Goal: Task Accomplishment & Management: Manage account settings

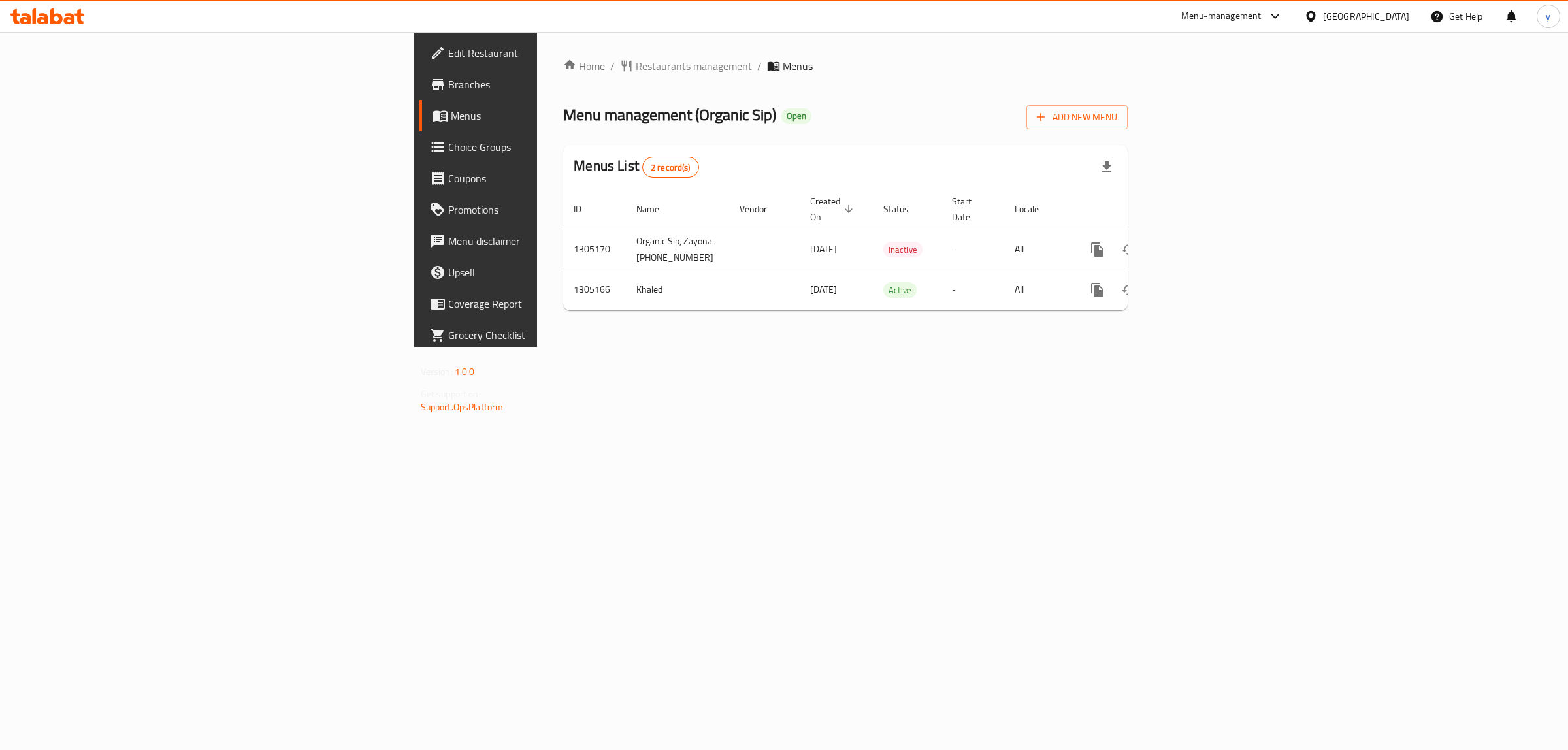
click at [420, 95] on link "Branches" at bounding box center [548, 84] width 257 height 31
click at [1207, 302] on link "enhanced table" at bounding box center [1192, 290] width 31 height 31
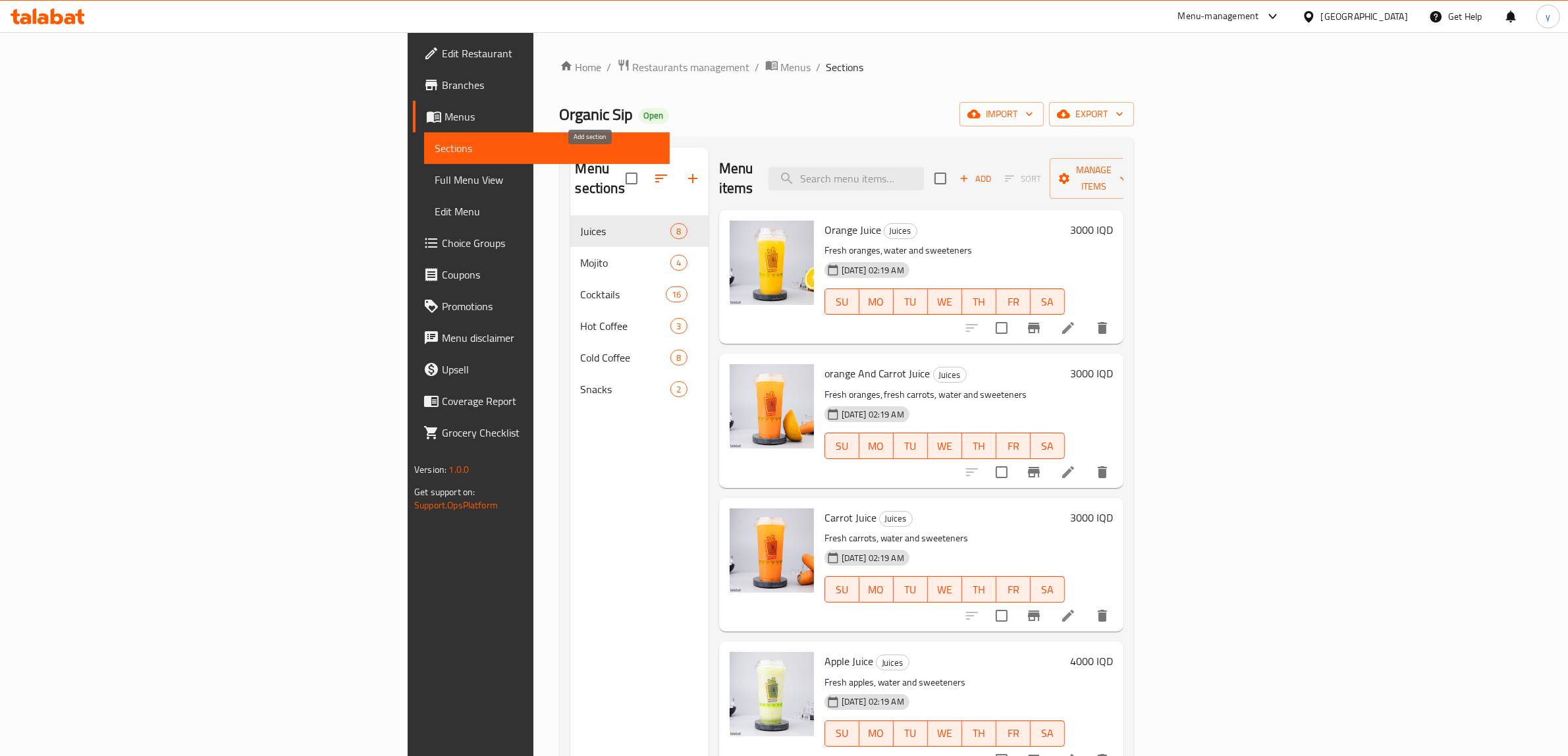
click at [685, 171] on icon "button" at bounding box center [692, 178] width 15 height 15
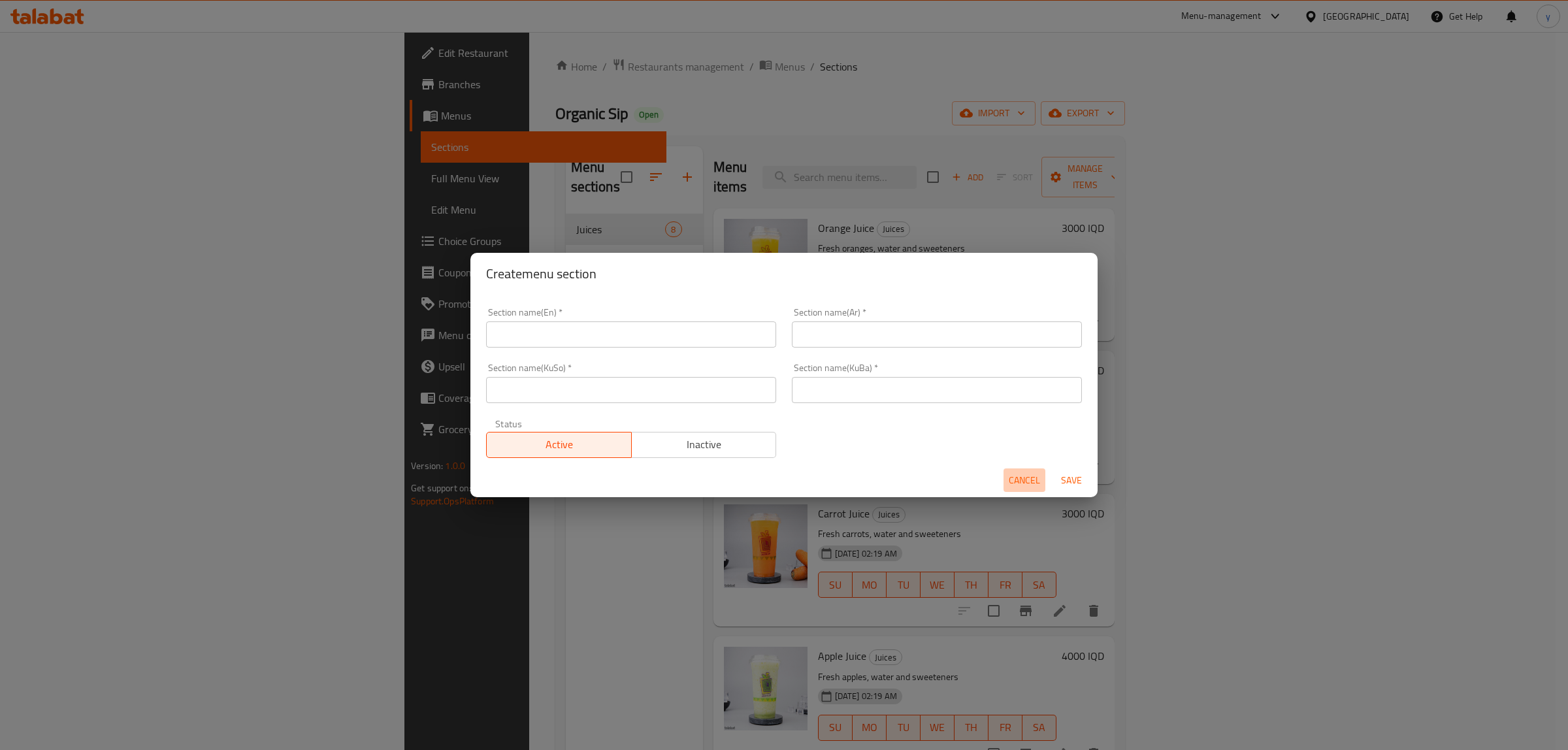
click at [1021, 481] on span "Cancel" at bounding box center [1024, 480] width 31 height 16
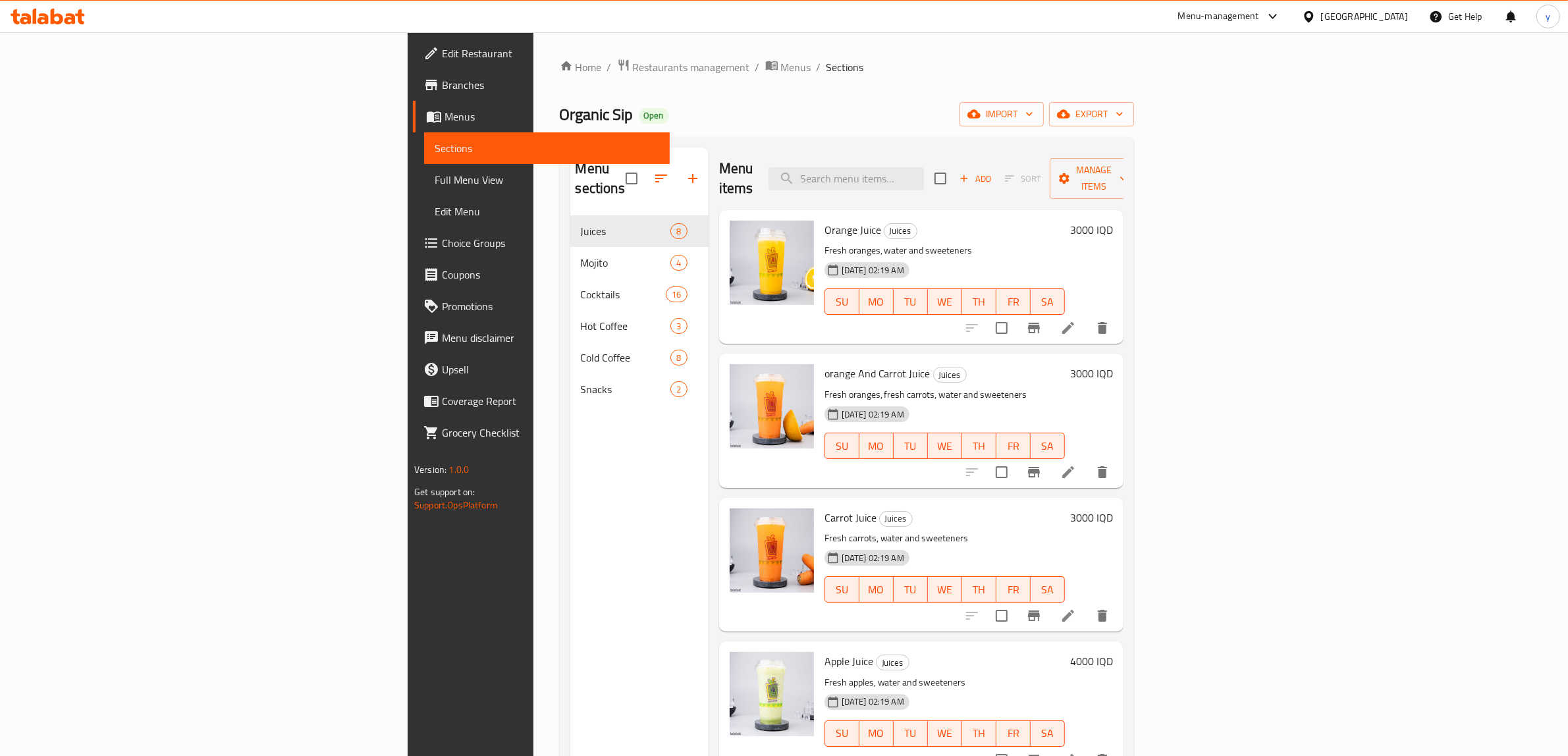
drag, startPoint x: 1488, startPoint y: 122, endPoint x: 1420, endPoint y: 117, distance: 68.2
click at [1134, 136] on div "Home / Restaurants management / Menus / Sections Organic Sip Open import export…" at bounding box center [847, 486] width 574 height 855
click at [1033, 117] on span "import" at bounding box center [1002, 114] width 63 height 16
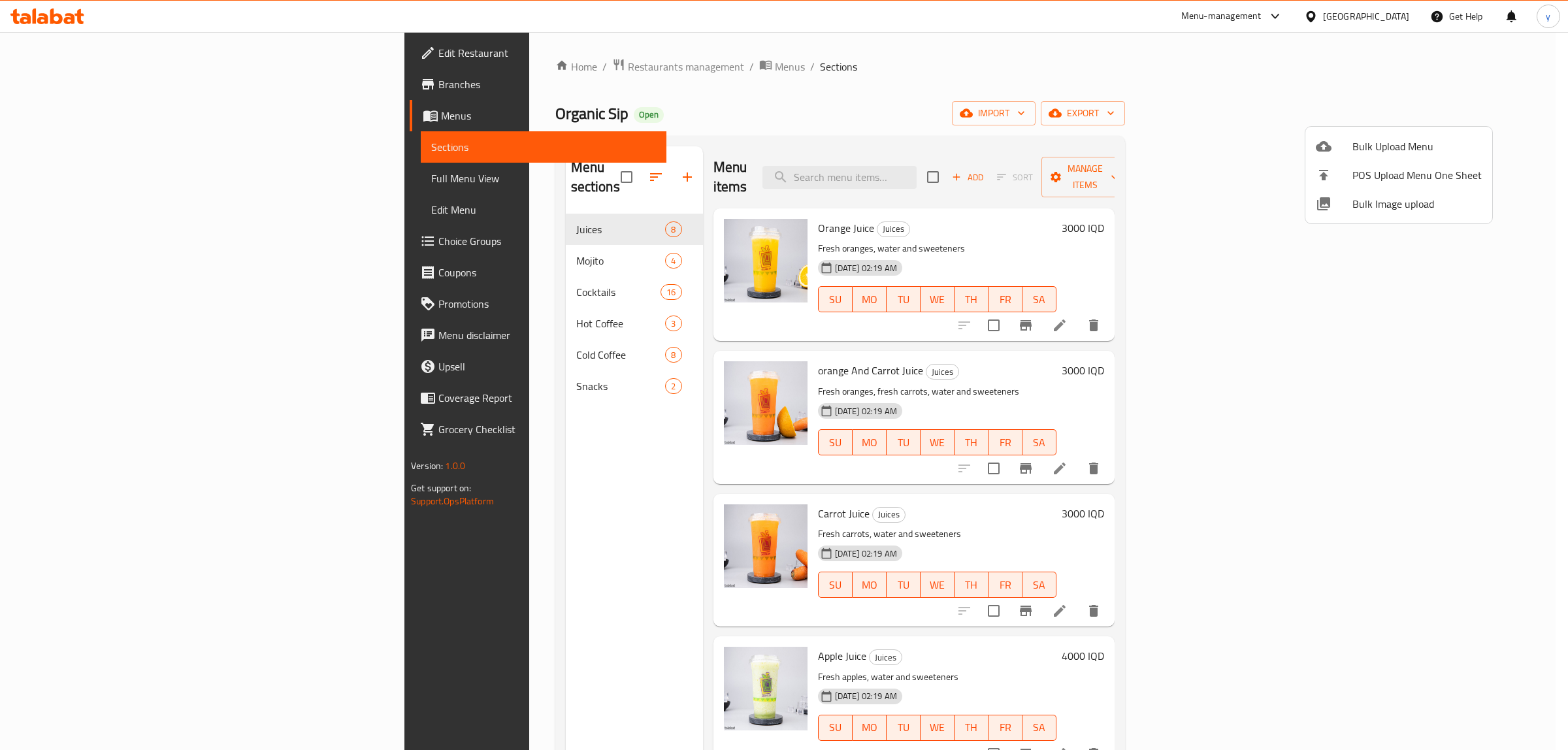
click at [1357, 140] on span "Bulk Upload Menu" at bounding box center [1417, 146] width 129 height 15
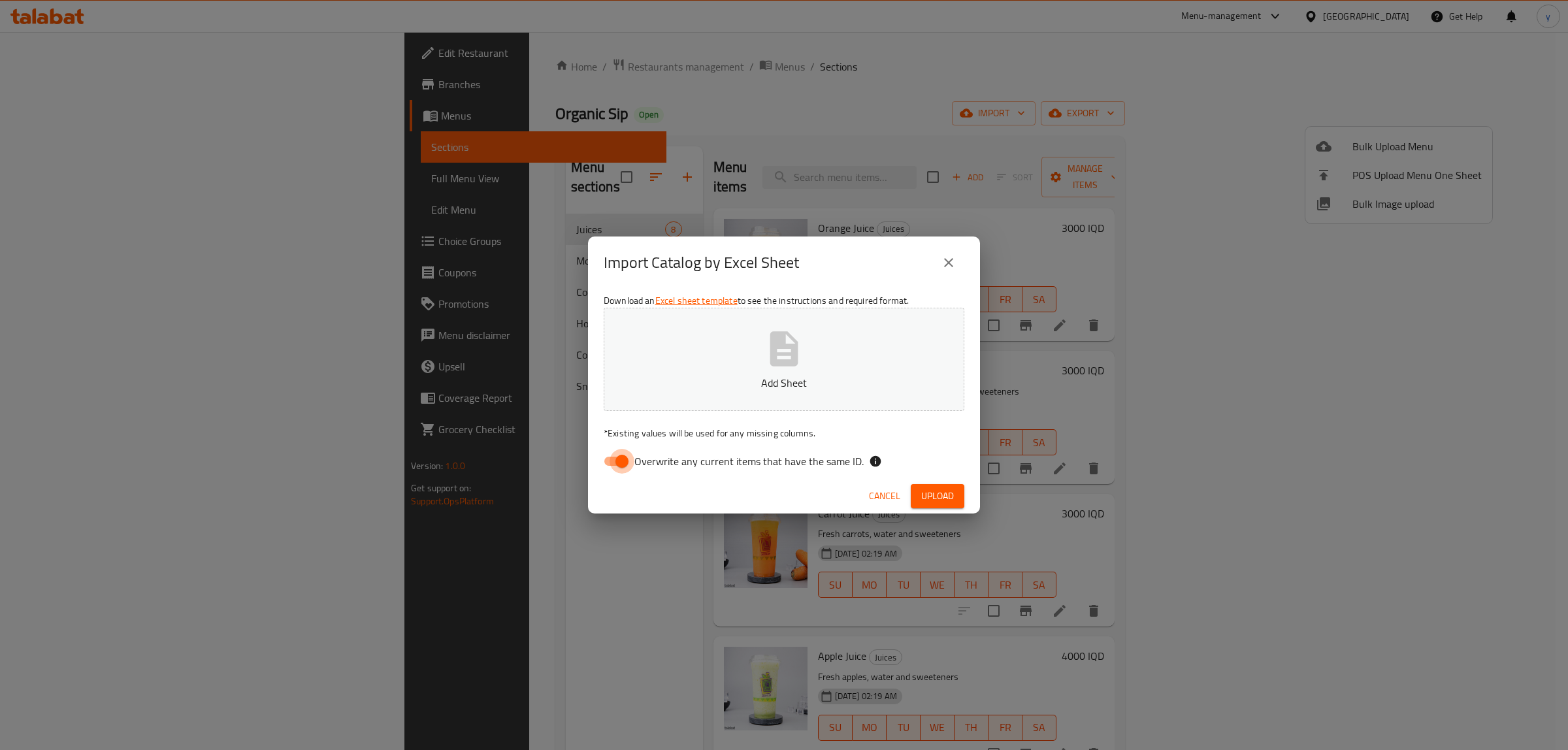
click at [618, 466] on input "Overwrite any current items that have the same ID." at bounding box center [622, 461] width 74 height 25
checkbox input "false"
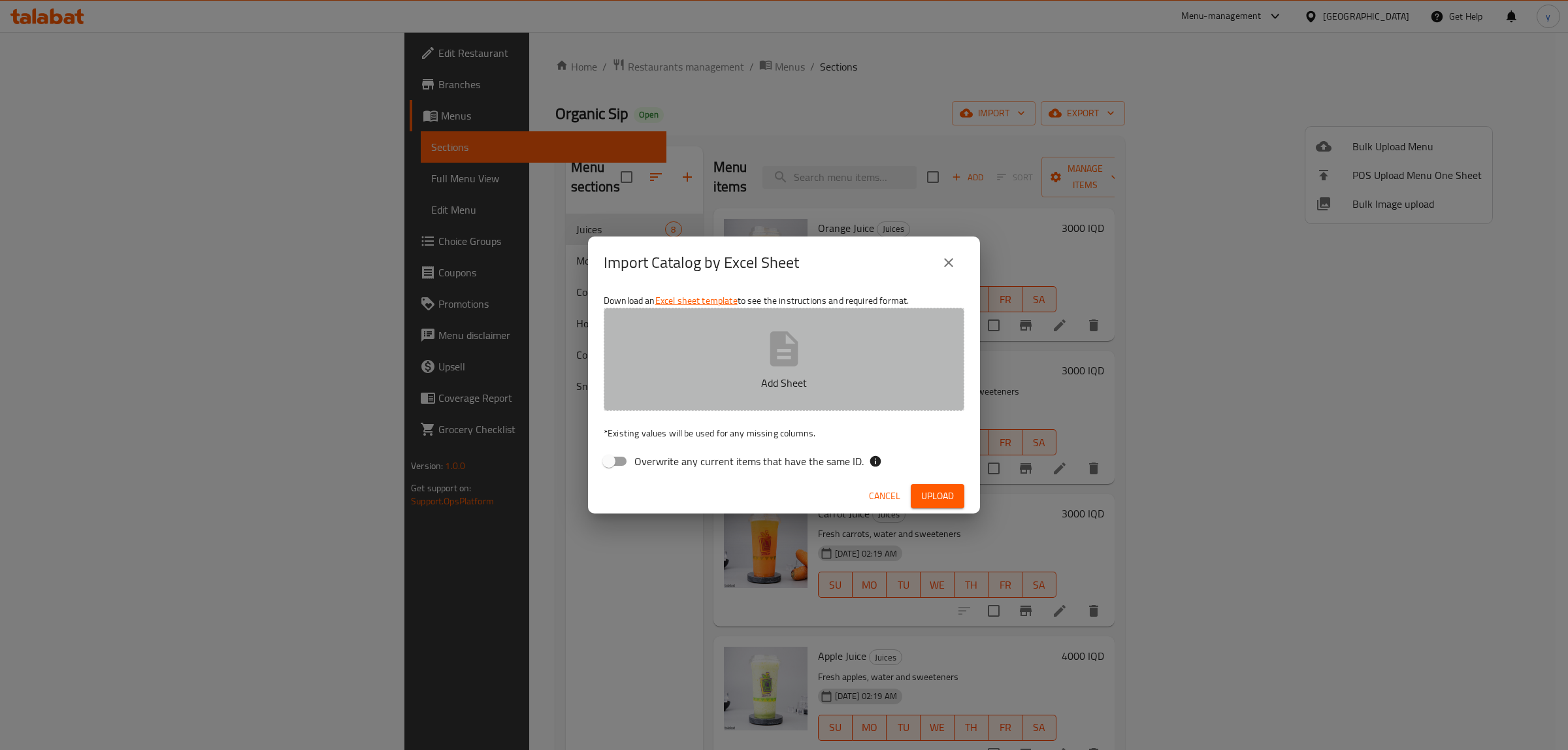
click at [641, 384] on p "Add Sheet" at bounding box center [784, 383] width 321 height 15
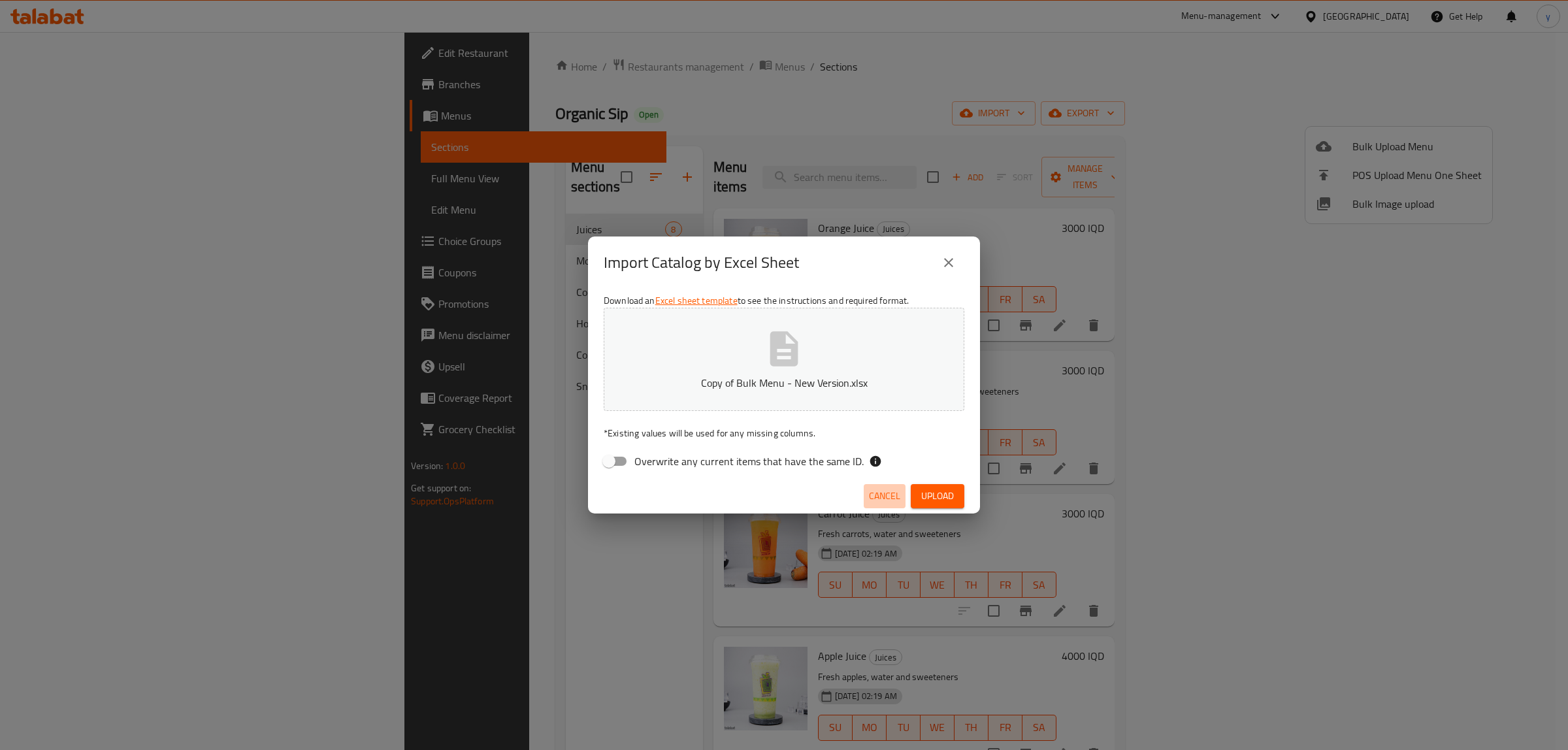
drag, startPoint x: 886, startPoint y: 491, endPoint x: 916, endPoint y: 491, distance: 30.0
click at [892, 491] on span "Cancel" at bounding box center [884, 496] width 31 height 16
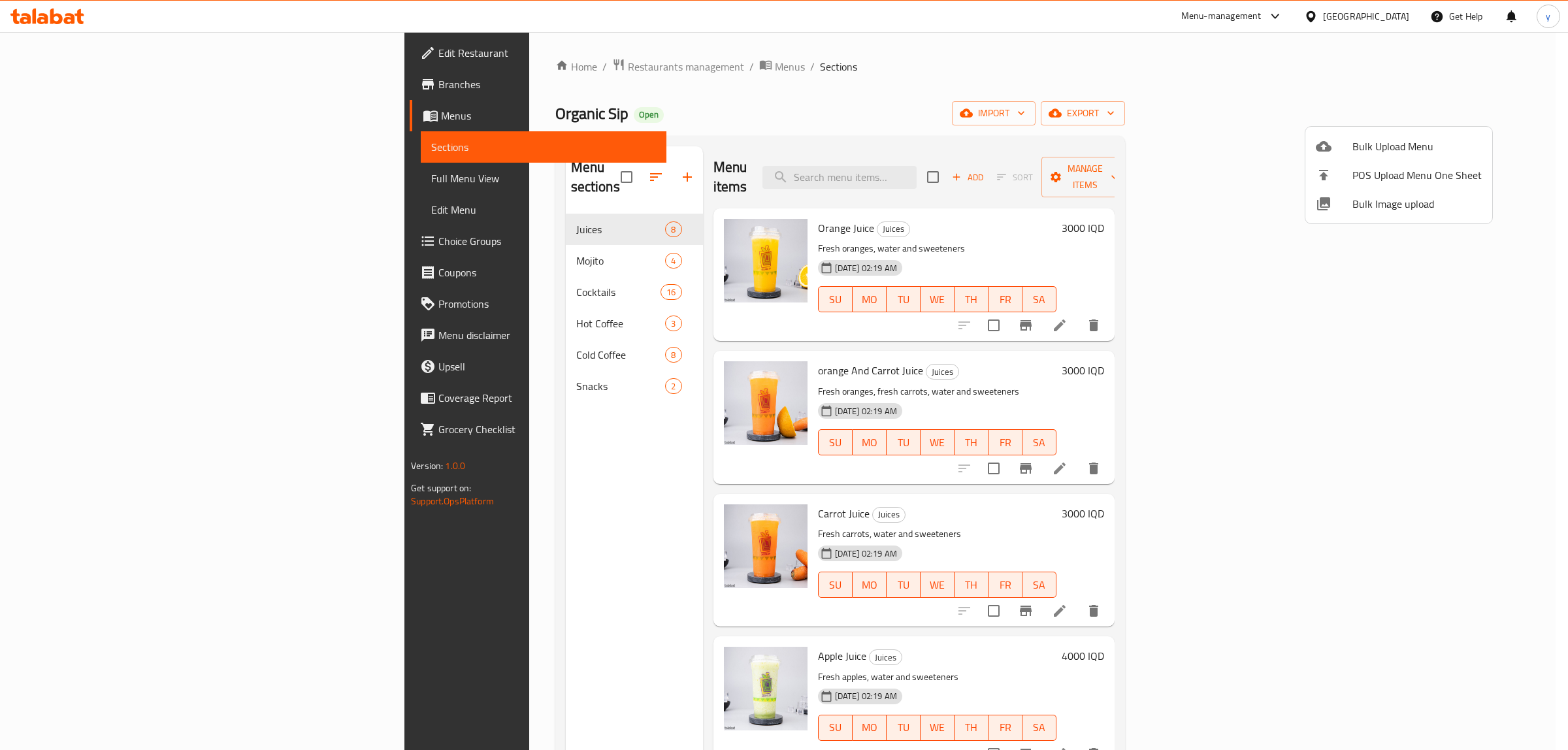
click at [916, 491] on div at bounding box center [784, 375] width 1568 height 750
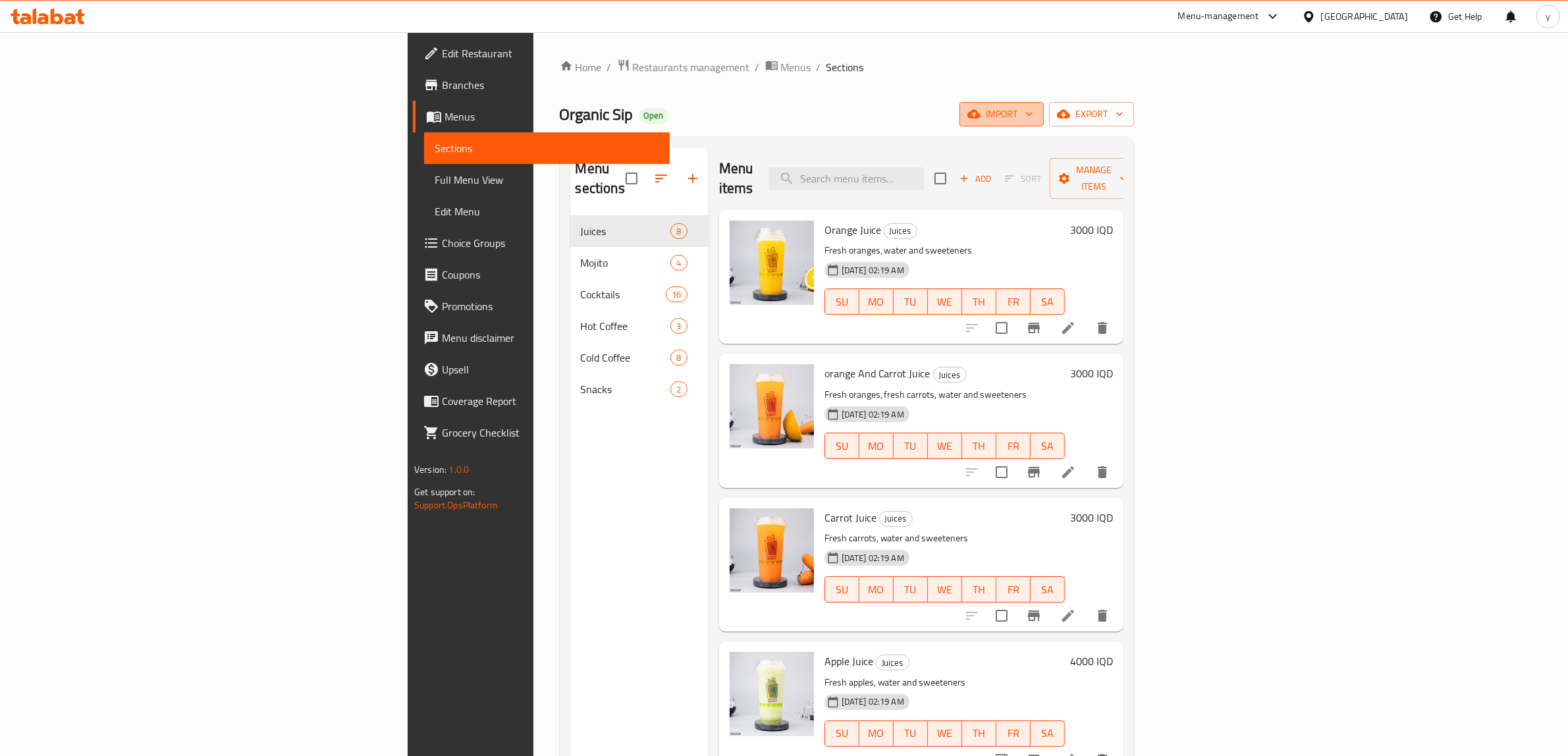
click at [1033, 120] on span "import" at bounding box center [1002, 114] width 63 height 16
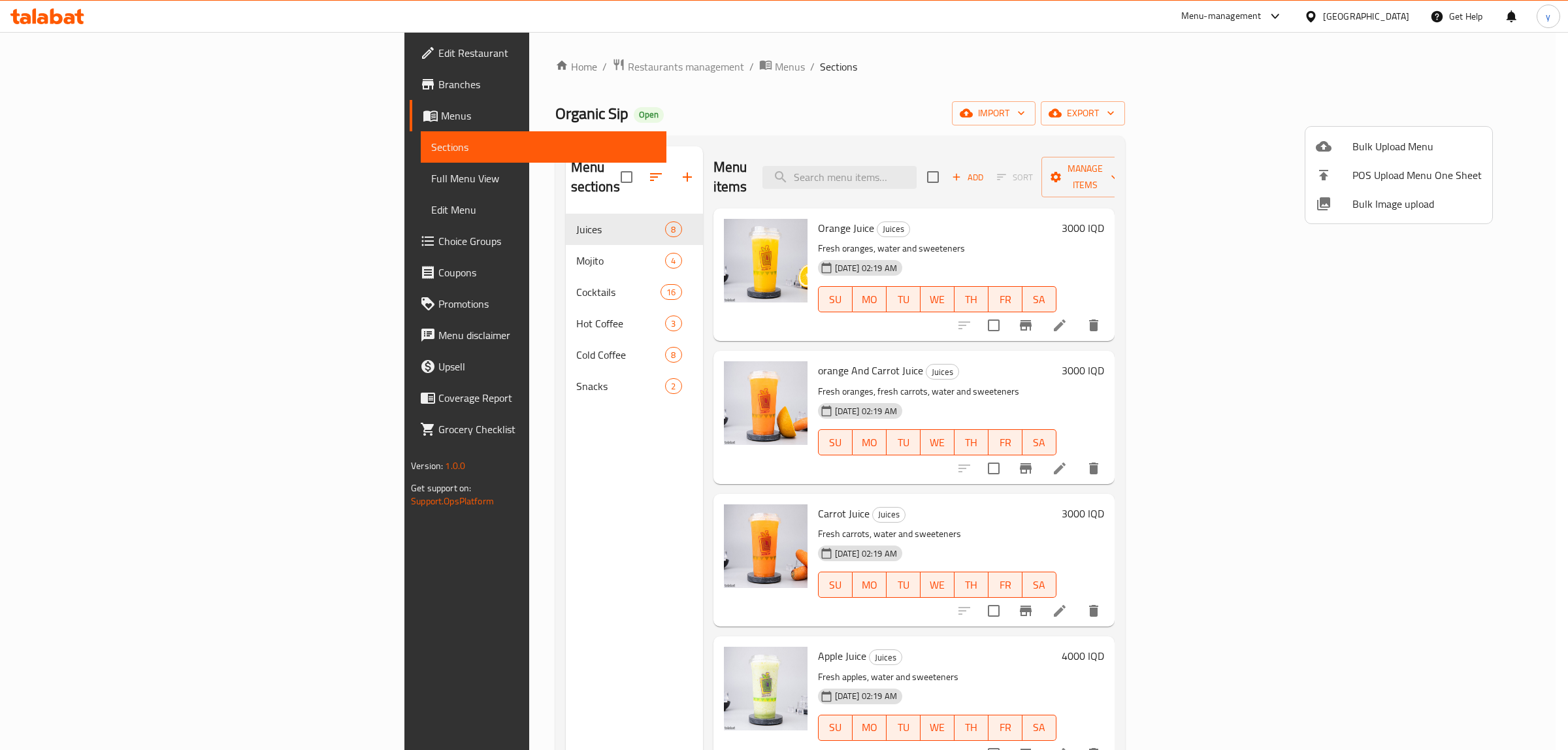
click at [1386, 145] on span "Bulk Upload Menu" at bounding box center [1417, 146] width 129 height 15
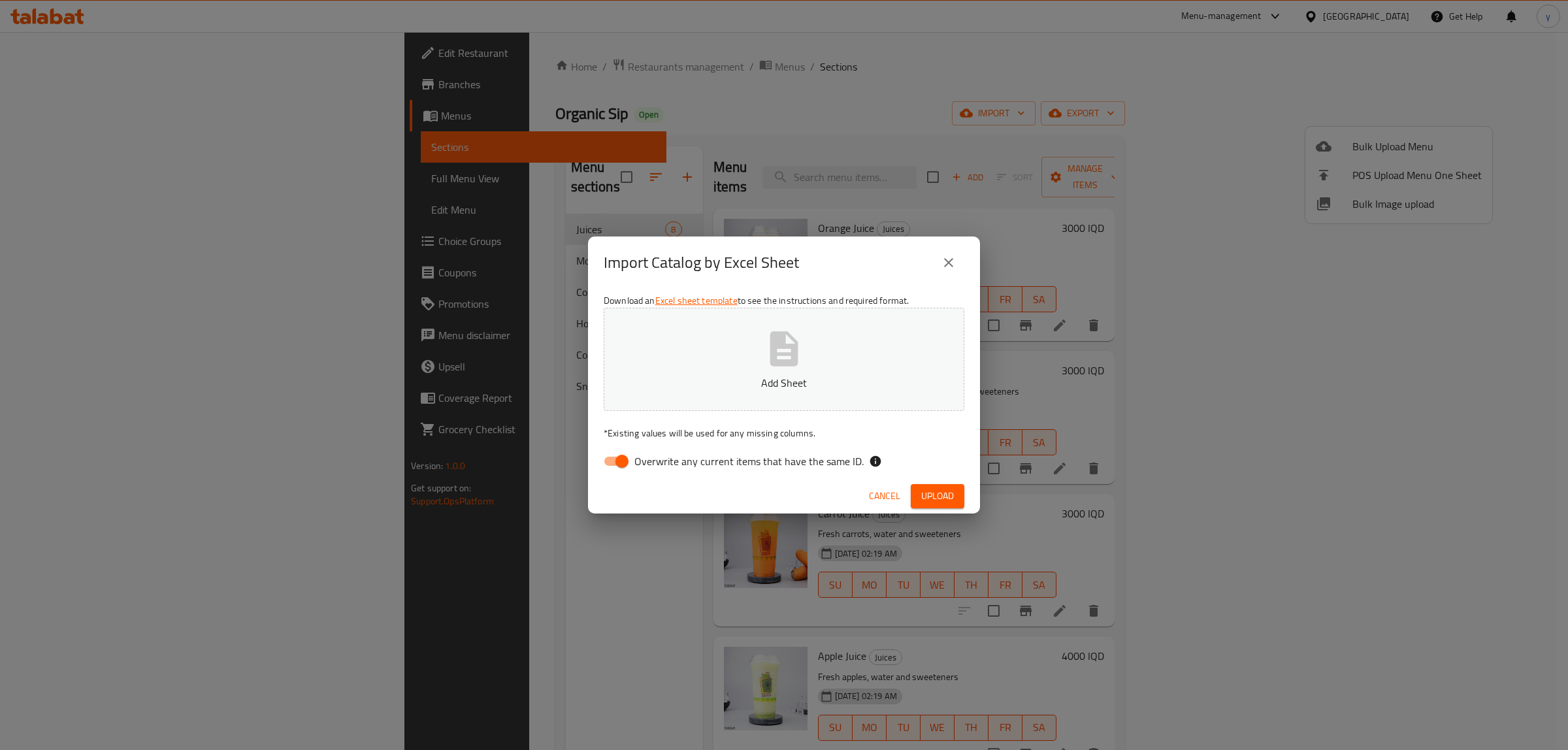
click at [635, 445] on div "Download an Excel sheet template to see the instructions and required format. A…" at bounding box center [784, 383] width 392 height 190
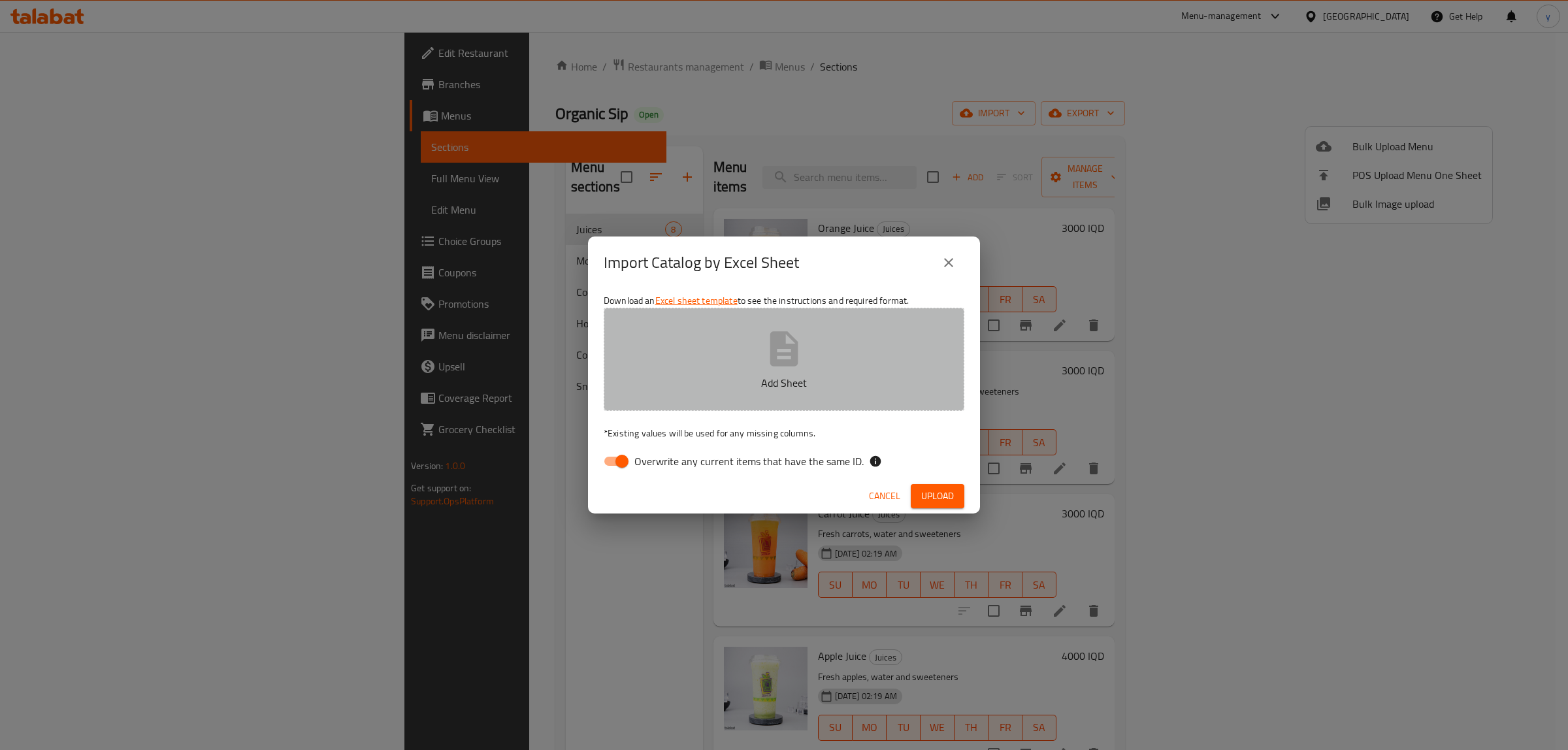
click at [659, 387] on p "Add Sheet" at bounding box center [784, 383] width 321 height 15
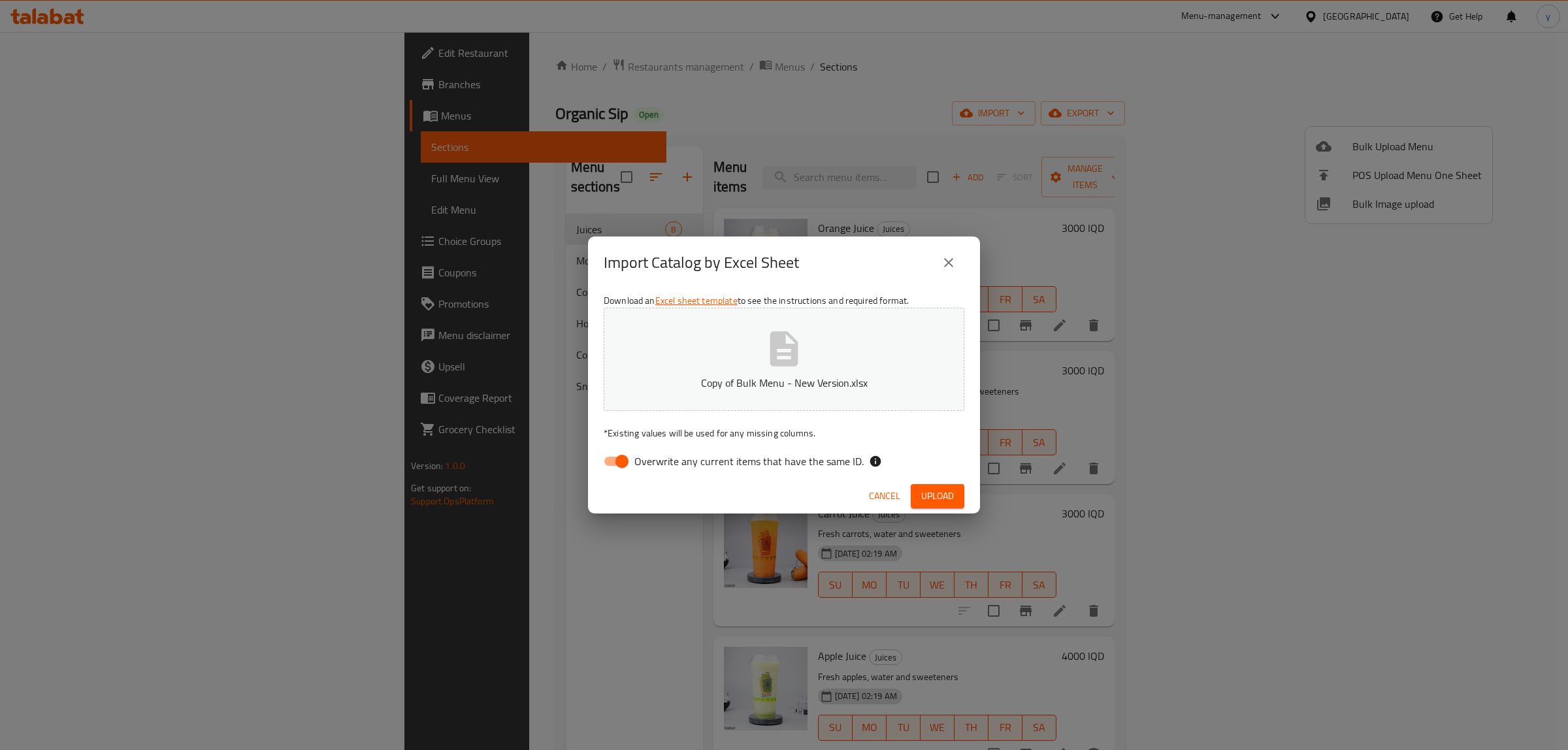
click at [606, 446] on div "Download an Excel sheet template to see the instructions and required format. C…" at bounding box center [784, 383] width 392 height 190
click at [614, 453] on input "Overwrite any current items that have the same ID." at bounding box center [622, 461] width 74 height 25
checkbox input "false"
click at [931, 488] on span "Upload" at bounding box center [937, 496] width 32 height 16
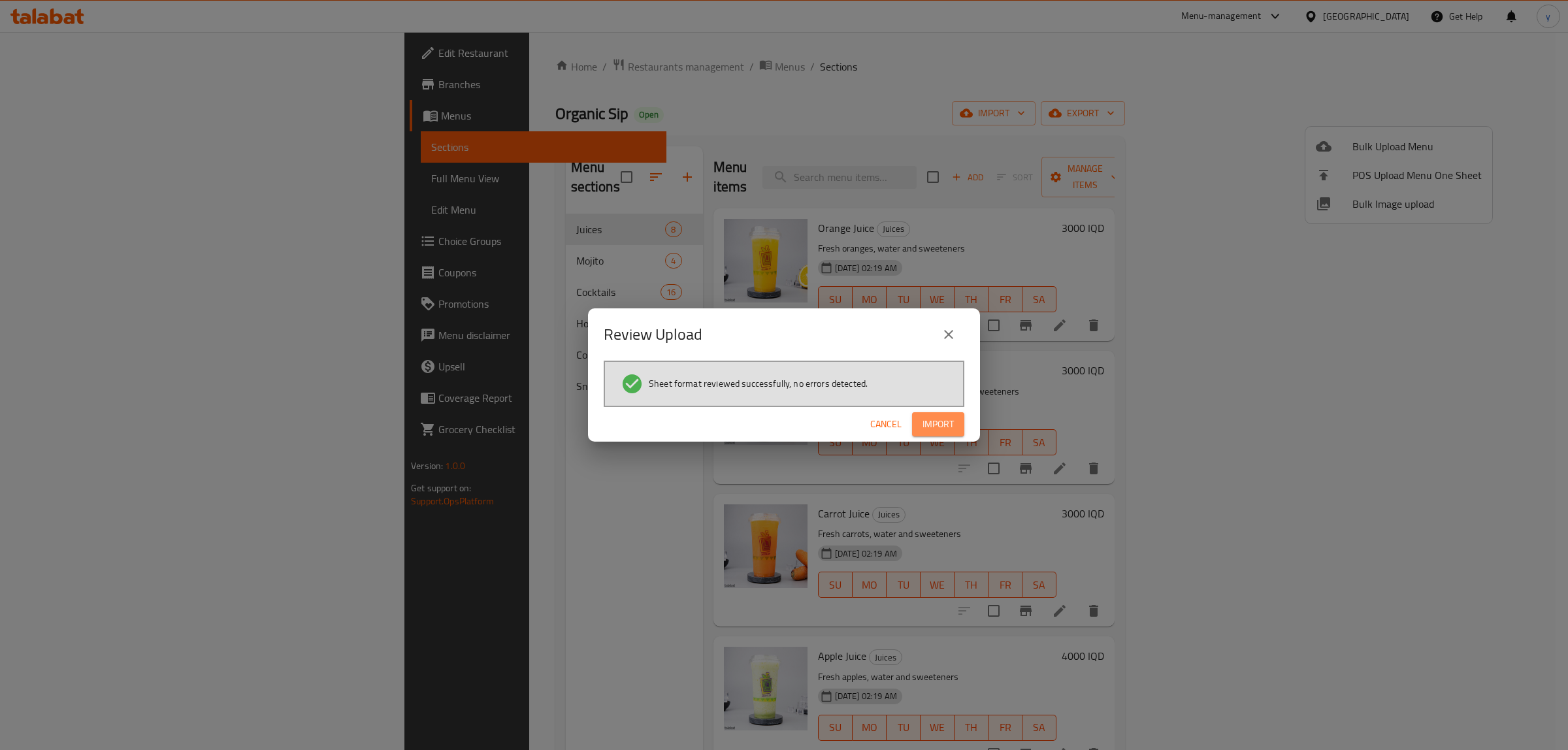
click at [955, 413] on button "Import" at bounding box center [938, 425] width 52 height 24
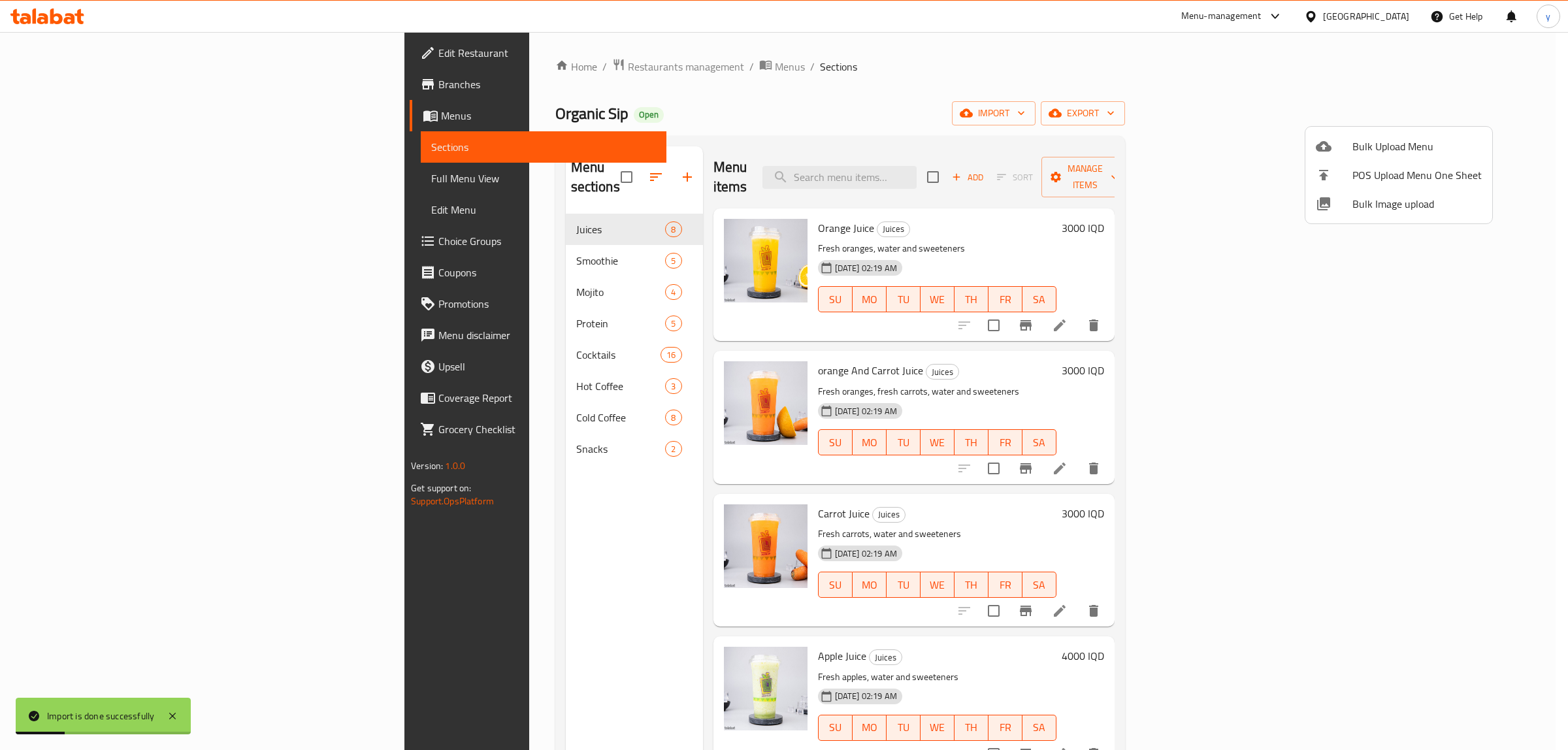
click at [354, 260] on div at bounding box center [784, 375] width 1568 height 750
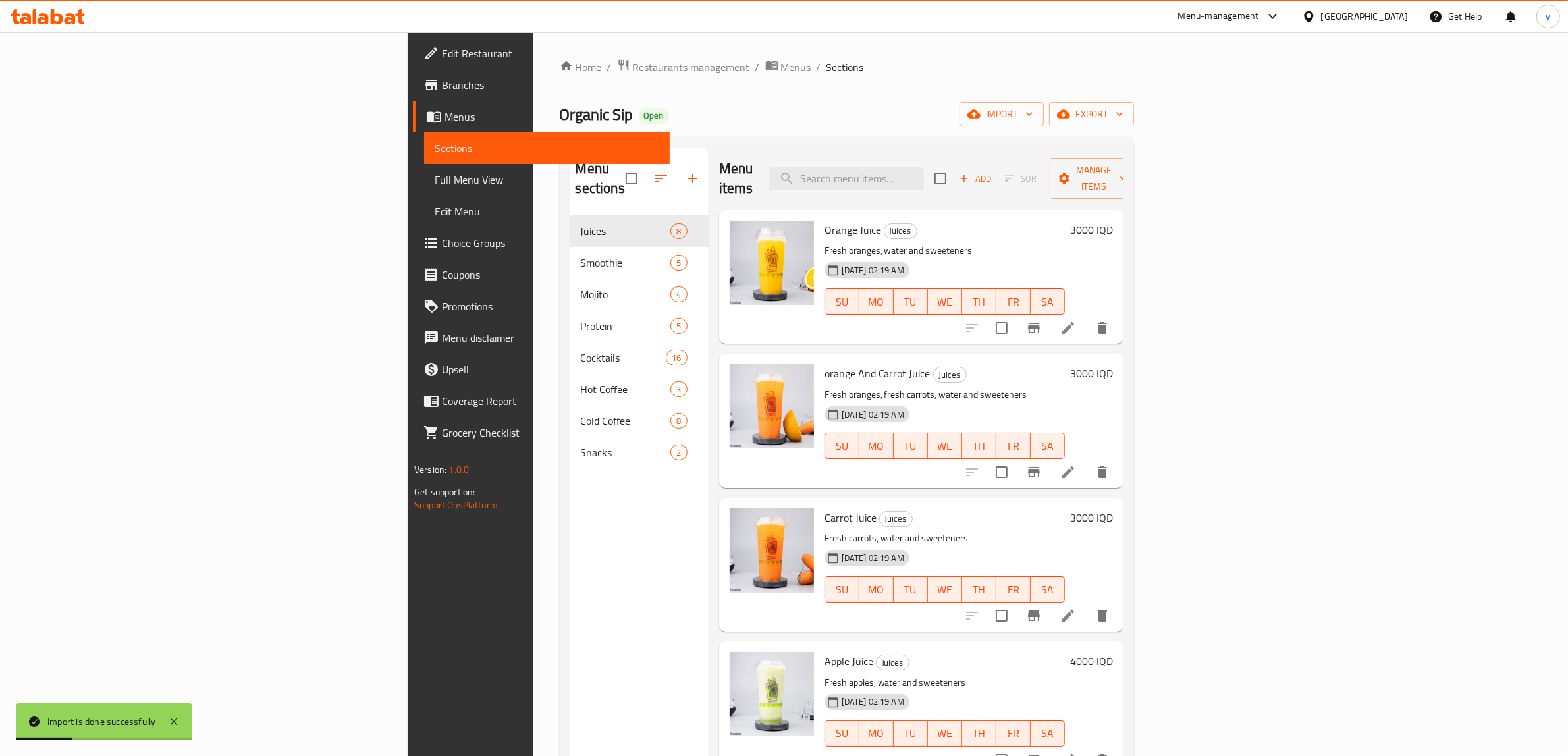
click at [570, 278] on div "Mojito 4" at bounding box center [640, 294] width 138 height 32
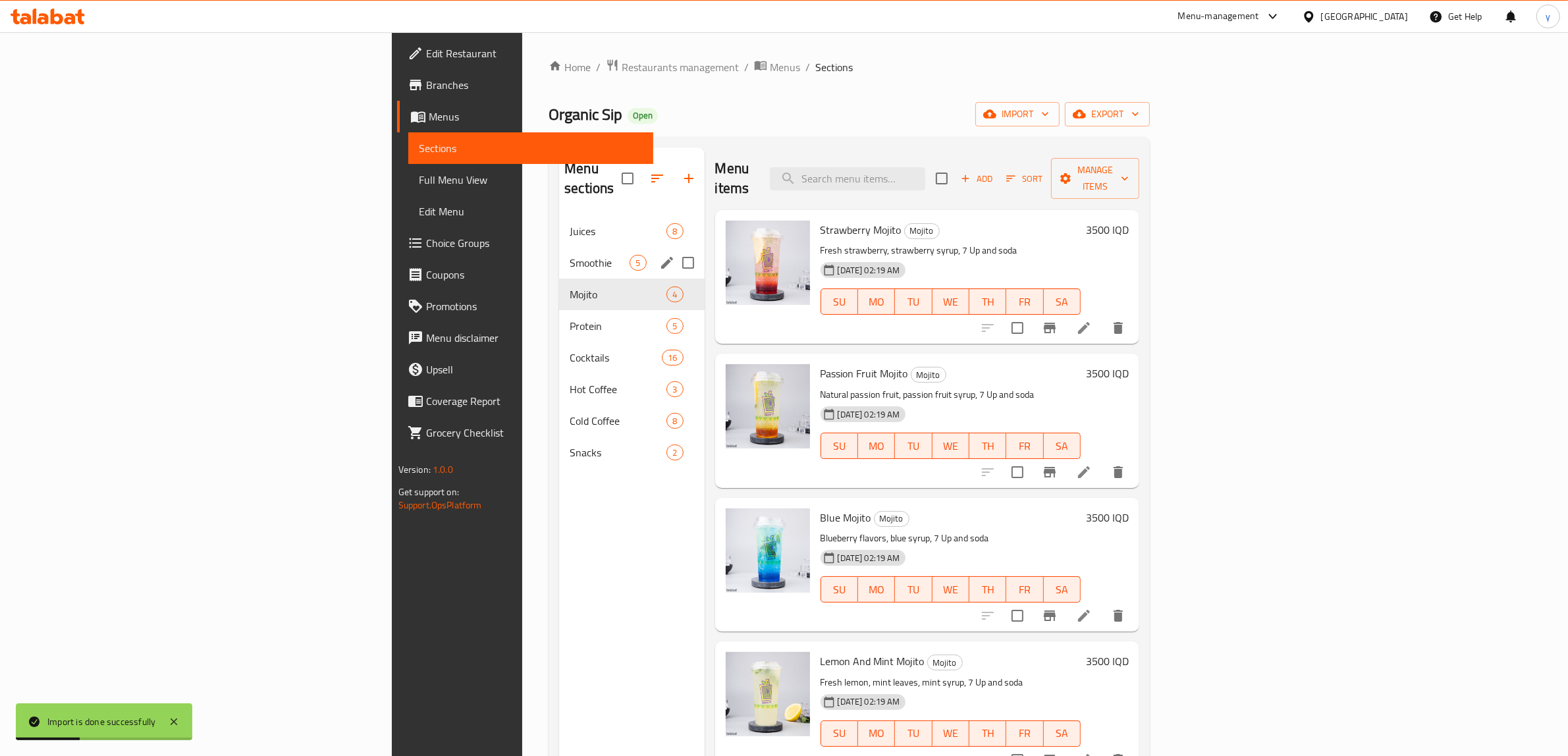
click at [570, 255] on span "Smoothie" at bounding box center [600, 262] width 60 height 15
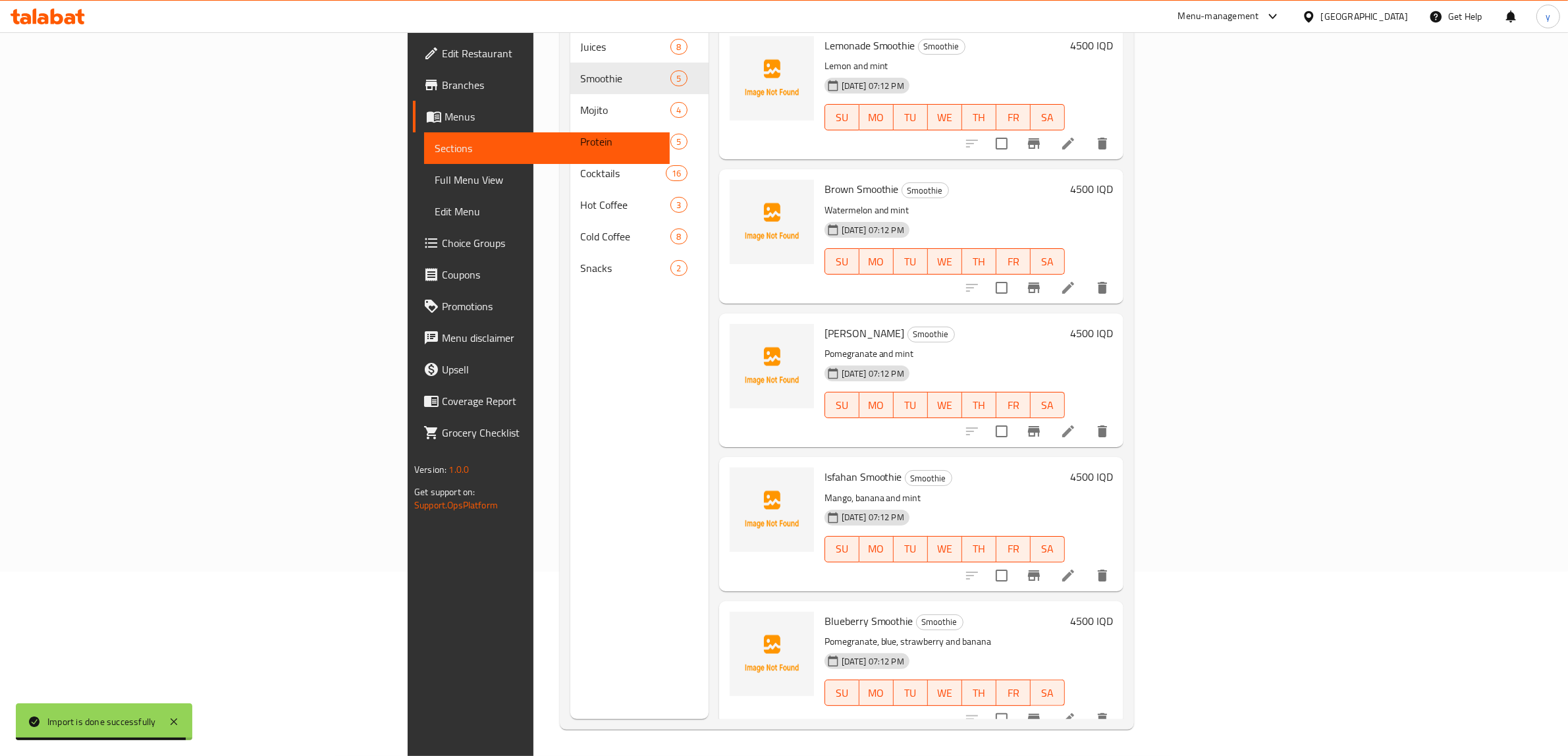
scroll to position [47, 0]
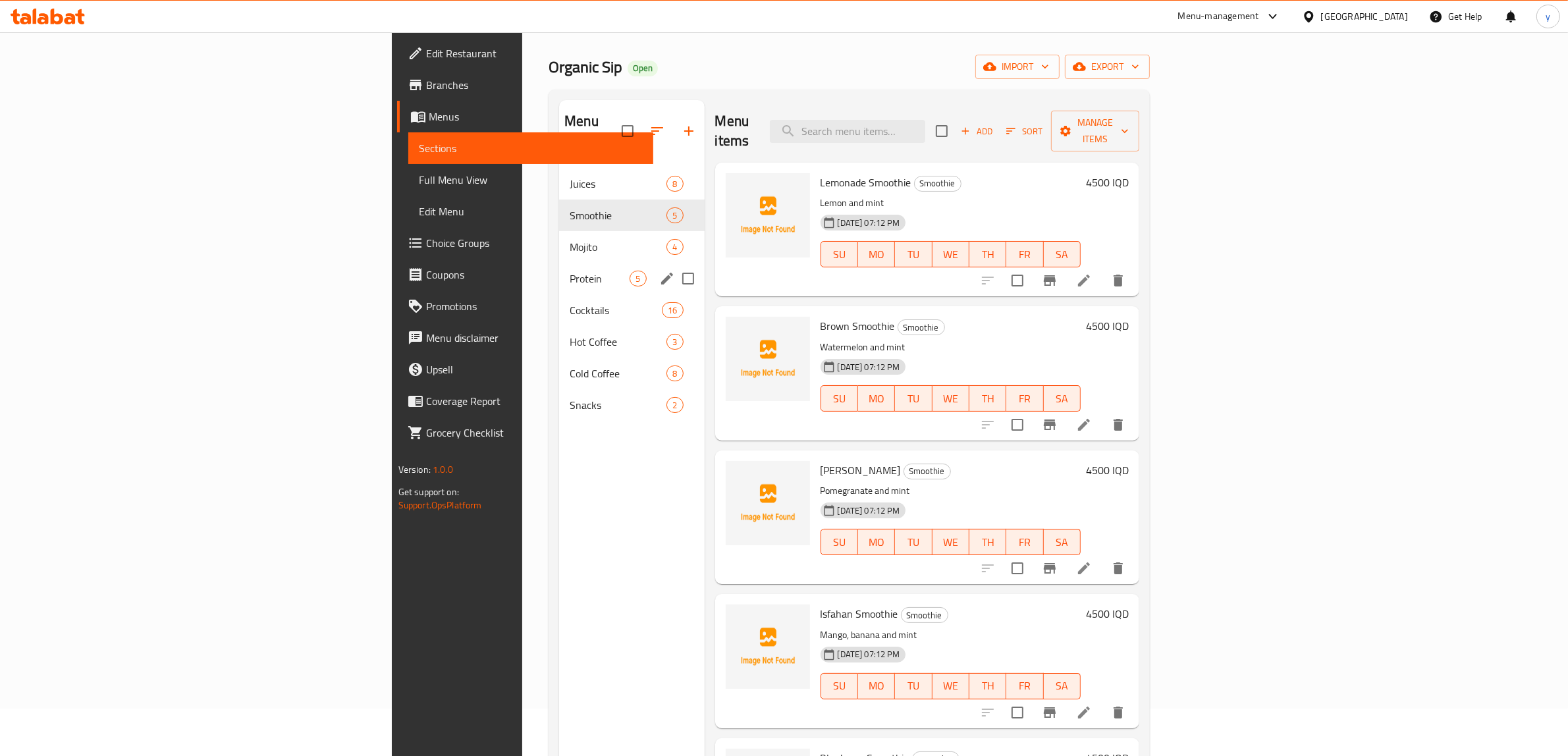
click at [559, 269] on div "Protein 5" at bounding box center [631, 278] width 145 height 32
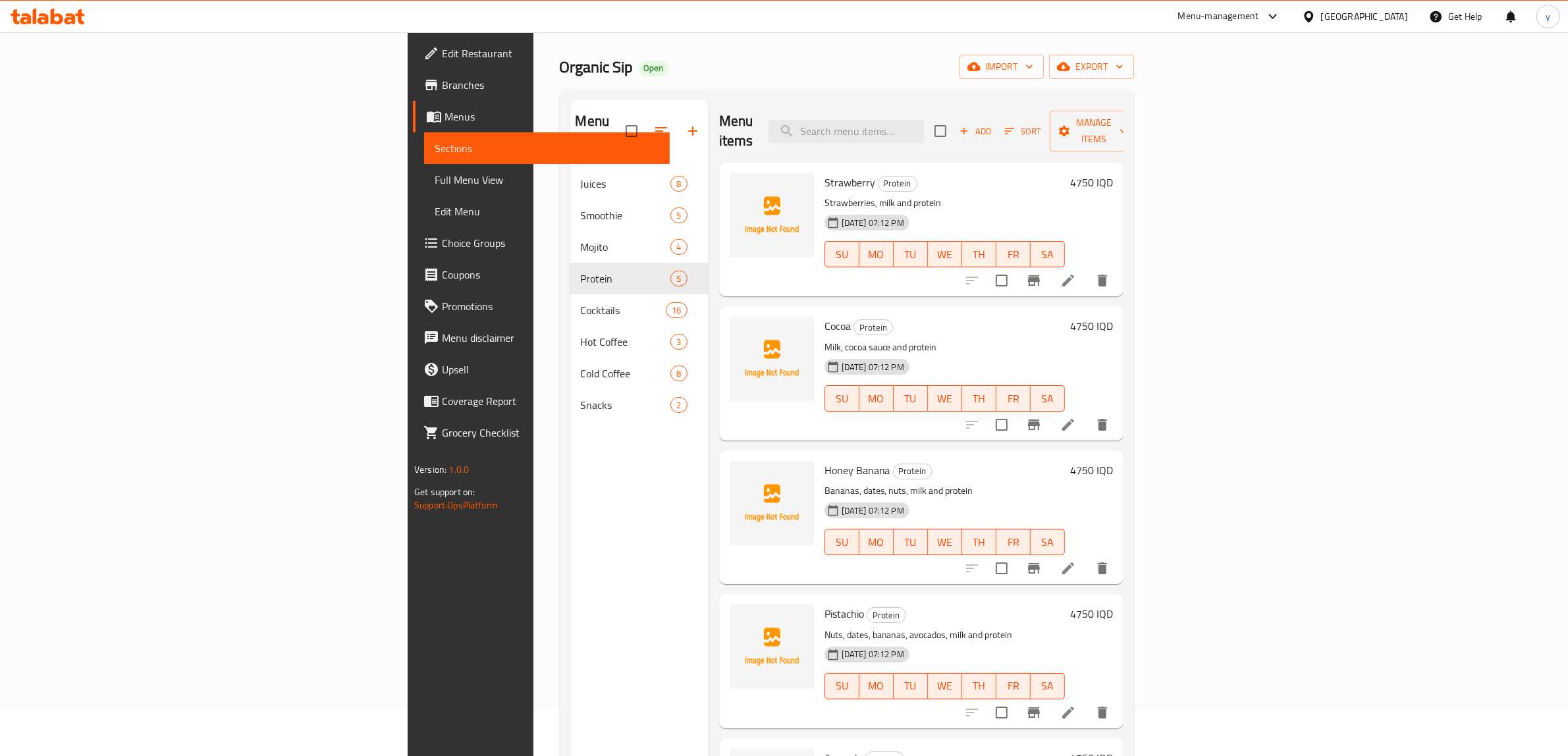
click at [424, 196] on link "Edit Menu" at bounding box center [547, 211] width 246 height 32
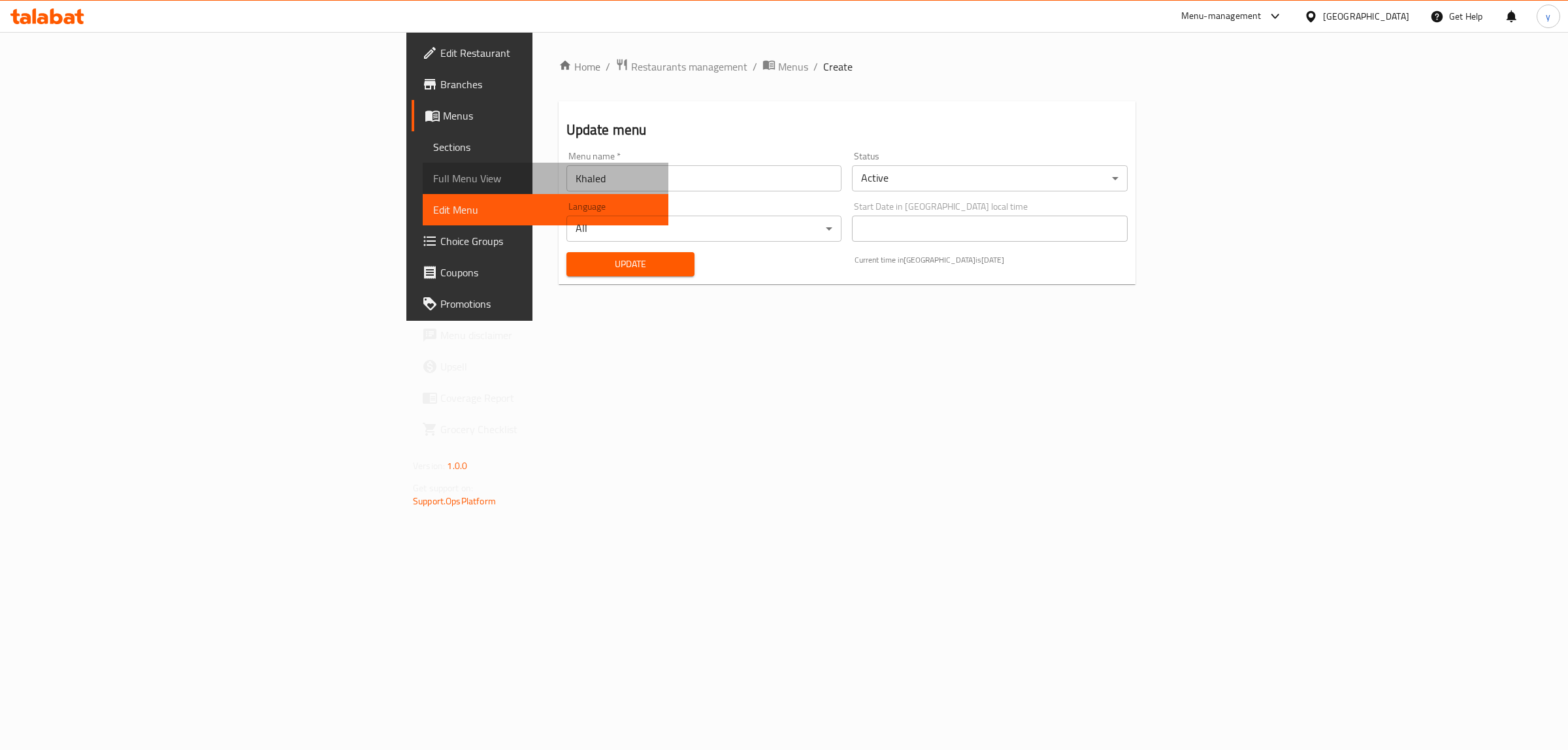
click at [434, 183] on span "Full Menu View" at bounding box center [546, 178] width 224 height 15
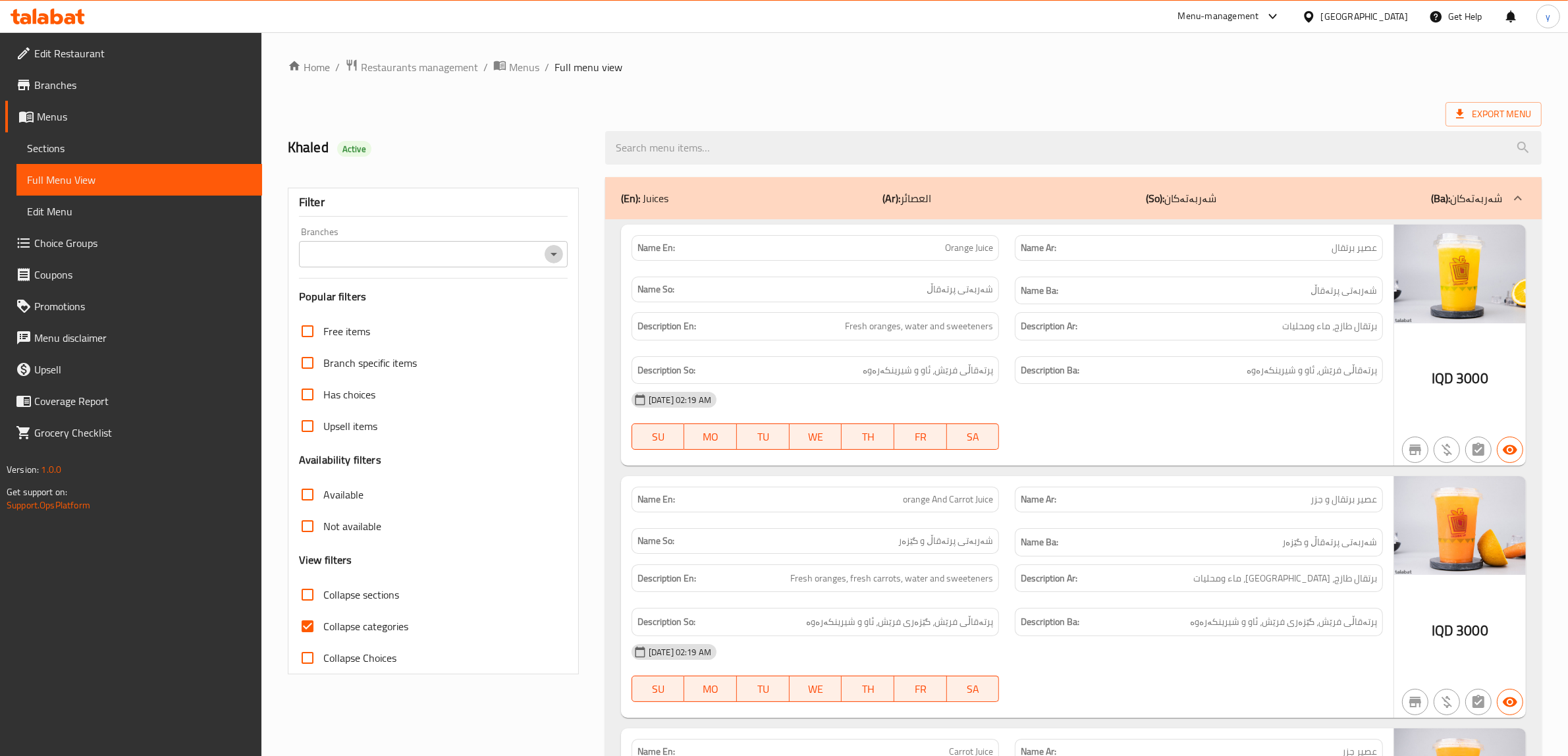
click at [554, 255] on icon "Open" at bounding box center [554, 255] width 7 height 3
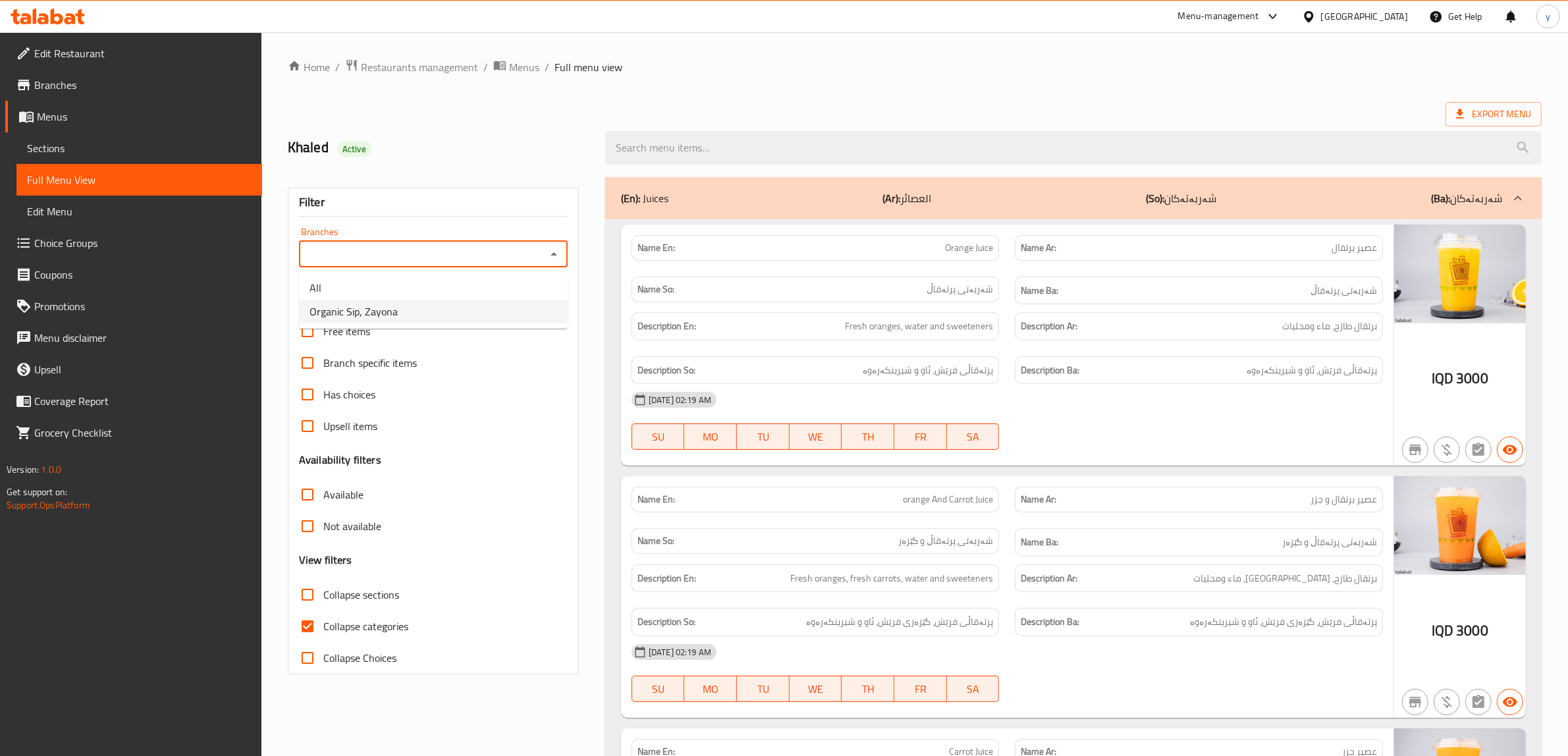
click at [483, 299] on li "Organic Sip, Zayona" at bounding box center [433, 311] width 269 height 24
type input "Organic Sip, Zayona"
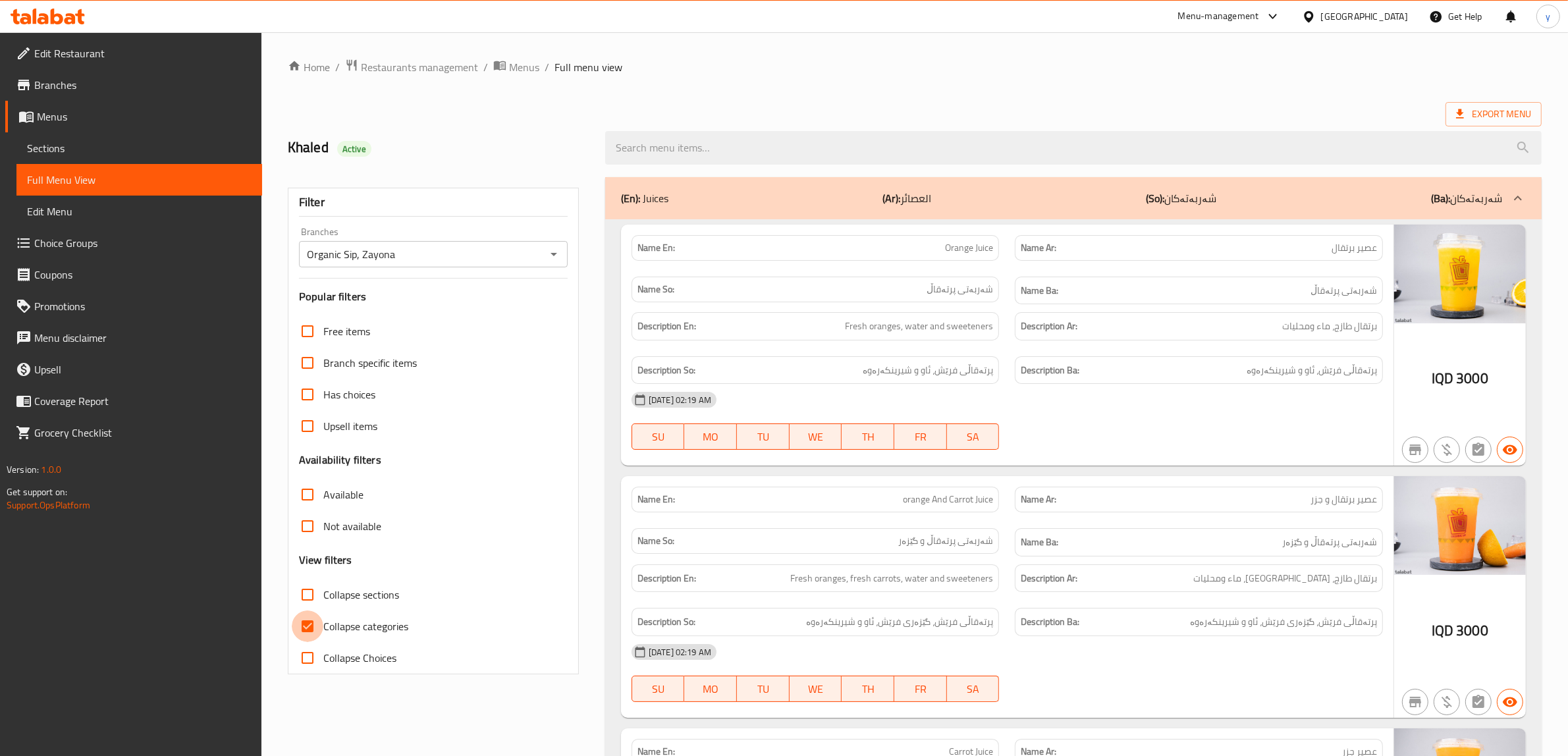
click at [304, 627] on input "Collapse categories" at bounding box center [307, 626] width 32 height 32
checkbox input "false"
click at [316, 601] on input "Collapse sections" at bounding box center [307, 594] width 32 height 32
checkbox input "true"
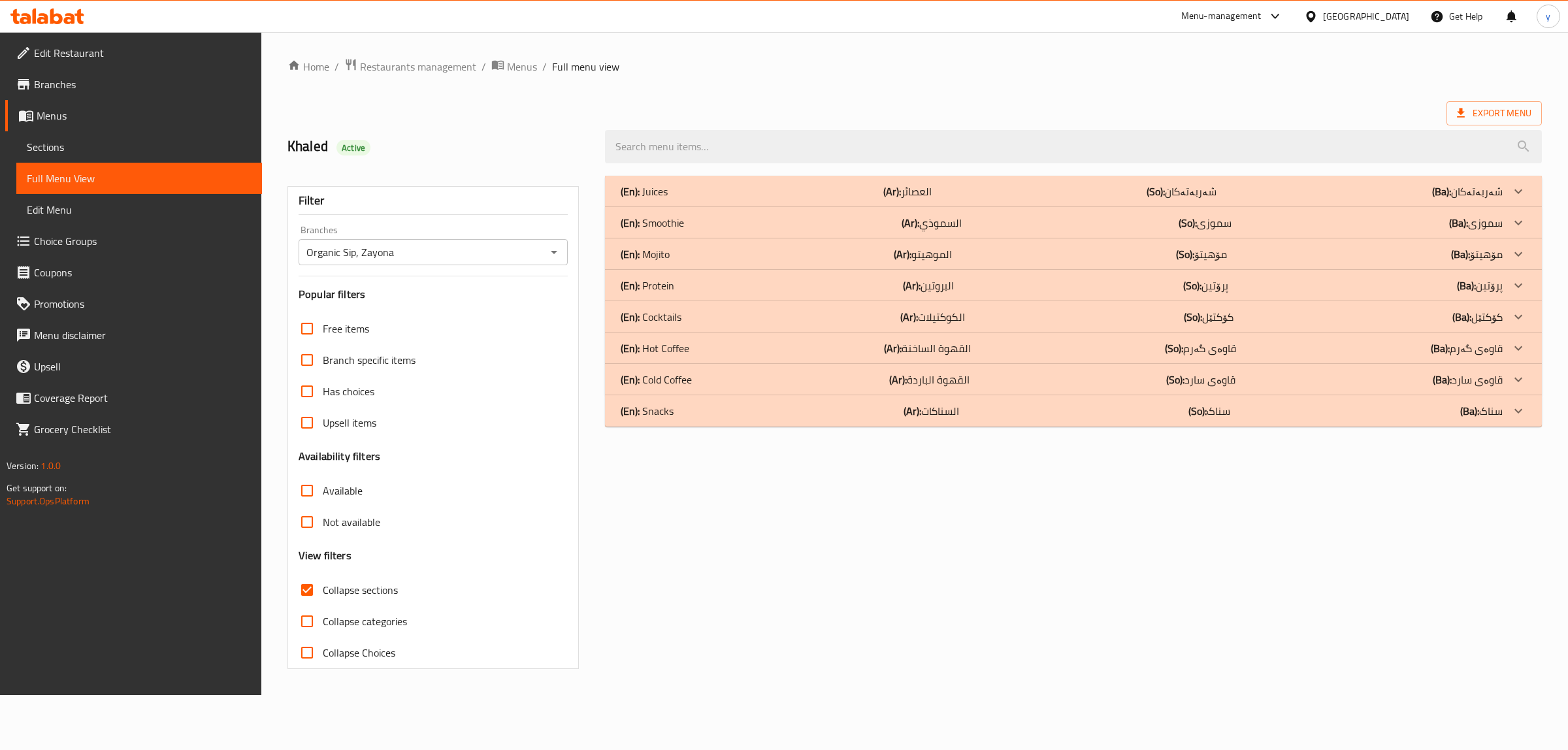
click at [732, 199] on div "(En): Protein (Ar): البروتين (So): پرۆتین (Ba): پرۆتین" at bounding box center [1062, 191] width 882 height 15
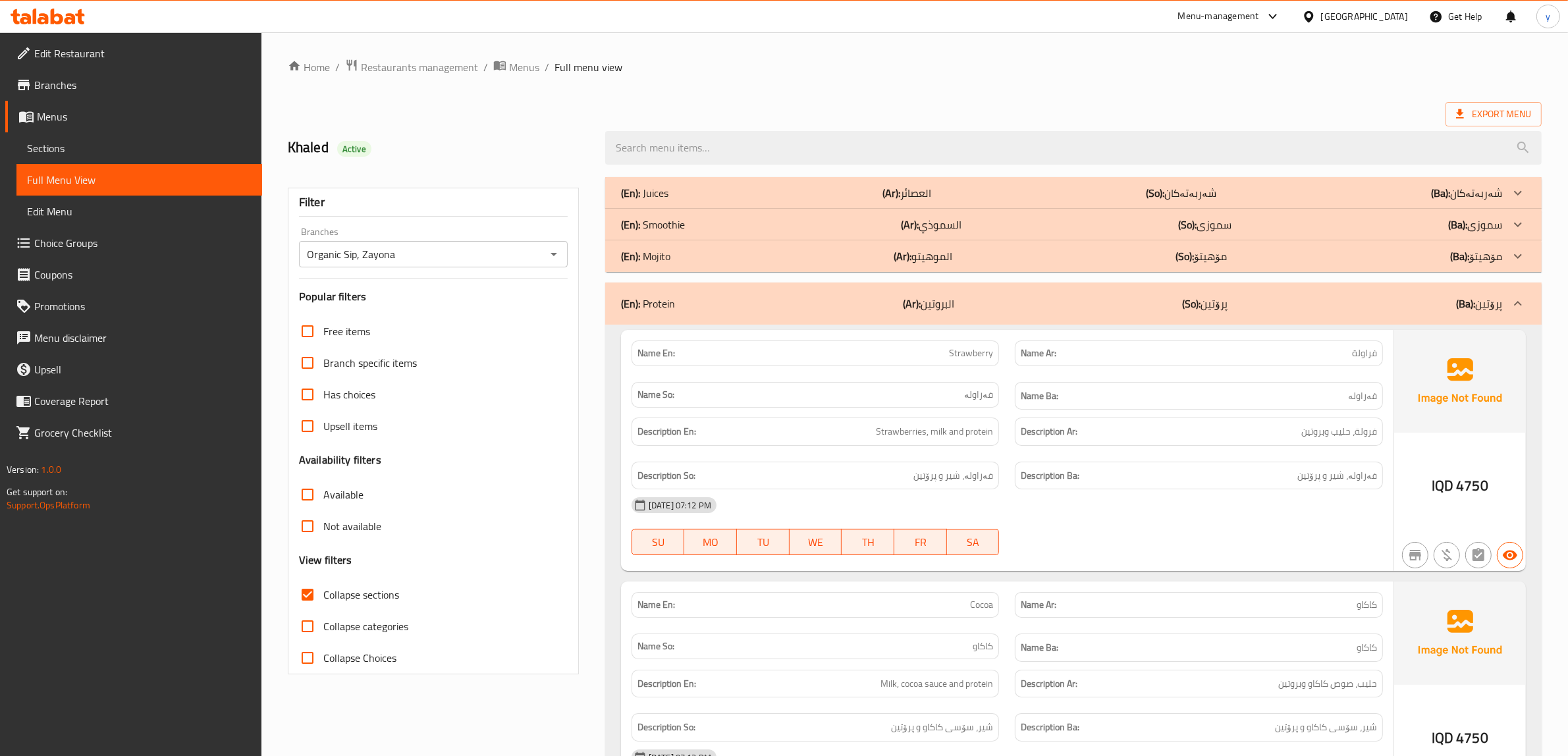
click at [1203, 201] on p "(So): سموزی" at bounding box center [1181, 192] width 71 height 15
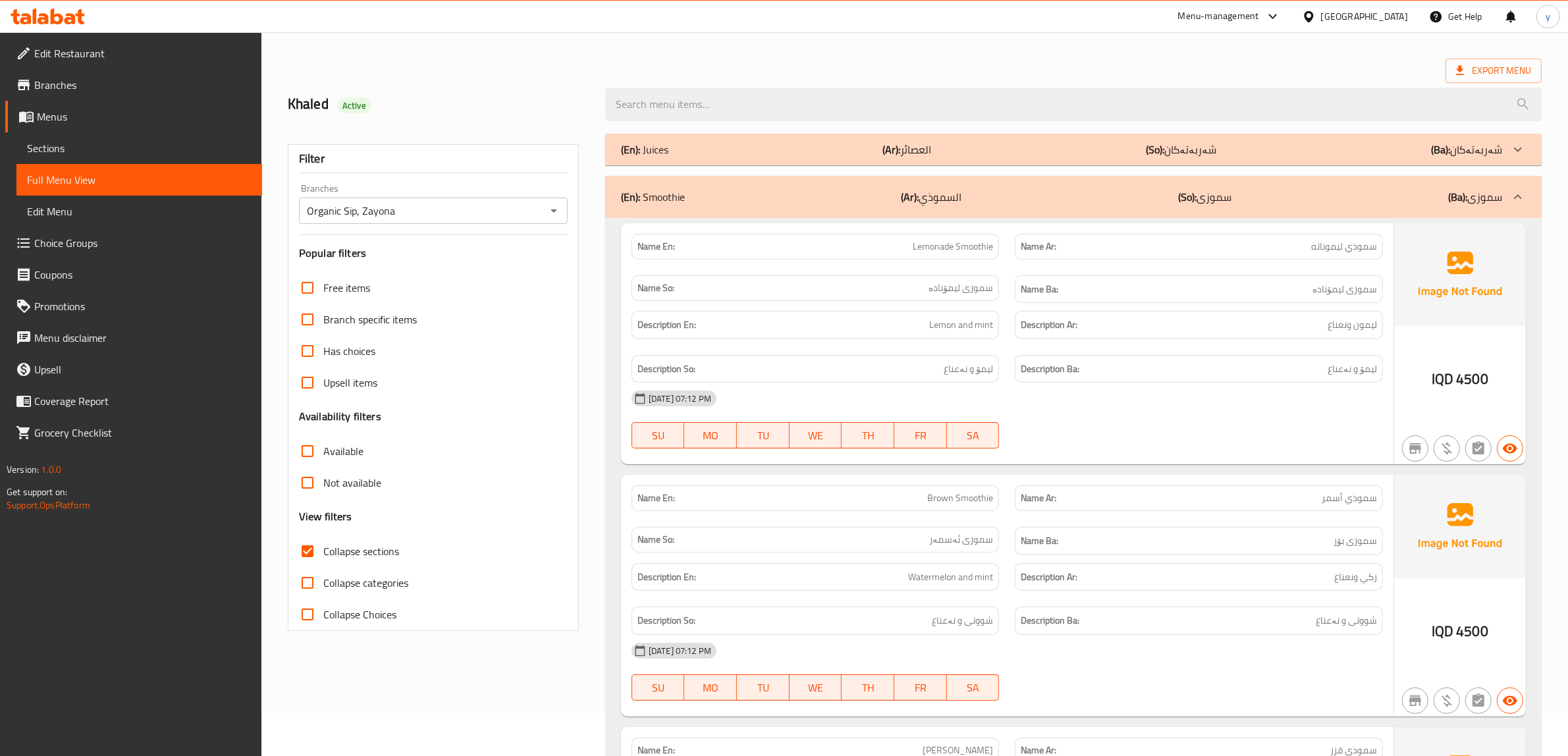
scroll to position [4, 0]
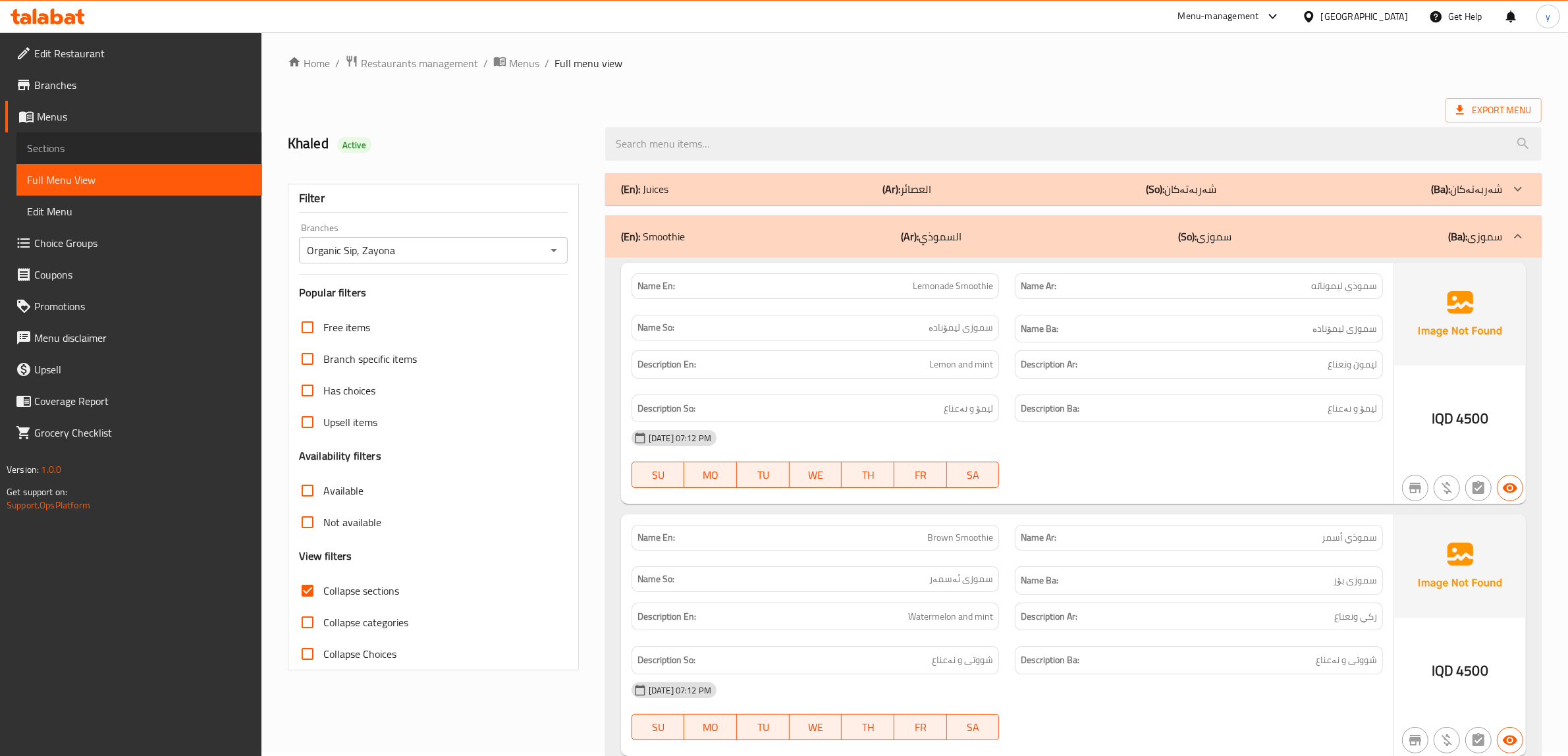
click at [160, 148] on span "Sections" at bounding box center [139, 147] width 225 height 15
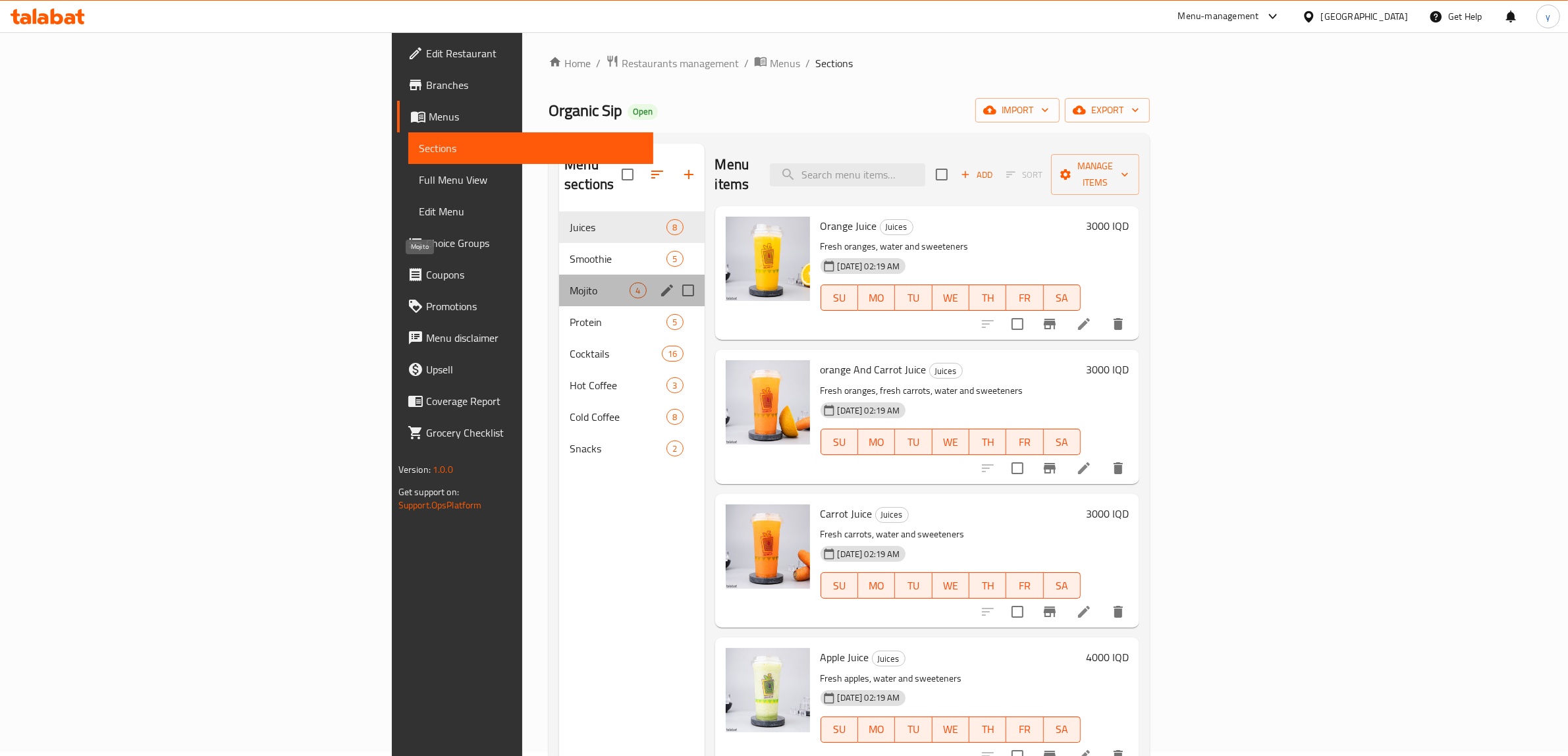
click at [570, 282] on span "Mojito" at bounding box center [600, 290] width 60 height 15
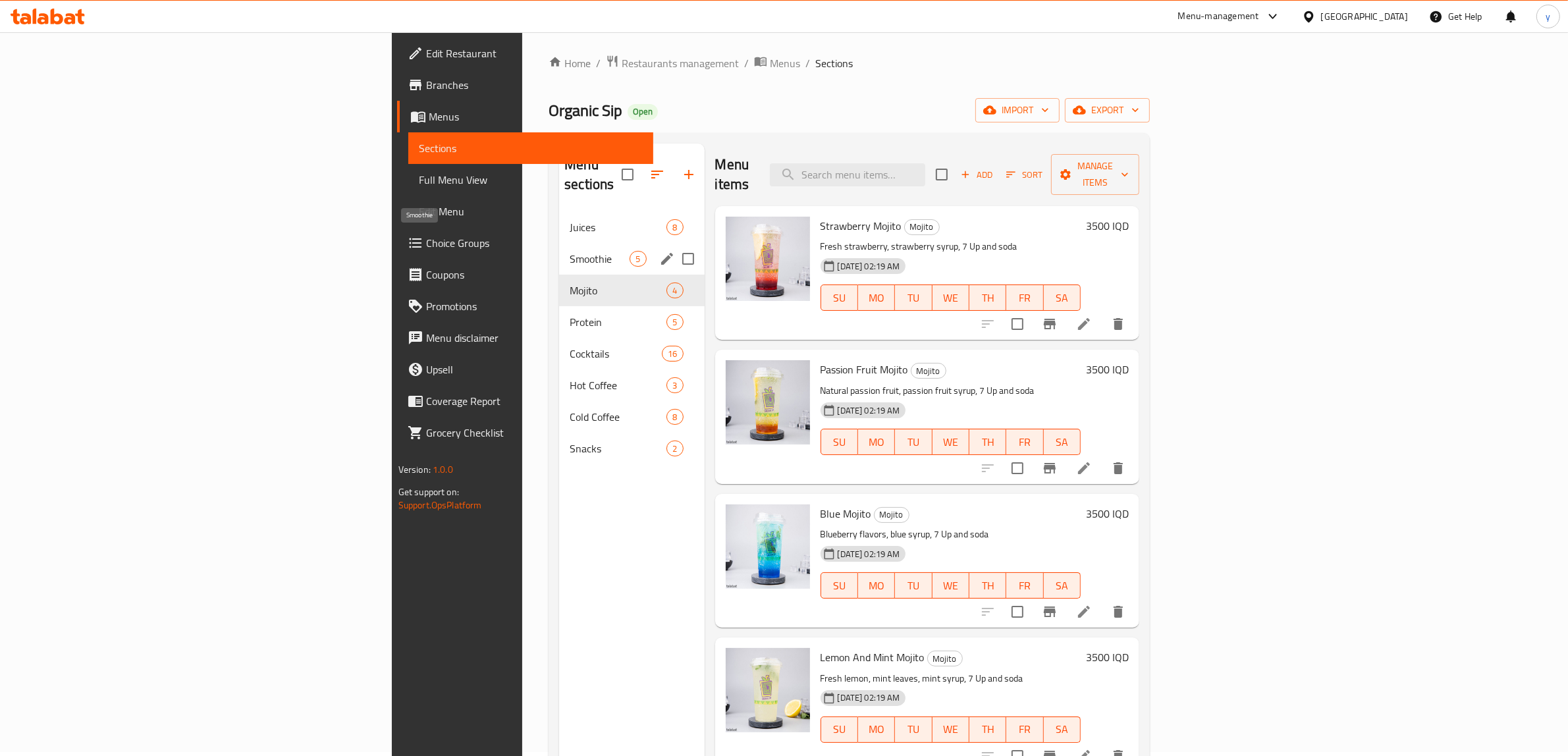
click at [570, 251] on span "Smoothie" at bounding box center [600, 258] width 60 height 15
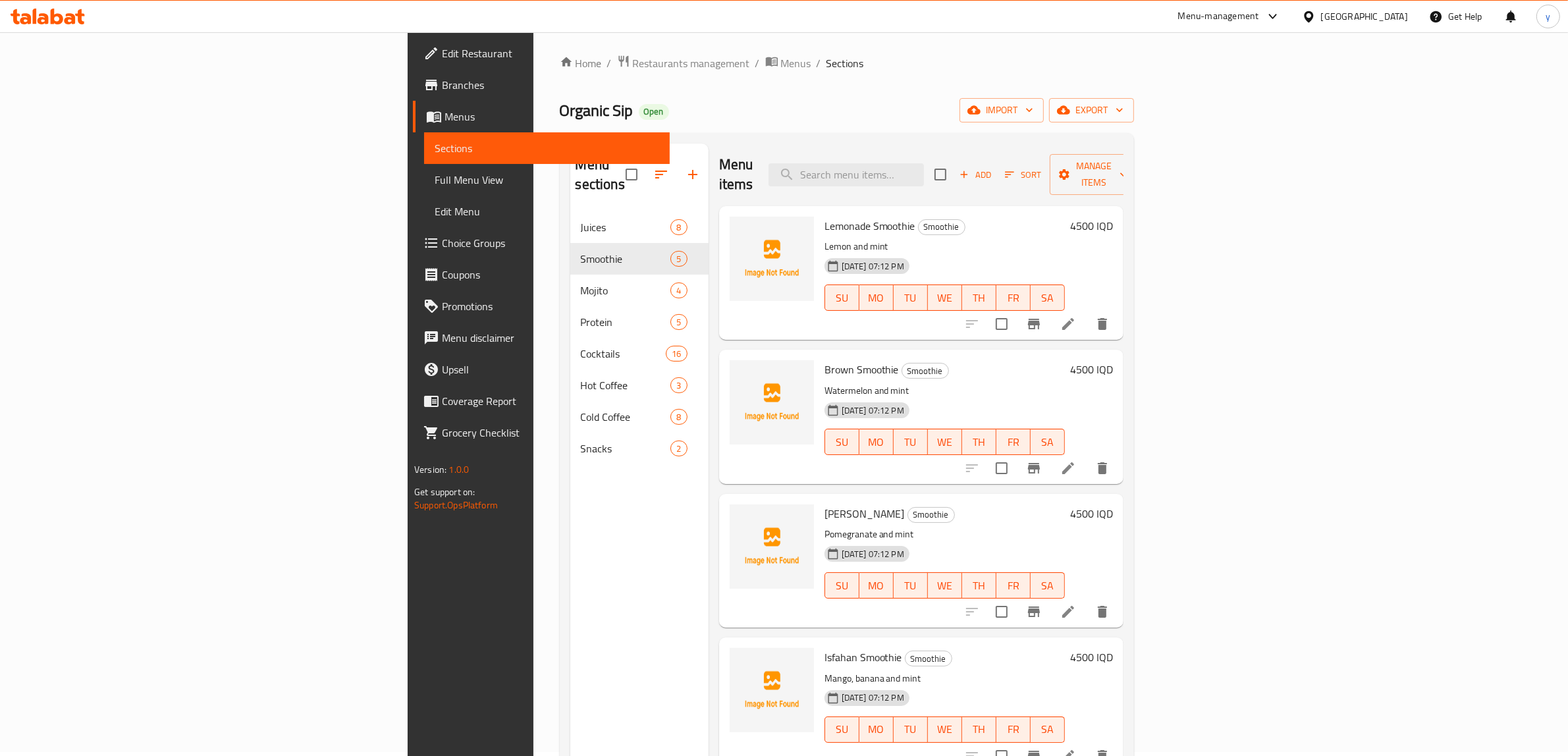
click at [1086, 457] on li at bounding box center [1068, 468] width 37 height 24
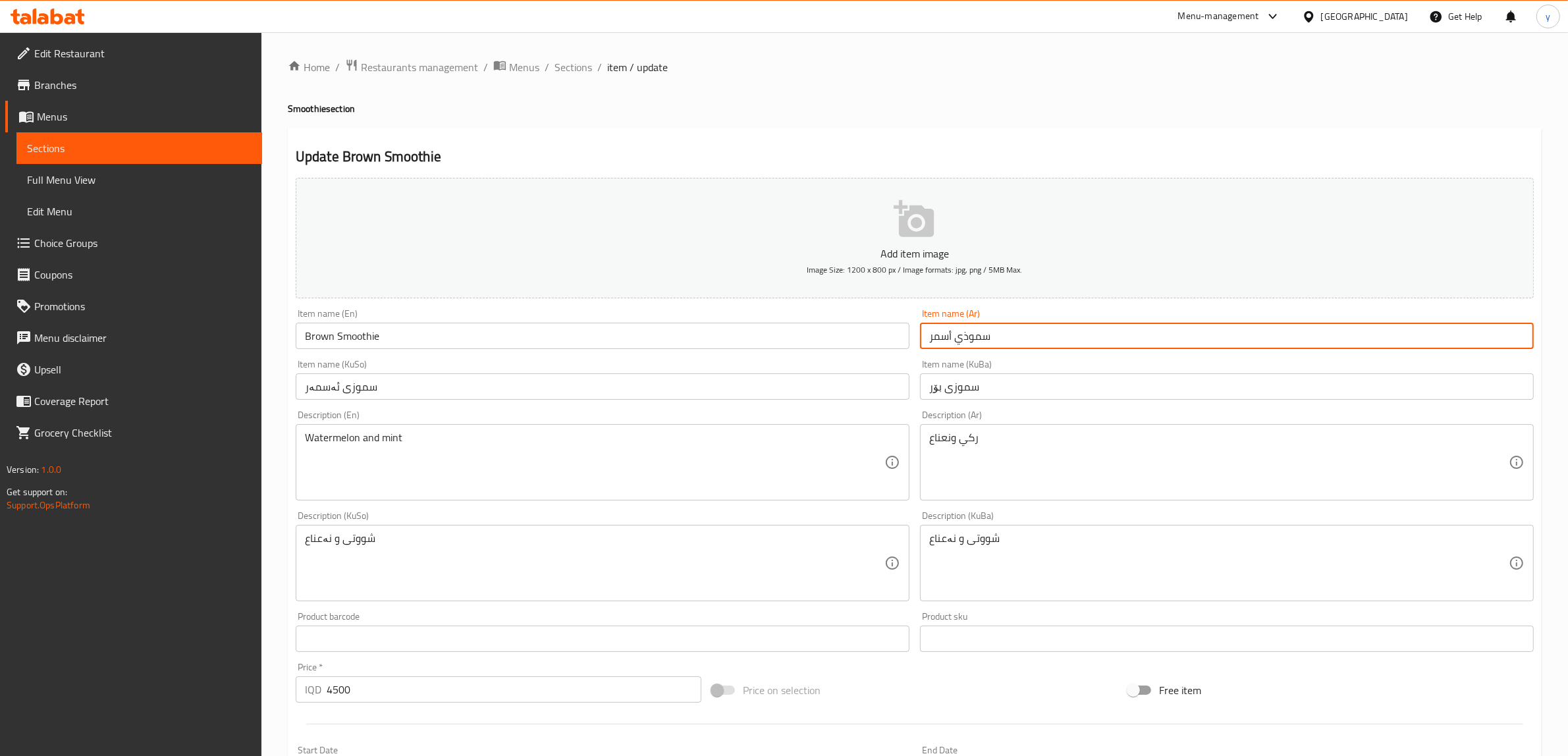
click at [951, 336] on input "سموذي أسمر" at bounding box center [1227, 336] width 614 height 26
click at [949, 337] on input "سموذي أسمر" at bounding box center [1227, 336] width 614 height 26
type input "سموذي سمر"
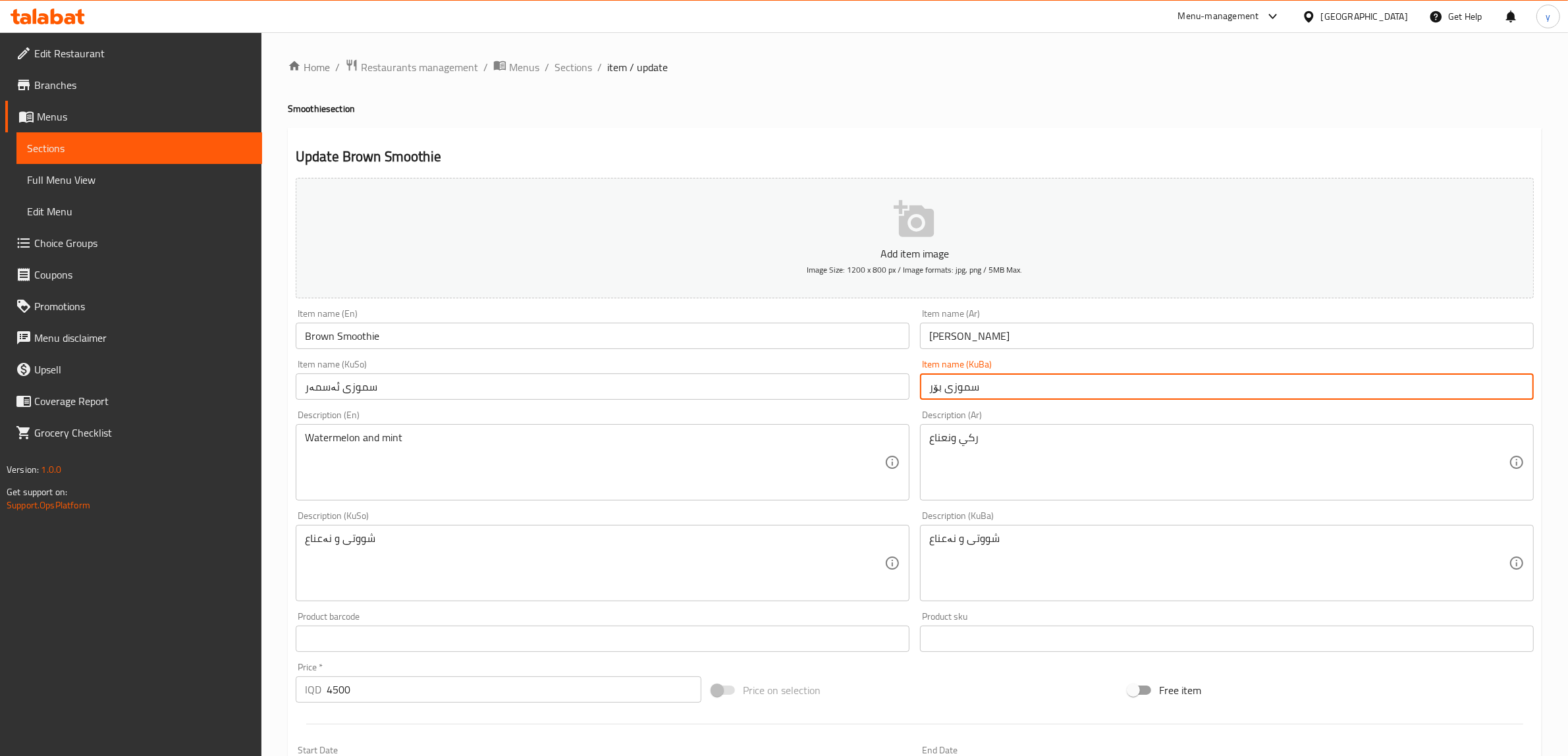
click at [935, 389] on input "سموزی بۆر" at bounding box center [1227, 387] width 614 height 26
click at [1480, 380] on input "سموزی بۆر" at bounding box center [1227, 387] width 614 height 26
type input "سموزی سەمەر"
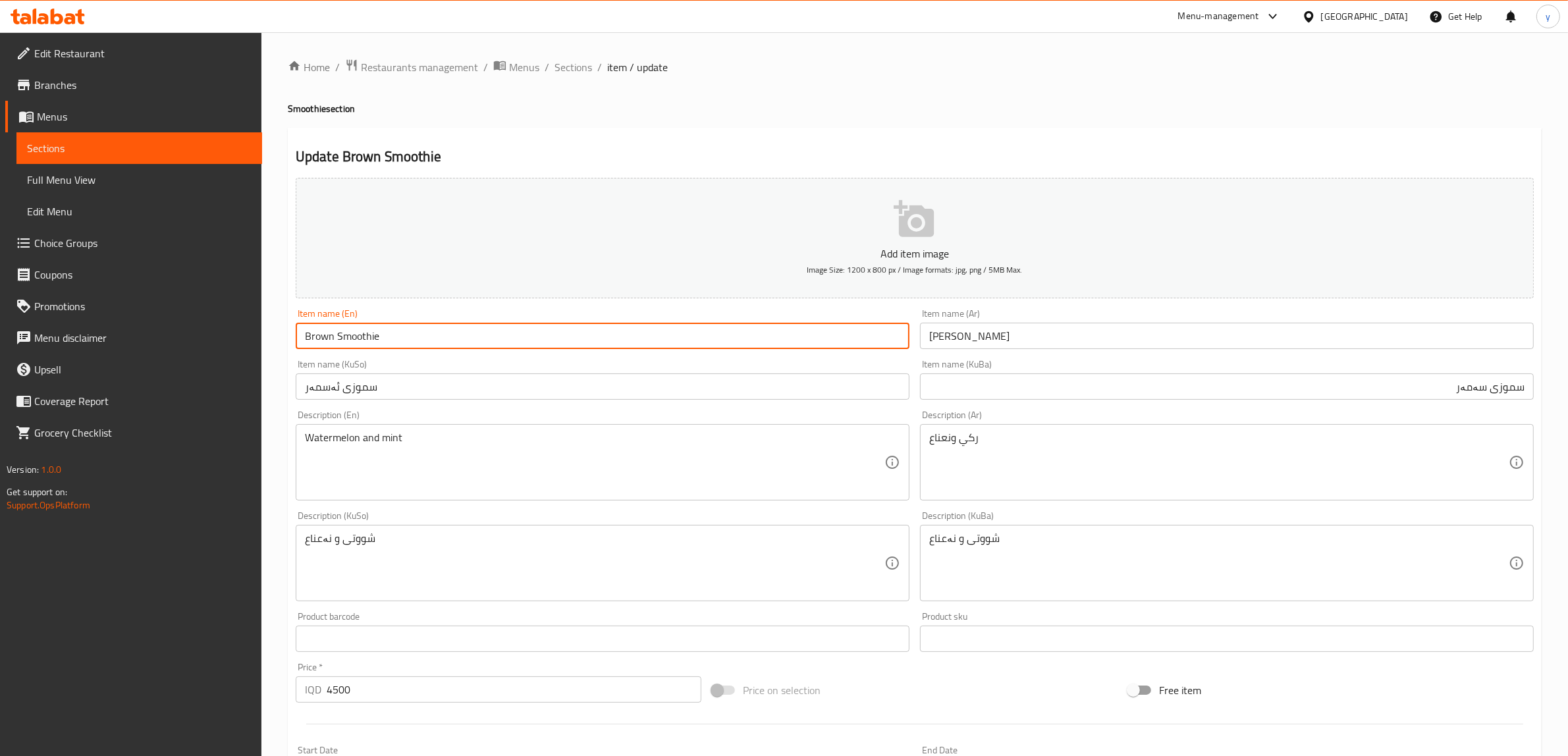
click at [321, 330] on input "Brown Smoothie" at bounding box center [602, 336] width 614 height 26
type input "Summer Smoothie"
click at [378, 384] on input "سموزی ئەسمەر" at bounding box center [602, 387] width 614 height 26
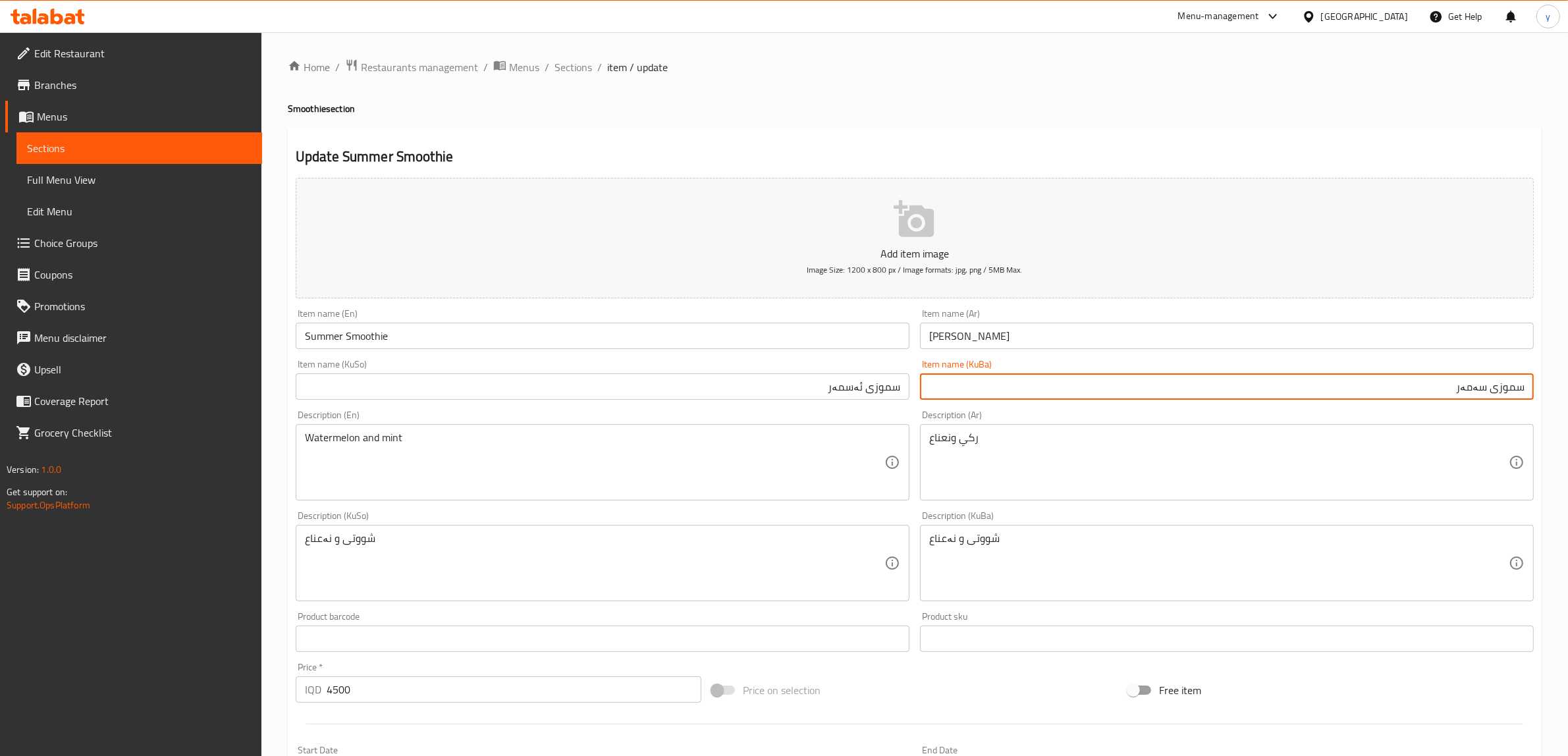
click at [1483, 391] on input "سموزی سەمەر" at bounding box center [1227, 387] width 614 height 26
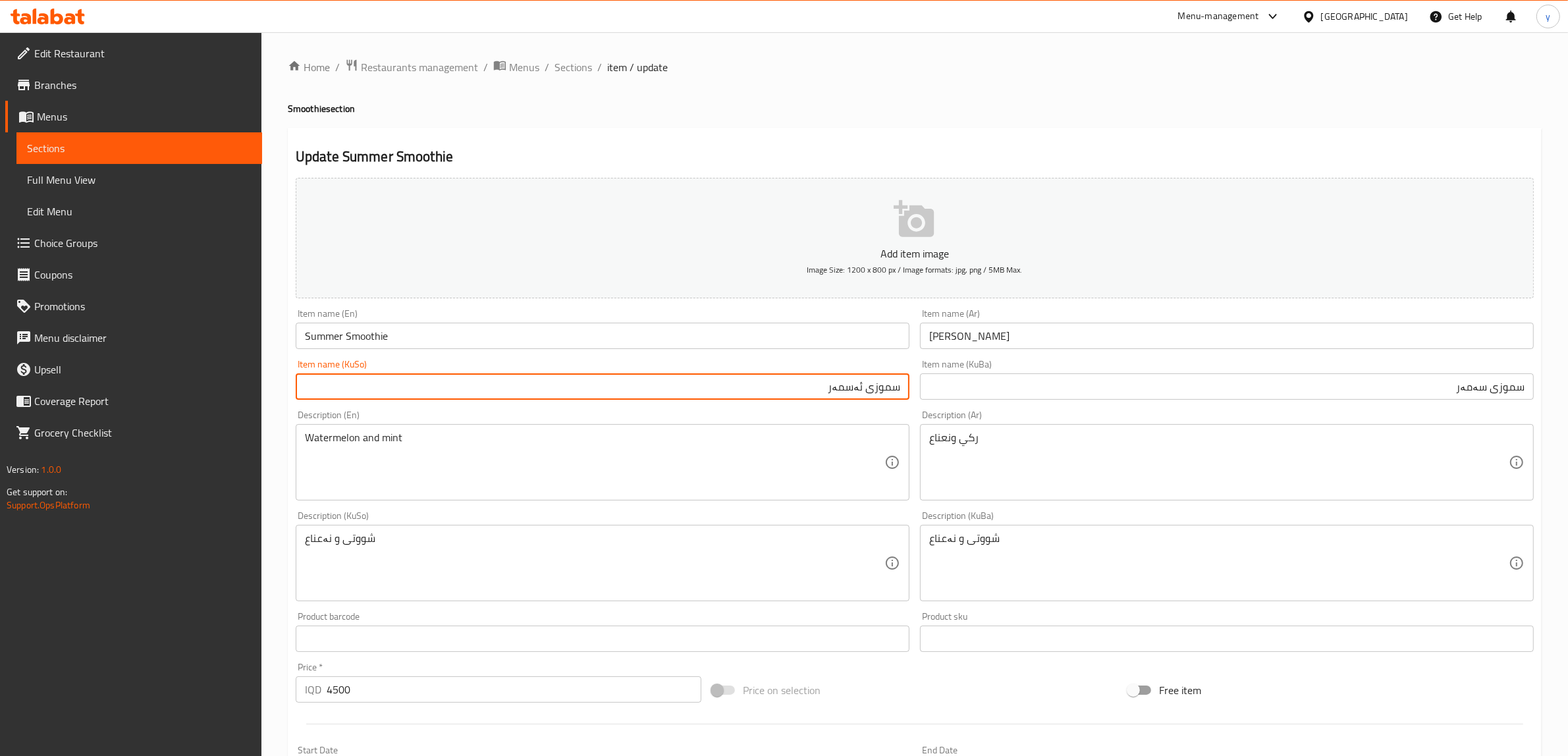
click at [831, 391] on input "سموزی ئەسمەر" at bounding box center [602, 387] width 614 height 26
paste input "ە"
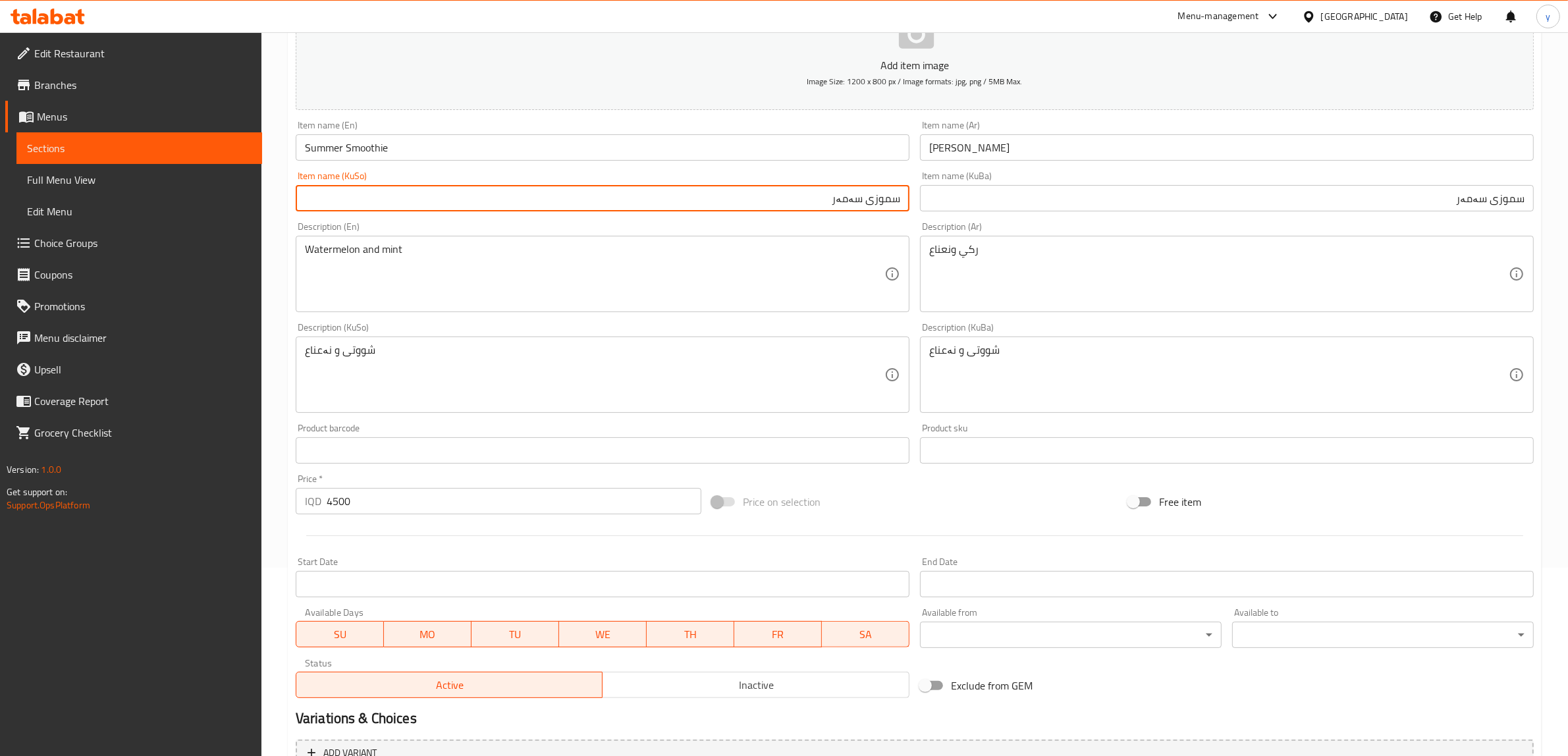
scroll to position [323, 0]
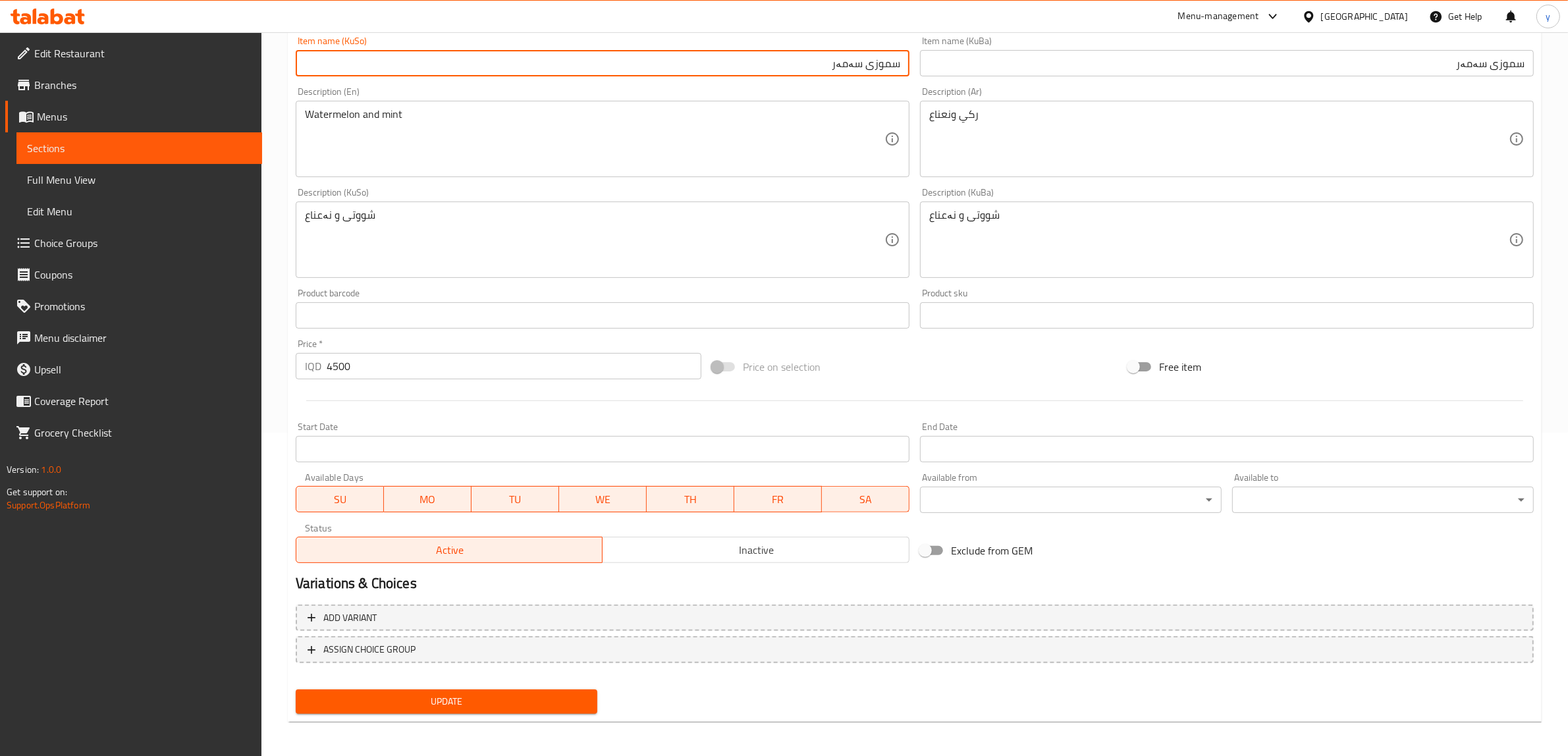
type input "سموزی سەمەر"
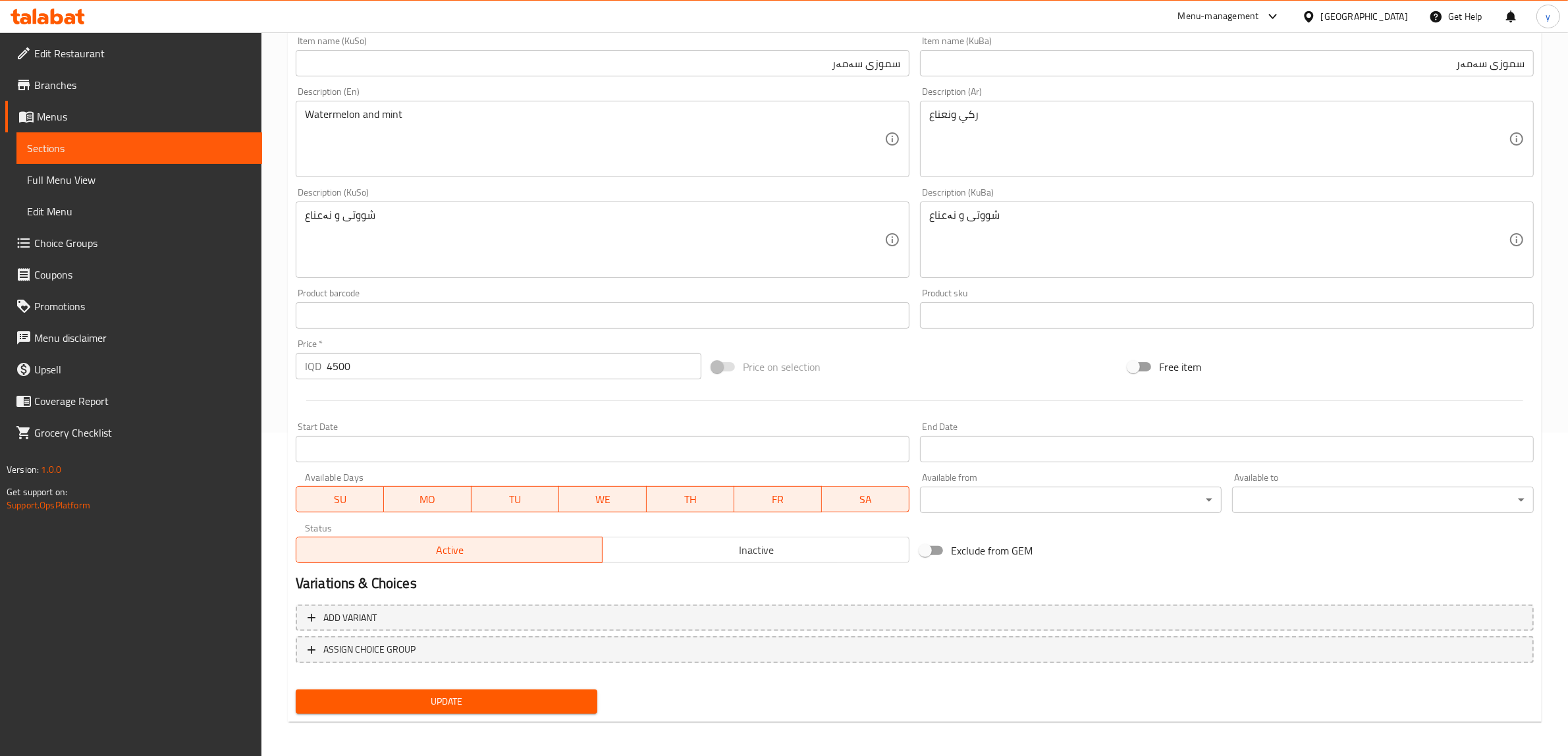
click at [547, 719] on div "Update Summer Smoothie Add item image Image Size: 1200 x 800 px / Image formats…" at bounding box center [915, 264] width 1254 height 918
click at [547, 718] on div "Update Summer Smoothie Add item image Image Size: 1200 x 800 px / Image formats…" at bounding box center [915, 264] width 1254 height 918
click at [545, 706] on span "Update" at bounding box center [446, 701] width 281 height 16
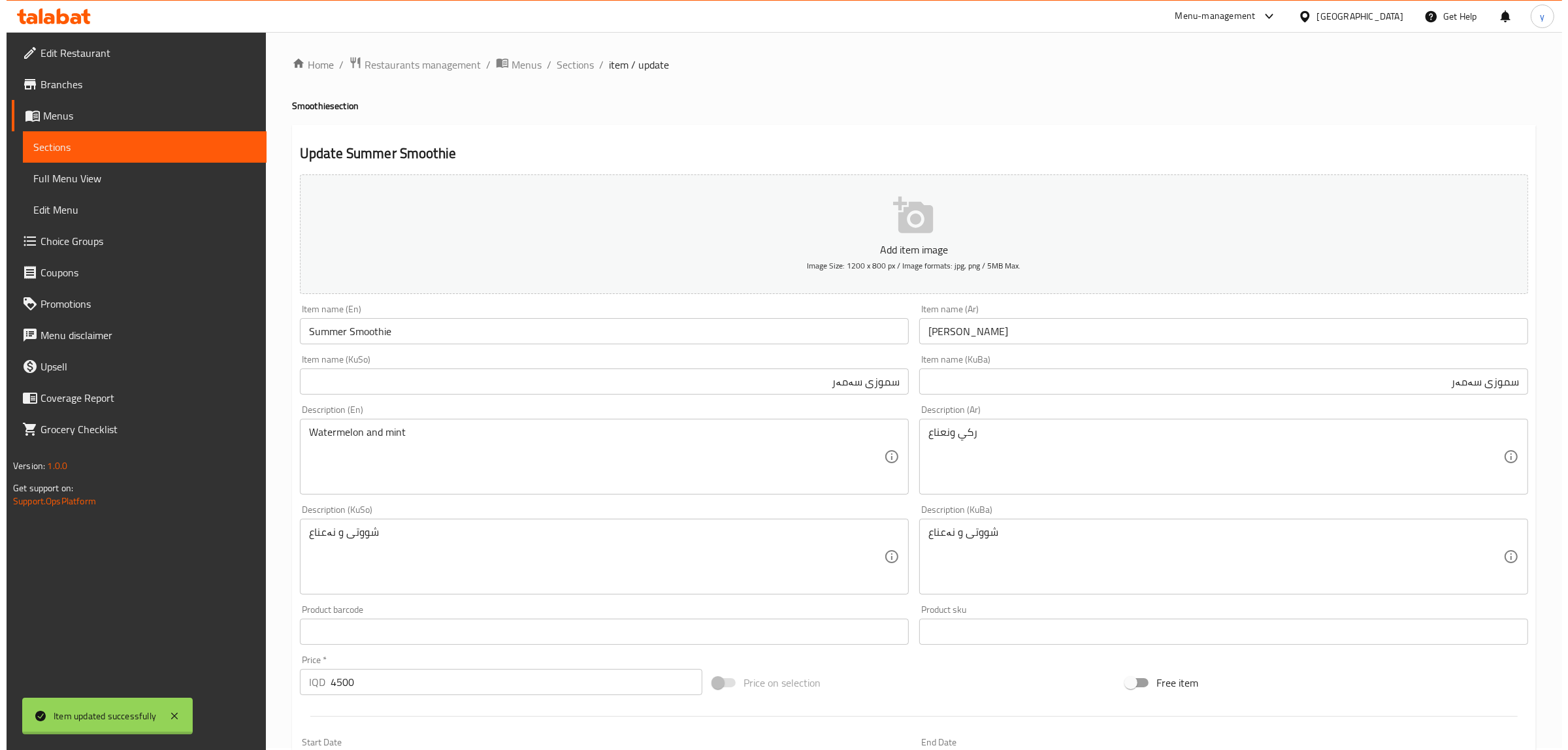
scroll to position [0, 0]
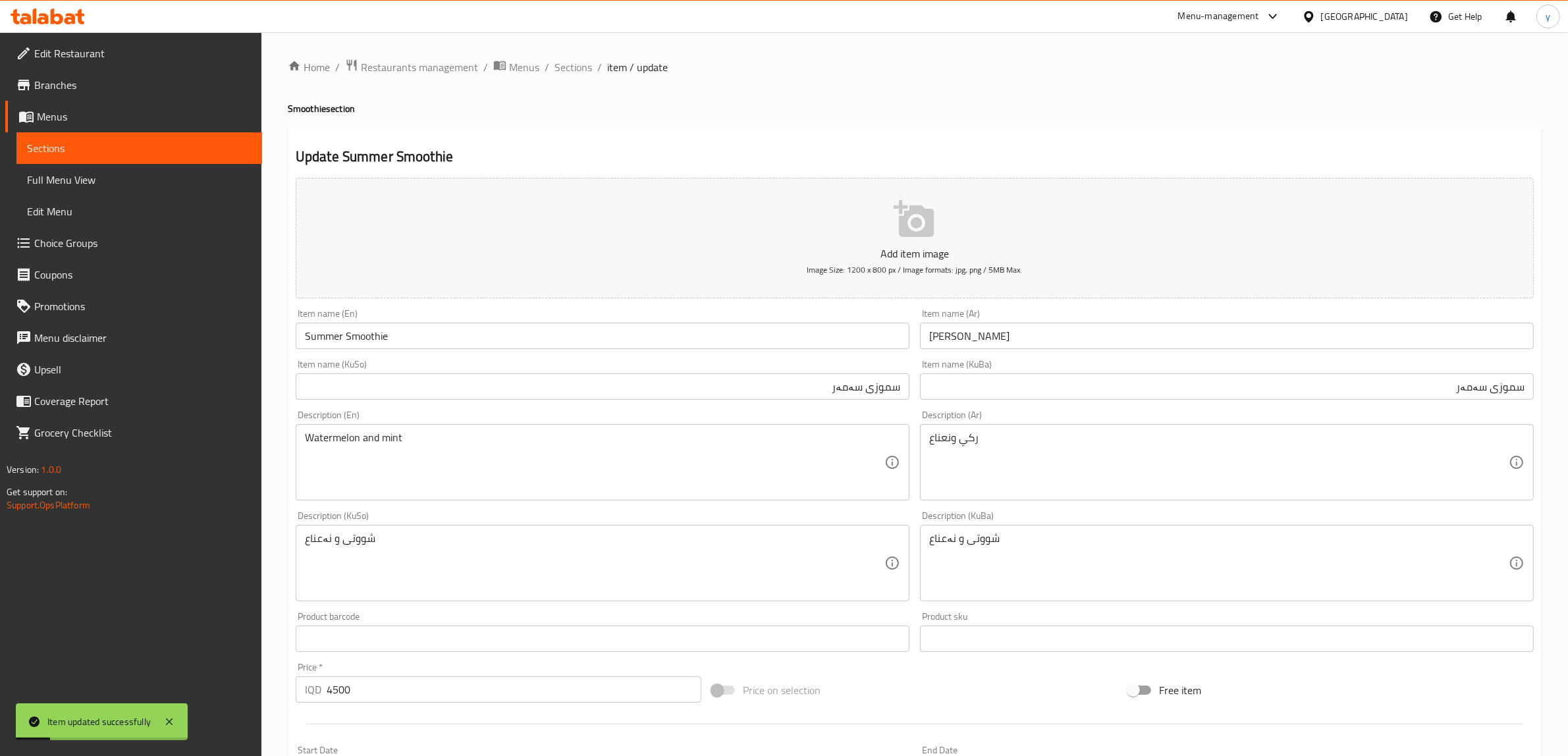
click at [568, 56] on div "Home / Restaurants management / Menus / Sections / item / update Smoothie secti…" at bounding box center [915, 557] width 1307 height 1050
click at [573, 59] on span "Sections" at bounding box center [573, 67] width 37 height 15
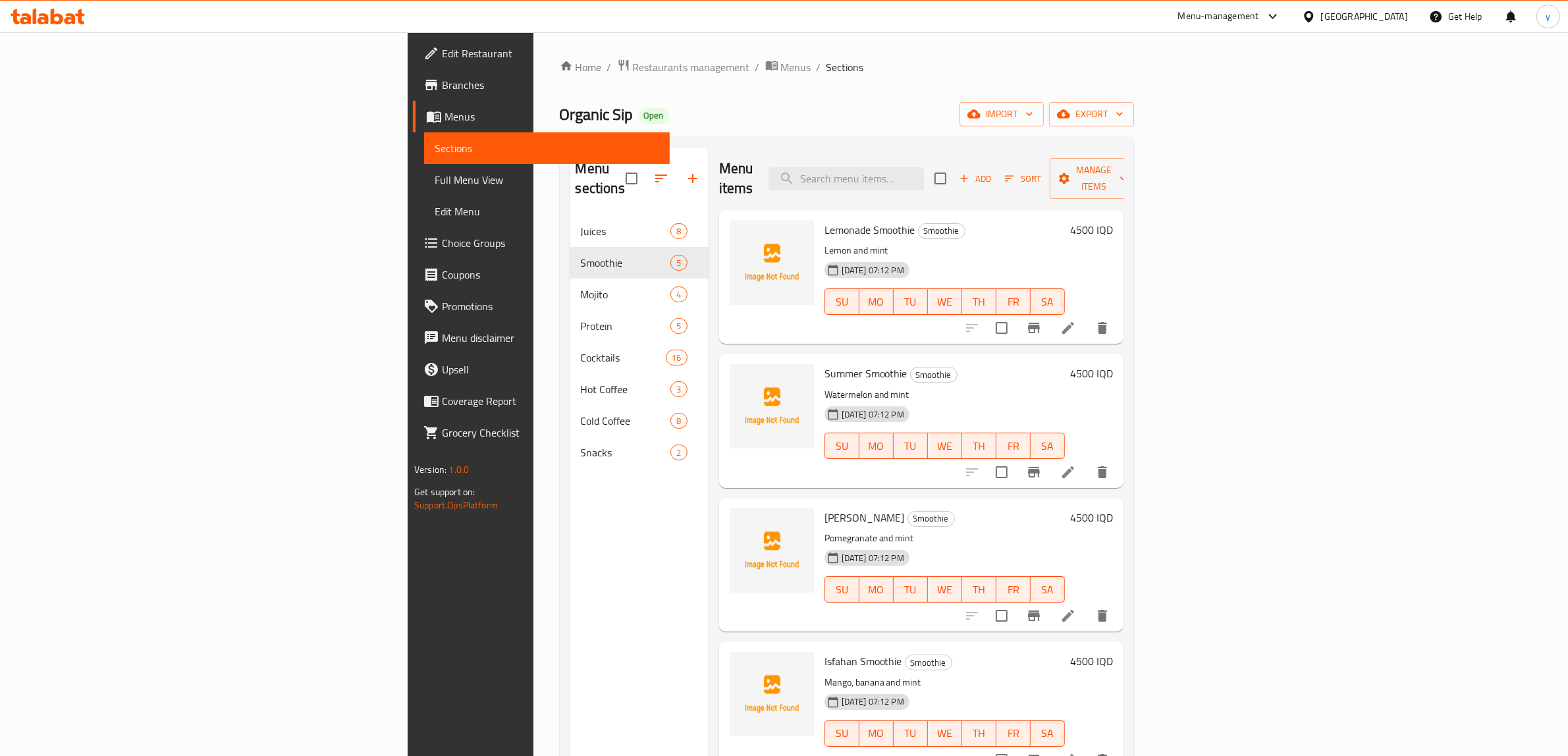
click at [435, 186] on span "Full Menu View" at bounding box center [547, 179] width 225 height 15
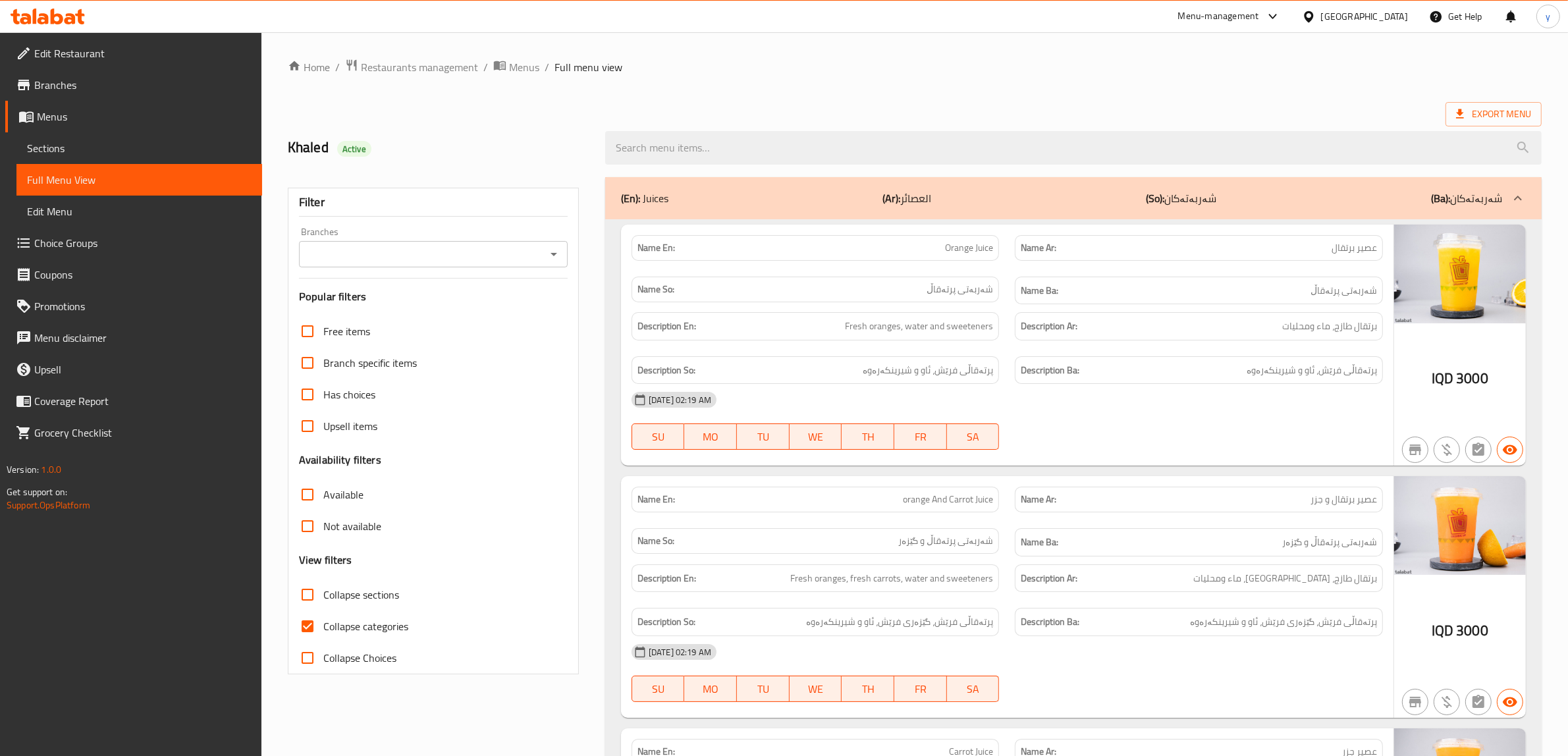
click at [544, 244] on div "Branches" at bounding box center [433, 254] width 269 height 26
click at [544, 252] on button "Open" at bounding box center [553, 254] width 19 height 19
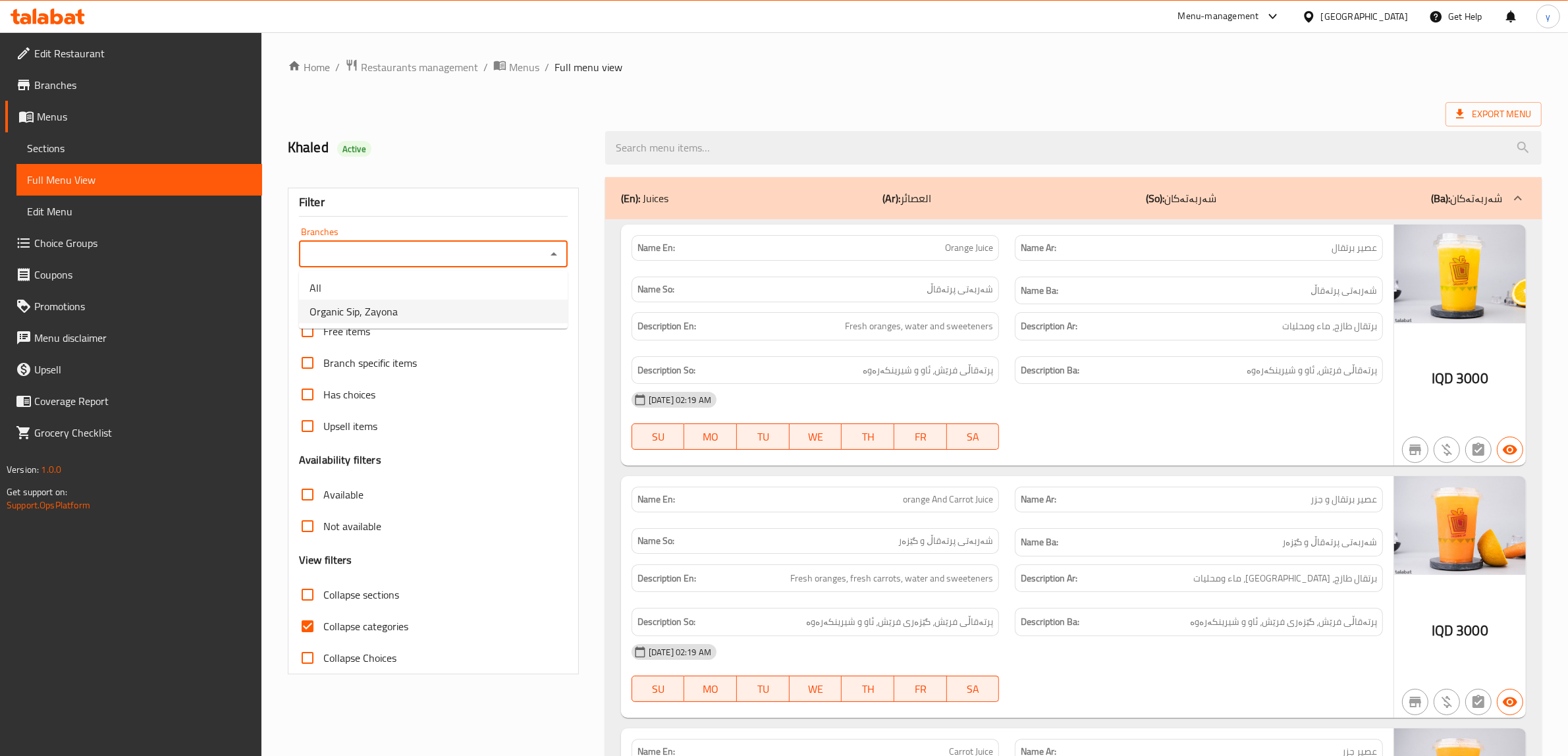
click at [488, 328] on ul "All Organic Sip, Zayona" at bounding box center [433, 299] width 269 height 58
click at [485, 309] on li "Organic Sip, Zayona" at bounding box center [433, 311] width 269 height 24
type input "Organic Sip, Zayona"
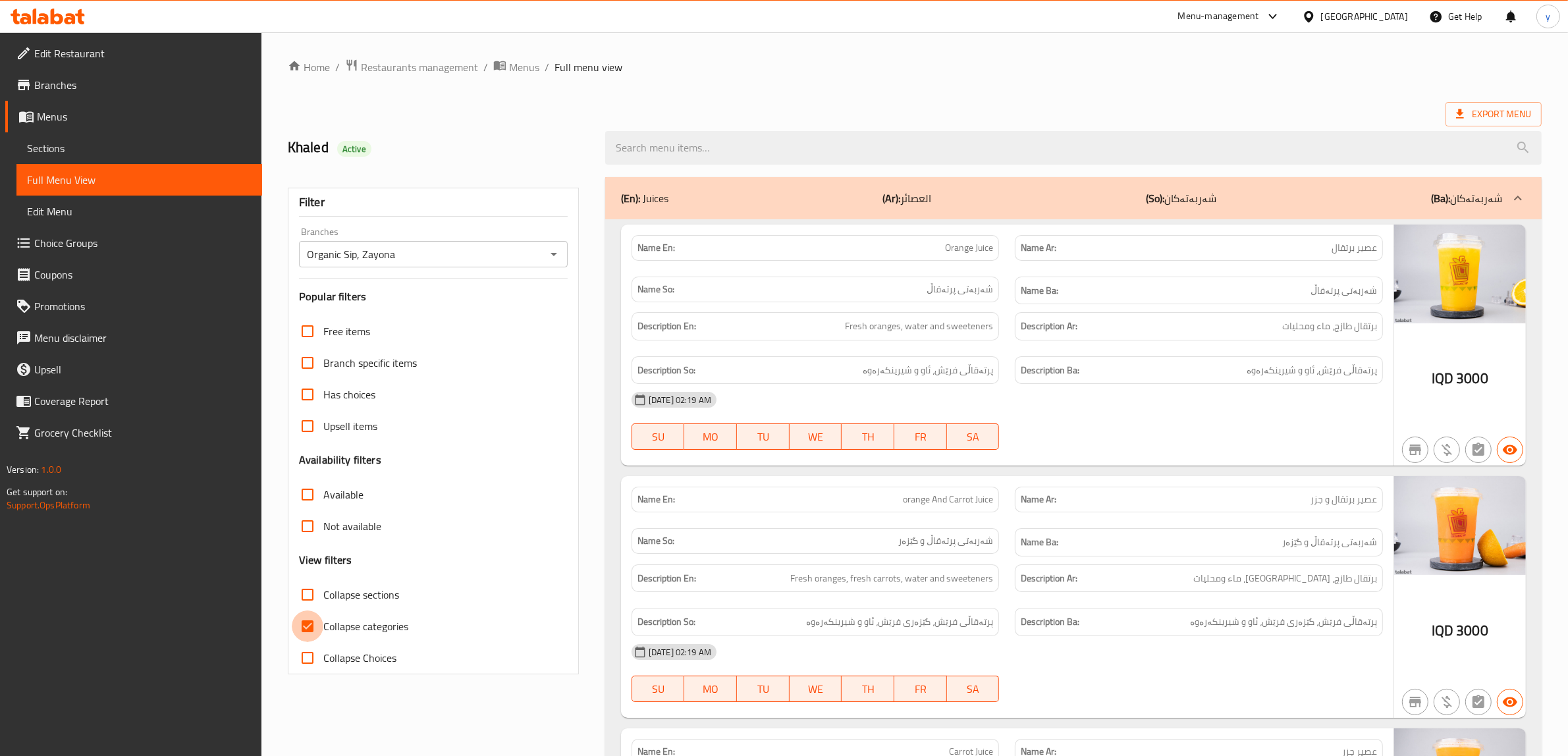
click at [323, 624] on input "Collapse categories" at bounding box center [307, 626] width 32 height 32
checkbox input "false"
click at [310, 600] on input "Collapse sections" at bounding box center [307, 594] width 32 height 32
checkbox input "true"
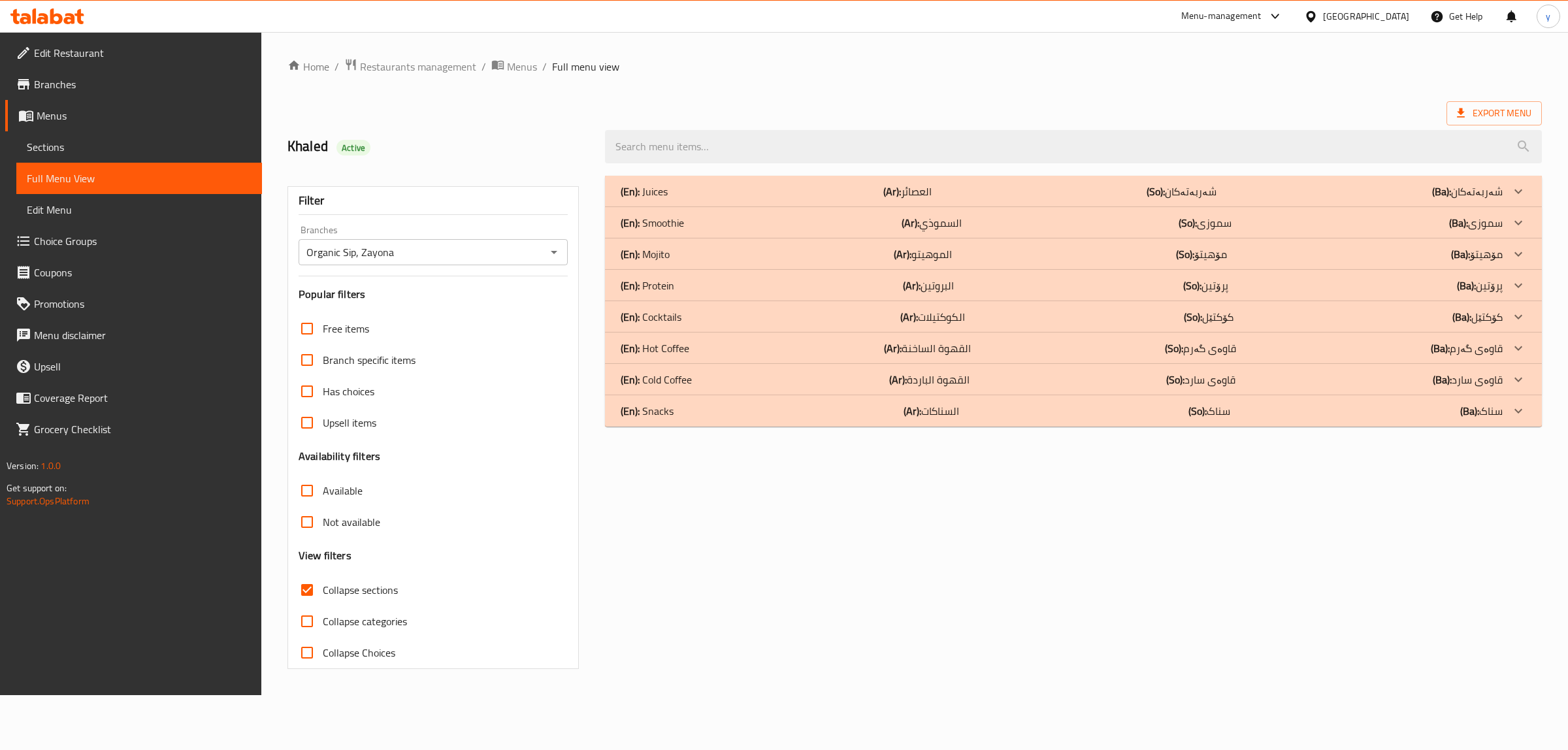
click at [704, 199] on div "(En): Protein (Ar): البروتين (So): پرۆتین (Ba): پرۆتین" at bounding box center [1062, 191] width 882 height 15
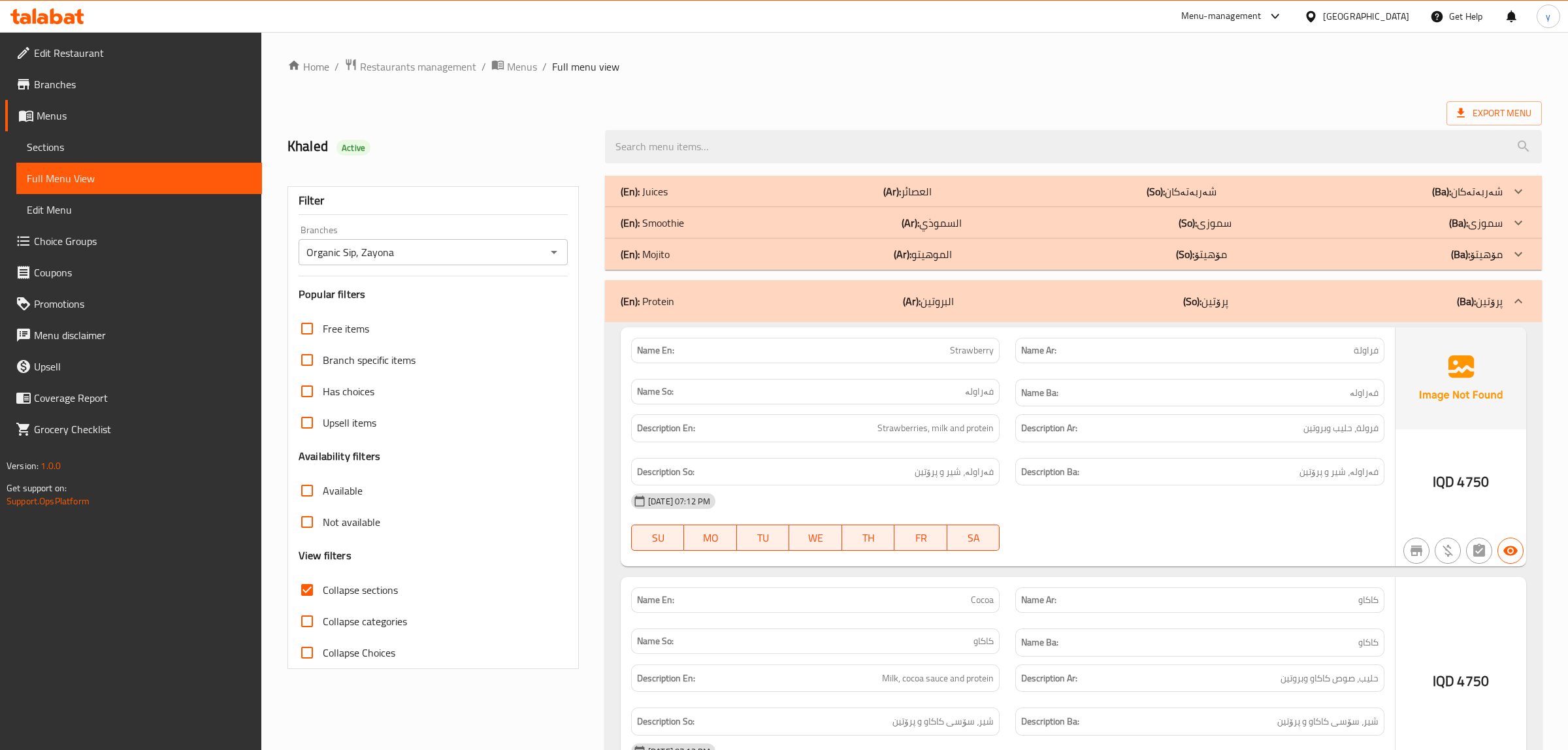
click at [710, 199] on div "(En): Mojito (Ar): الموهيتو (So): مۆهیتۆ (Ba): مۆهیتۆ" at bounding box center [1062, 191] width 882 height 15
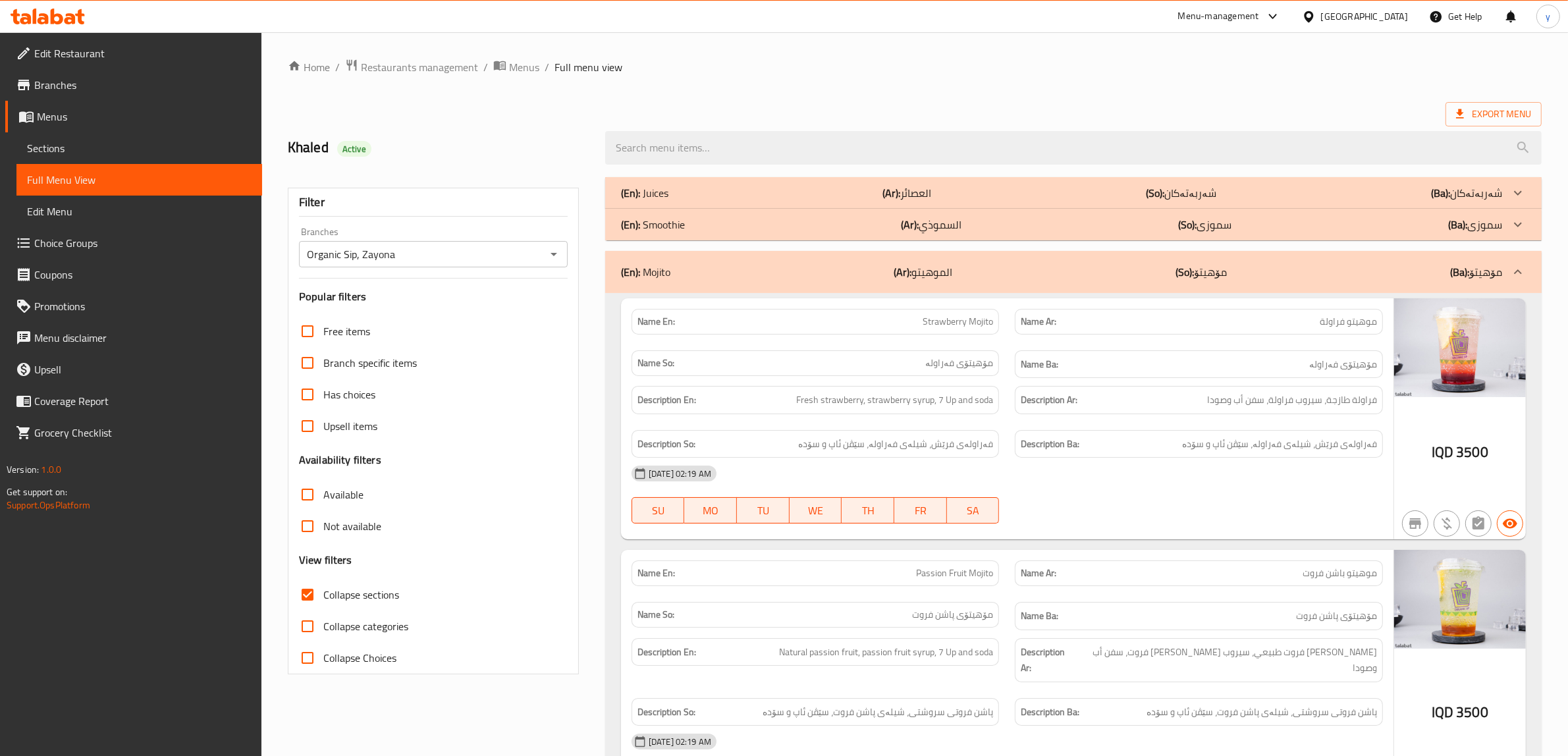
click at [719, 262] on div "(En): Mojito (Ar): الموهيتو (So): مۆهیتۆ (Ba): مۆهیتۆ" at bounding box center [1073, 272] width 937 height 42
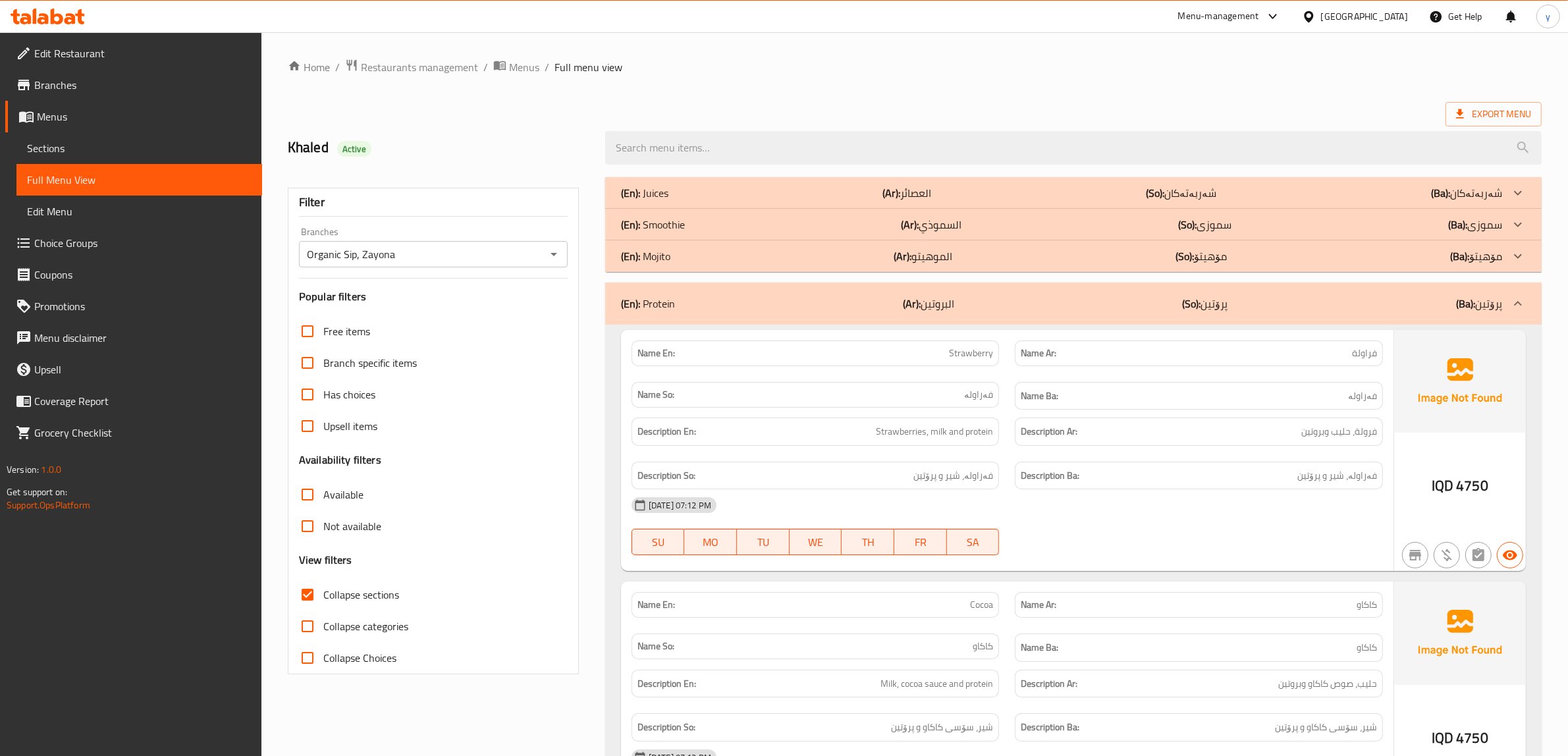
click at [724, 201] on div "(En): Smoothie (Ar): السموذي (So): سموزی (Ba): سموزی" at bounding box center [1061, 192] width 881 height 15
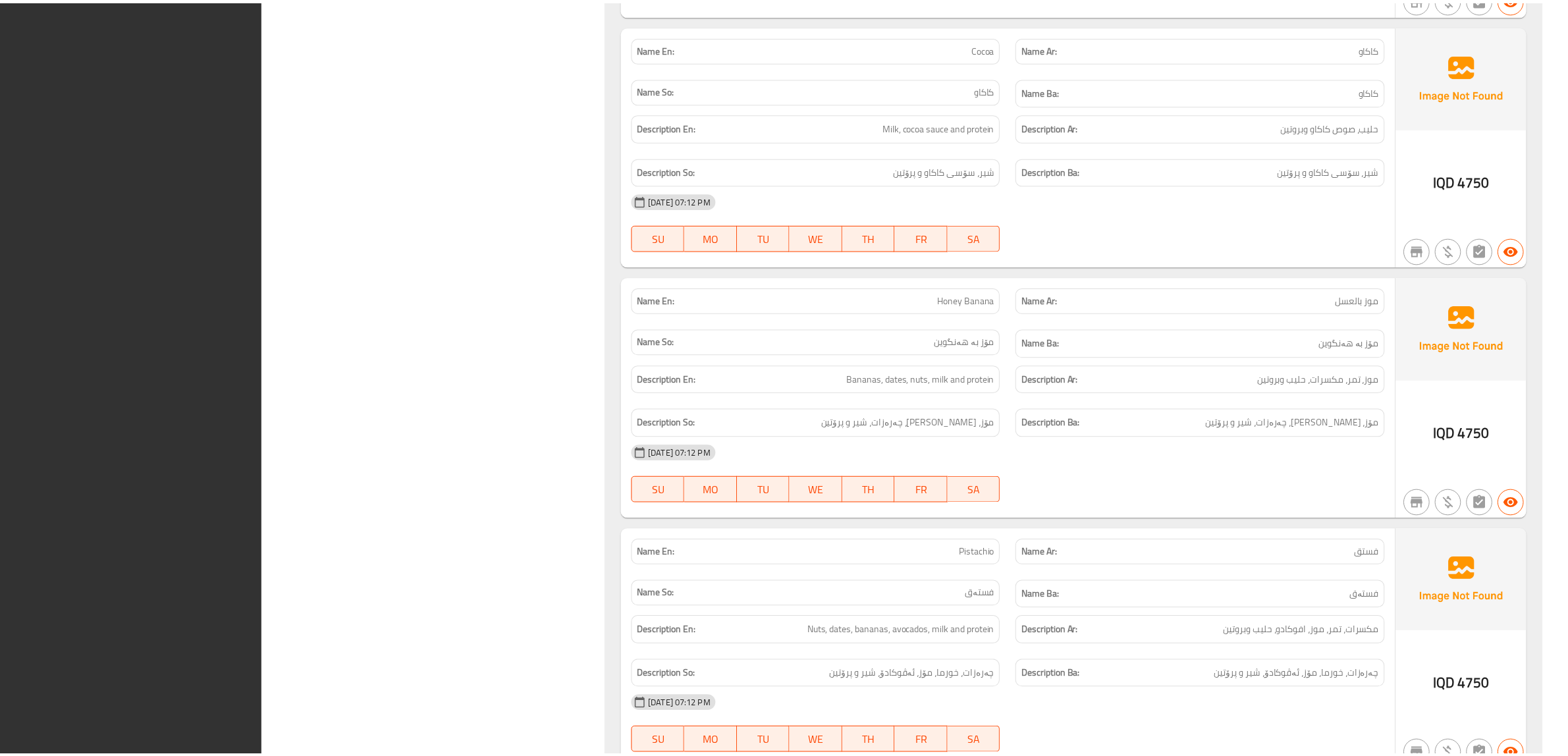
scroll to position [2336, 0]
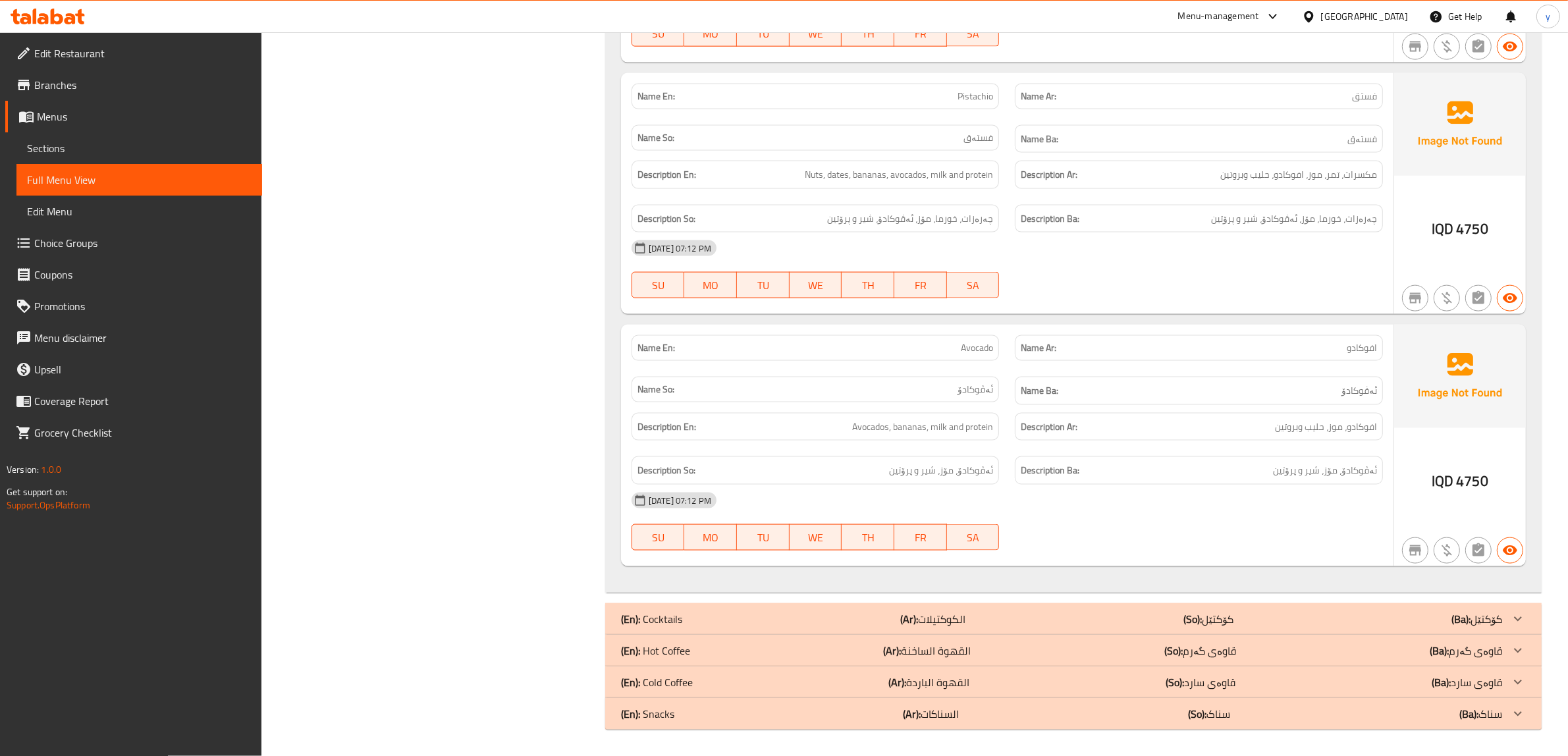
click at [71, 10] on icon at bounding box center [47, 16] width 74 height 15
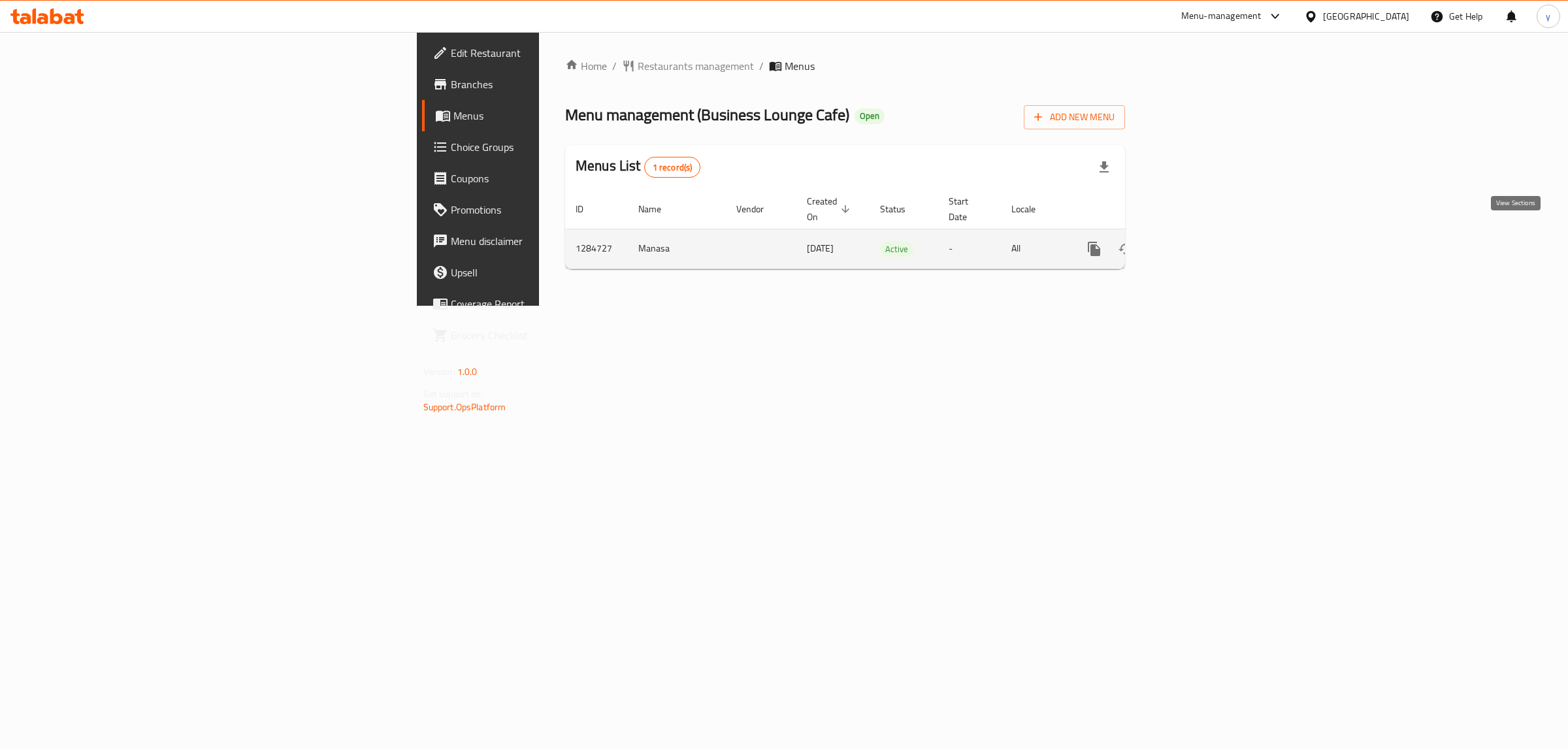
click at [1197, 242] on icon "enhanced table" at bounding box center [1188, 249] width 15 height 15
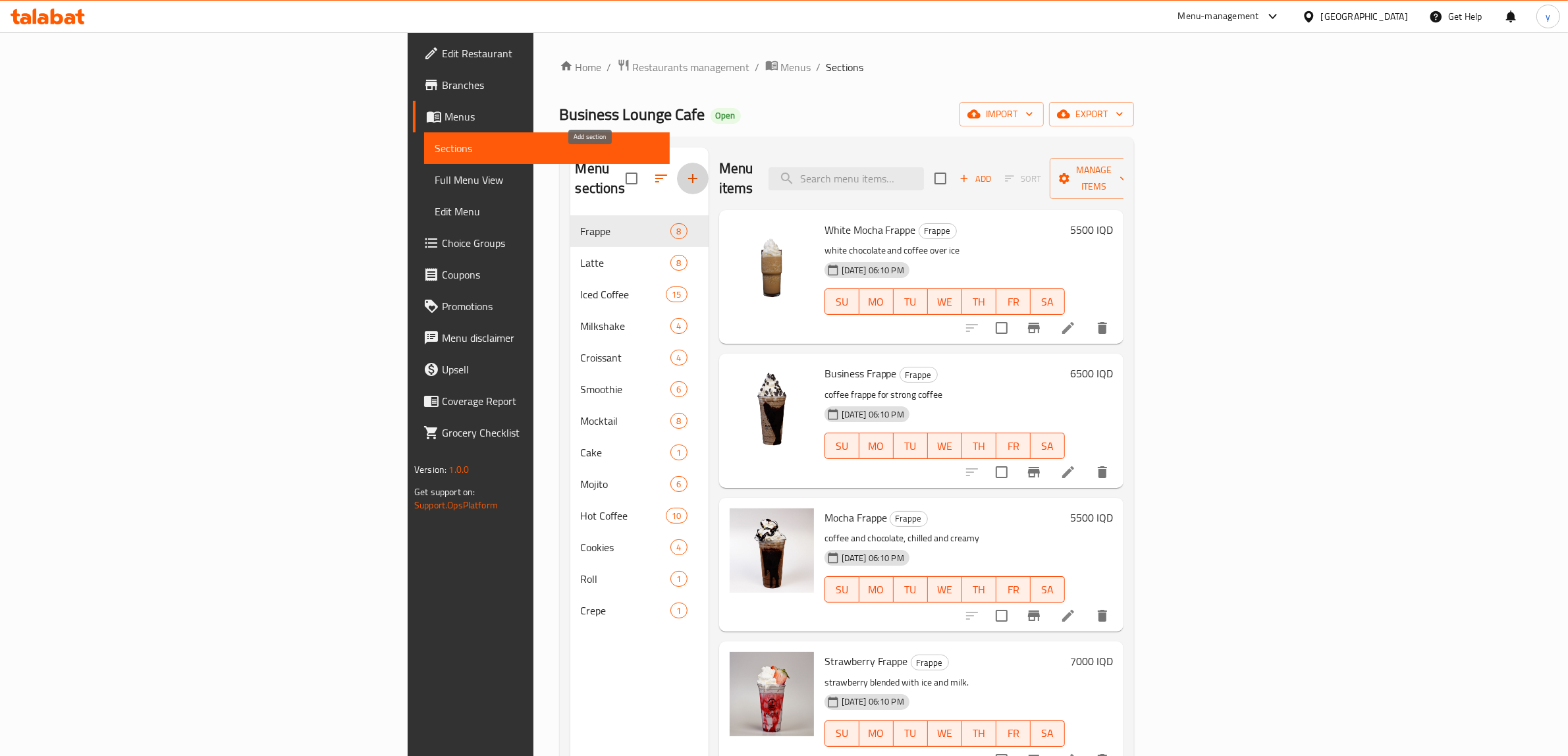
click at [677, 177] on button "button" at bounding box center [692, 178] width 32 height 32
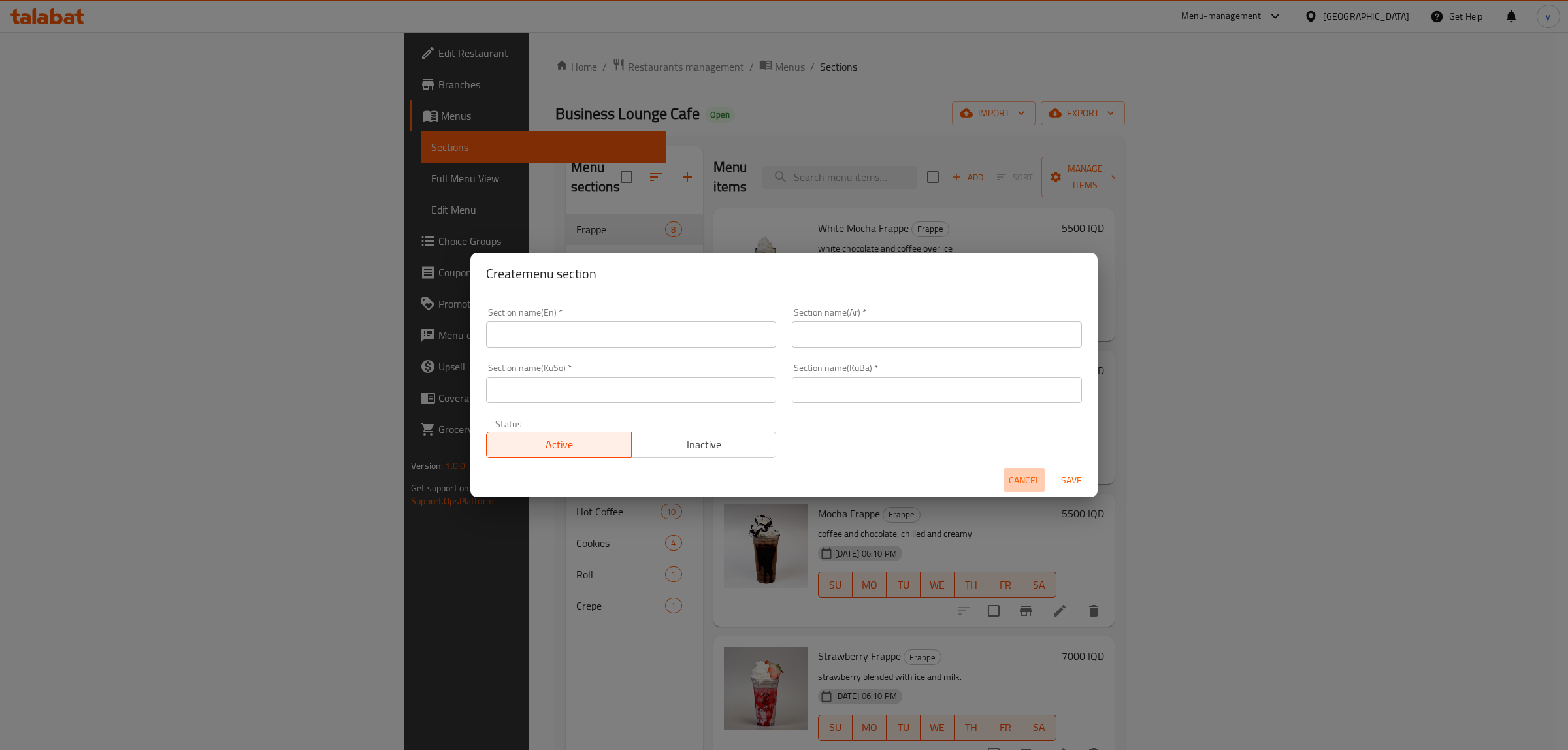
click at [1007, 472] on button "Cancel" at bounding box center [1025, 480] width 42 height 24
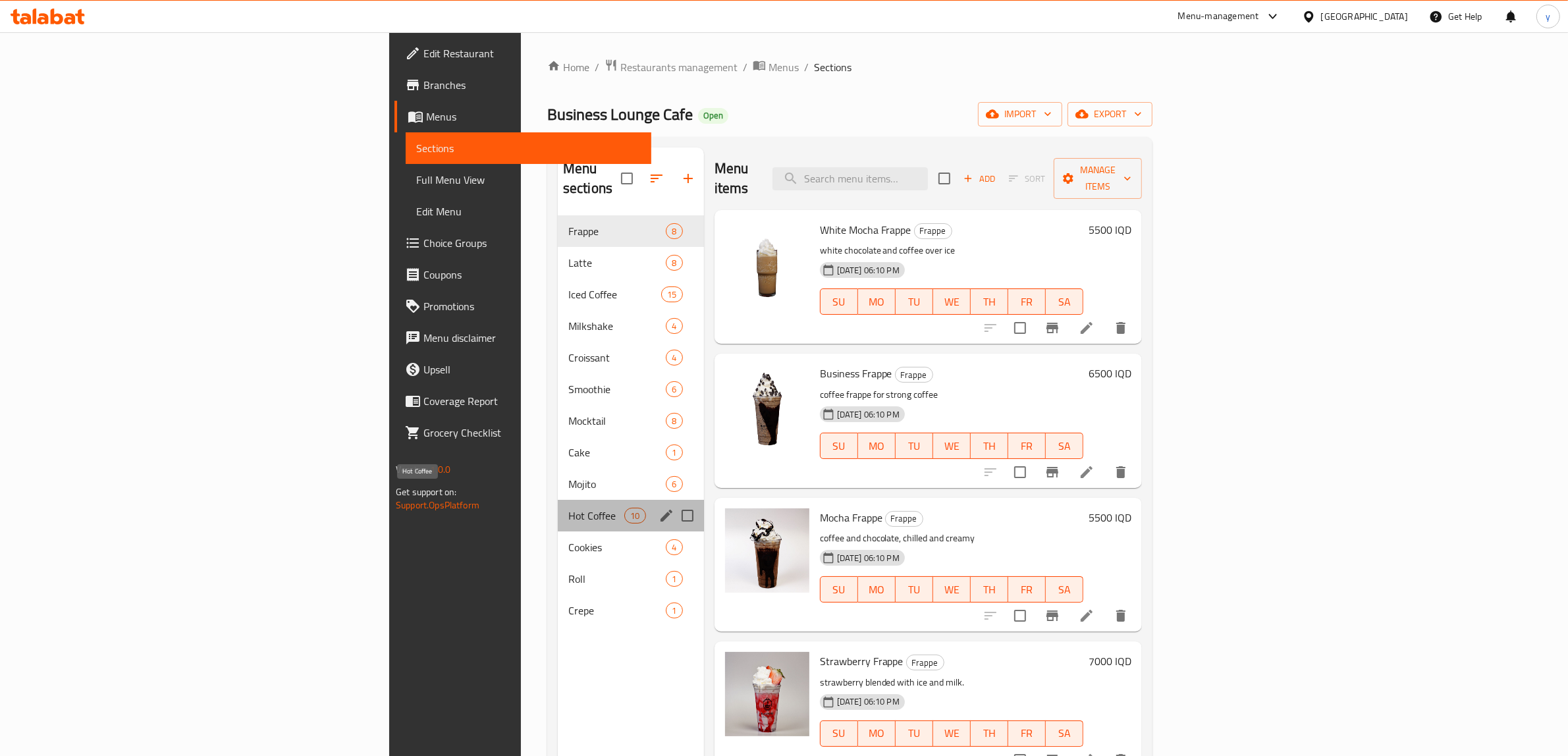
click at [568, 508] on span "Hot Coffee" at bounding box center [596, 515] width 56 height 15
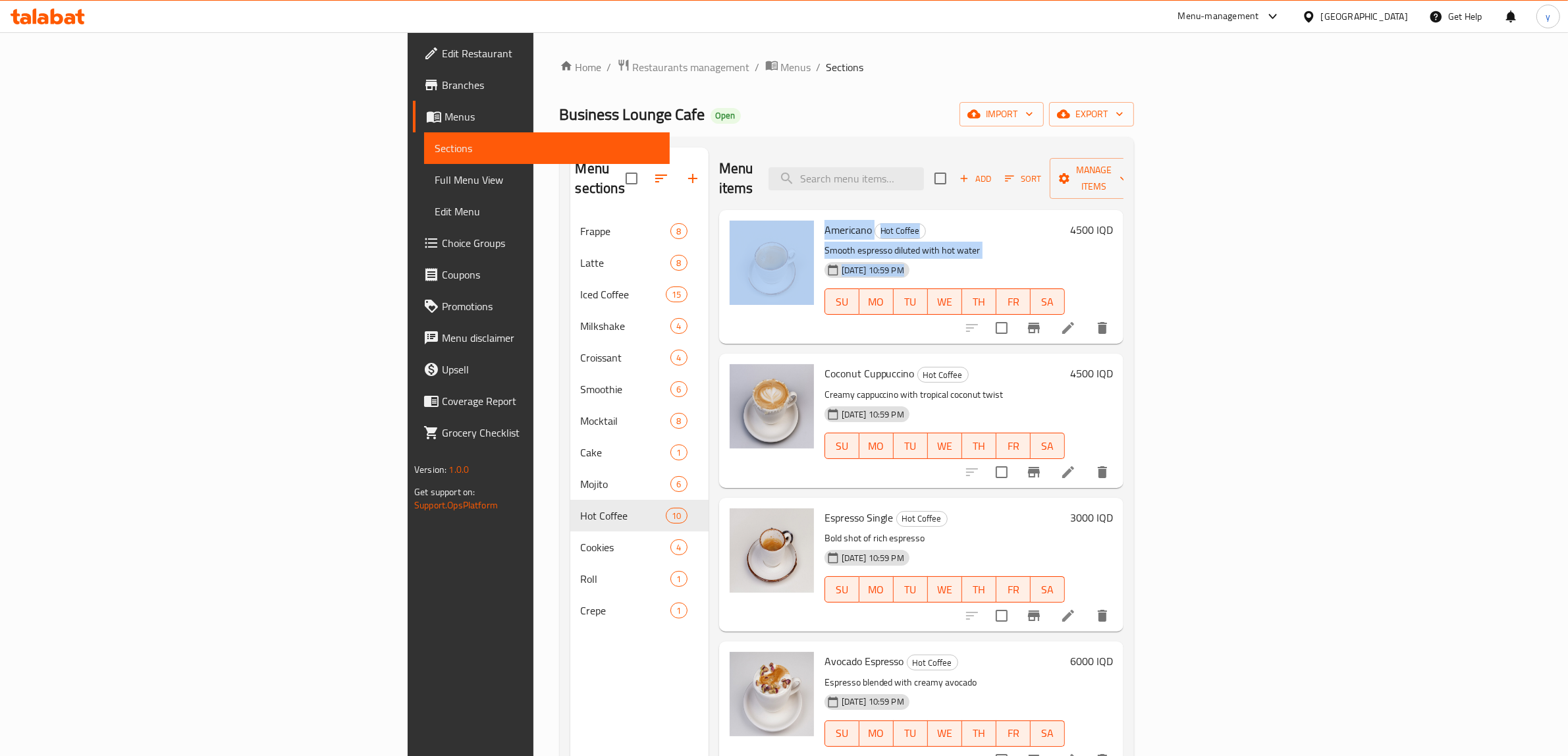
drag, startPoint x: 1342, startPoint y: 180, endPoint x: 1142, endPoint y: 369, distance: 275.2
click at [1124, 293] on div "Menu items Add Sort Manage items Americano Hot Coffee Smooth espresso diluted w…" at bounding box center [916, 525] width 415 height 756
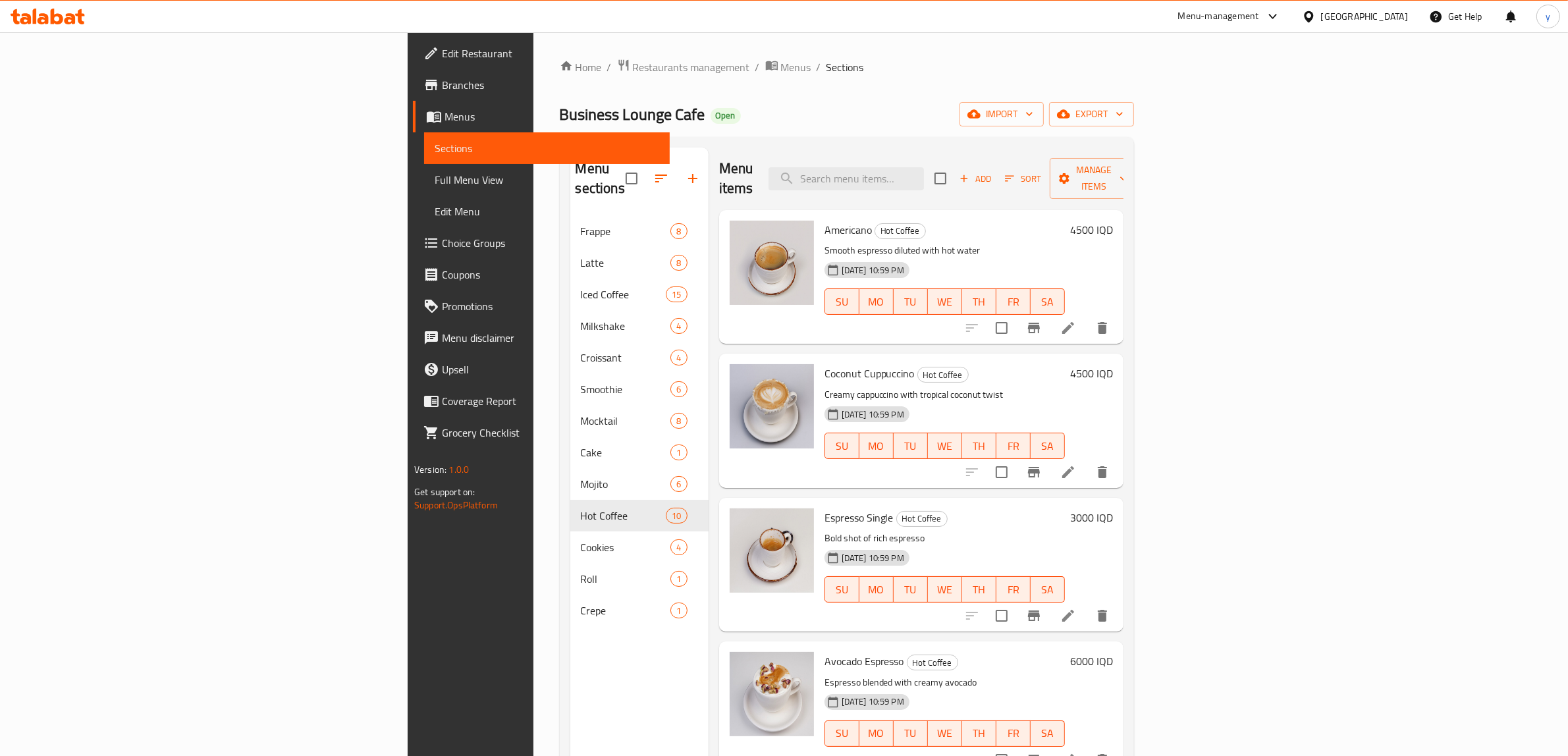
click at [1024, 365] on h6 "Coconut Cuppuccino Hot Coffee" at bounding box center [944, 374] width 240 height 19
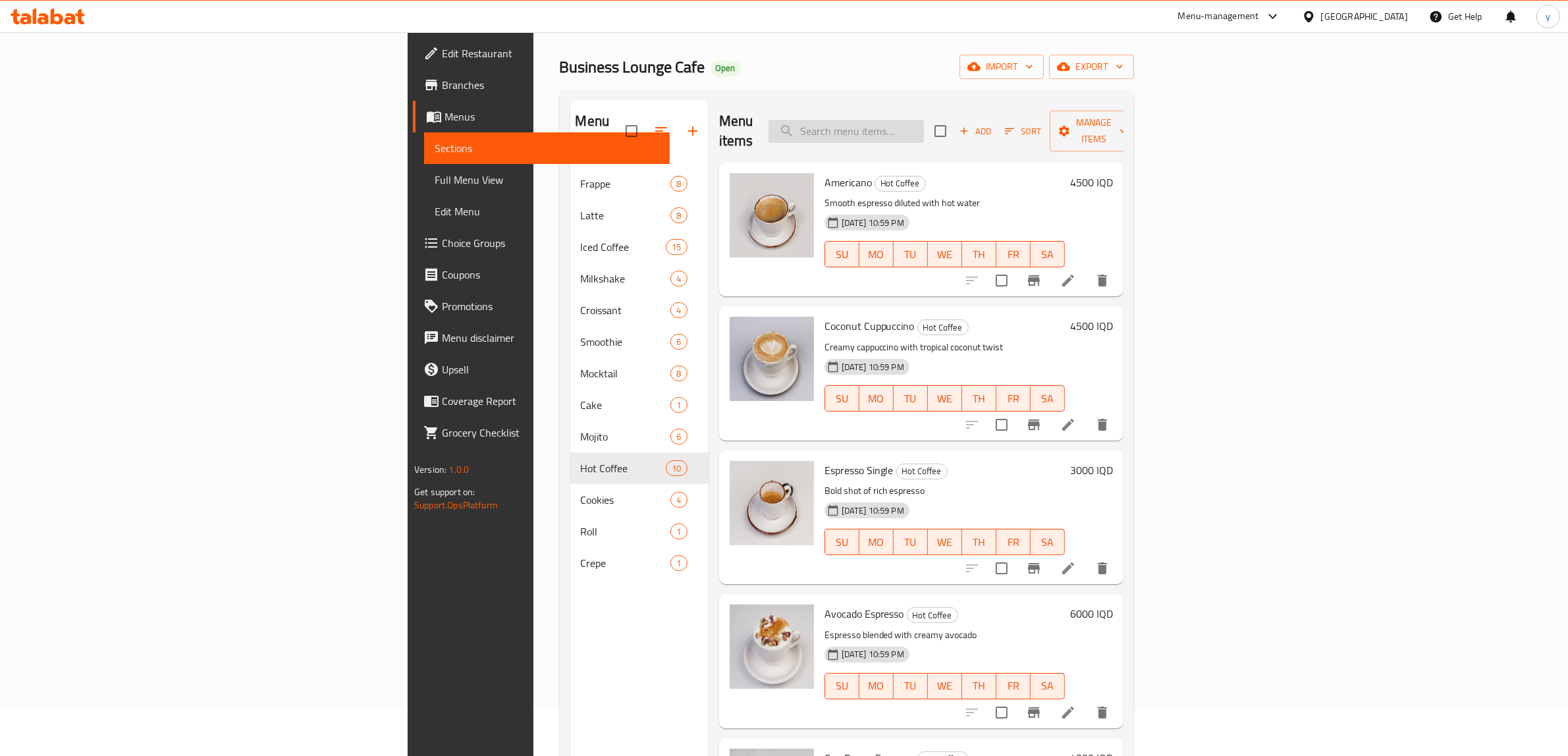
click at [924, 127] on input "search" at bounding box center [845, 131] width 155 height 23
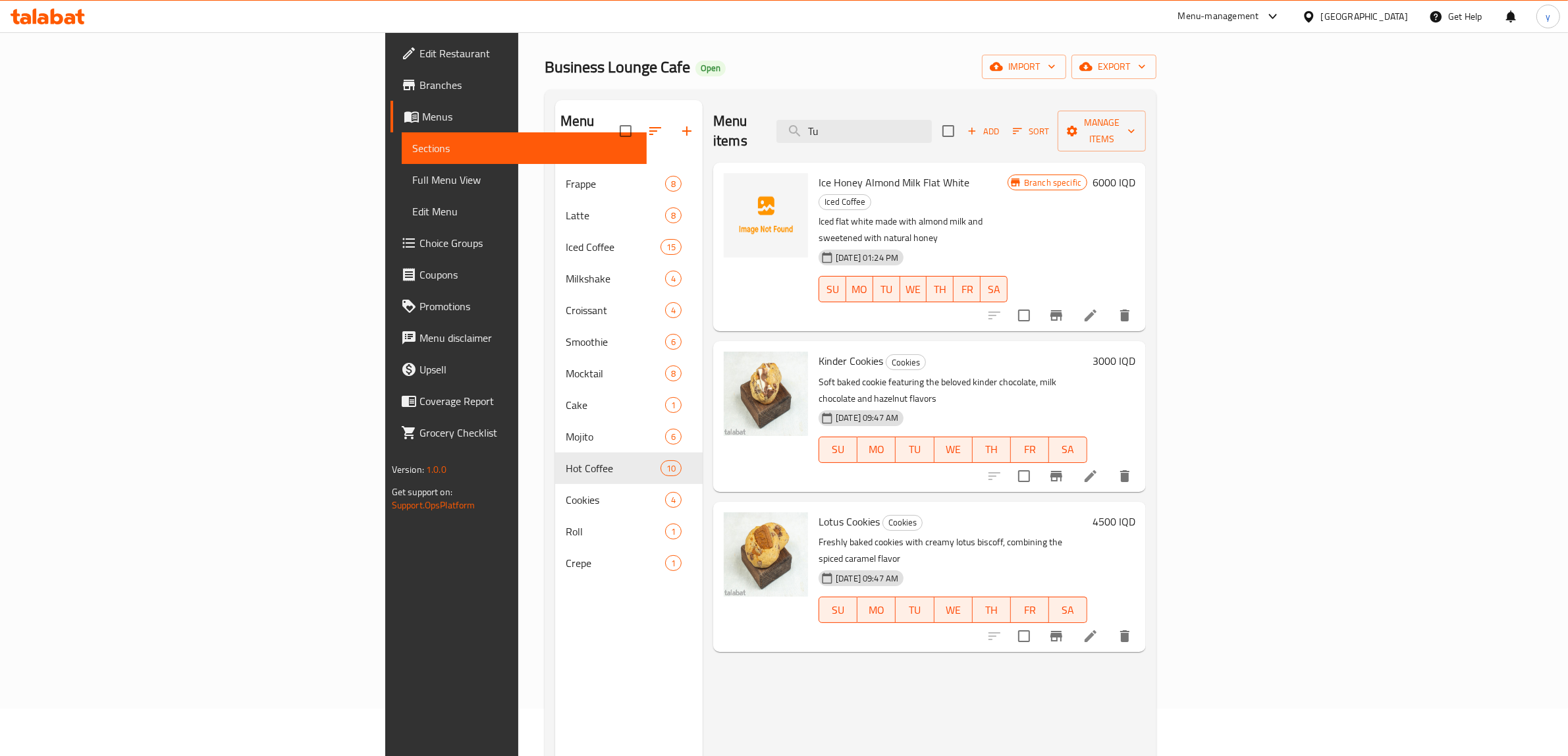
type input "T"
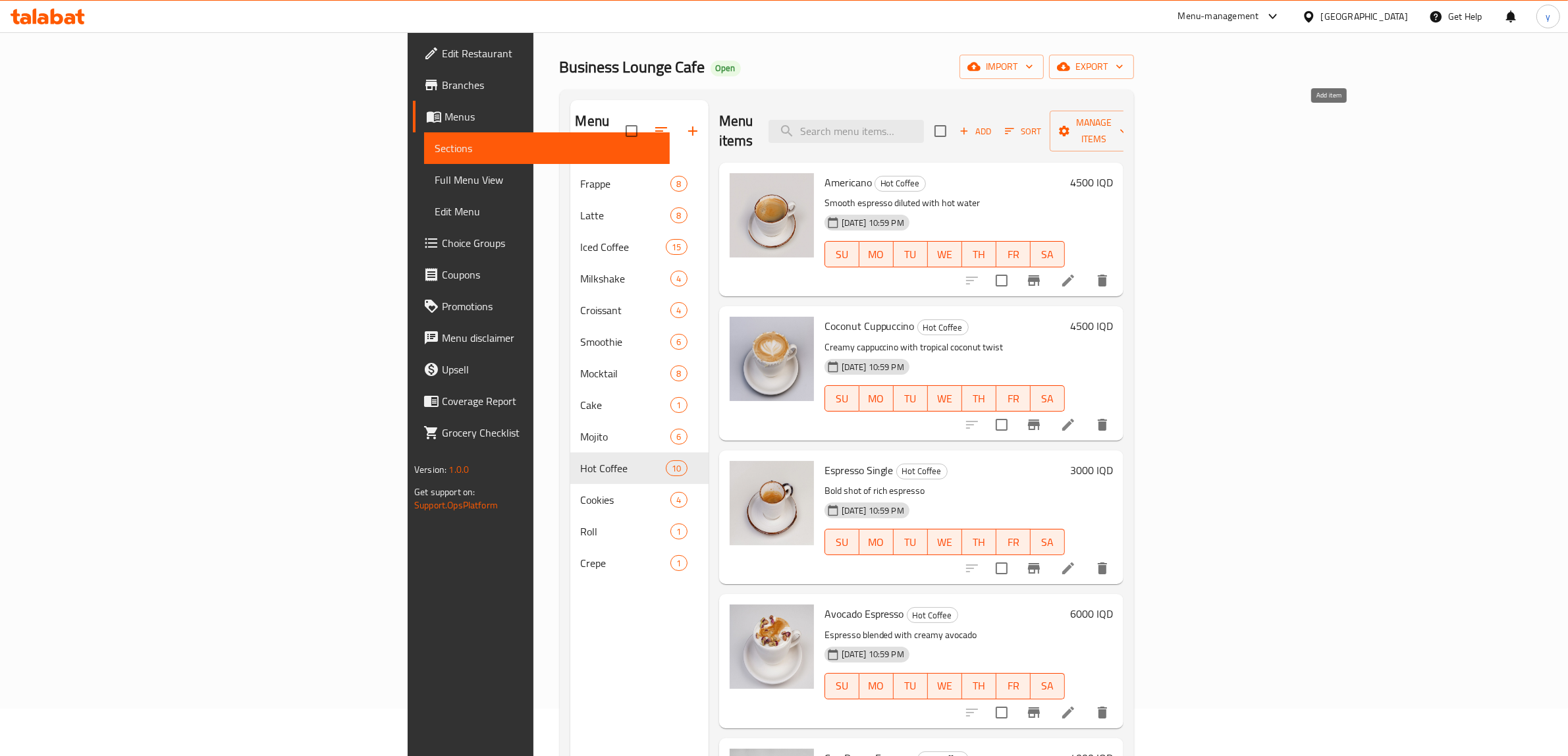
click at [993, 127] on span "Add" at bounding box center [976, 131] width 36 height 15
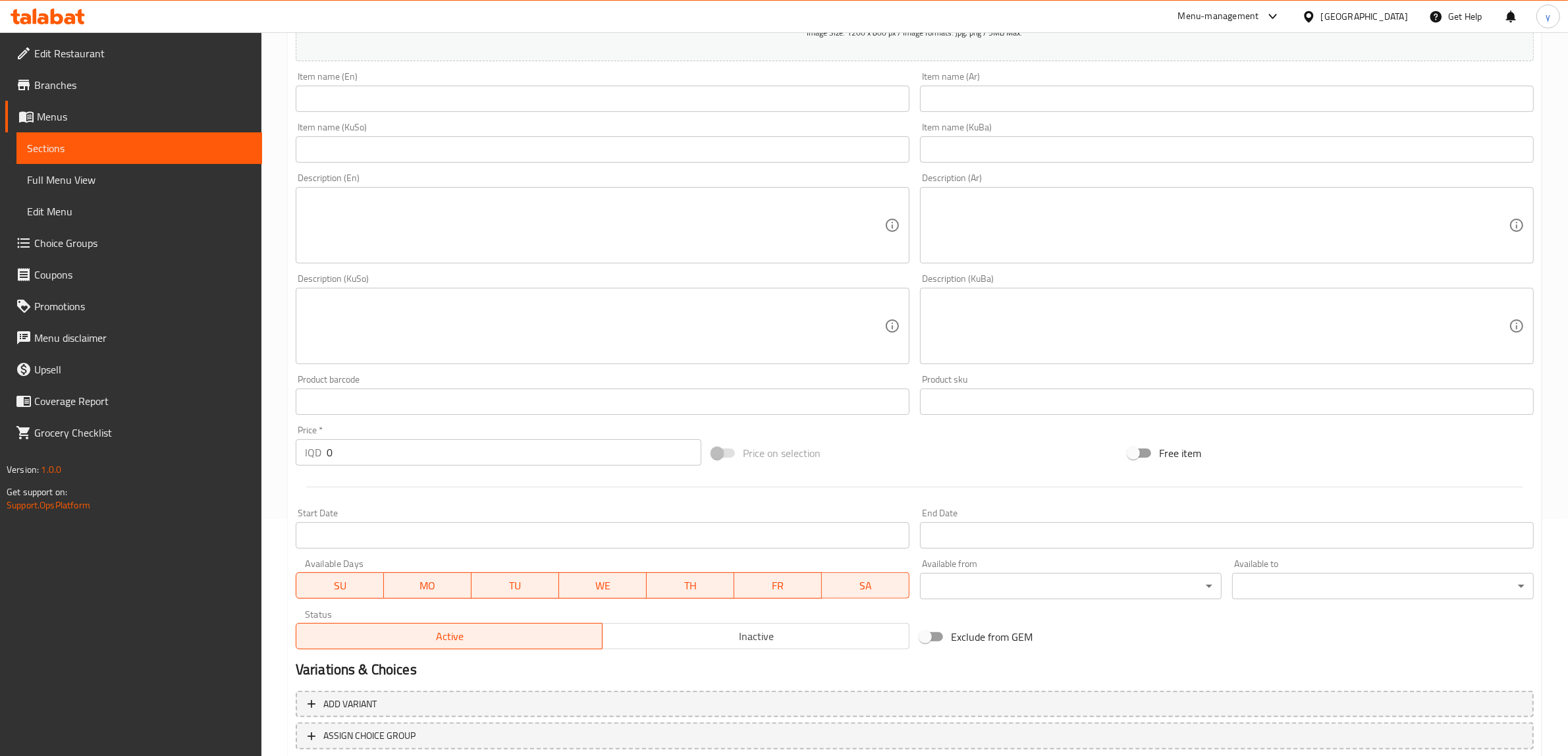
scroll to position [323, 0]
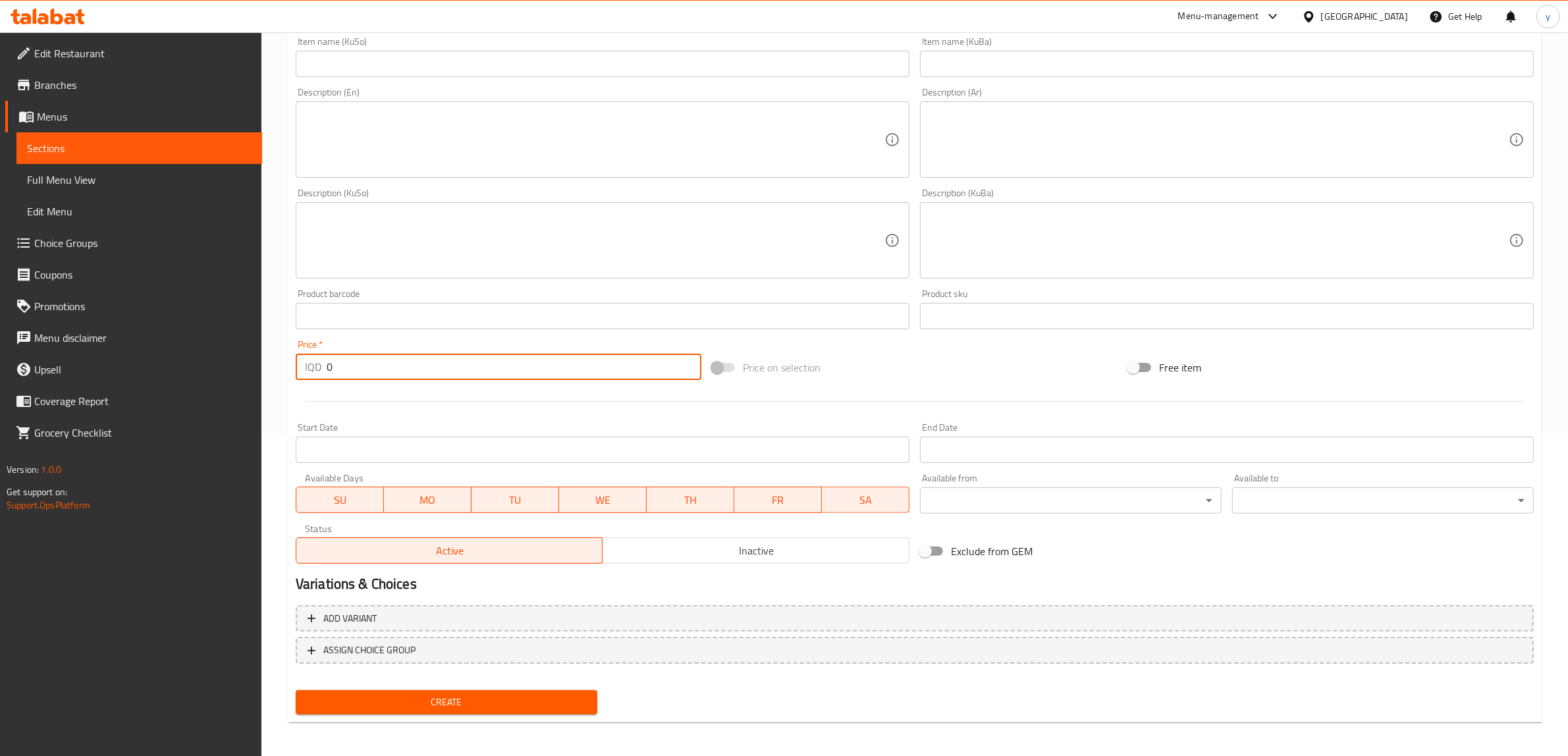
click at [304, 380] on div "Price   * IQD 0 Price *" at bounding box center [498, 360] width 416 height 50
paste input "600"
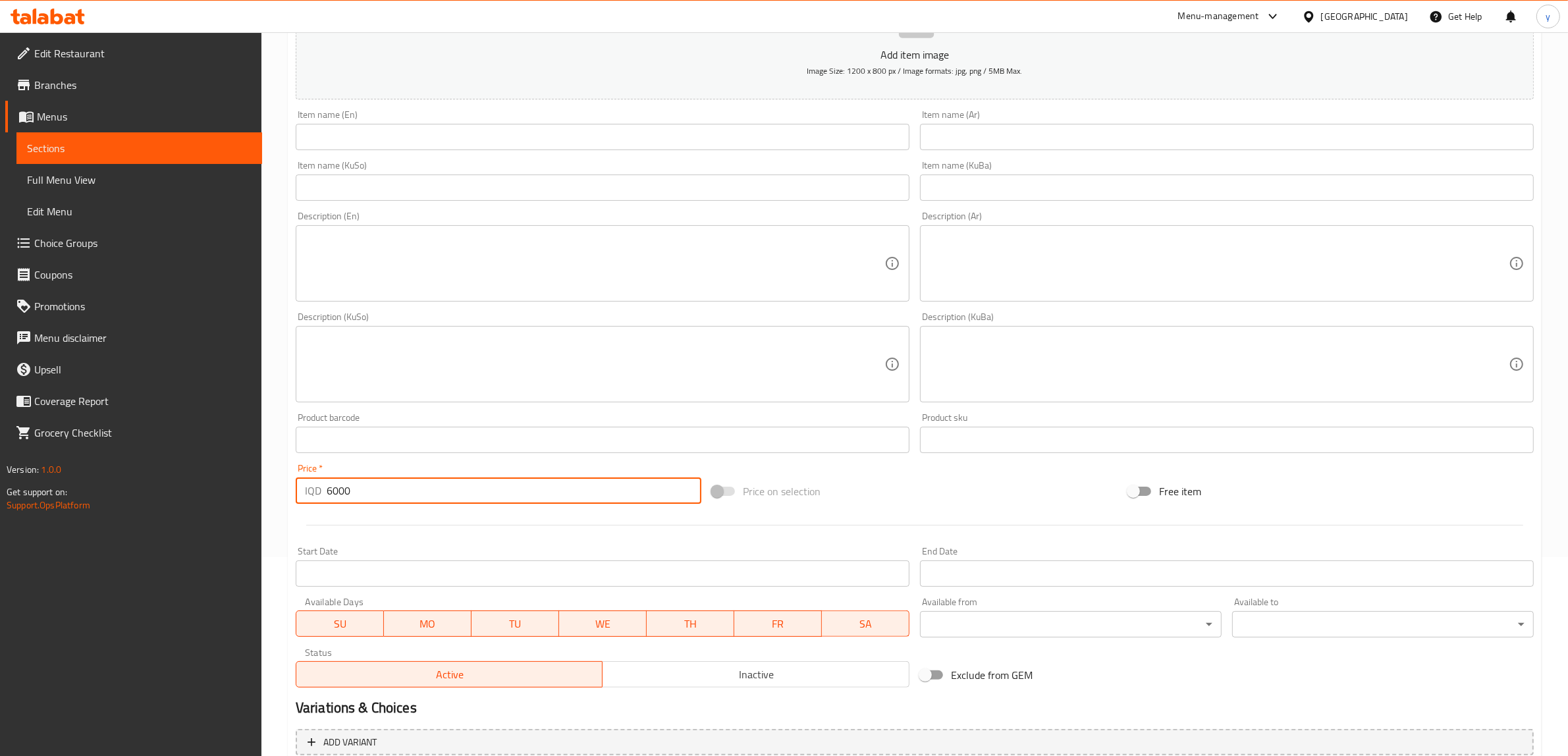
scroll to position [47, 0]
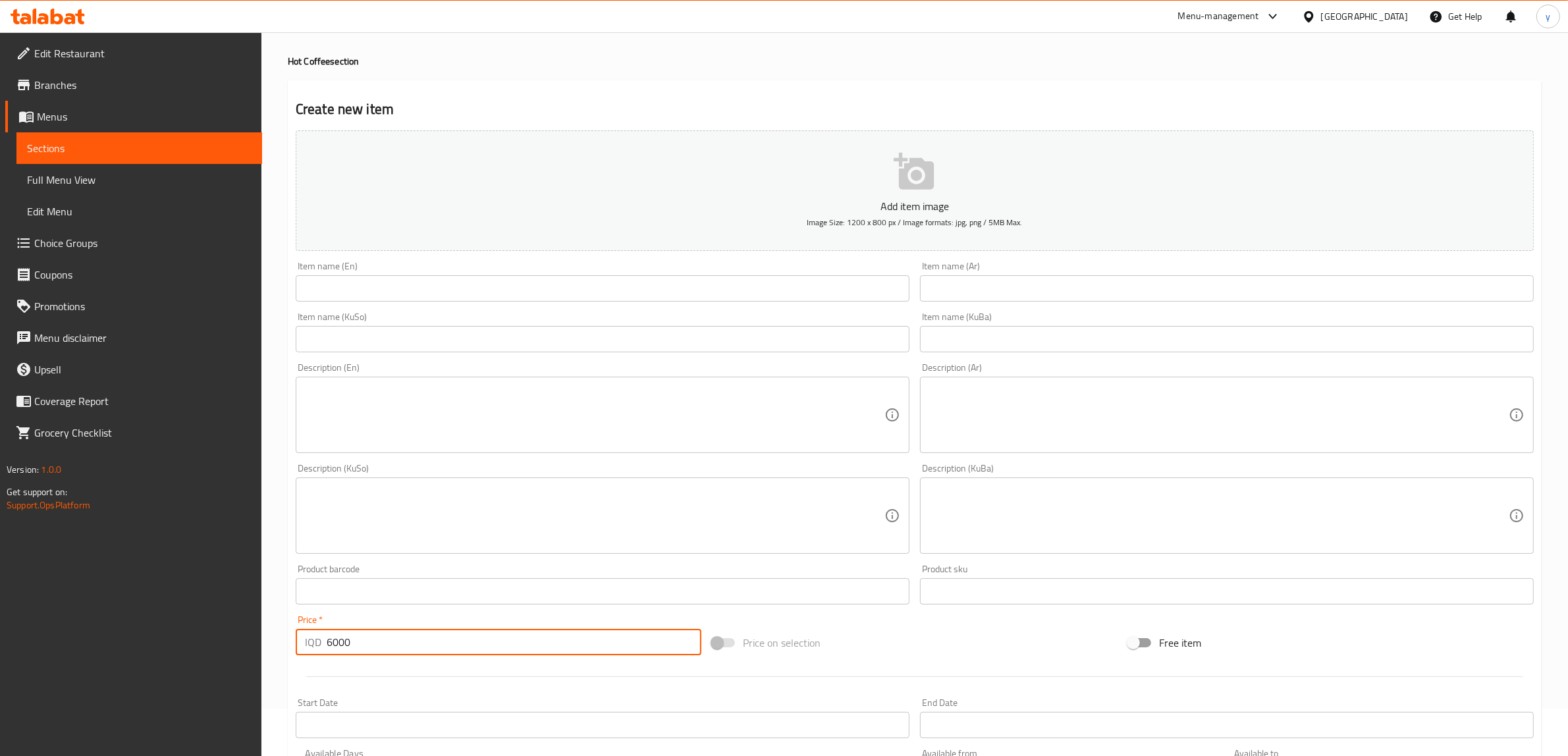
type input "6000"
click at [457, 312] on div "Item name (KuSo) Item name (KuSo)" at bounding box center [602, 332] width 614 height 40
click at [469, 282] on input "text" at bounding box center [602, 288] width 614 height 26
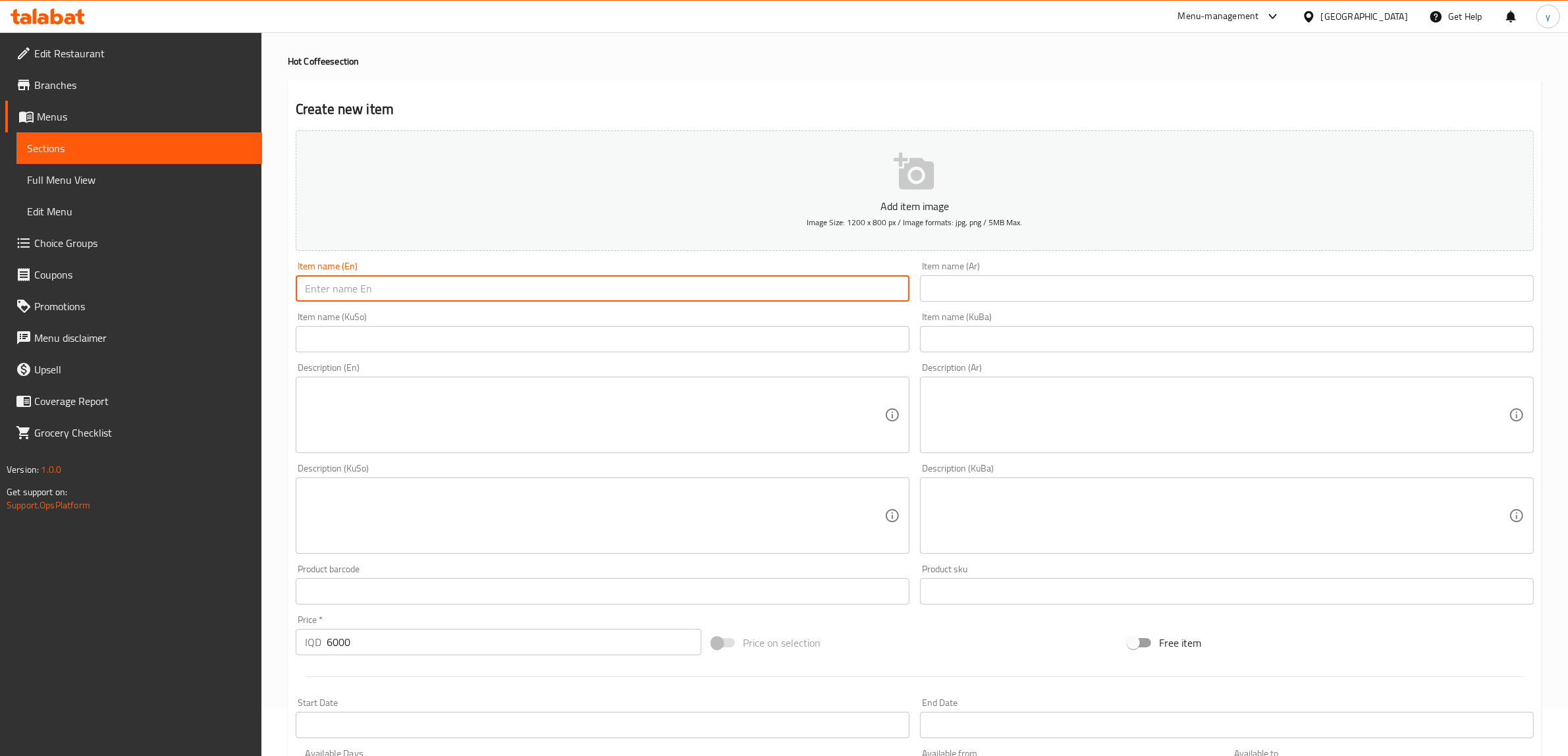
paste input "6000"
click at [512, 293] on input "6000" at bounding box center [602, 288] width 614 height 26
paste input "V6"
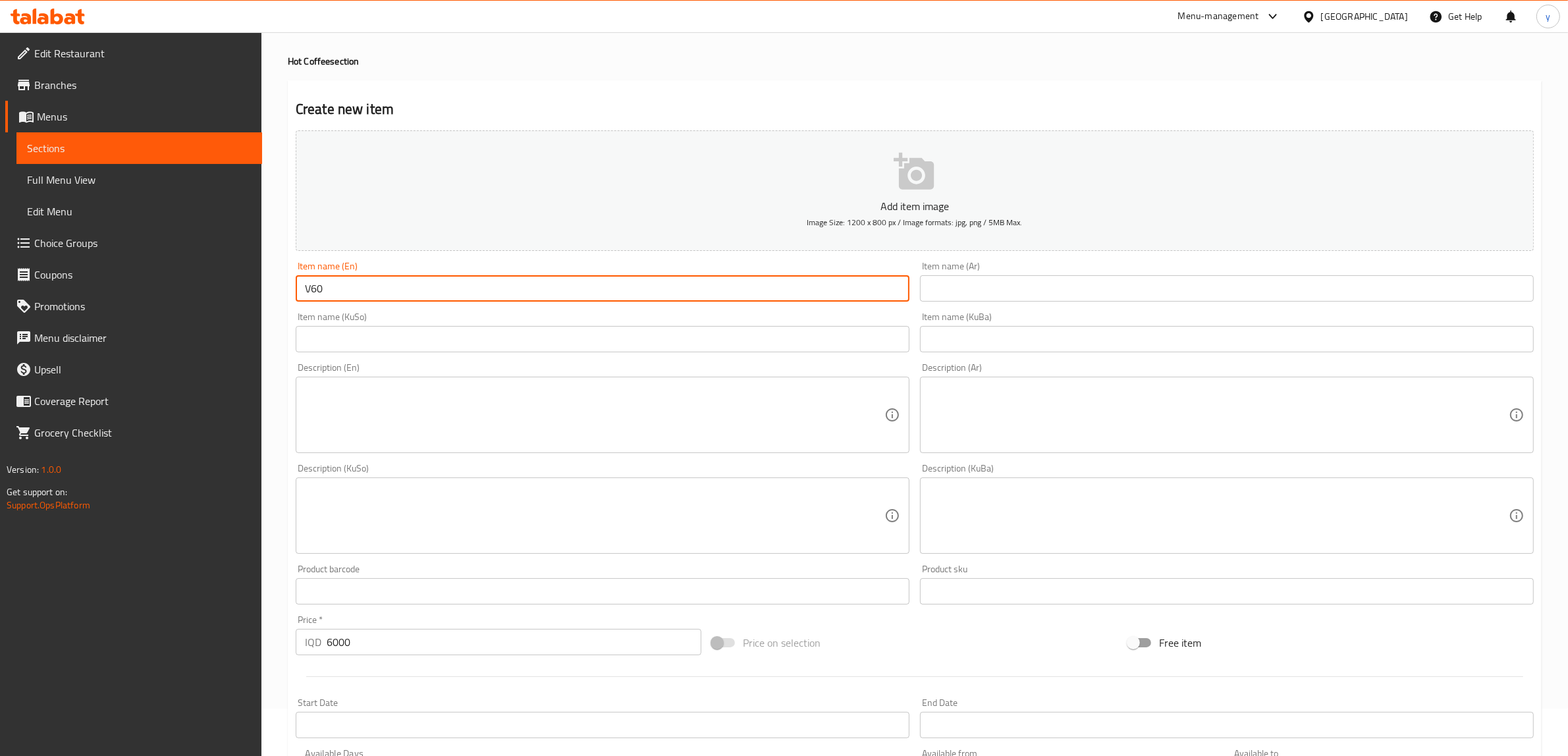
click at [312, 286] on input "V60" at bounding box center [602, 288] width 614 height 26
type input "V 60"
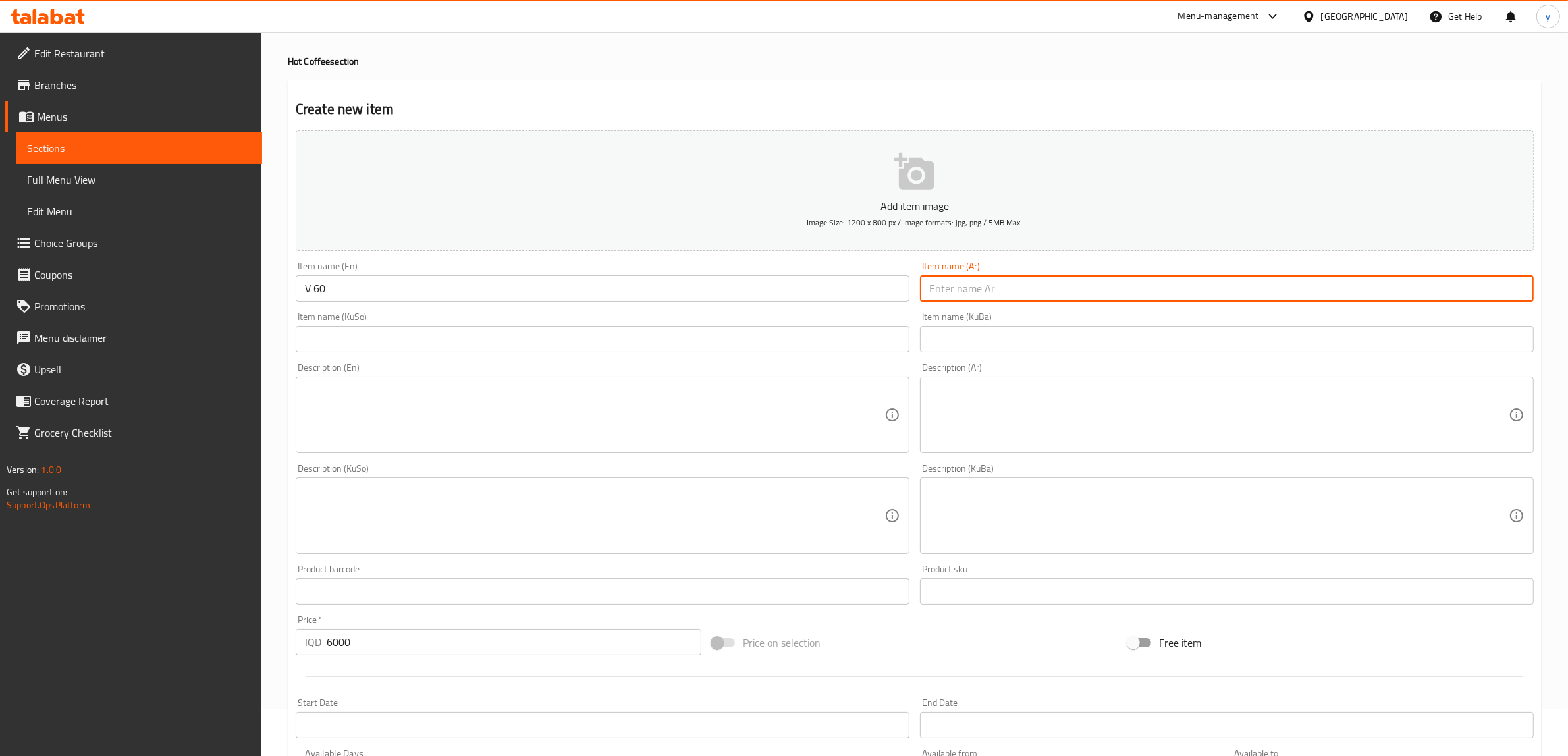
click at [951, 294] on input "text" at bounding box center [1227, 288] width 614 height 26
type input "في 60"
click at [883, 343] on input "text" at bounding box center [602, 339] width 614 height 26
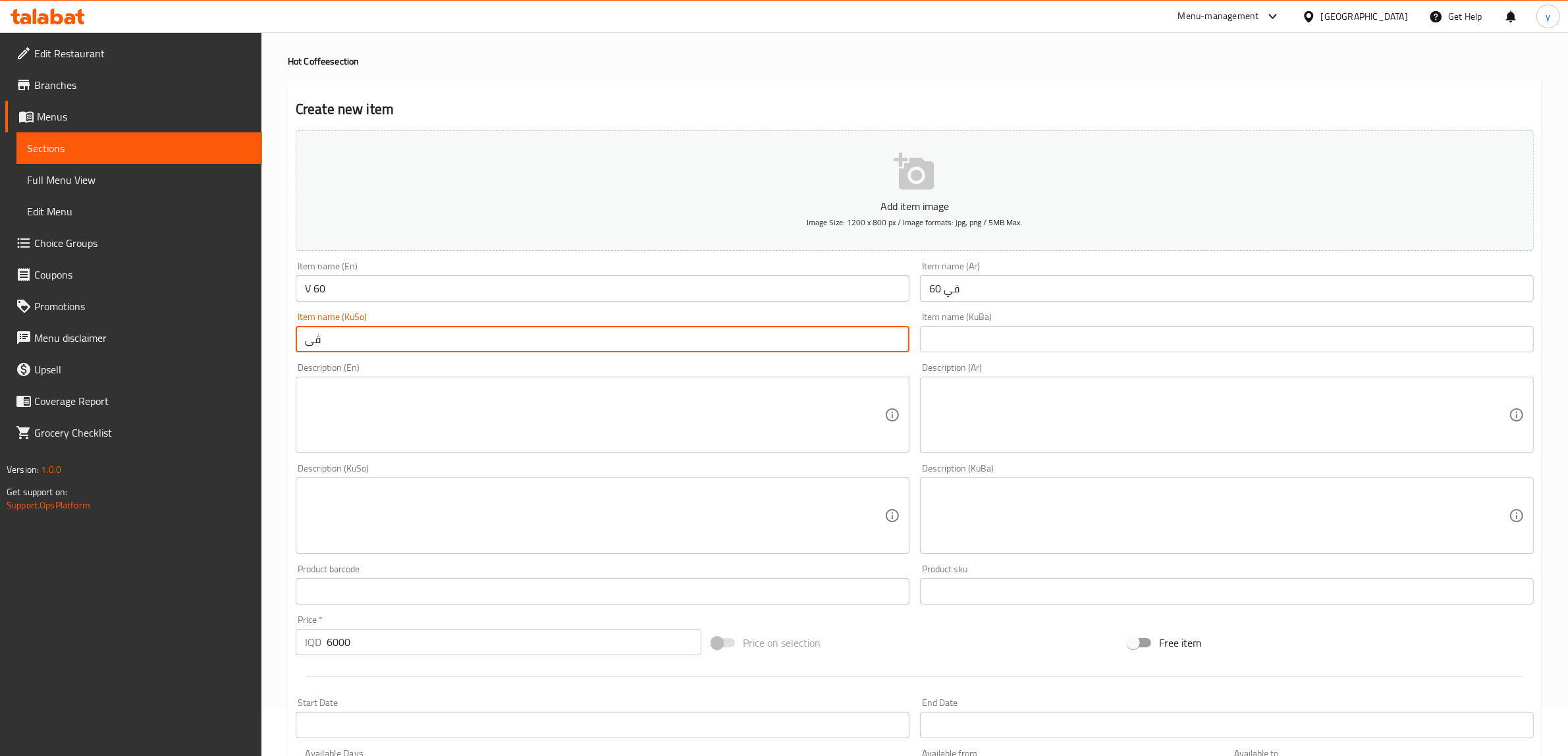
type input "ڤی 60"
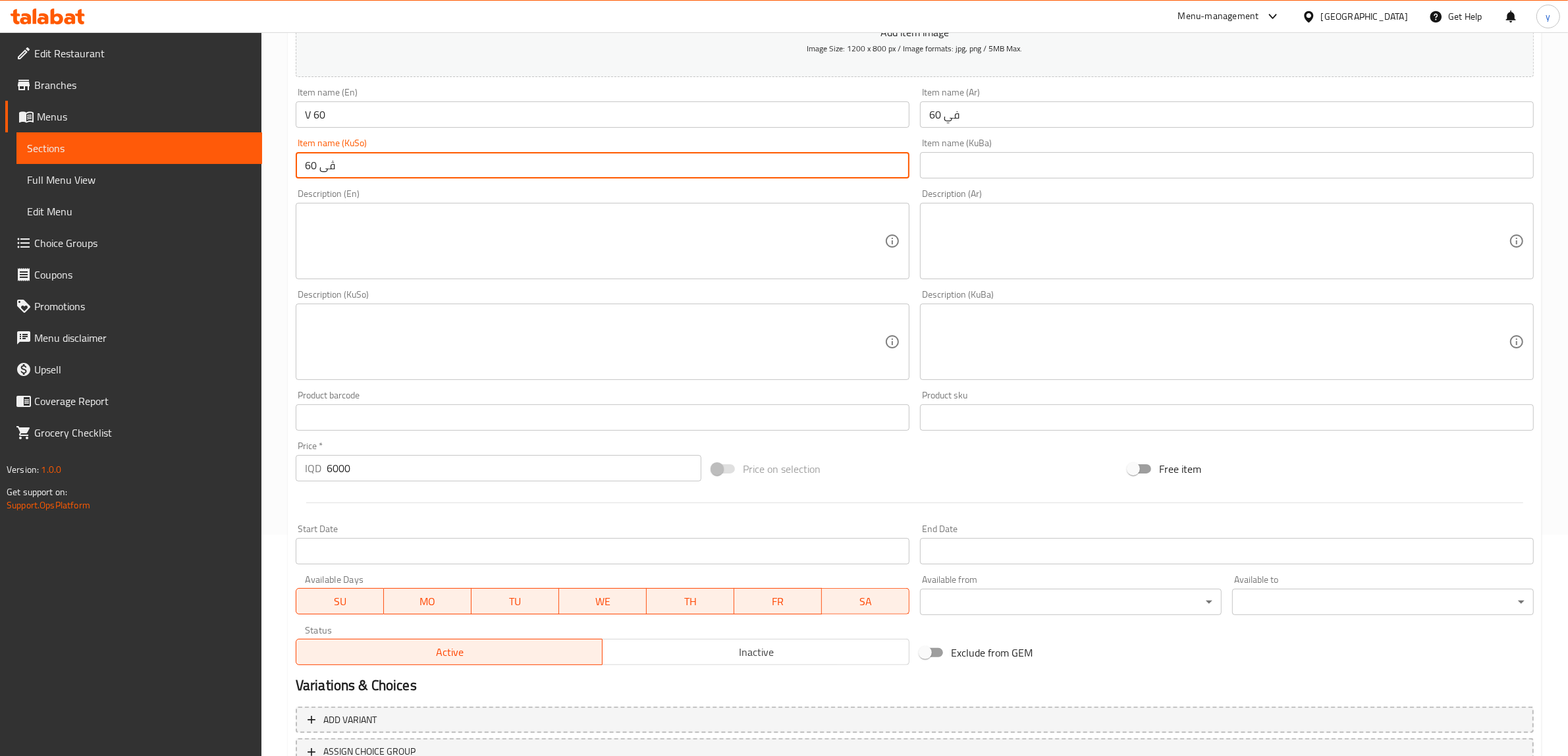
scroll to position [323, 0]
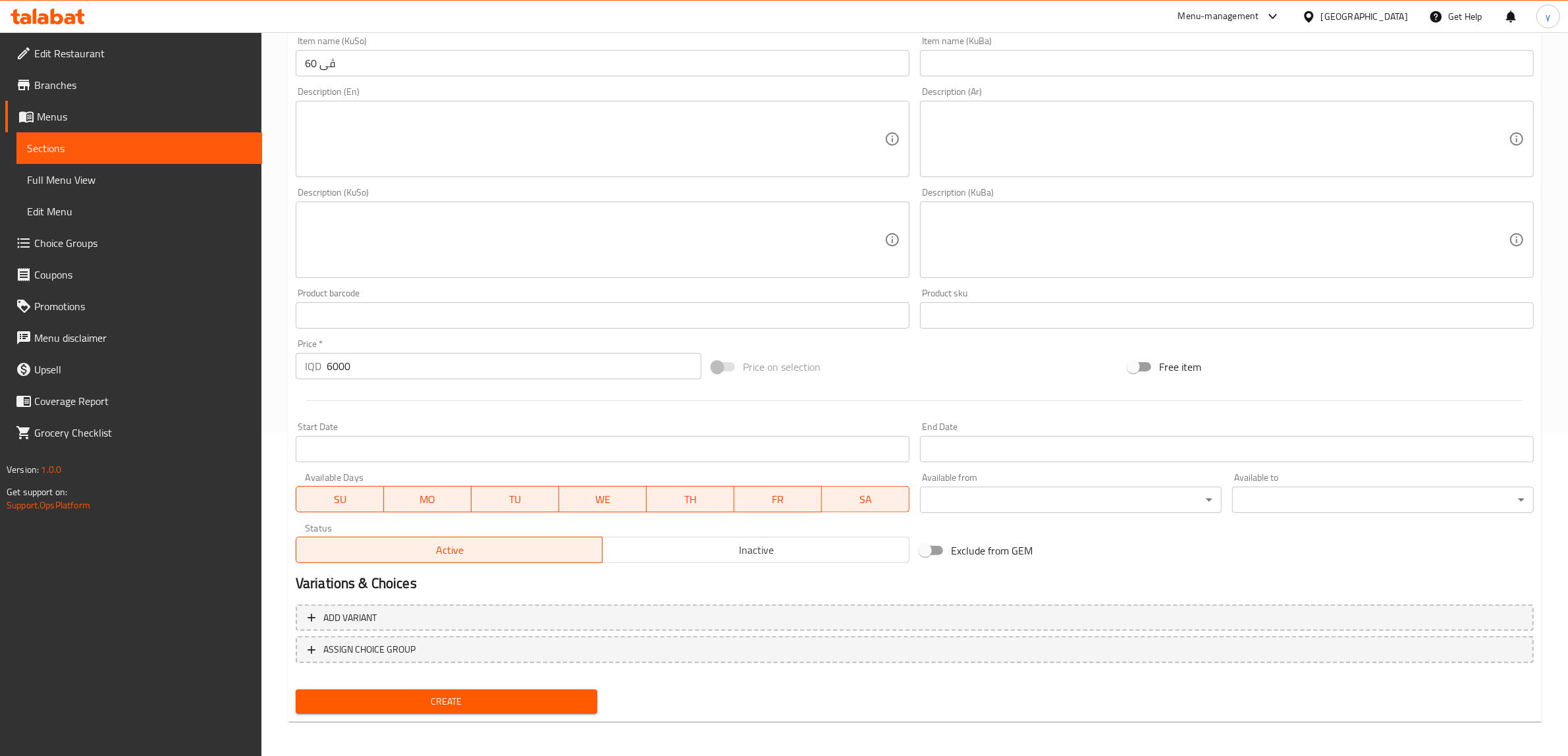
click at [459, 687] on div "Create" at bounding box center [447, 701] width 312 height 35
click at [459, 697] on span "Create" at bounding box center [446, 701] width 281 height 16
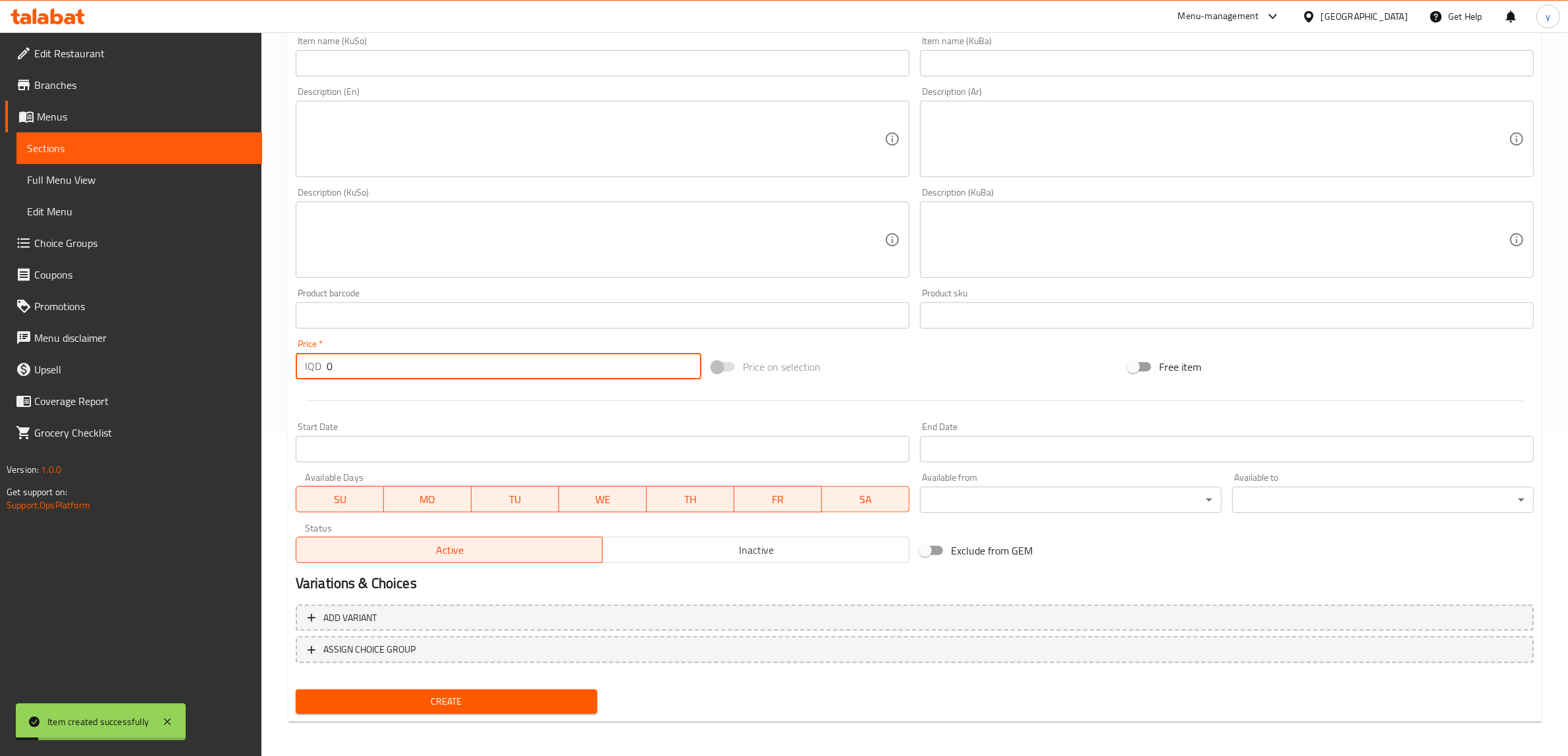
click at [430, 368] on input "0" at bounding box center [513, 366] width 374 height 26
paste input "500"
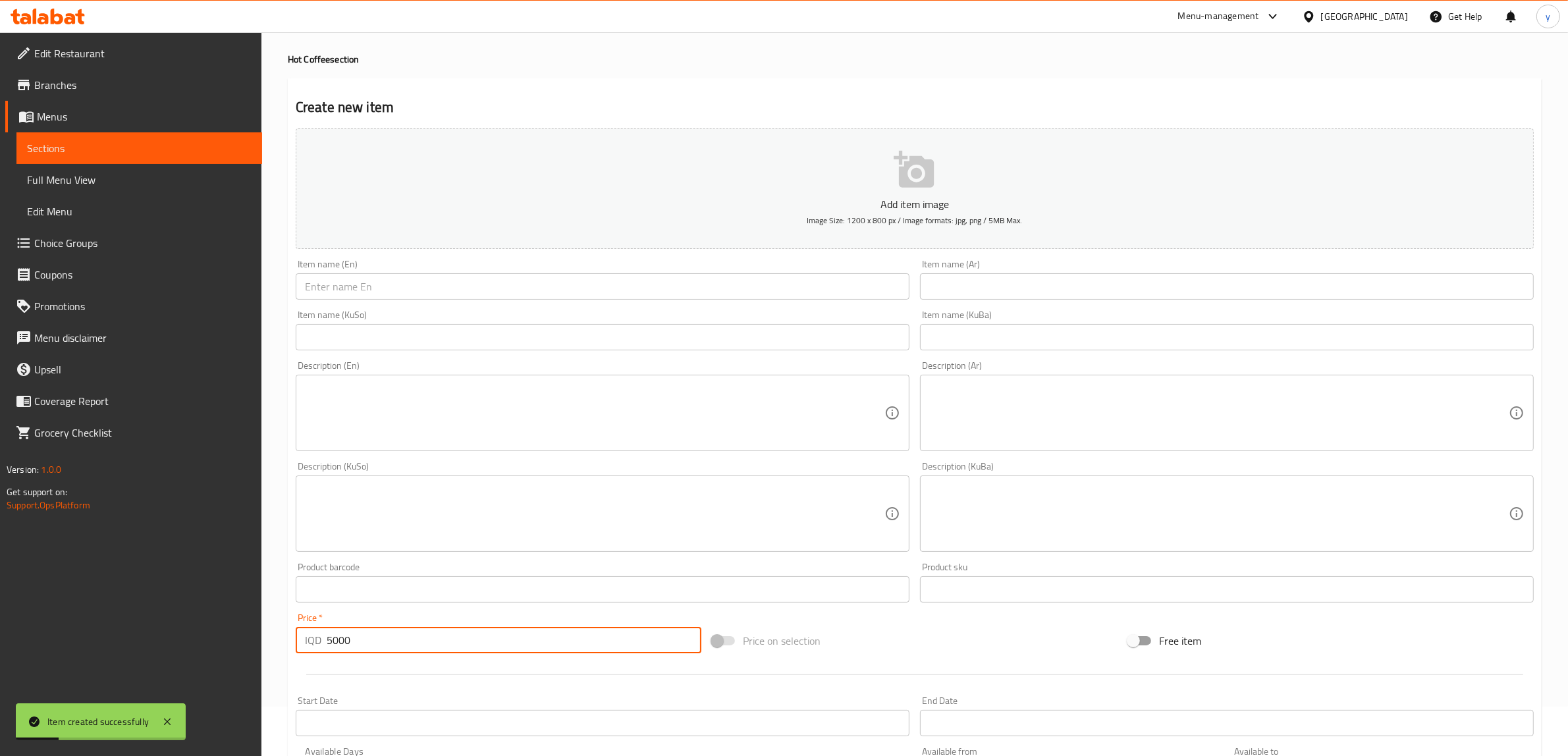
type input "5000"
click at [538, 310] on div "Item name (KuSo) Item name (KuSo)" at bounding box center [602, 330] width 614 height 40
click at [548, 294] on input "text" at bounding box center [602, 286] width 614 height 26
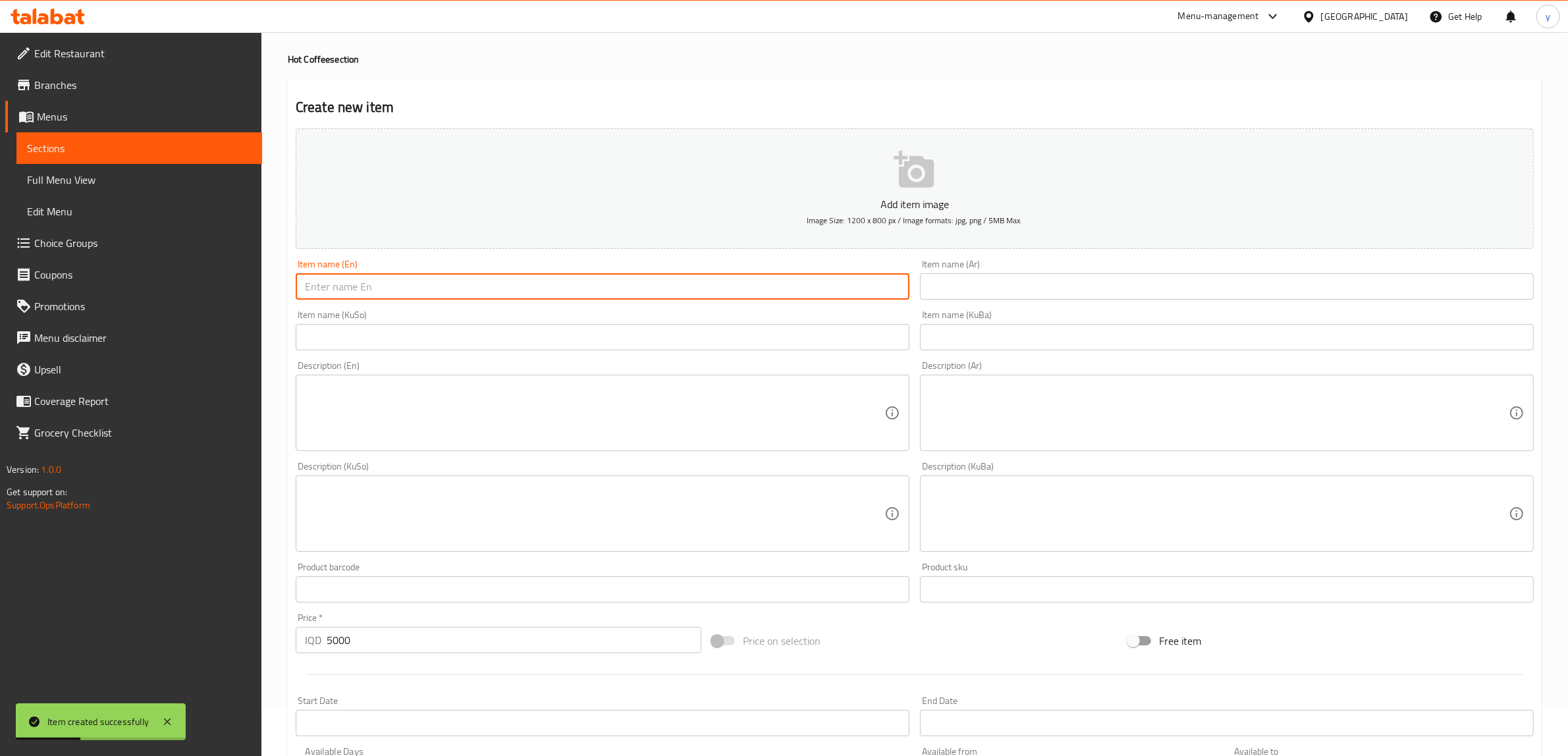
paste input "Flat White"
type input "Flat White"
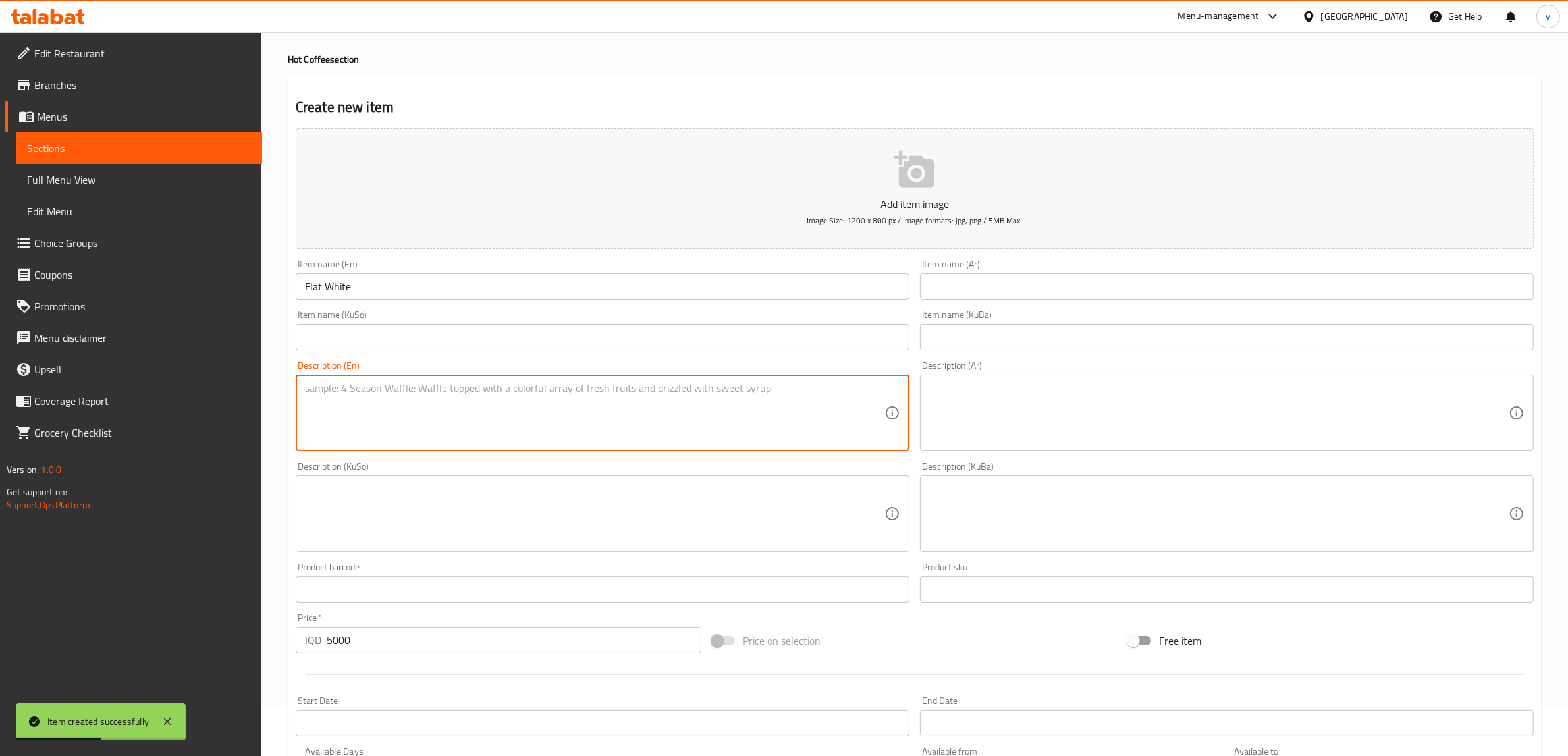
click at [565, 402] on textarea at bounding box center [595, 413] width 579 height 63
paste textarea "Espresso with steamed milk and minimal foam for velvety texture"
type textarea "Espresso with steamed milk and minimal foam for velvety texture"
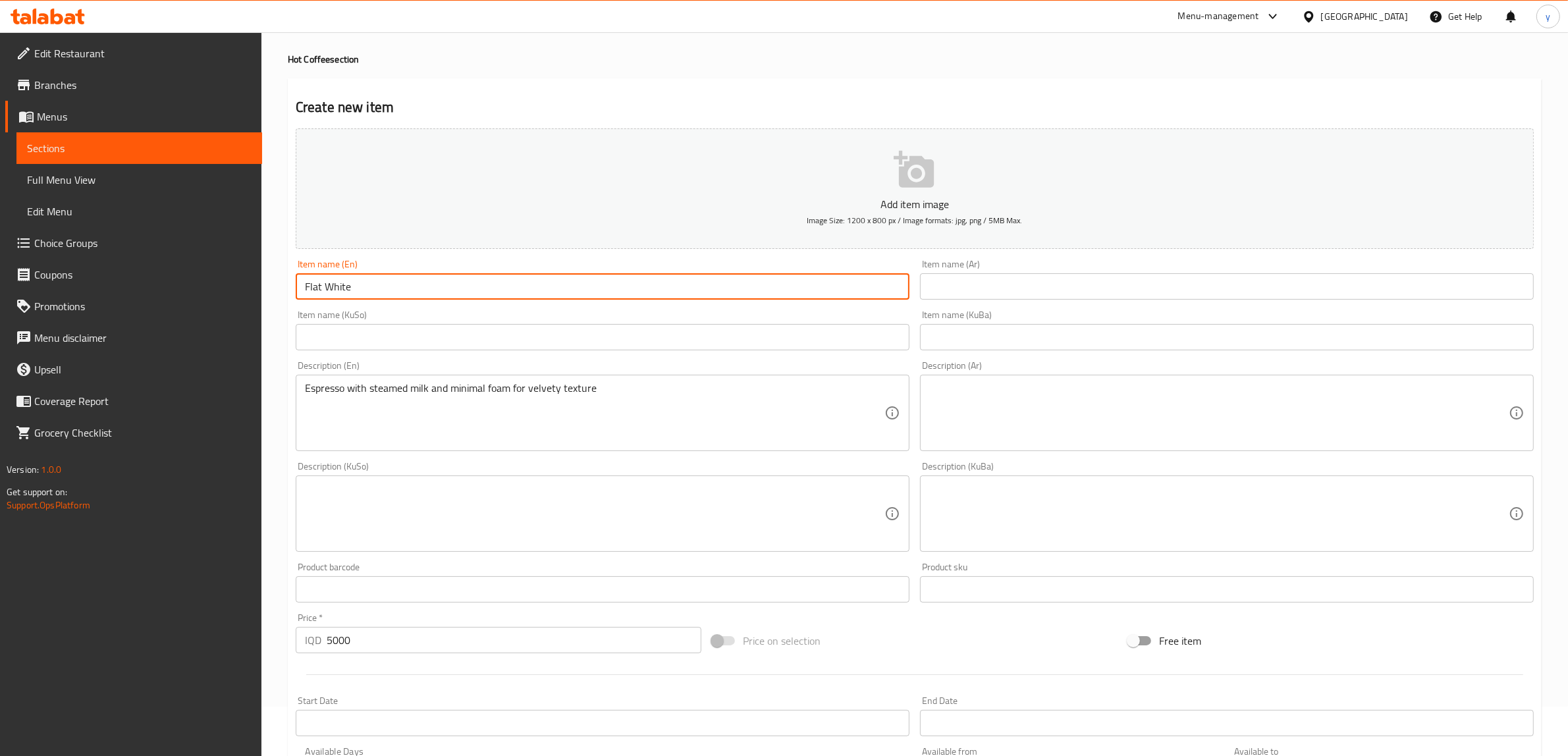
click at [520, 287] on input "Flat White" at bounding box center [602, 286] width 614 height 26
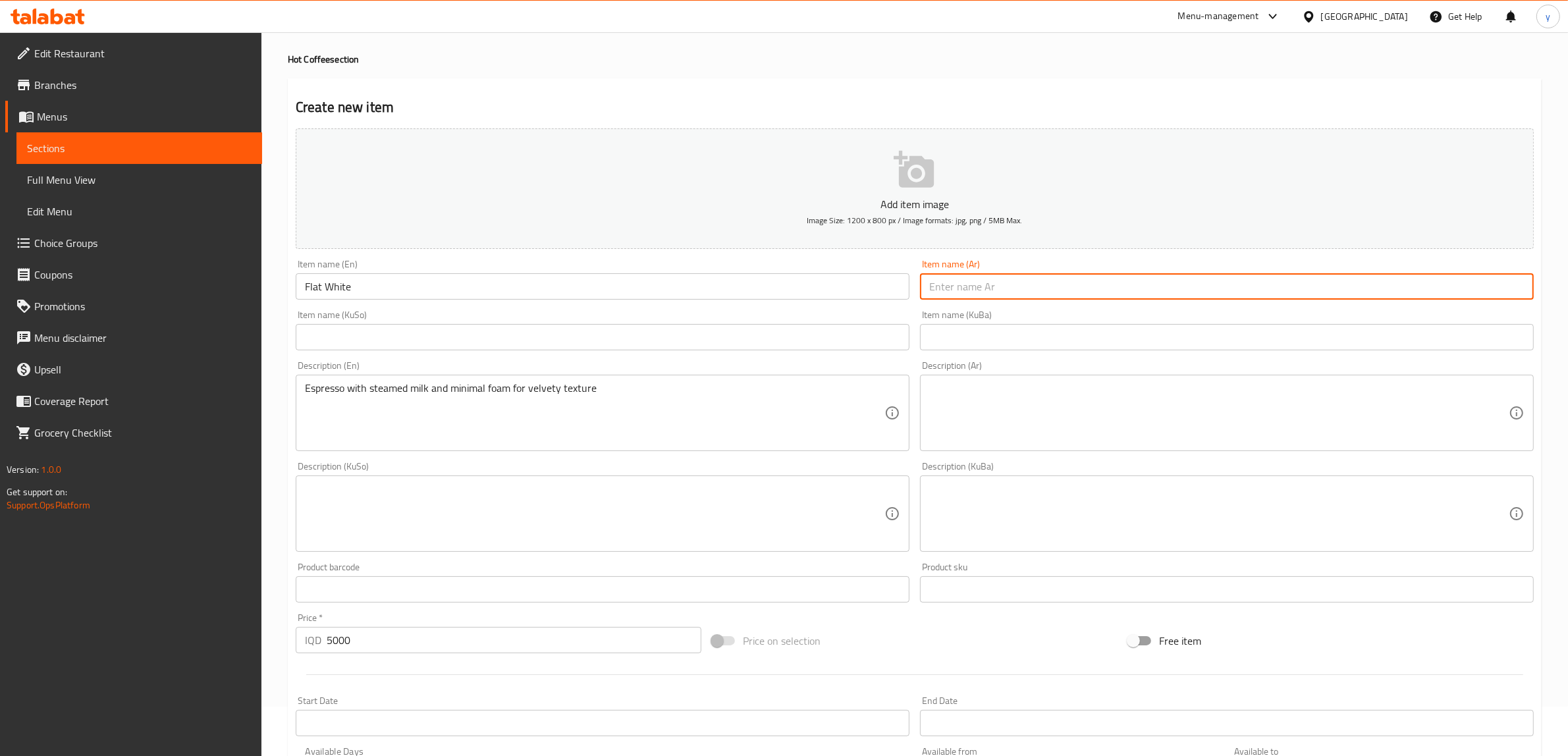
click at [1050, 286] on input "text" at bounding box center [1227, 286] width 614 height 26
type input "فلات وايت"
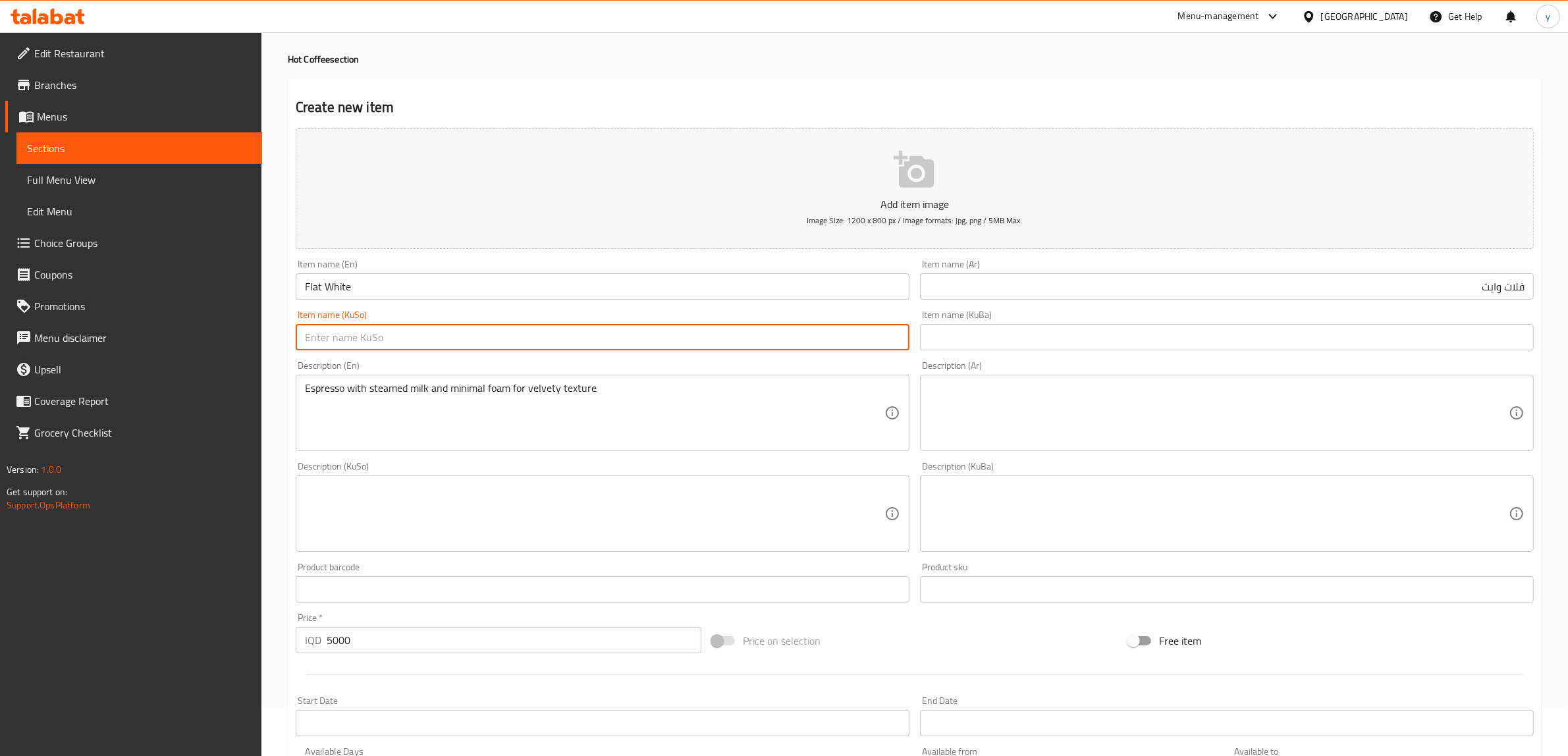
click at [867, 351] on input "text" at bounding box center [602, 337] width 614 height 26
type input "فلات وایت"
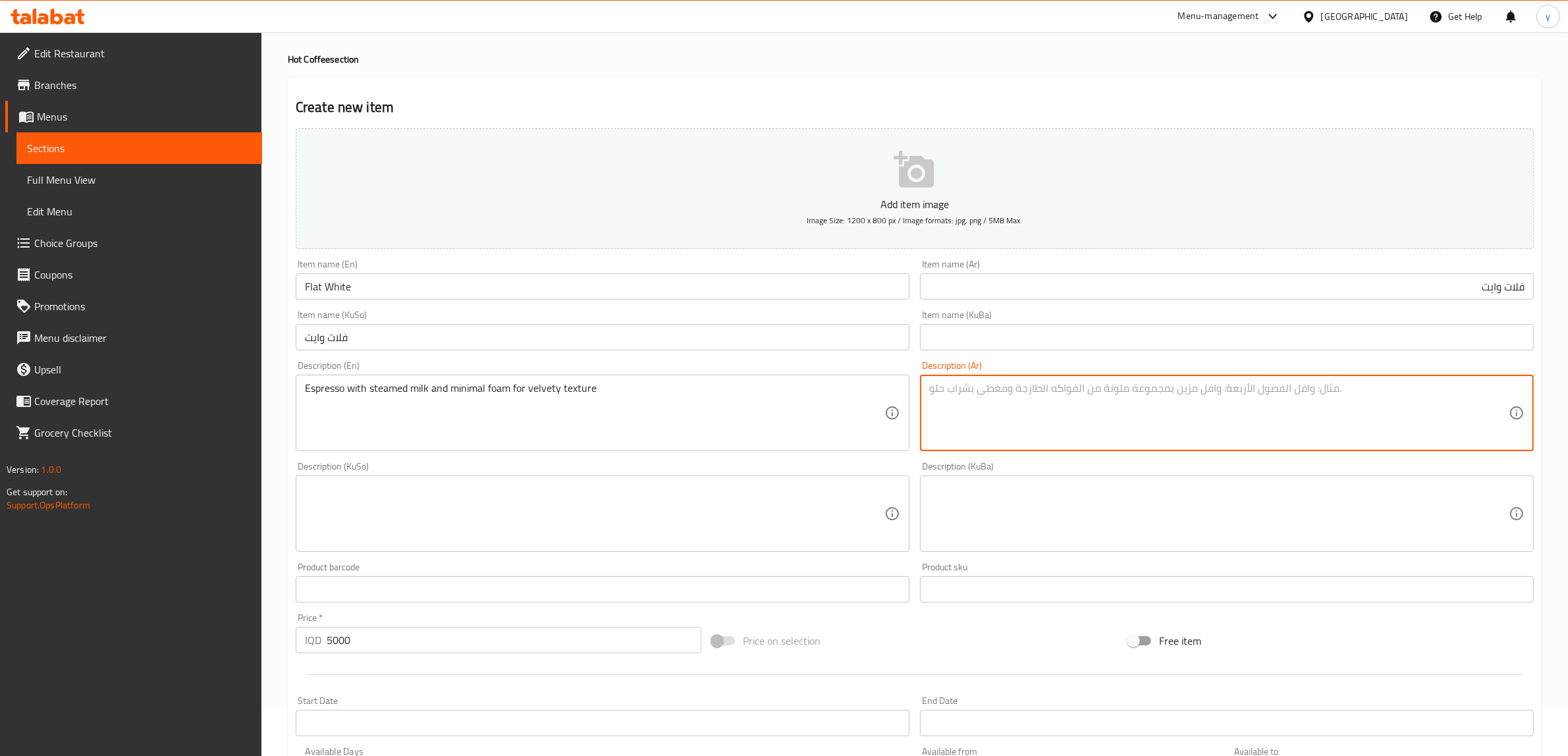
click at [991, 402] on textarea at bounding box center [1219, 413] width 579 height 63
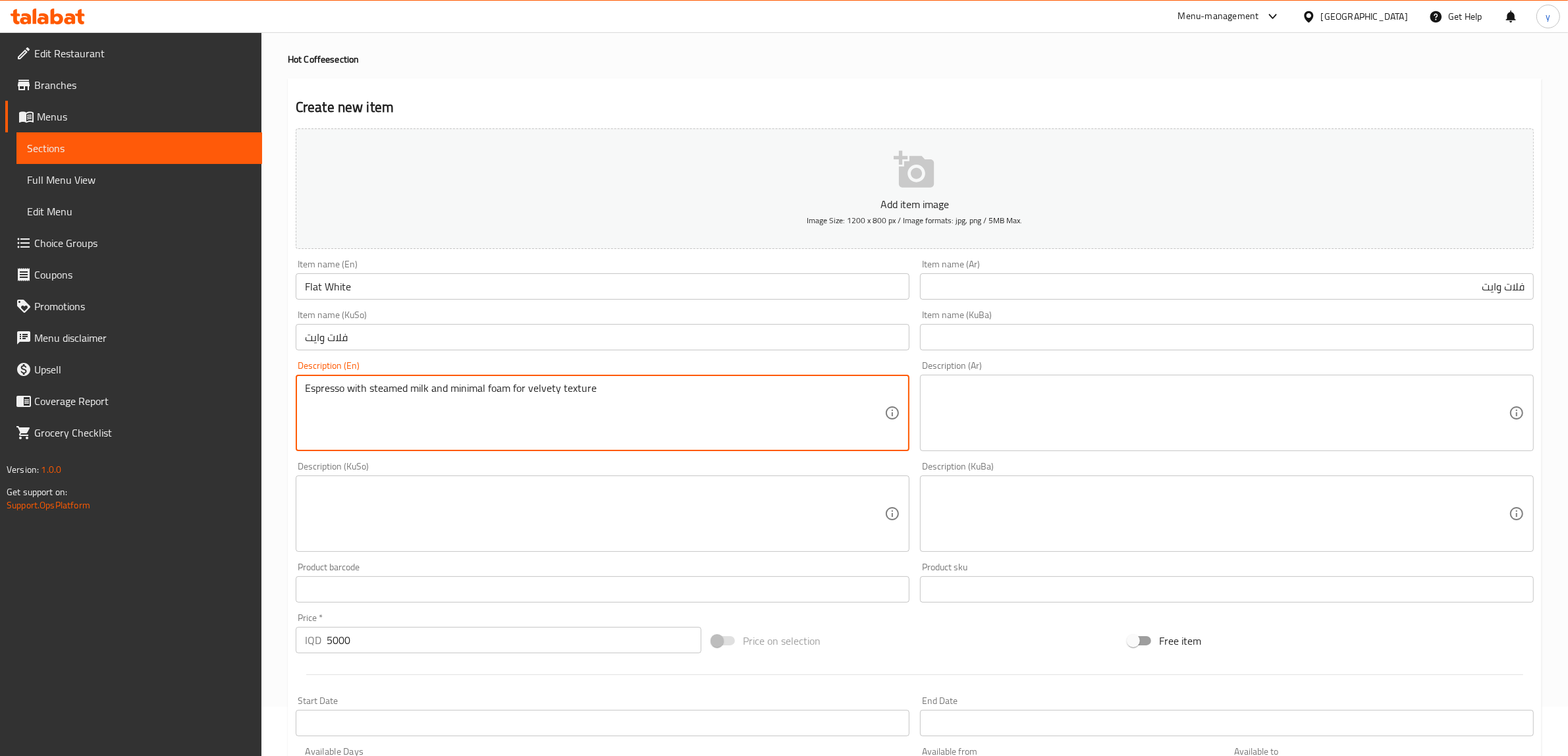
click at [775, 416] on textarea "Espresso with steamed milk and minimal foam for velvety texture" at bounding box center [595, 413] width 579 height 63
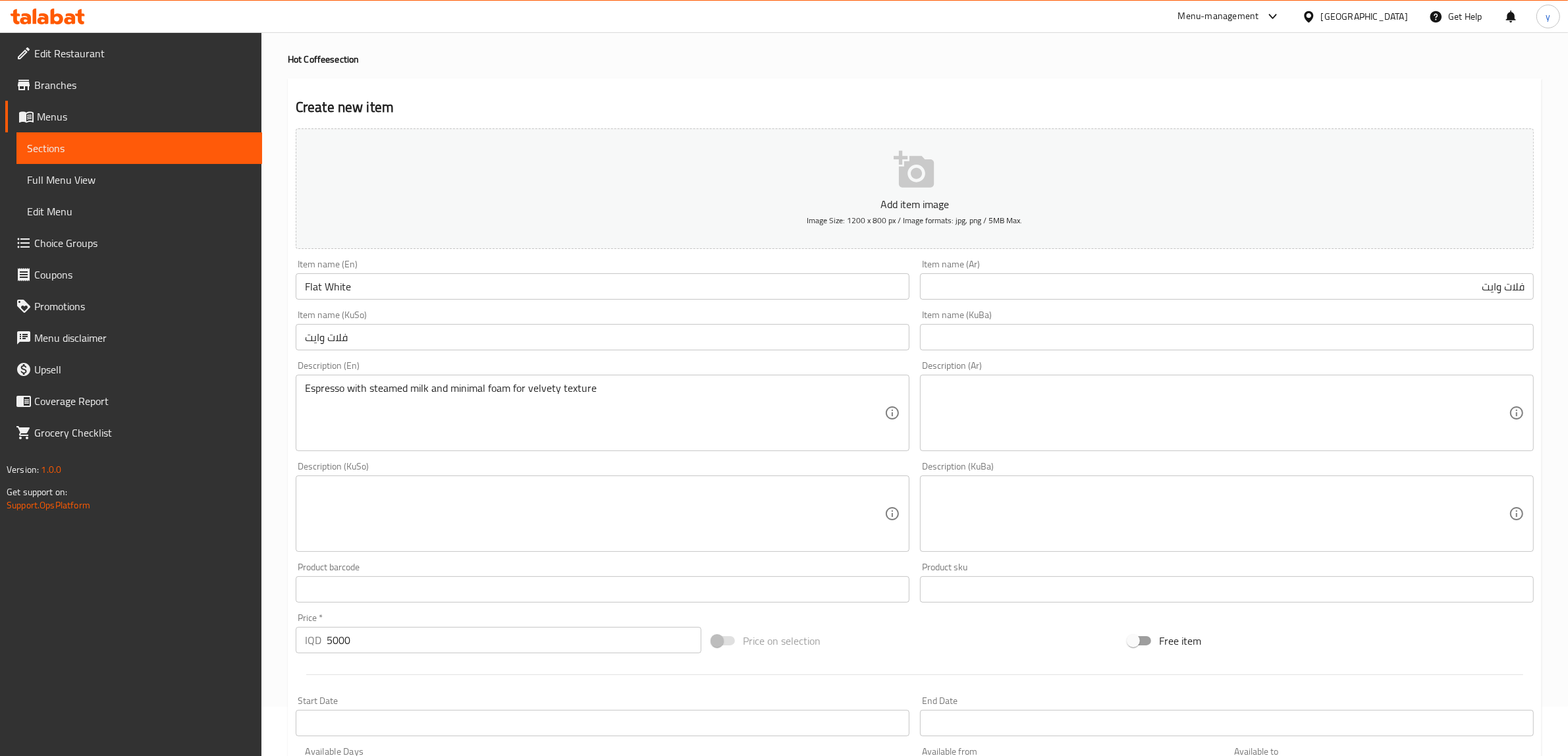
click at [993, 369] on div "Description (Ar) Description (Ar)" at bounding box center [1227, 405] width 614 height 90
click at [1041, 422] on textarea at bounding box center [1219, 413] width 579 height 63
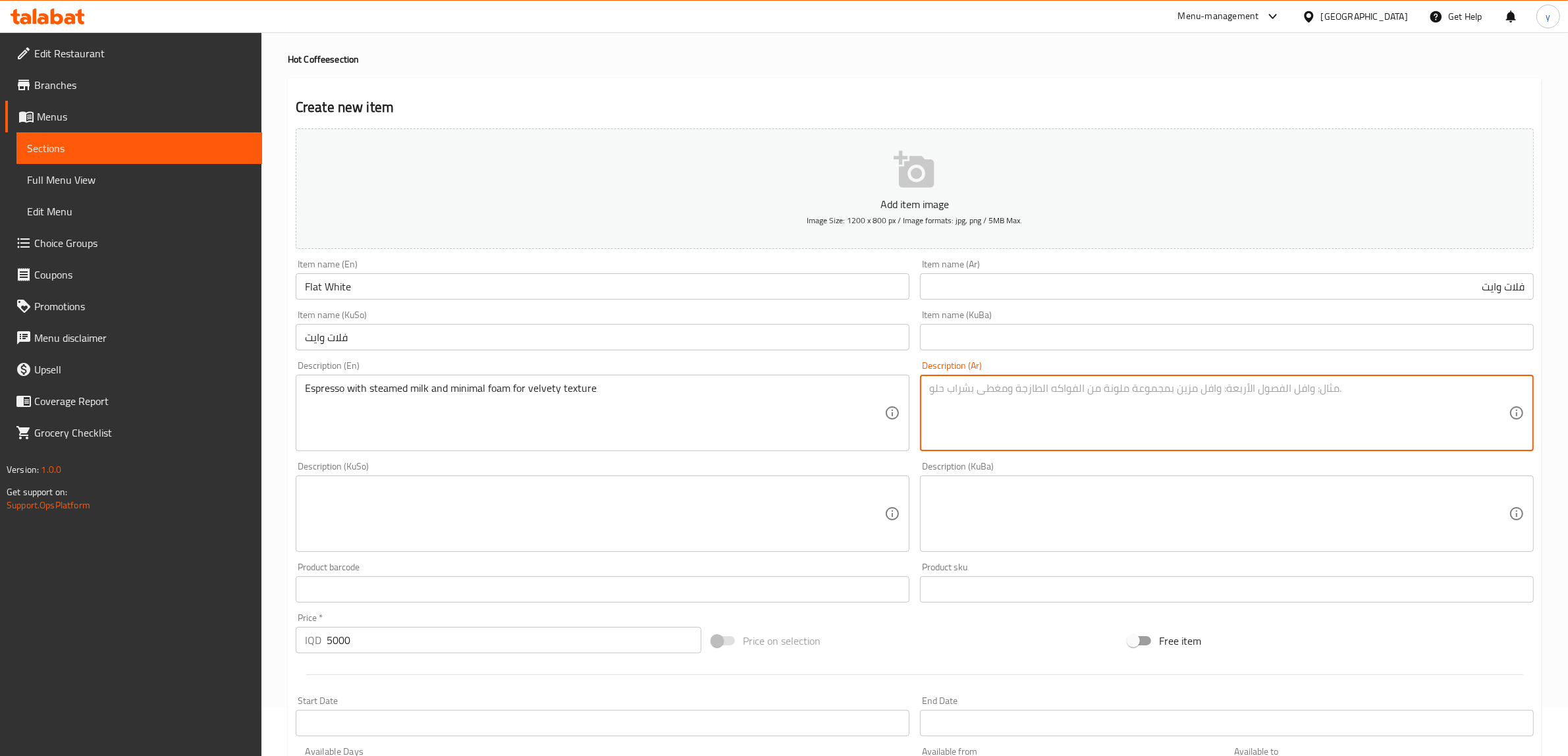
paste textarea "إسبريسو مع حليب مبخر ورغوة قليلة للحصول على قوام فيلفيتي"
type textarea "إسبريسو مع حليب مبخر ورغوة قليلة للحصول على قوام فيلفيتي"
click at [810, 505] on textarea at bounding box center [595, 513] width 579 height 63
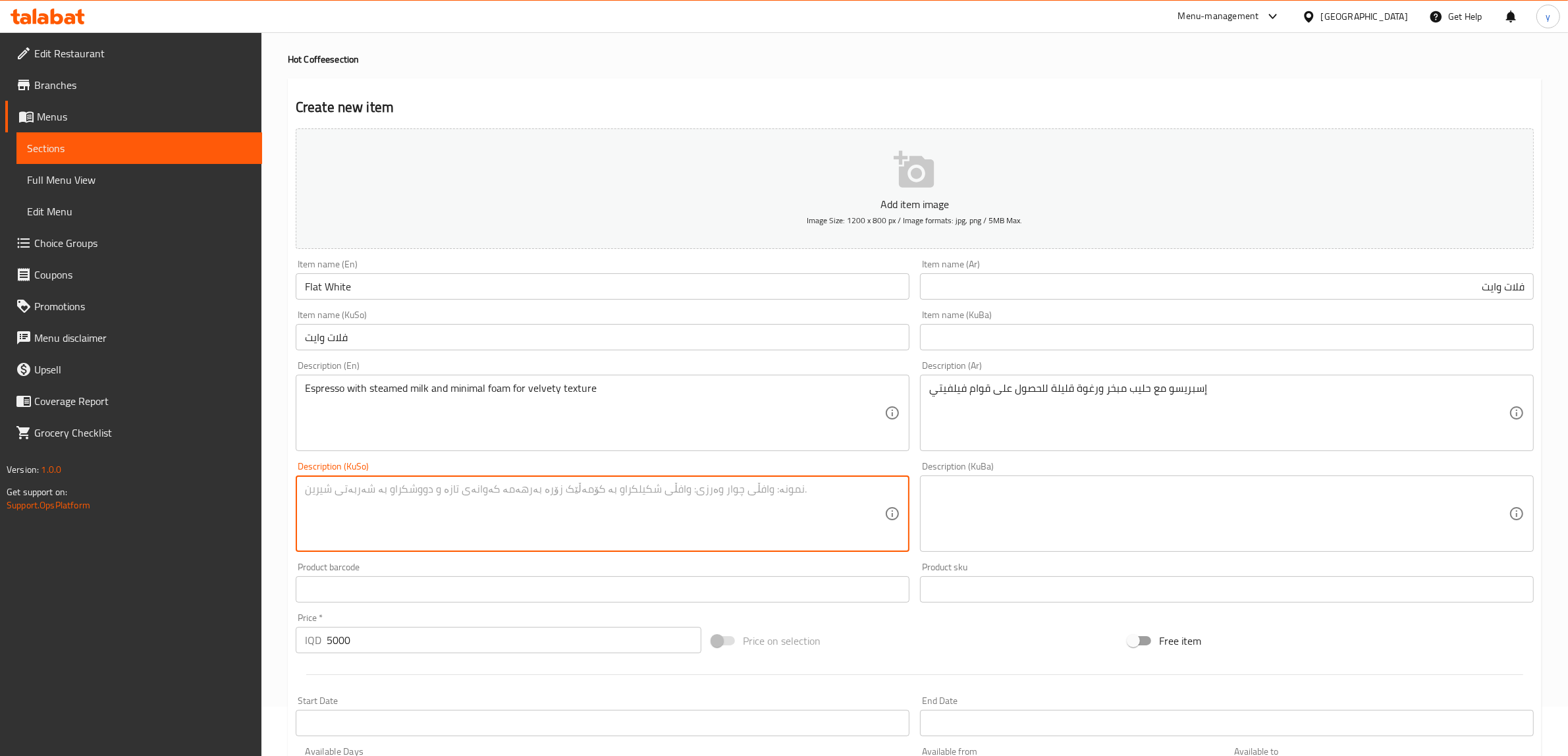
click at [1031, 488] on textarea at bounding box center [1219, 513] width 579 height 63
click at [728, 505] on textarea at bounding box center [595, 513] width 579 height 63
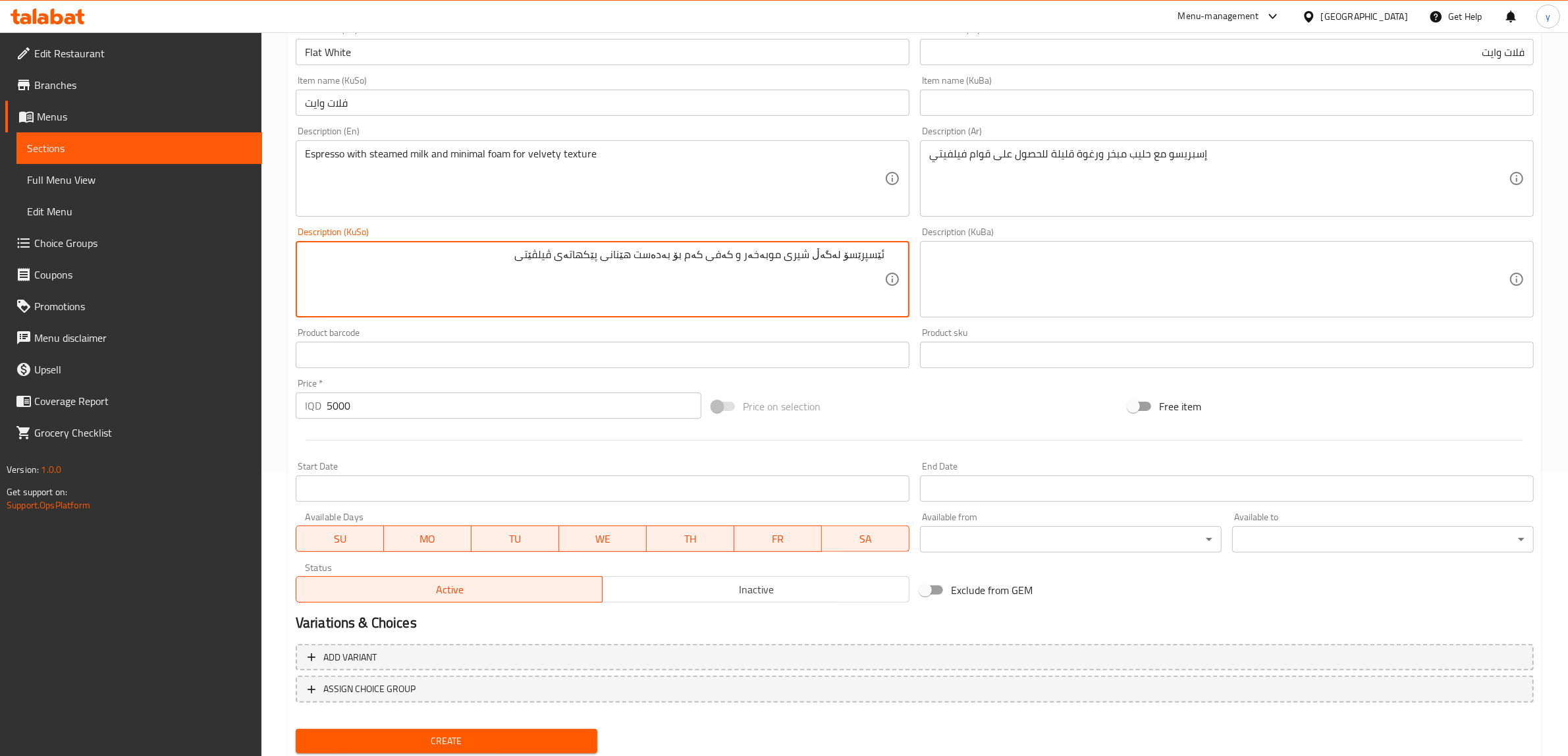
scroll to position [323, 0]
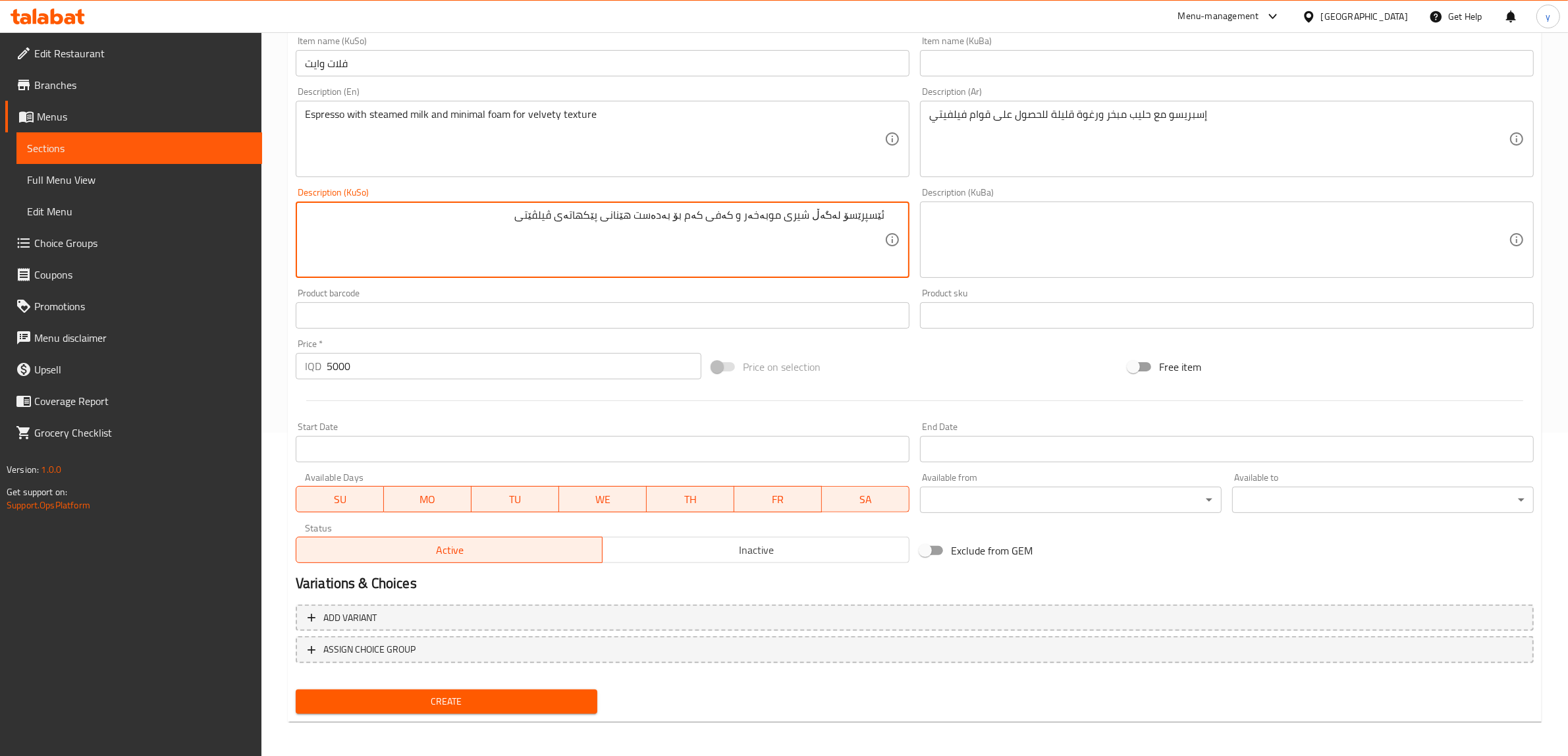
type textarea "ئێسپرێسۆ لەگەڵ شیری موبەخەر و کەفی کەم بۆ بەدەست هێنانی پێکهاتەی ڤیلڤێتی"
click at [518, 684] on div "Create" at bounding box center [447, 701] width 312 height 35
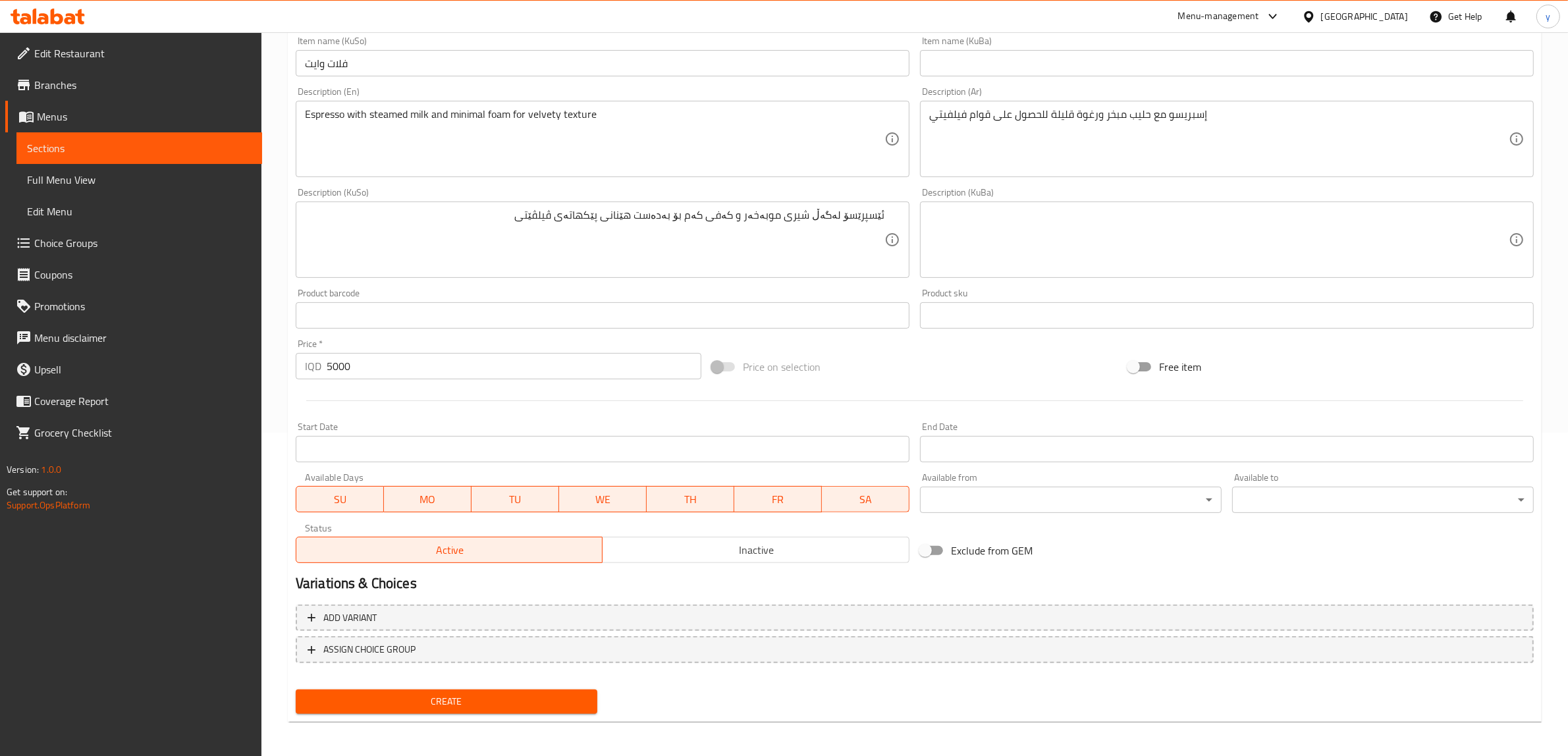
click at [518, 684] on div "Create" at bounding box center [447, 701] width 312 height 35
click at [529, 689] on button "Create" at bounding box center [446, 701] width 302 height 24
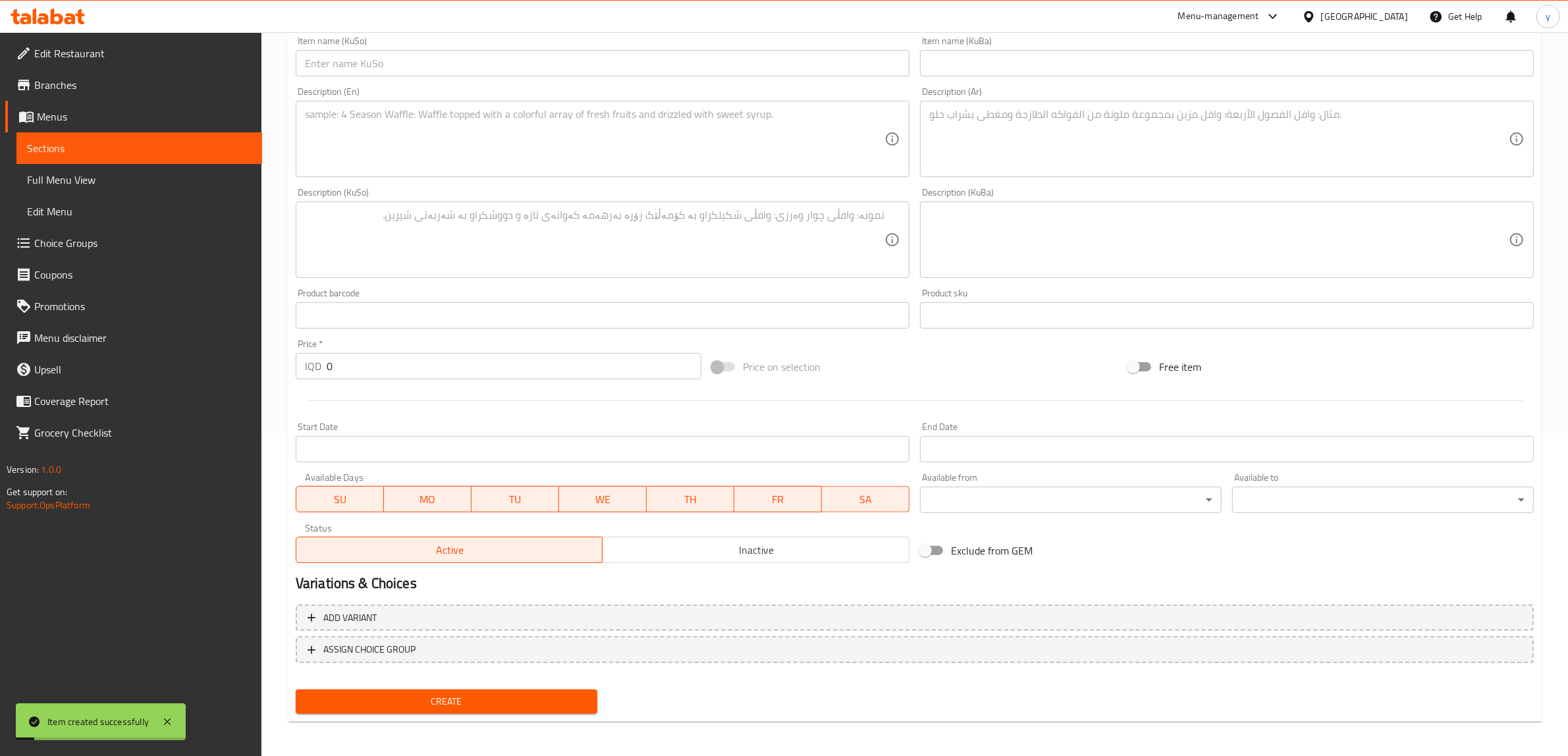
click at [397, 385] on div at bounding box center [915, 401] width 1248 height 33
click at [405, 361] on input "0" at bounding box center [513, 366] width 374 height 26
paste input "600"
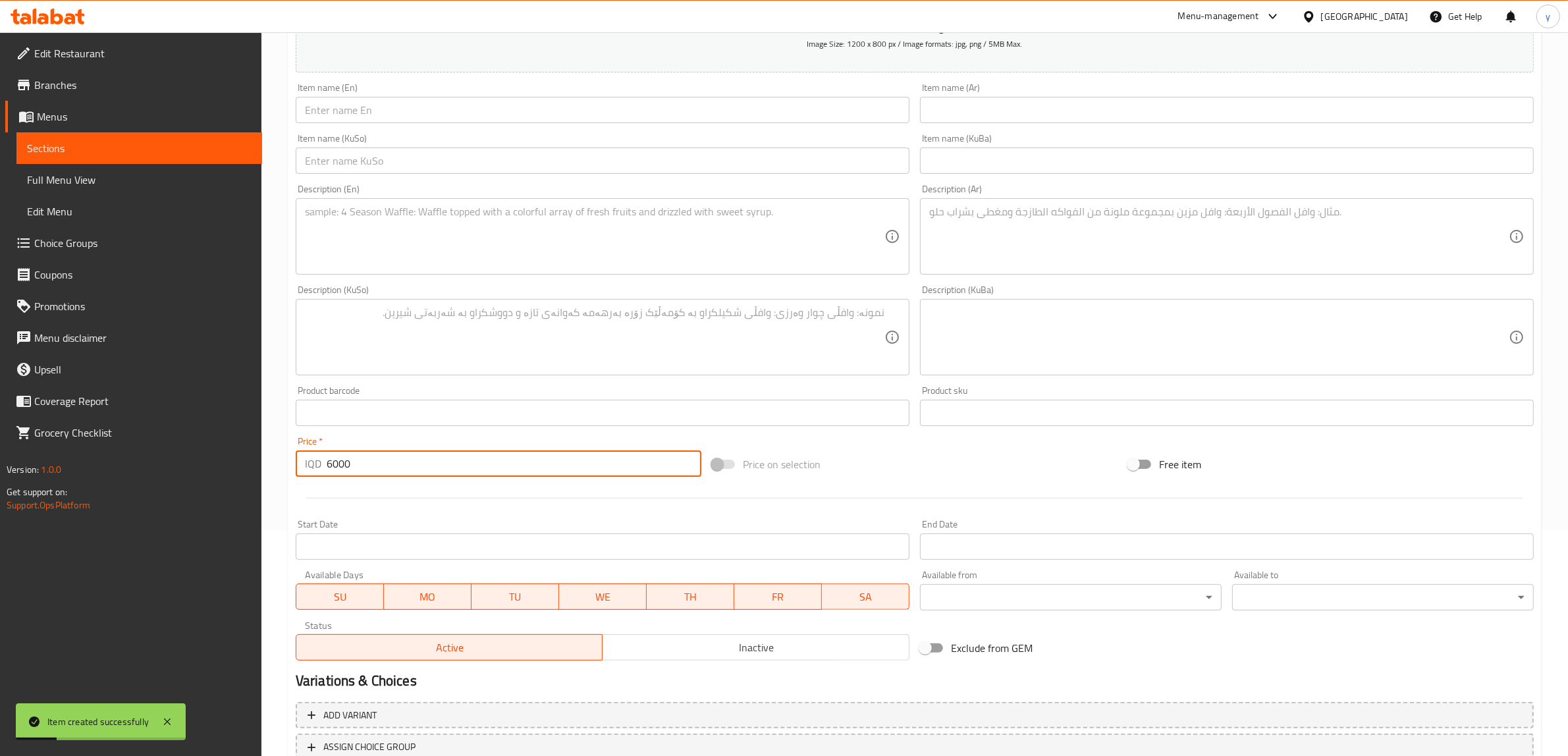
scroll to position [186, 0]
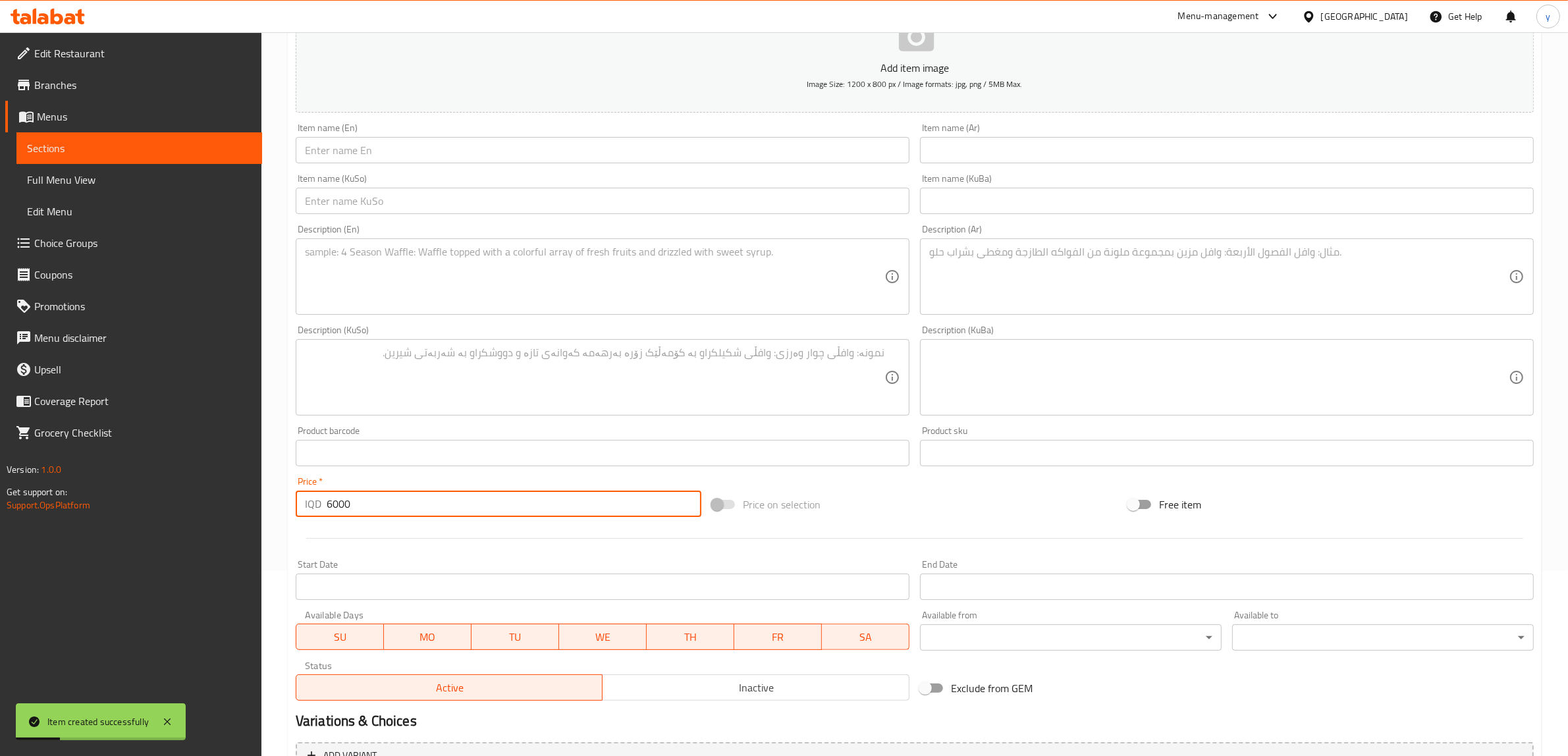
type input "6000"
click at [999, 122] on div "Item name (Ar) Item name (Ar)" at bounding box center [1226, 143] width 624 height 50
click at [1001, 133] on div "Item name (Ar) Item name (Ar)" at bounding box center [1227, 142] width 614 height 40
click at [1004, 158] on input "text" at bounding box center [1227, 150] width 614 height 26
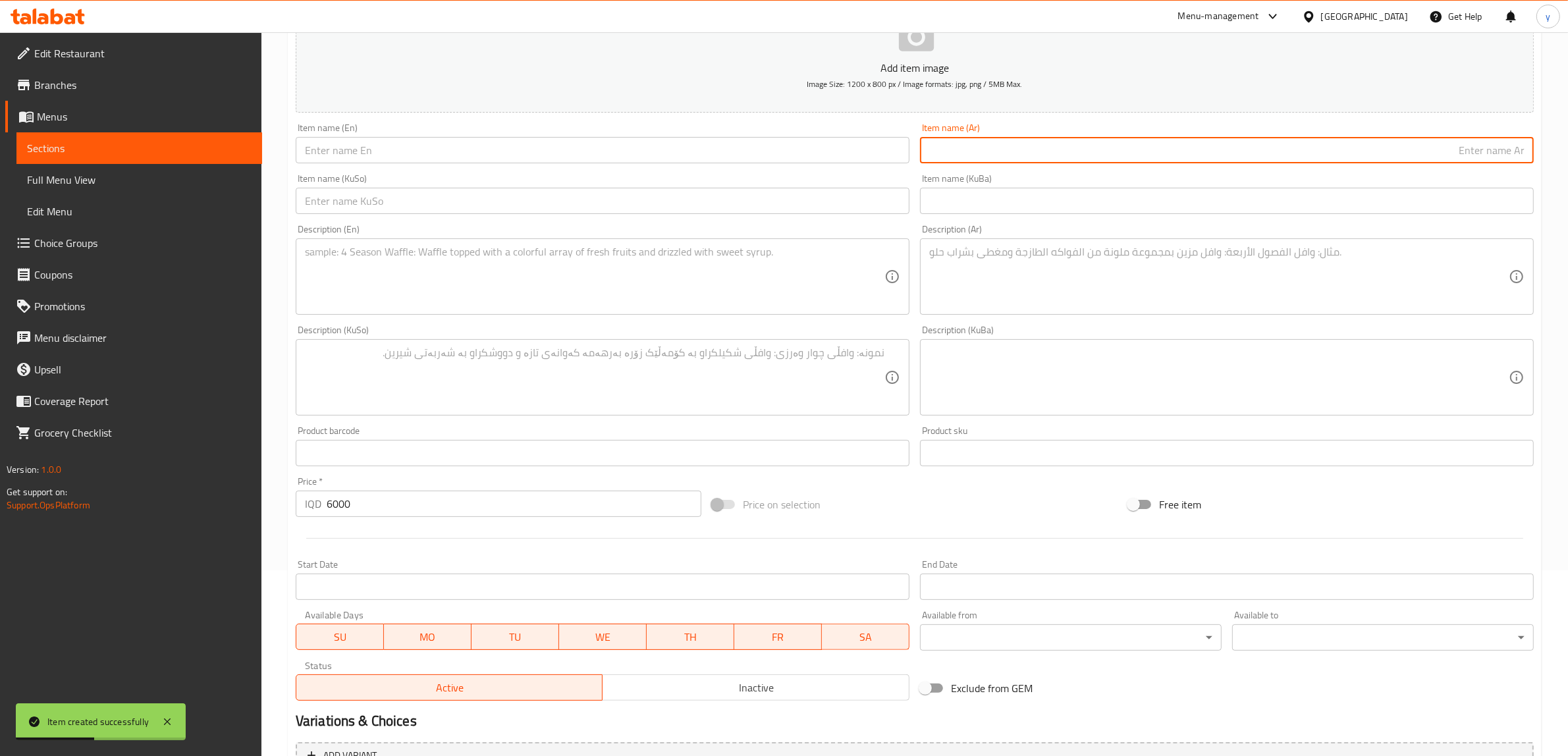
paste input "Honey Almond Milk Flat White"
type input "Honey Almond Milk Flat White"
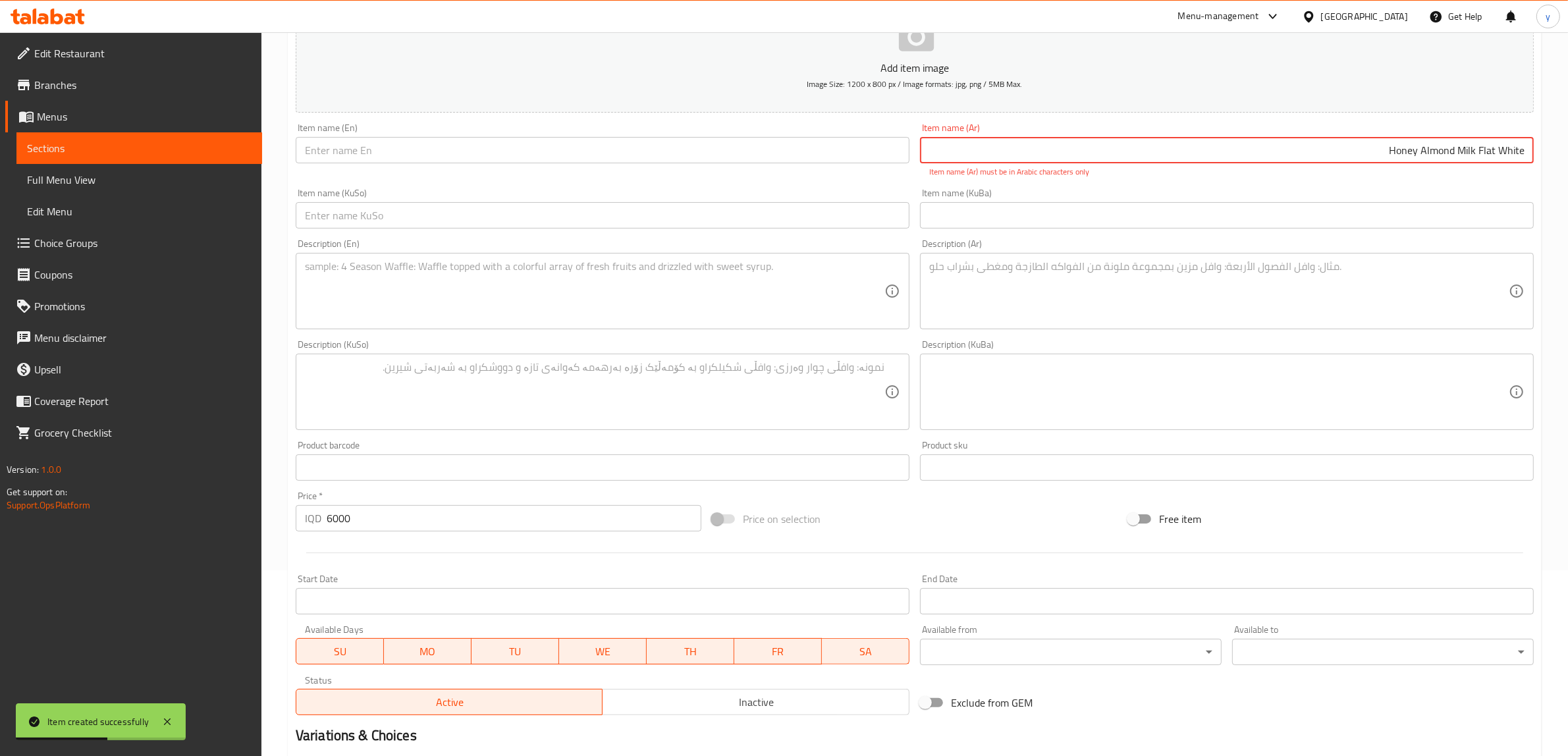
click at [1203, 160] on input "Honey Almond Milk Flat White" at bounding box center [1227, 150] width 614 height 26
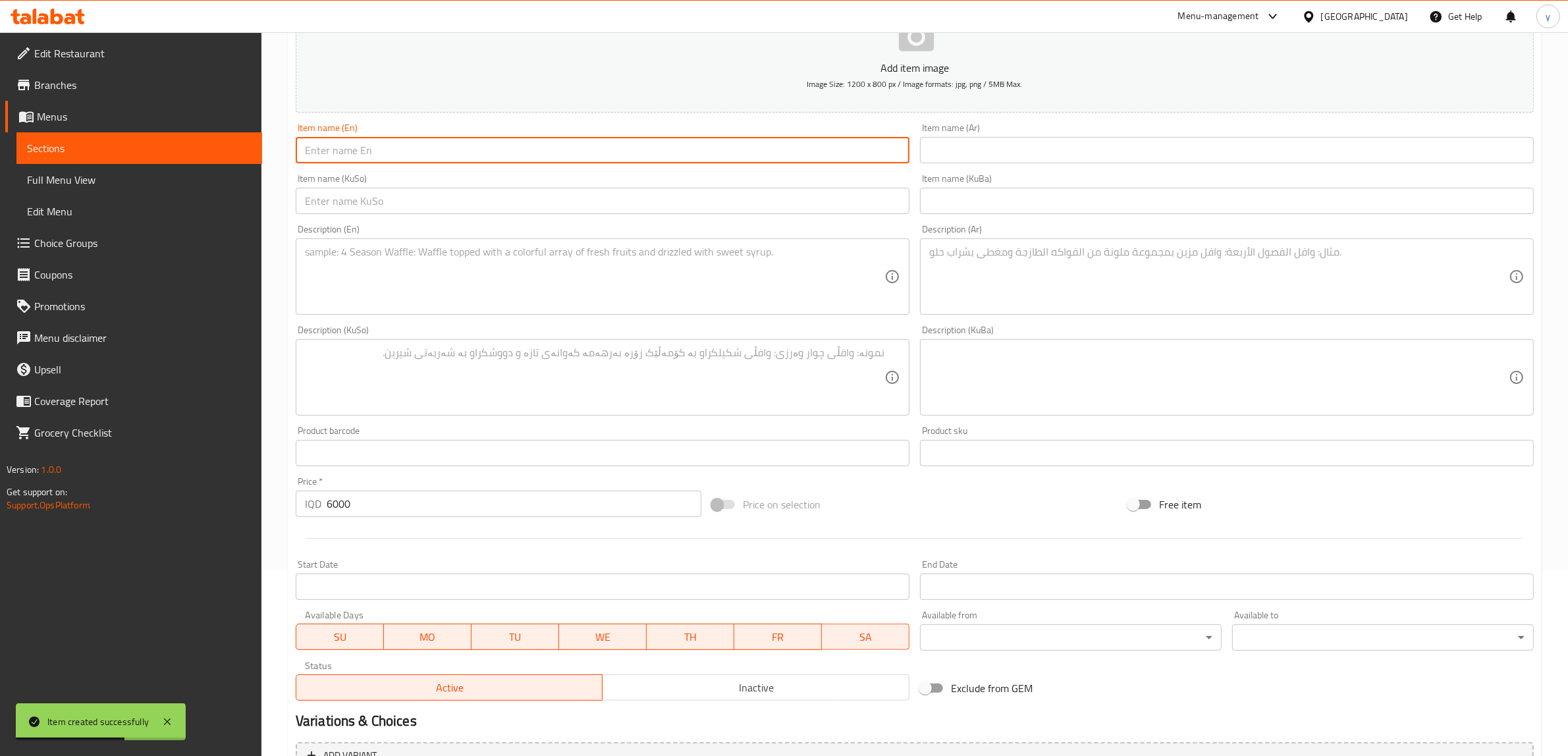
click at [661, 157] on input "text" at bounding box center [602, 150] width 614 height 26
paste input "Honey Almond Milk Flat White"
type input "Honey Almond Milk Flat White"
click at [613, 277] on textarea at bounding box center [595, 277] width 579 height 63
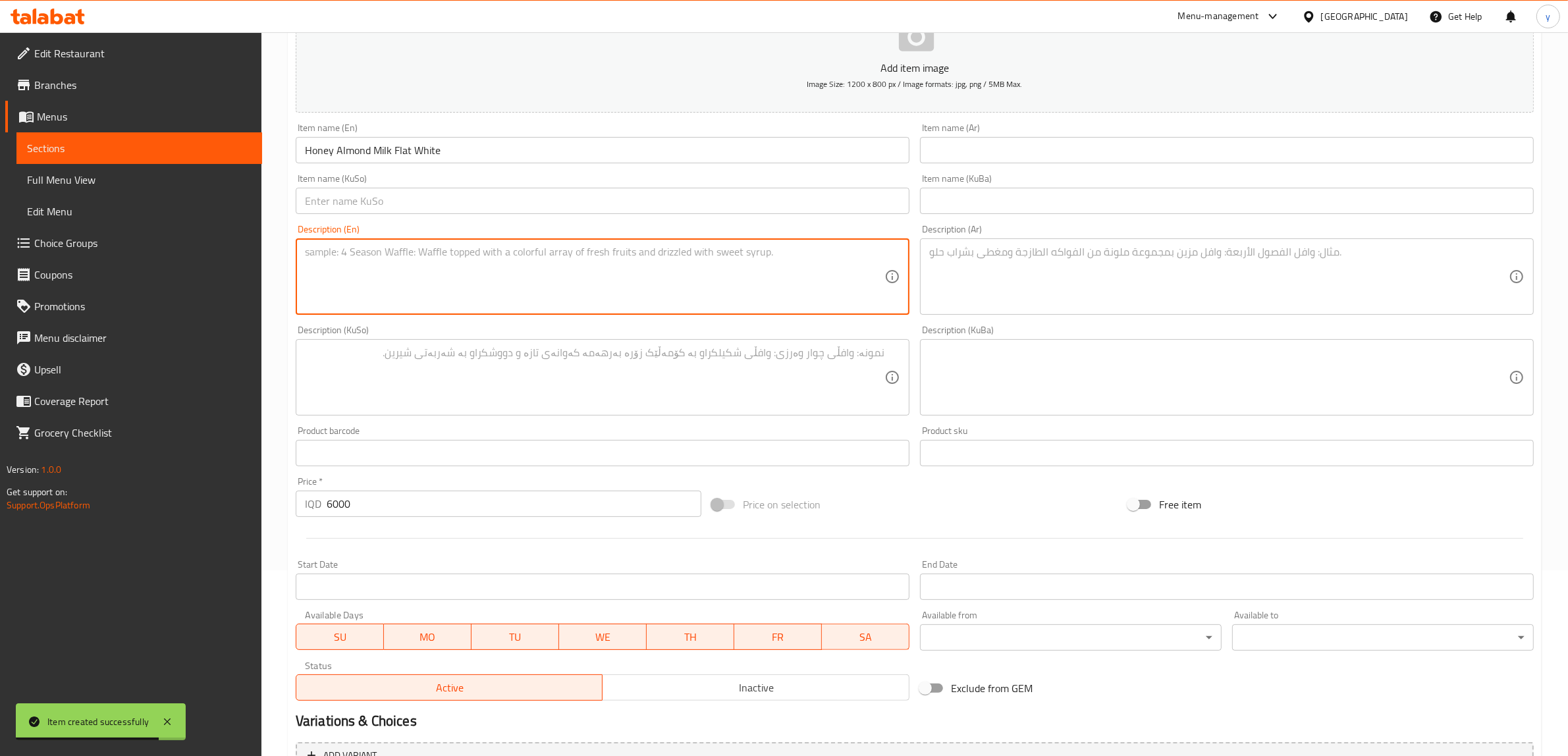
paste textarea "Delicate flat white made with almond milk and sweetened with honey."
click at [326, 251] on textarea "Delicate flat white made with almond milk and sweetened with honey." at bounding box center [595, 277] width 579 height 63
click at [601, 251] on textarea "flat white made with almond milk and sweetened with honey." at bounding box center [595, 277] width 579 height 63
drag, startPoint x: 310, startPoint y: 248, endPoint x: 299, endPoint y: 252, distance: 11.7
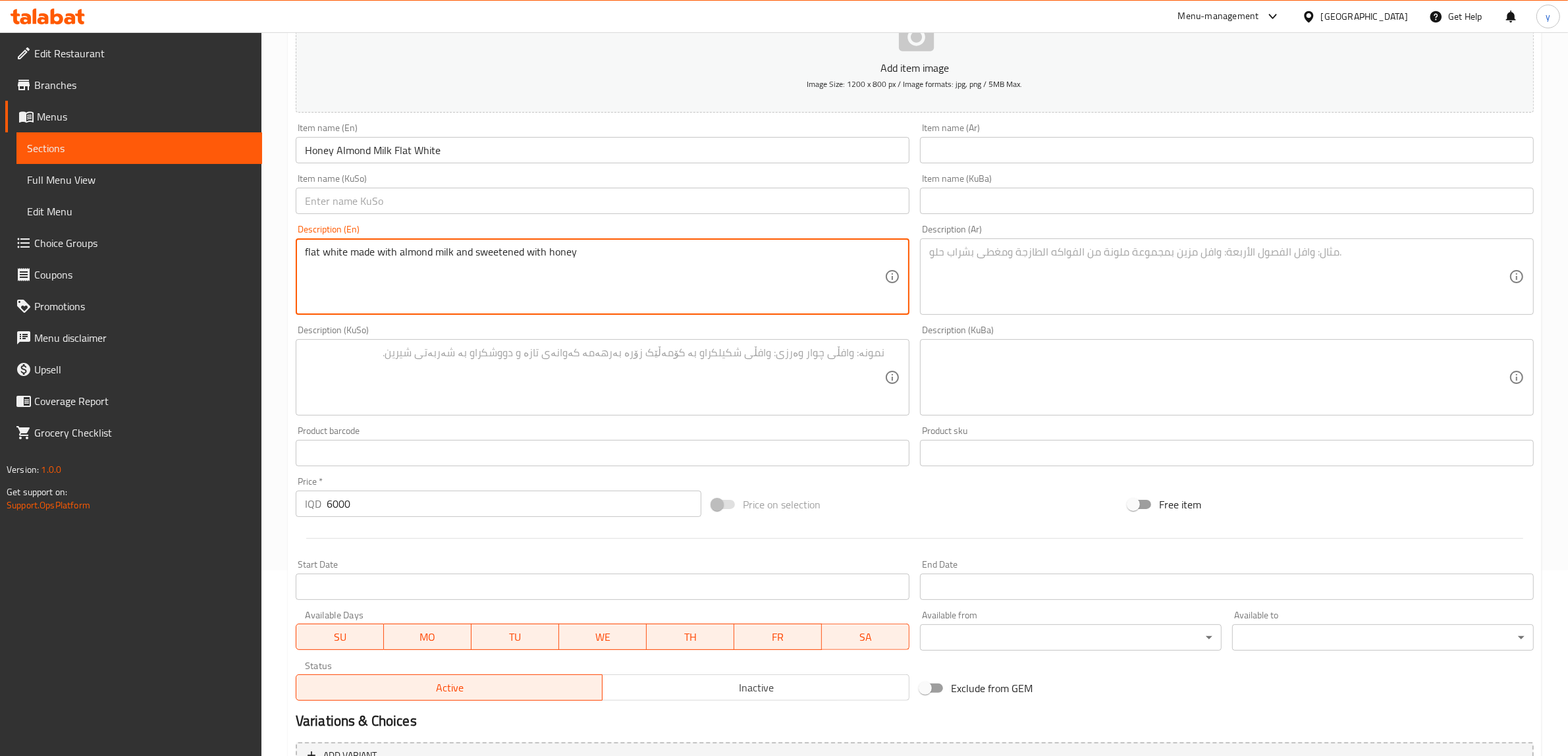
click at [299, 252] on div "flat white made with almond milk and sweetened with honey Description (En)" at bounding box center [602, 277] width 614 height 76
click at [324, 259] on textarea "flat white made with almond milk and sweetened with honey" at bounding box center [595, 277] width 579 height 63
drag, startPoint x: 308, startPoint y: 251, endPoint x: 302, endPoint y: 254, distance: 6.7
click at [302, 254] on div "flat white made with almond milk and sweetened with honey Description (En)" at bounding box center [602, 277] width 614 height 76
click at [611, 264] on textarea "Flat white made with almond milk and sweetened with honey" at bounding box center [595, 277] width 579 height 63
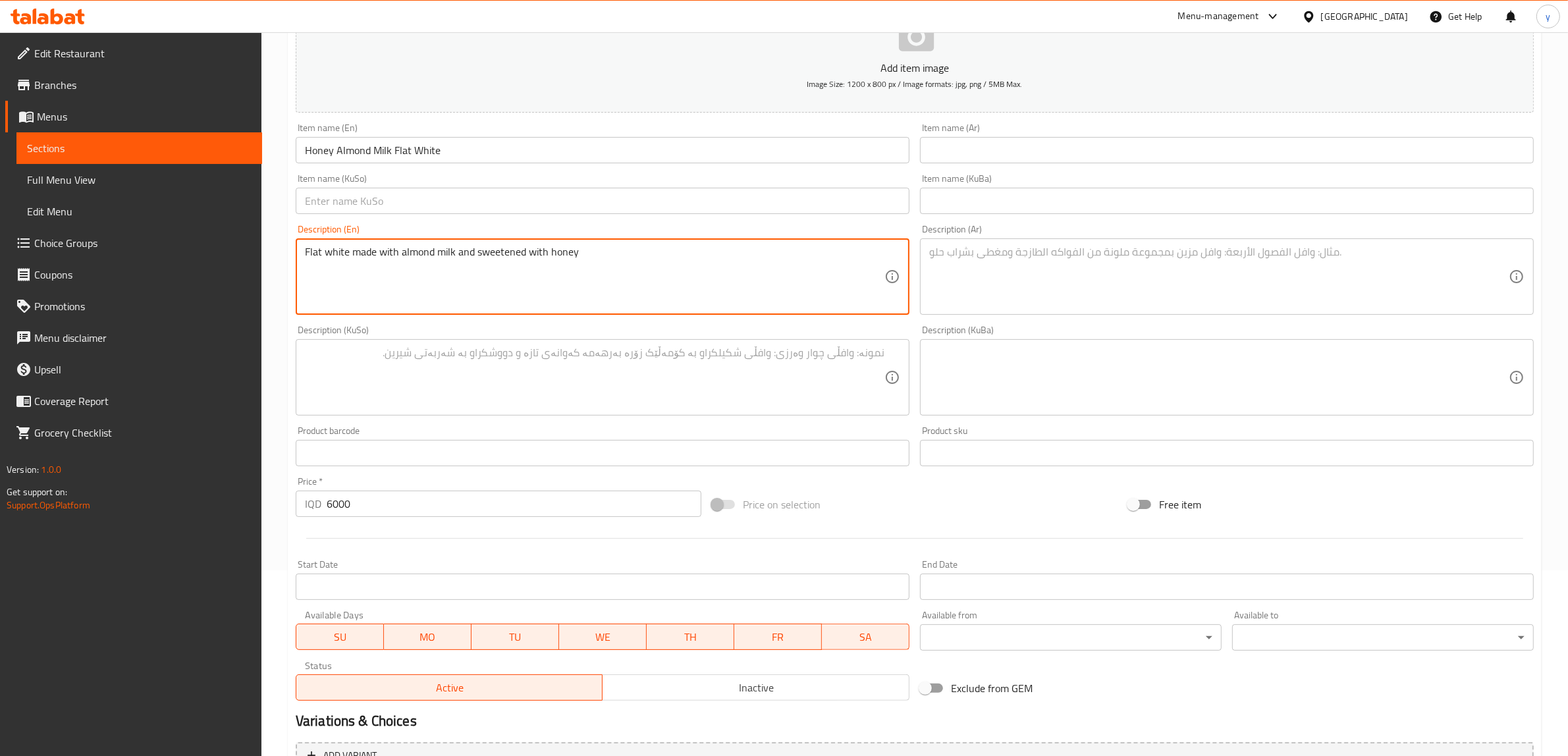
click at [305, 254] on textarea "Flat white made with almond milk and sweetened with honey" at bounding box center [595, 277] width 579 height 63
type textarea "Flat white made with almond milk and sweetened with honey"
click at [968, 153] on input "text" at bounding box center [1227, 150] width 614 height 26
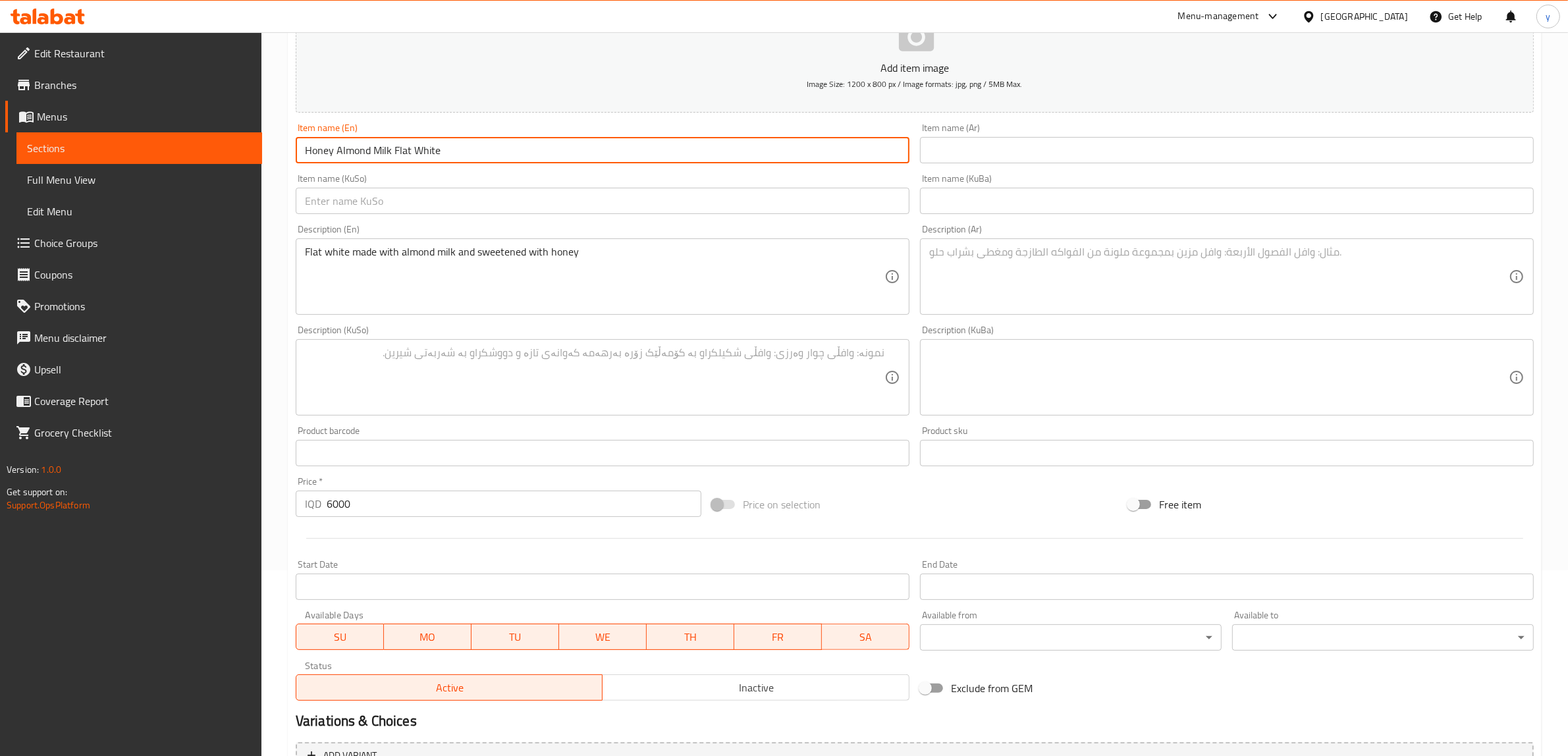
click at [532, 154] on input "Honey Almond Milk Flat White" at bounding box center [602, 150] width 614 height 26
paste input "with"
type input "Honey Almond Milk with Flat White"
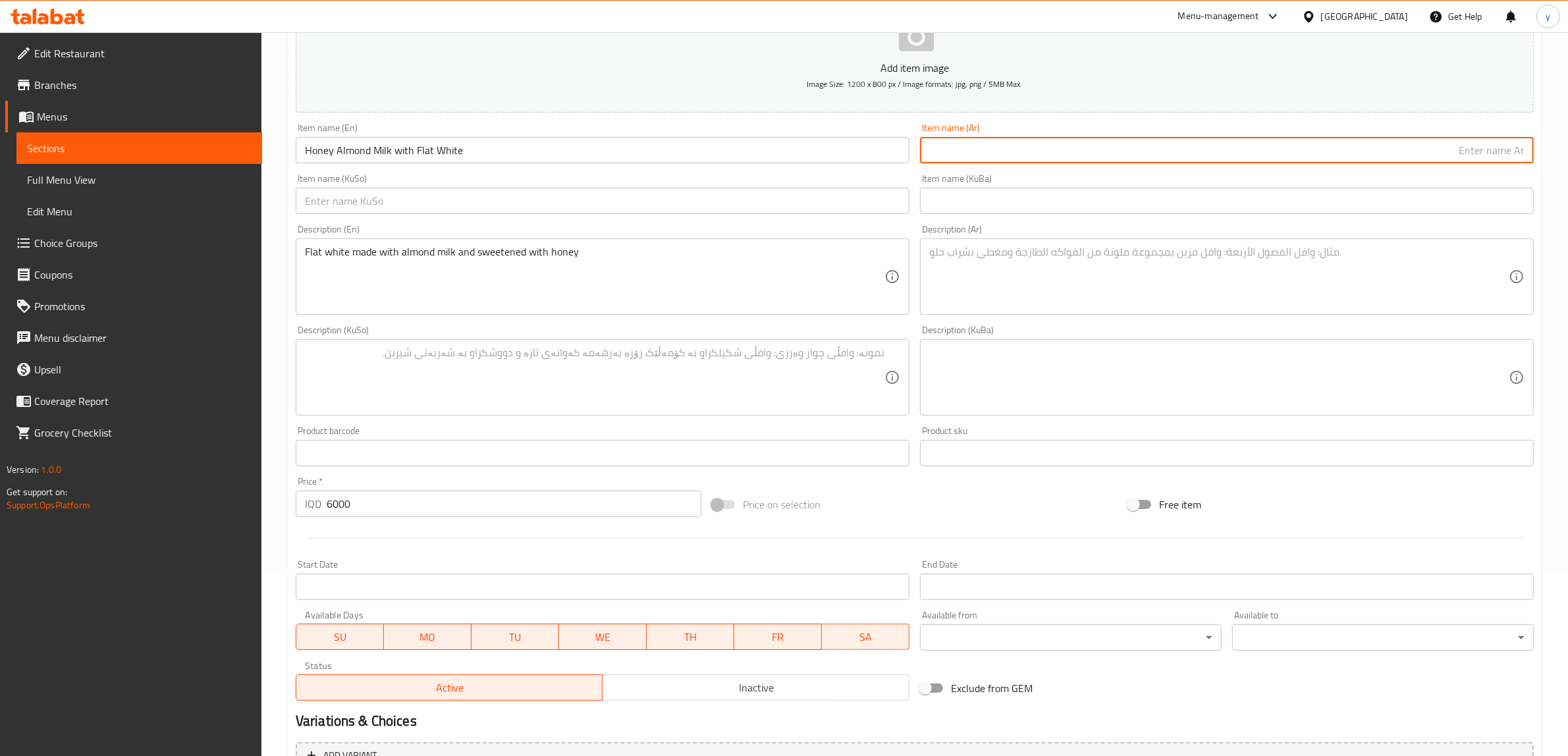
click at [1037, 149] on input "text" at bounding box center [1227, 150] width 614 height 26
paste input "حليب لوز بالعسل مع فلات وايت"
type input "حليب لوز بالعسل مع فلات وايت"
click at [866, 199] on input "text" at bounding box center [602, 201] width 614 height 26
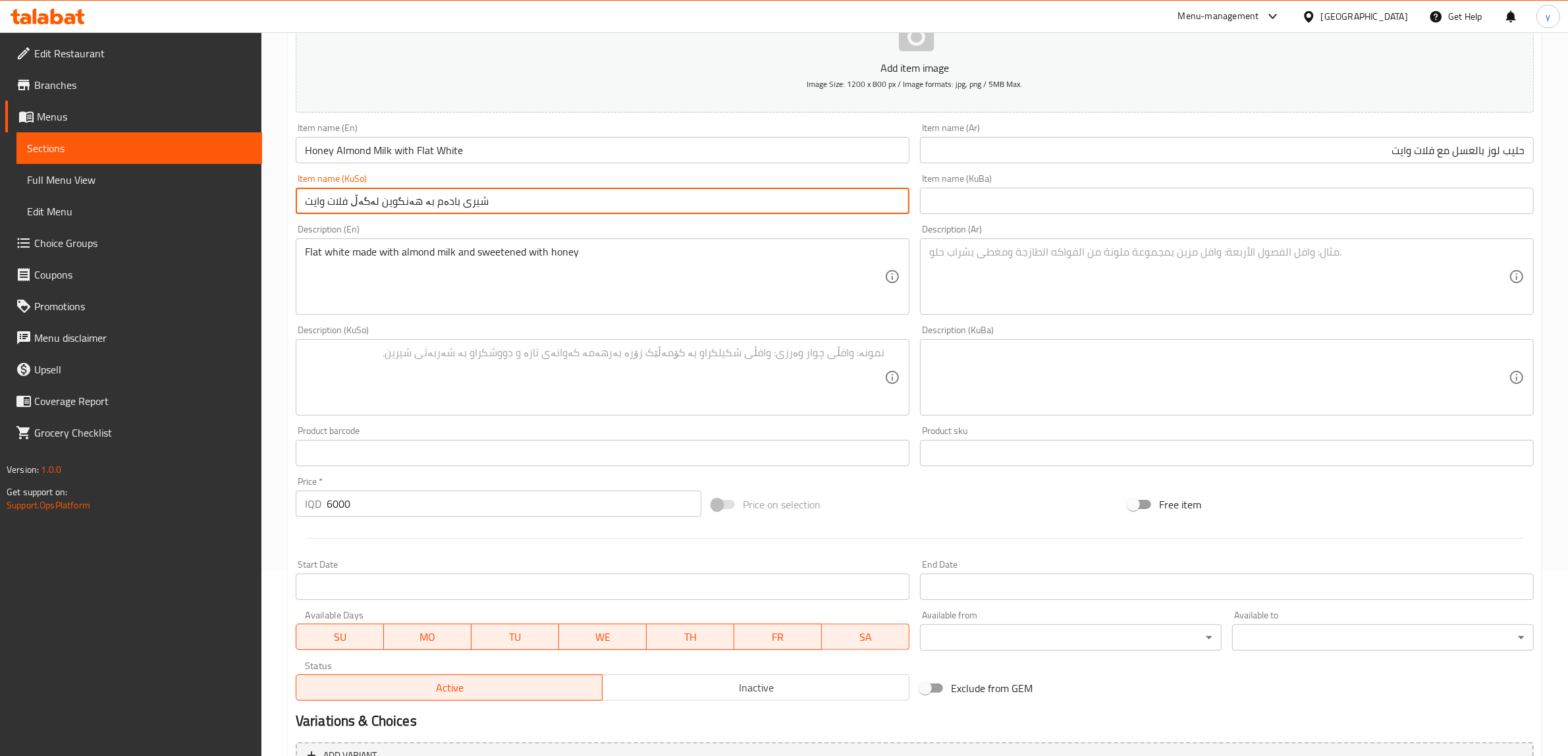
type input "شیری بادەم بە هەنگوین لەگەڵ فلات وایت"
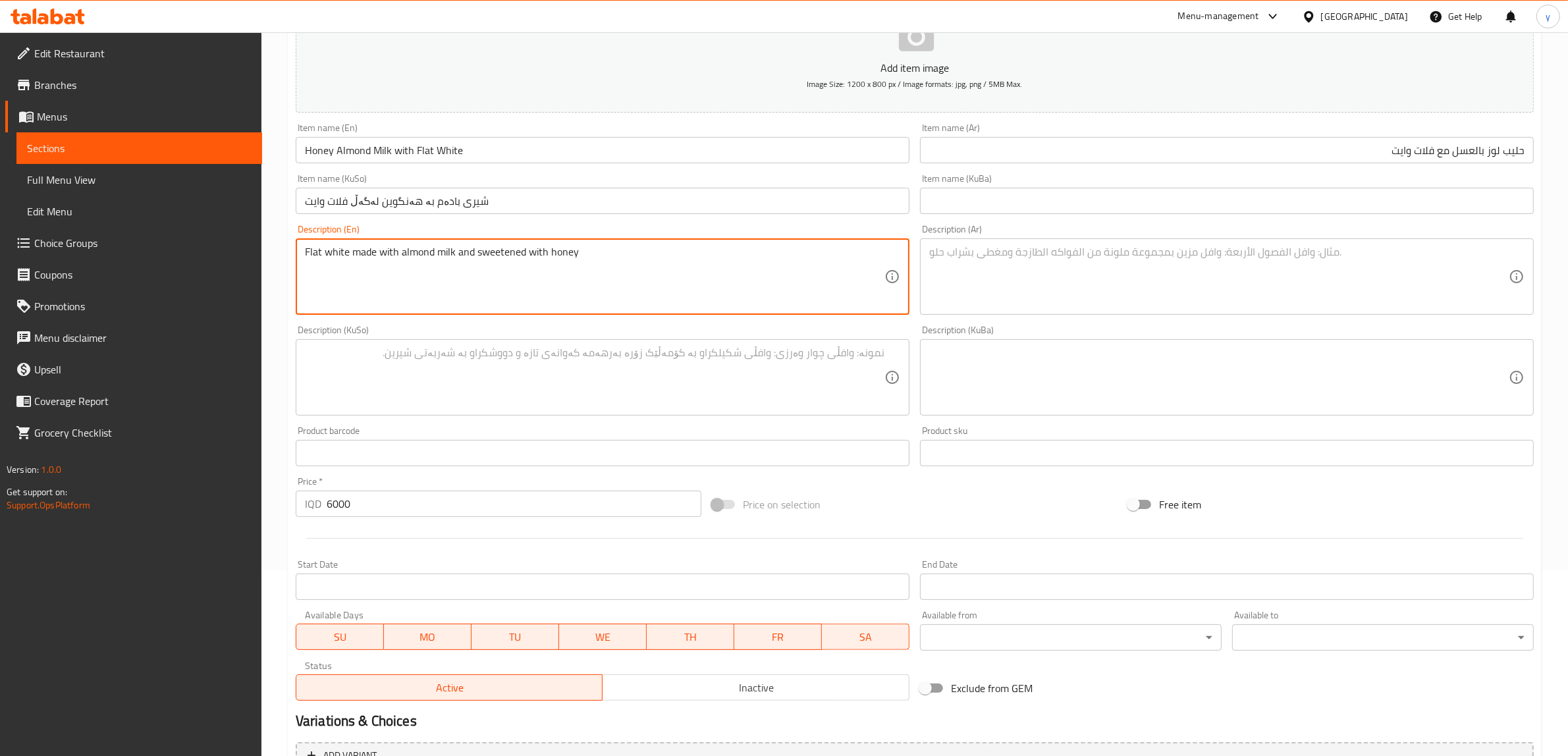
click at [557, 255] on textarea "Flat white made with almond milk and sweetened with honey" at bounding box center [595, 277] width 579 height 63
paste textarea "Flat white made with almond milk and sweetened with honey"
click at [669, 282] on textarea "Flat white made with almond milk and sweetened with honeyFlat white made with a…" at bounding box center [595, 277] width 579 height 63
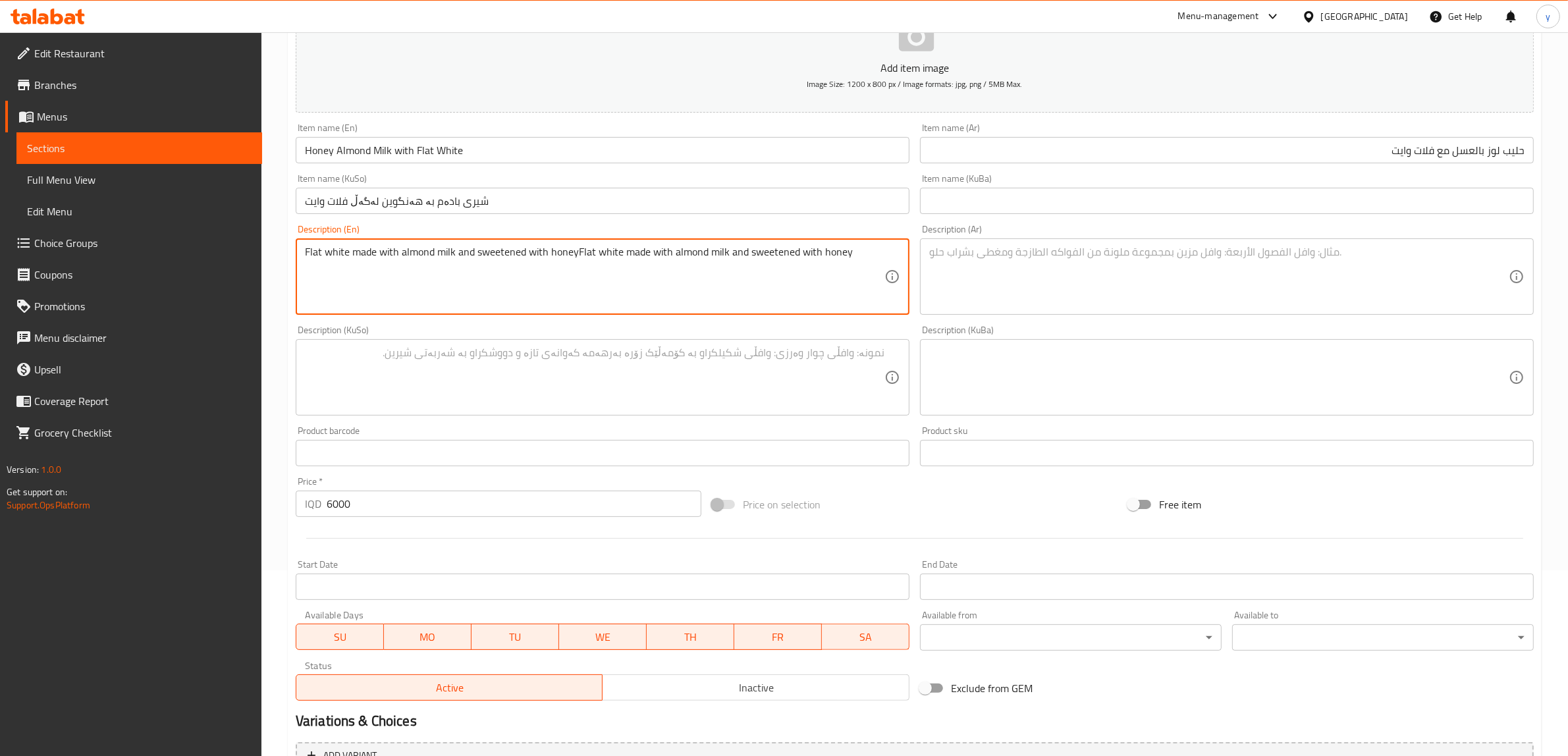
click at [669, 282] on textarea "Flat white made with almond milk and sweetened with honeyFlat white made with a…" at bounding box center [595, 277] width 579 height 63
paste textarea
type textarea "Flat white made with almond milk and sweetened with honey"
click at [1064, 259] on textarea at bounding box center [1219, 277] width 579 height 63
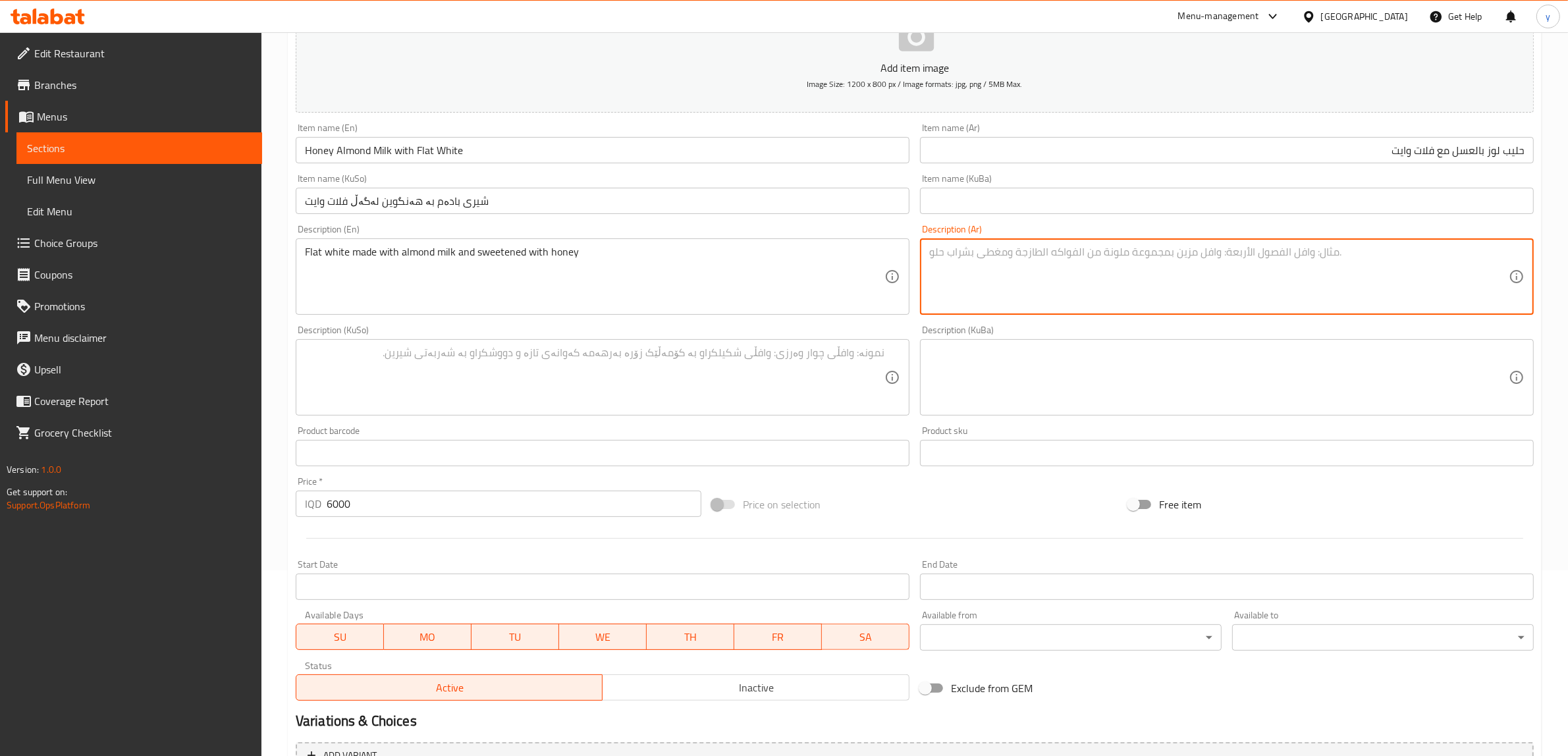
paste textarea "فلات وايت مصنوع من حليب لوز ومحلى بالعسل"
type textarea "فلات وايت مصنوع من حليب لوز ومحلى بالعسل"
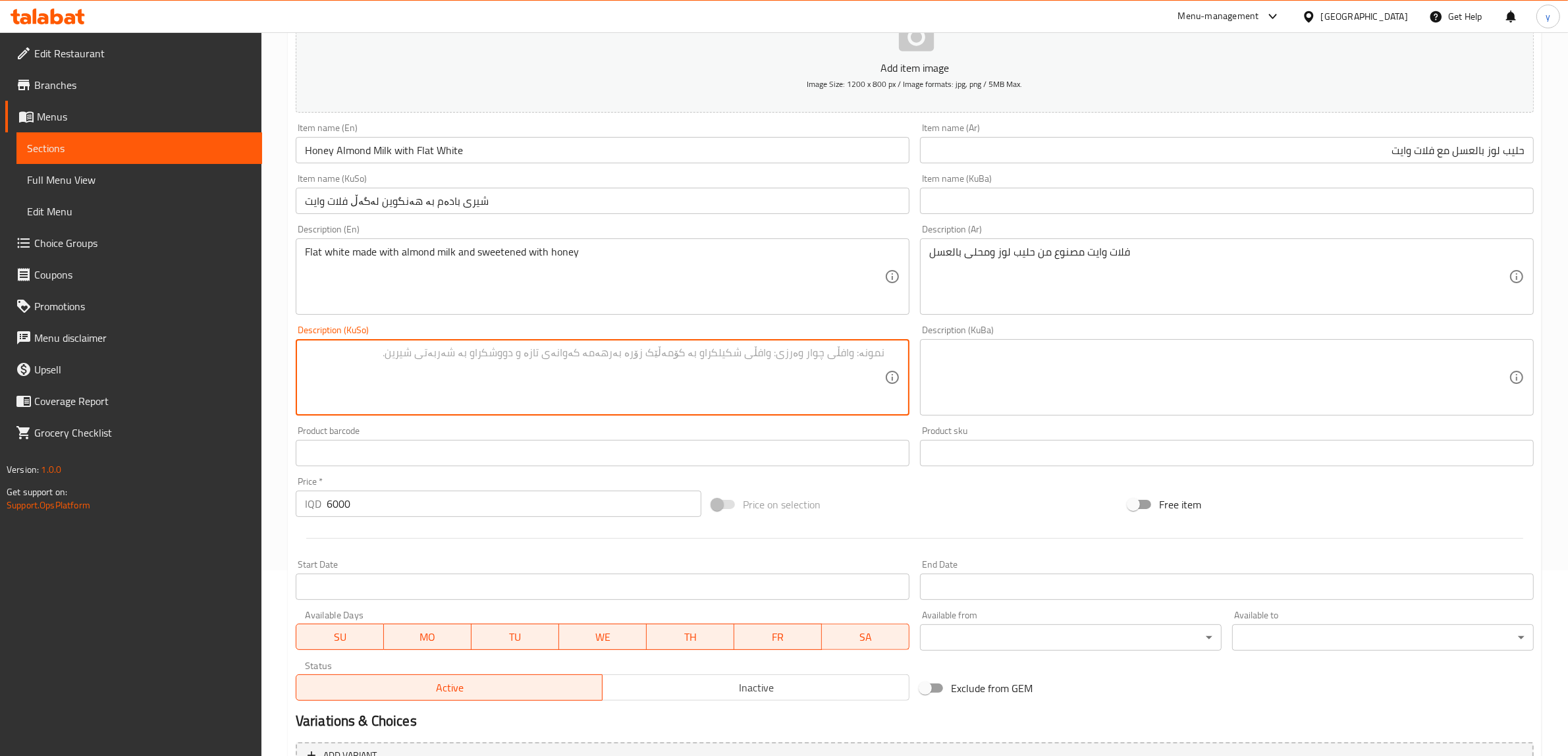
click at [859, 371] on textarea at bounding box center [595, 378] width 579 height 63
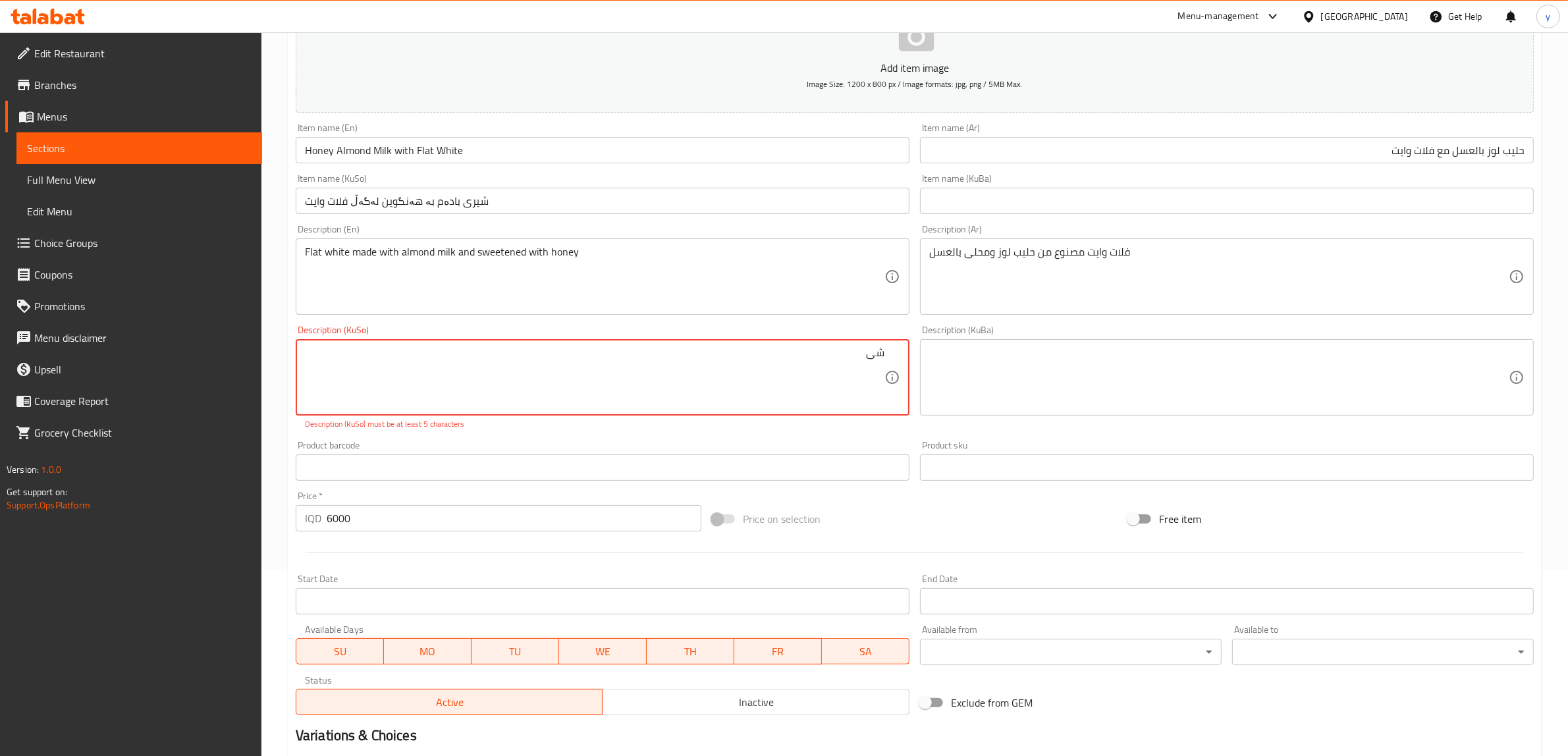
type textarea "ش"
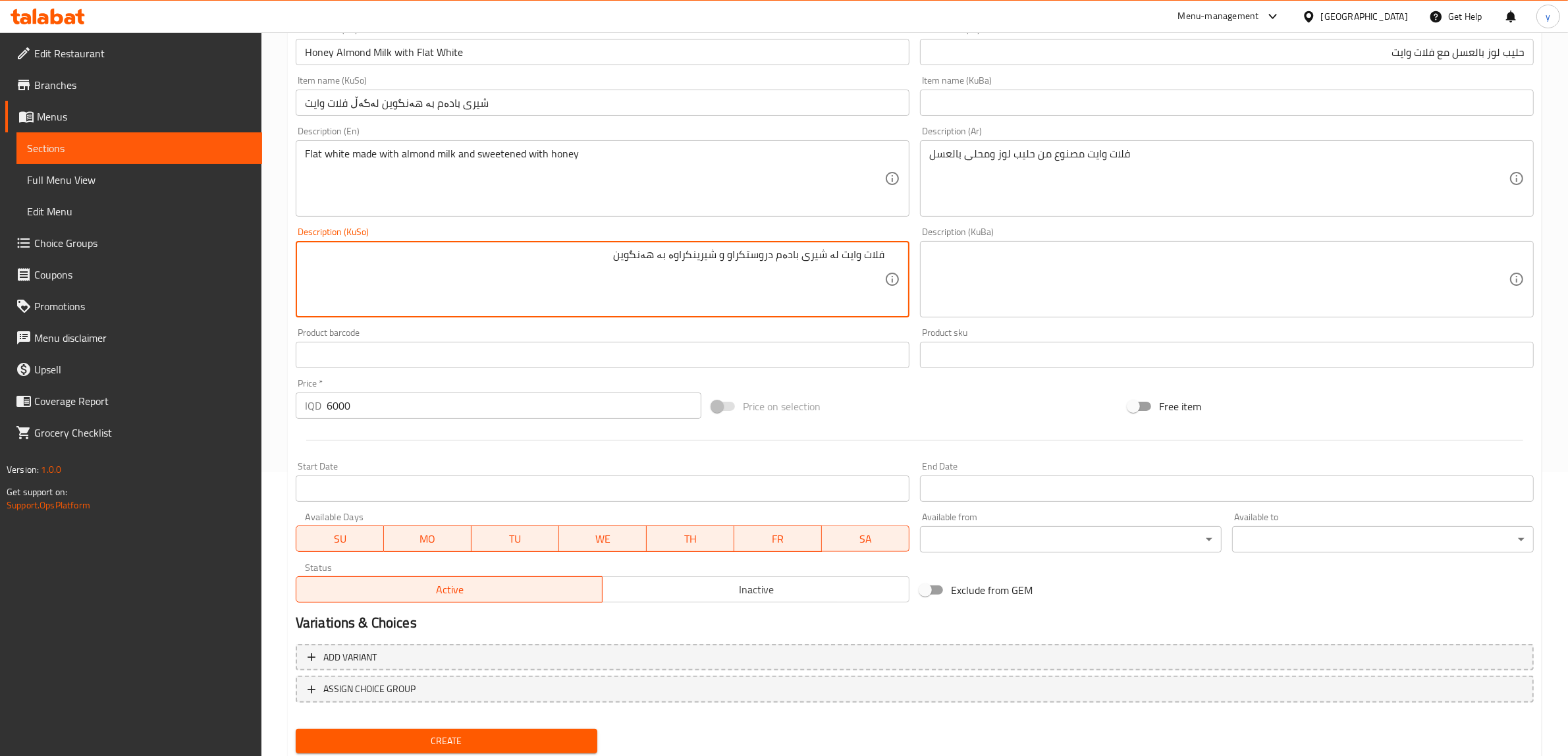
scroll to position [323, 0]
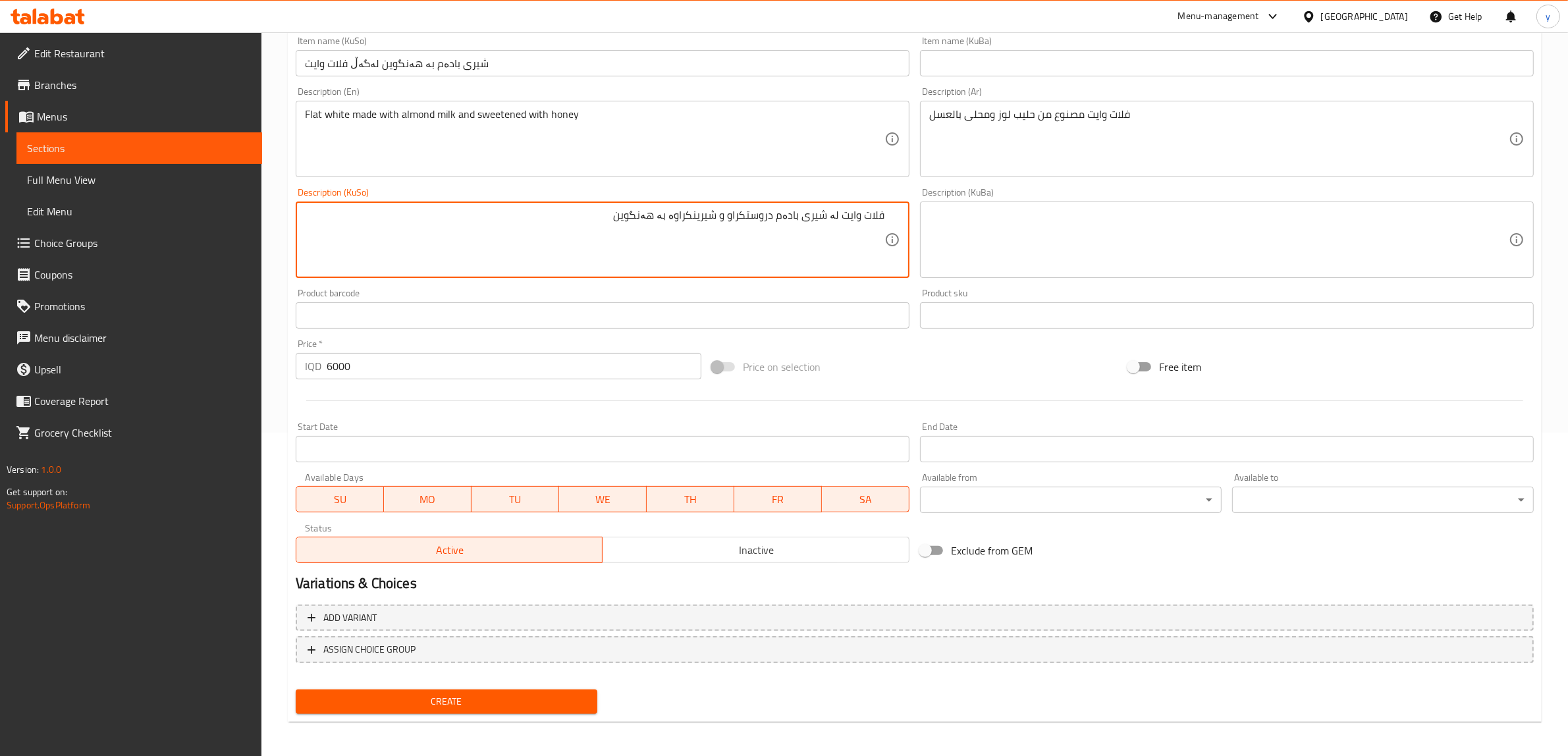
type textarea "فلات وایت لە شیری بادەم دروستکراو و شیرینکراوە بە هەنگوین"
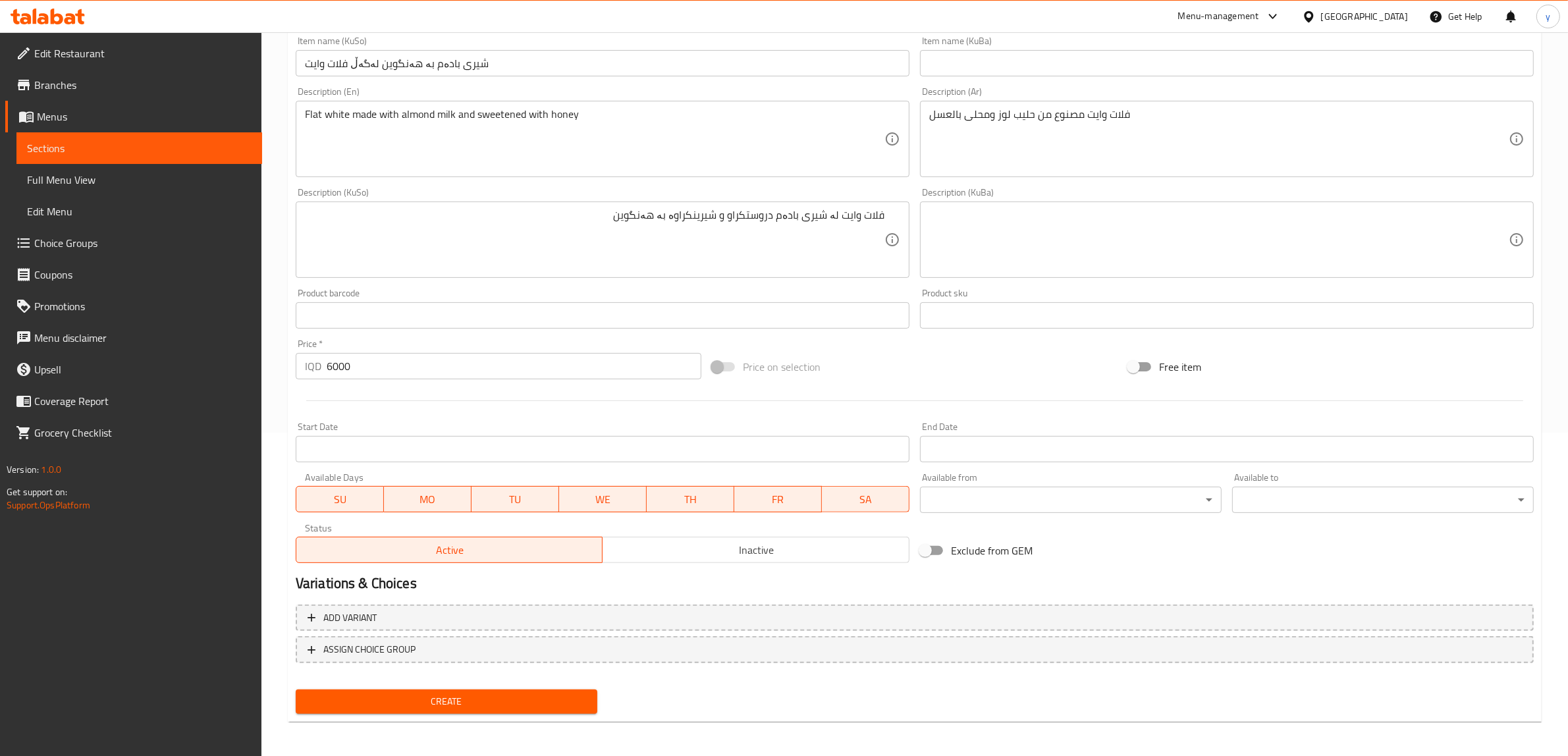
click at [456, 679] on div "Add variant ASSIGN CHOICE GROUP" at bounding box center [915, 641] width 1248 height 85
click at [460, 693] on span "Create" at bounding box center [446, 701] width 281 height 16
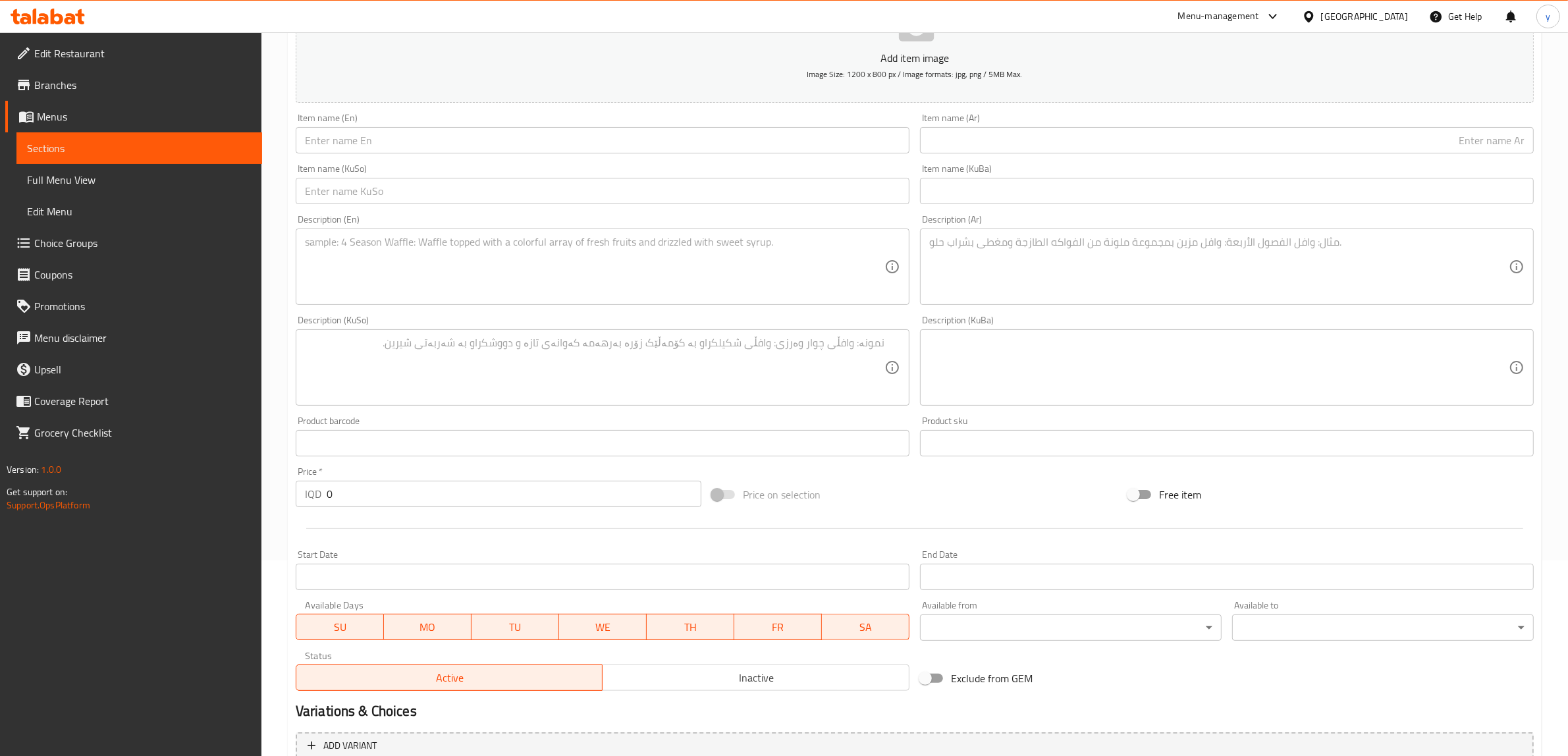
scroll to position [50, 0]
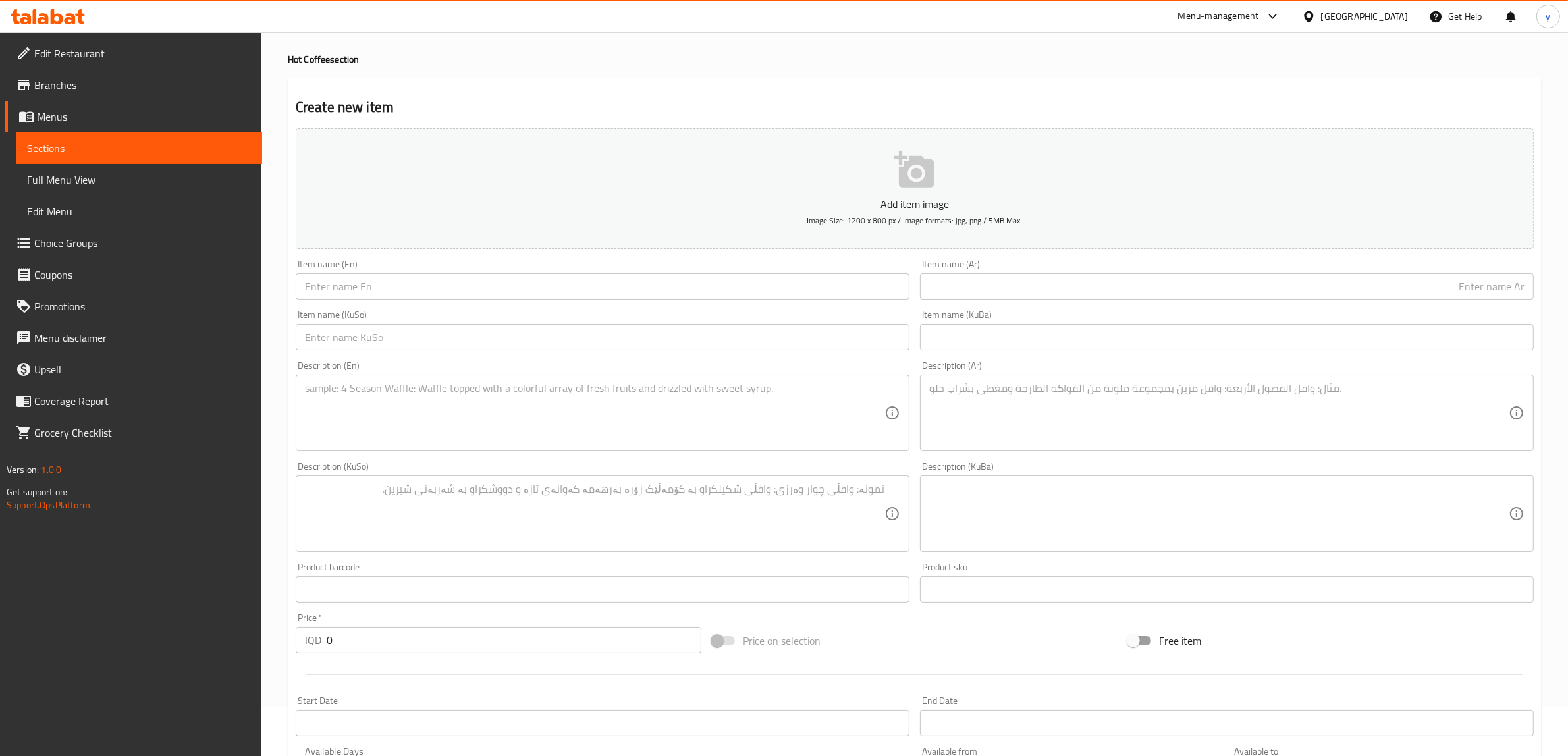
click at [420, 630] on input "0" at bounding box center [513, 640] width 374 height 26
paste input "600"
type input "6000"
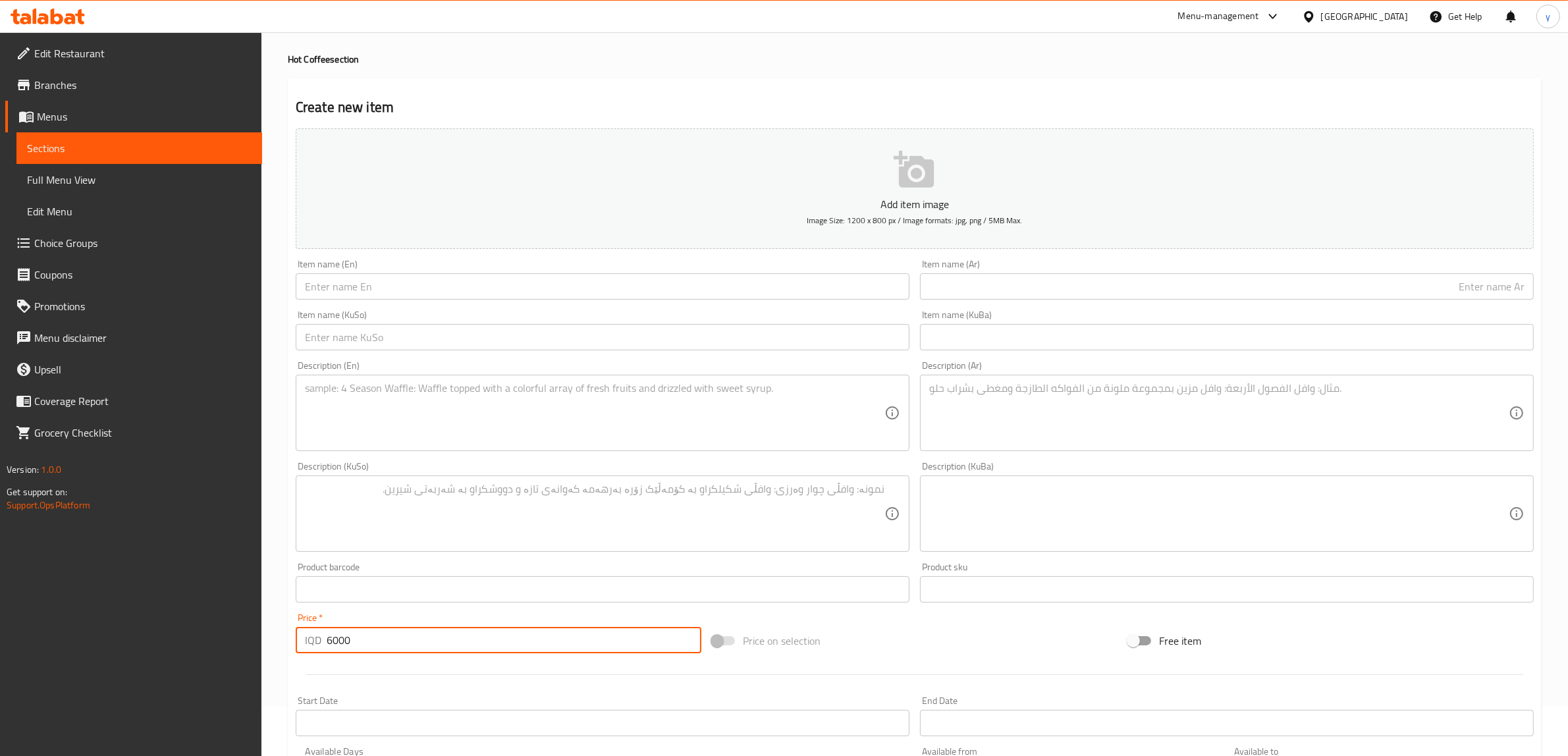
click at [508, 272] on div "Item name (En) Item name (En)" at bounding box center [602, 279] width 614 height 40
click at [513, 277] on input "text" at bounding box center [602, 286] width 614 height 26
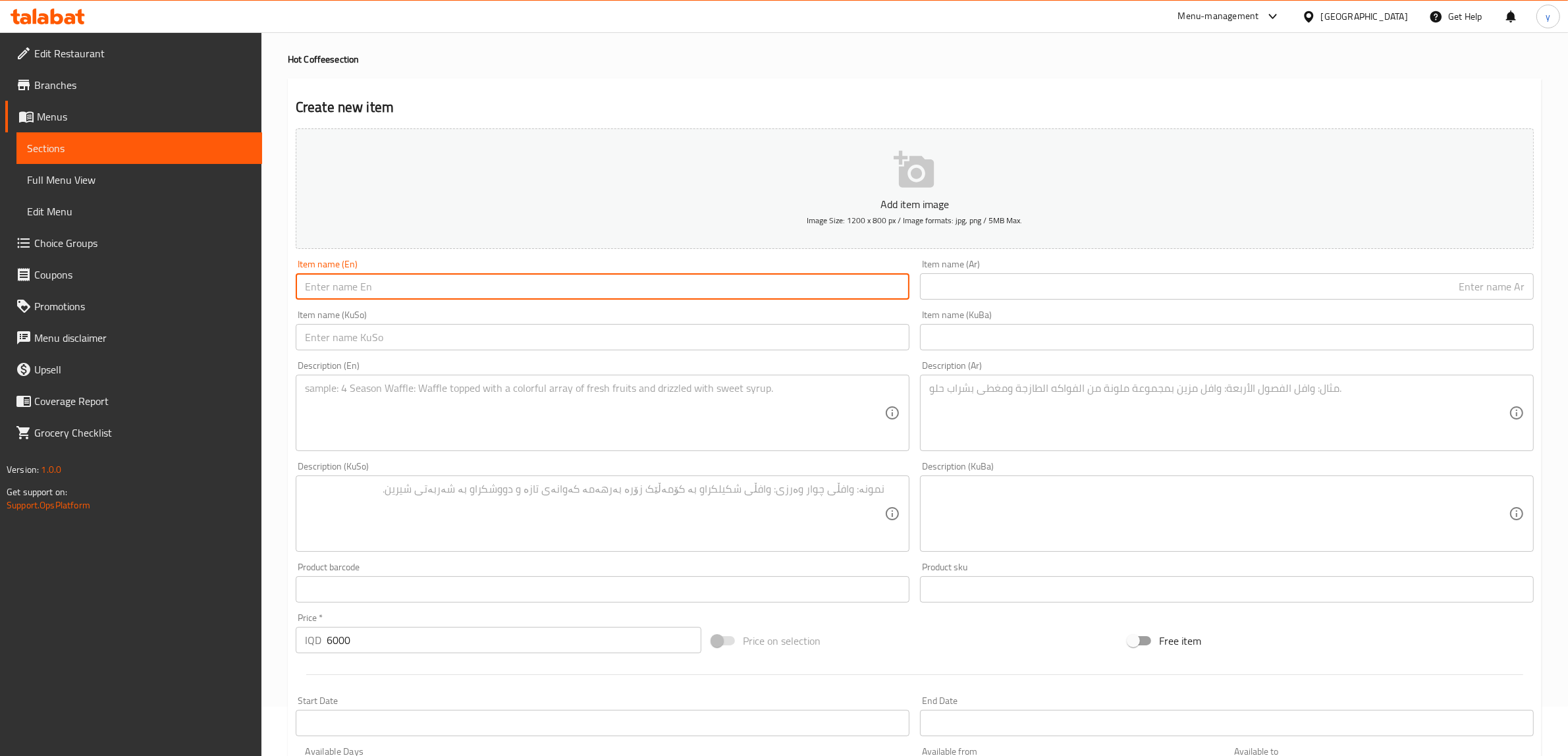
paste input "Turkish Coffee"
type input "Turkish Coffee"
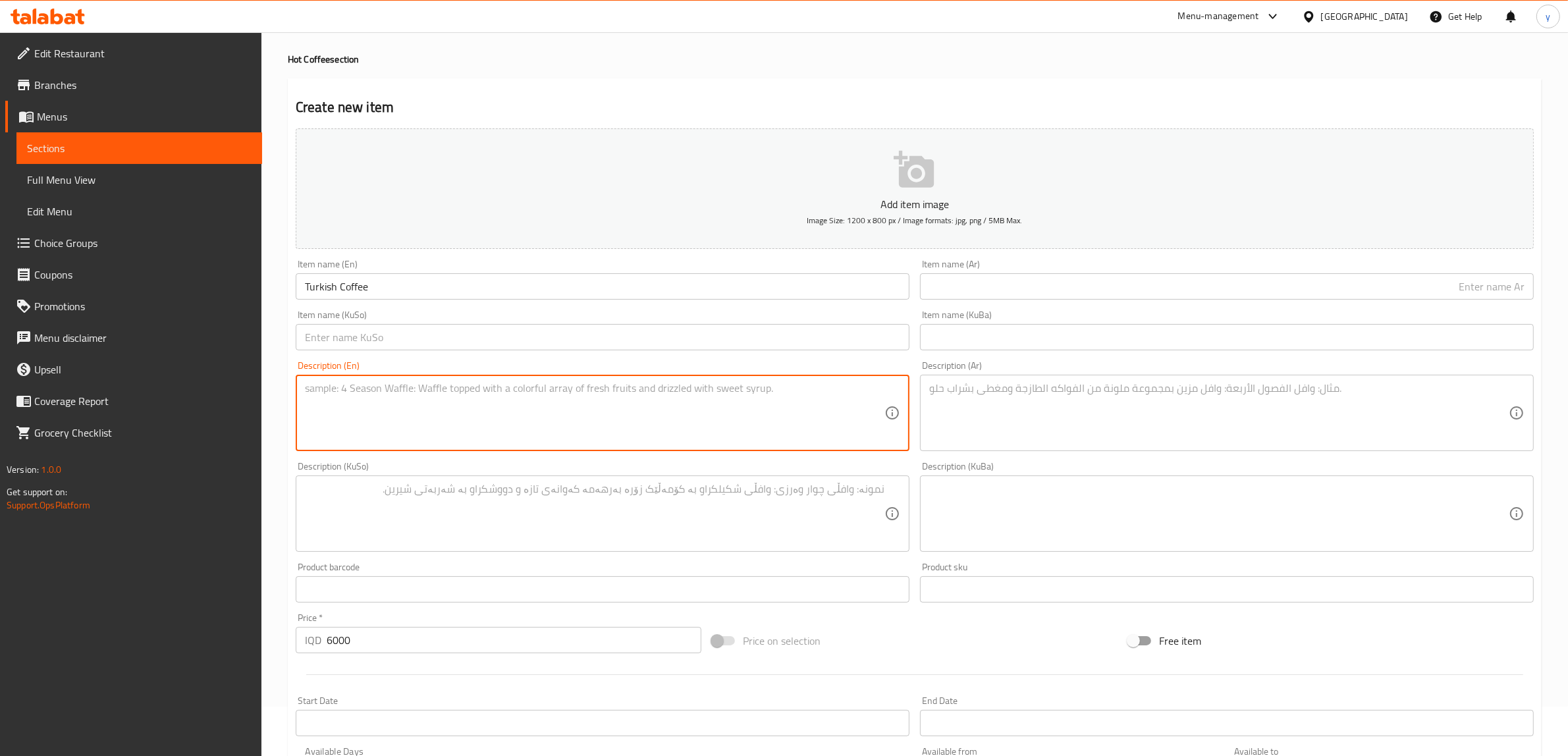
click at [474, 385] on textarea at bounding box center [595, 413] width 579 height 63
paste textarea "Traditional finely-ground coffee brewed in a cezve."
type textarea "Traditional finely-ground coffee brewed in a cezve."
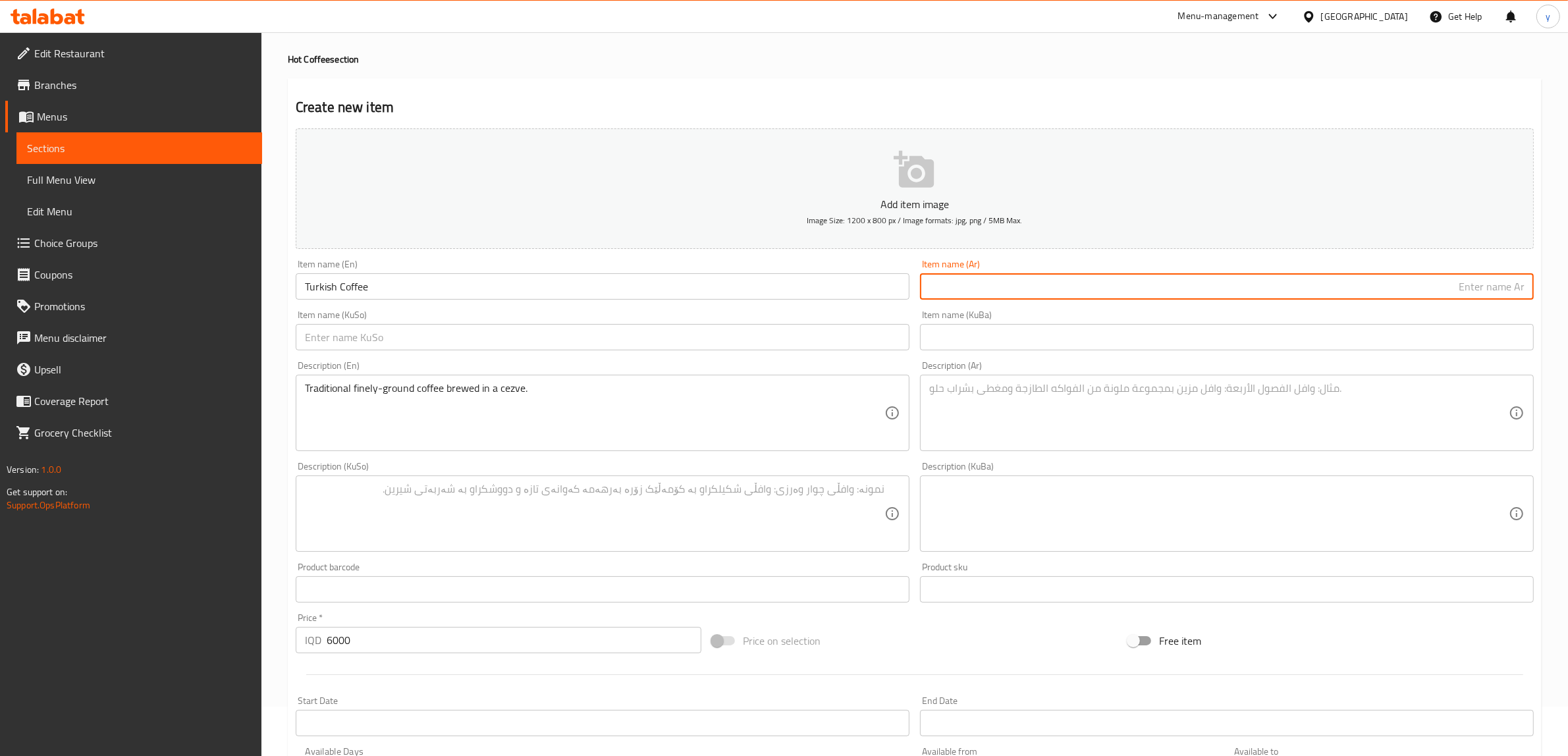
click at [982, 282] on input "text" at bounding box center [1227, 286] width 614 height 26
type input "قهوة تركية"
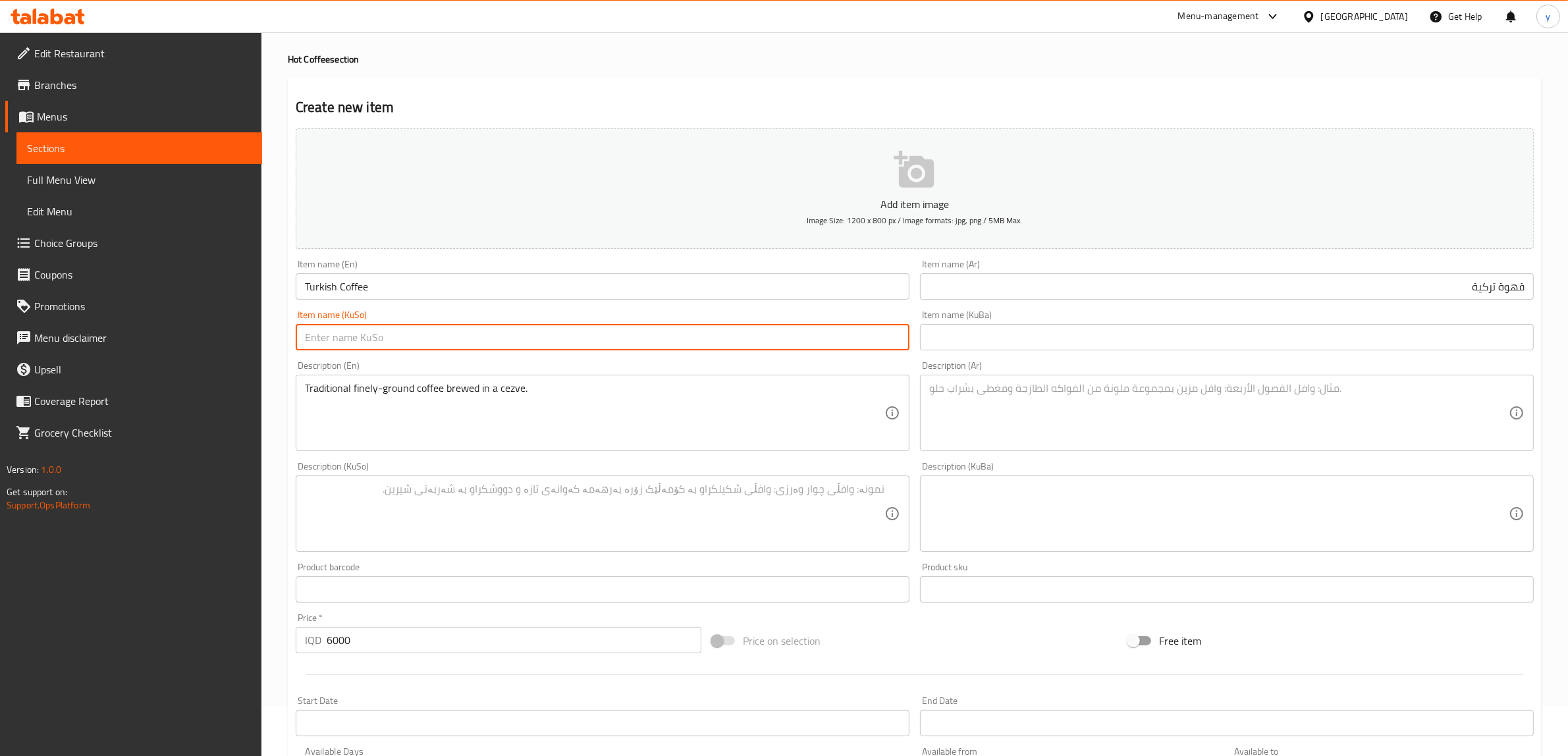
click at [897, 337] on input "text" at bounding box center [602, 337] width 614 height 26
type input "q"
type input "قاوەی تورکی"
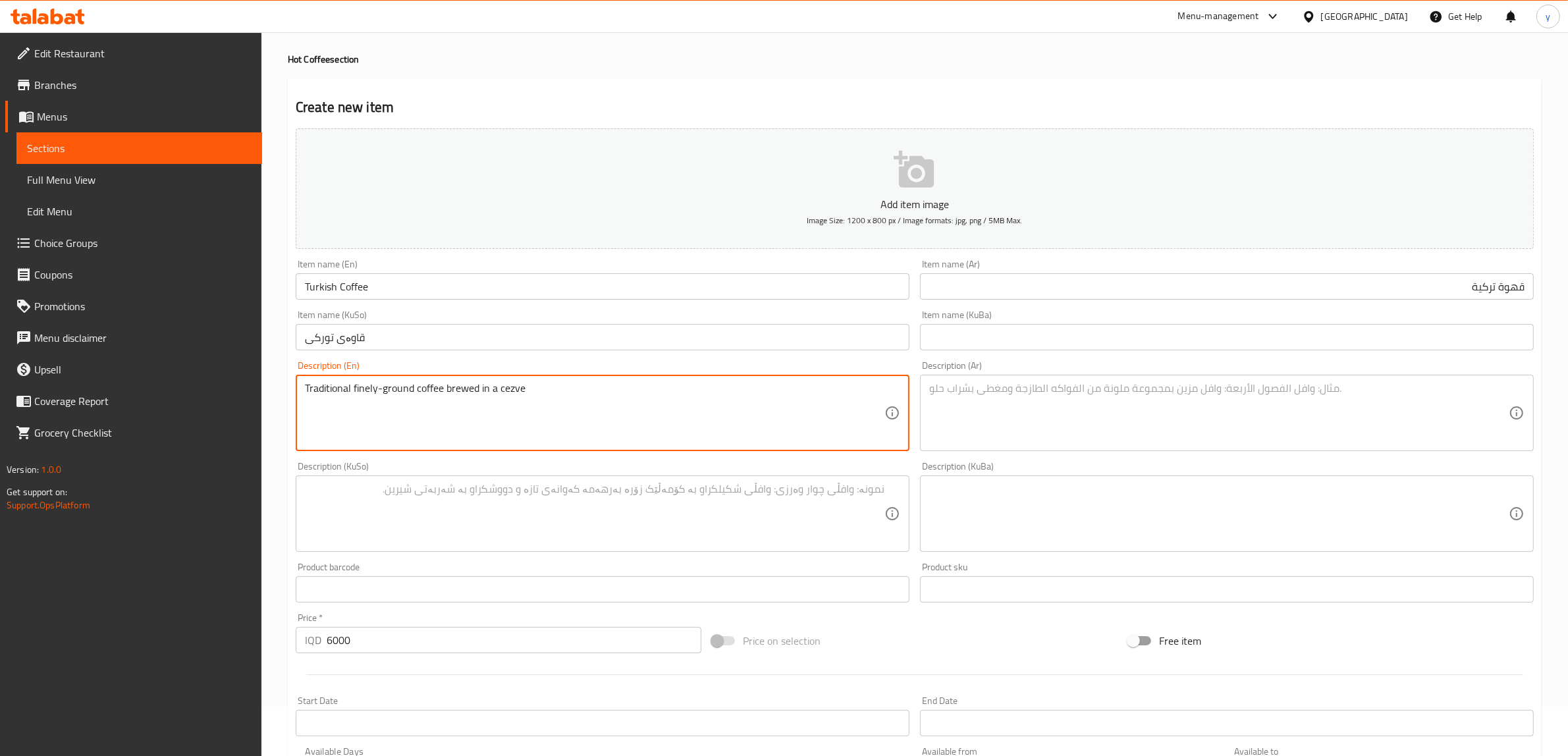
click at [509, 395] on textarea "Traditional finely-ground coffee brewed in a cezve" at bounding box center [595, 413] width 579 height 63
drag, startPoint x: 509, startPoint y: 394, endPoint x: 526, endPoint y: 428, distance: 38.0
click at [526, 428] on textarea "Traditional finely-ground coffee brewed in a cezve" at bounding box center [595, 413] width 579 height 63
click at [1068, 378] on div "Description (Ar)" at bounding box center [1227, 413] width 614 height 76
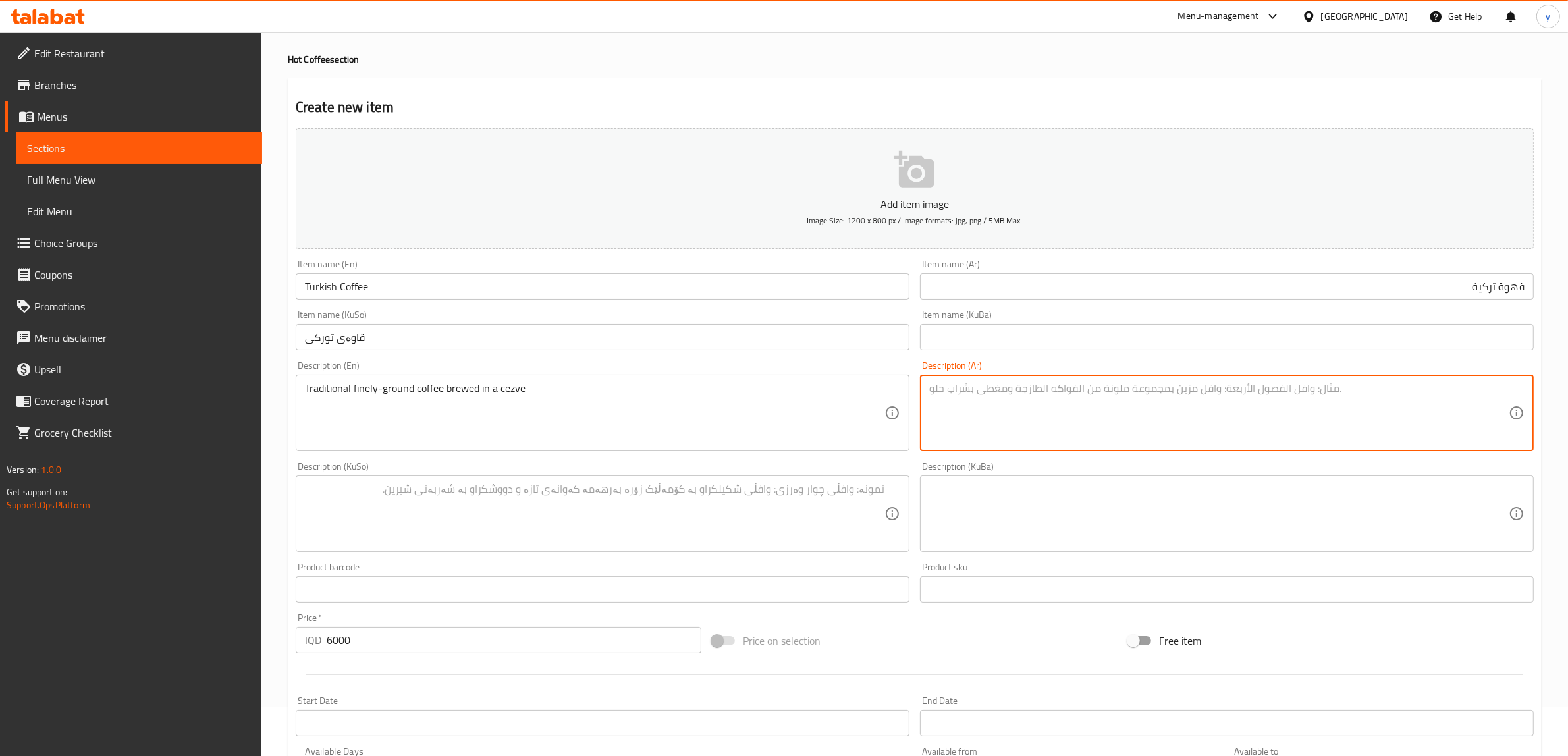
click at [1060, 395] on textarea at bounding box center [1219, 413] width 579 height 63
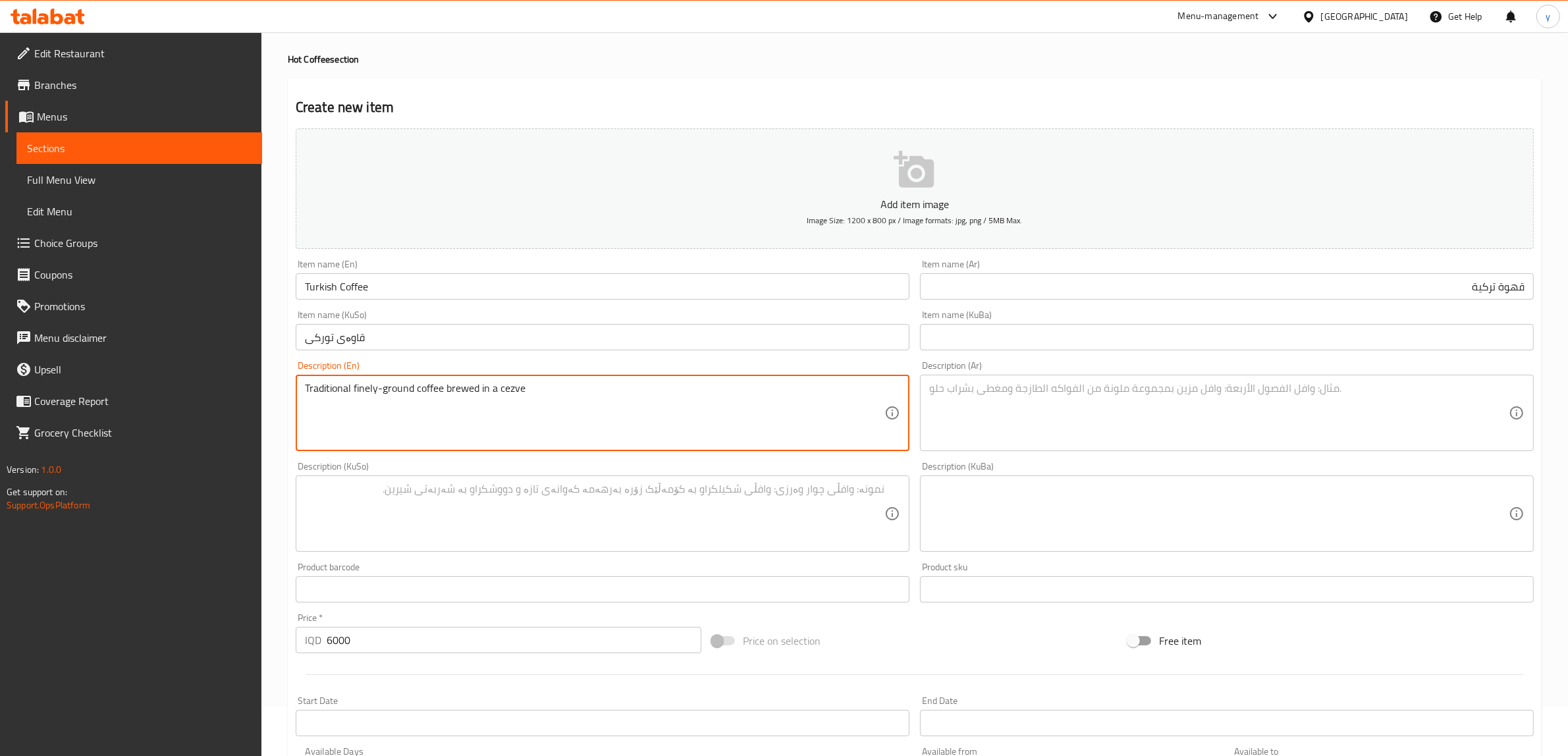
click at [706, 402] on textarea "Traditional finely-ground coffee brewed in a cezve" at bounding box center [595, 413] width 579 height 63
click at [544, 396] on textarea "Traditional finely-ground coffee brewed in a cezve" at bounding box center [595, 413] width 579 height 63
drag, startPoint x: 444, startPoint y: 385, endPoint x: 563, endPoint y: 391, distance: 119.2
click at [563, 391] on textarea "Traditional finely-ground coffee brewed in a cezve" at bounding box center [595, 413] width 579 height 63
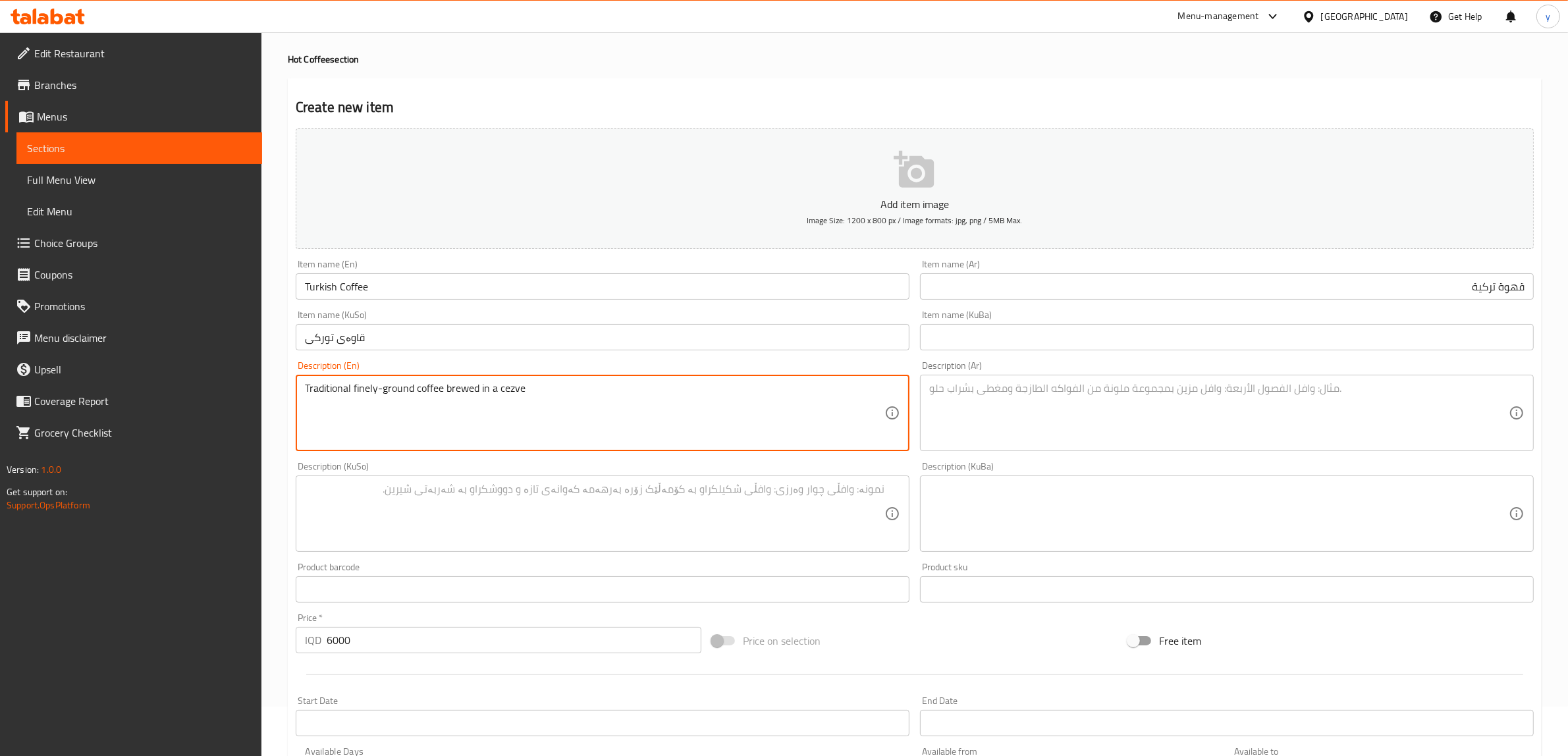
click at [1123, 409] on textarea at bounding box center [1219, 413] width 579 height 63
click at [446, 400] on textarea "Traditional finely-ground coffee brewed in a cezve" at bounding box center [595, 413] width 579 height 63
click at [384, 392] on textarea "Traditional finely-ground coffee brewed in a cezve" at bounding box center [595, 413] width 579 height 63
drag, startPoint x: 521, startPoint y: 387, endPoint x: 439, endPoint y: 403, distance: 83.5
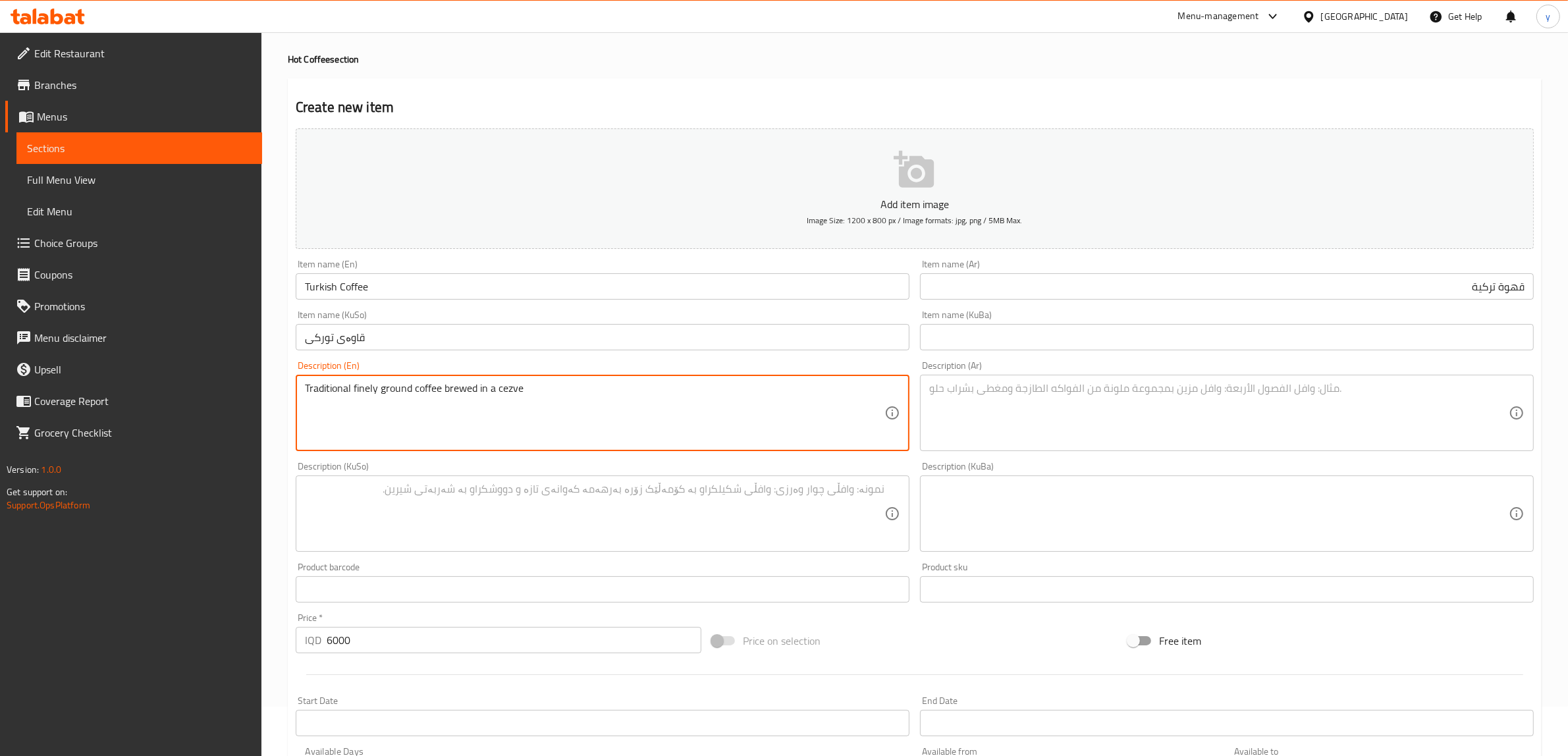
click at [439, 403] on textarea "Traditional finely ground coffee brewed in a cezve" at bounding box center [595, 413] width 579 height 63
type textarea "Traditional finely ground coffee"
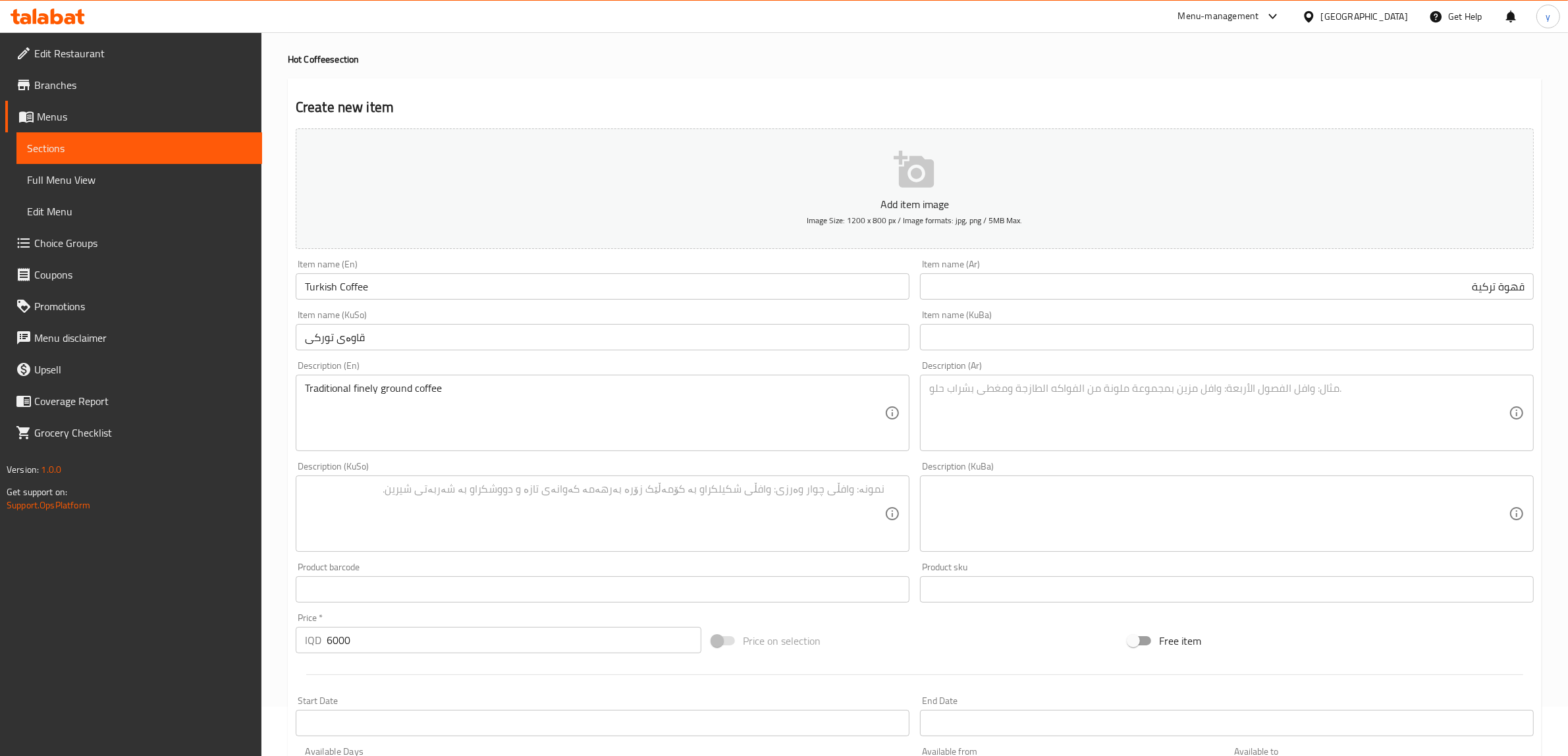
click at [1146, 465] on div "Description (KuBa) Description (KuBa)" at bounding box center [1227, 506] width 614 height 90
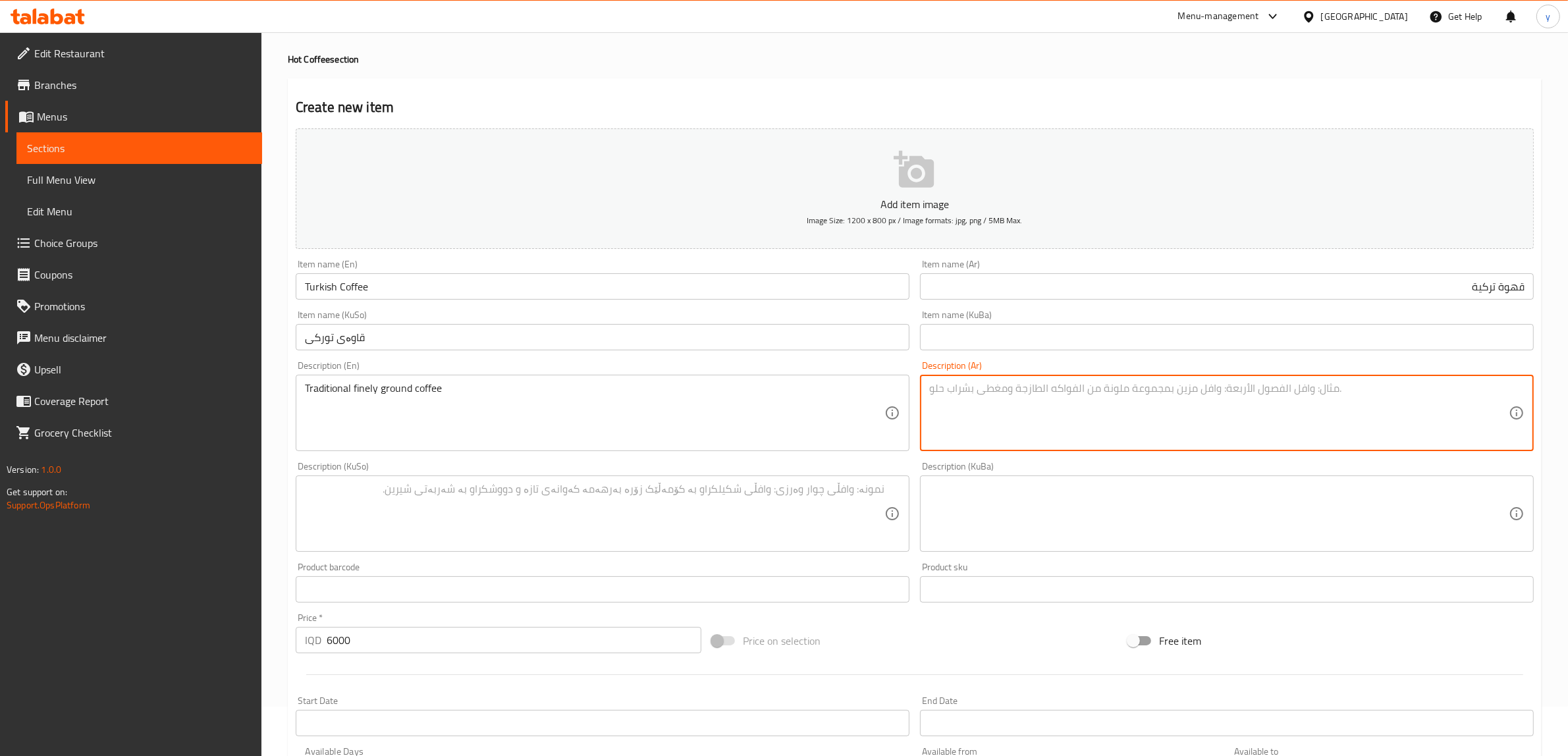
click at [1127, 431] on textarea at bounding box center [1219, 413] width 579 height 63
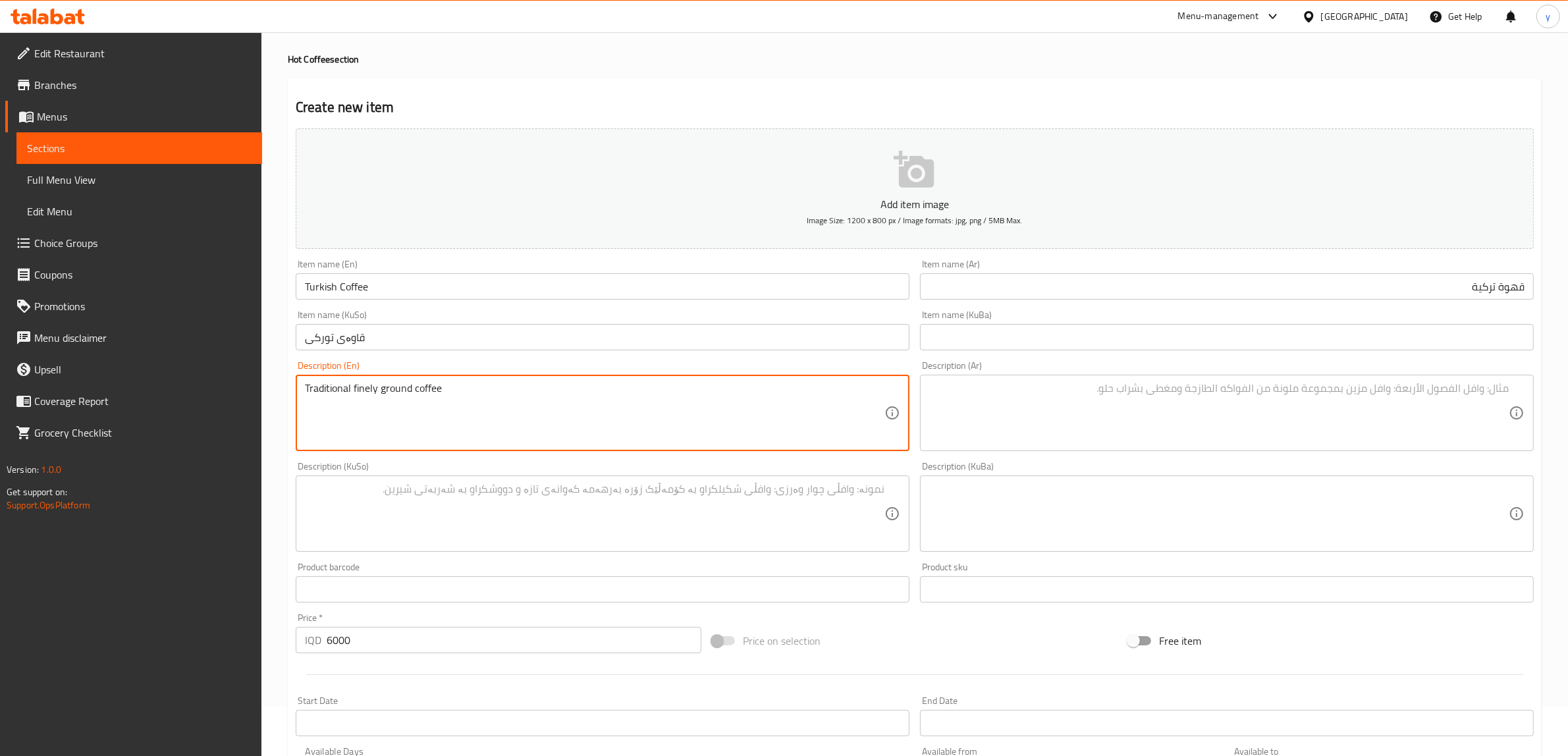
click at [482, 419] on textarea "Traditional finely ground coffee" at bounding box center [595, 413] width 579 height 63
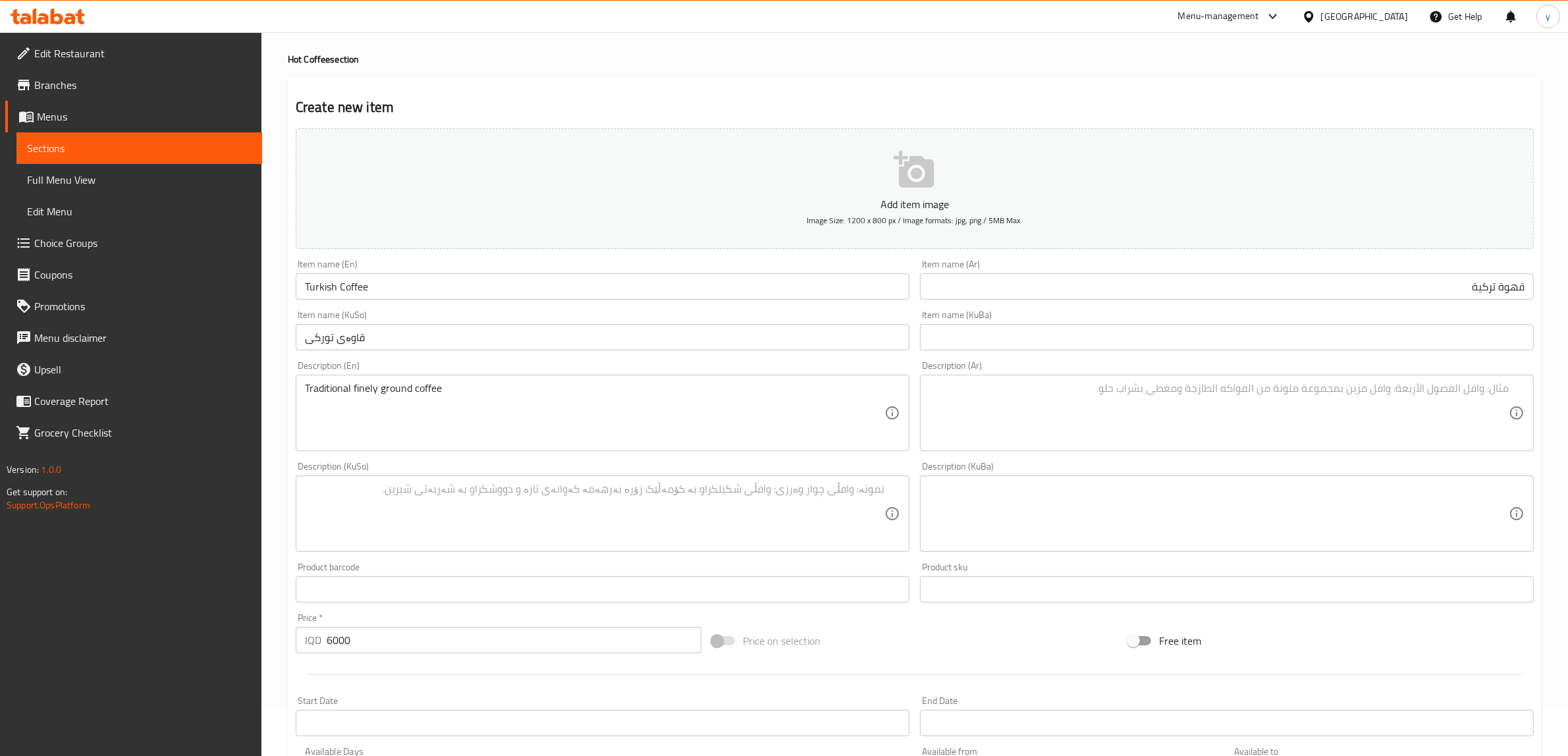
click at [1068, 449] on div "Description (Ar)" at bounding box center [1227, 413] width 614 height 76
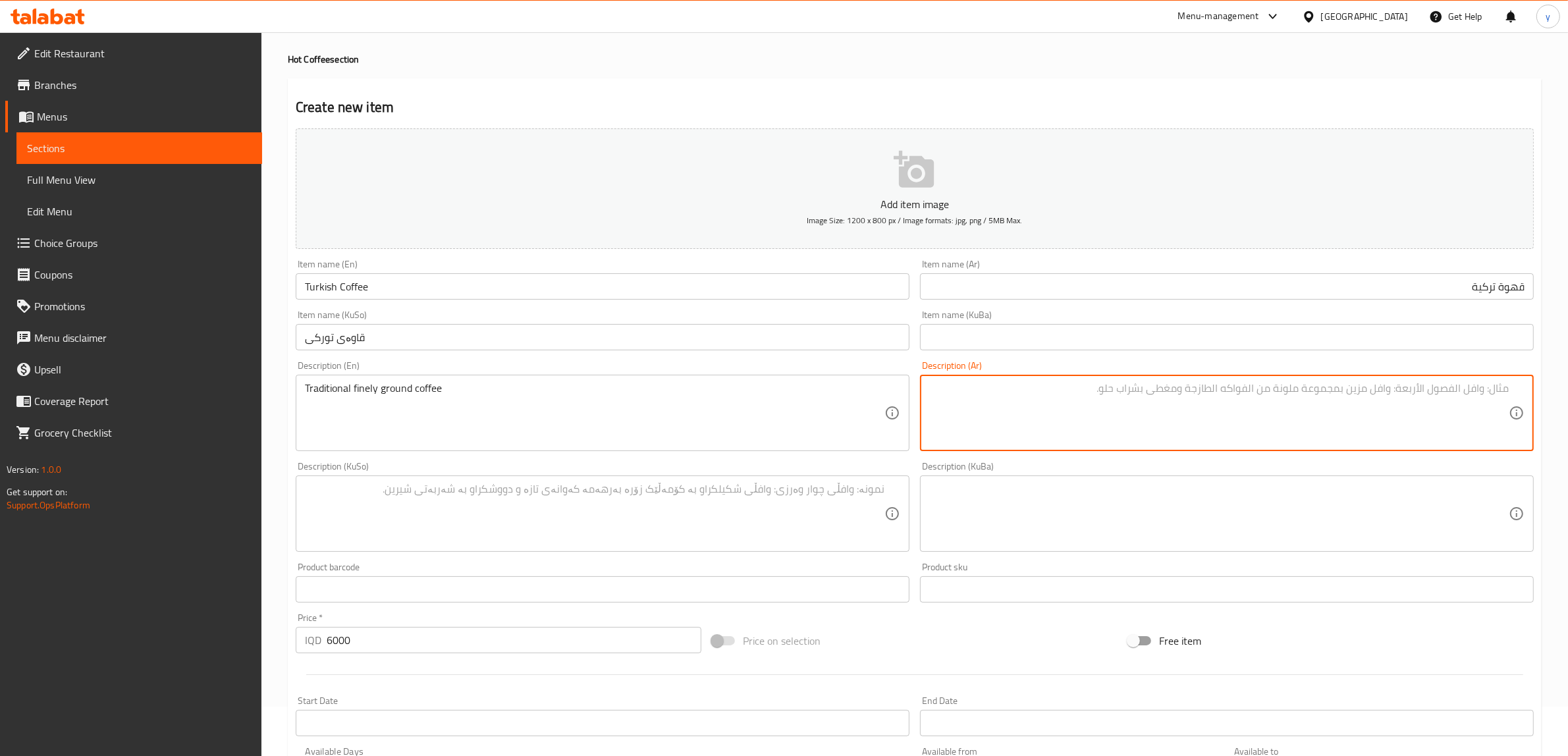
paste textarea "قهوة تقليدية مطحون ناعم"
type textarea "قهوة تقليدية مطحون ناعم"
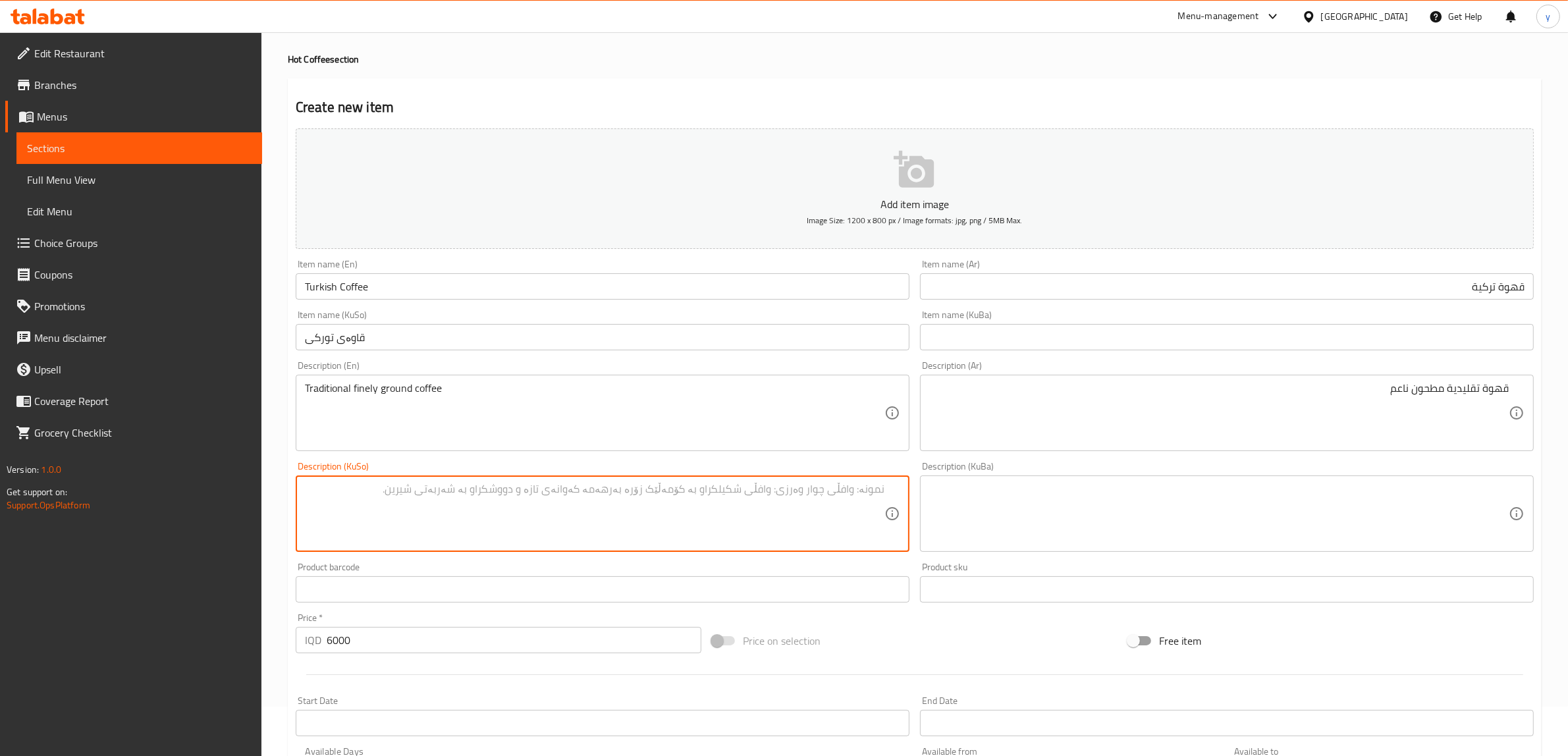
click at [644, 497] on textarea at bounding box center [595, 513] width 579 height 63
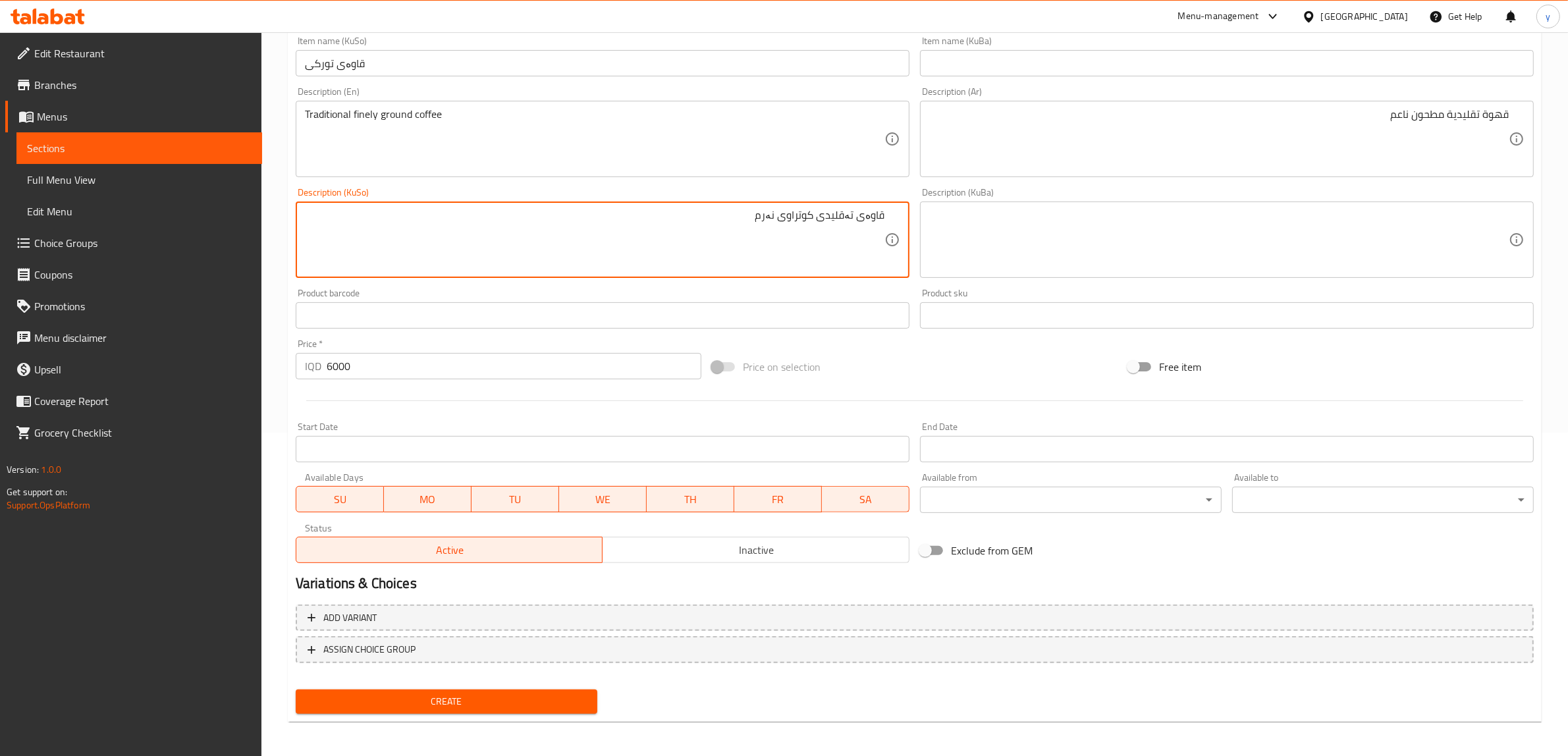
type textarea "قاوەی تەقلیدی کوتراوی نەرم"
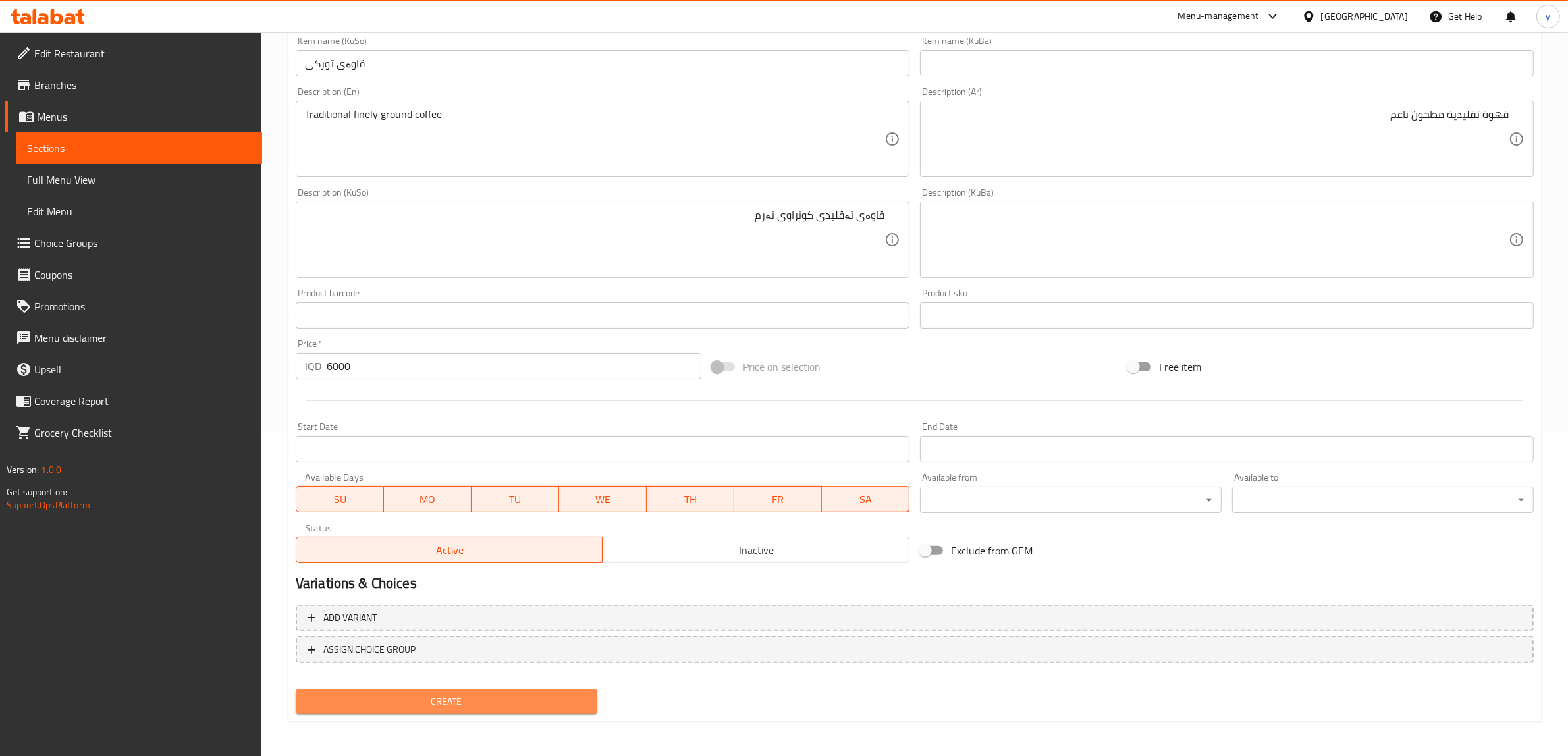
click at [449, 689] on button "Create" at bounding box center [446, 701] width 302 height 24
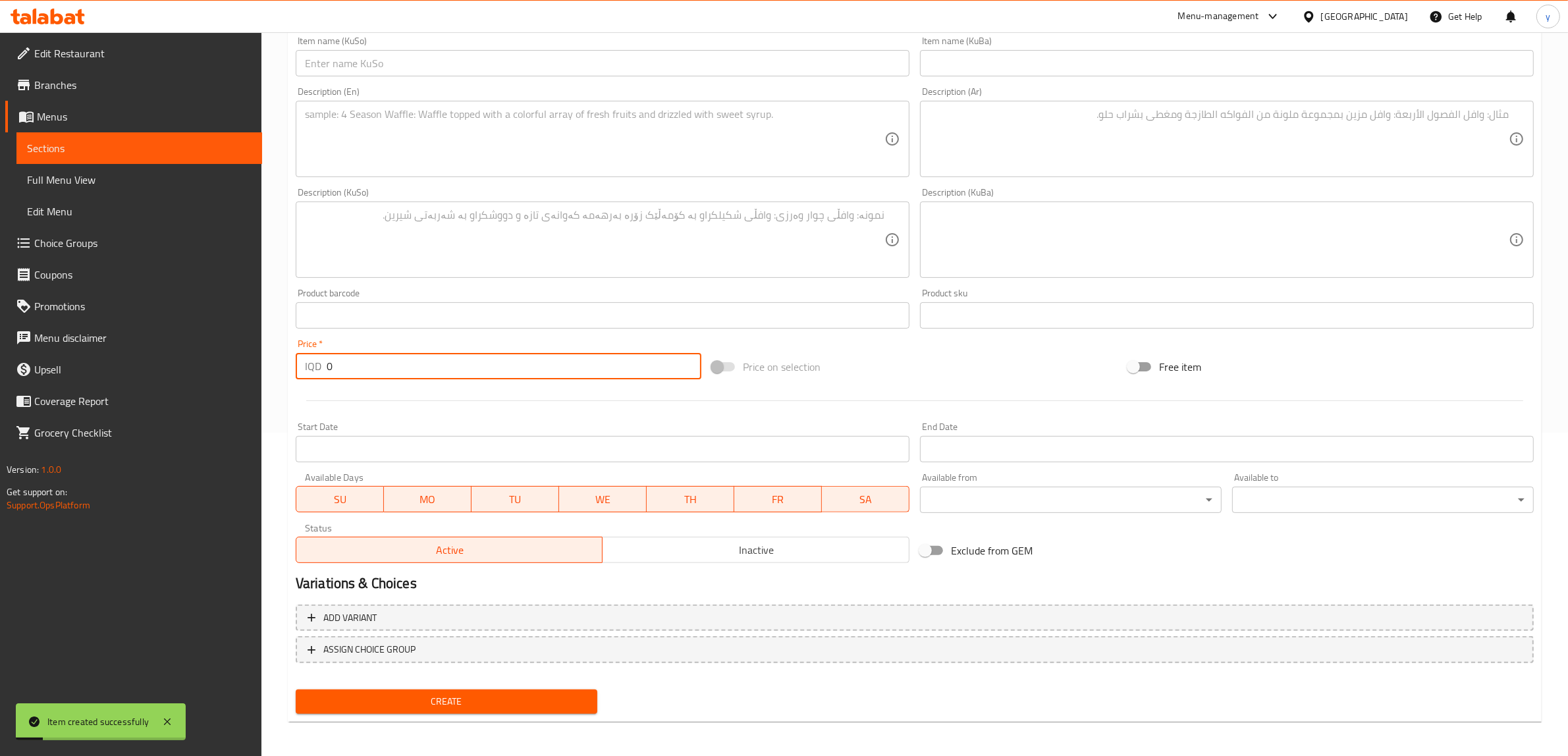
click at [472, 361] on input "0" at bounding box center [513, 366] width 374 height 26
paste input "500"
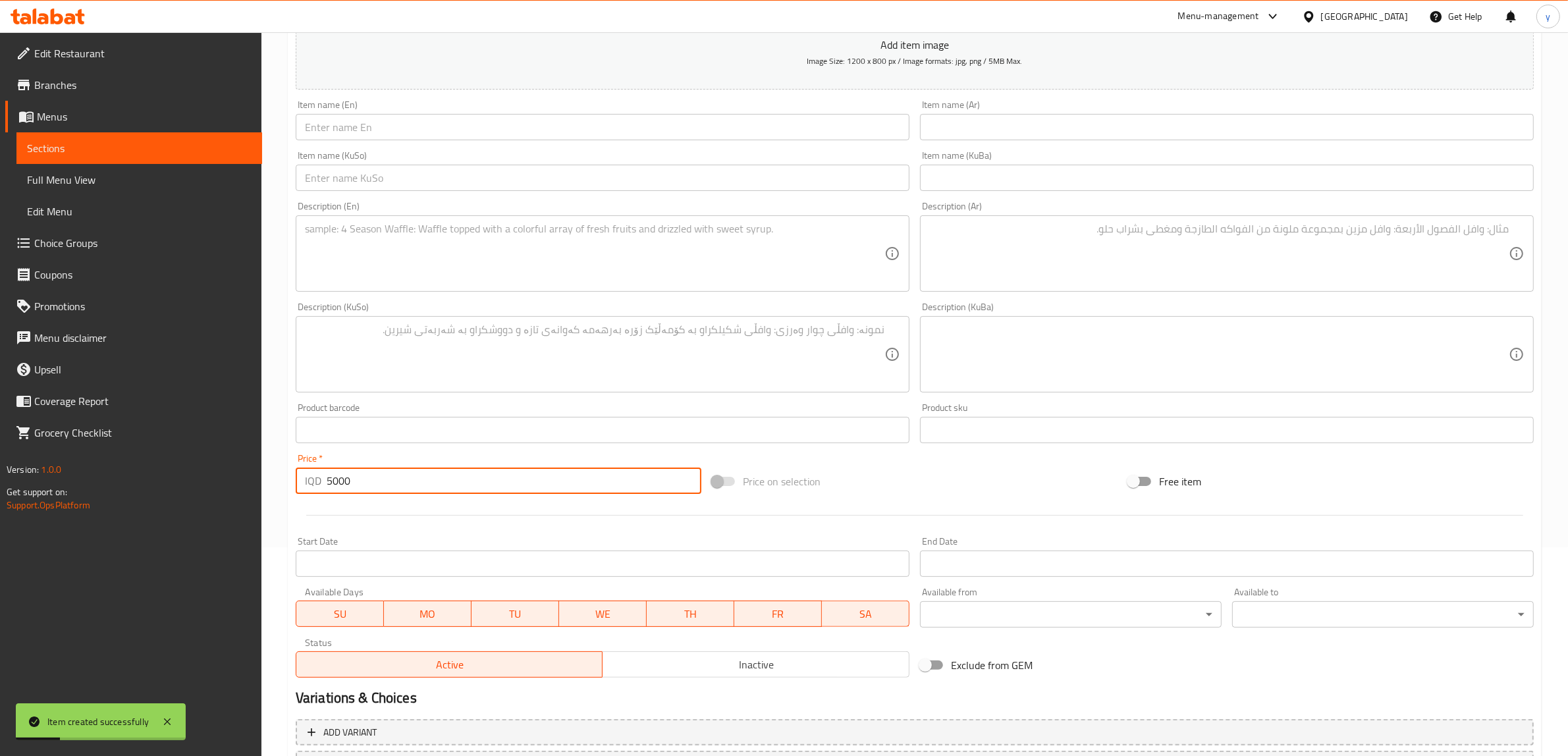
scroll to position [186, 0]
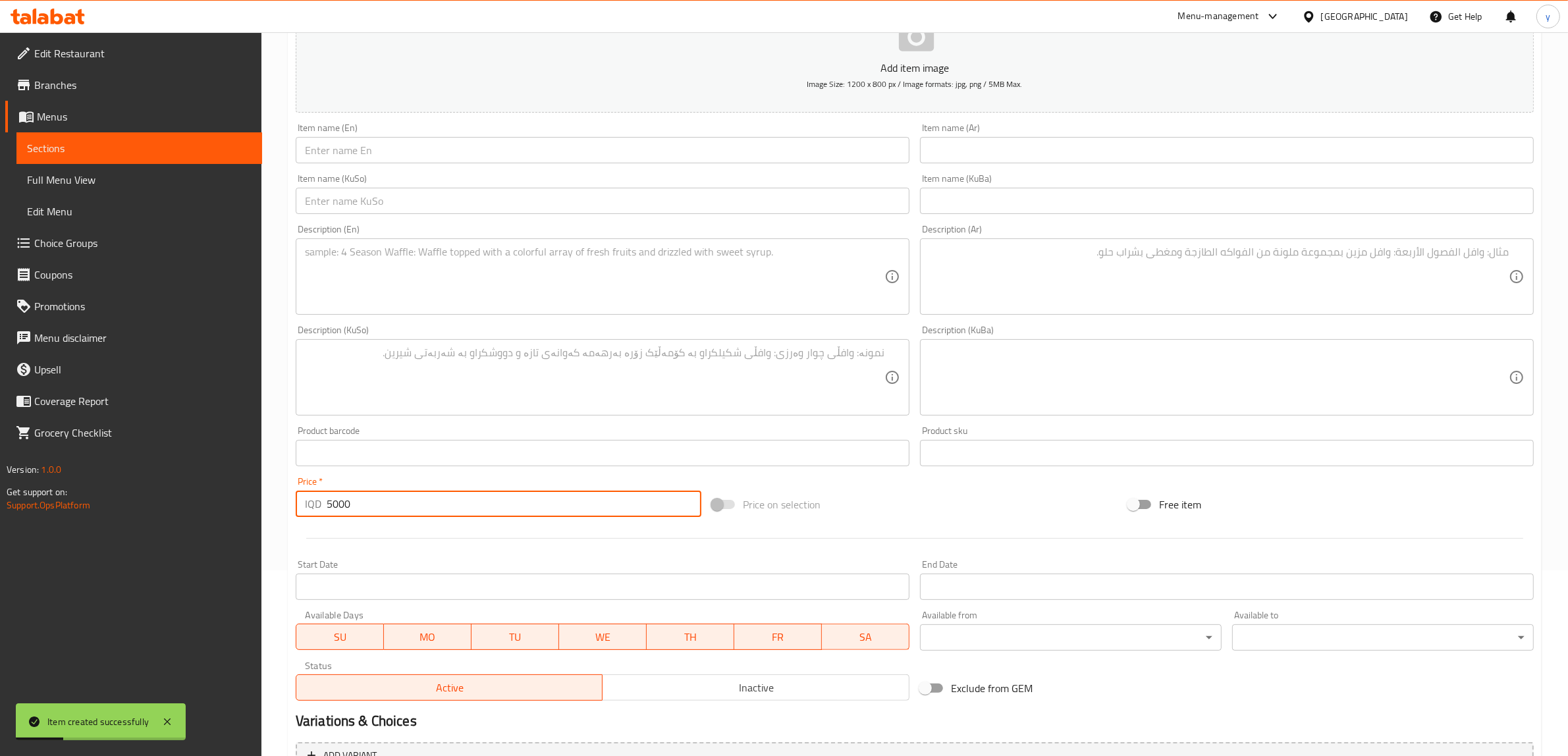
type input "5000"
click at [452, 164] on div "Item name (En) Item name (En)" at bounding box center [602, 143] width 624 height 50
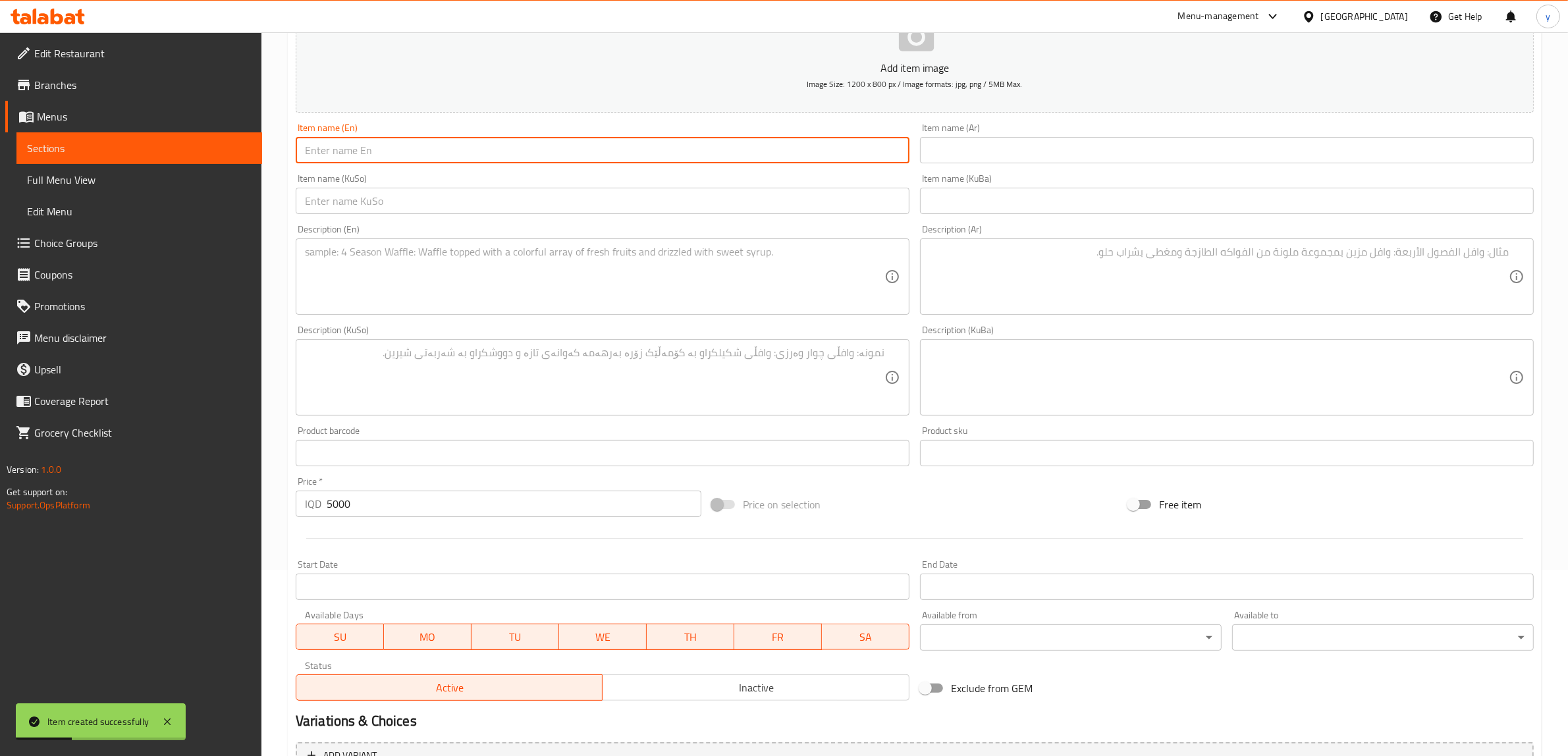
click at [465, 153] on input "text" at bounding box center [602, 150] width 614 height 26
paste input "Coffee Mocha"
type input "Coffee Mocha"
click at [675, 312] on div "Description (En)" at bounding box center [602, 277] width 614 height 76
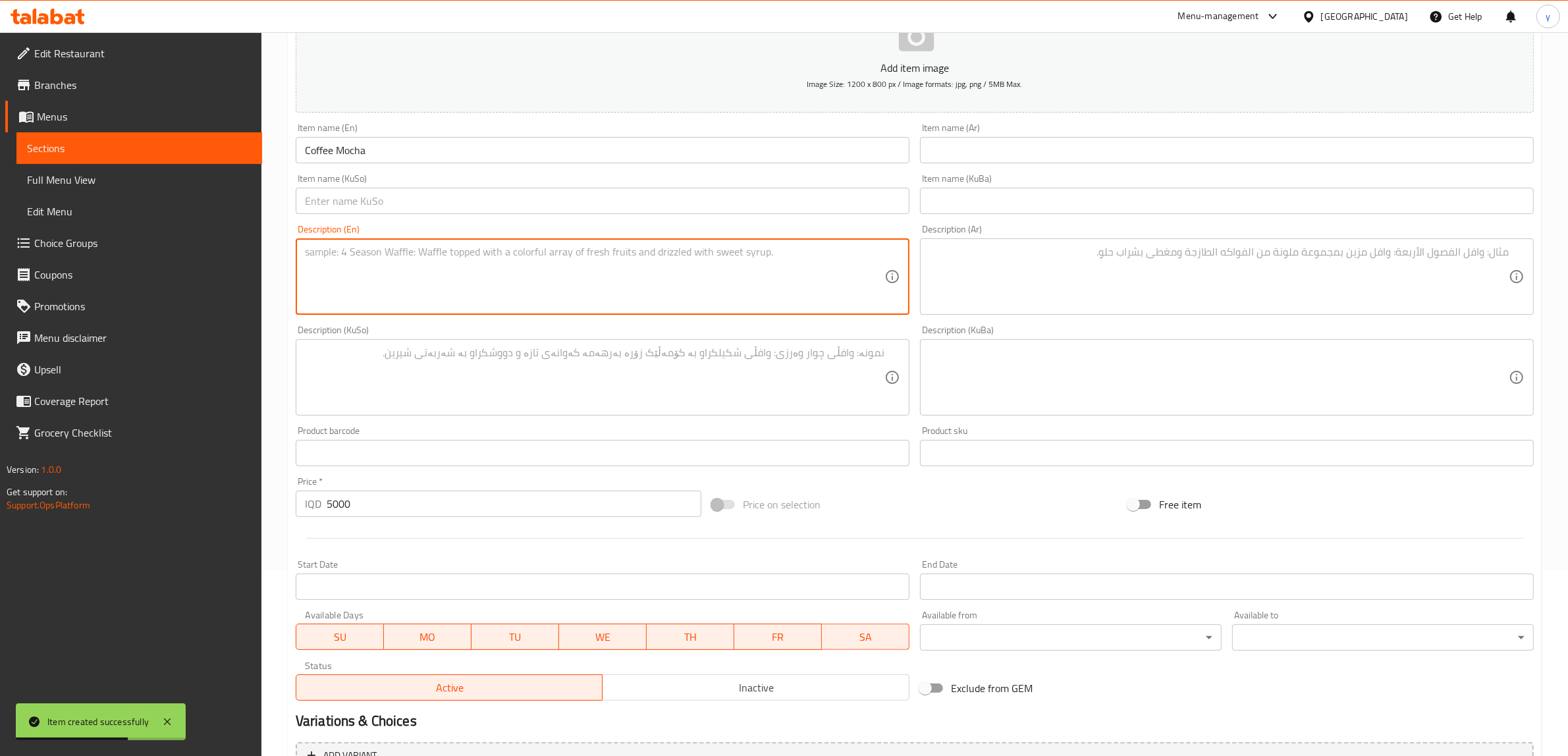
paste textarea "Espresso with steamed milk and rich chocolate flavor."
type textarea "Espresso with steamed milk and rich chocolate flavor."
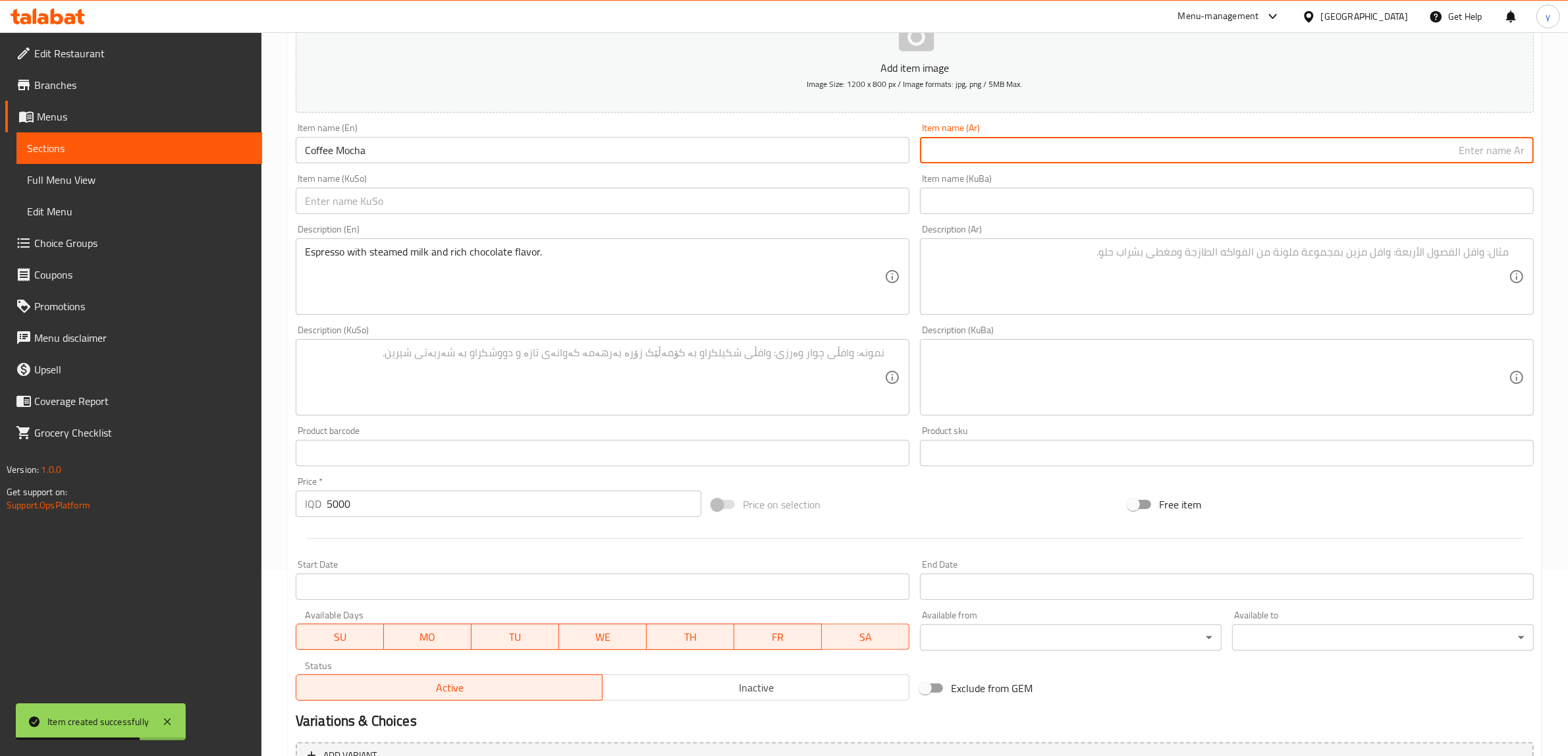
click at [993, 137] on input "text" at bounding box center [1227, 150] width 614 height 26
type input "قهوة [PERSON_NAME]"
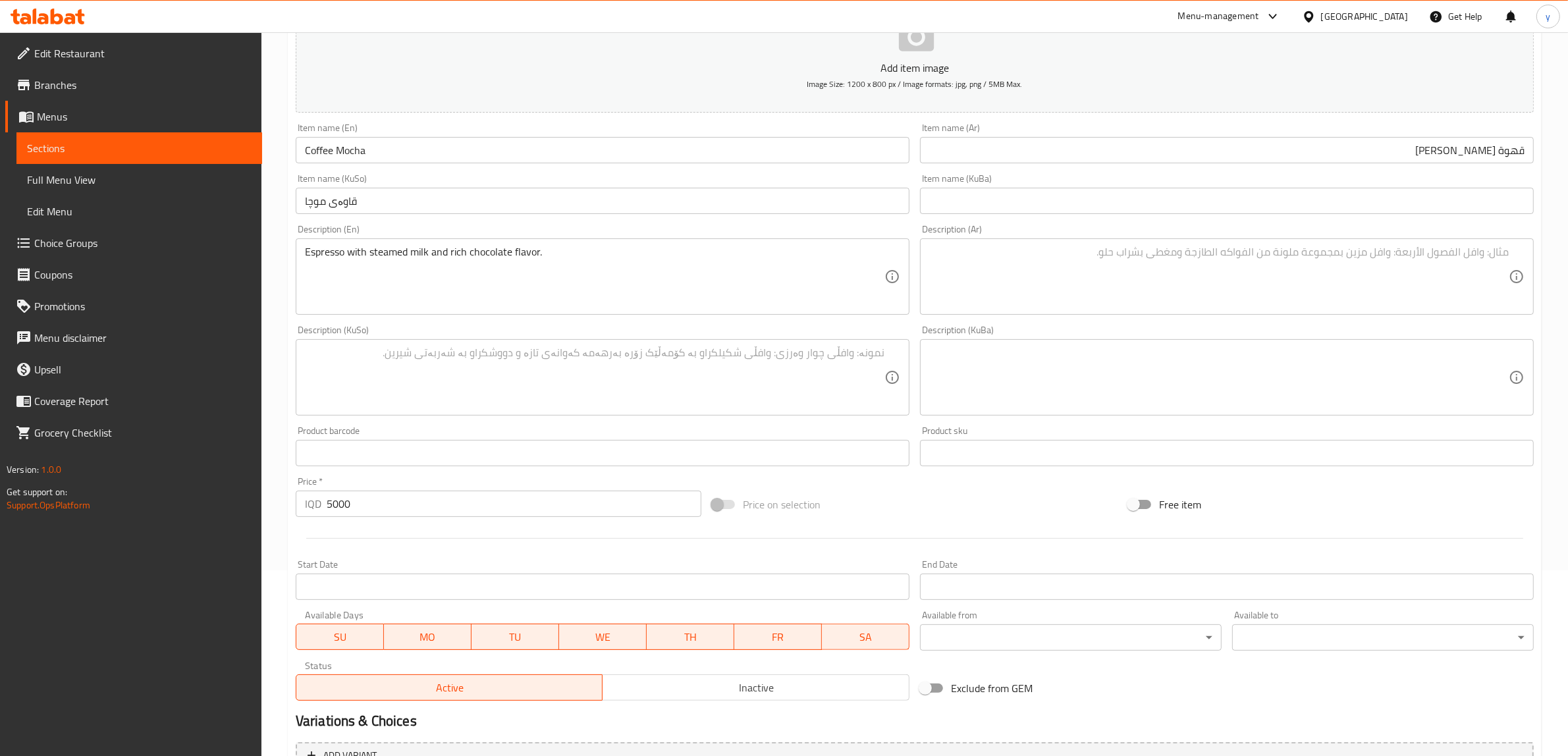
click at [393, 186] on div "Item name (KuSo) قاوەی موچا Item name ([GEOGRAPHIC_DATA])" at bounding box center [602, 194] width 614 height 40
click at [400, 185] on div "Item name (KuSo) قاوەی موچا Item name ([GEOGRAPHIC_DATA])" at bounding box center [602, 194] width 614 height 40
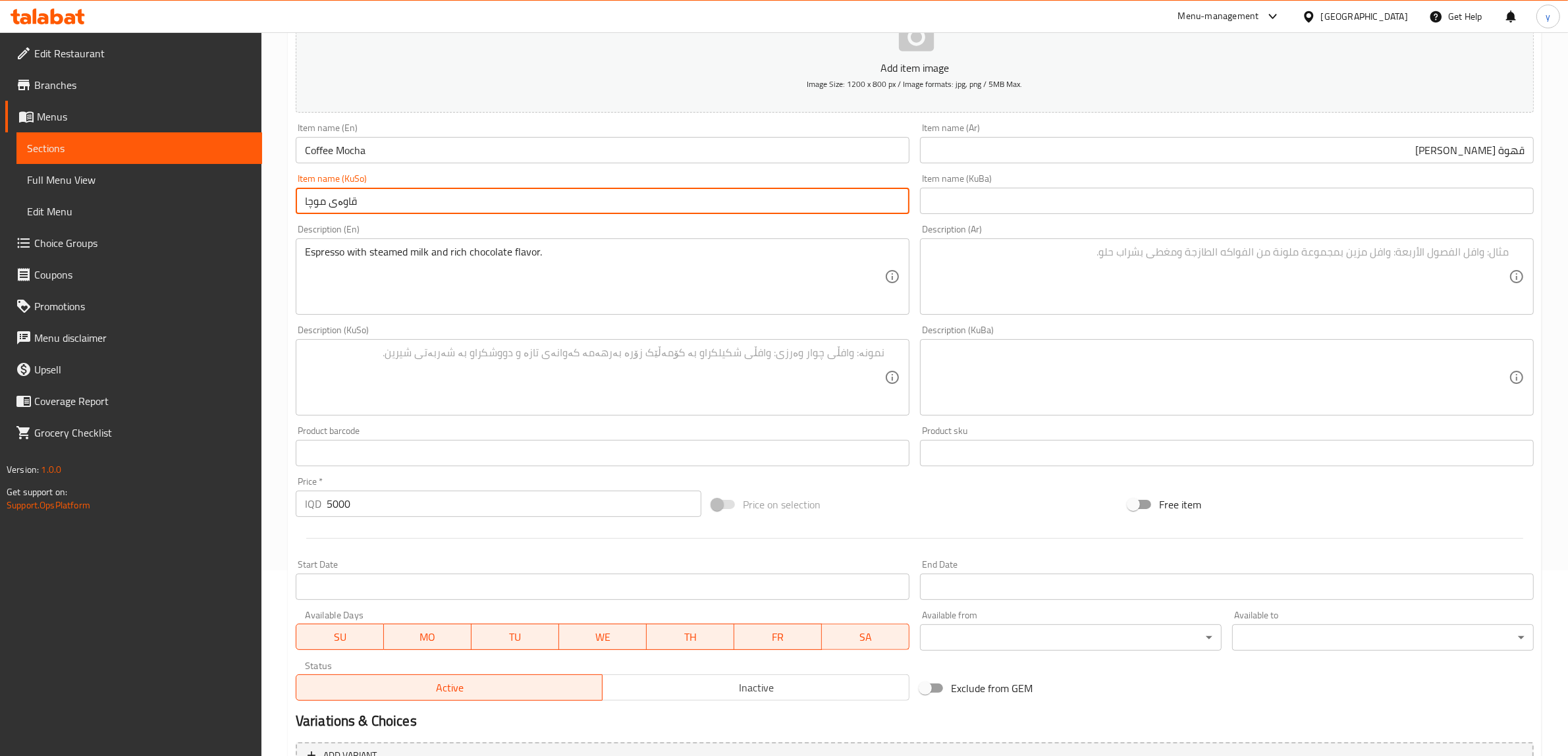
drag, startPoint x: 312, startPoint y: 201, endPoint x: 308, endPoint y: 208, distance: 8.1
click at [308, 208] on input "قاوەی موچا" at bounding box center [602, 201] width 614 height 26
type input "[PERSON_NAME]"
drag, startPoint x: 545, startPoint y: 233, endPoint x: 592, endPoint y: 286, distance: 70.8
click at [564, 264] on div "Description (En) Espresso with steamed milk and rich chocolate flavor. Descript…" at bounding box center [602, 269] width 614 height 90
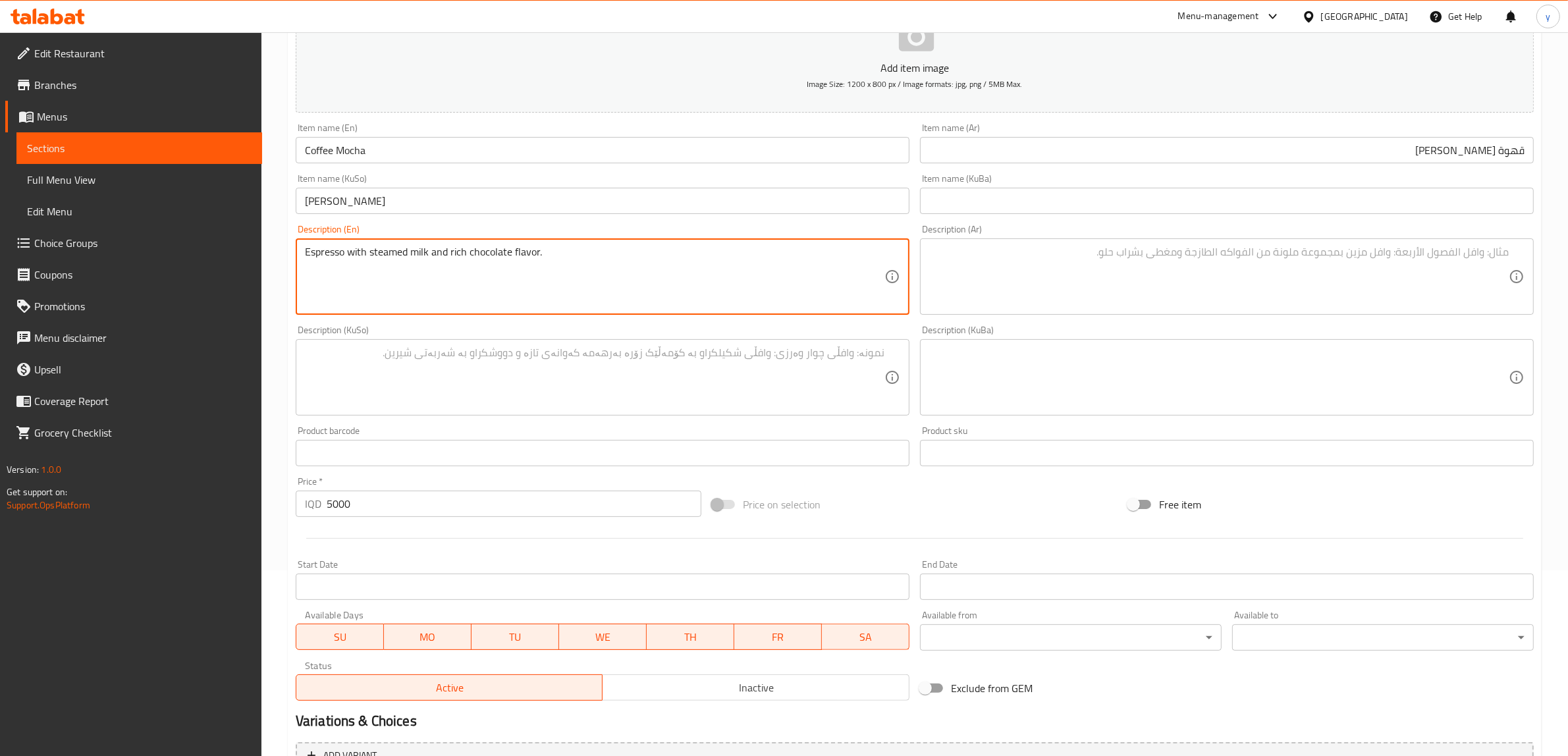
click at [710, 299] on textarea "Espresso with steamed milk and rich chocolate flavor." at bounding box center [595, 277] width 579 height 63
click at [715, 277] on textarea "Espresso with steamed milk and rich chocolate flavor." at bounding box center [595, 277] width 579 height 63
click at [570, 257] on textarea "Espresso with steamed milk and rich chocolate flavor" at bounding box center [595, 277] width 579 height 63
click at [452, 256] on textarea "Espresso with steamed milk and rich chocolate flavor" at bounding box center [595, 277] width 579 height 63
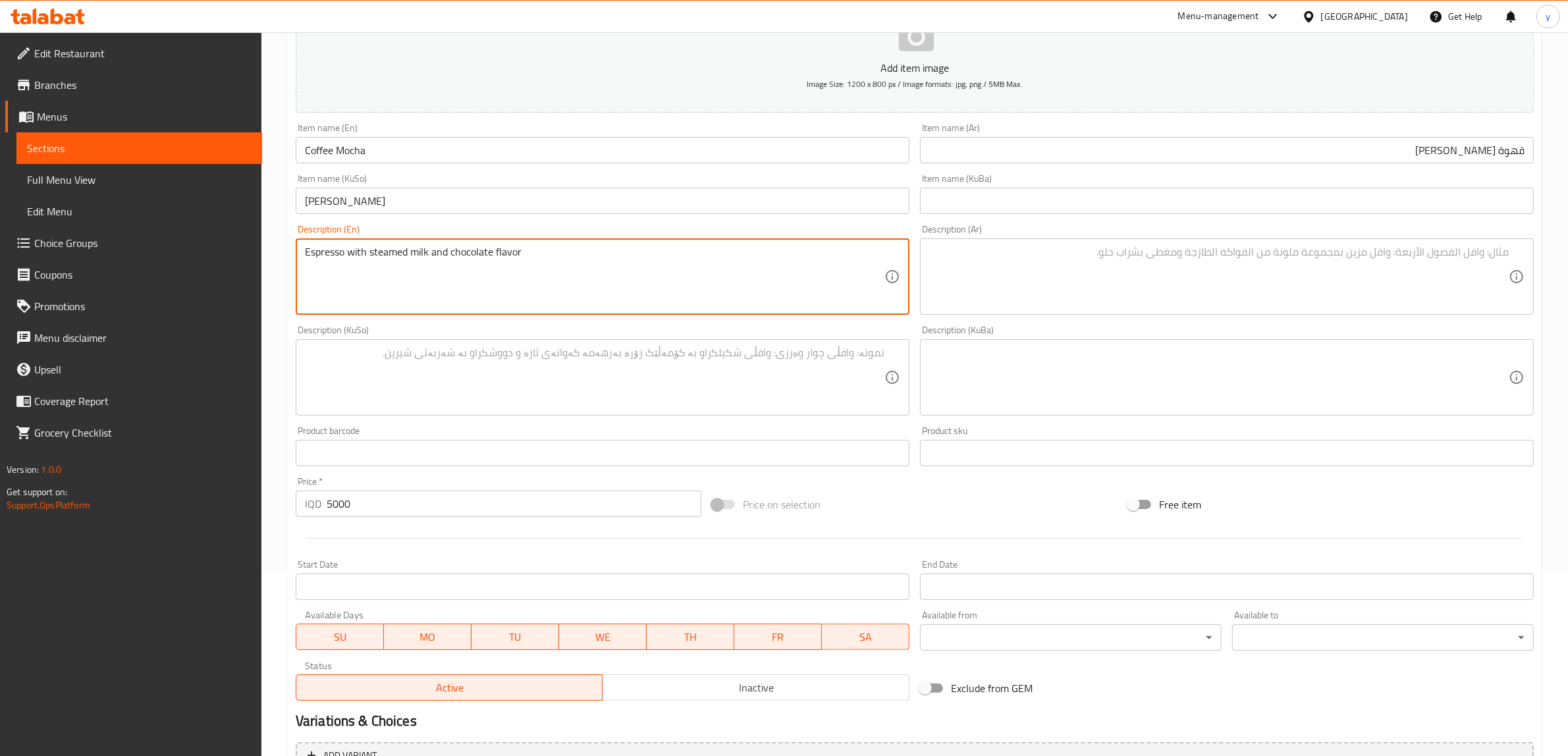
type textarea "Espresso with steamed milk and chocolate flavor"
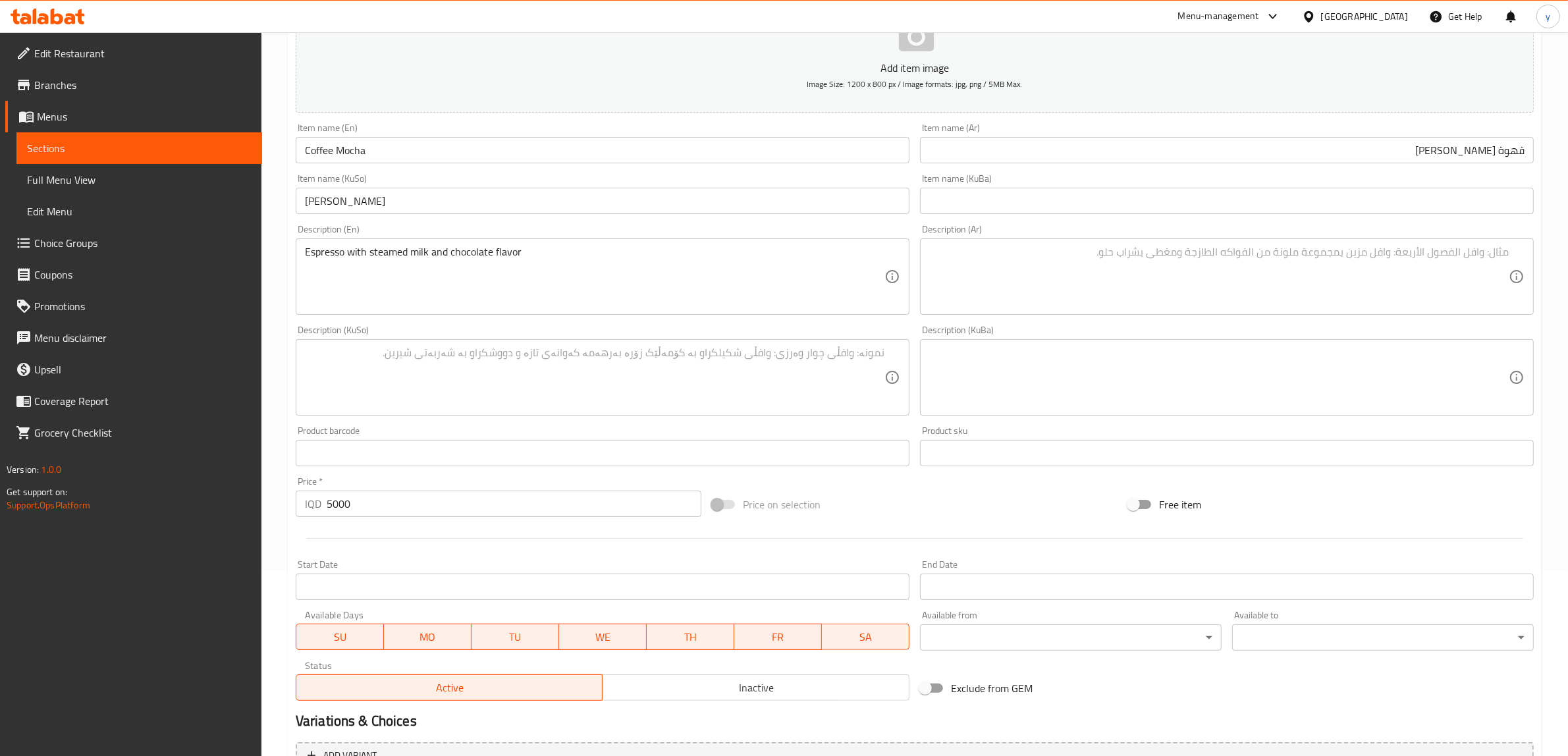
click at [551, 244] on div "Espresso with steamed milk and chocolate flavor Description (En)" at bounding box center [602, 277] width 614 height 76
drag, startPoint x: 551, startPoint y: 244, endPoint x: 423, endPoint y: 251, distance: 128.2
click at [407, 256] on div "Espresso with steamed milk and chocolate flavor Description (En)" at bounding box center [602, 277] width 614 height 76
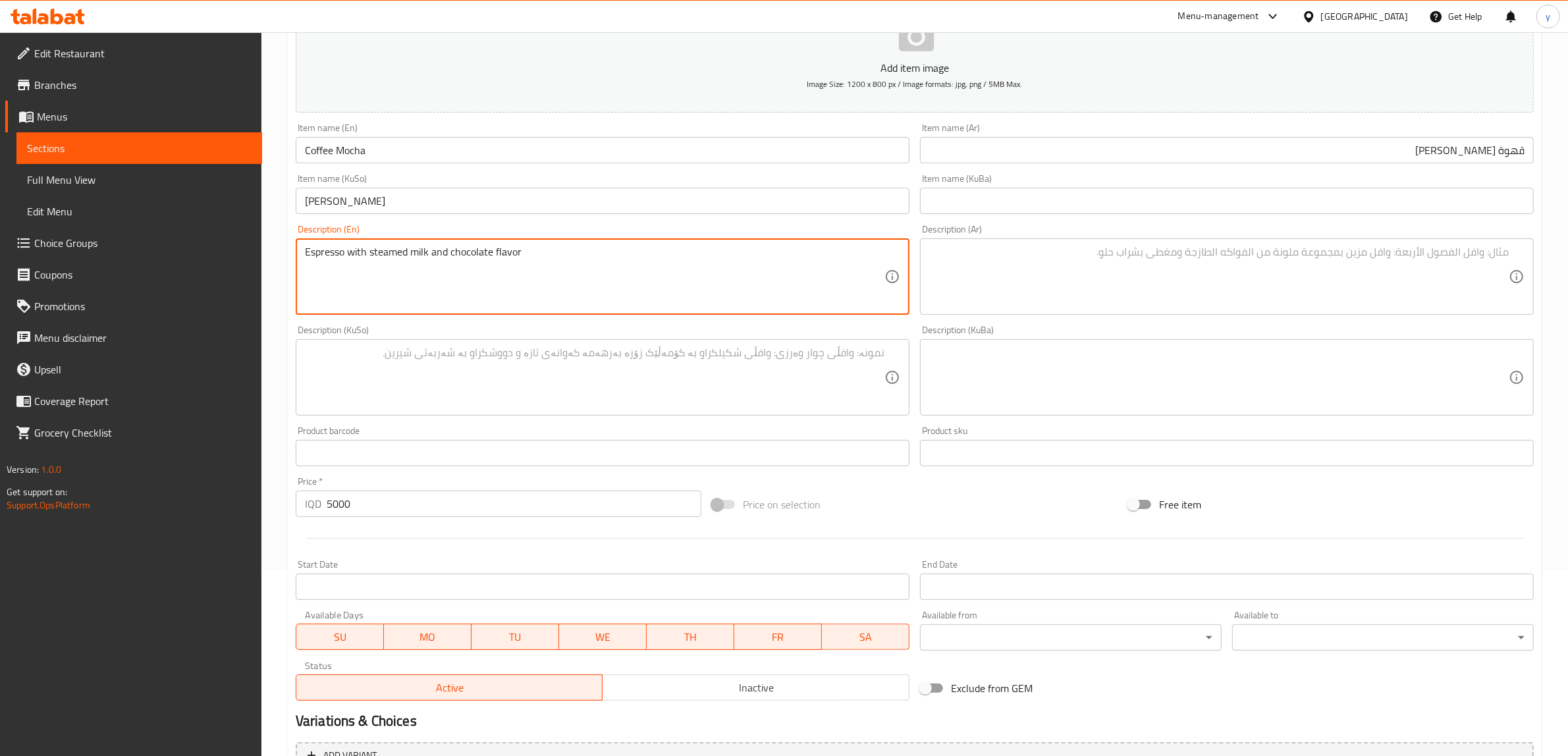
drag, startPoint x: 532, startPoint y: 256, endPoint x: 264, endPoint y: 277, distance: 268.8
click at [264, 277] on div "Home / Restaurants management / Menus / Sections / item / create Hot Coffee sec…" at bounding box center [915, 371] width 1307 height 1050
click at [1071, 281] on textarea at bounding box center [1219, 277] width 579 height 63
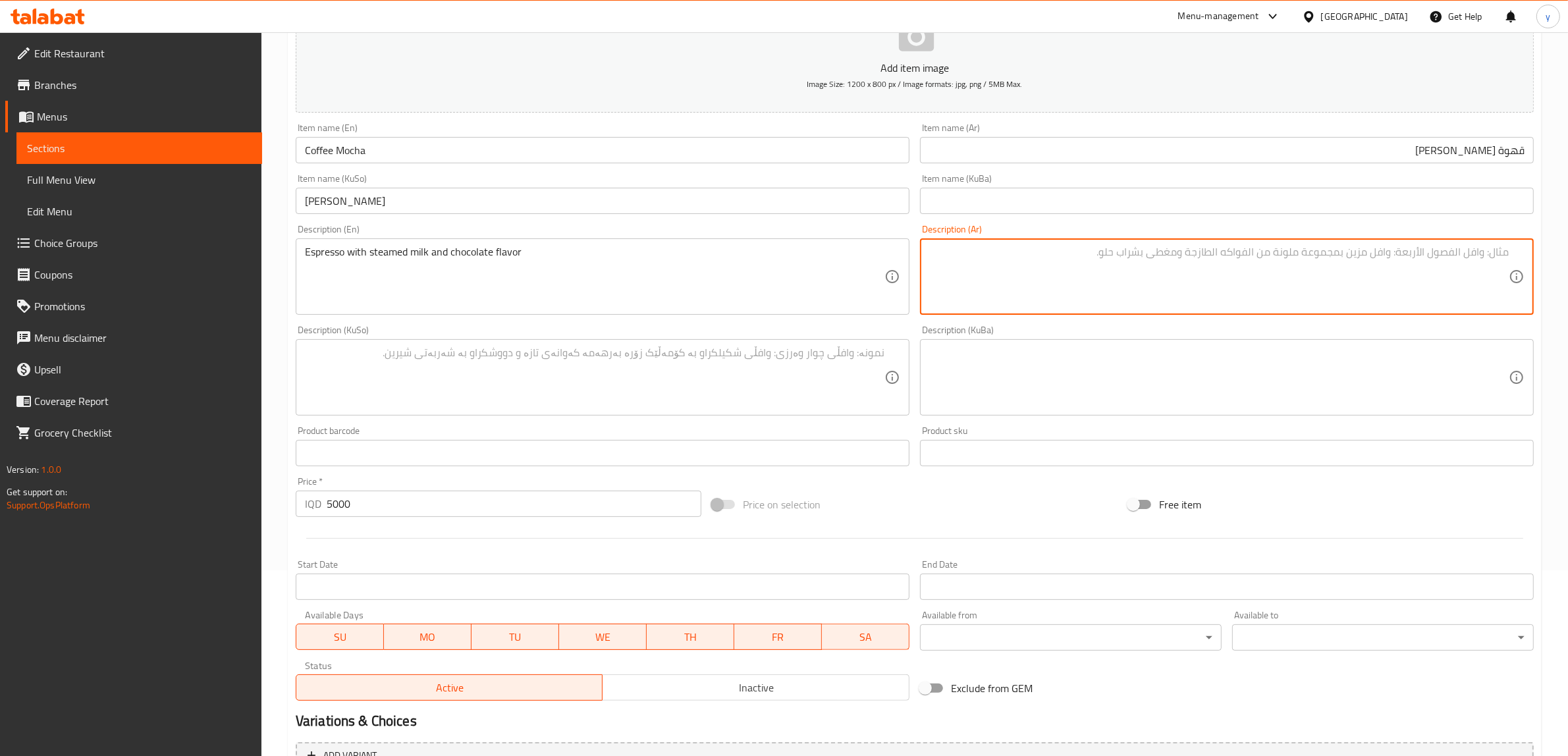
paste textarea "إسبريسو مع حليب مبخر ونكهة شوكولاتة"
type textarea "إسبريسو مع حليب مبخر ونكهة شوكولاتة"
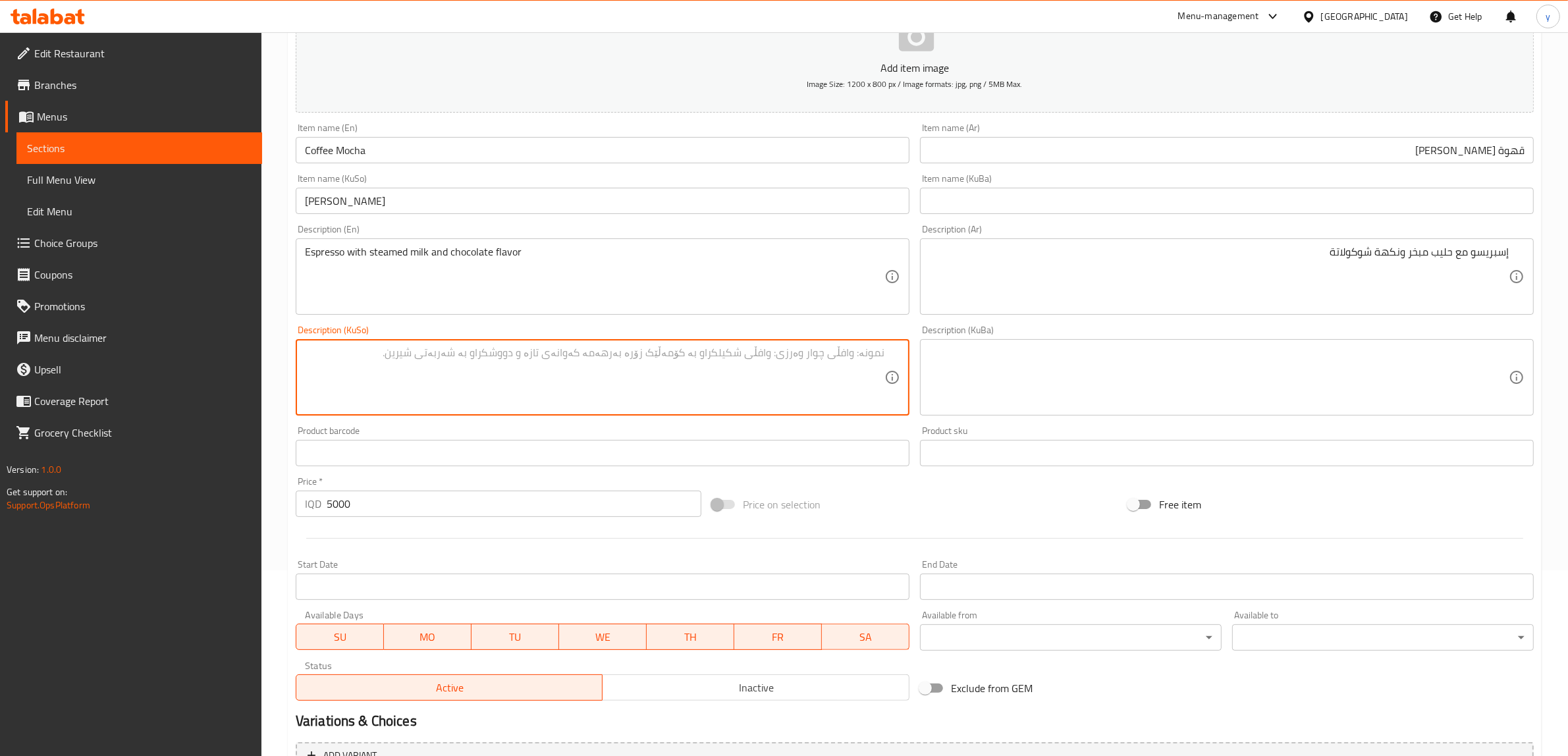
click at [709, 391] on textarea at bounding box center [595, 378] width 579 height 63
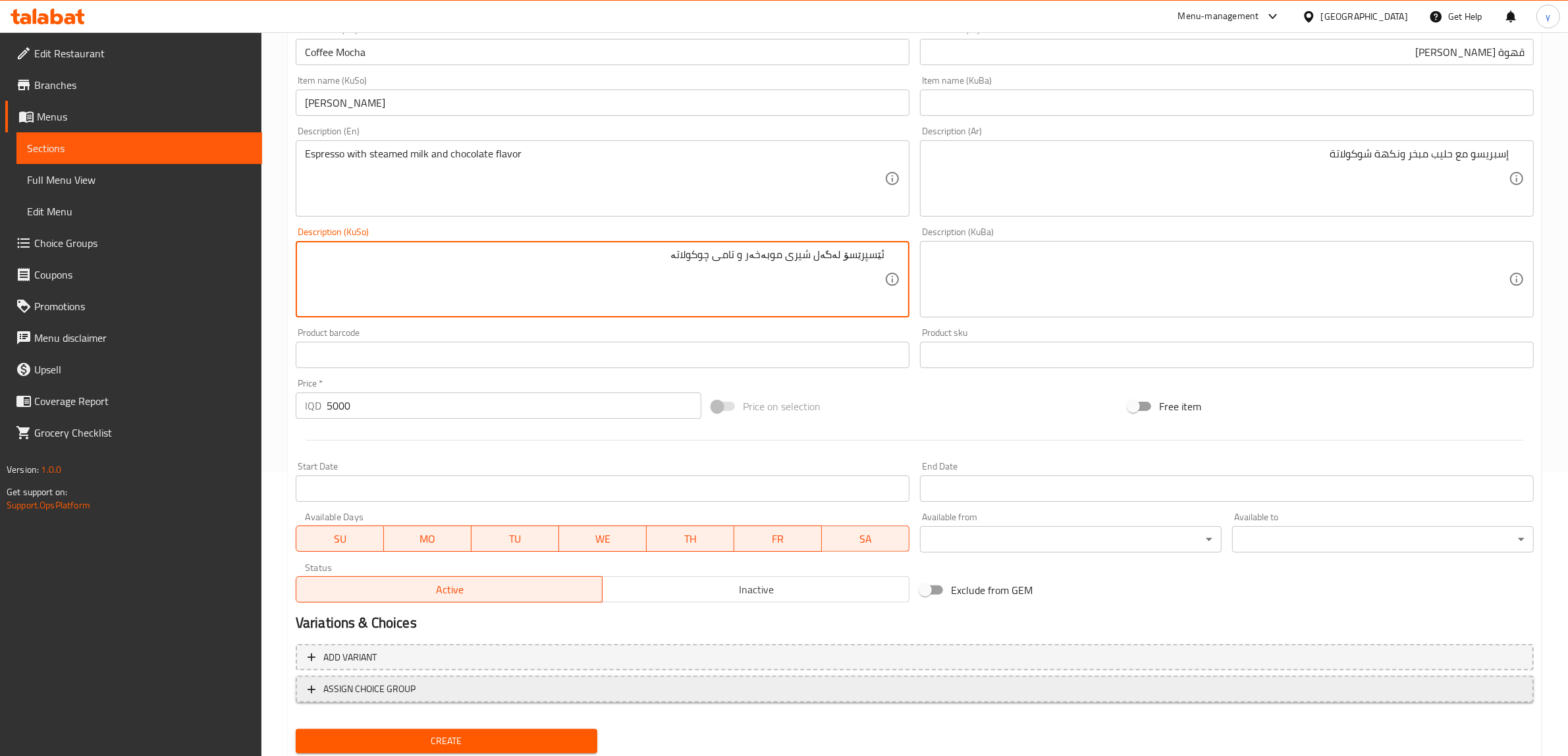
scroll to position [323, 0]
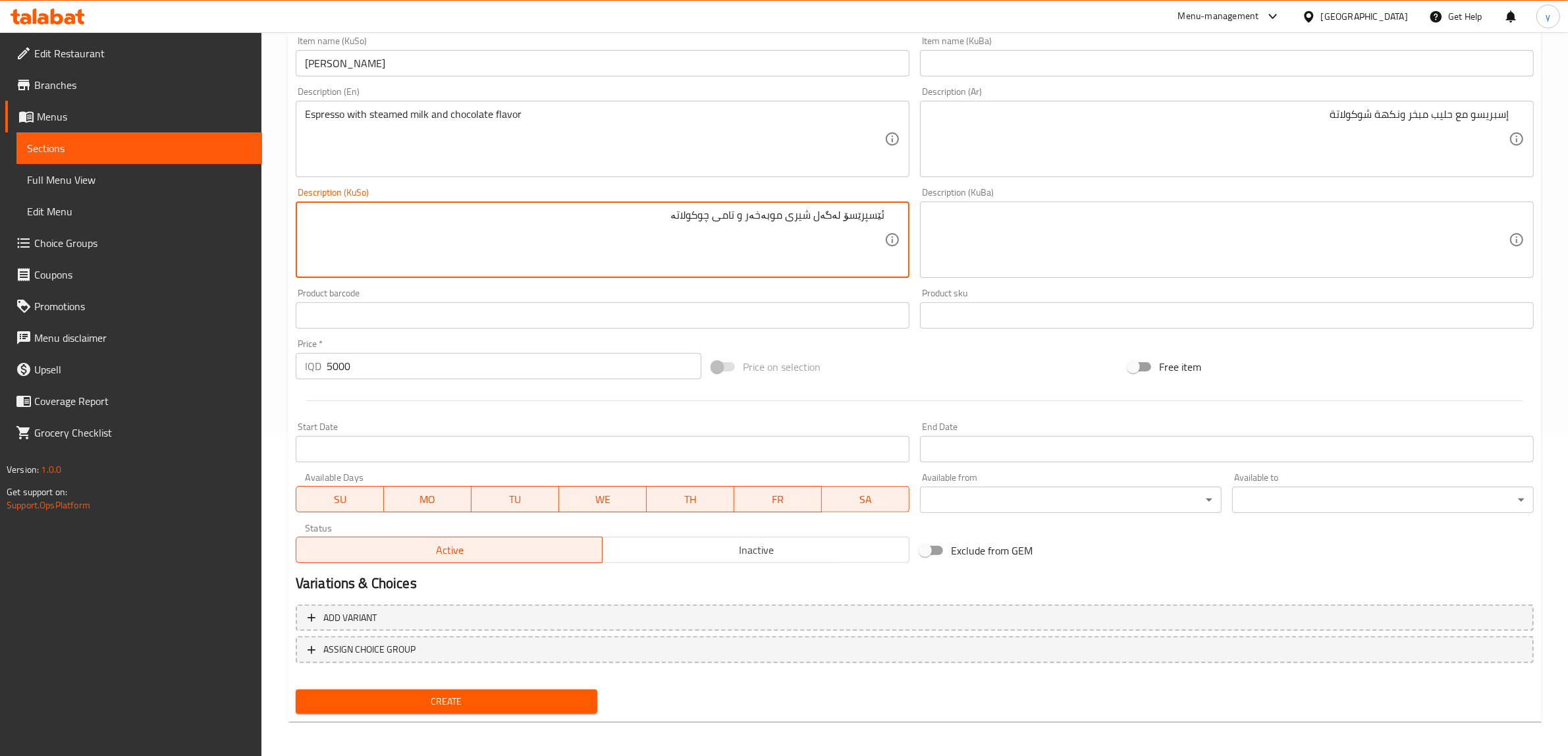
type textarea "ئێسپرێسۆ لەگەل شیری موبەخەر و تامی چوکولاتە"
drag, startPoint x: 476, startPoint y: 695, endPoint x: 471, endPoint y: 702, distance: 8.6
click at [474, 695] on span "Create" at bounding box center [446, 701] width 281 height 16
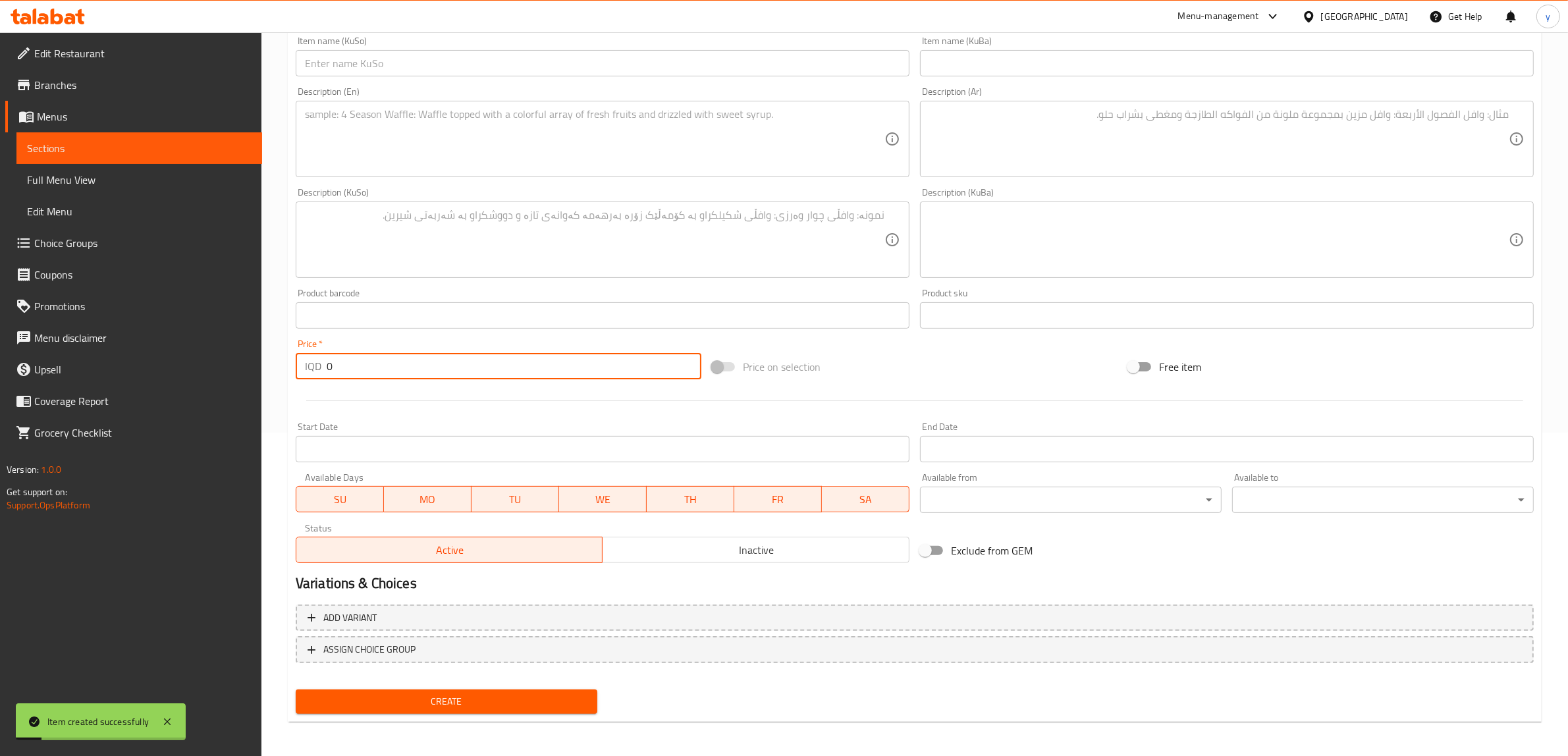
click at [405, 357] on input "0" at bounding box center [513, 366] width 374 height 26
paste input "500"
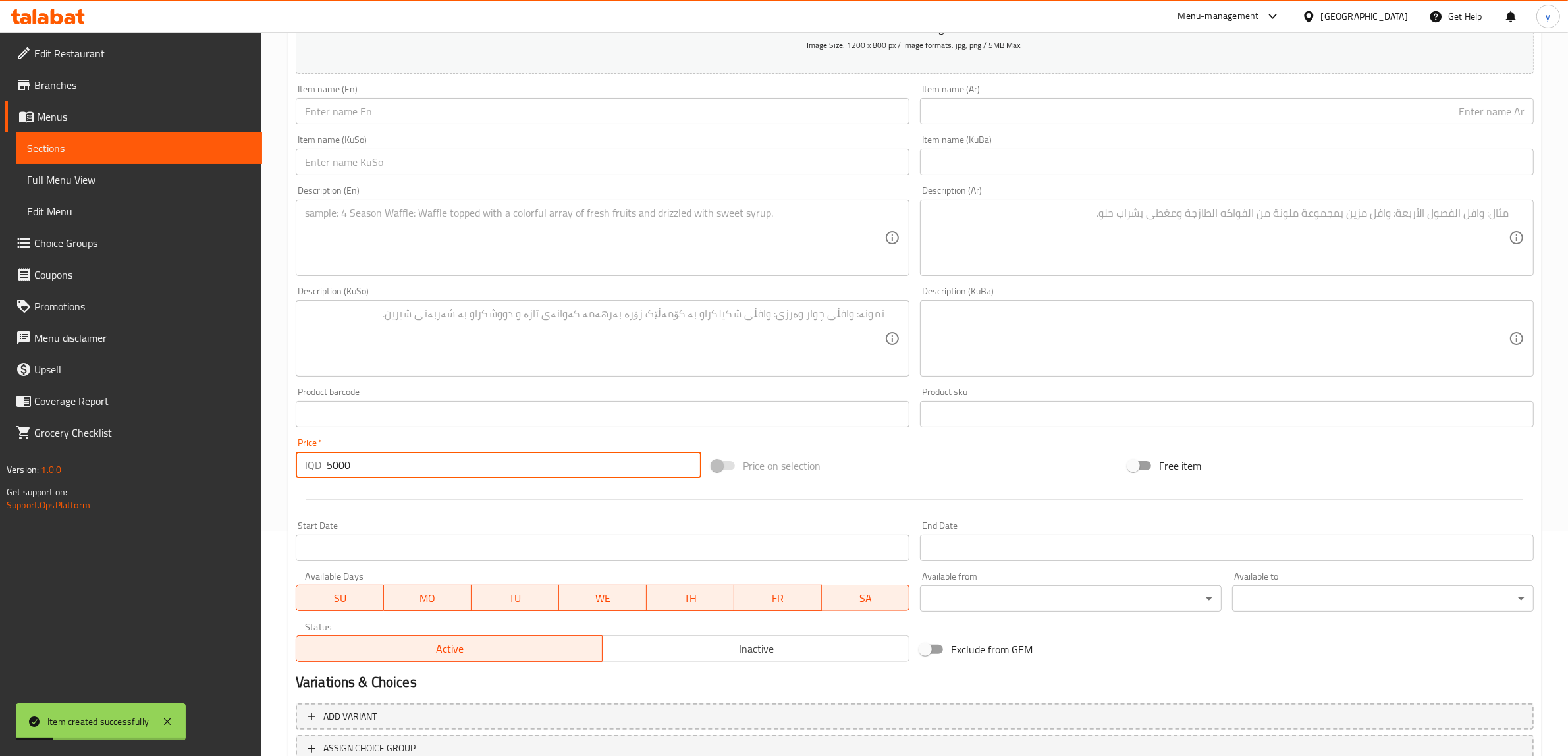
scroll to position [186, 0]
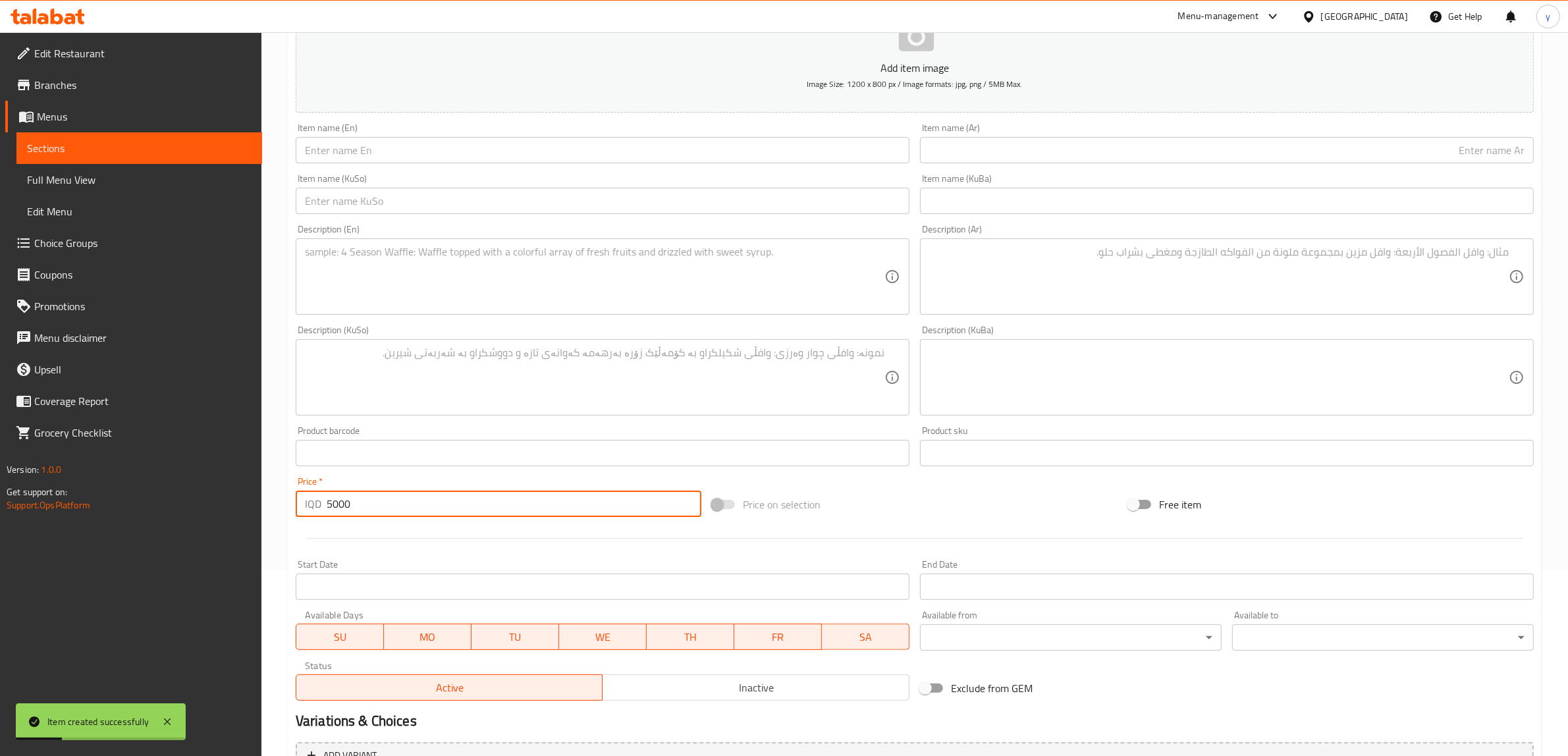
type input "5000"
click at [422, 154] on input "text" at bounding box center [602, 150] width 614 height 26
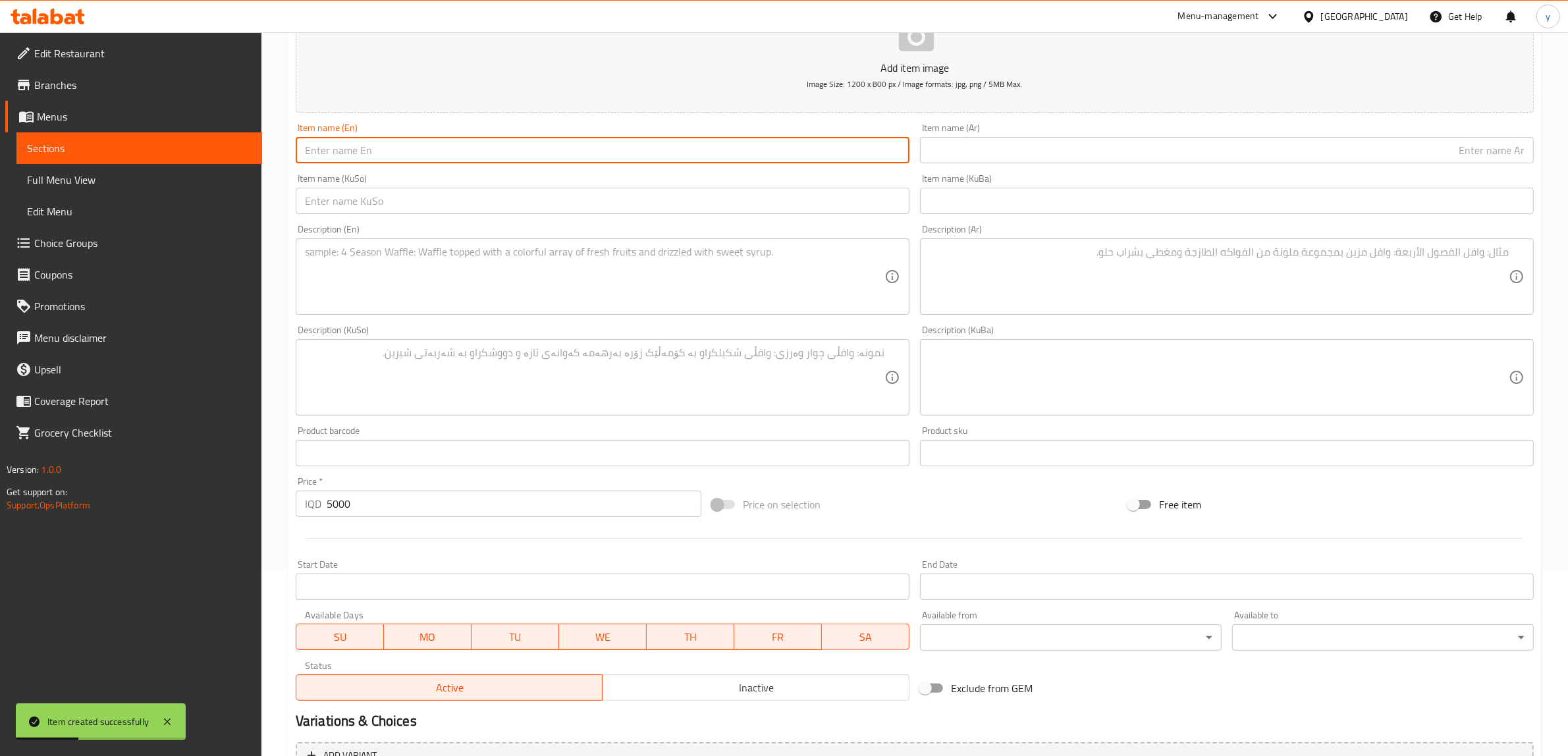
paste input "White Chocolate Mocha"
type input "White Chocolate Mocha"
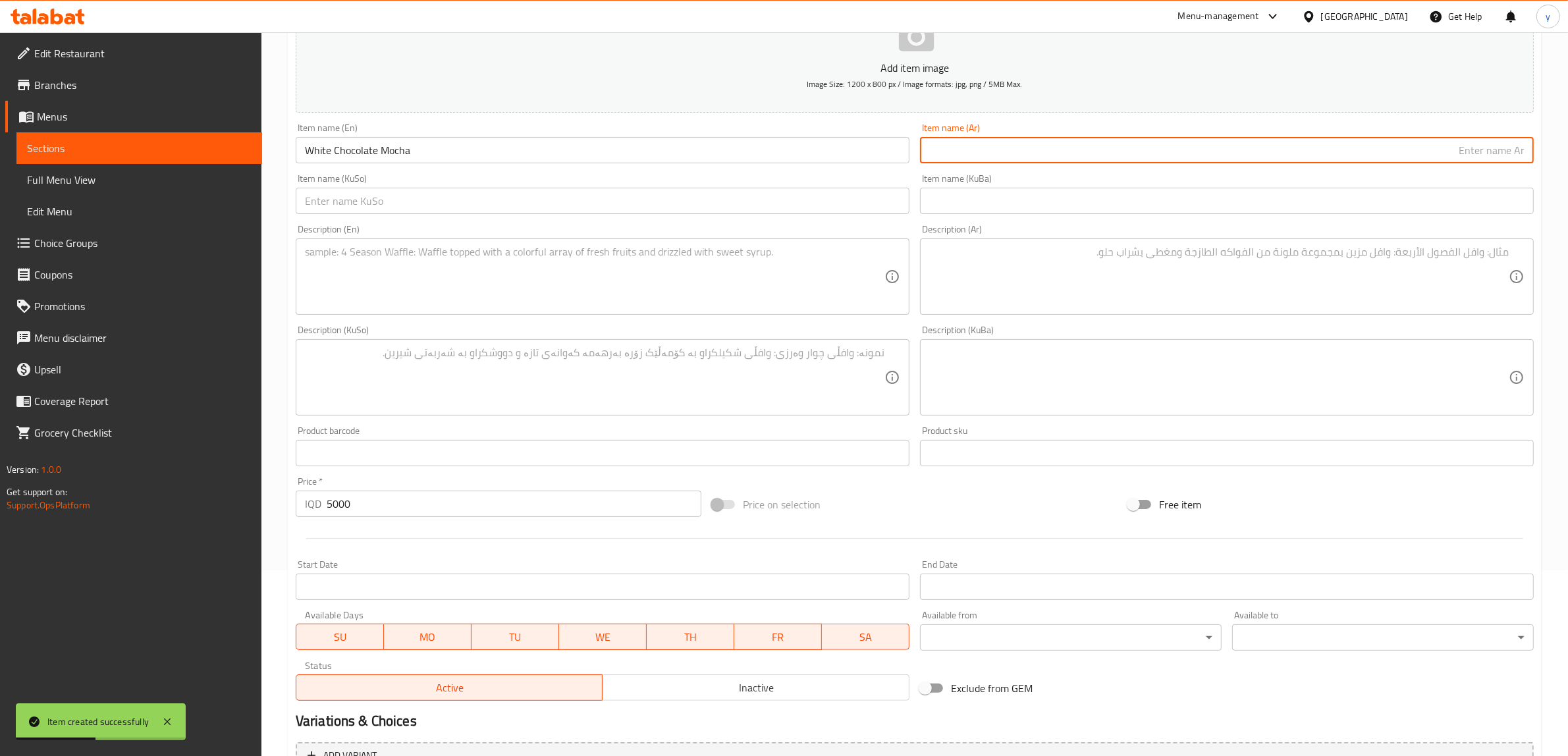
click at [966, 143] on input "text" at bounding box center [1227, 150] width 614 height 26
type input "موكا شوكولاتة بيضاء"
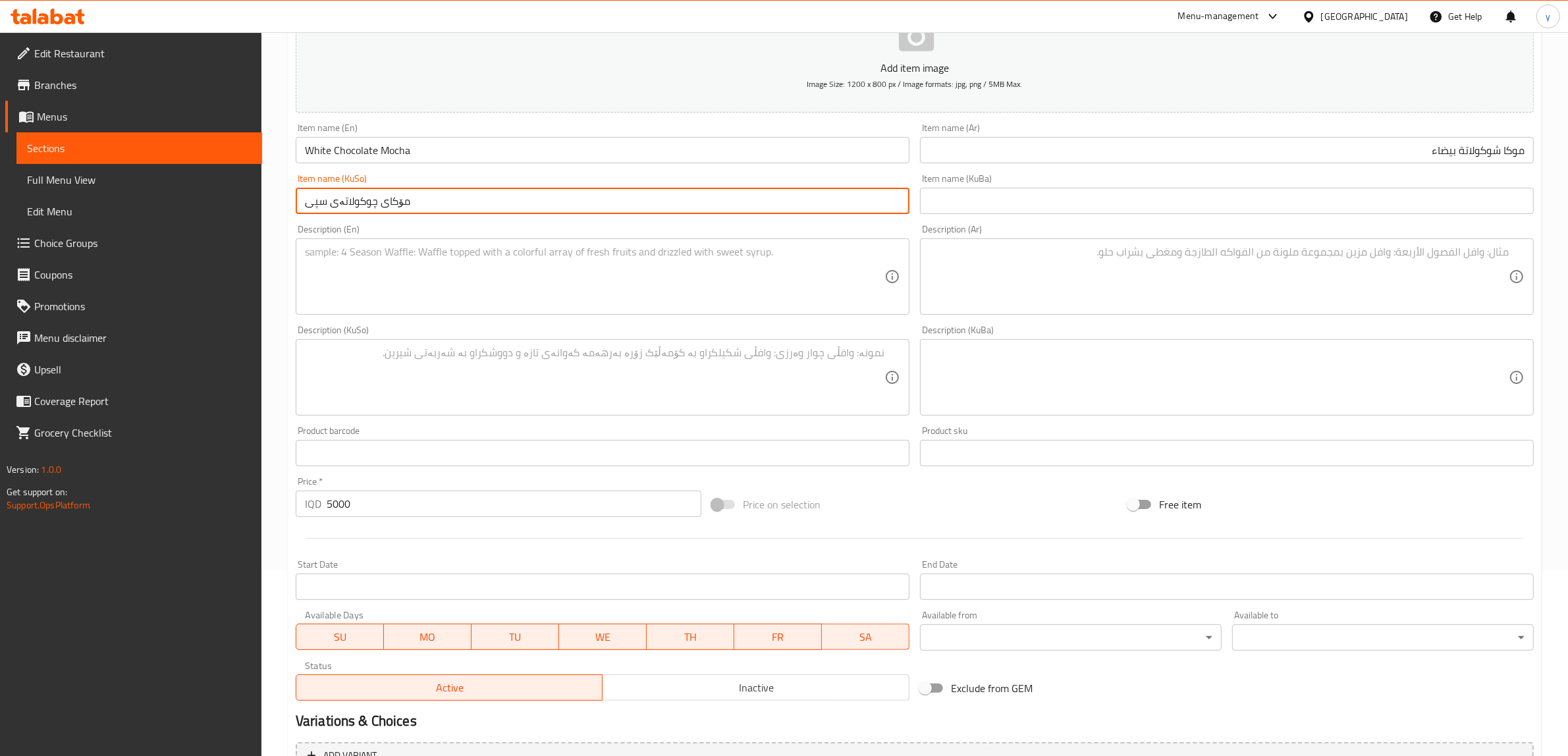
type input "مۆکای چوکولاتەی سپی"
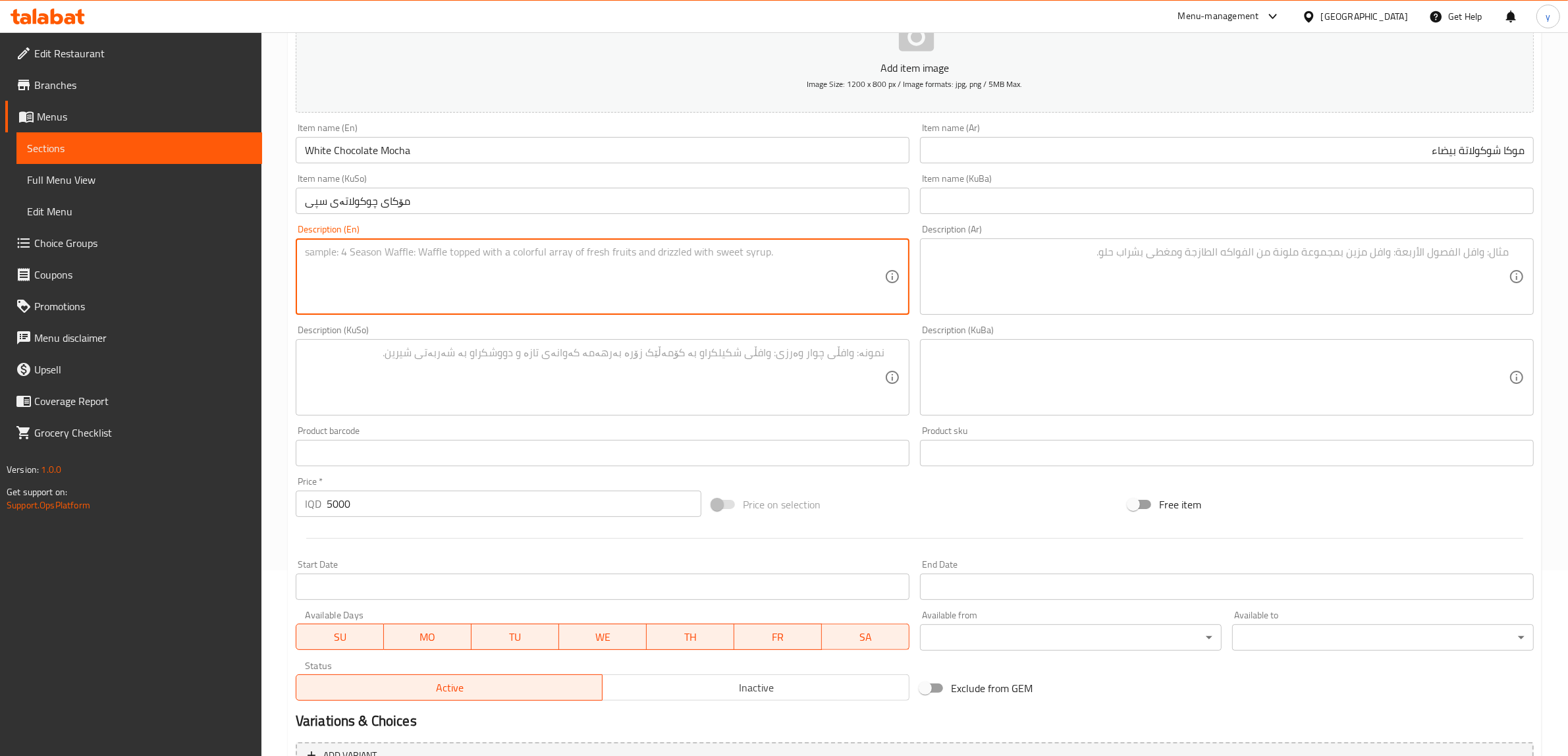
click at [589, 265] on textarea at bounding box center [595, 277] width 579 height 63
paste textarea "Espresso with steamed milk and creamy white chocolate."
click at [472, 288] on textarea "Espresso with steamed milk and creamy white chocolate." at bounding box center [595, 277] width 579 height 63
click at [488, 251] on textarea "Espresso with steamed milk and creamy white chocolate." at bounding box center [595, 277] width 579 height 63
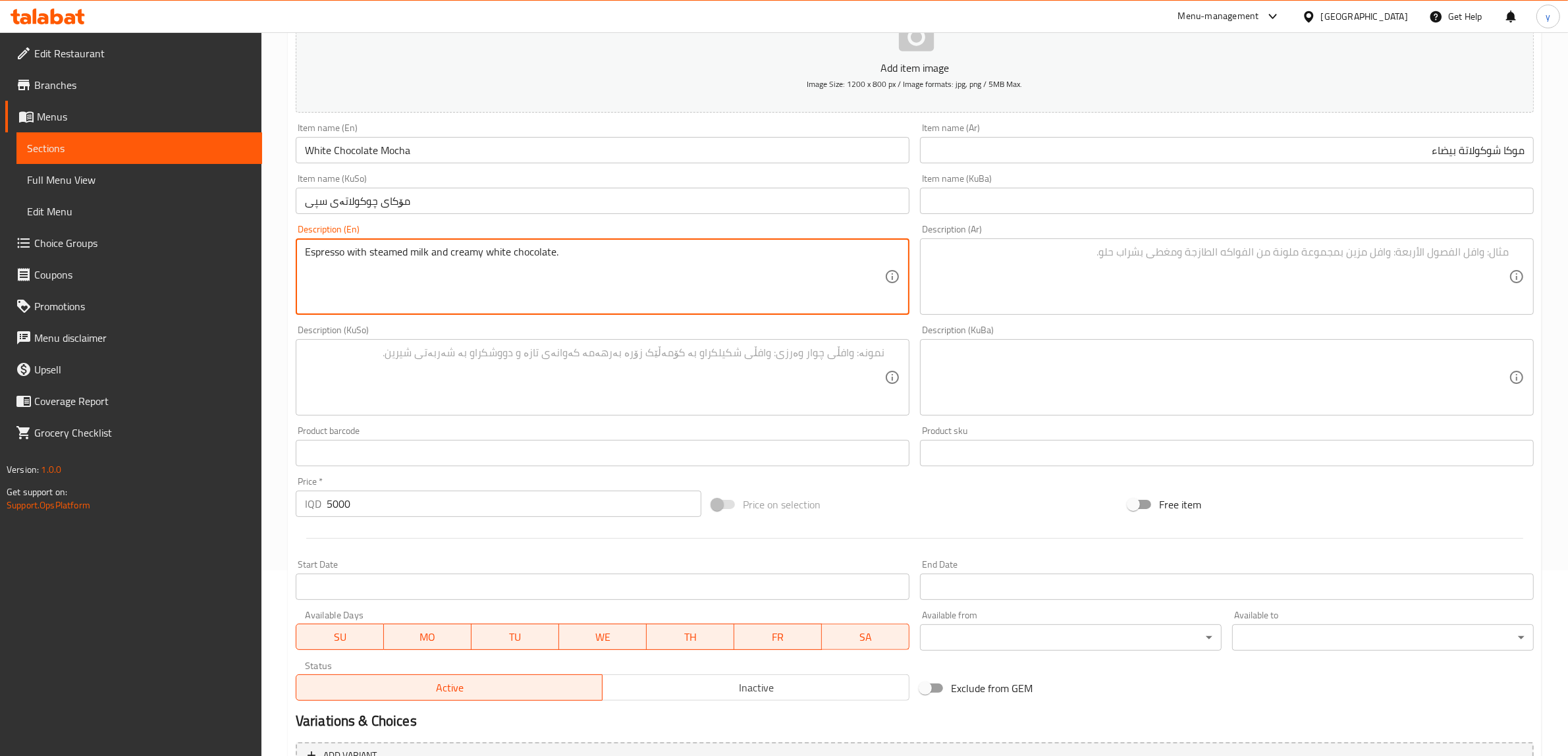
click at [488, 251] on textarea "Espresso with steamed milk and creamy white chocolate." at bounding box center [595, 277] width 579 height 63
type textarea "Espresso with steamed milk and creamy white chocolate."
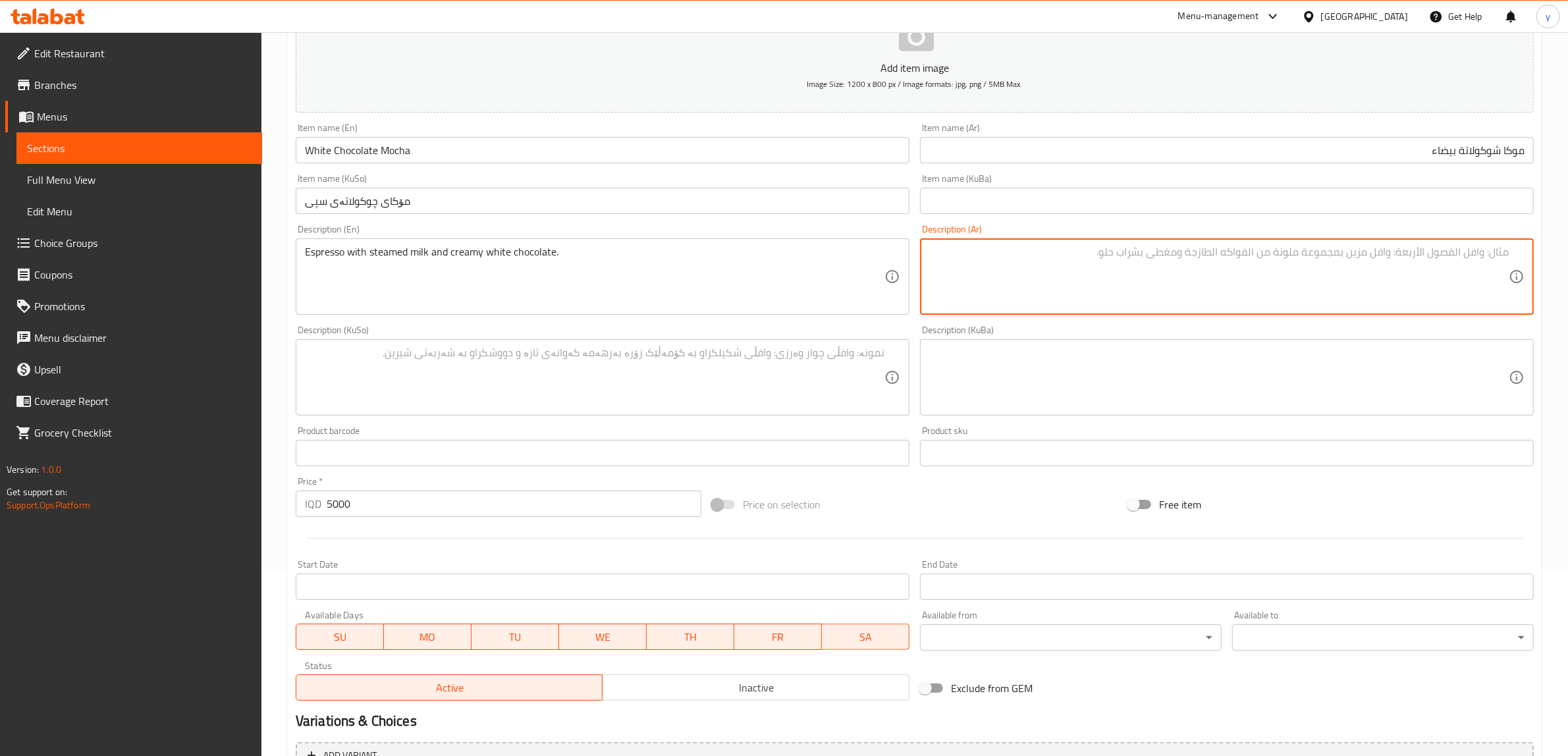
click at [1015, 275] on textarea at bounding box center [1219, 277] width 579 height 63
paste textarea "إسبريسو مع حليب مبخر وشوكولاتة بيضاء كريمي"
type textarea "إسبريسو مع حليب مبخر وشوكولاتة بيضاء كريمي"
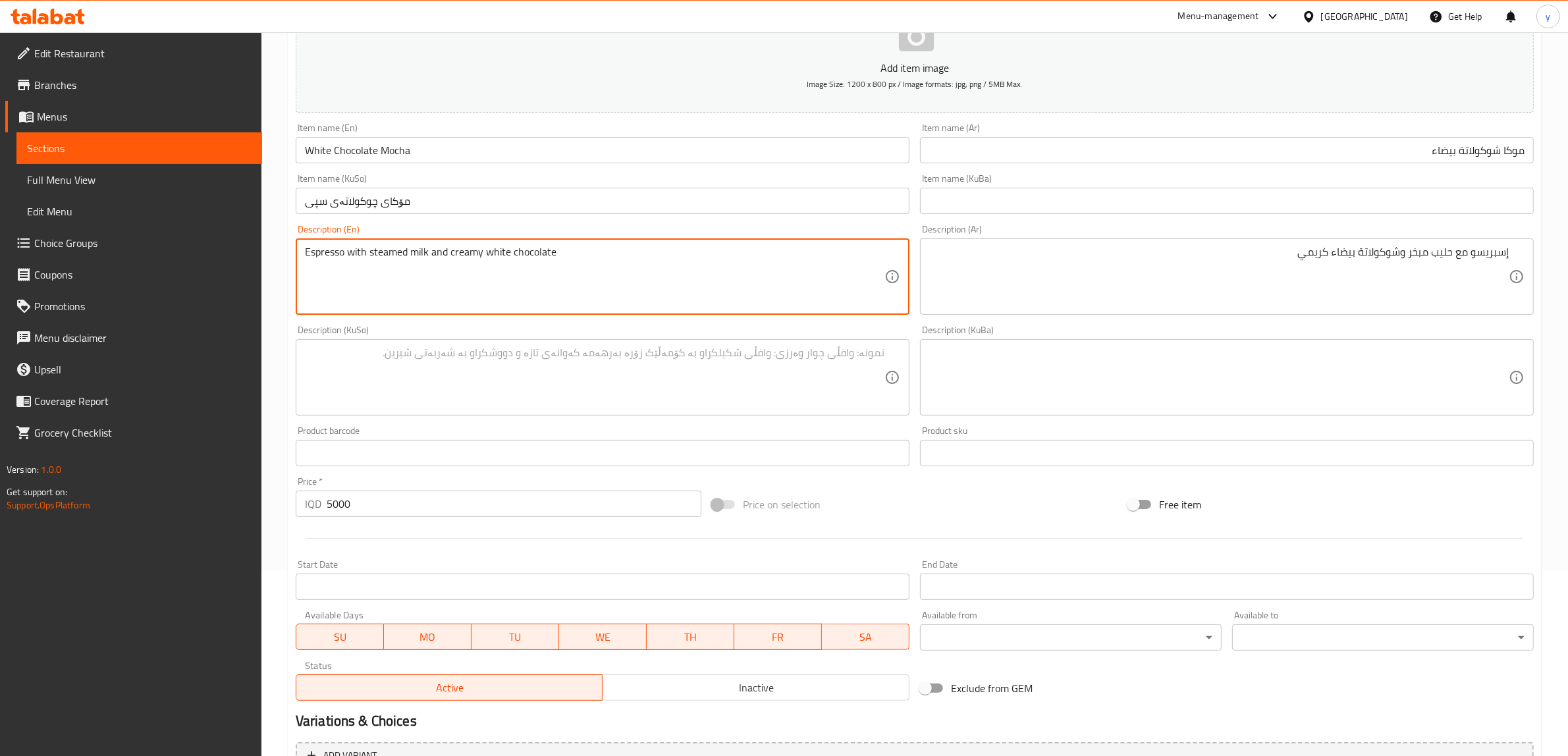
type textarea "Espresso with steamed milk and creamy white chocolate"
click at [584, 340] on div "Description (KuSo)" at bounding box center [602, 378] width 614 height 76
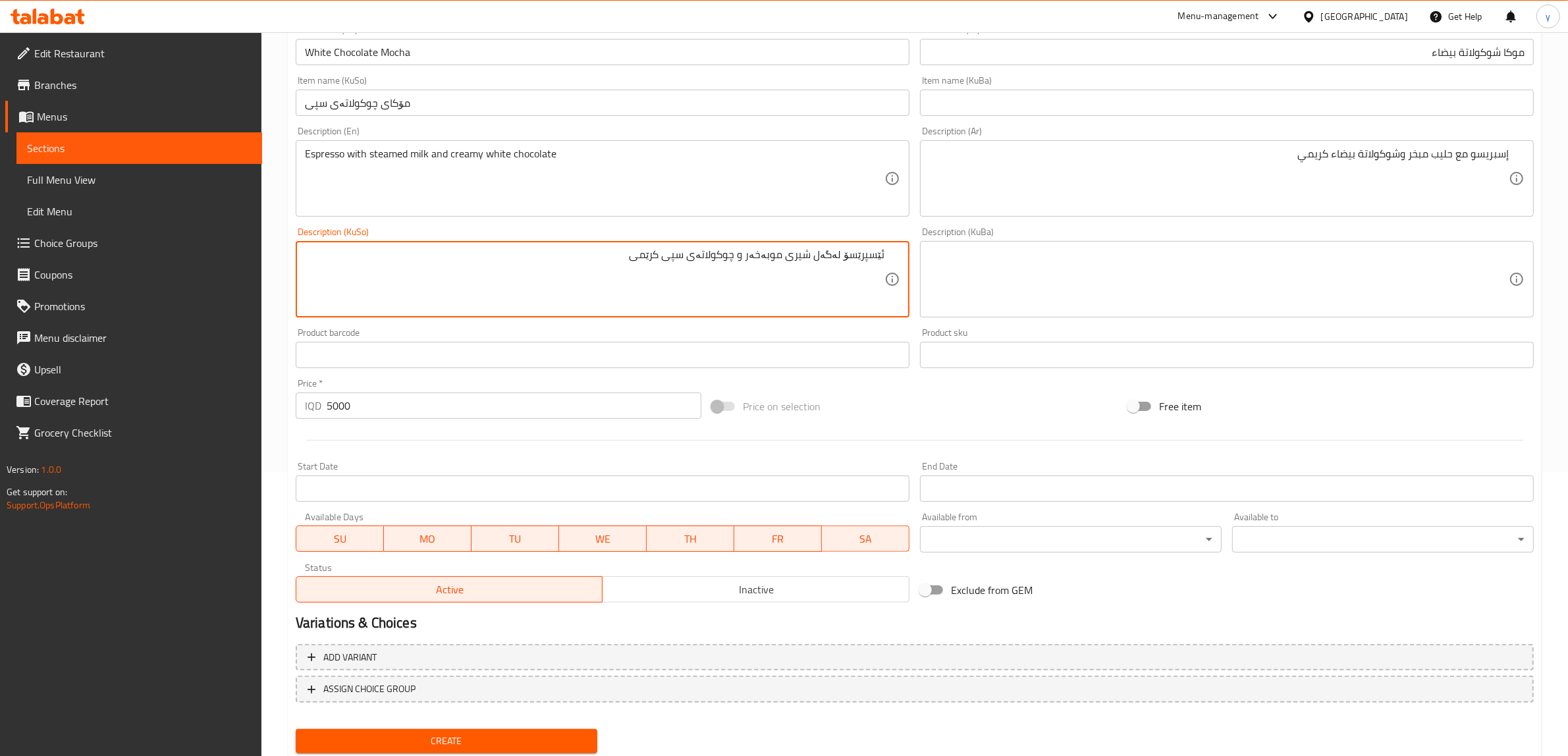
scroll to position [323, 0]
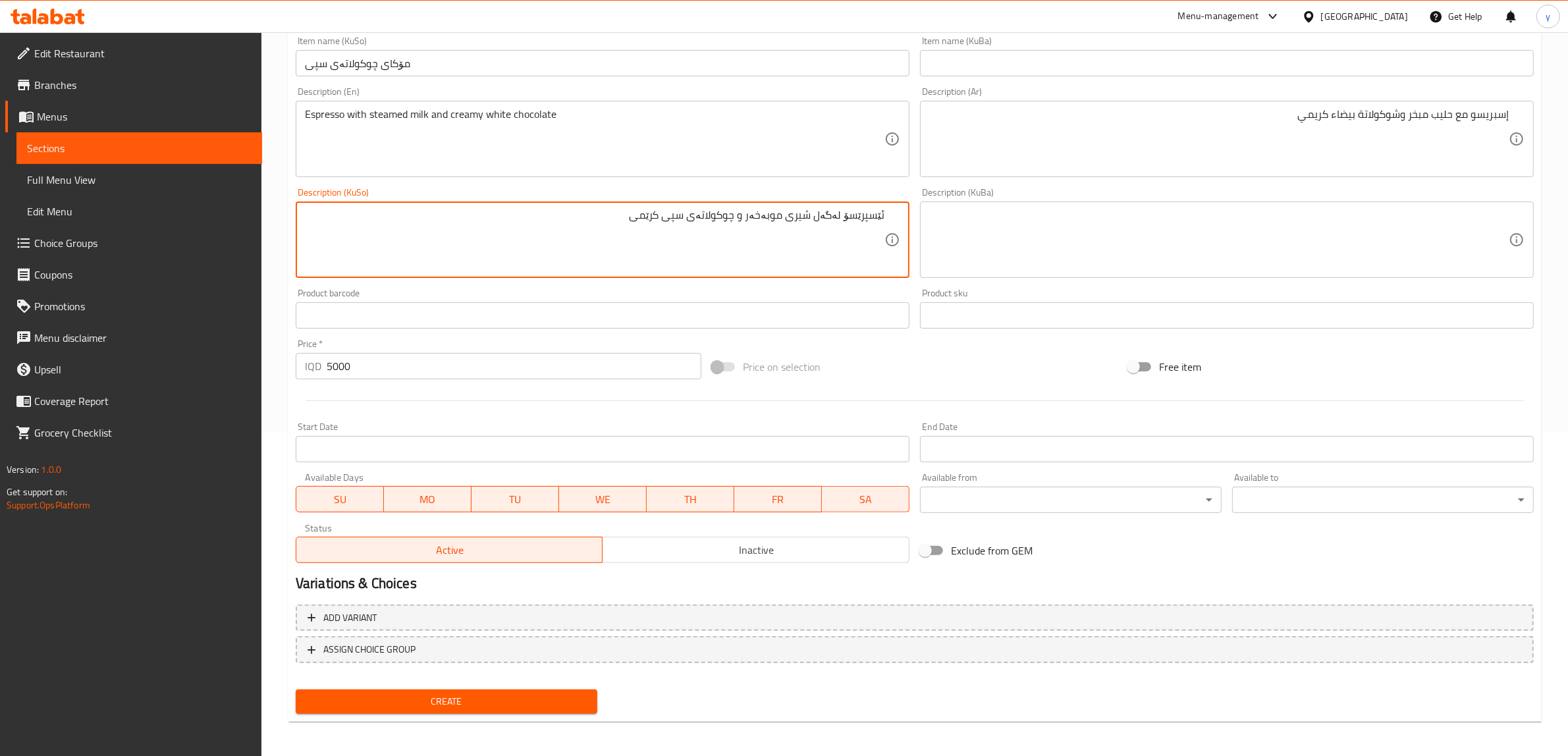
type textarea "ئێسپرێسۆ لەگەل شیری موبەخەر و چوکولاتەی سپی کرێمی"
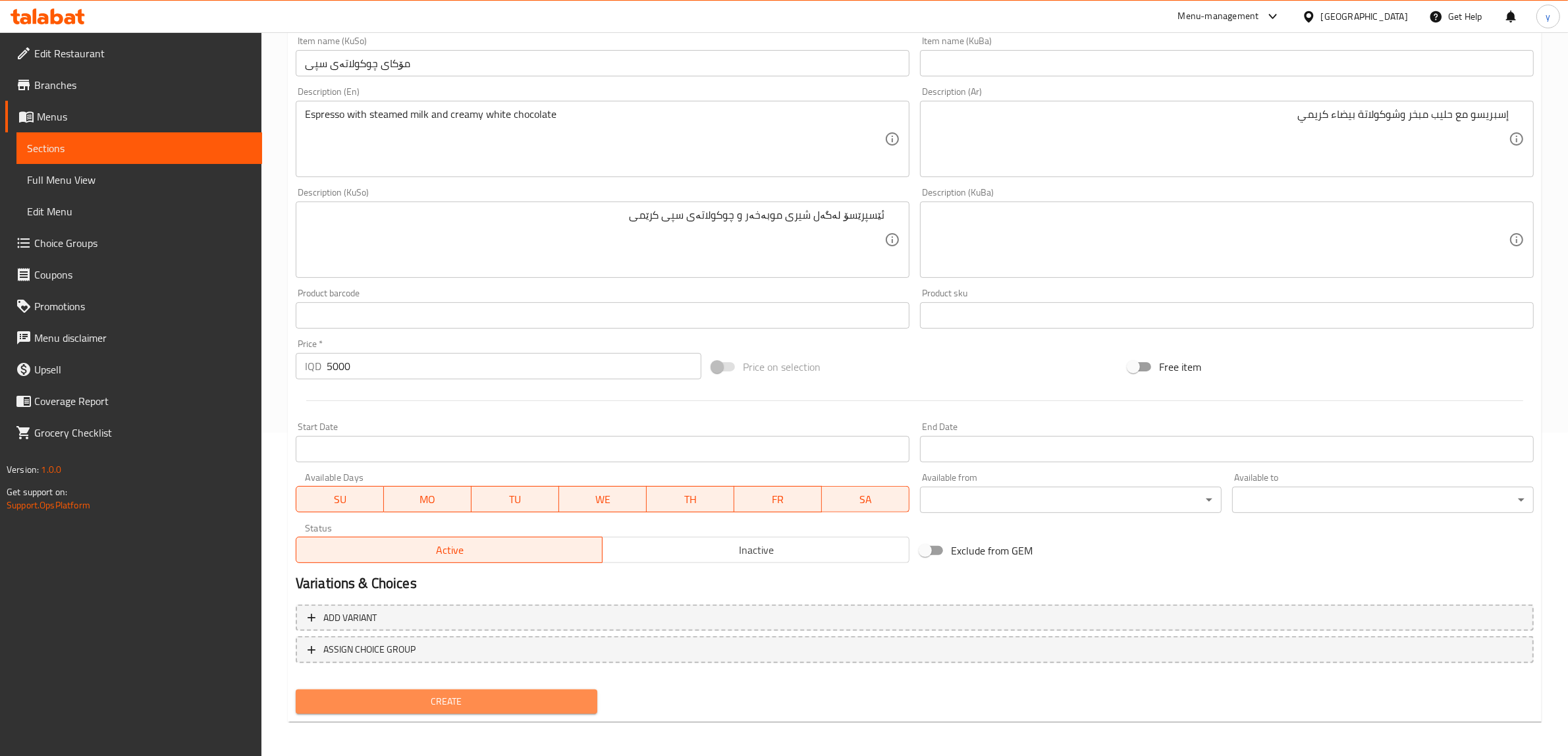
click at [475, 709] on button "Create" at bounding box center [446, 701] width 302 height 24
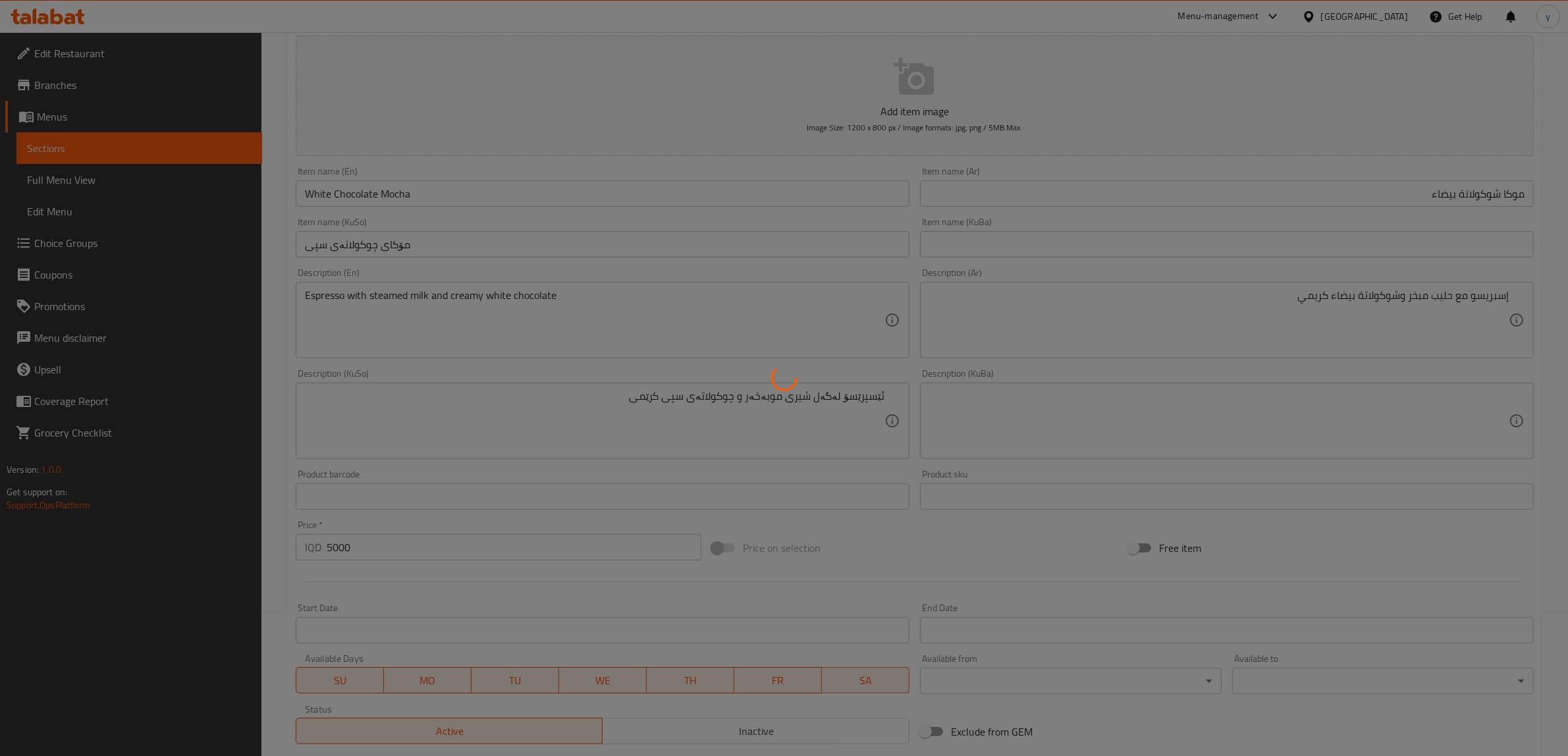
scroll to position [0, 0]
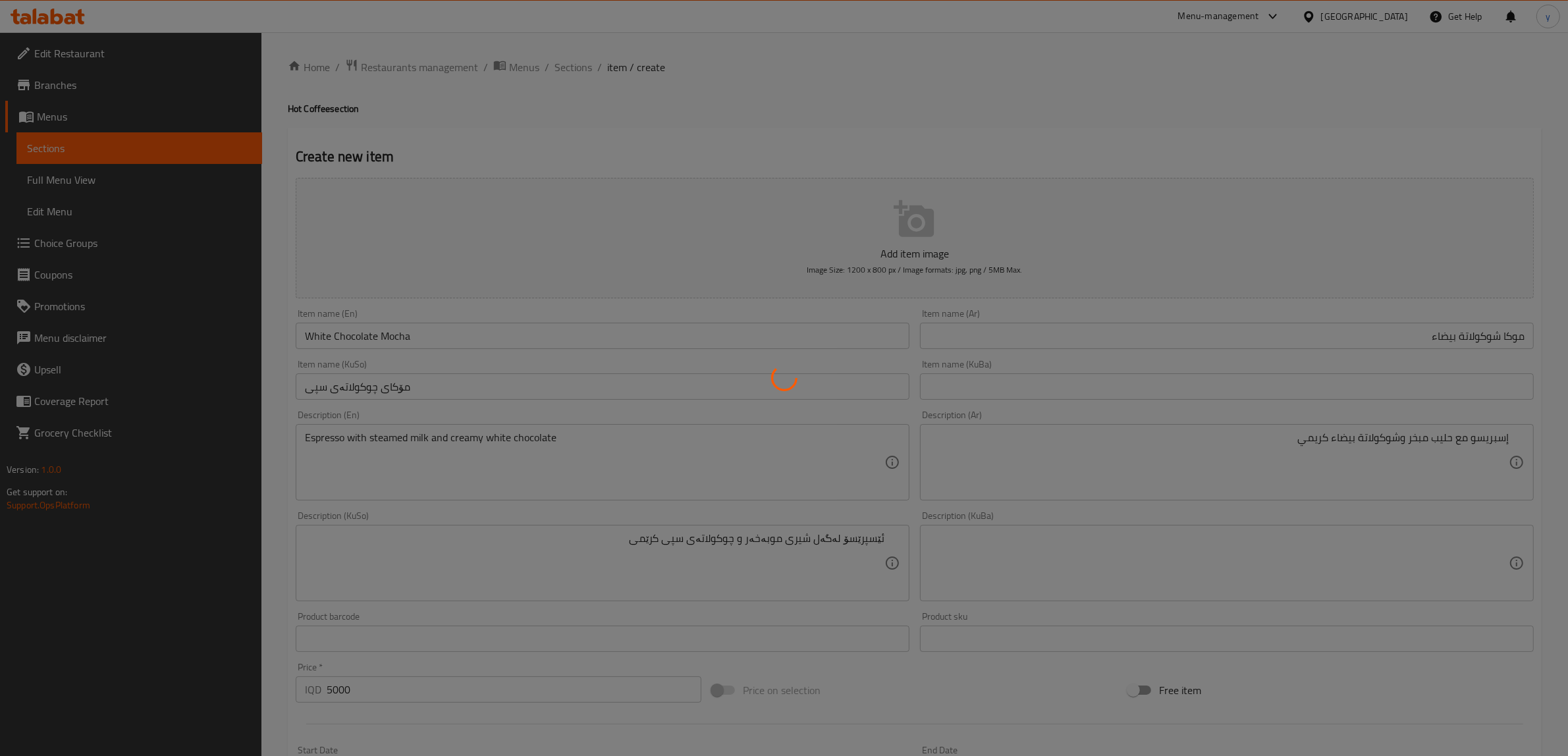
type input "0"
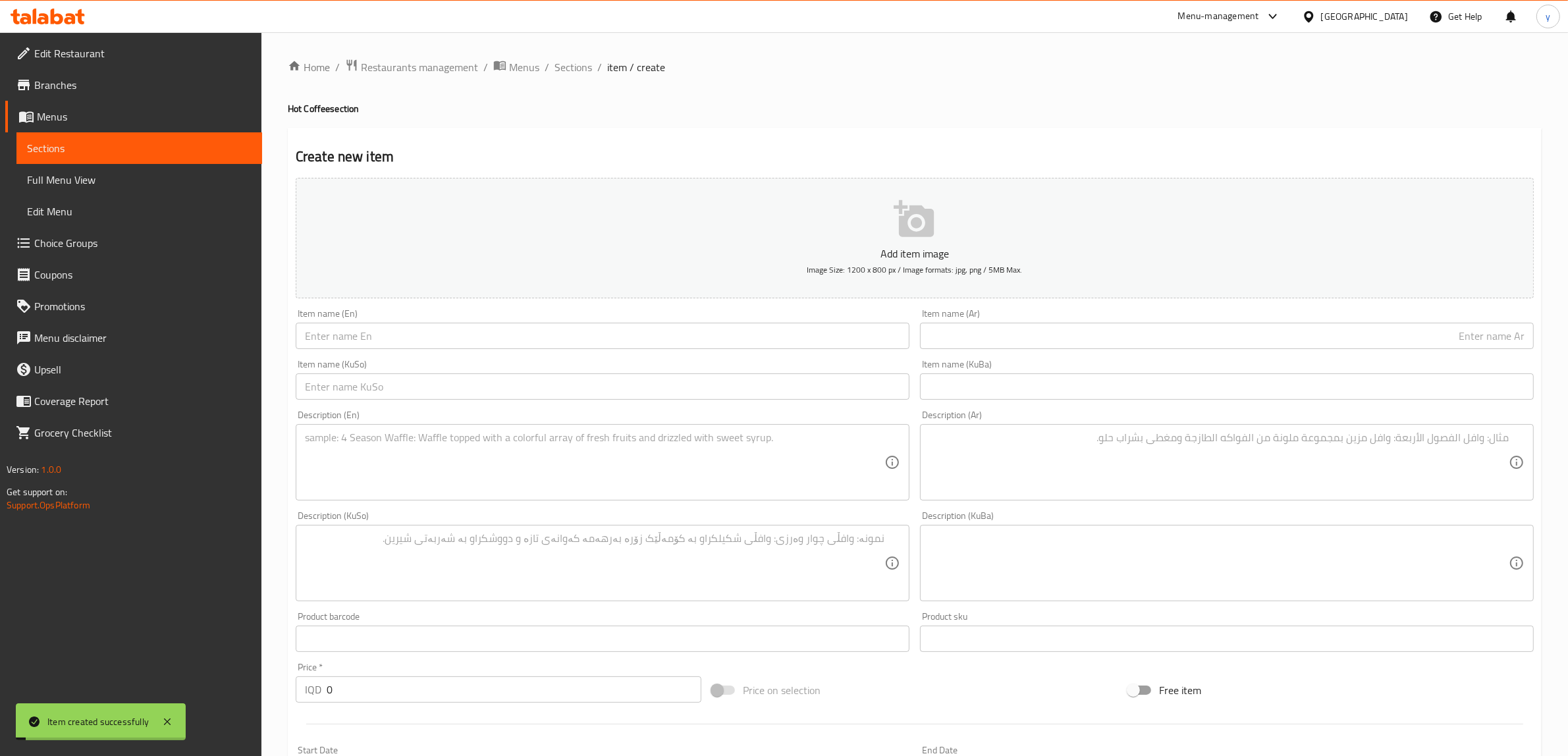
click at [579, 80] on div "Home / Restaurants management / Menus / Sections / item / create Hot Coffee sec…" at bounding box center [915, 557] width 1254 height 997
click at [579, 68] on span "Sections" at bounding box center [573, 67] width 37 height 15
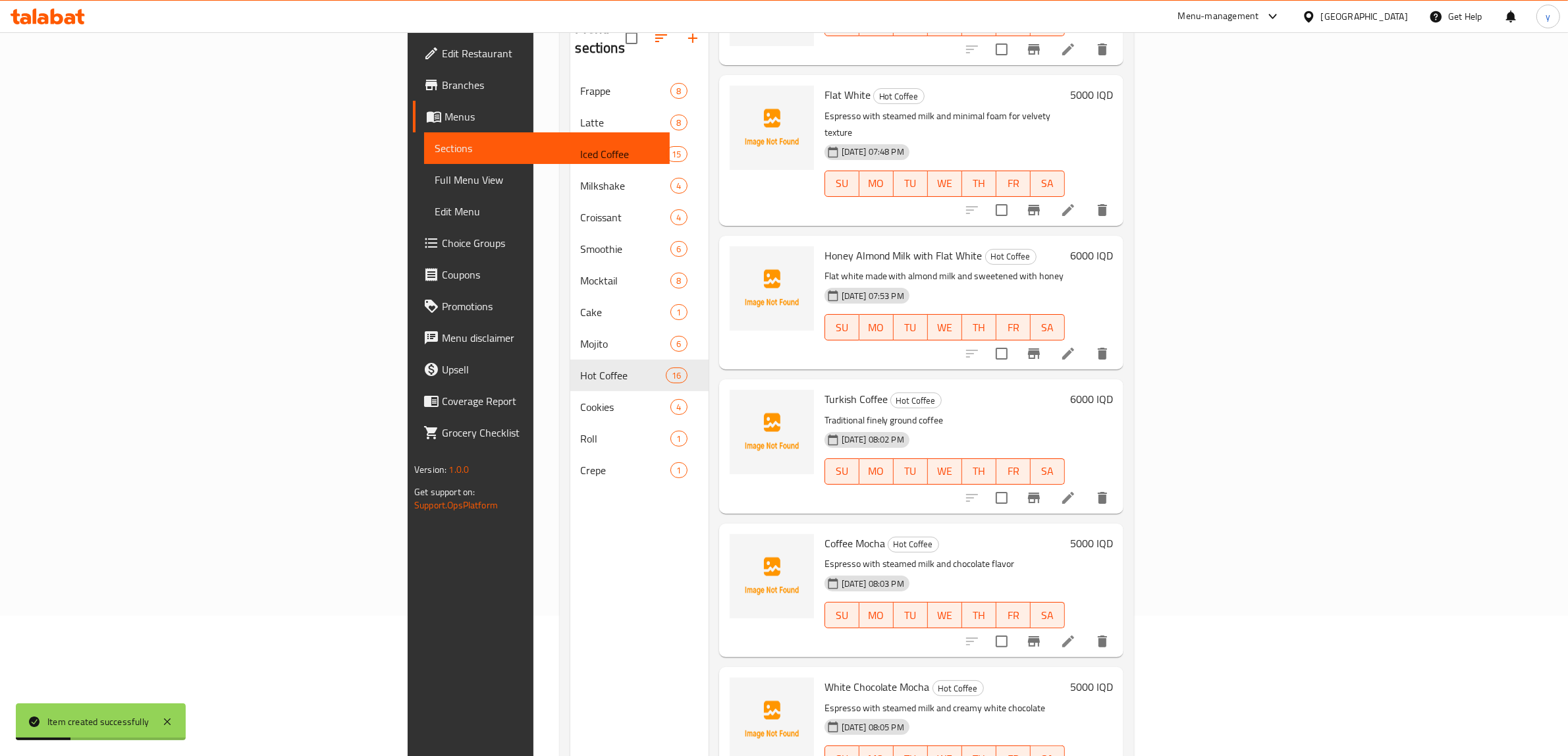
scroll to position [185, 0]
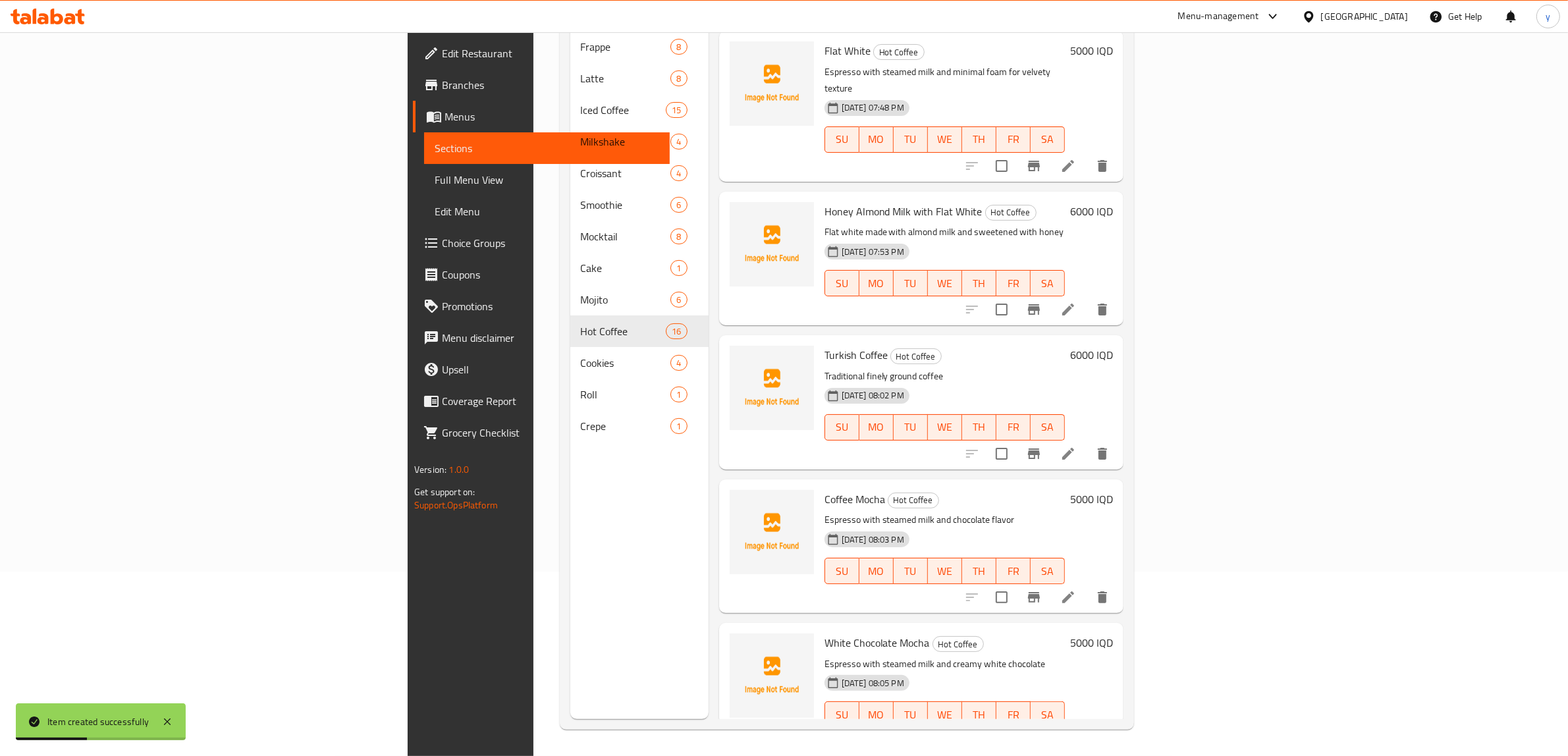
click at [1074, 592] on icon at bounding box center [1068, 597] width 12 height 12
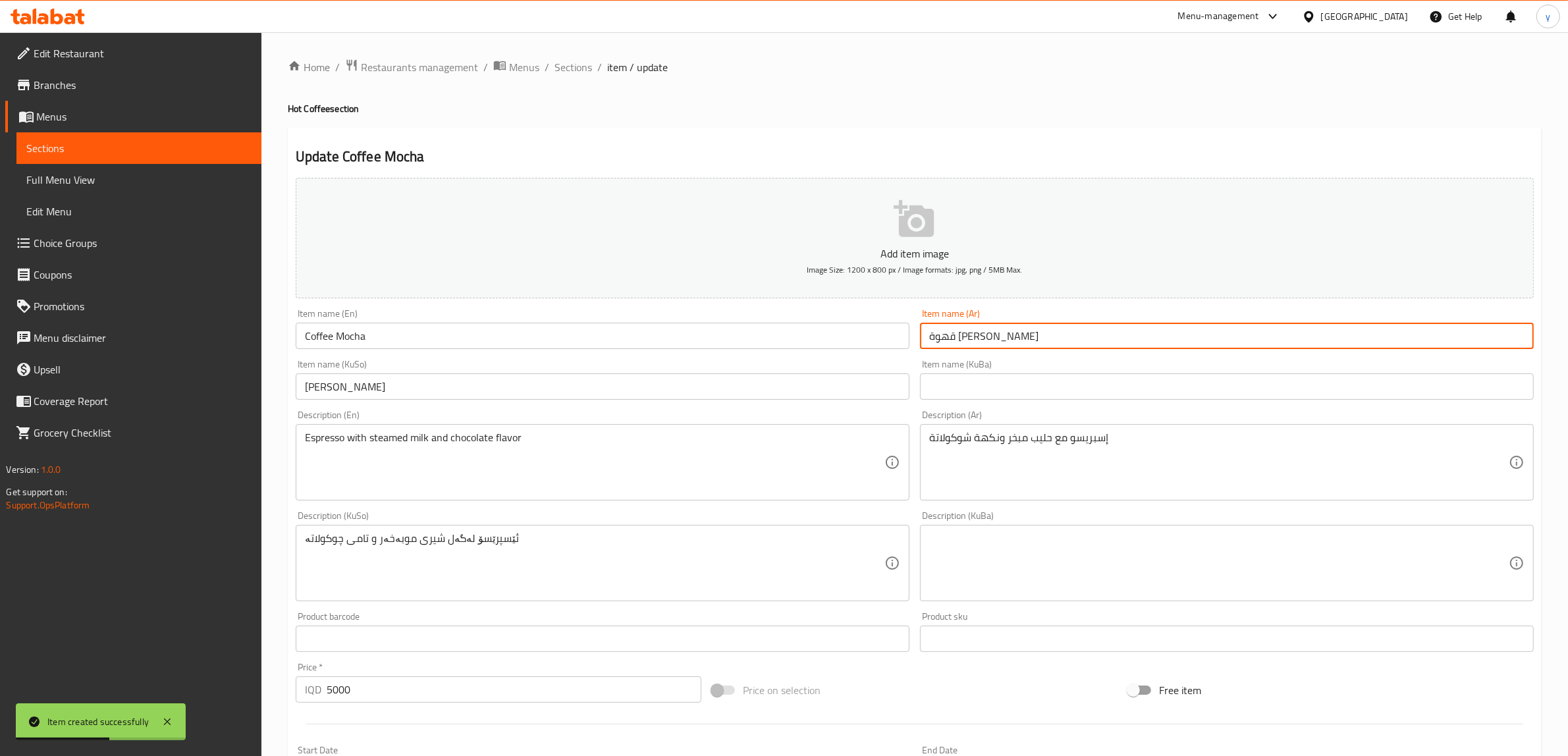
click at [1051, 333] on input "قهوة [PERSON_NAME]" at bounding box center [1227, 336] width 614 height 26
click at [1486, 333] on input "قهوة [PERSON_NAME]" at bounding box center [1227, 336] width 614 height 26
type input "قهوة موكا"
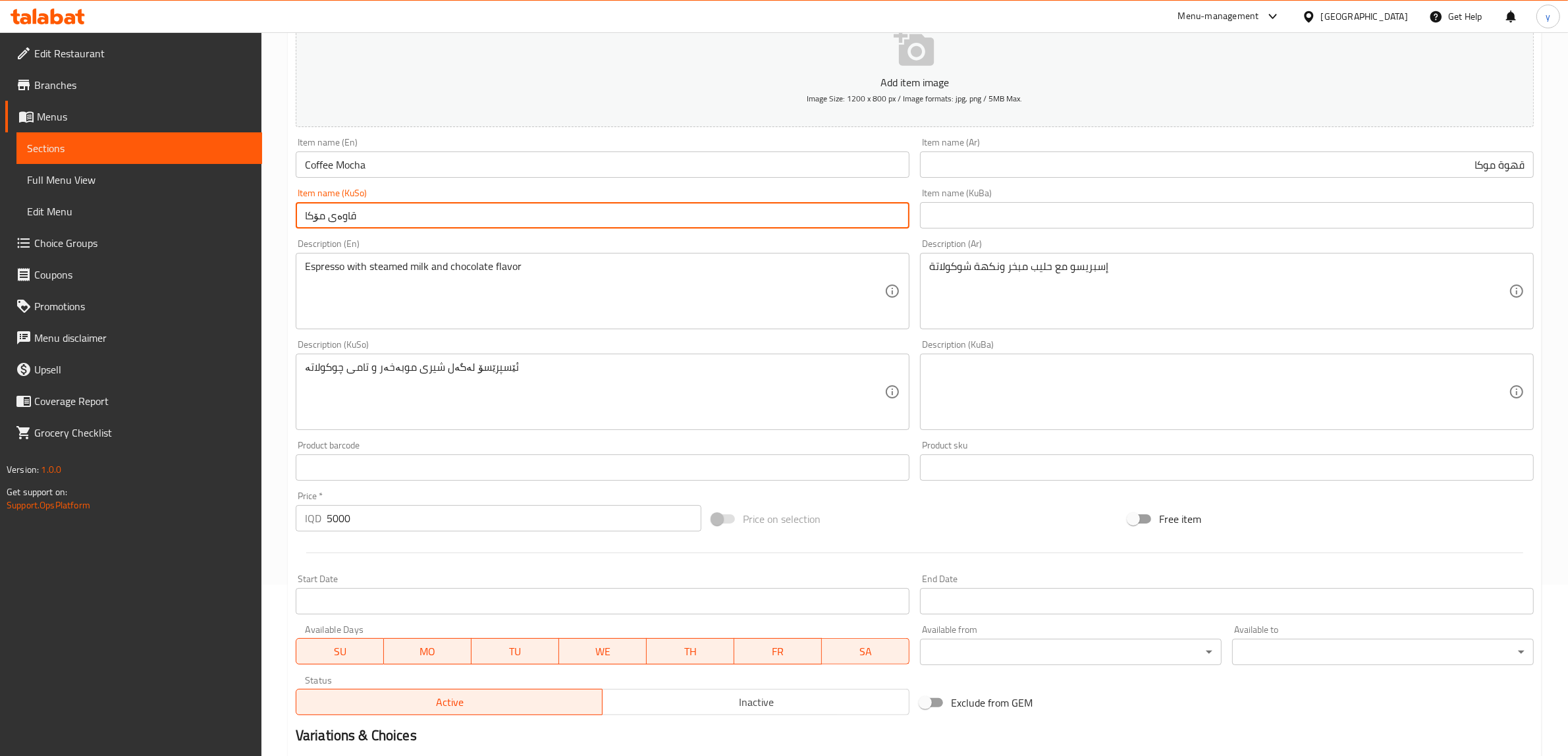
scroll to position [137, 0]
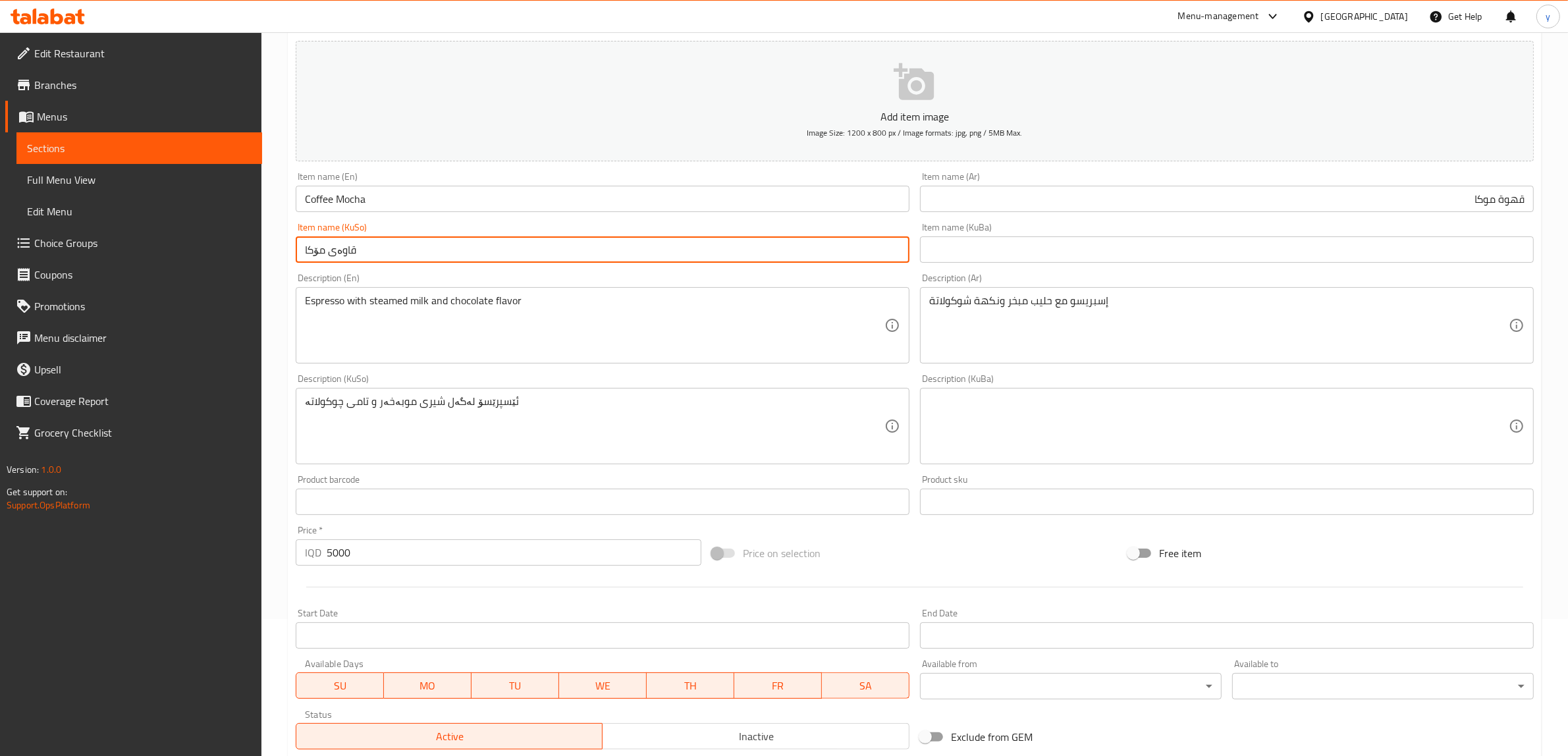
type input "قاوەی مۆکا"
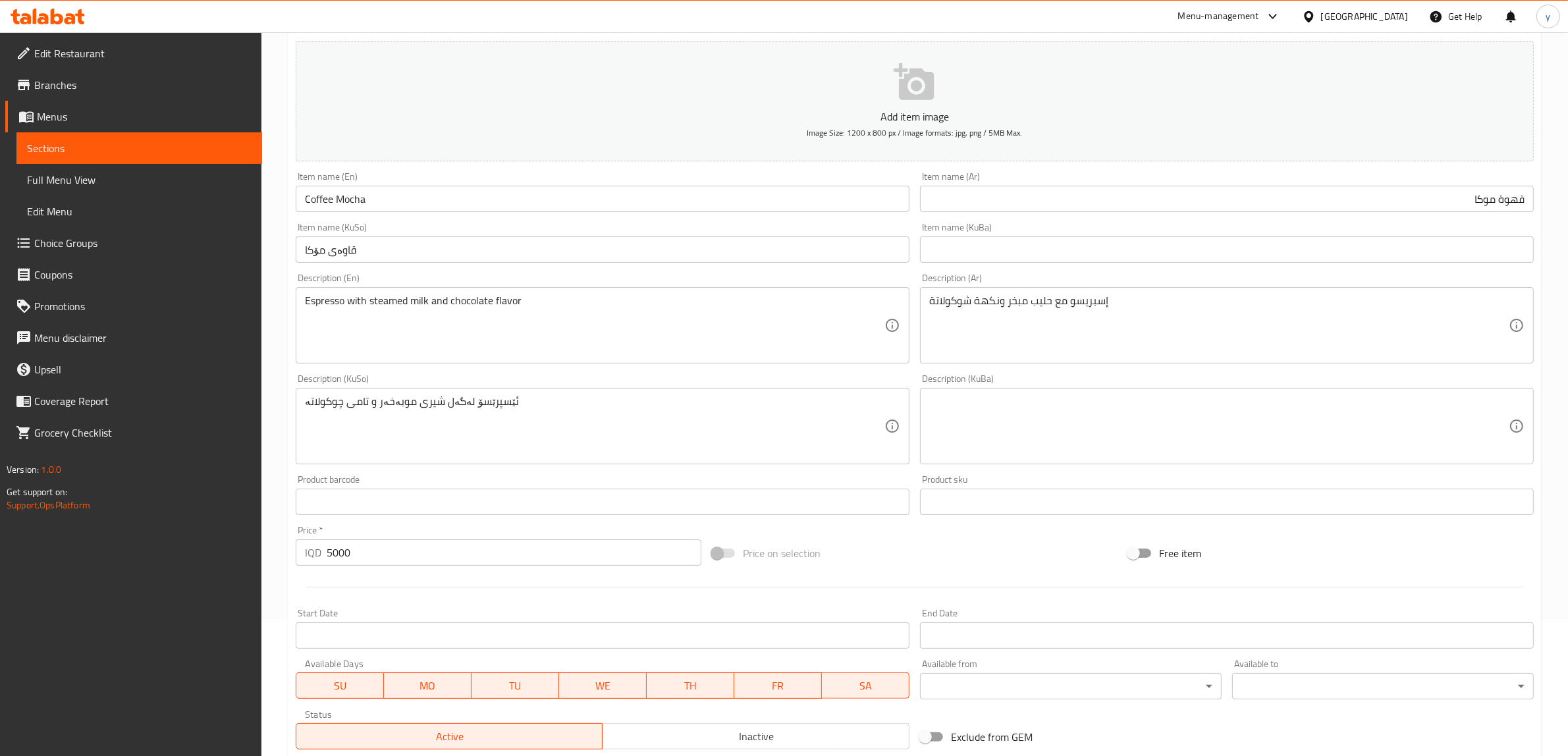
click at [385, 237] on div "Item name (KuSo) قاوەی مۆکا Item name (KuSo)" at bounding box center [602, 243] width 614 height 40
click at [394, 243] on input "قاوەی مۆکا" at bounding box center [602, 250] width 614 height 26
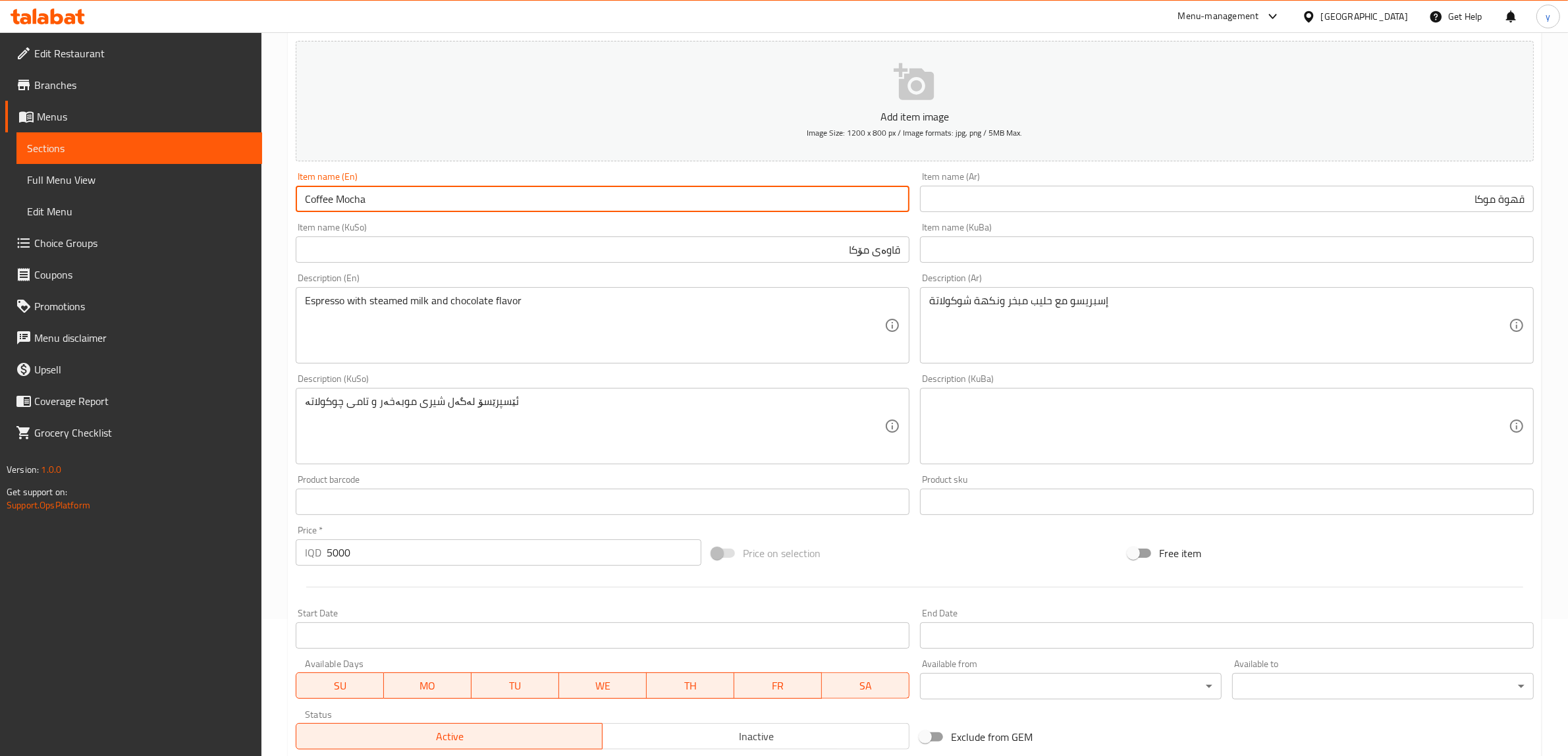
drag, startPoint x: 382, startPoint y: 208, endPoint x: 330, endPoint y: 216, distance: 52.6
click at [330, 216] on div "Item name (En) Coffee Mocha Item name (En)" at bounding box center [602, 192] width 624 height 50
click at [298, 199] on input "Coffee" at bounding box center [602, 199] width 614 height 26
paste input "Mocha"
click at [307, 198] on input "Mocha Coffee" at bounding box center [602, 199] width 614 height 26
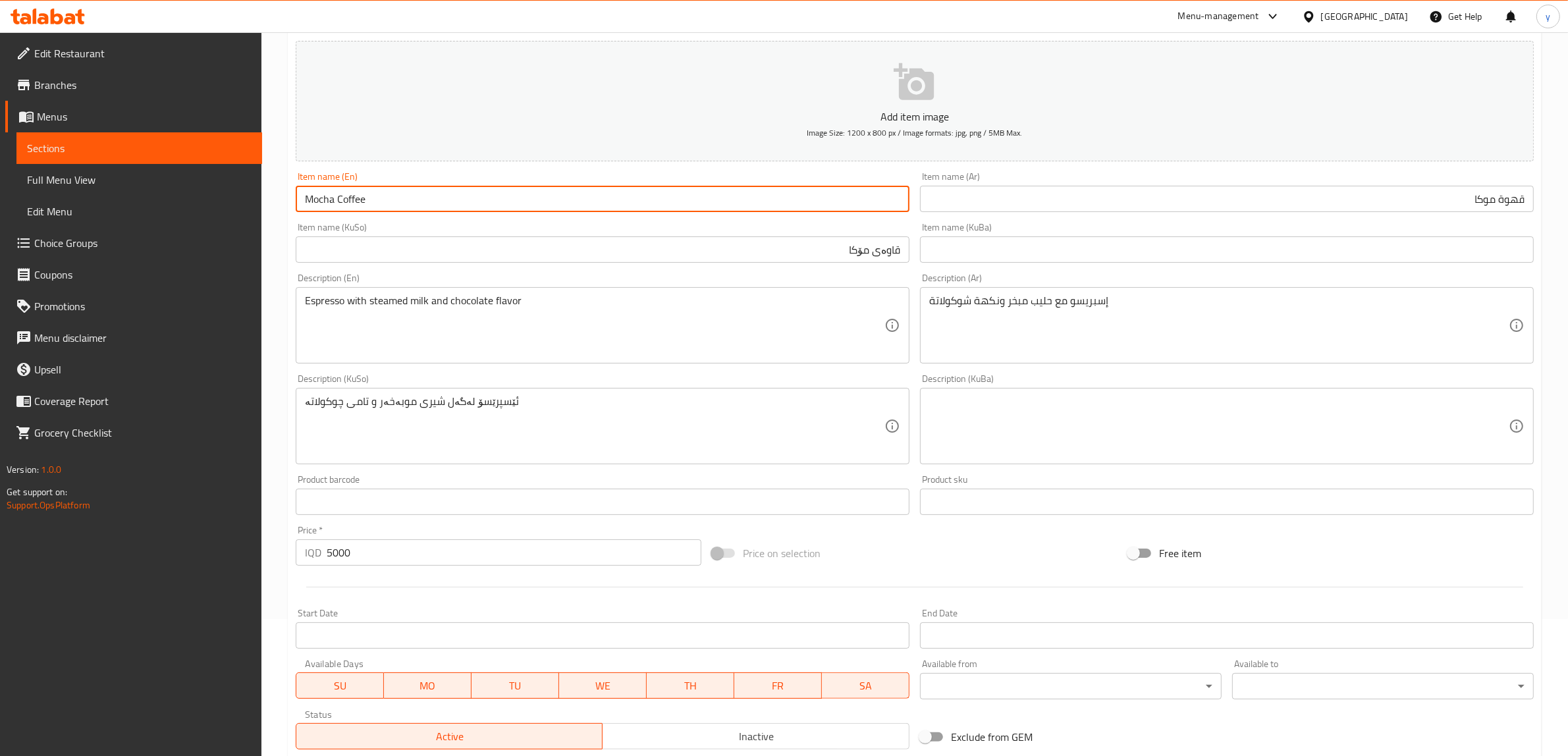
click at [397, 199] on input "Mocha Coffee" at bounding box center [602, 199] width 614 height 26
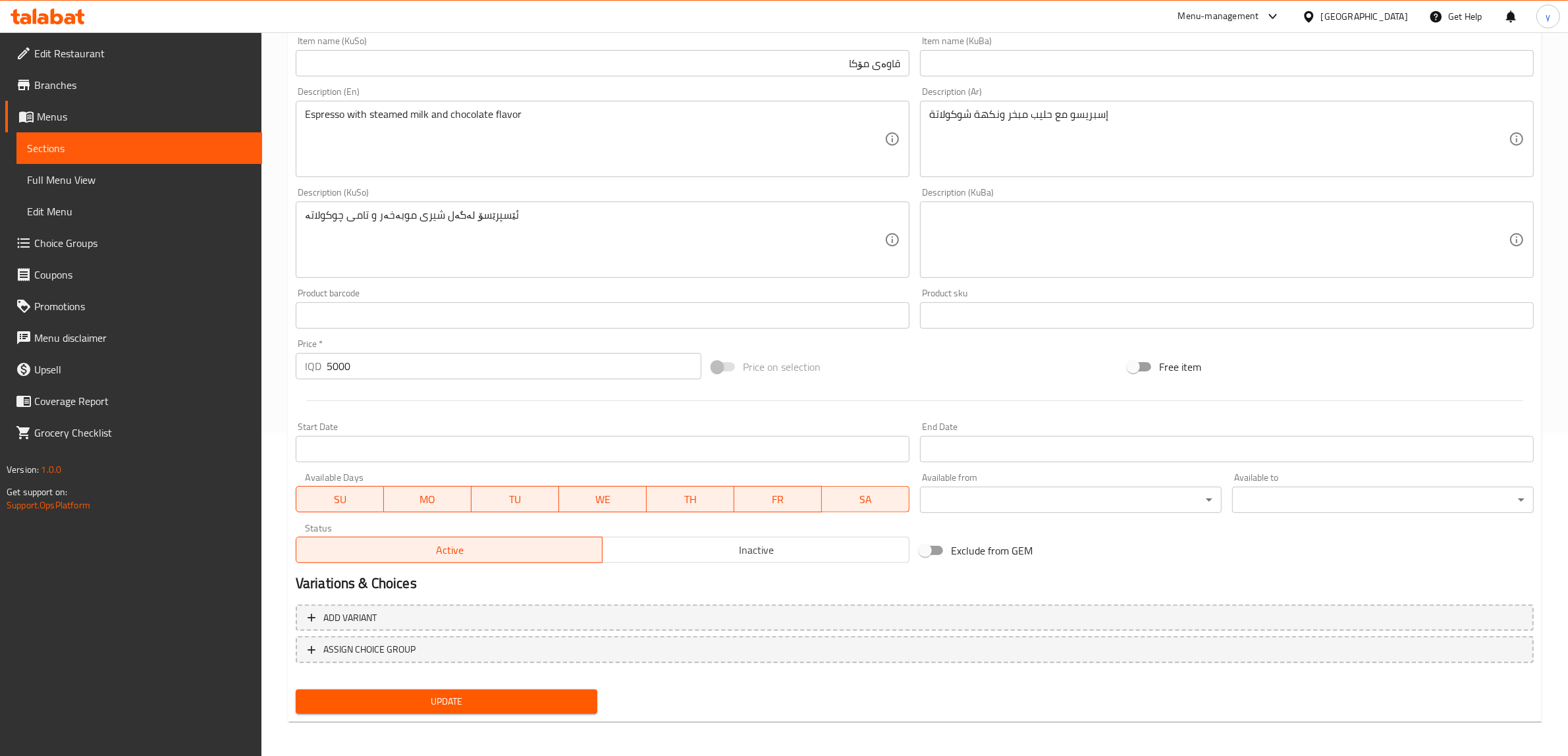
type input "Mocha Coffee"
click at [456, 700] on span "Update" at bounding box center [446, 701] width 281 height 16
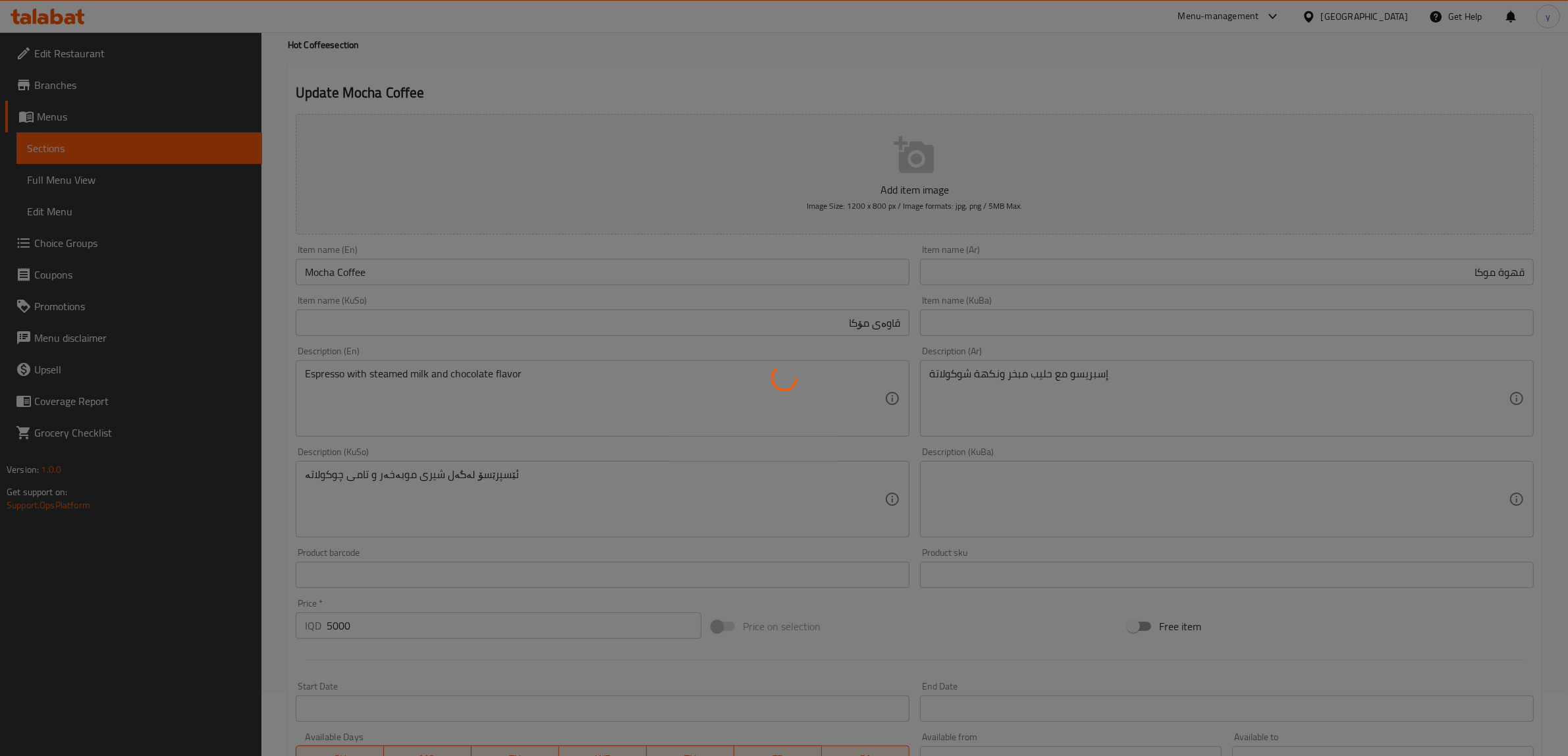
scroll to position [0, 0]
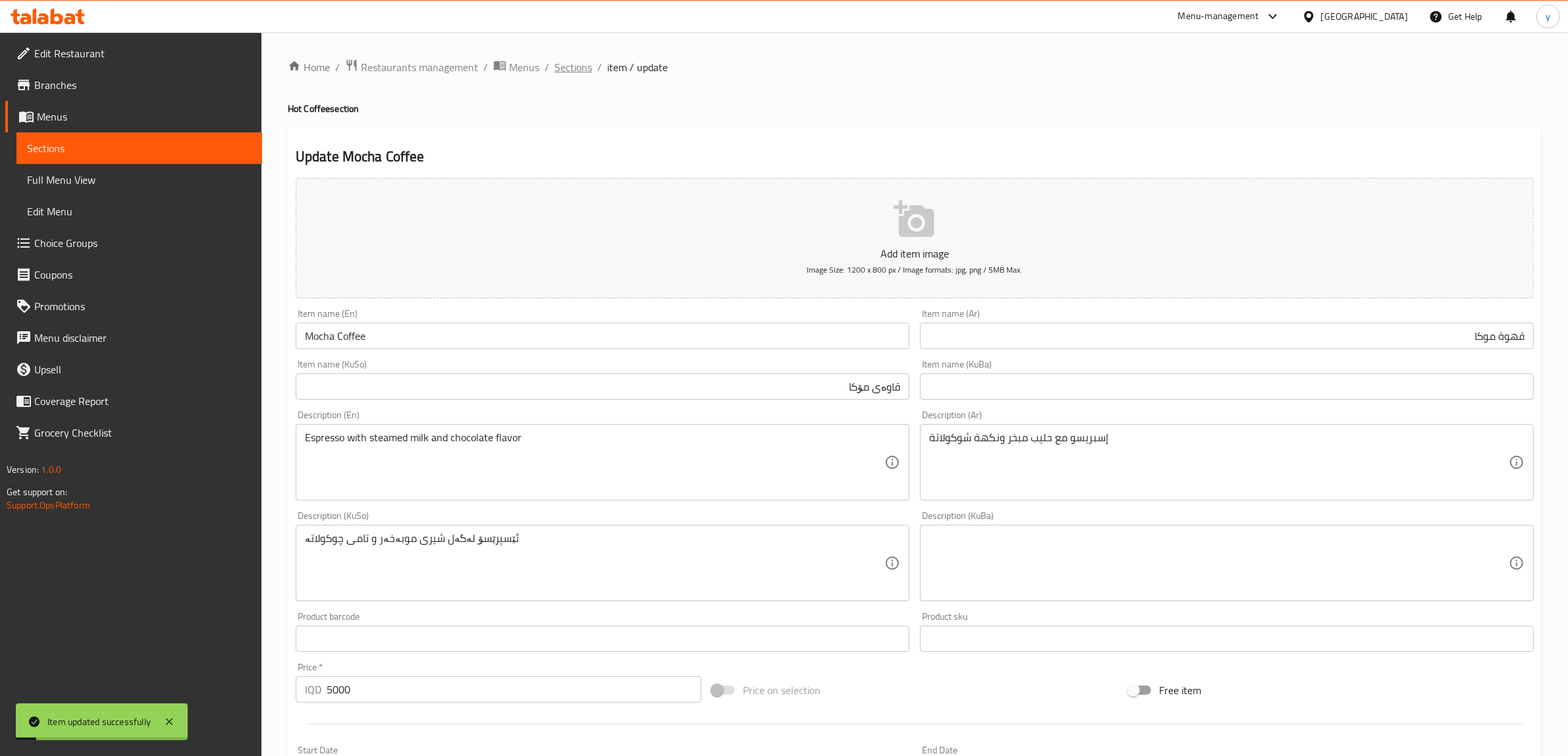
drag, startPoint x: 591, startPoint y: 60, endPoint x: 584, endPoint y: 68, distance: 10.6
click at [585, 67] on ol "Home / Restaurants management / Menus / Sections / item / update" at bounding box center [915, 67] width 1254 height 17
click at [584, 68] on span "Sections" at bounding box center [573, 67] width 37 height 15
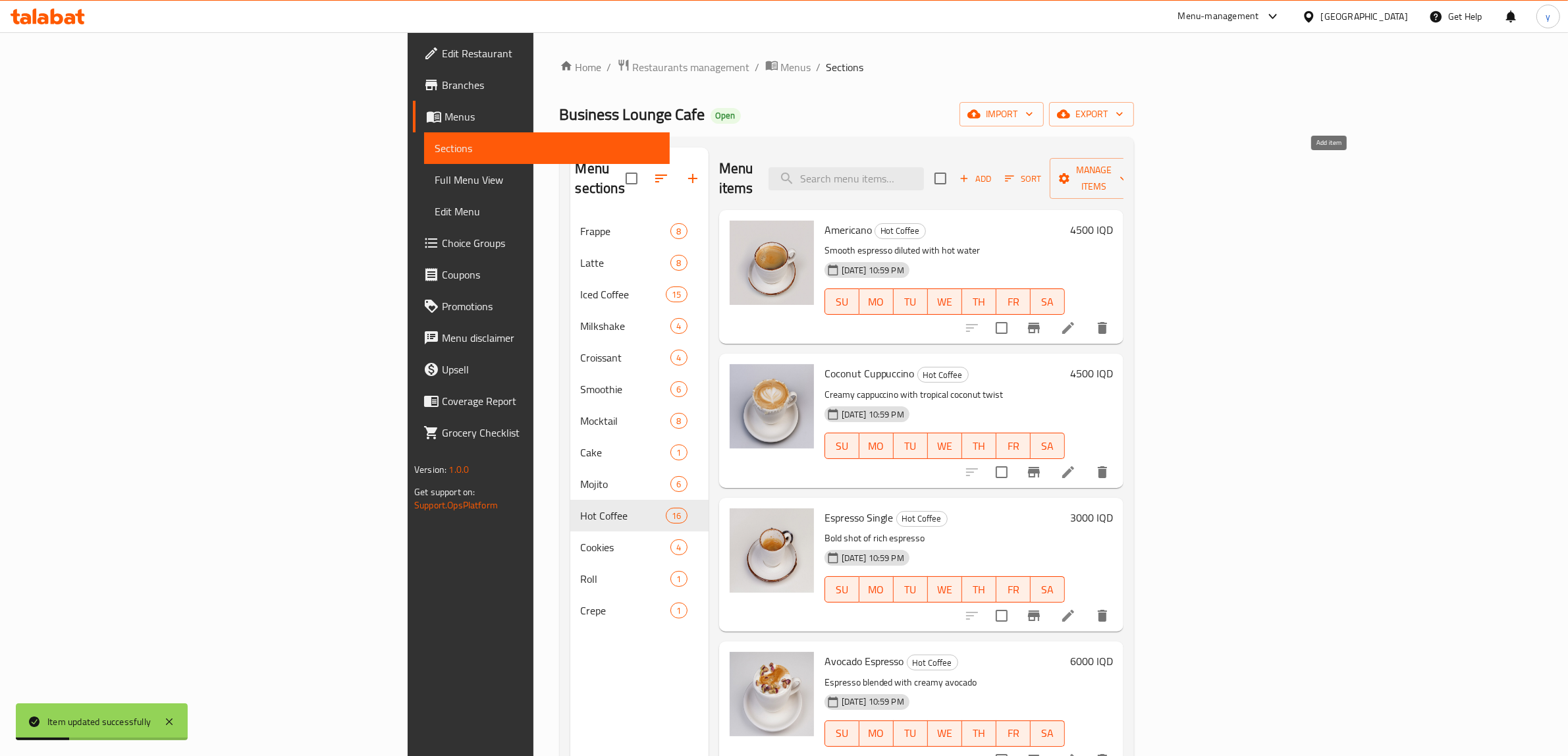
click at [993, 173] on span "Add" at bounding box center [976, 178] width 36 height 15
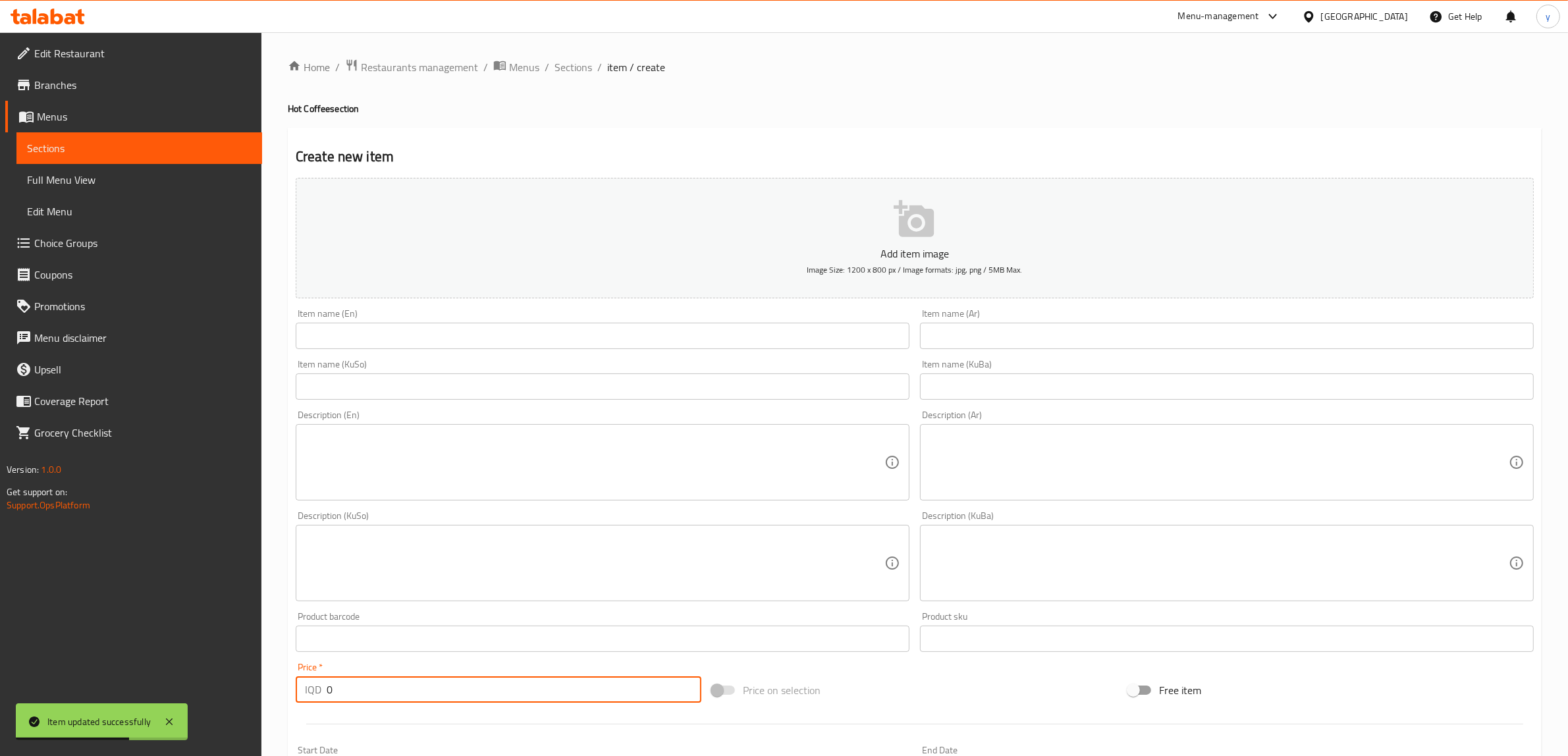
drag, startPoint x: 339, startPoint y: 702, endPoint x: 318, endPoint y: 706, distance: 21.4
click at [318, 706] on div "Price   * IQD 0 Price *" at bounding box center [498, 683] width 416 height 50
paste input "600"
type input "6000"
drag, startPoint x: 666, startPoint y: 347, endPoint x: 597, endPoint y: 350, distance: 69.1
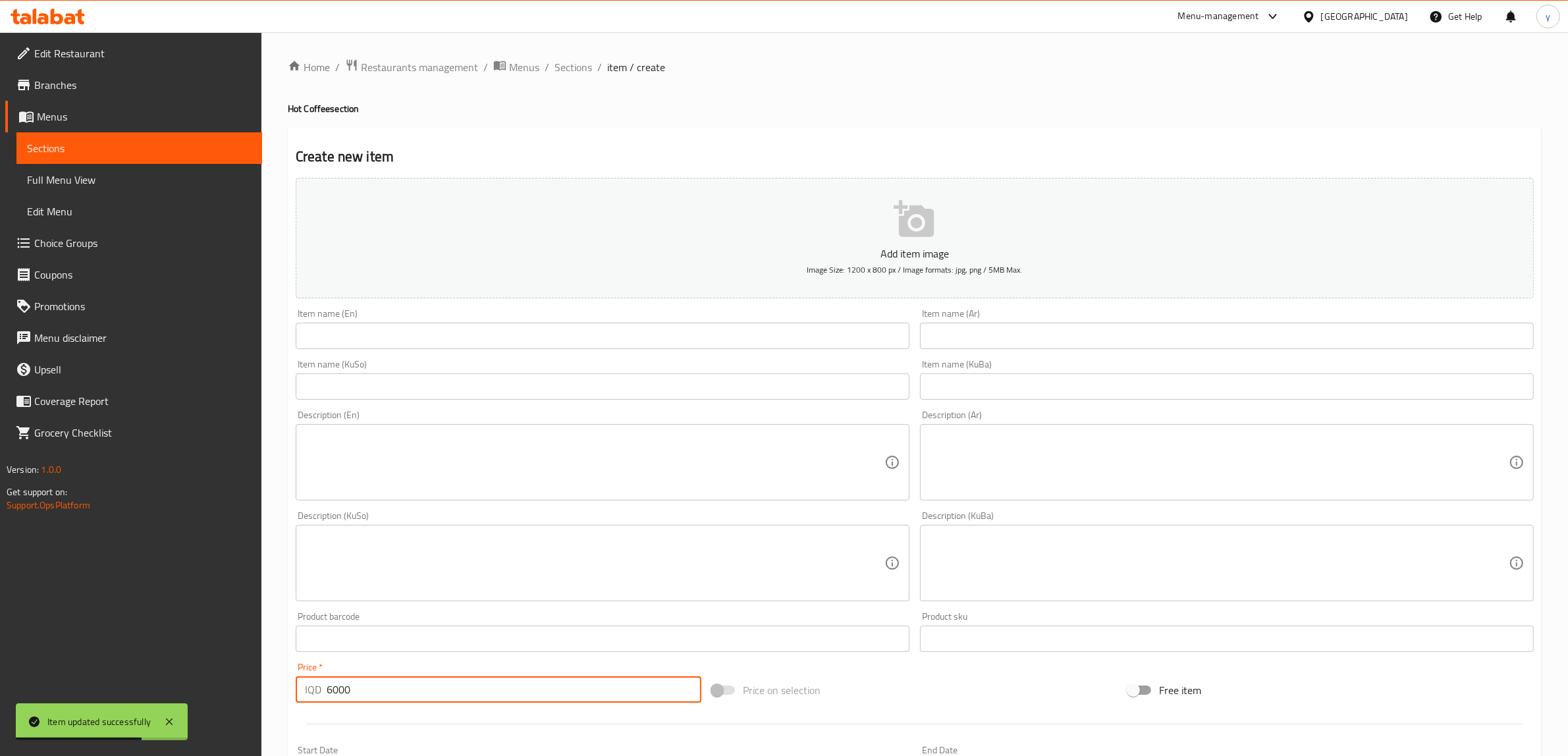
click at [665, 347] on input "text" at bounding box center [602, 336] width 614 height 26
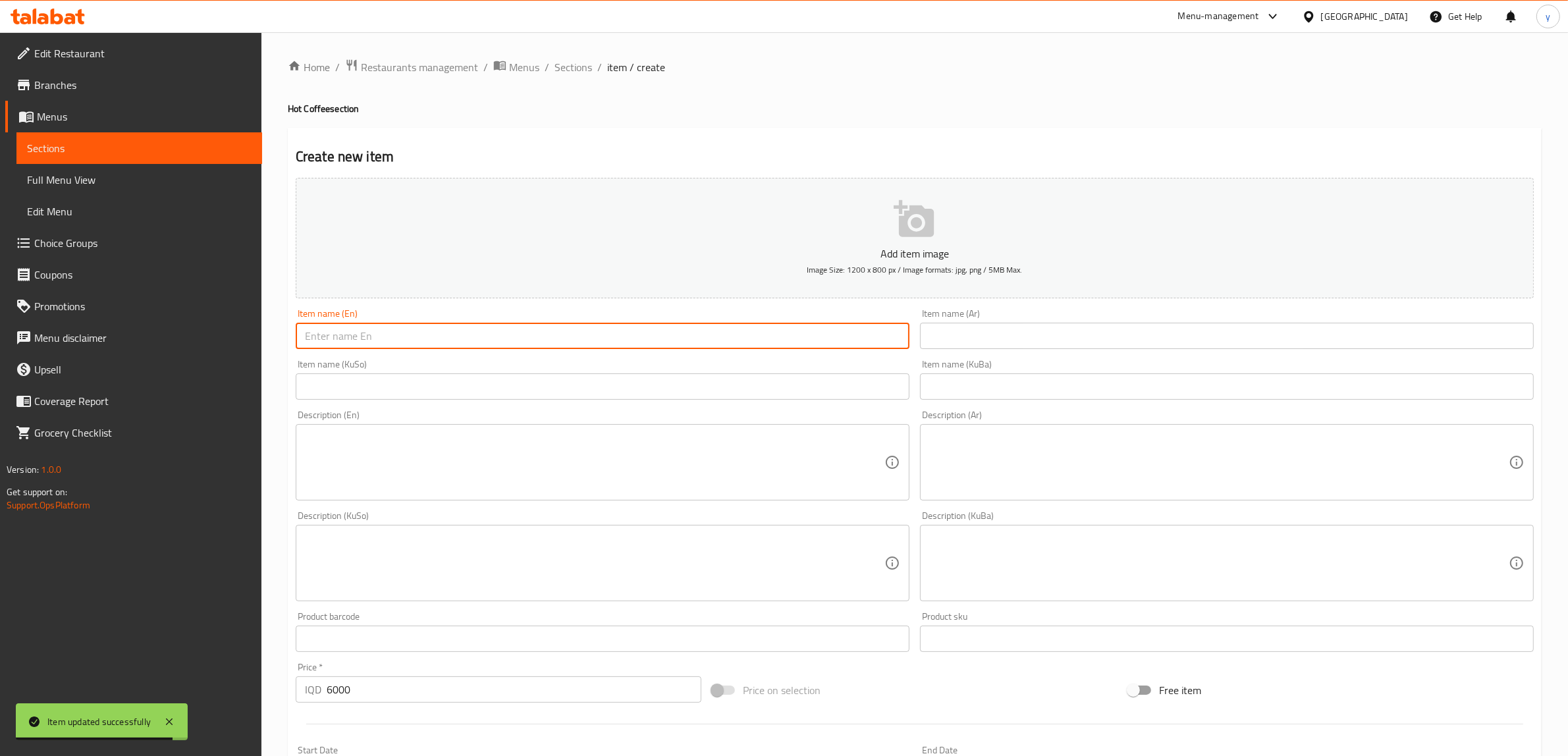
paste input "Filter Coffee"
type input "Filter Coffee"
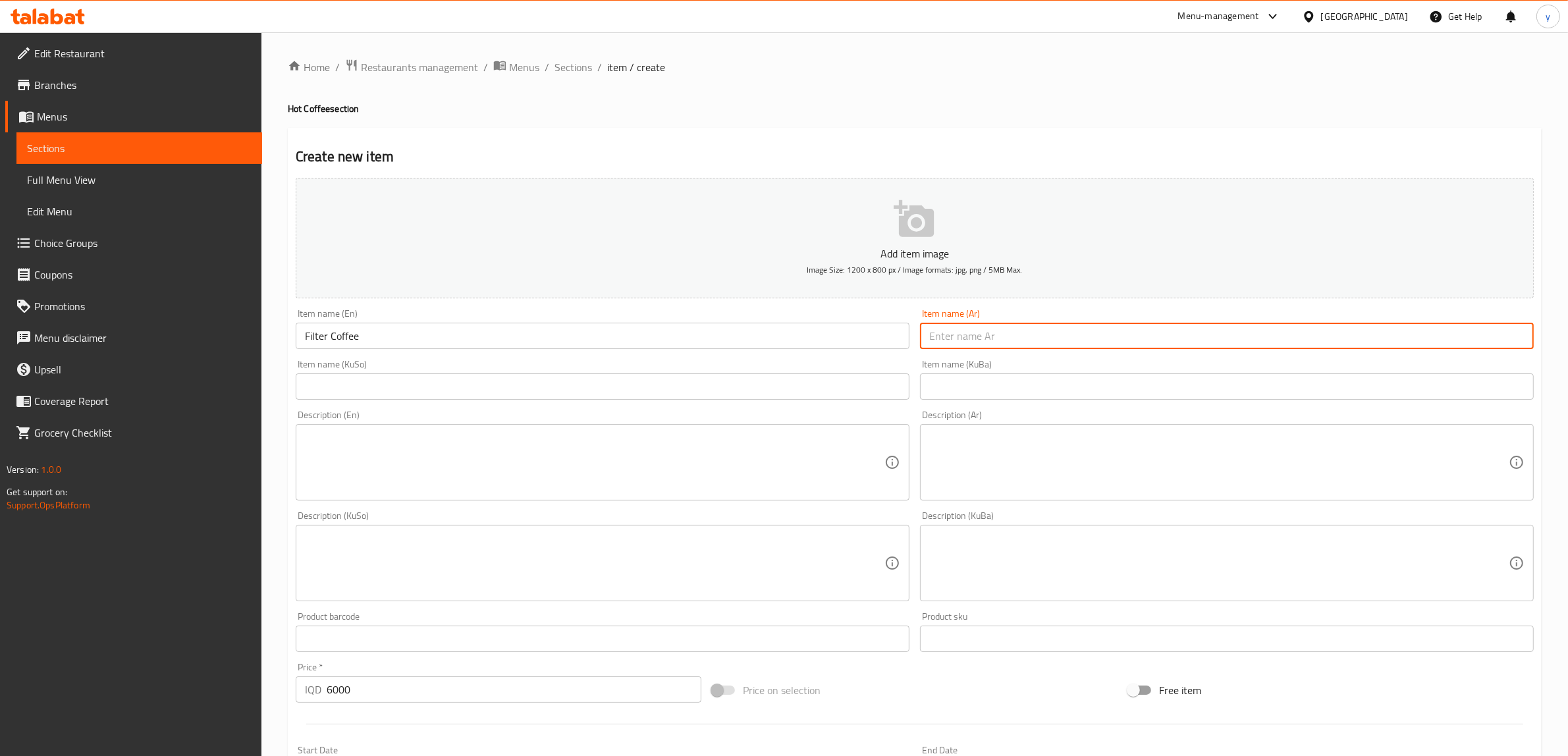
click at [1104, 323] on input "text" at bounding box center [1227, 336] width 614 height 26
type input "قهوة مفلترة"
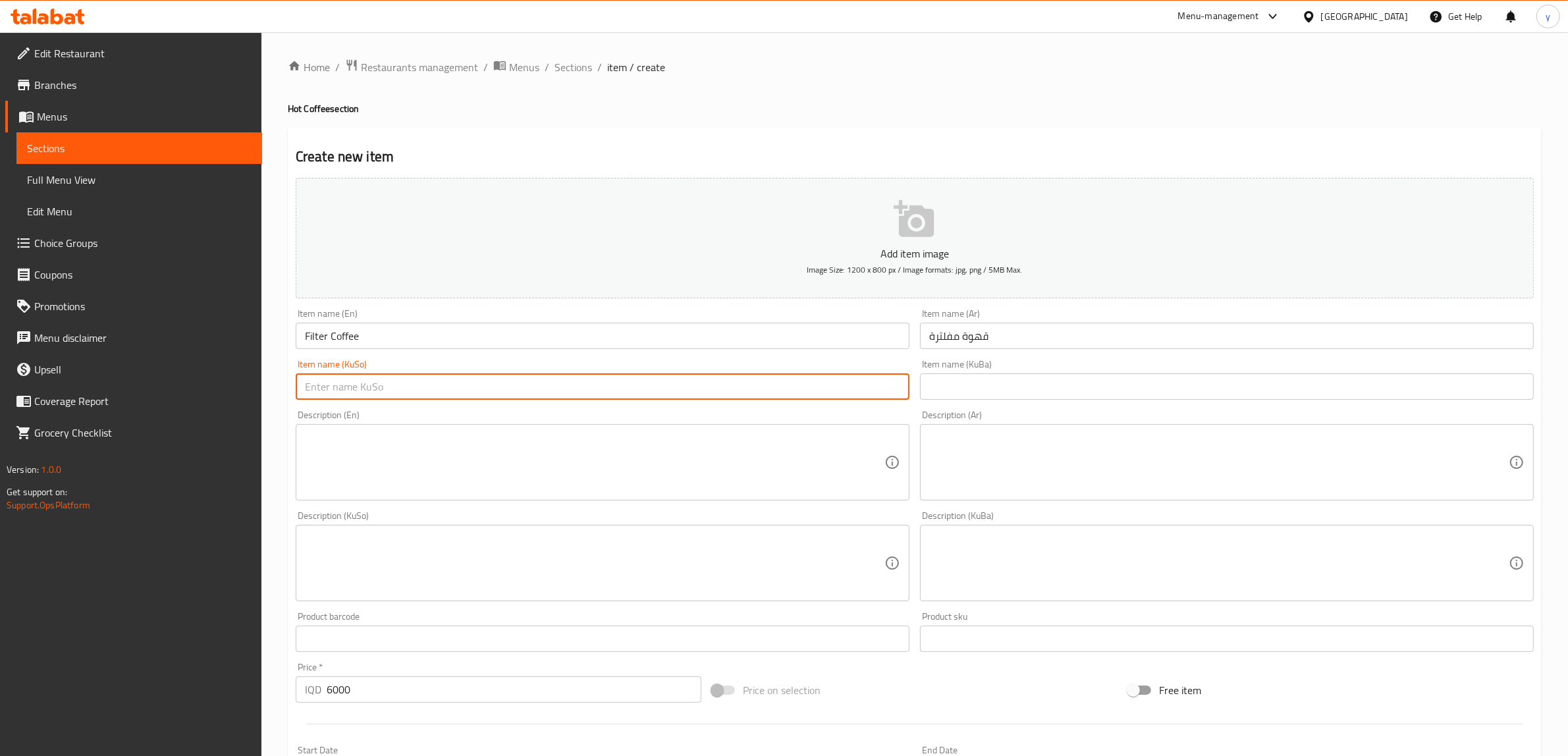
type input "ا"
type input "قاوەی فیلتەر"
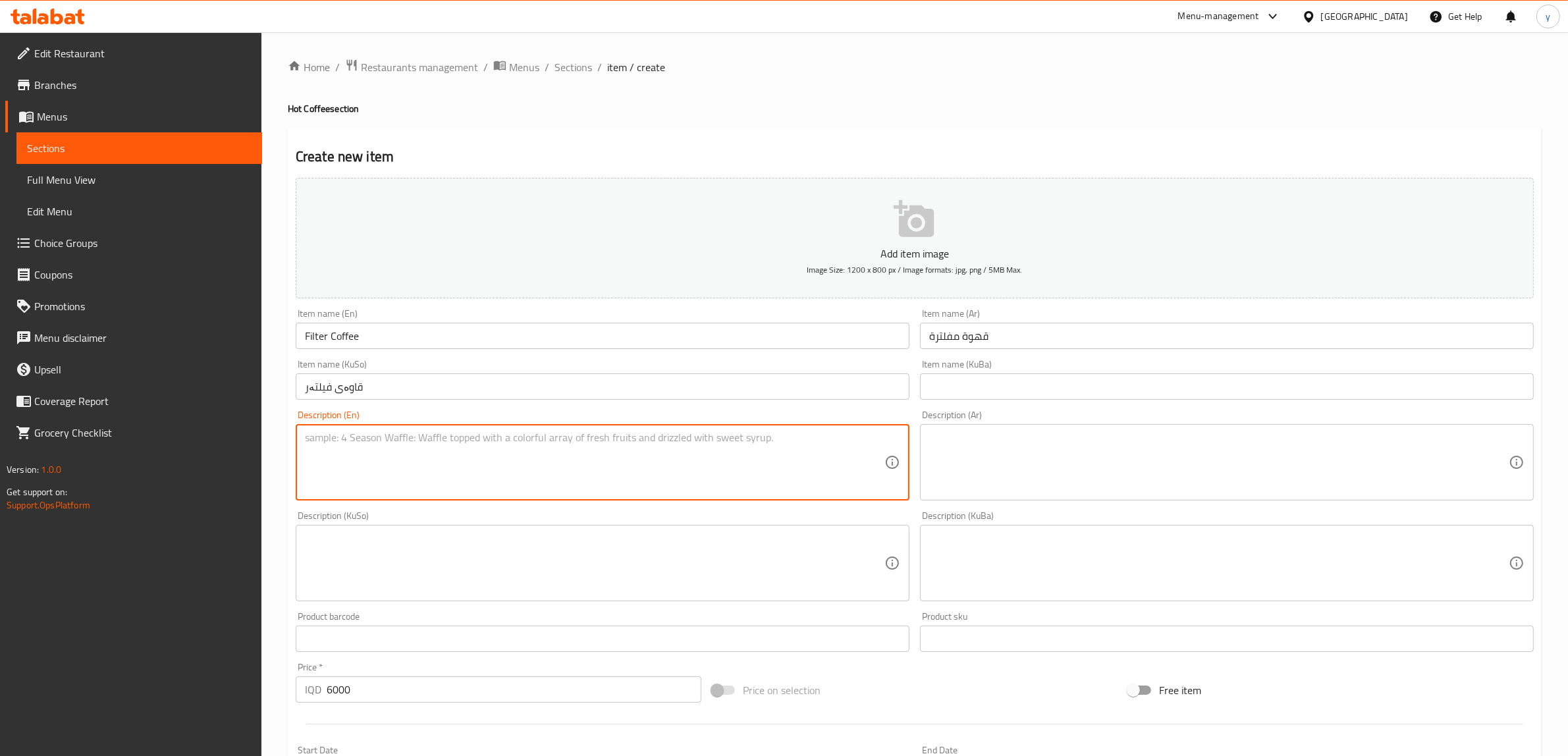
click at [673, 465] on textarea at bounding box center [595, 462] width 579 height 63
click at [602, 472] on textarea at bounding box center [595, 462] width 579 height 63
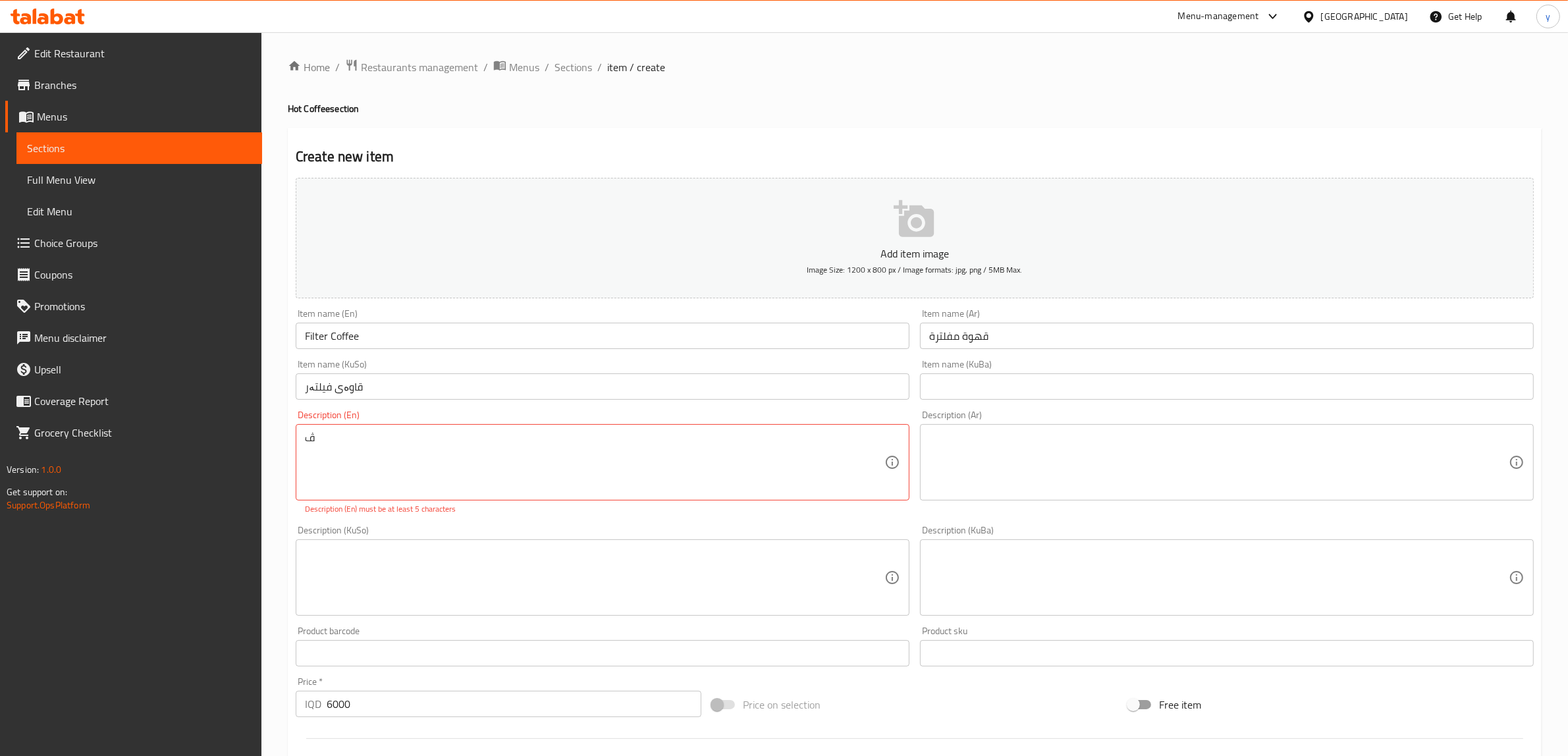
click at [573, 430] on div "ڤ Description (En)" at bounding box center [602, 462] width 614 height 76
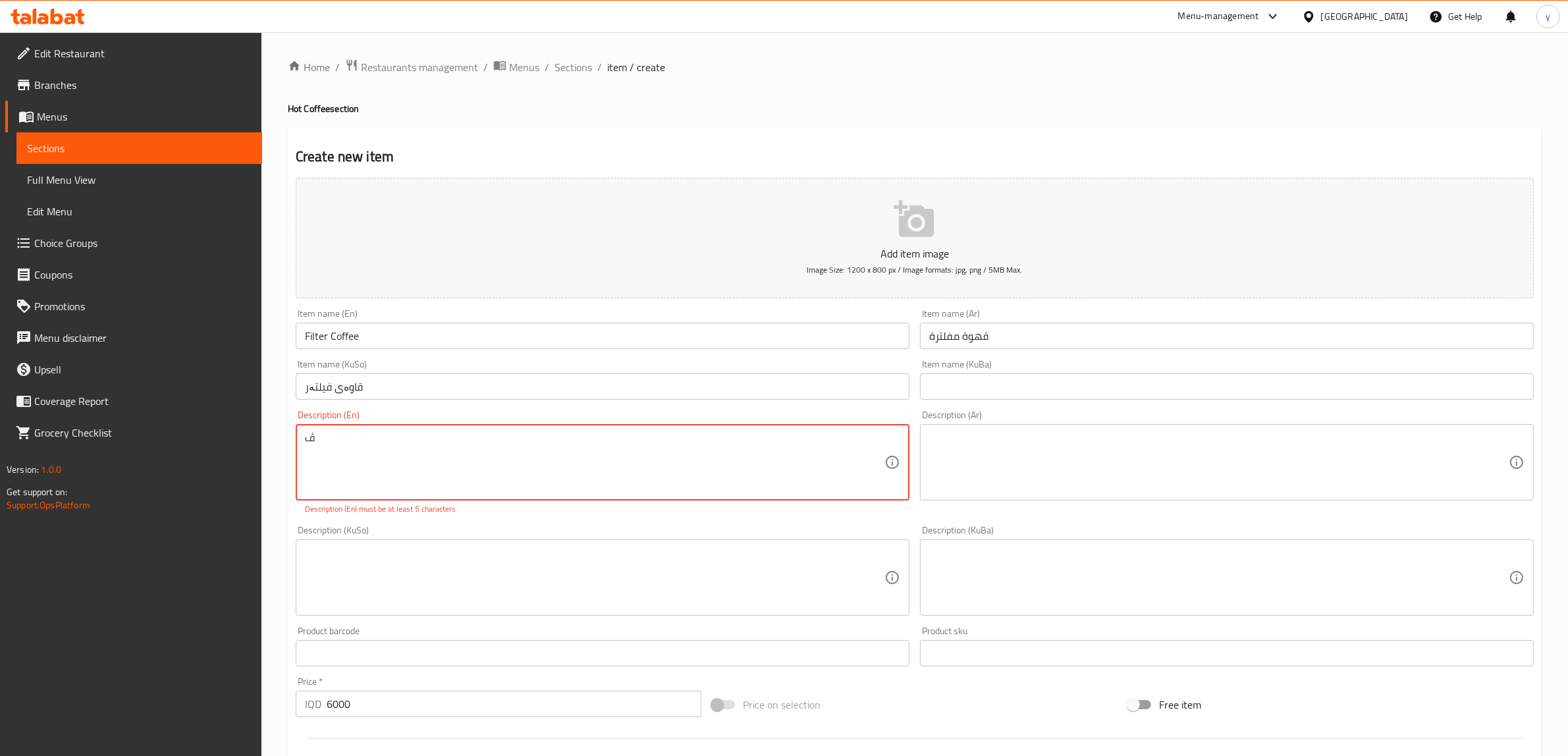
click at [577, 446] on textarea "ڤ" at bounding box center [595, 462] width 579 height 63
paste textarea "Classic drip coffee with a smooth, balanced taste."
click at [450, 442] on textarea "Classic drip coffee with a smooth, balanced taste" at bounding box center [595, 462] width 579 height 63
click at [561, 438] on textarea "Classic drip coffee with a smooth, balanced taste" at bounding box center [595, 462] width 579 height 63
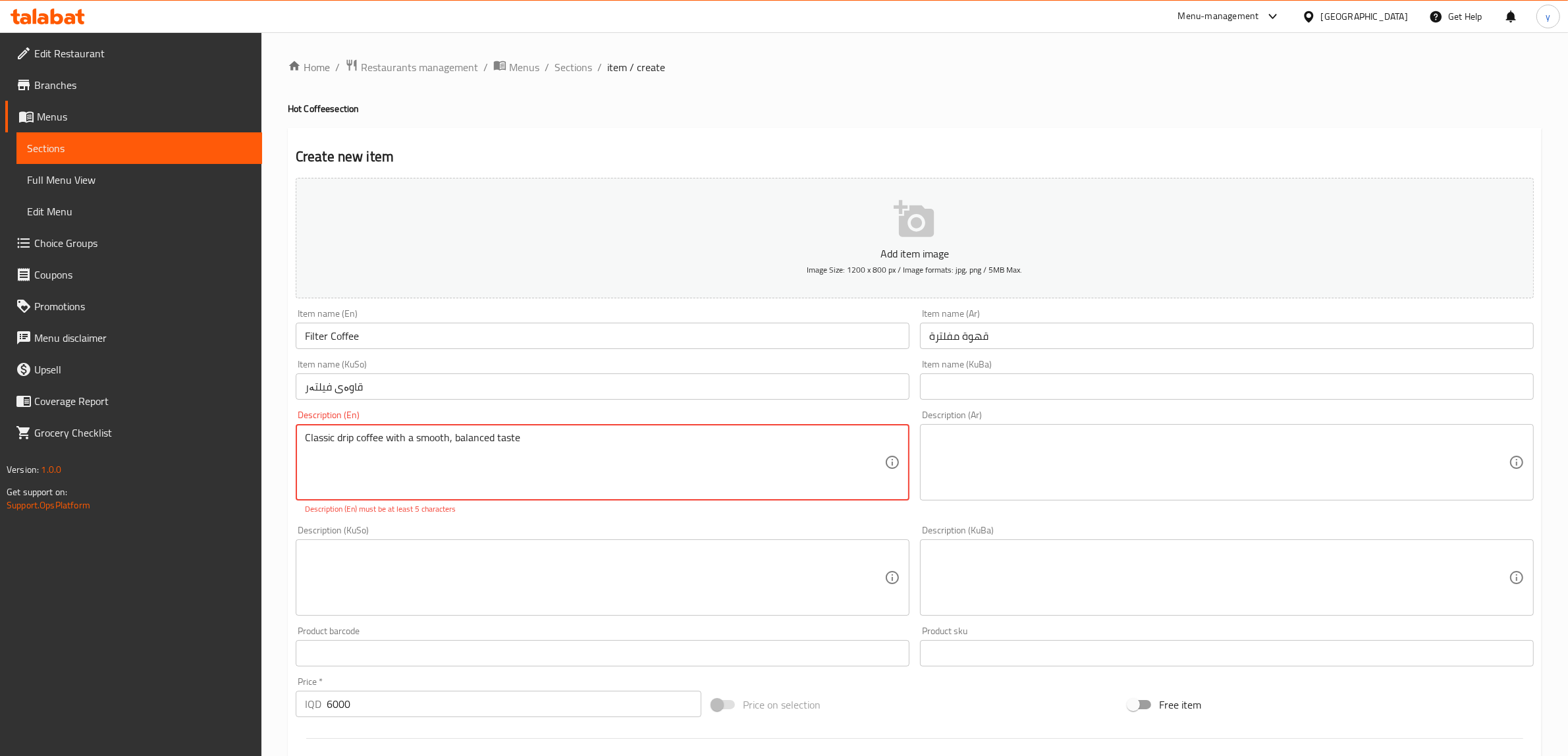
click at [456, 442] on textarea "Classic drip coffee with a smooth, balanced taste" at bounding box center [595, 462] width 579 height 63
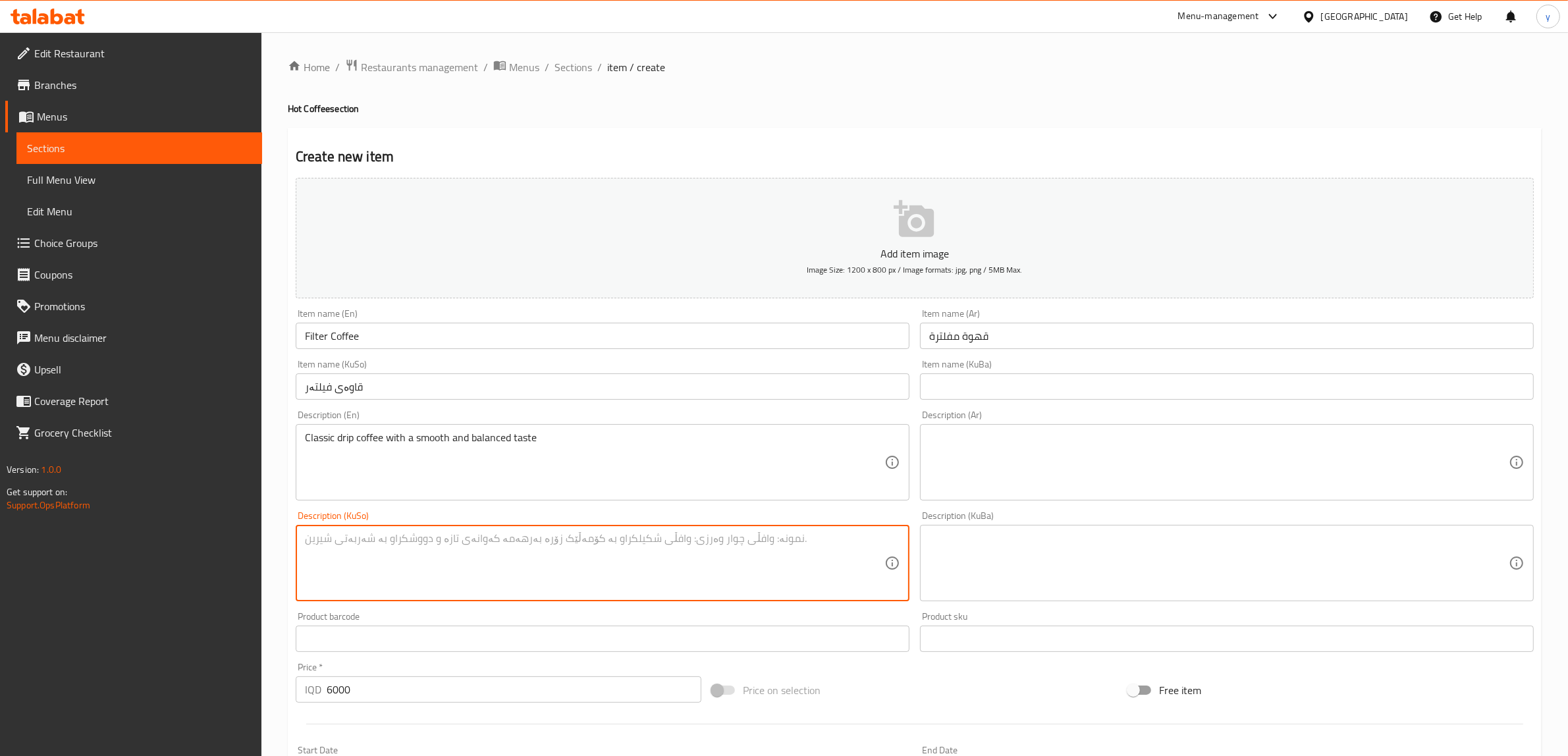
click at [550, 579] on textarea at bounding box center [595, 563] width 579 height 63
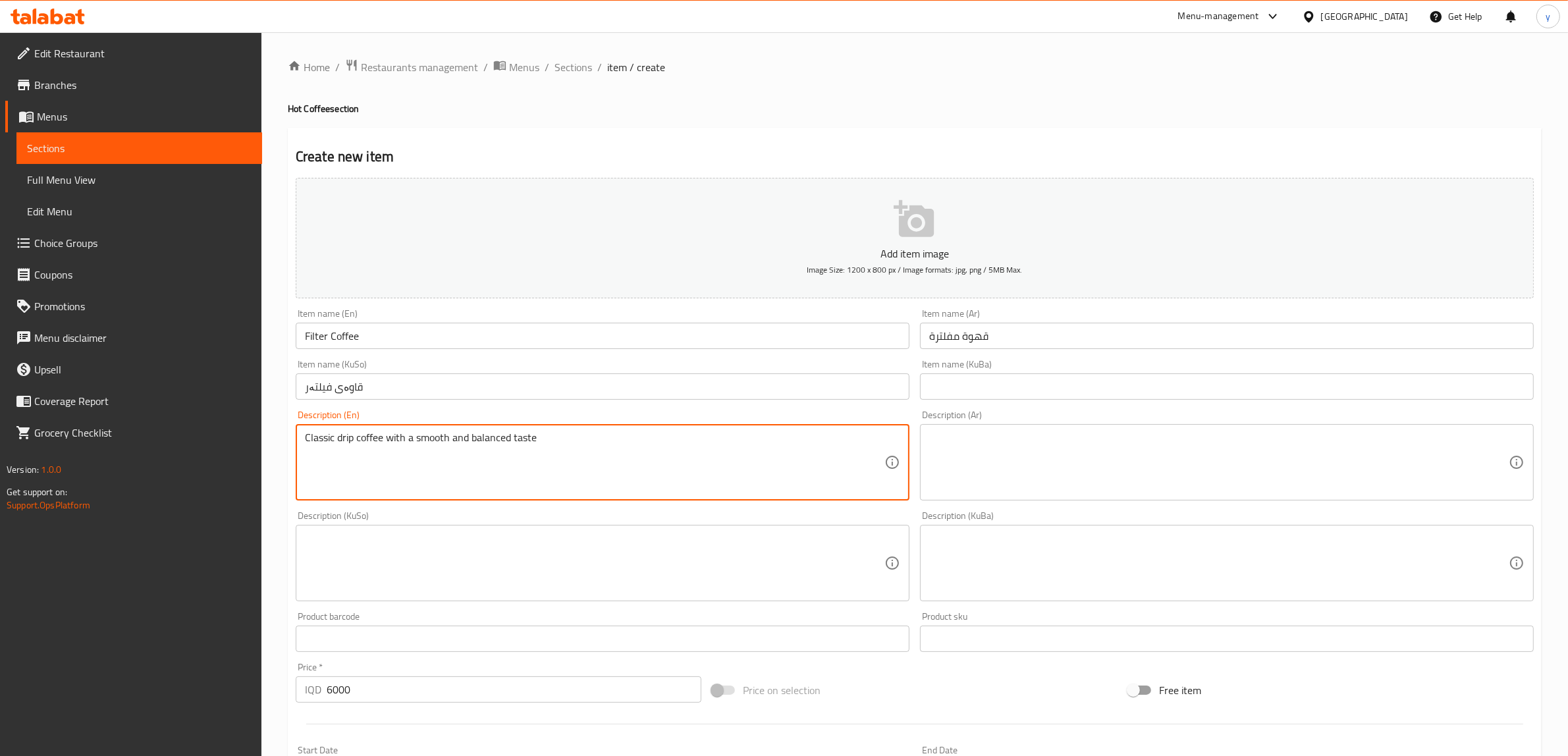
click at [544, 471] on textarea "Classic drip coffee with a smooth and balanced taste" at bounding box center [595, 462] width 579 height 63
paste textarea
type textarea "Classic drip coffee with smooth and balanced taste"
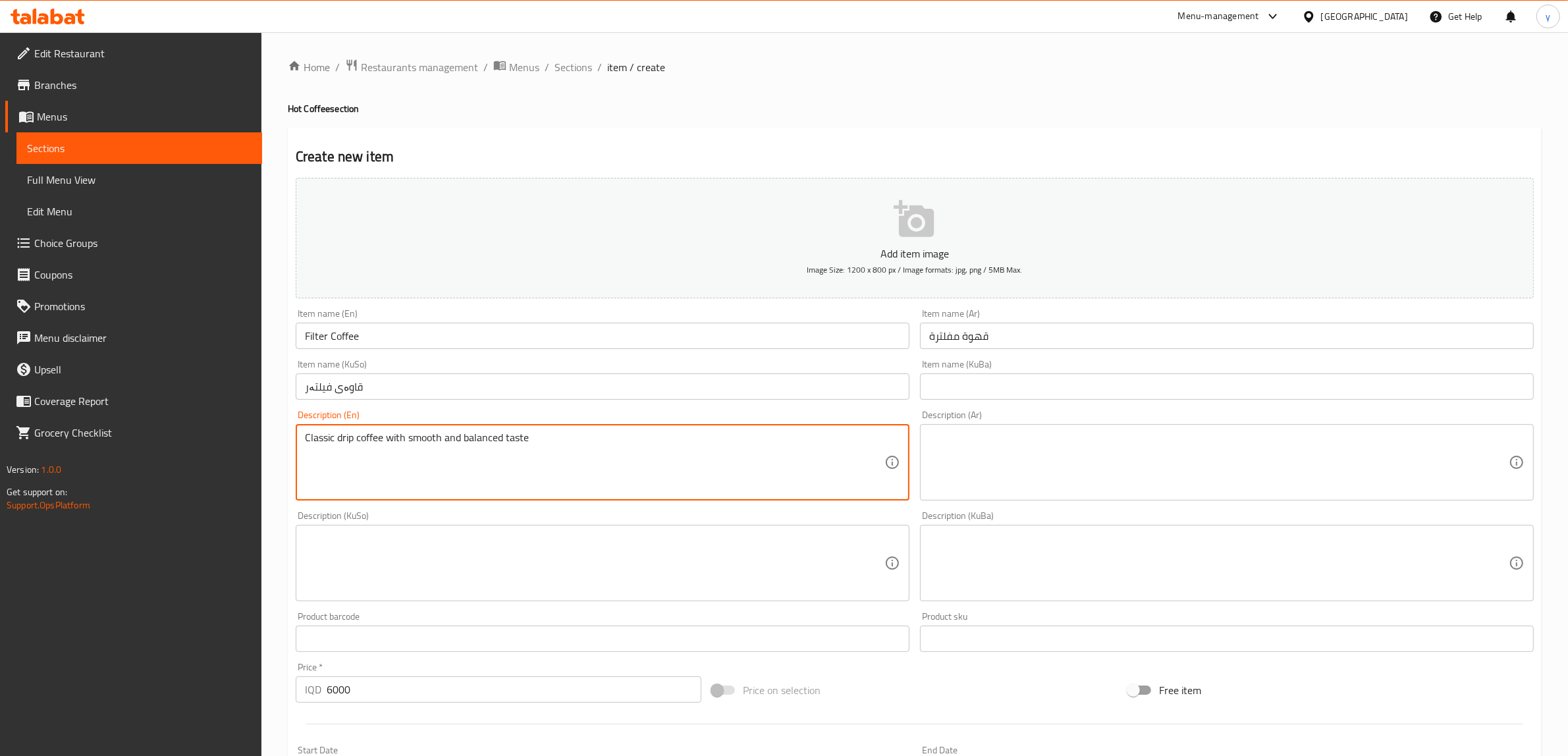
click at [1048, 461] on textarea at bounding box center [1219, 462] width 579 height 63
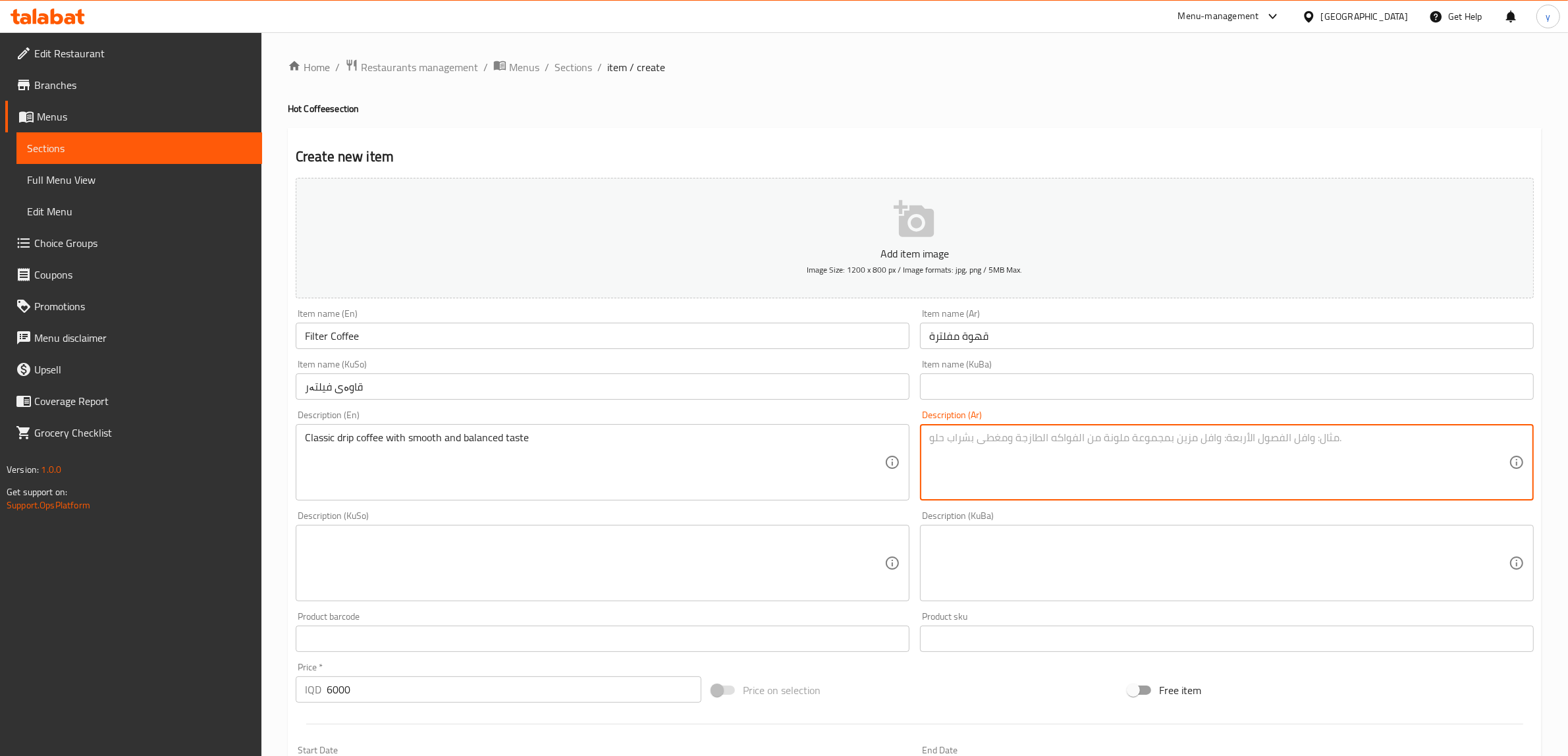
paste textarea "قهوة كلاسيكي دريب مع طعم ناعم ومتوازن"
type textarea "قهوة كلاسيكي دريب مع طعم ناعم ومتوازن"
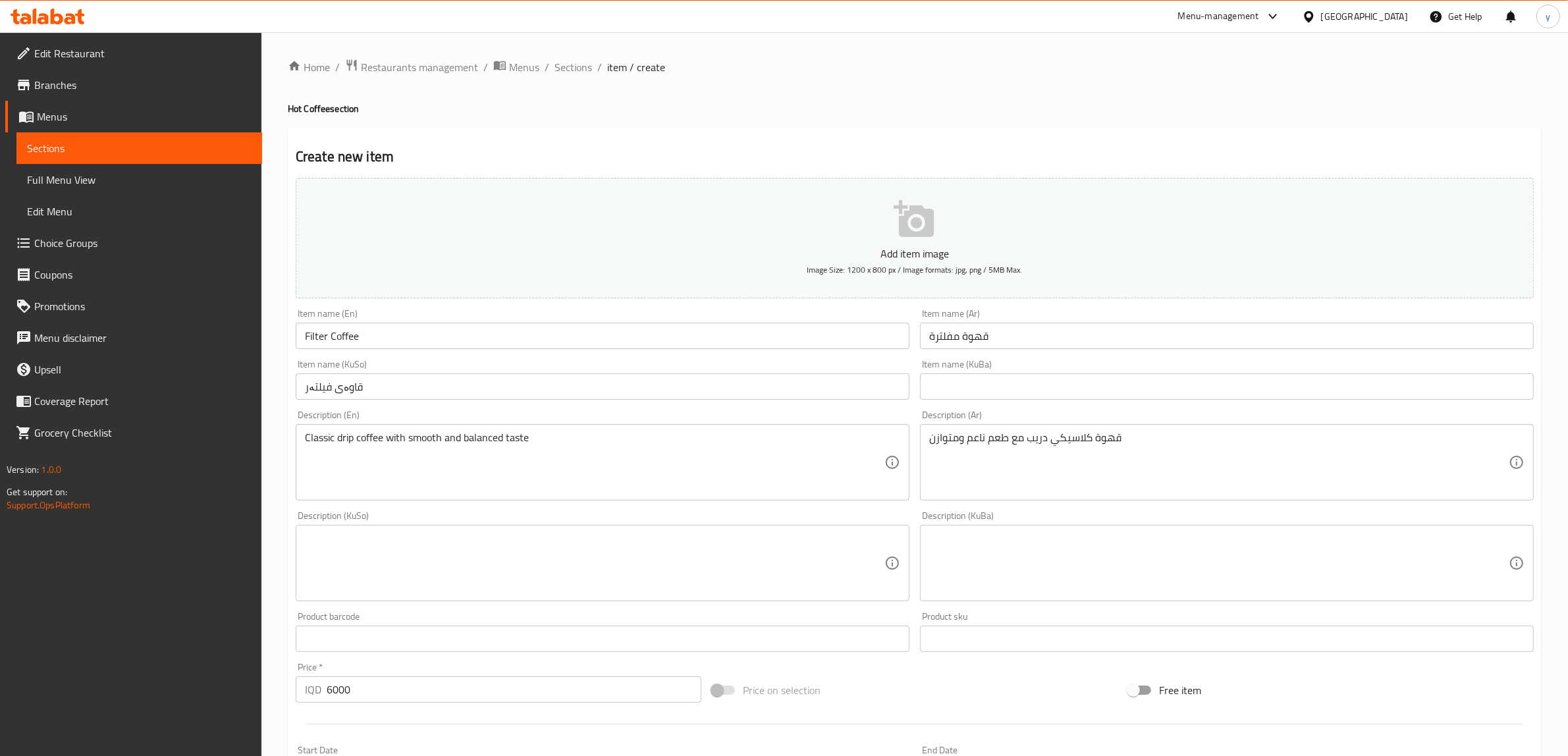
click at [802, 529] on div "Description (KuSo)" at bounding box center [602, 563] width 614 height 76
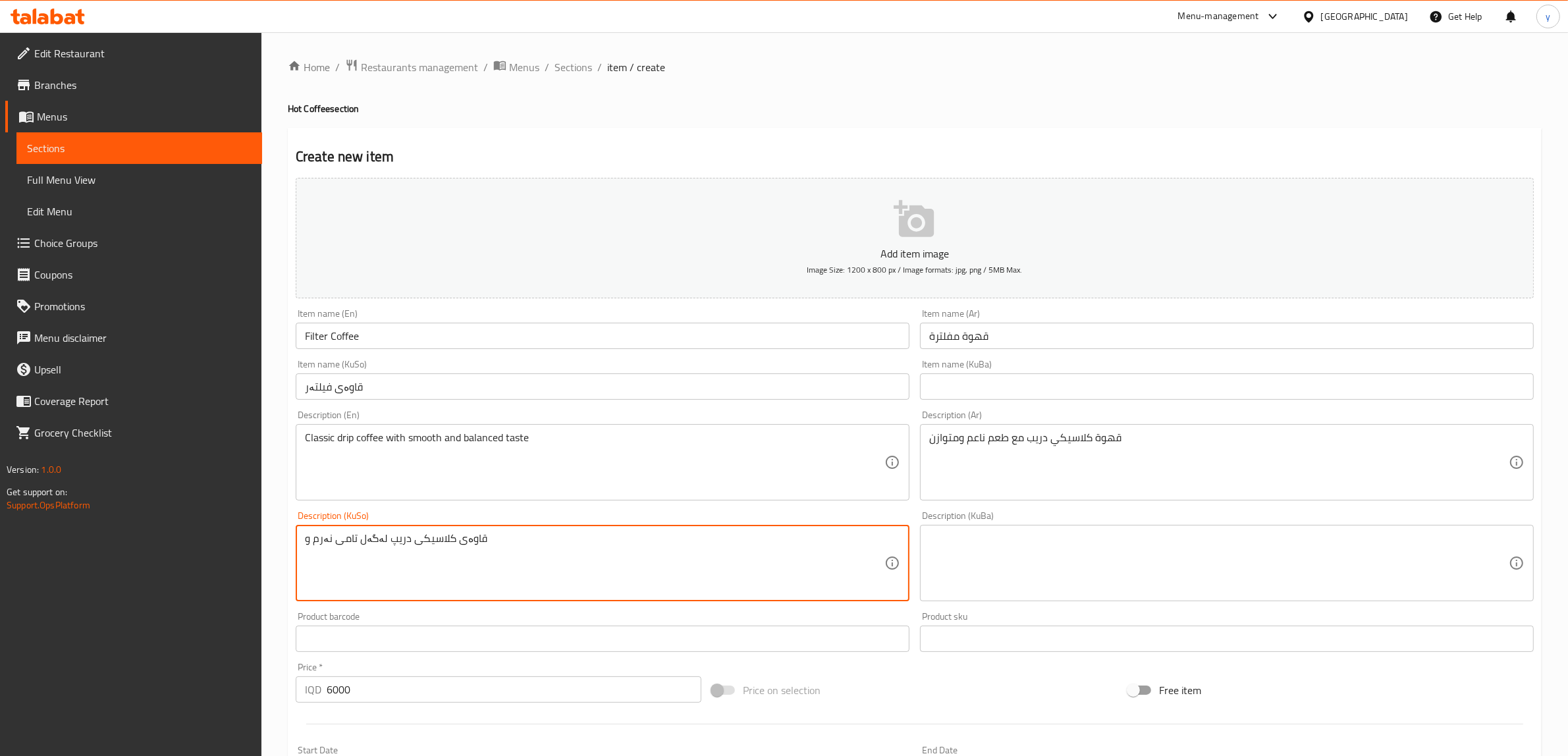
paste textarea "هاوسەنگ"
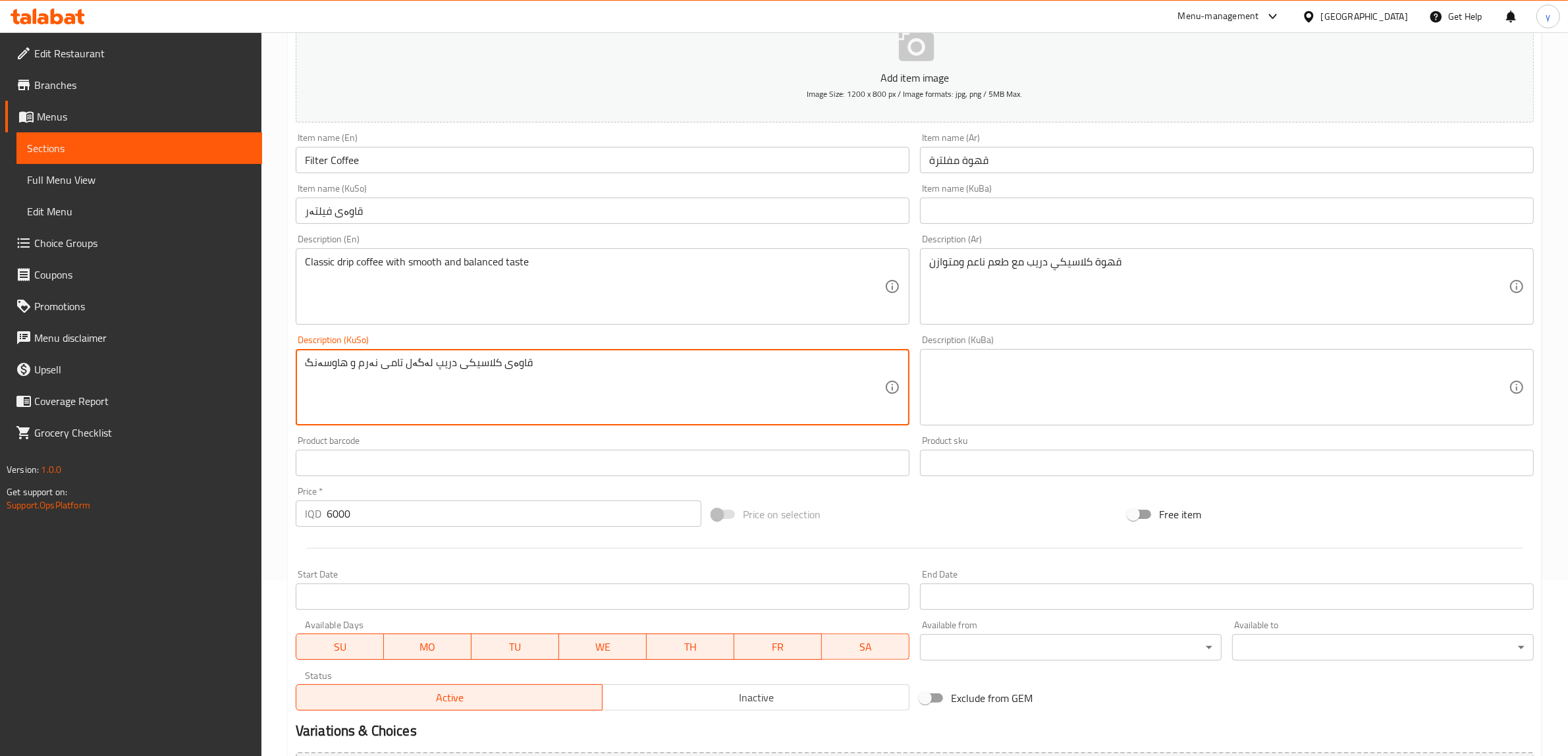
scroll to position [323, 0]
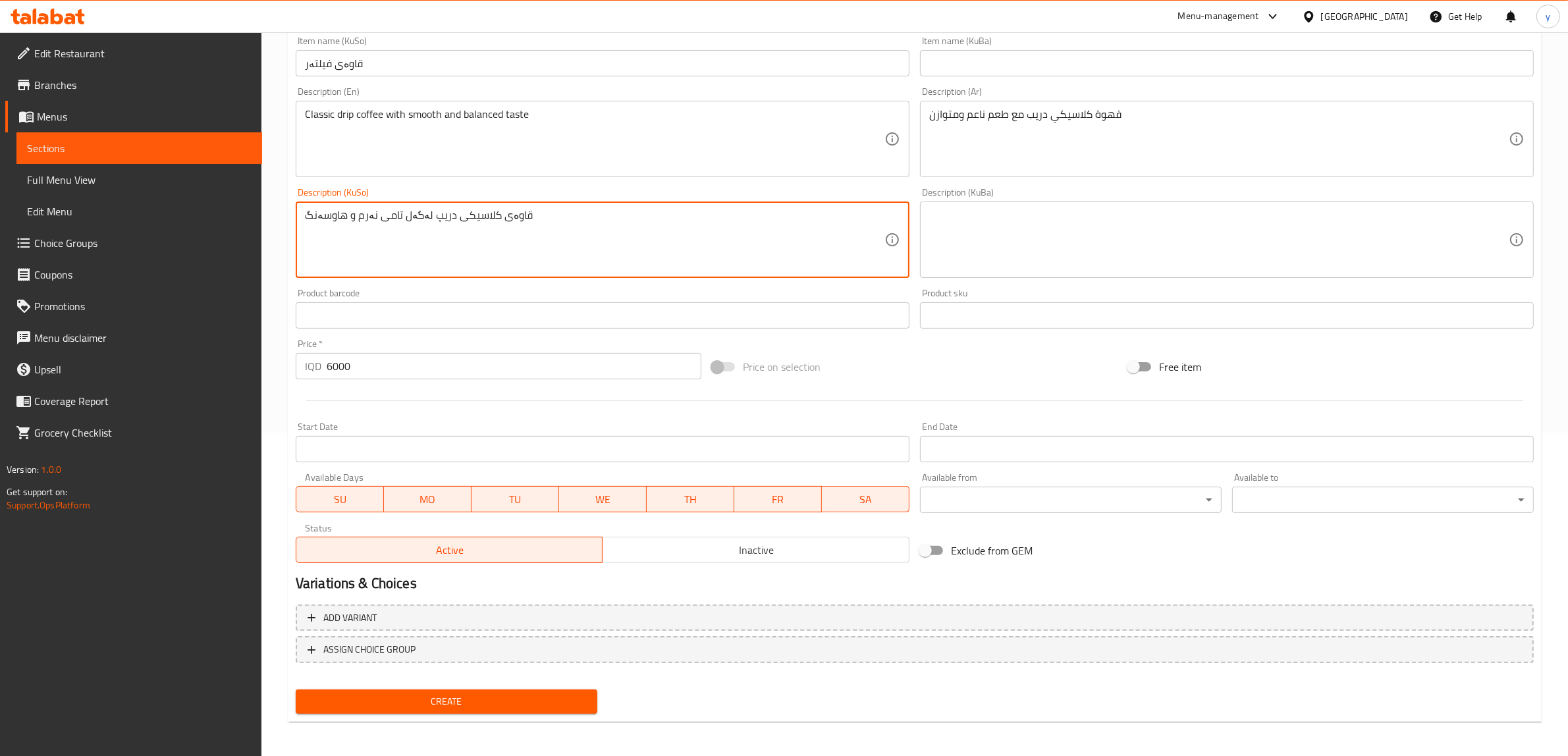
type textarea "قاوەی کلاسیکی دریپ لەگەل تامی نەرم و هاوسەنگ"
click at [496, 703] on span "Create" at bounding box center [446, 701] width 281 height 16
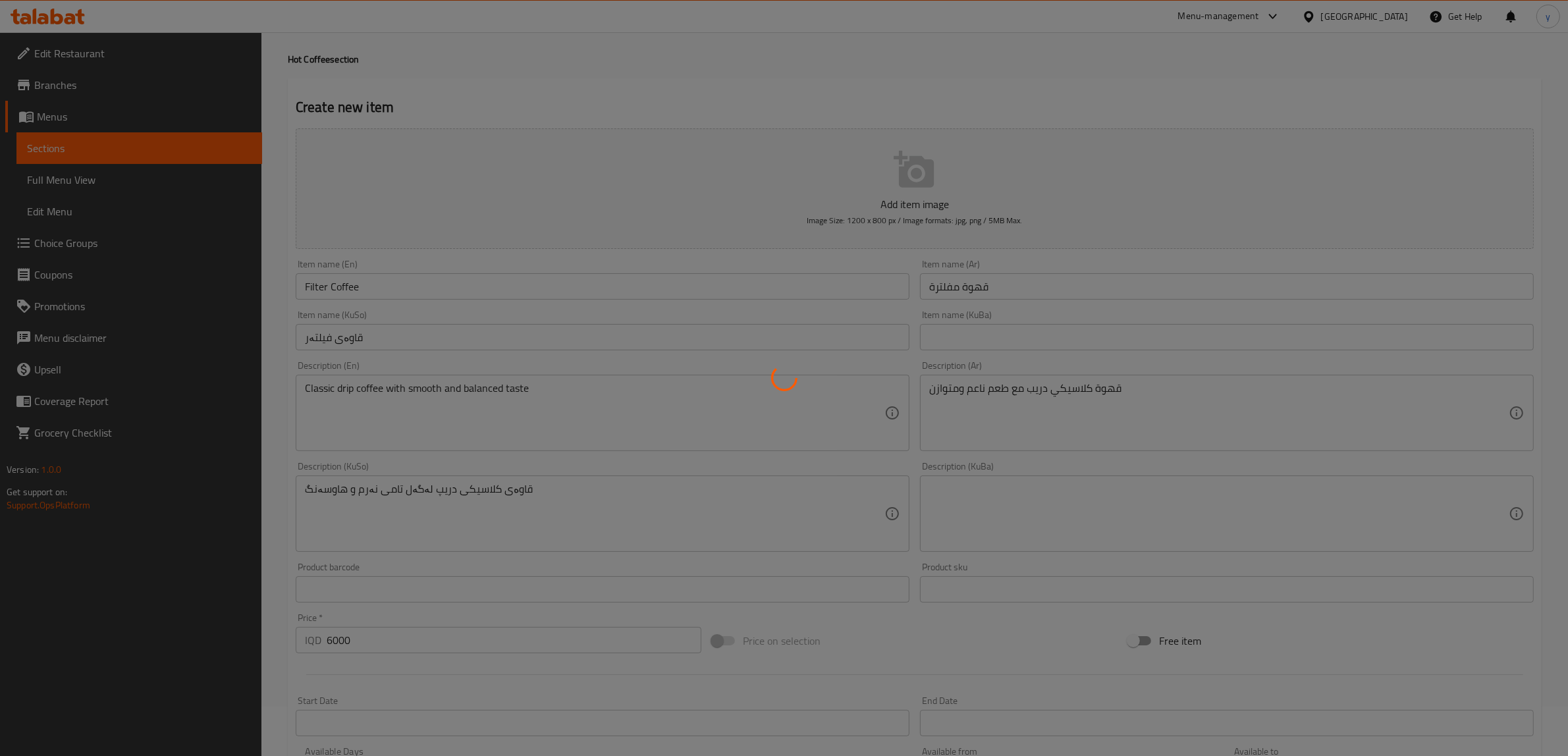
type input "0"
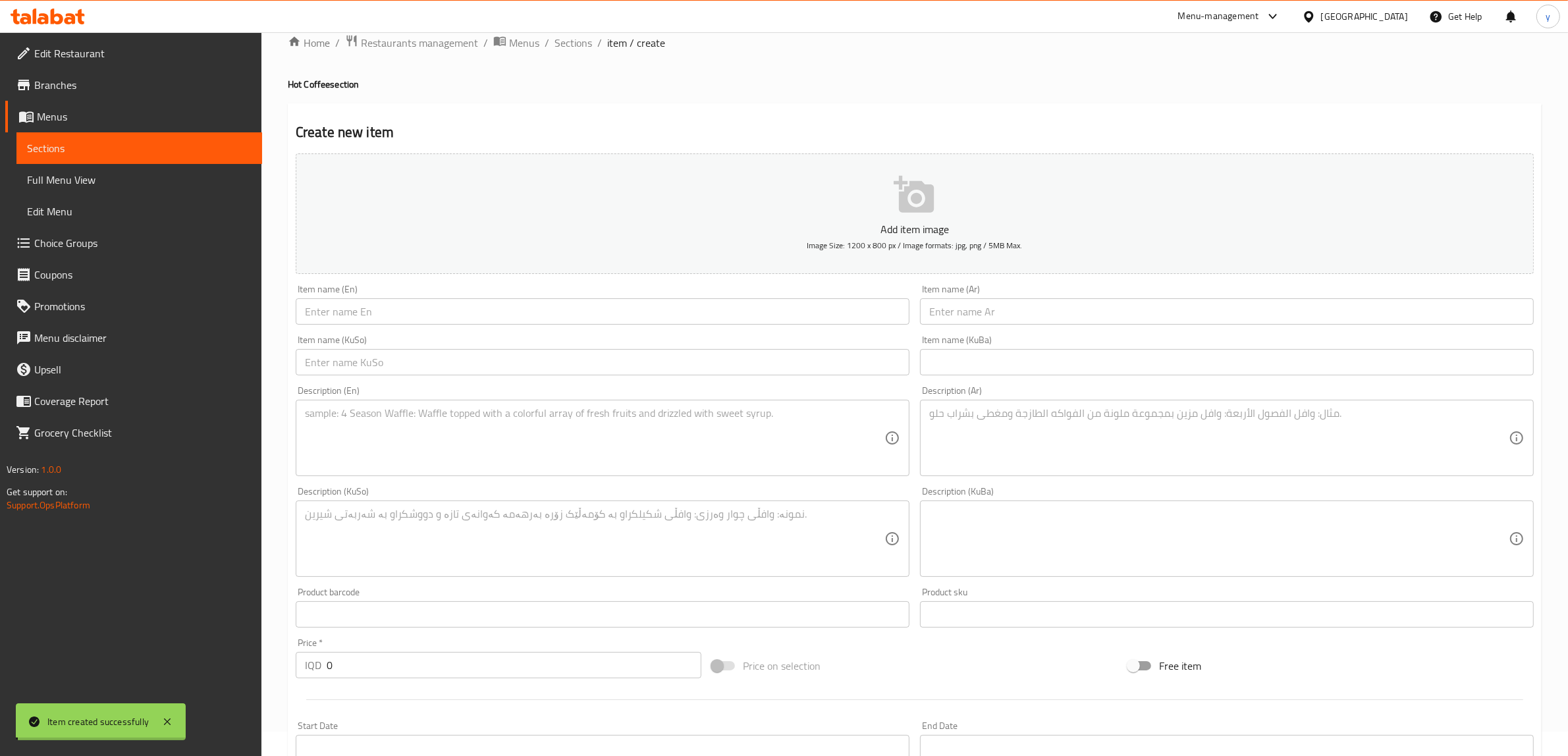
scroll to position [0, 0]
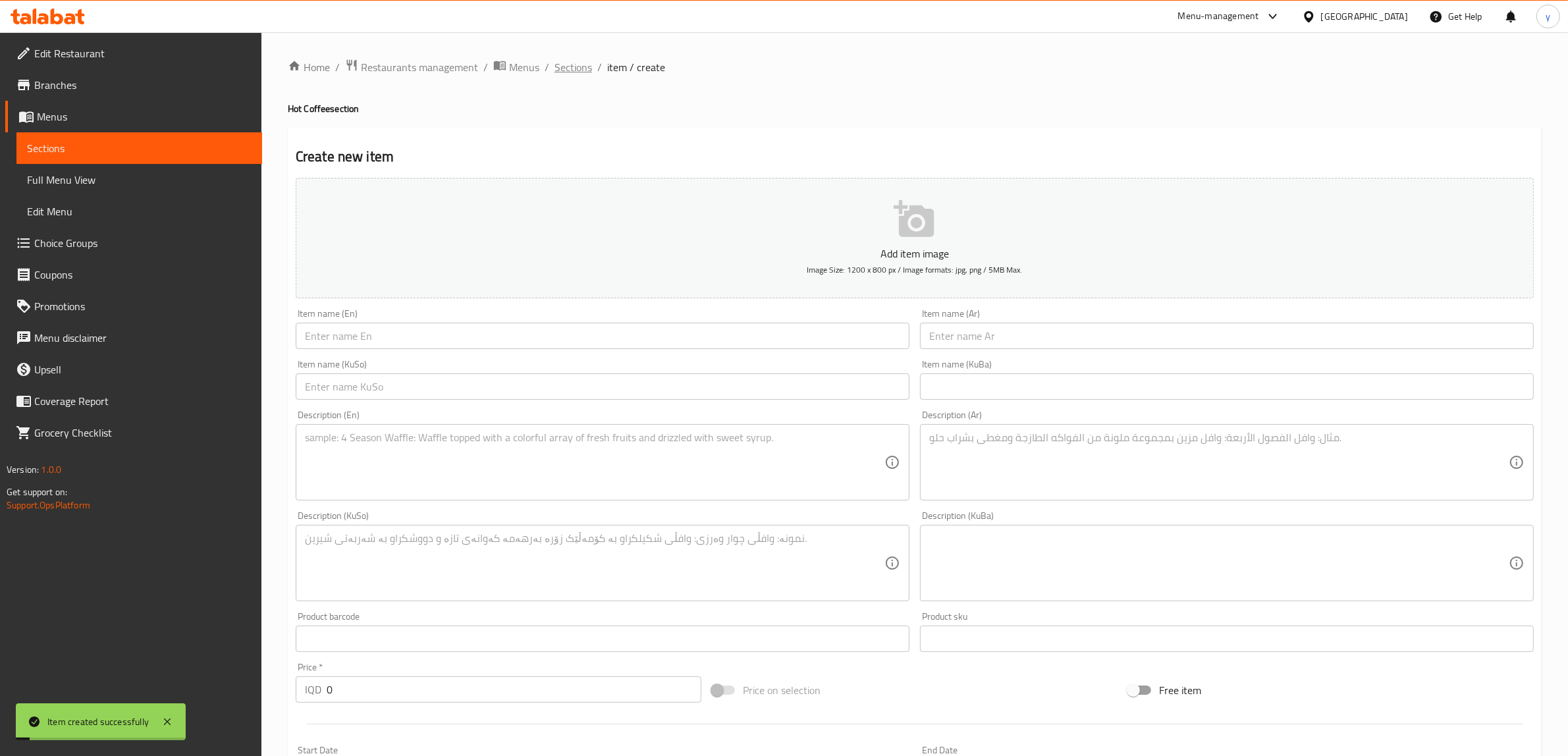
click at [578, 66] on span "Sections" at bounding box center [573, 67] width 37 height 15
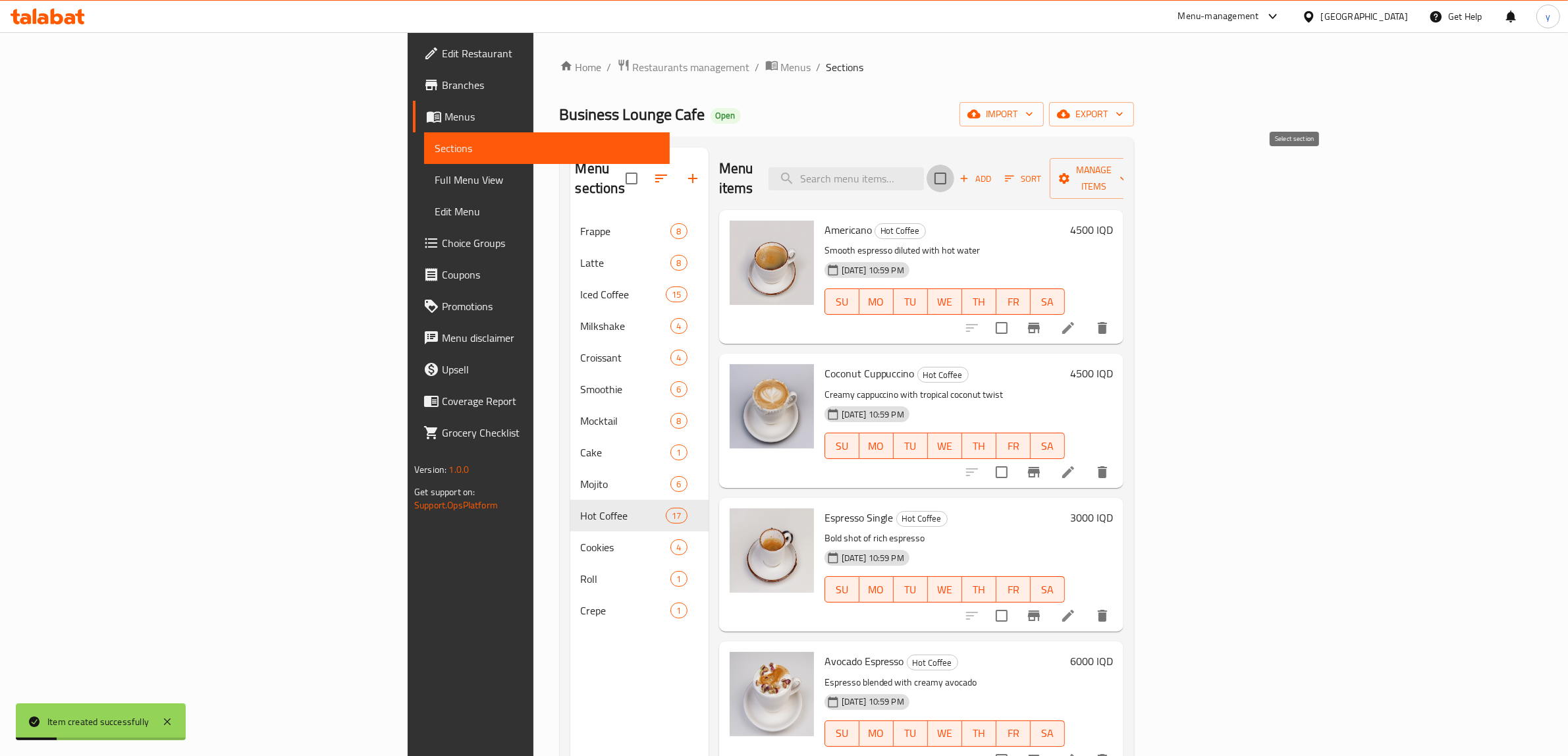
drag, startPoint x: 1297, startPoint y: 178, endPoint x: 1321, endPoint y: 177, distance: 24.0
click at [1138, 177] on div "Add Sort Manage items" at bounding box center [1036, 178] width 203 height 41
click at [993, 177] on span "Add" at bounding box center [976, 178] width 36 height 15
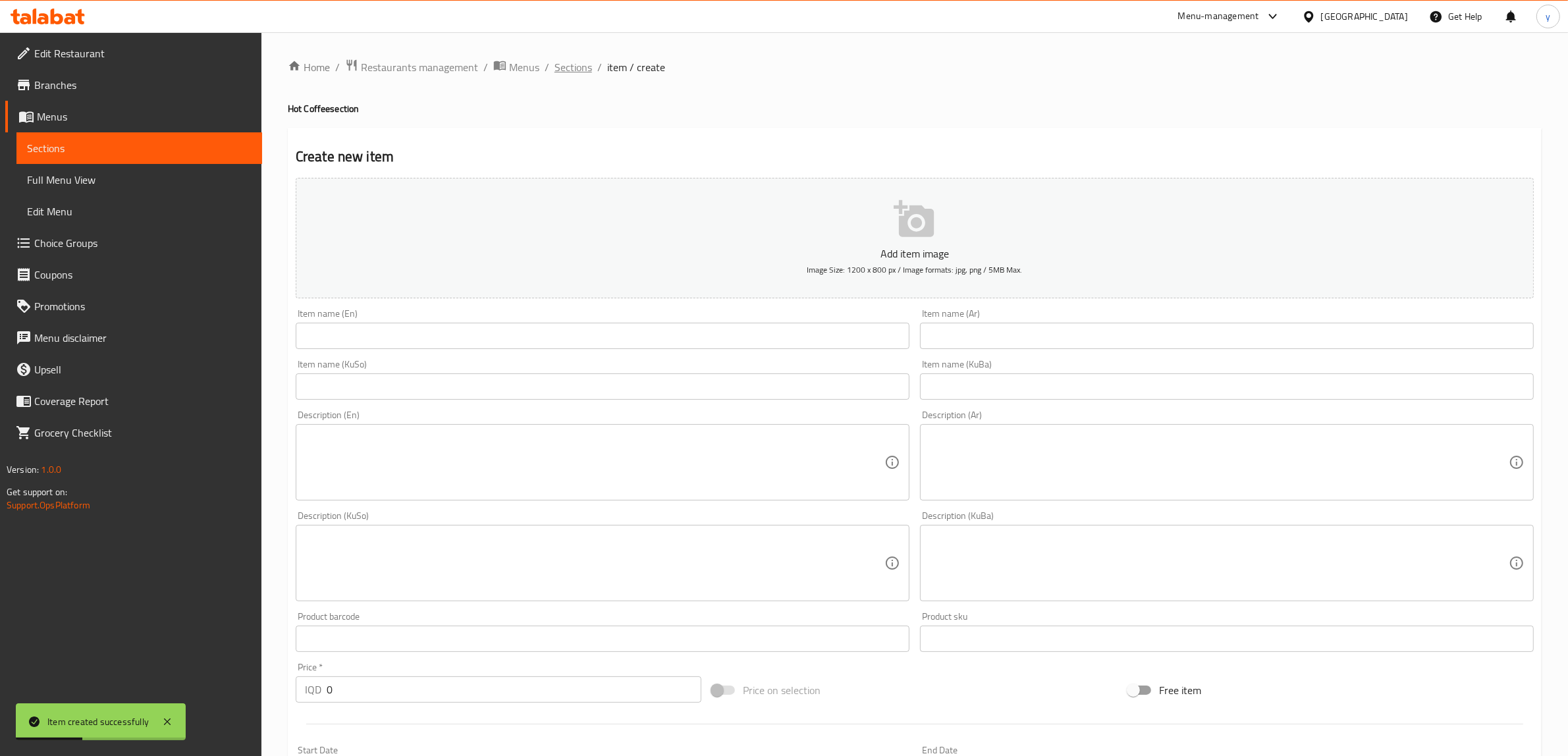
click at [565, 63] on span "Sections" at bounding box center [573, 67] width 37 height 15
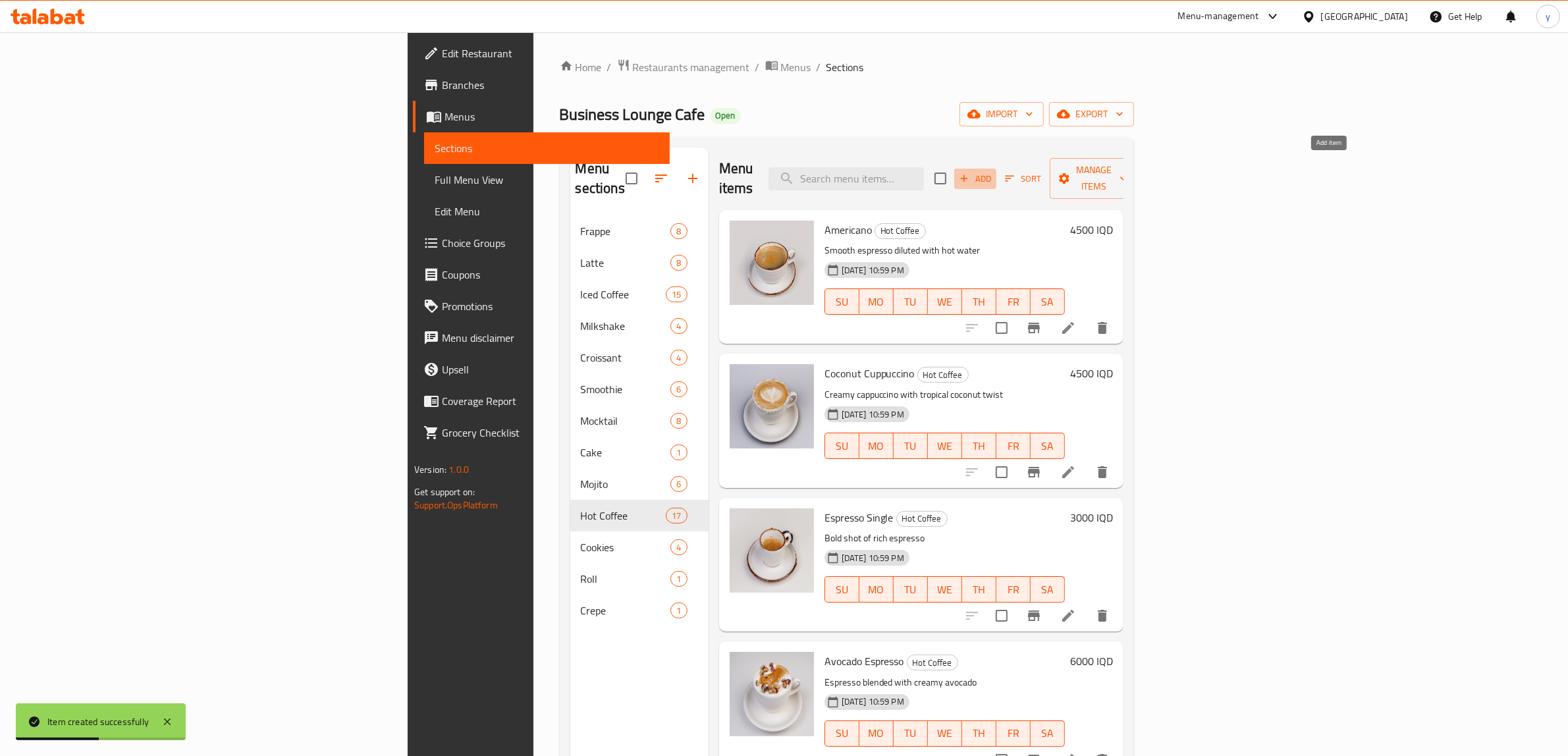
click at [993, 171] on span "Add" at bounding box center [976, 178] width 36 height 15
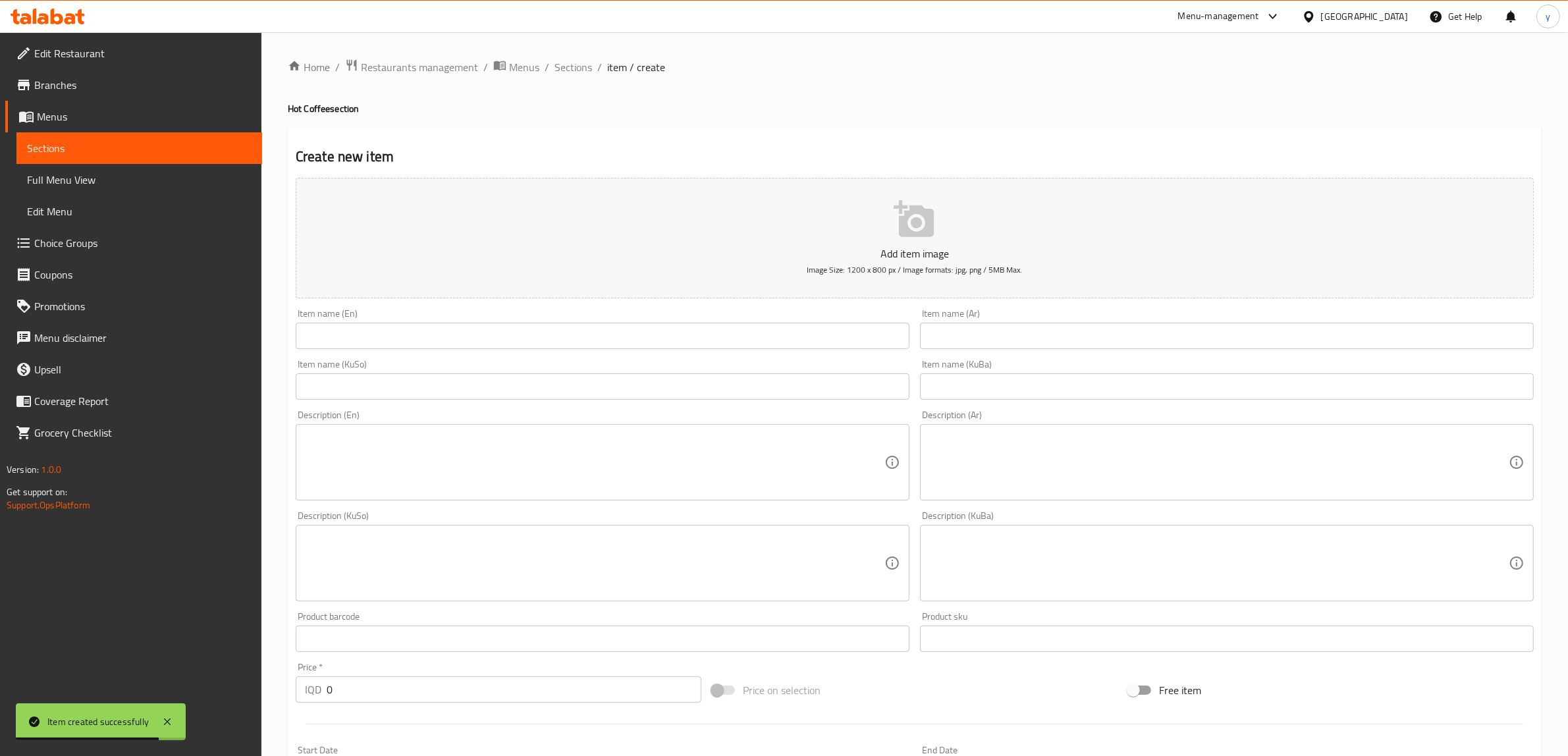
click at [574, 511] on div "Description (KuSo) Description (KuSo)" at bounding box center [602, 556] width 614 height 90
click at [590, 469] on textarea at bounding box center [595, 462] width 579 height 63
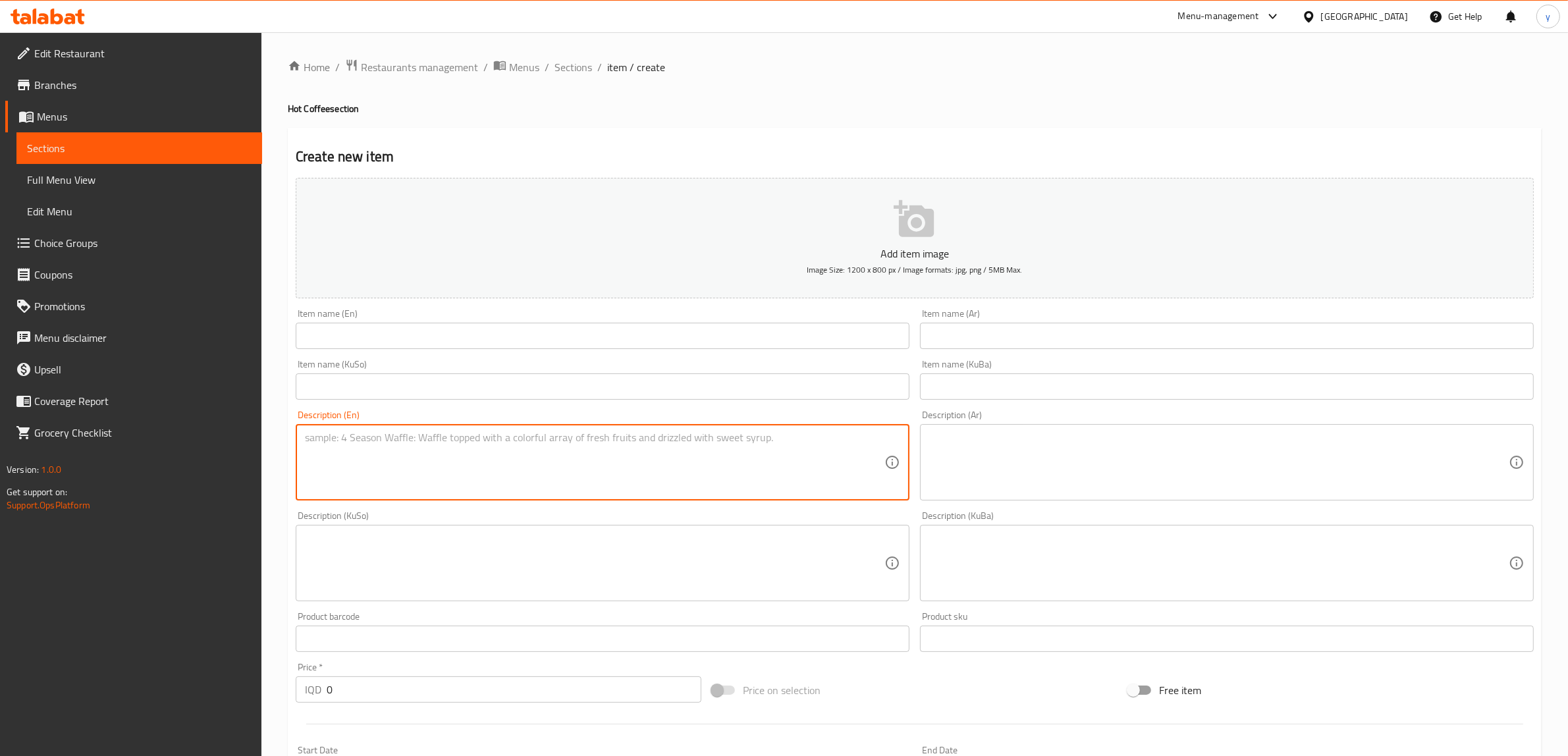
paste textarea "Sweet, spiced coffee topped with cinnamon dolce flavored cream."
type textarea "Sweet, spiced coffee topped with cinnamon dolce flavored cream."
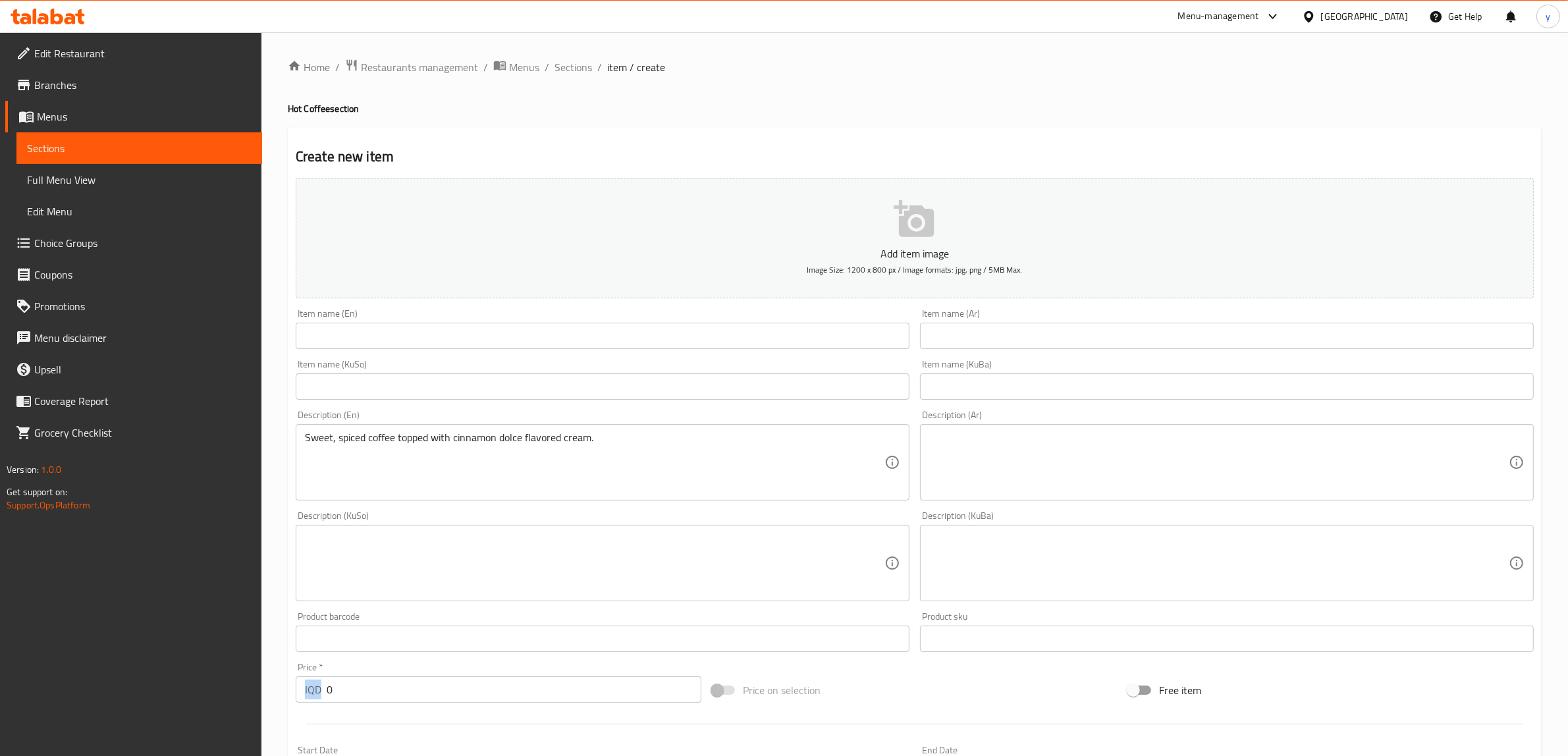
drag, startPoint x: 343, startPoint y: 673, endPoint x: 318, endPoint y: 692, distance: 31.4
click at [318, 692] on div "Price   * IQD 0 Price *" at bounding box center [498, 682] width 405 height 40
drag, startPoint x: 415, startPoint y: 693, endPoint x: 308, endPoint y: 697, distance: 107.1
click at [308, 697] on div "IQD 0 Price *" at bounding box center [498, 689] width 405 height 26
paste input "600"
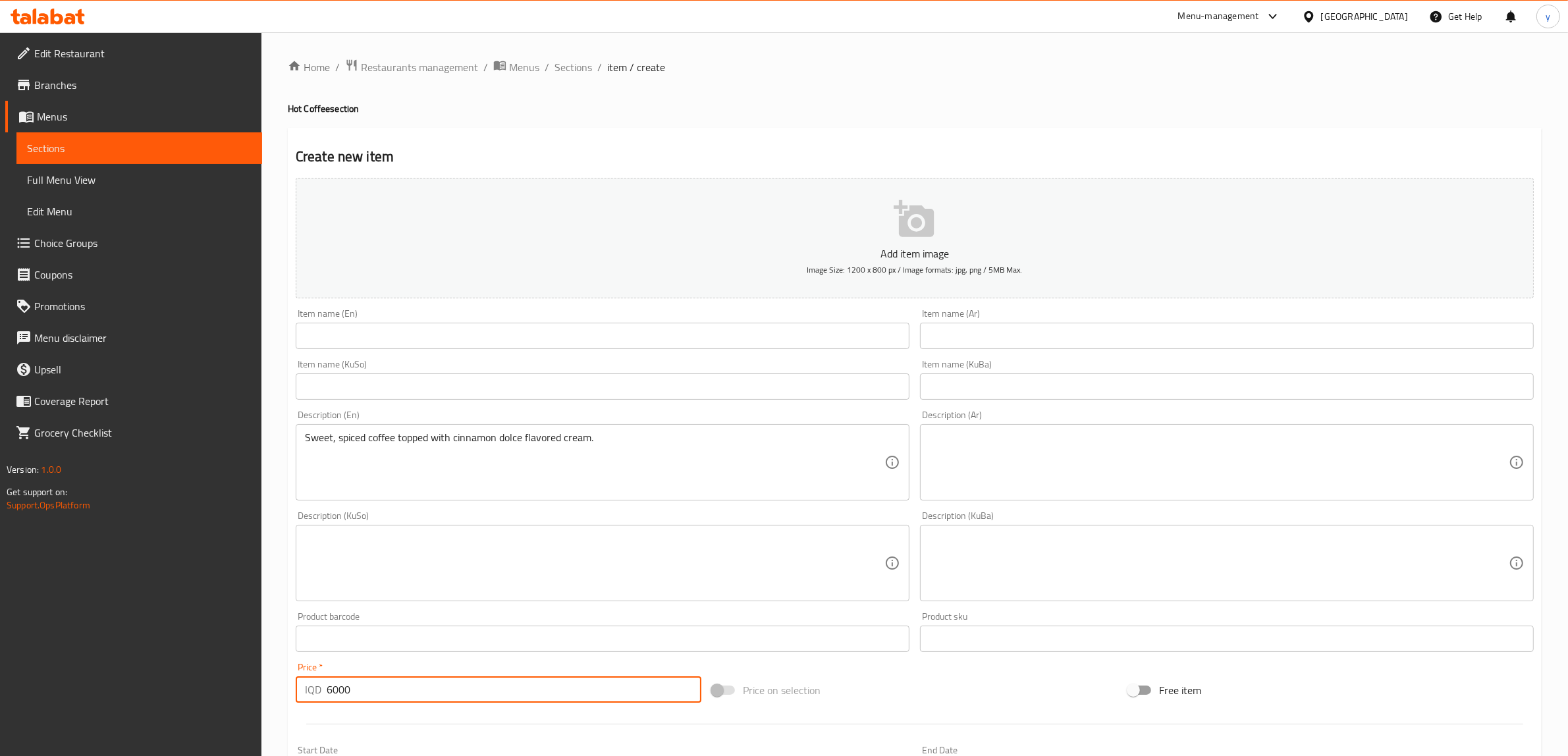
type input "6000"
drag, startPoint x: 396, startPoint y: 337, endPoint x: 390, endPoint y: 347, distance: 11.7
click at [396, 337] on input "text" at bounding box center [602, 336] width 614 height 26
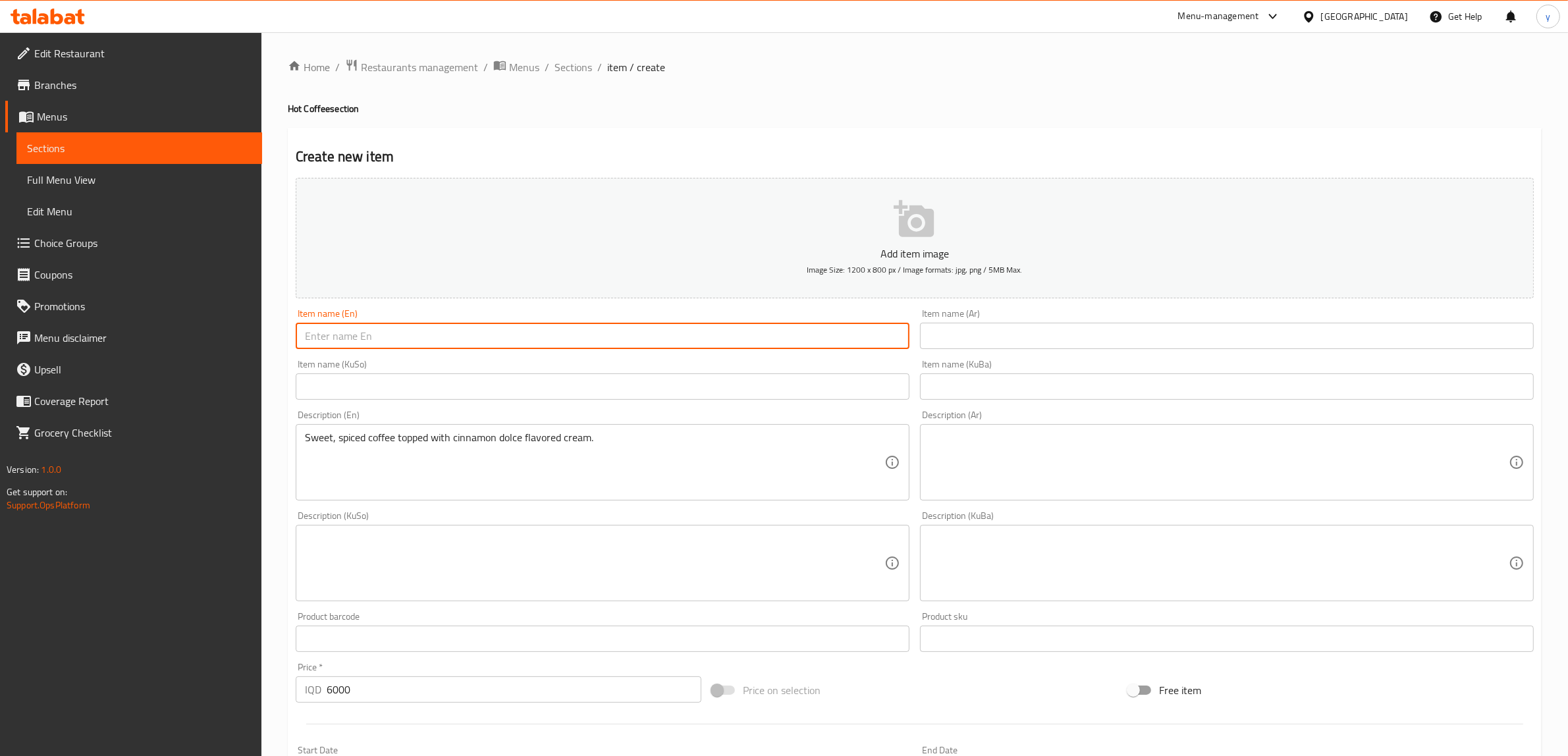
paste input "Cinnamon Dolce Cream"
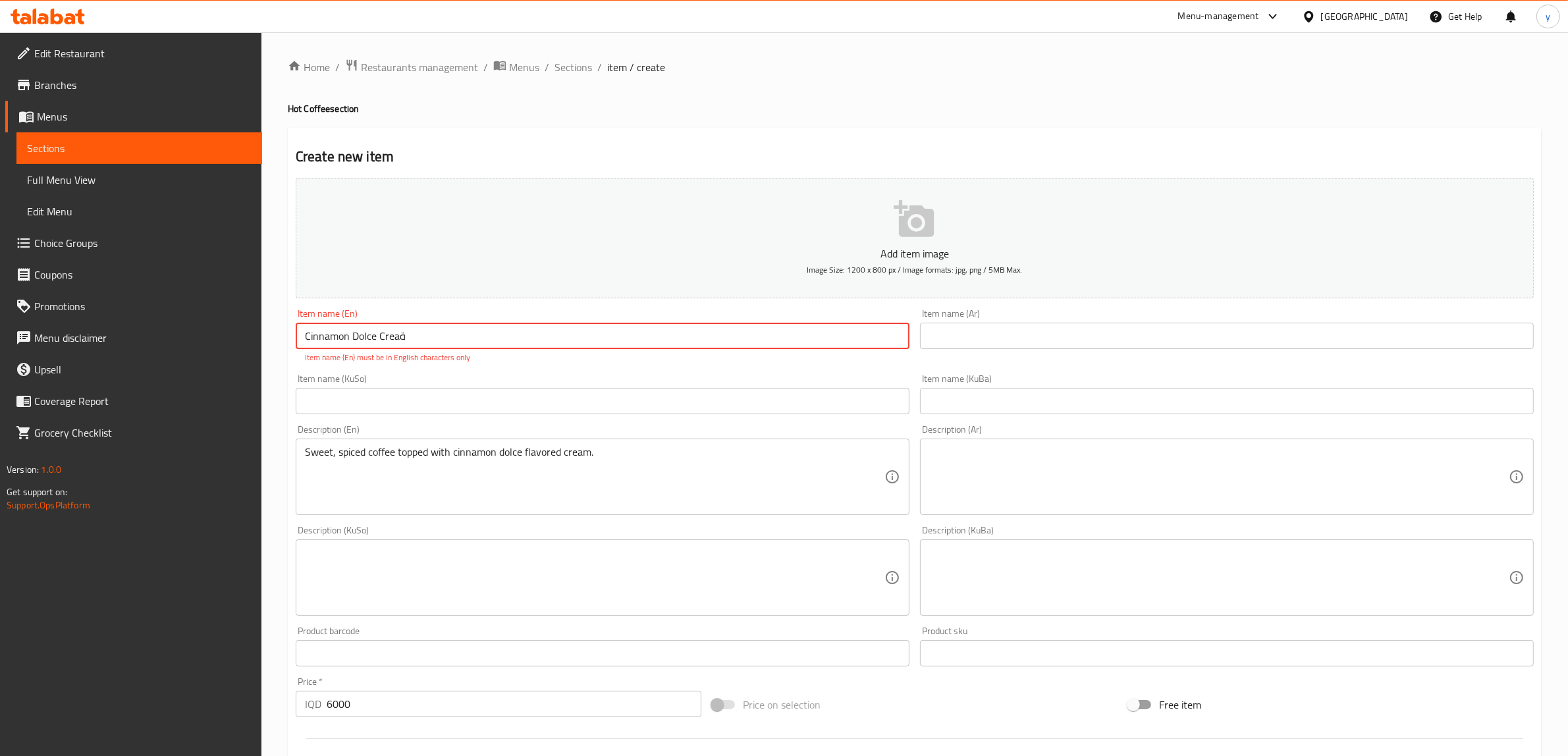
click at [551, 337] on input "Cinnamon Dolce Creaة" at bounding box center [602, 336] width 614 height 26
type input "Cinnamon Dolce Cream"
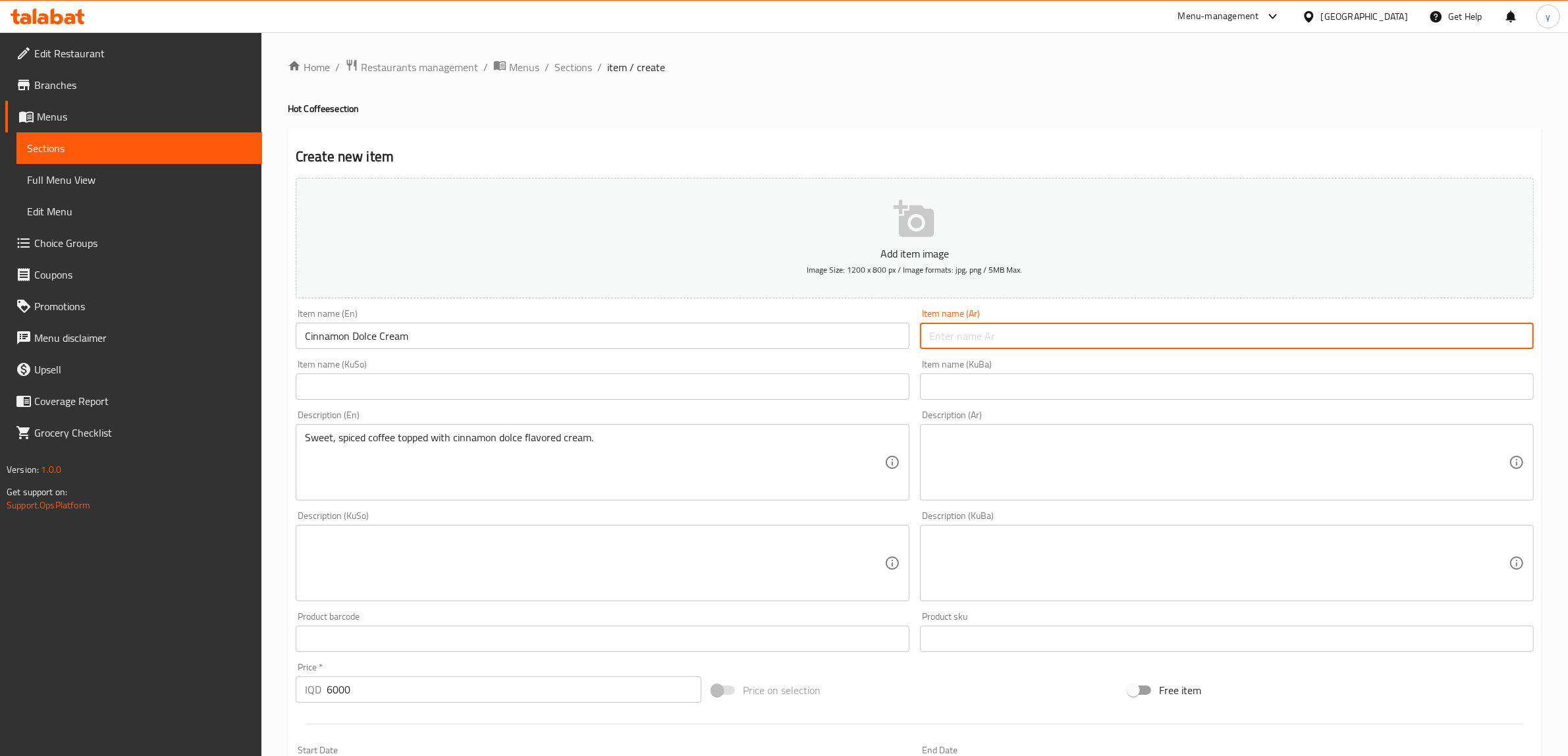
drag, startPoint x: 980, startPoint y: 347, endPoint x: 979, endPoint y: 356, distance: 9.1
click at [980, 347] on input "text" at bounding box center [1227, 336] width 614 height 26
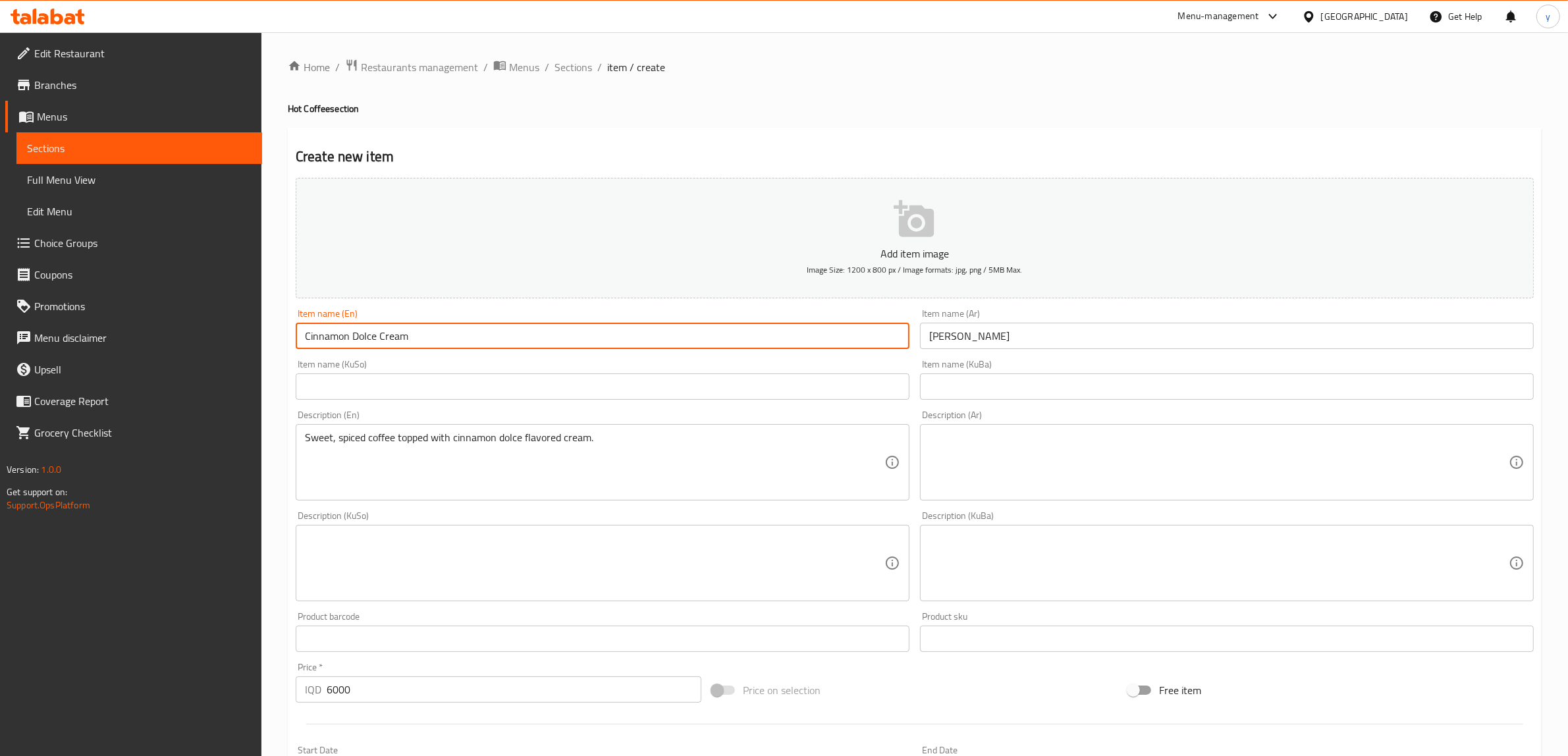
click at [391, 333] on input "Cinnamon Dolce Cream" at bounding box center [602, 336] width 614 height 26
click at [996, 304] on div "Item name (Ar) [PERSON_NAME] Item name (Ar)" at bounding box center [1226, 329] width 624 height 50
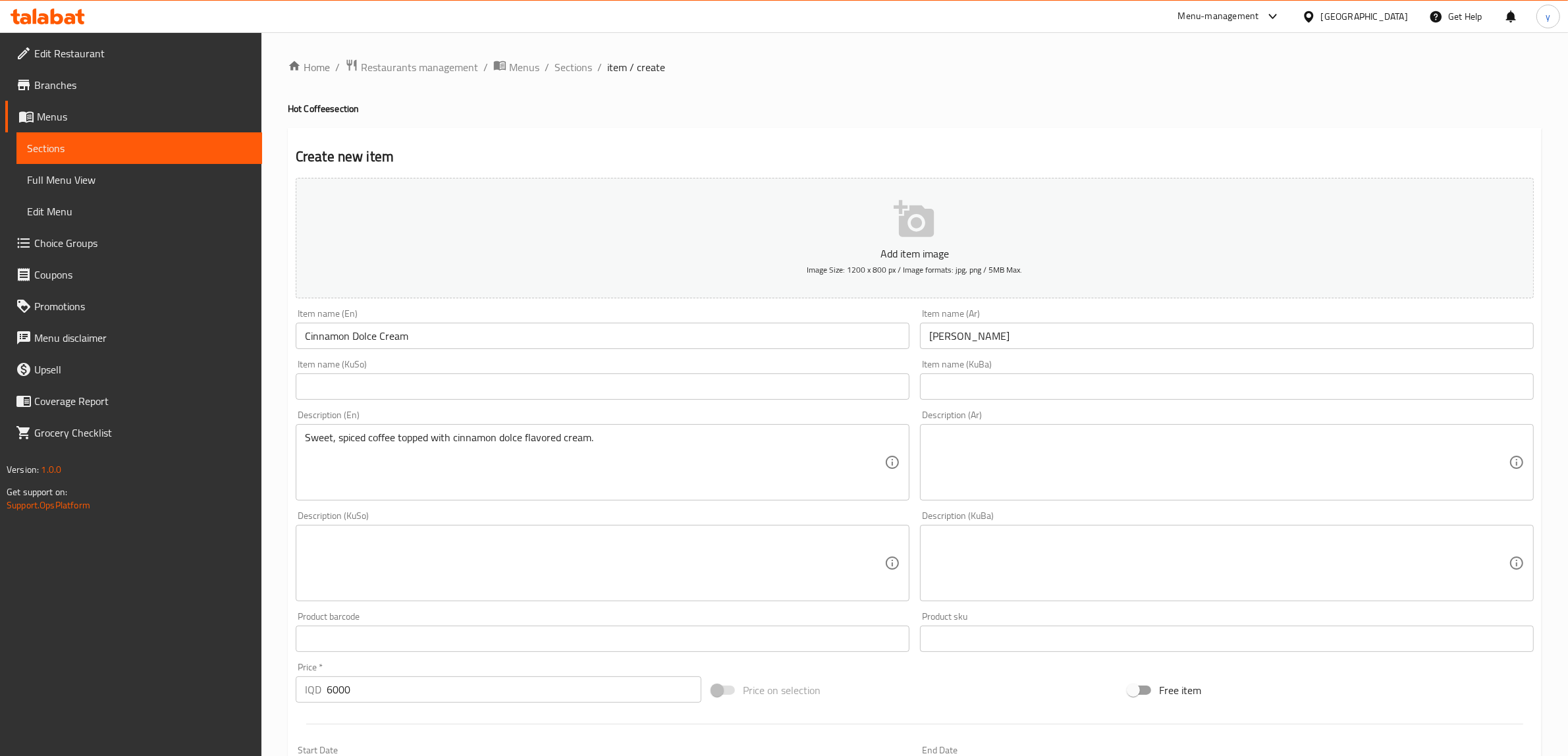
click at [998, 328] on input "[PERSON_NAME]" at bounding box center [1227, 336] width 614 height 26
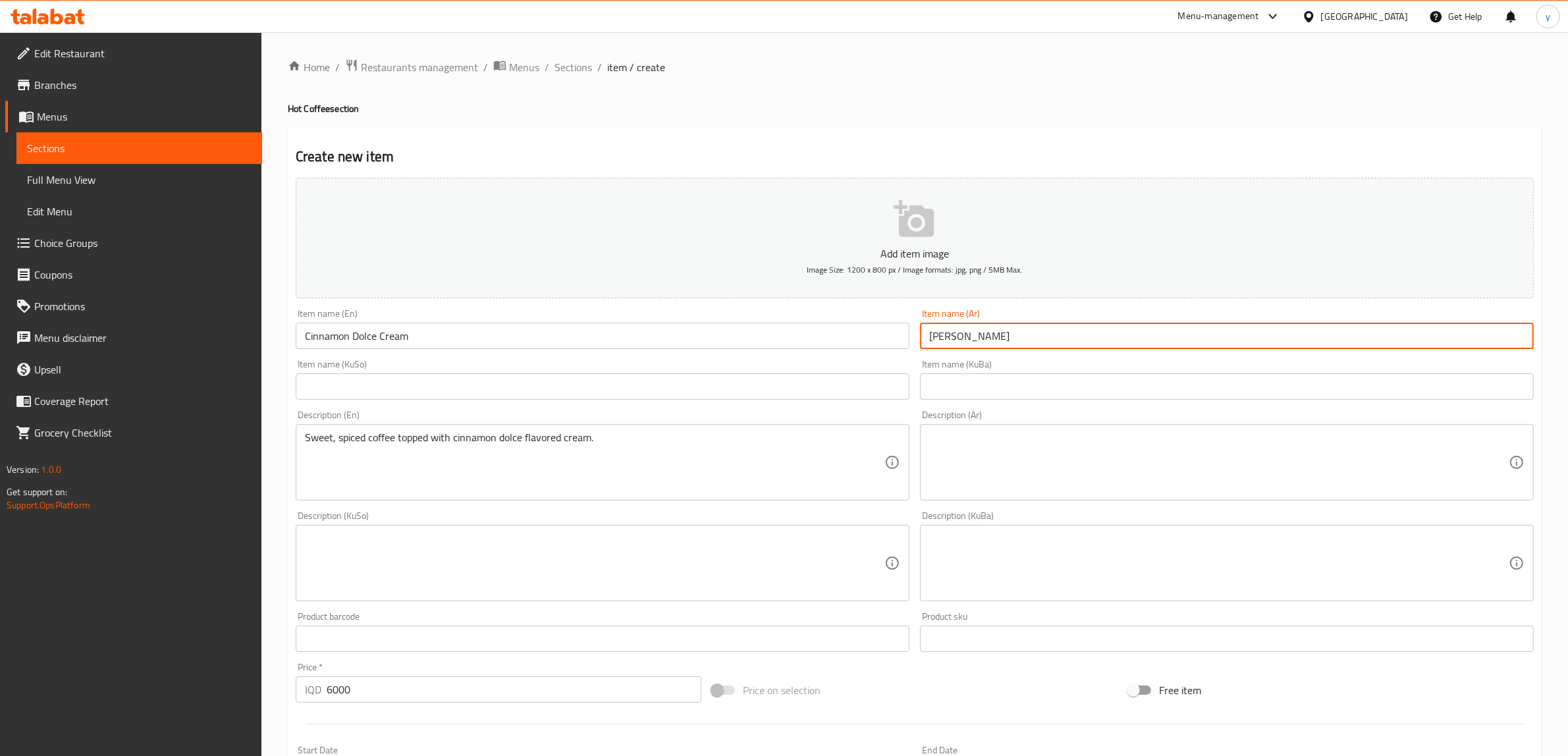
click at [998, 328] on input "[PERSON_NAME]" at bounding box center [1227, 336] width 614 height 26
paste input "تشي بالقرفة"
type input "[PERSON_NAME] بالقرفة"
click at [891, 388] on input "text" at bounding box center [602, 387] width 614 height 26
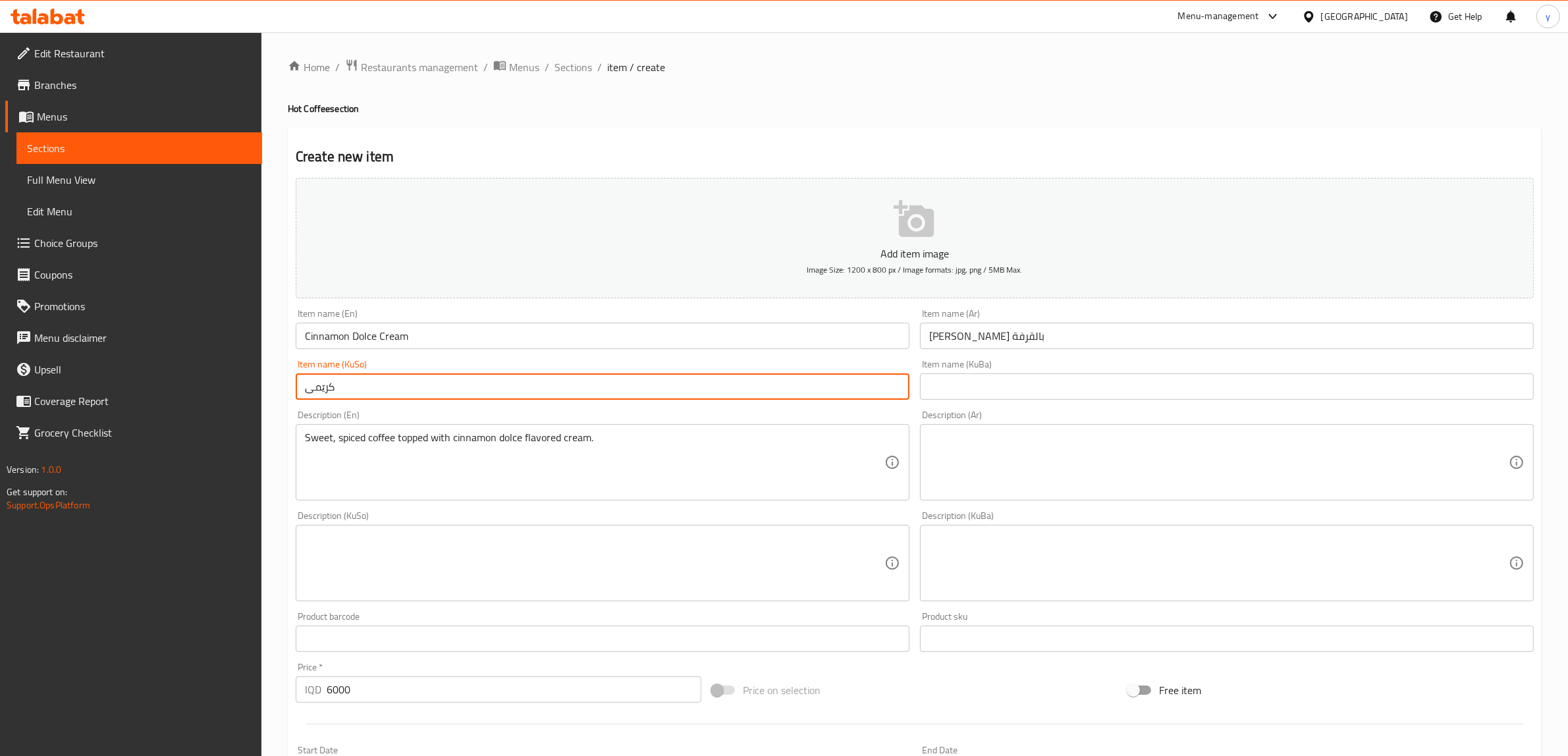
click at [409, 374] on input "کرێمی" at bounding box center [602, 387] width 614 height 26
paste input "دولچی"
type input "کرێمی دولچی بە دارچین"
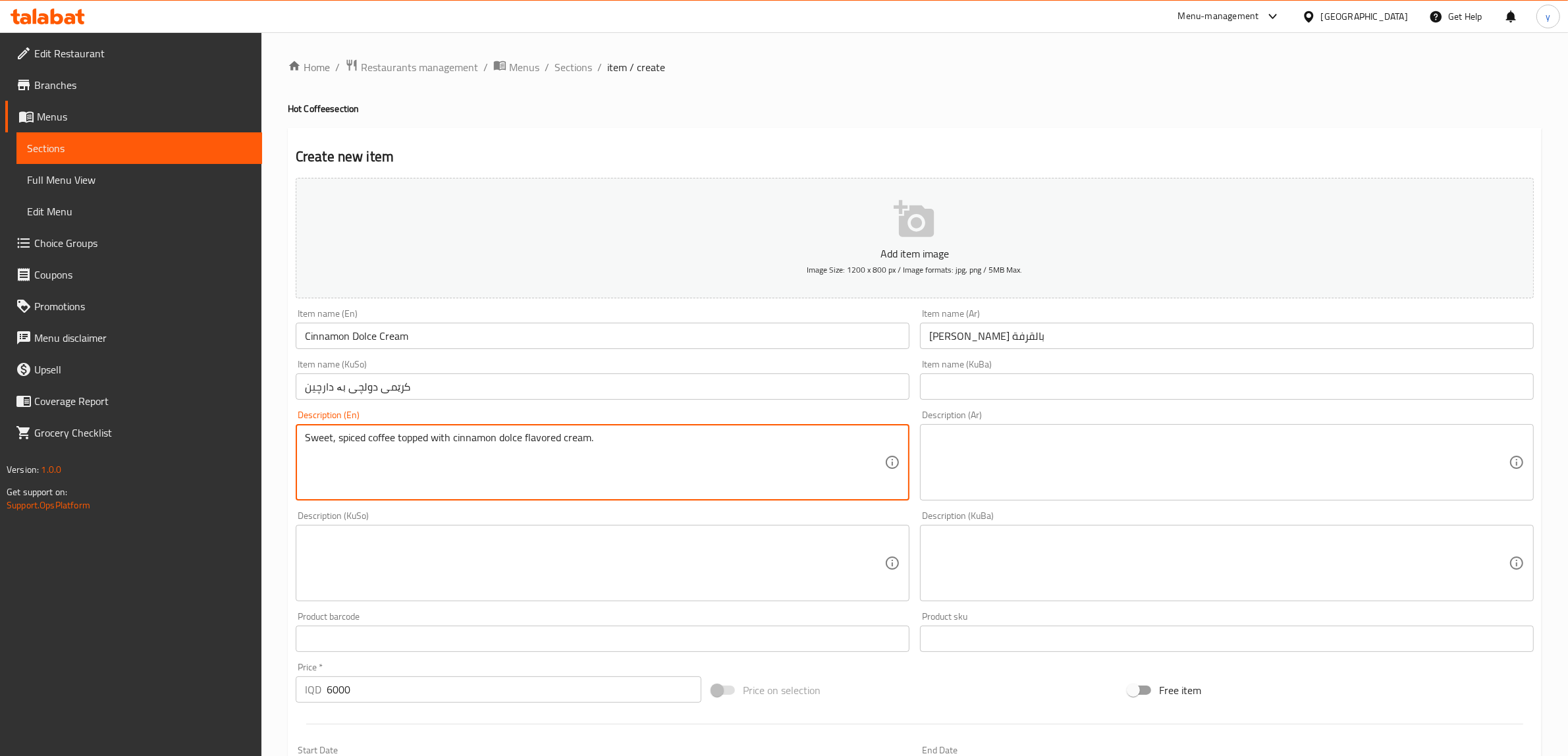
click at [485, 484] on textarea "Sweet, spiced coffee topped with cinnamon dolce flavored cream." at bounding box center [595, 462] width 579 height 63
paste textarea "spiced coffee topped with cinnamon dolce flavored and cream"
type textarea "Sweet spiced coffee topped with cinnamon dolce flavored and cream"
click at [1110, 447] on textarea at bounding box center [1219, 462] width 579 height 63
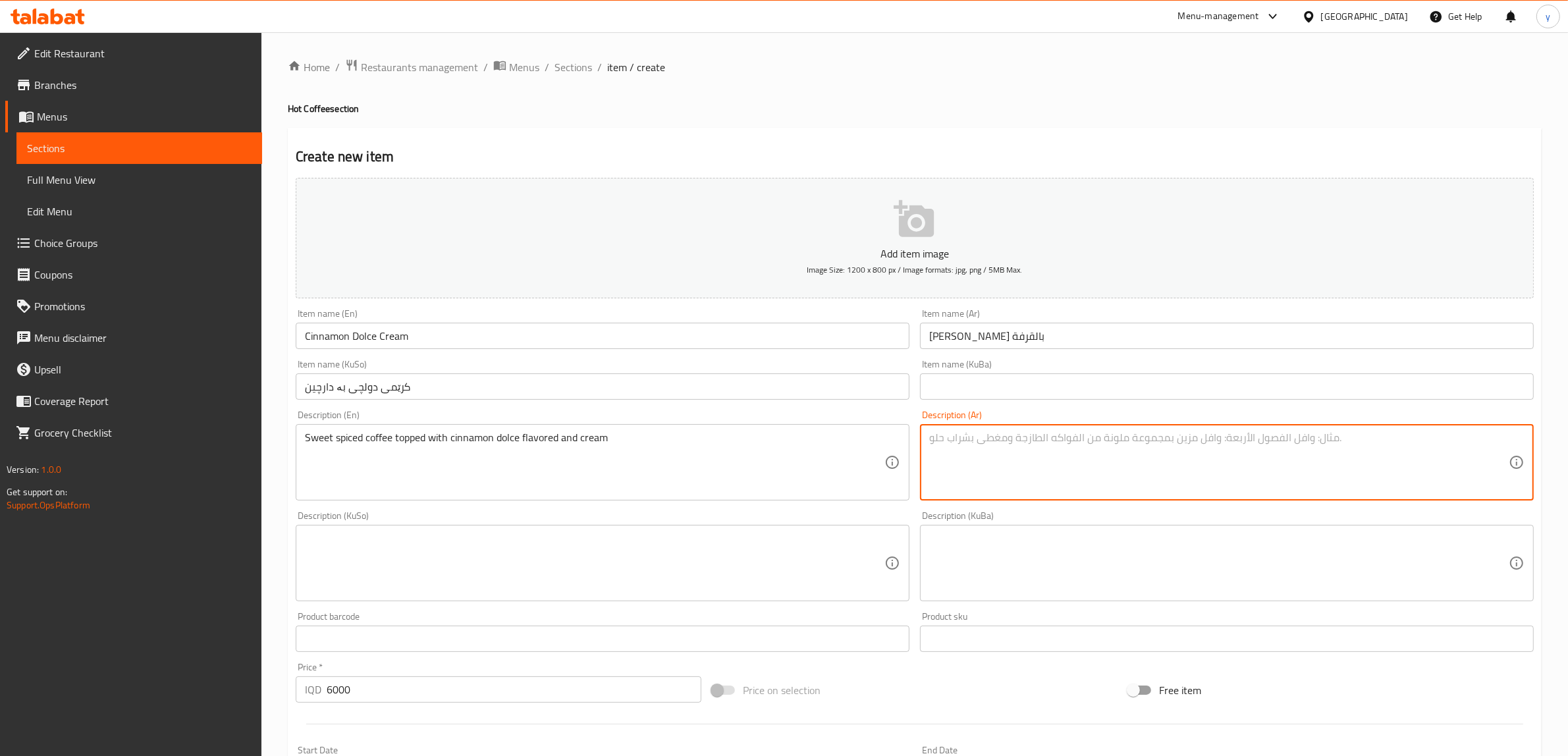
paste textarea "قهوة حلوة بالبهارات مغطاة بنكهة قرفة دولتشي وكريمة"
type textarea "قهوة حلوة بالبهارات مغطاة بنكهة قرفة دولتشي وكريمة"
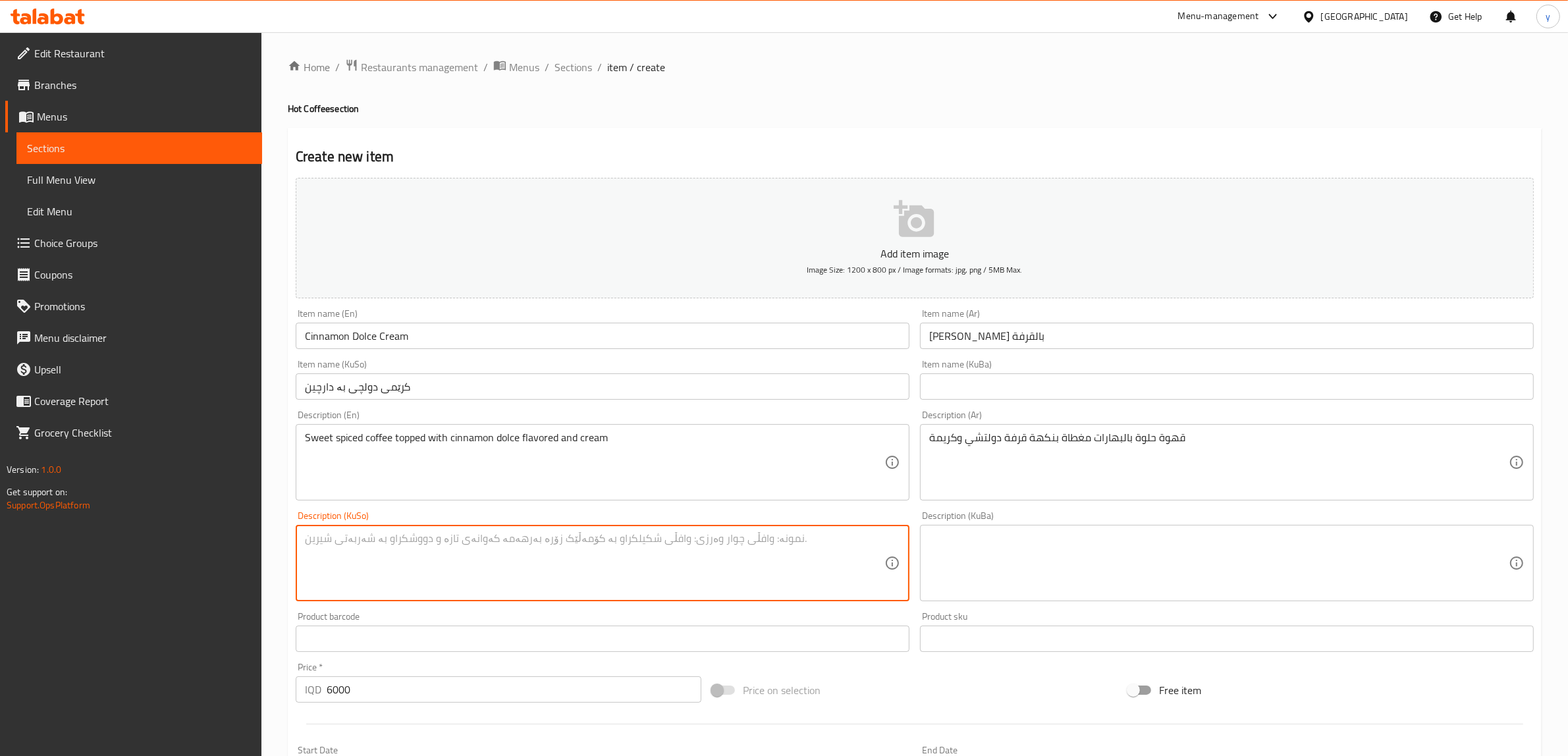
click at [806, 545] on textarea at bounding box center [595, 563] width 579 height 63
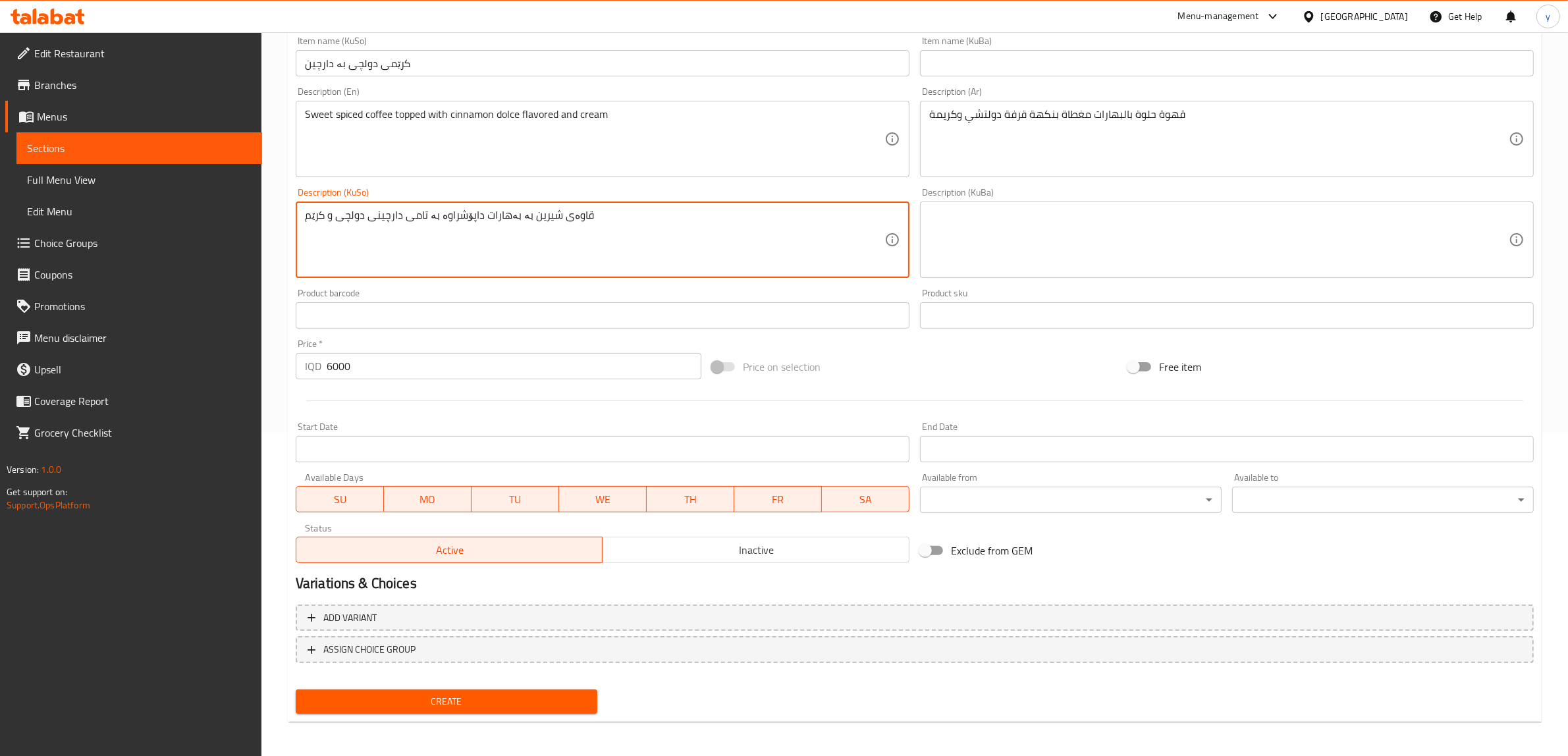
type textarea "قاوەی شیرین بە بەهارات داپۆشراوە بە تامی دارچینی دولچی و کرێم"
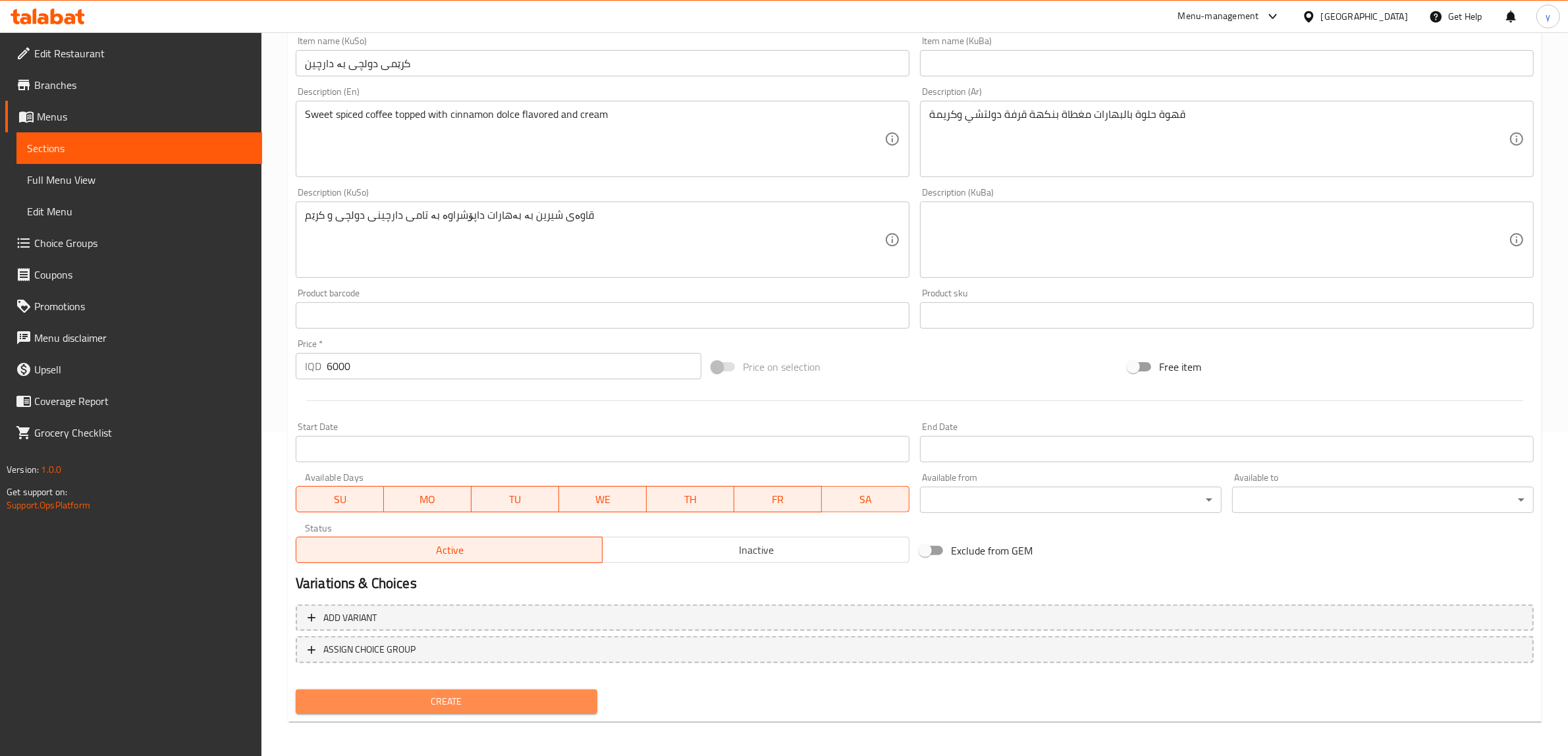
click at [417, 699] on span "Create" at bounding box center [446, 701] width 281 height 16
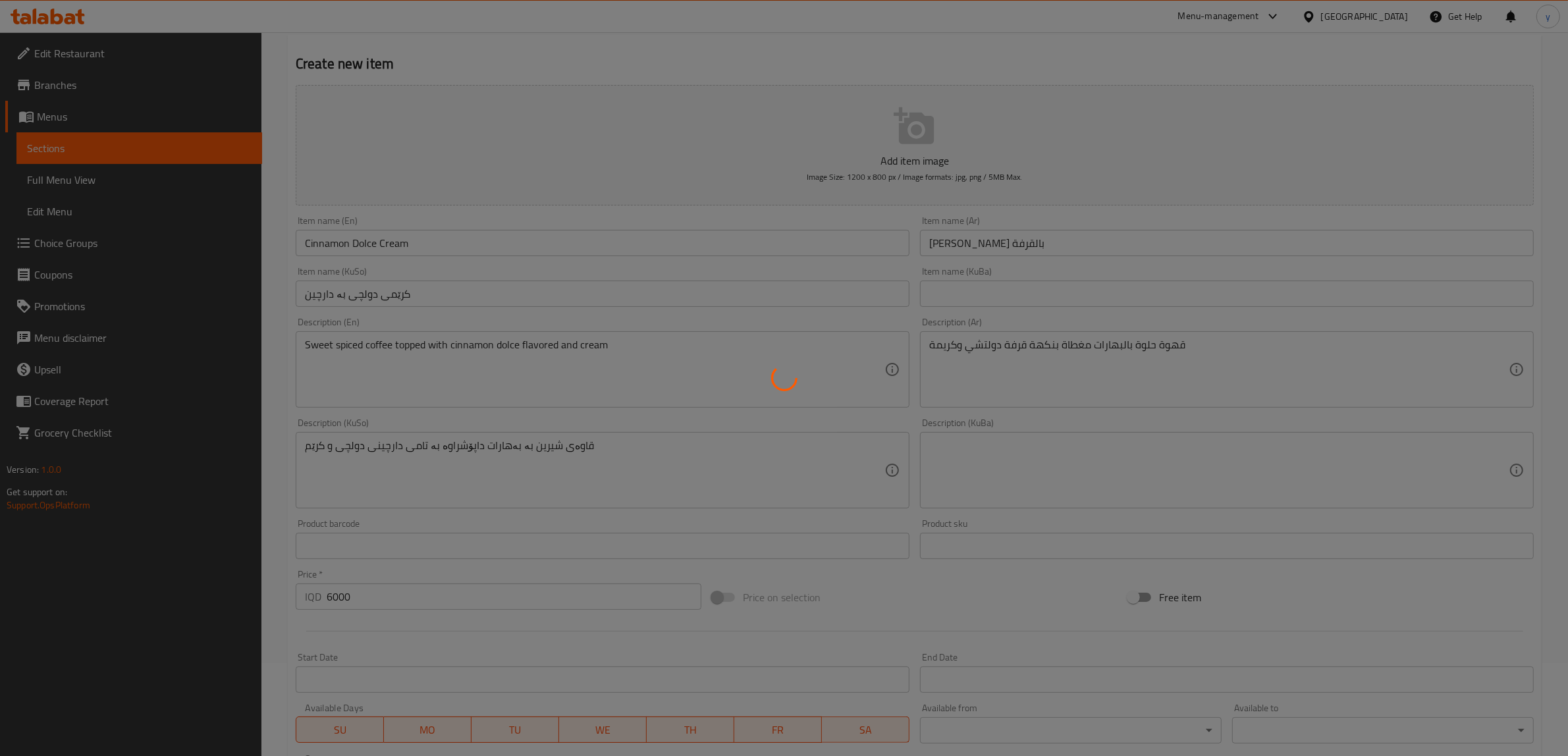
scroll to position [50, 0]
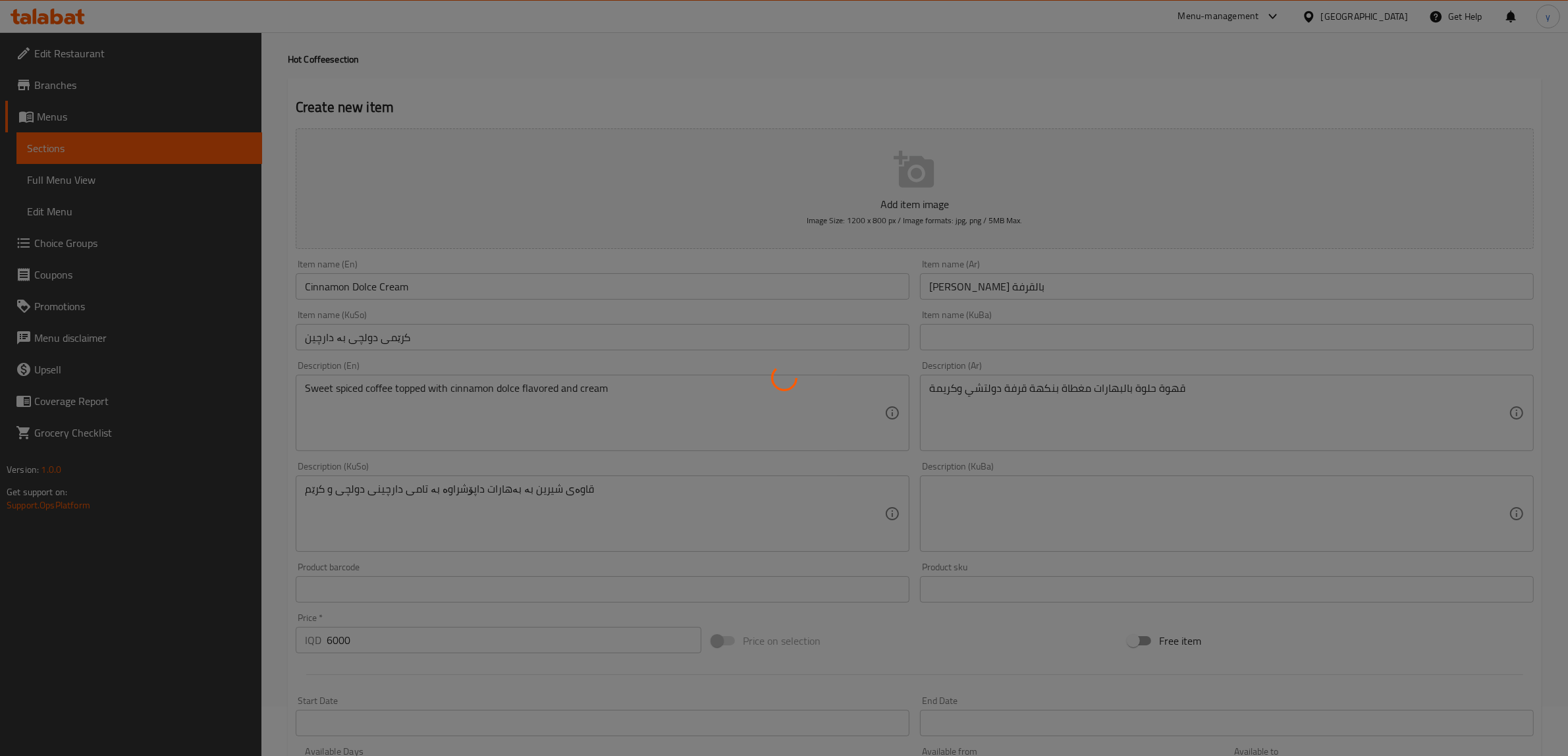
type input "0"
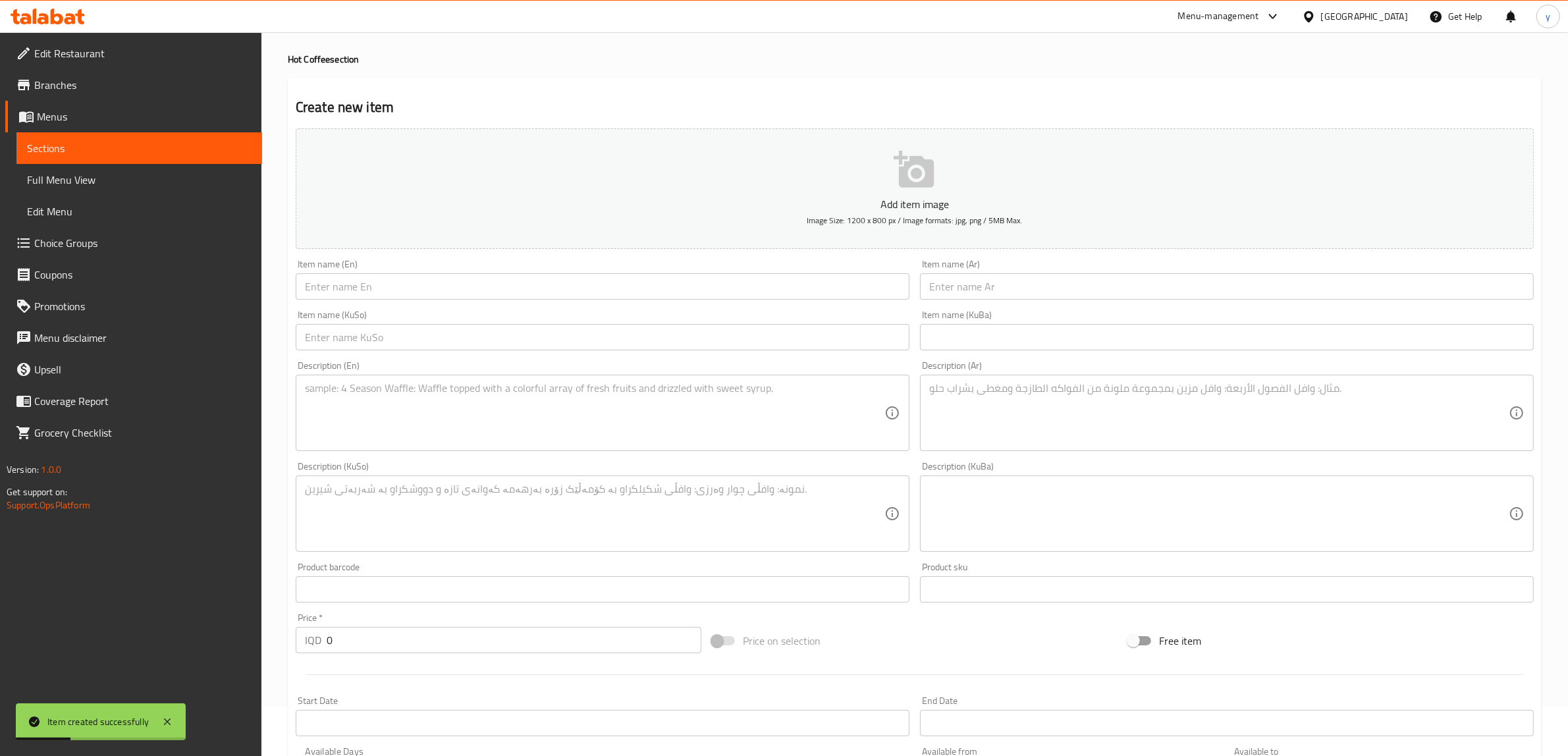
click at [471, 288] on input "text" at bounding box center [602, 286] width 614 height 26
paste input "Business Coffee"
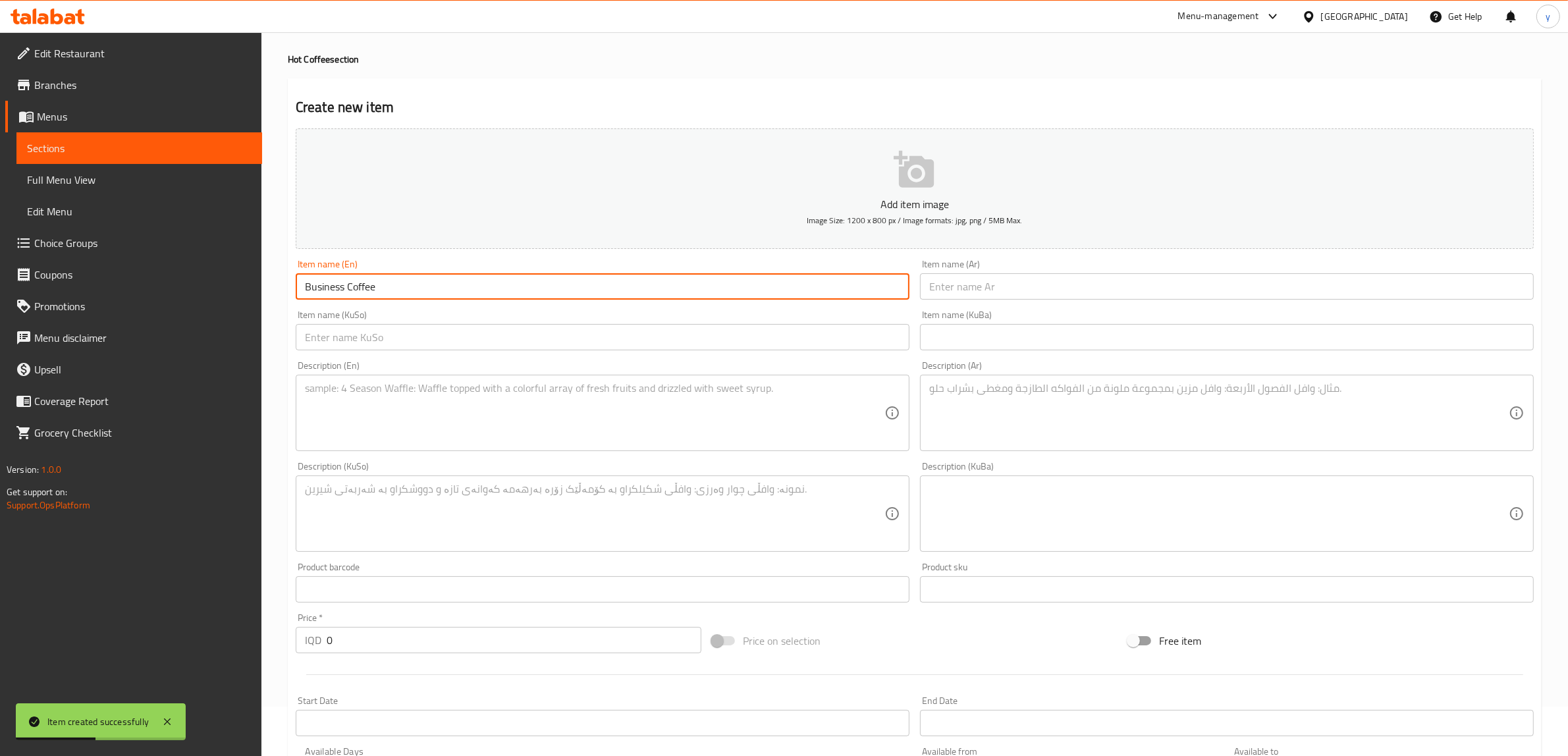
type input "Business Coffee"
click at [402, 522] on textarea at bounding box center [595, 513] width 579 height 63
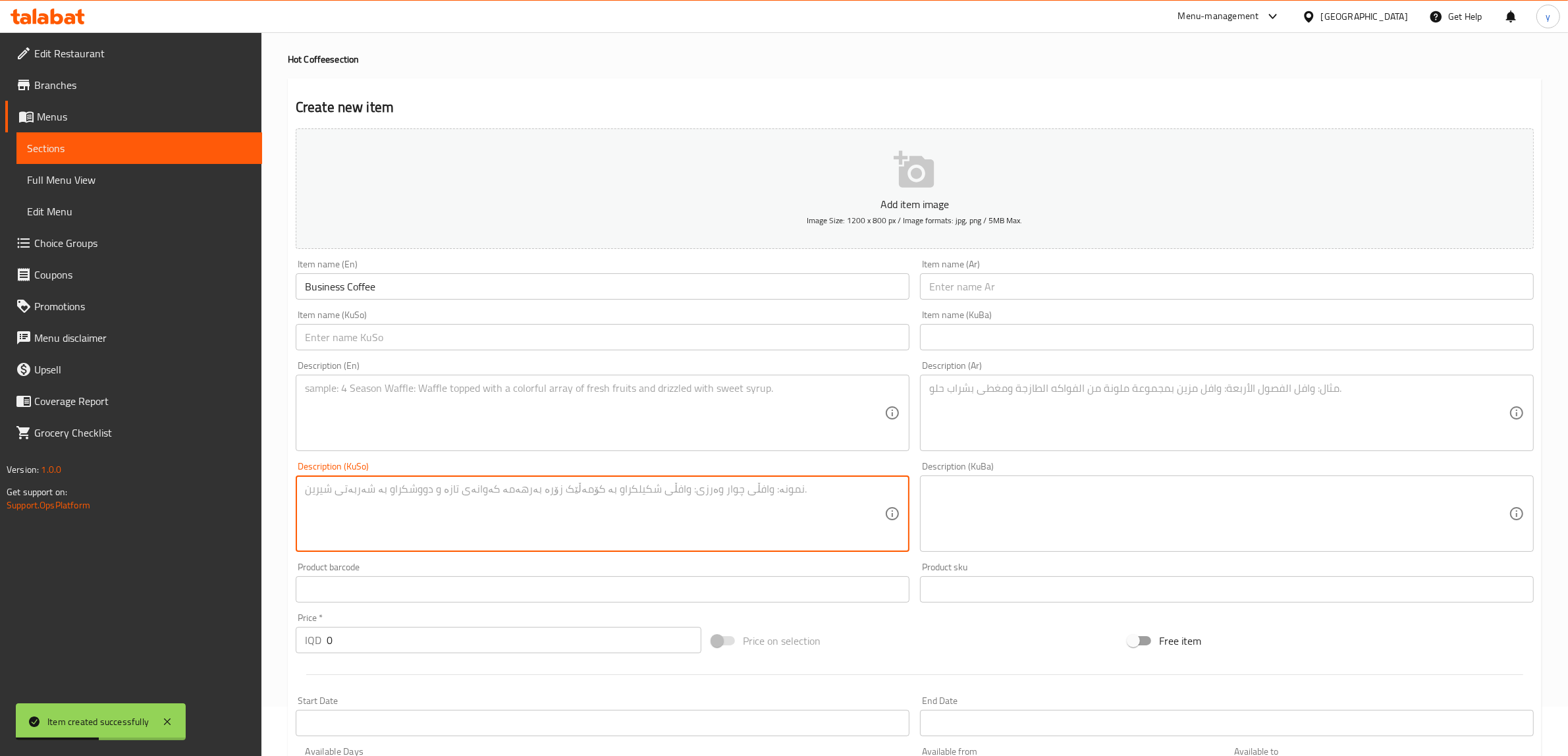
click at [430, 423] on textarea at bounding box center [595, 413] width 579 height 63
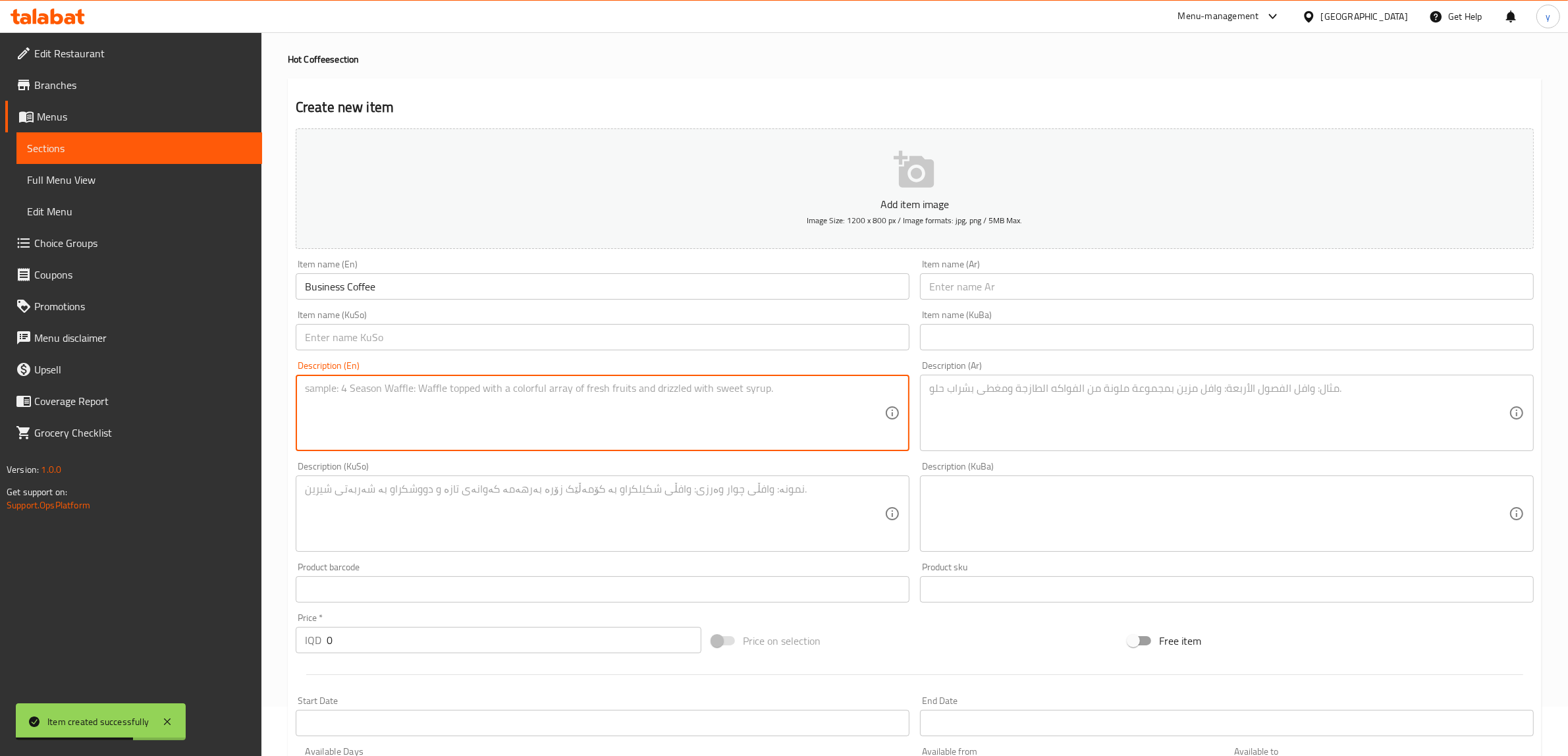
paste textarea "Our signature house blend with distinctive flavor"
type textarea "Our signature house blend with distinctive flavor"
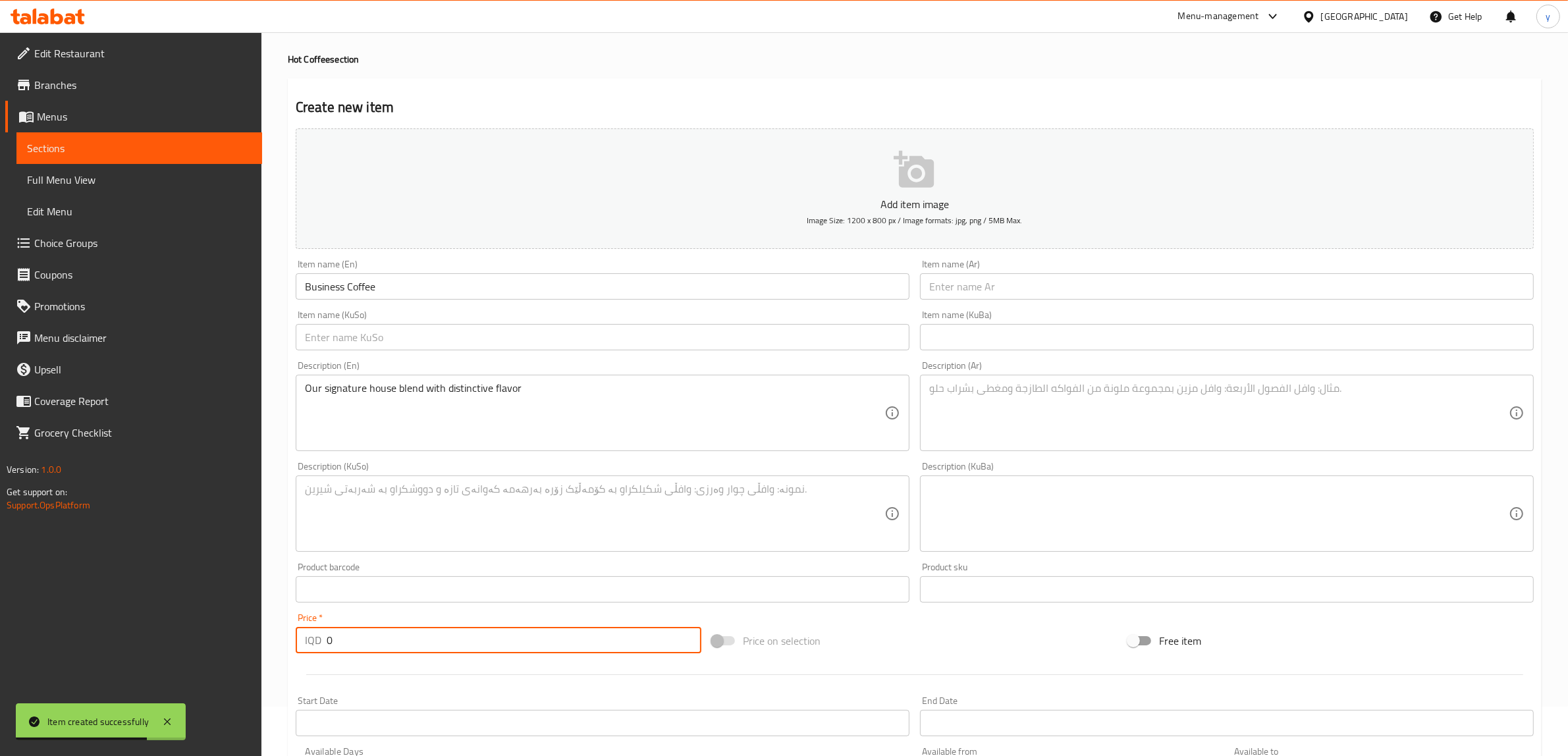
drag, startPoint x: 363, startPoint y: 644, endPoint x: 320, endPoint y: 649, distance: 43.3
click at [320, 649] on div "IQD 0 Price *" at bounding box center [498, 640] width 405 height 26
paste input "500"
type input "5000"
drag, startPoint x: 450, startPoint y: 375, endPoint x: 451, endPoint y: 382, distance: 7.1
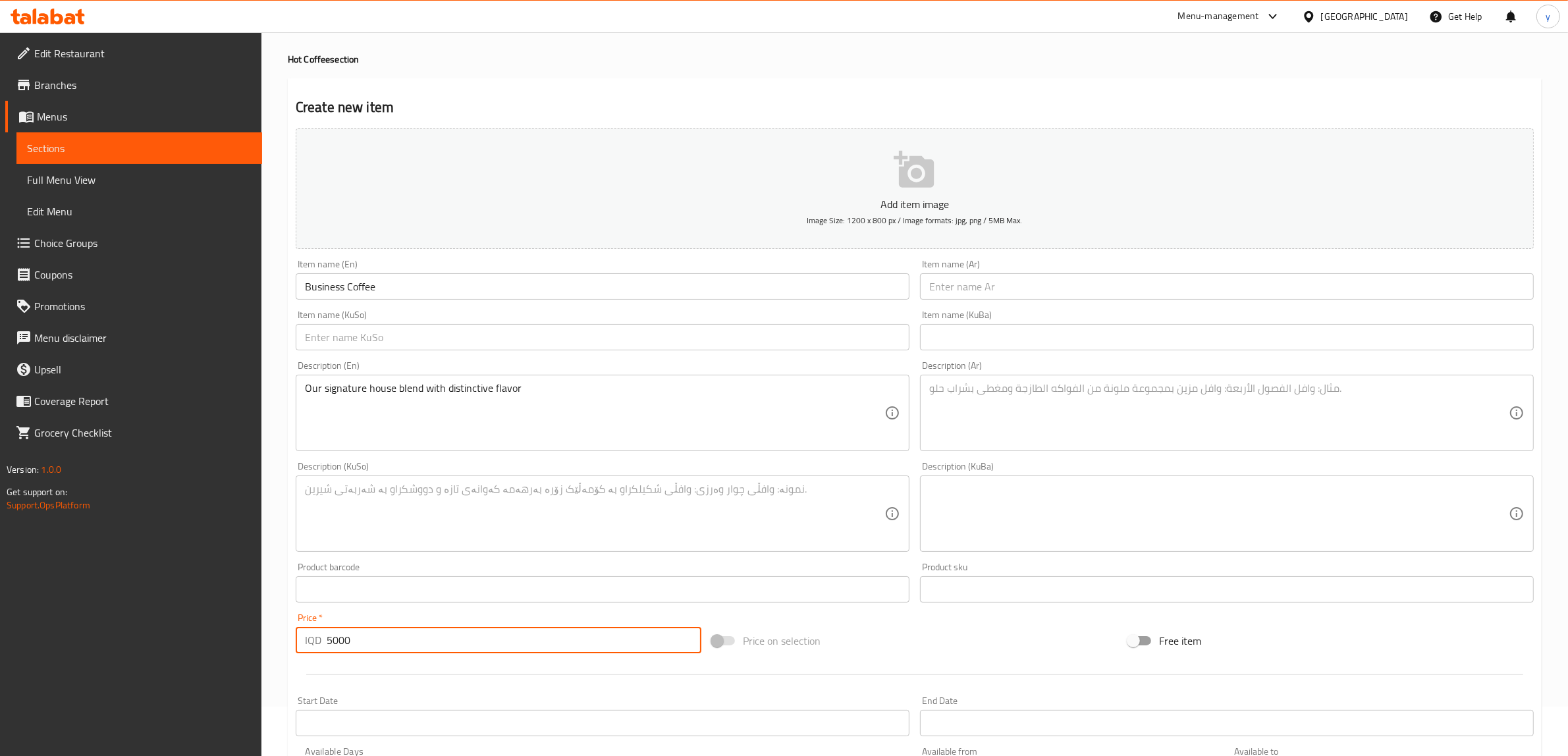
click at [450, 377] on div "Our signature house blend with distinctive flavor Description (En)" at bounding box center [602, 413] width 614 height 76
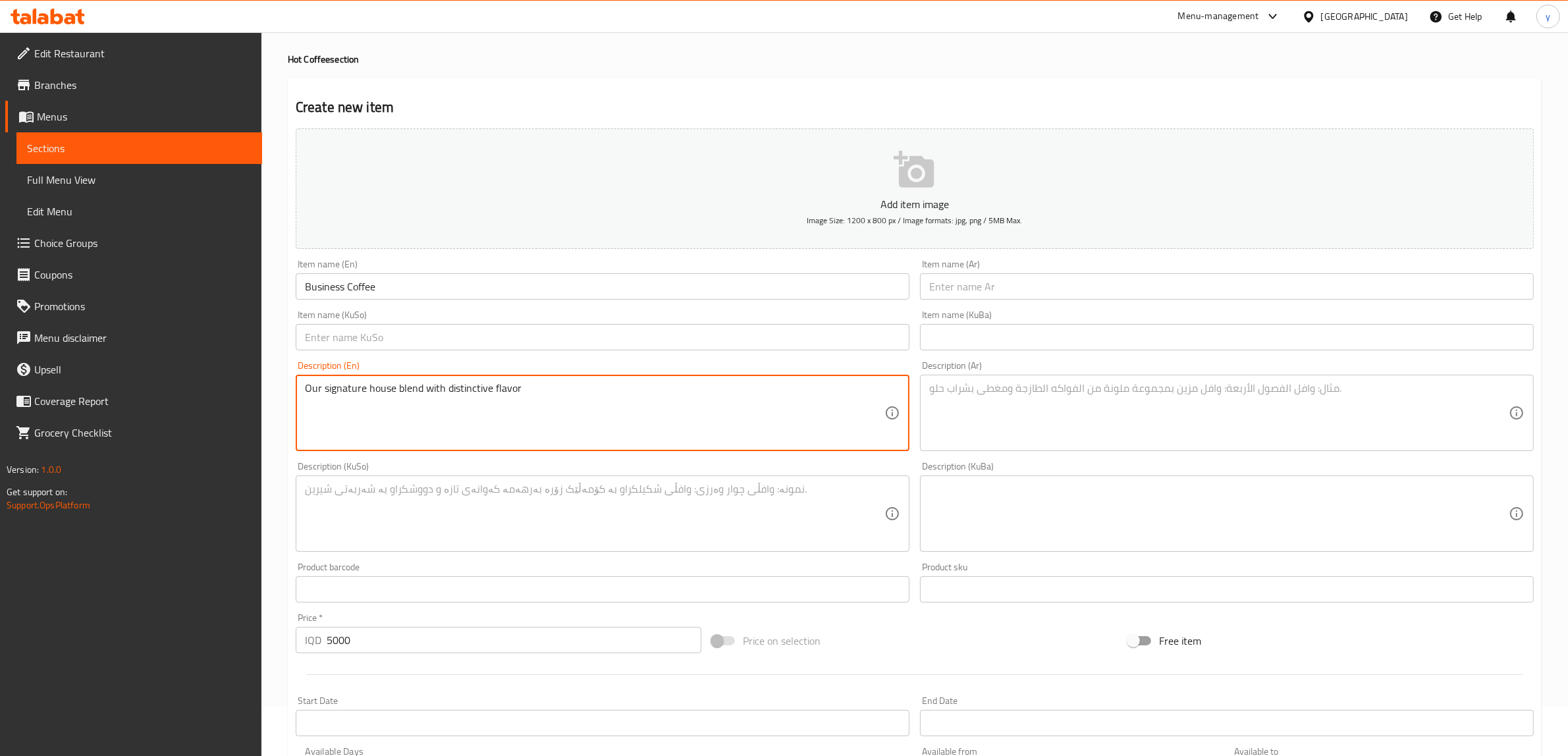
click at [1108, 440] on textarea at bounding box center [1219, 413] width 579 height 63
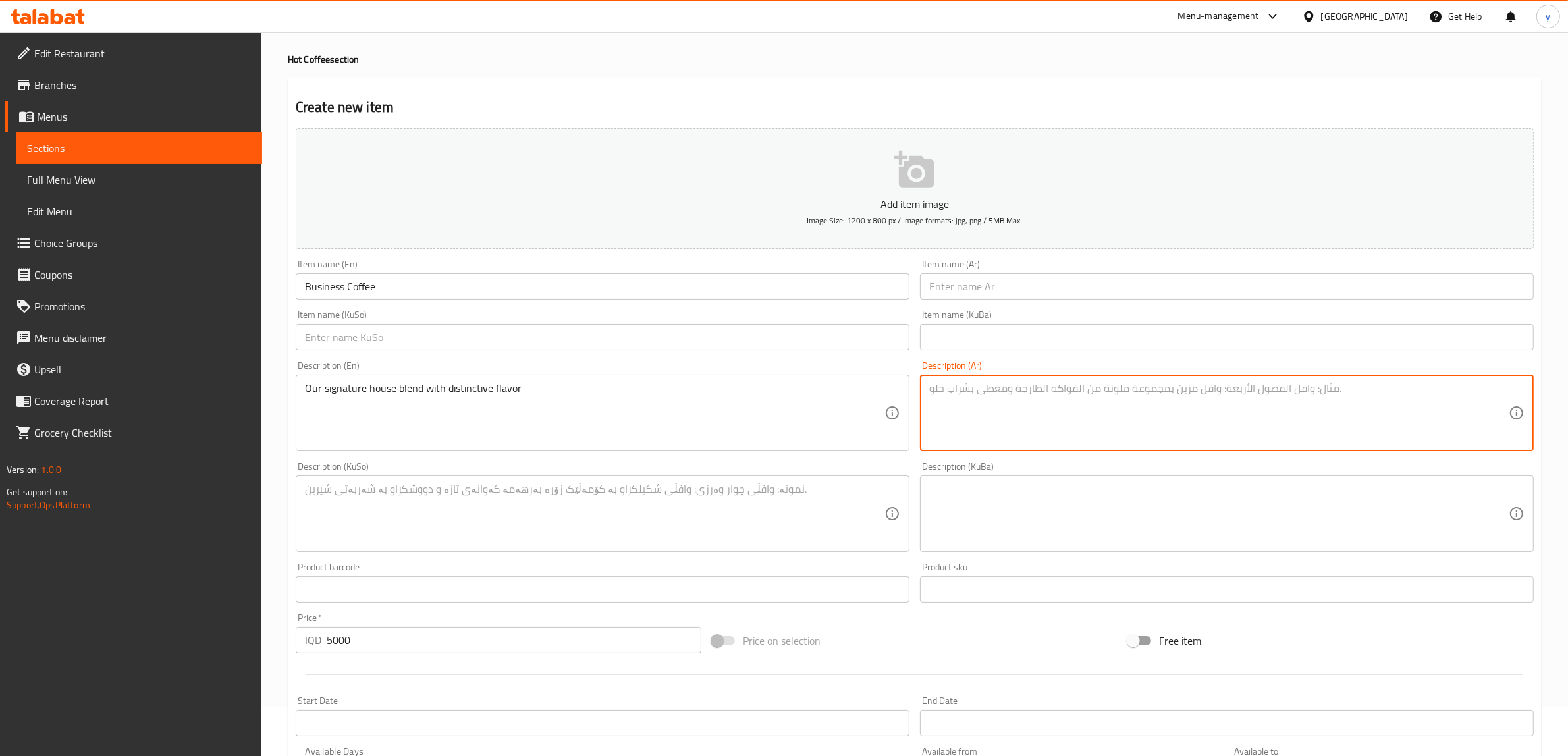
click at [1108, 440] on textarea at bounding box center [1219, 413] width 579 height 63
paste textarea "Our signature house blend with distinctive flavor"
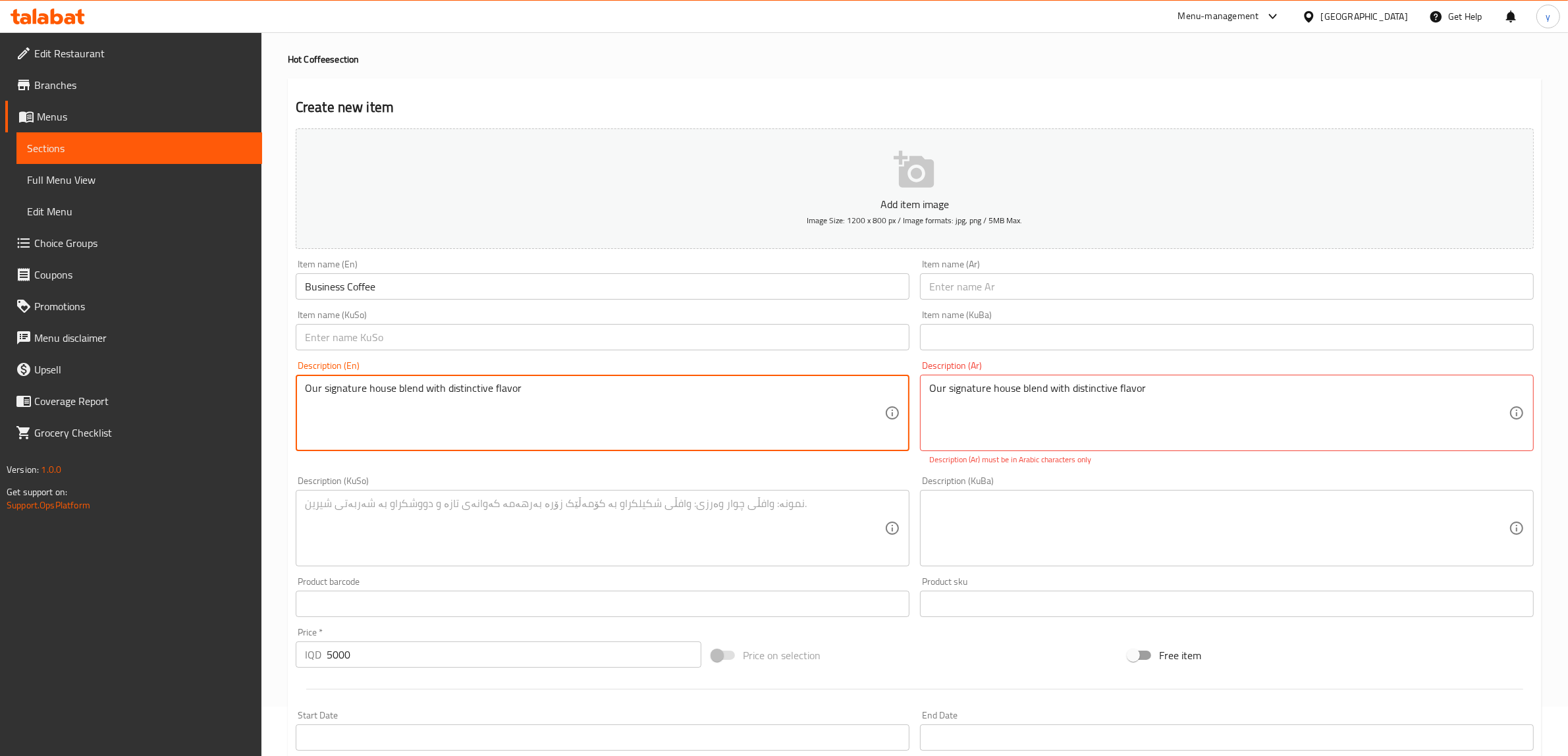
click at [817, 405] on textarea "Our signature house blend with distinctive flavor" at bounding box center [595, 413] width 579 height 63
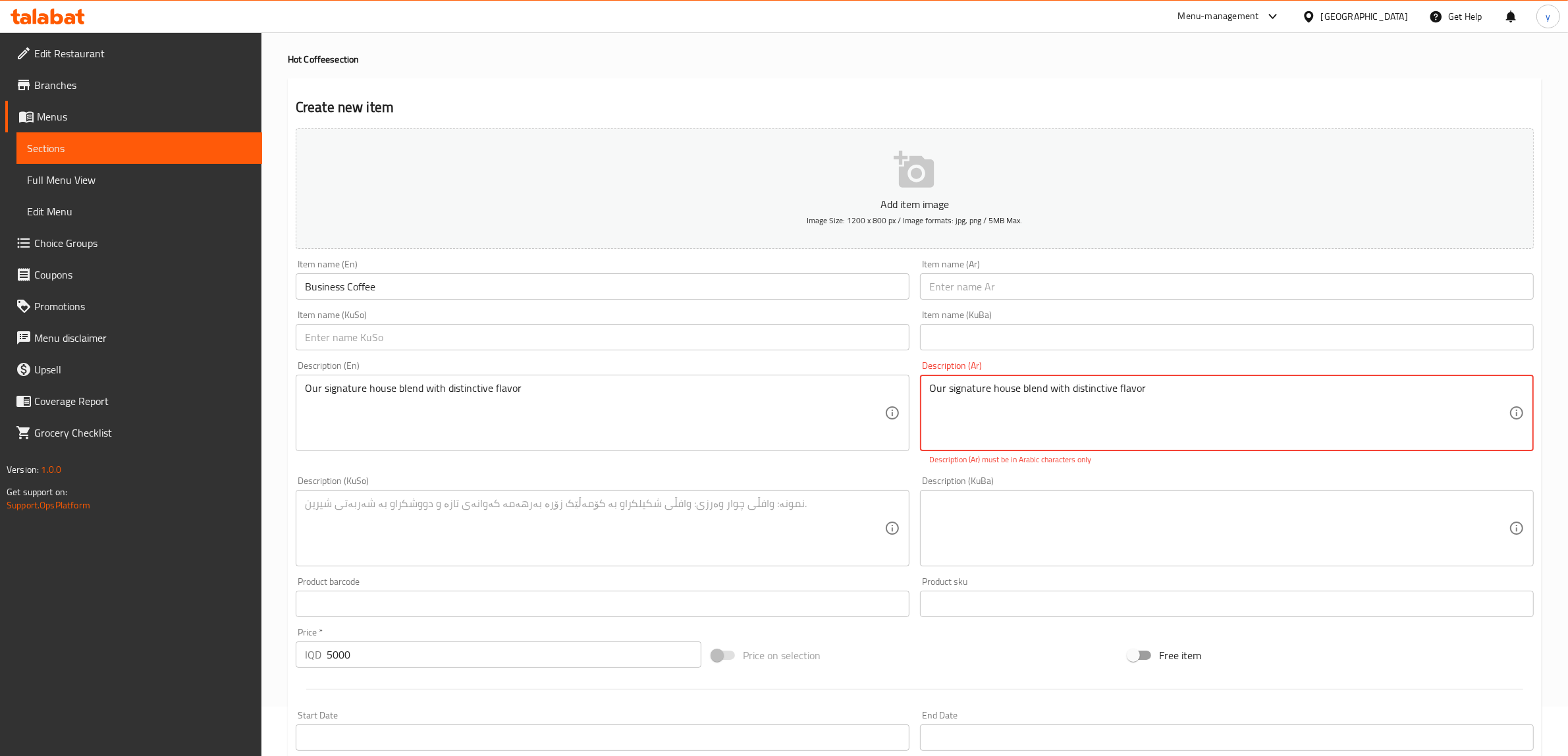
click at [1072, 399] on textarea "Our signature house blend with distinctive flavor" at bounding box center [1219, 413] width 579 height 63
paste textarea "مزيج هاوس خاص بنا مع نكهة مميزة"
type textarea "مزيج هاوس خاص بنا مع نكهة مميزة"
click at [808, 494] on textarea at bounding box center [595, 513] width 579 height 63
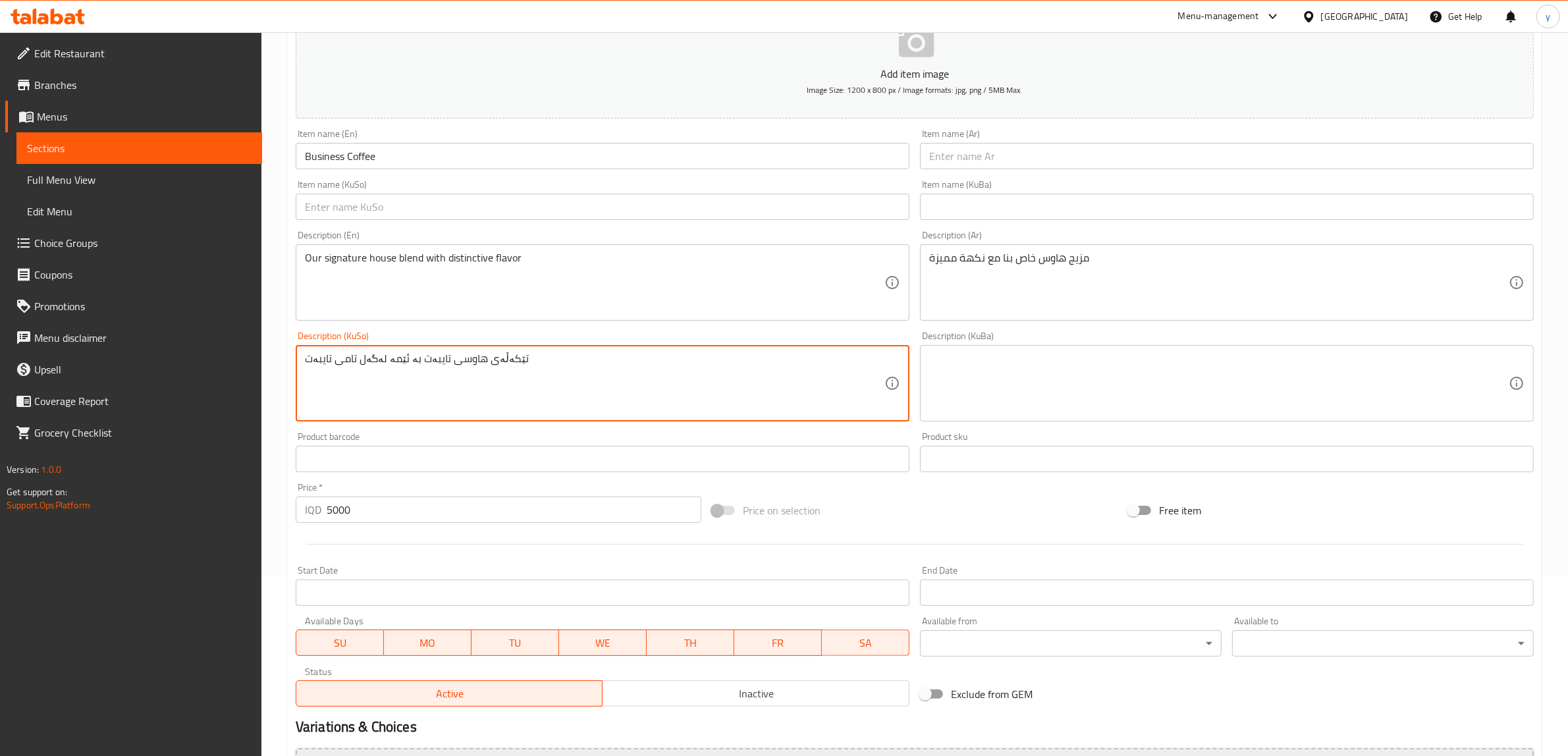
scroll to position [323, 0]
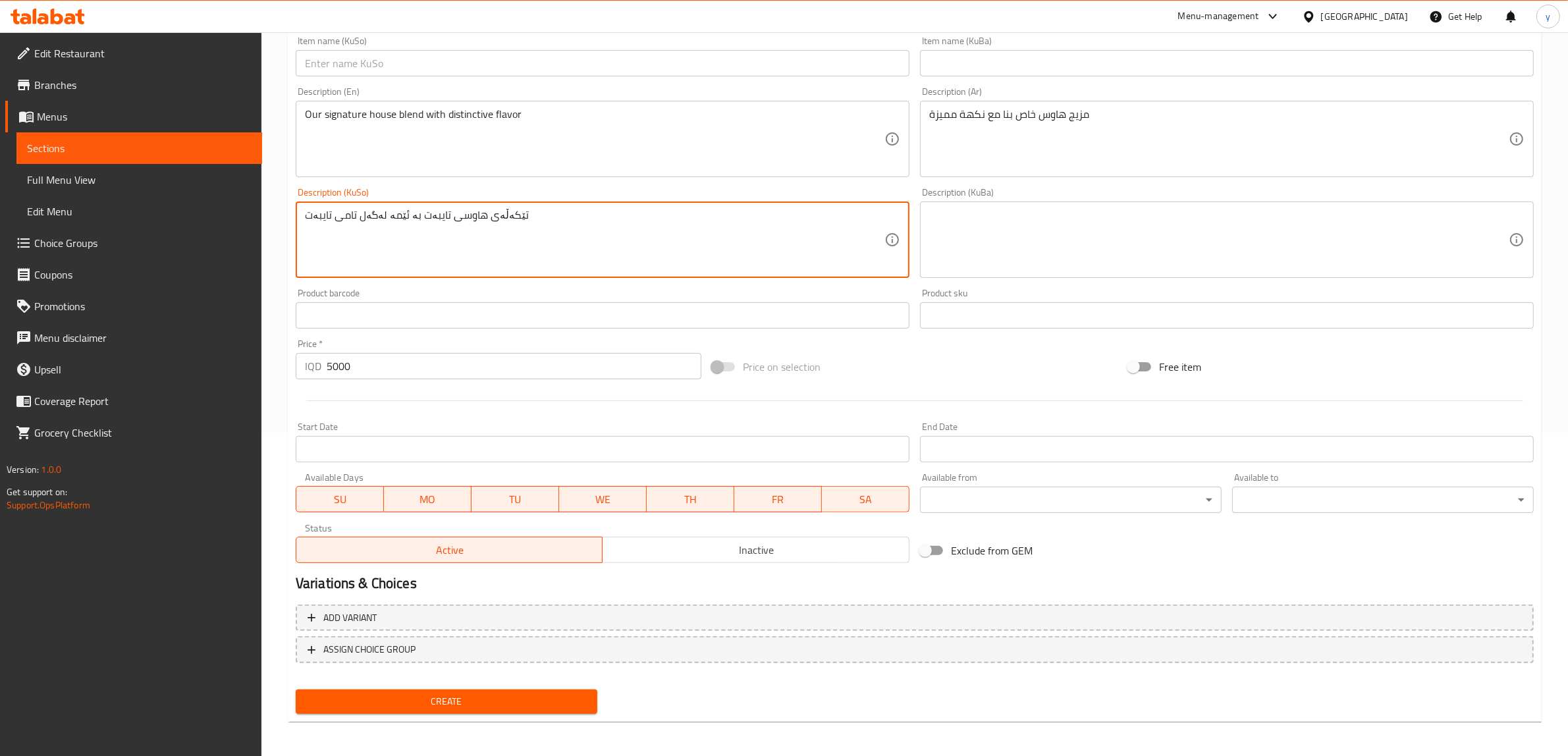
type textarea "تێکەڵەی هاوسی تایبەت بە ئێمە لەگەل تامی تایبەت"
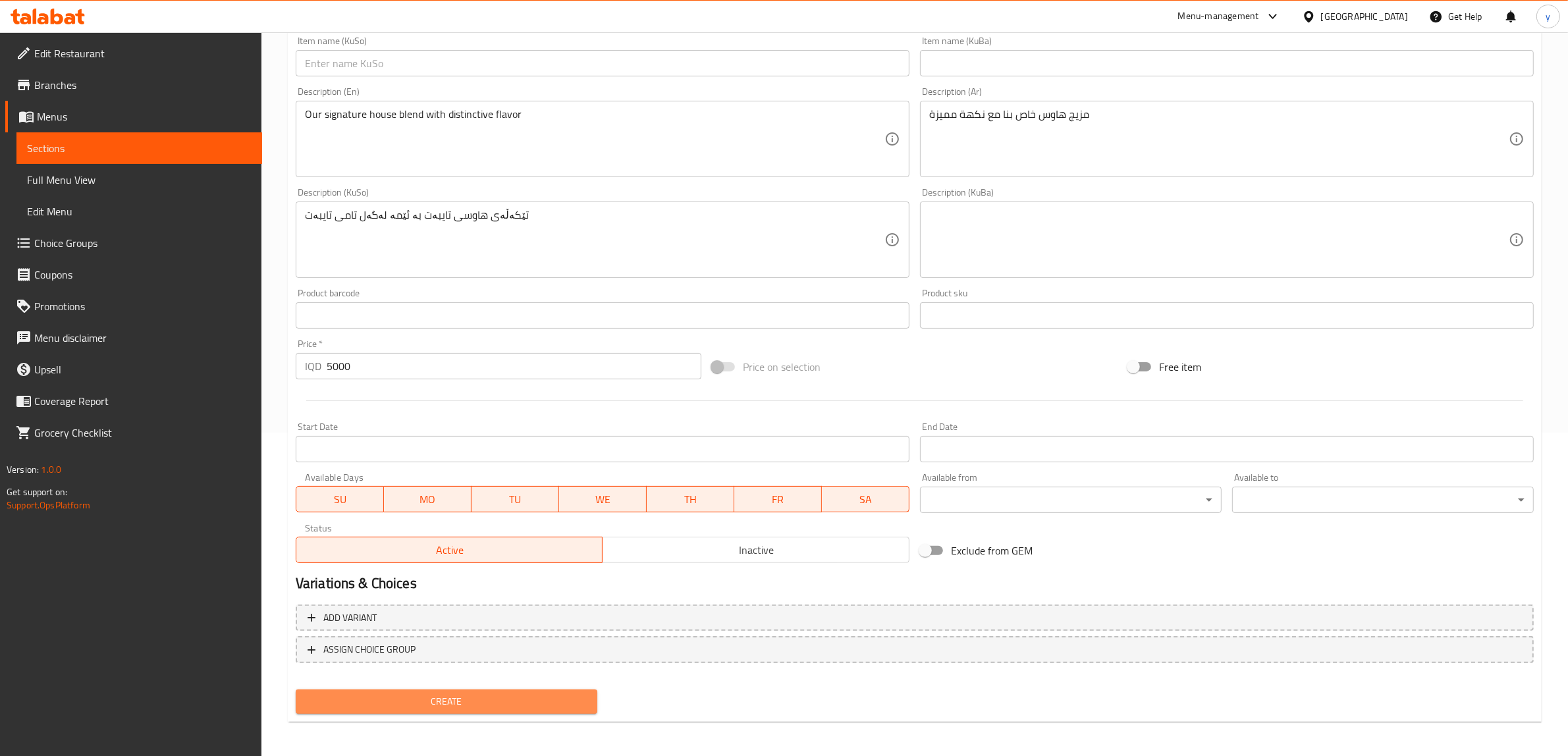
click at [479, 696] on span "Create" at bounding box center [446, 701] width 281 height 16
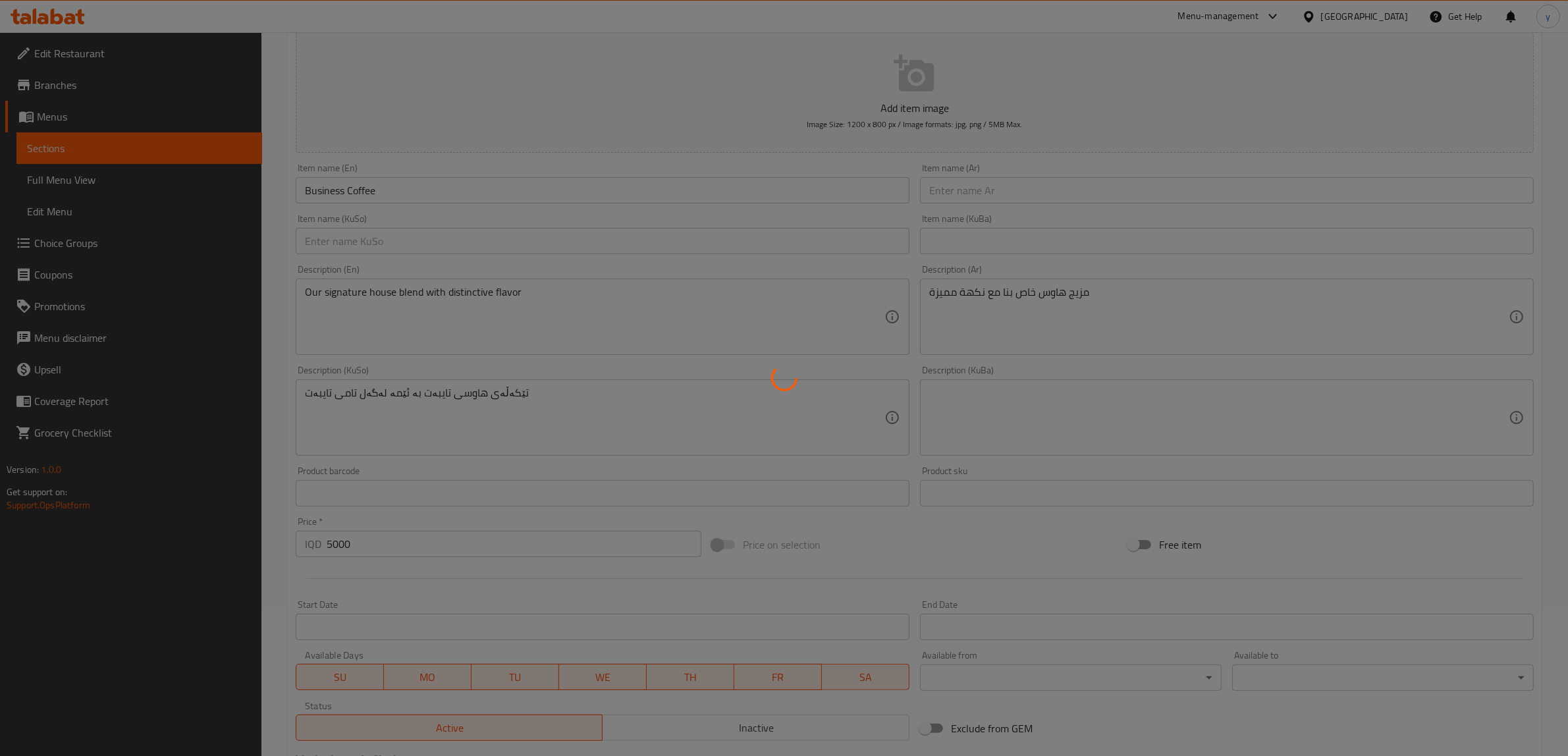
scroll to position [0, 0]
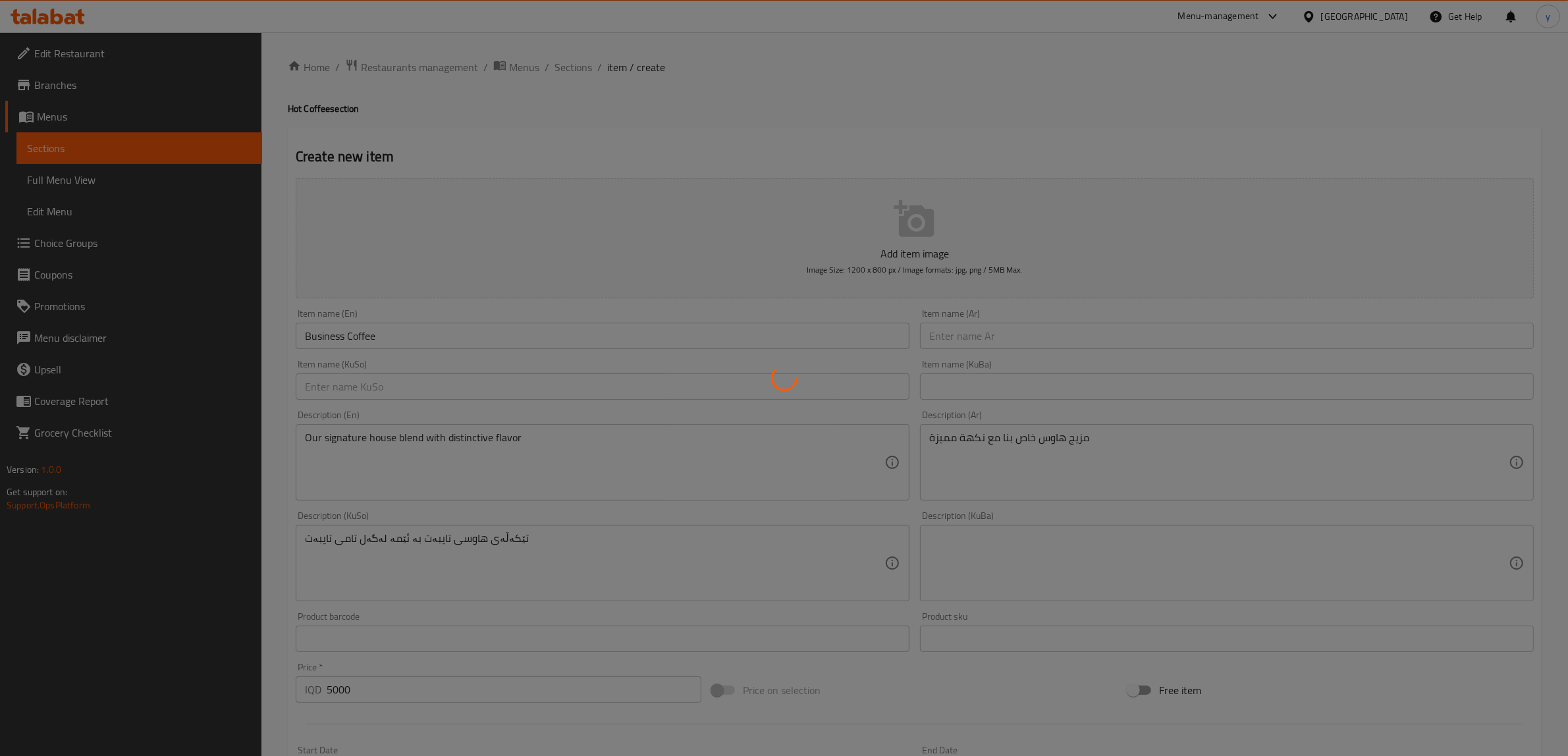
click at [577, 54] on div at bounding box center [784, 378] width 1568 height 756
click at [581, 54] on div at bounding box center [784, 378] width 1568 height 756
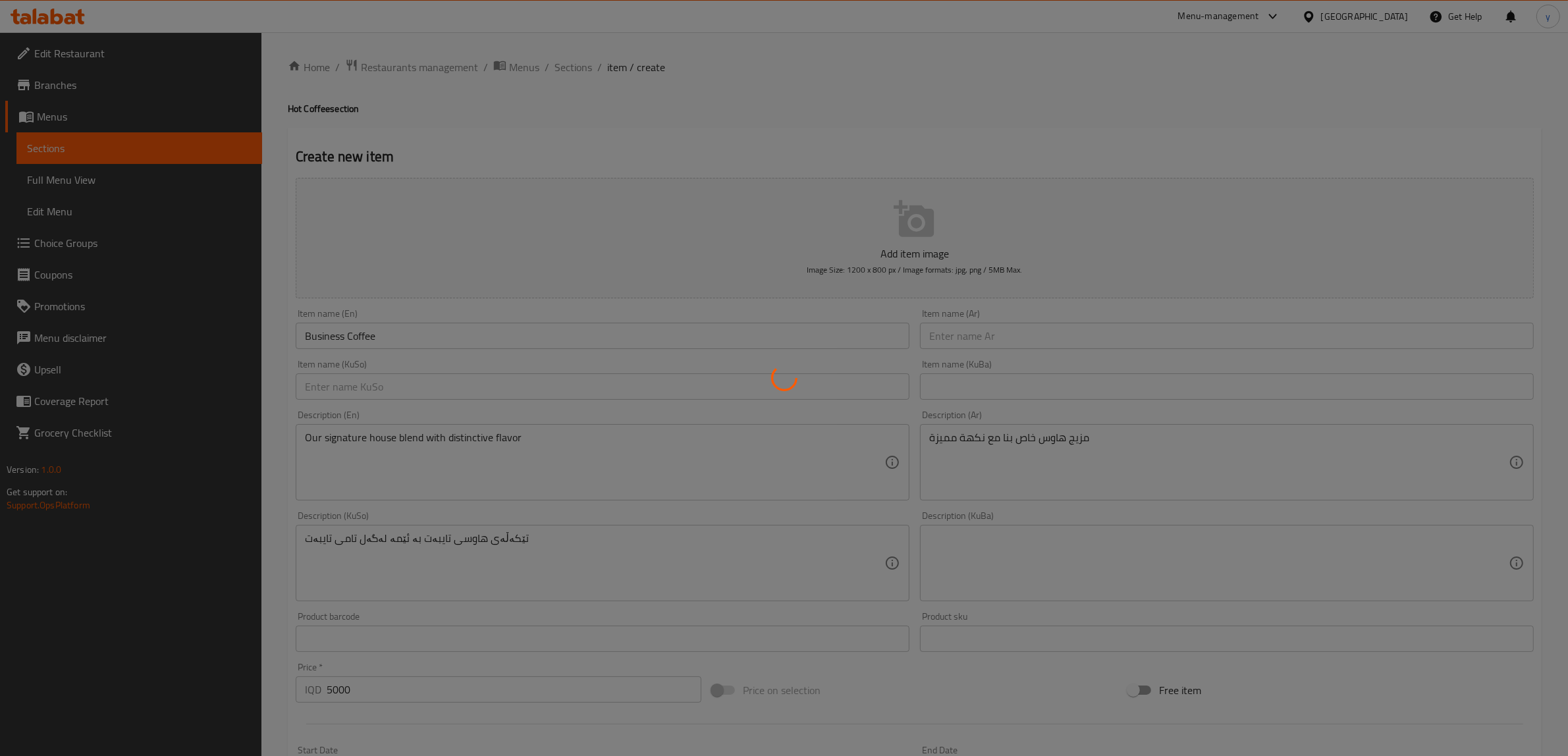
click at [582, 71] on div at bounding box center [784, 378] width 1568 height 756
type input "0"
click at [582, 71] on div at bounding box center [784, 378] width 1568 height 756
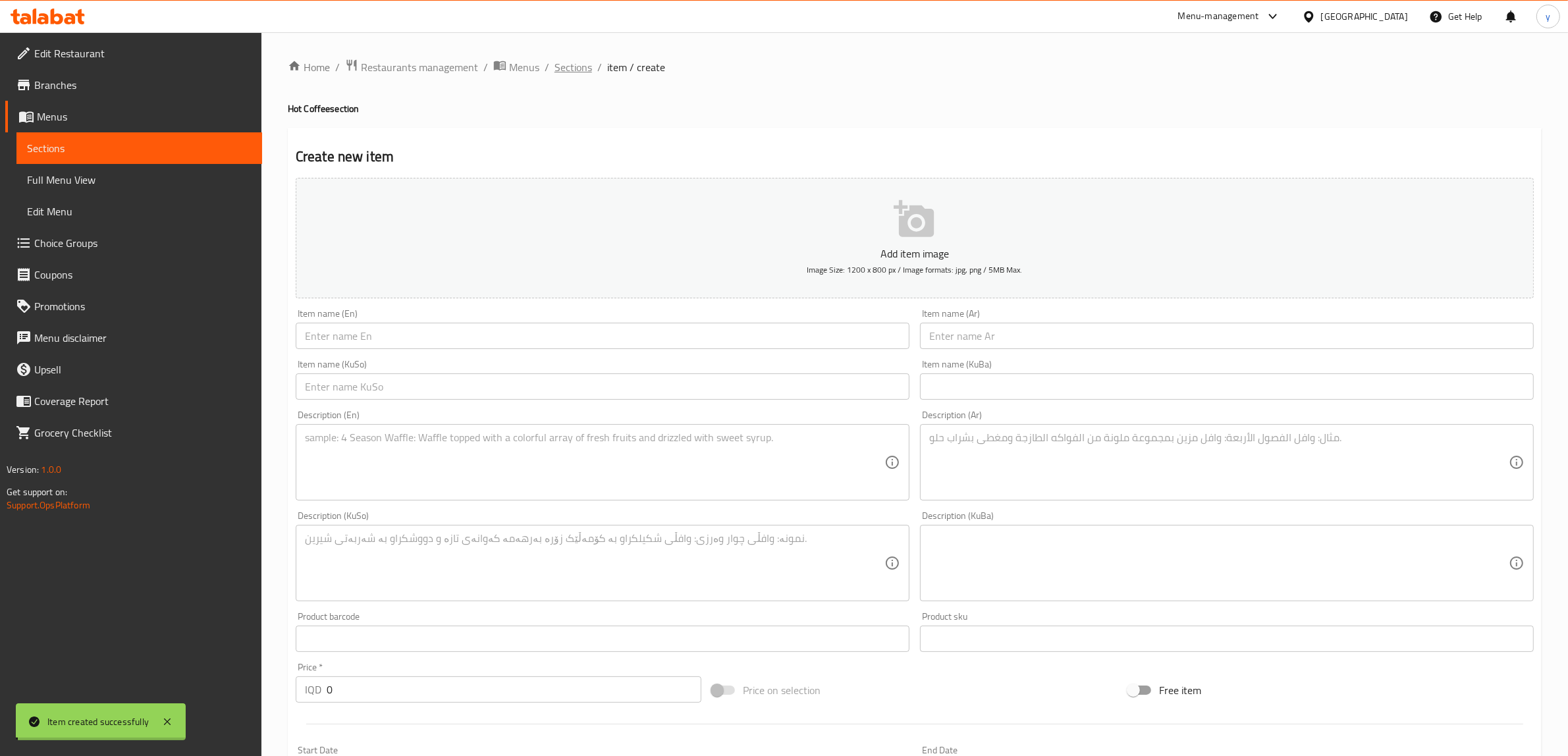
click at [582, 71] on div "Home / Restaurants management / Menus / Sections / item / create Hot Coffee sec…" at bounding box center [915, 557] width 1254 height 997
click at [582, 71] on span "Sections" at bounding box center [573, 67] width 37 height 15
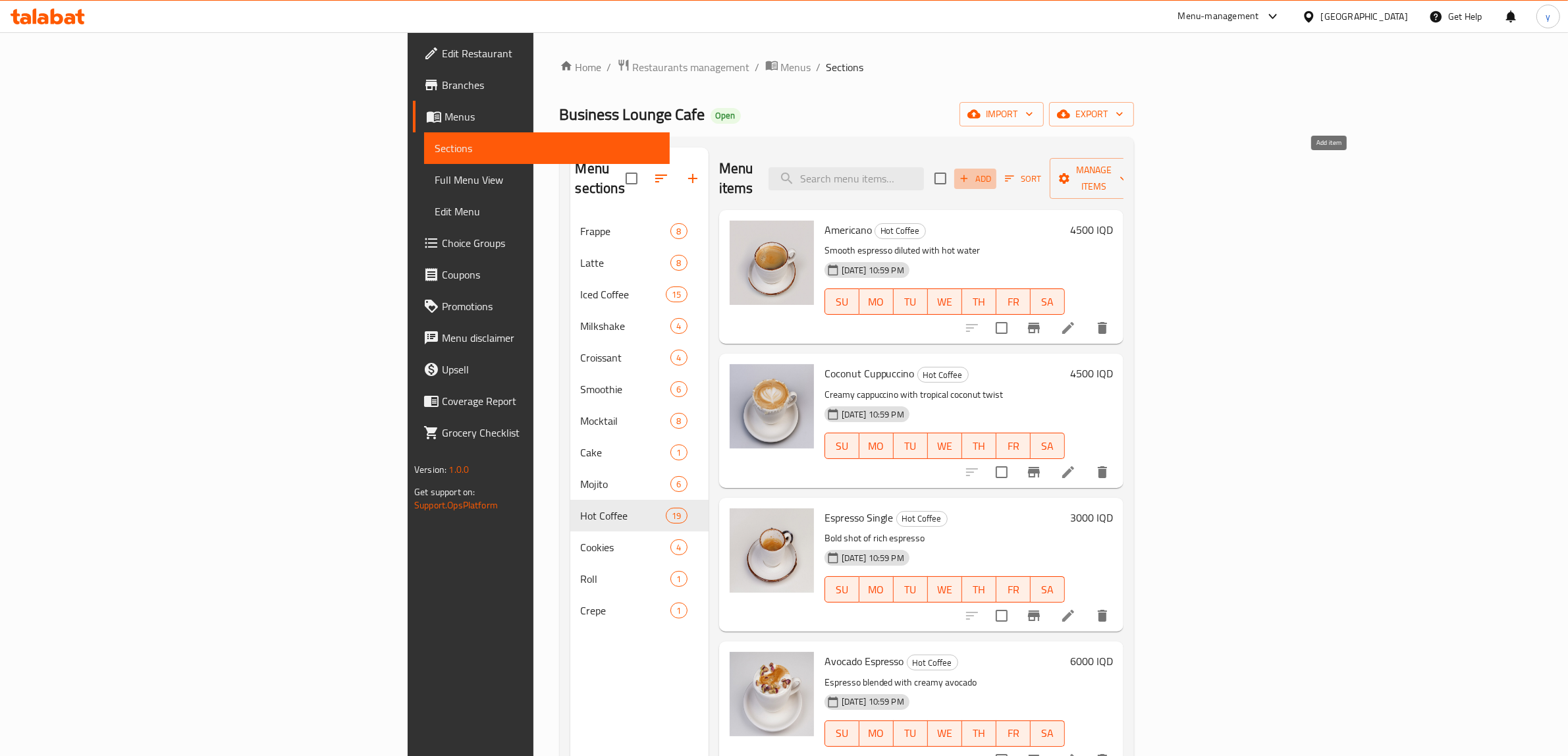
click at [970, 173] on icon "button" at bounding box center [963, 178] width 12 height 12
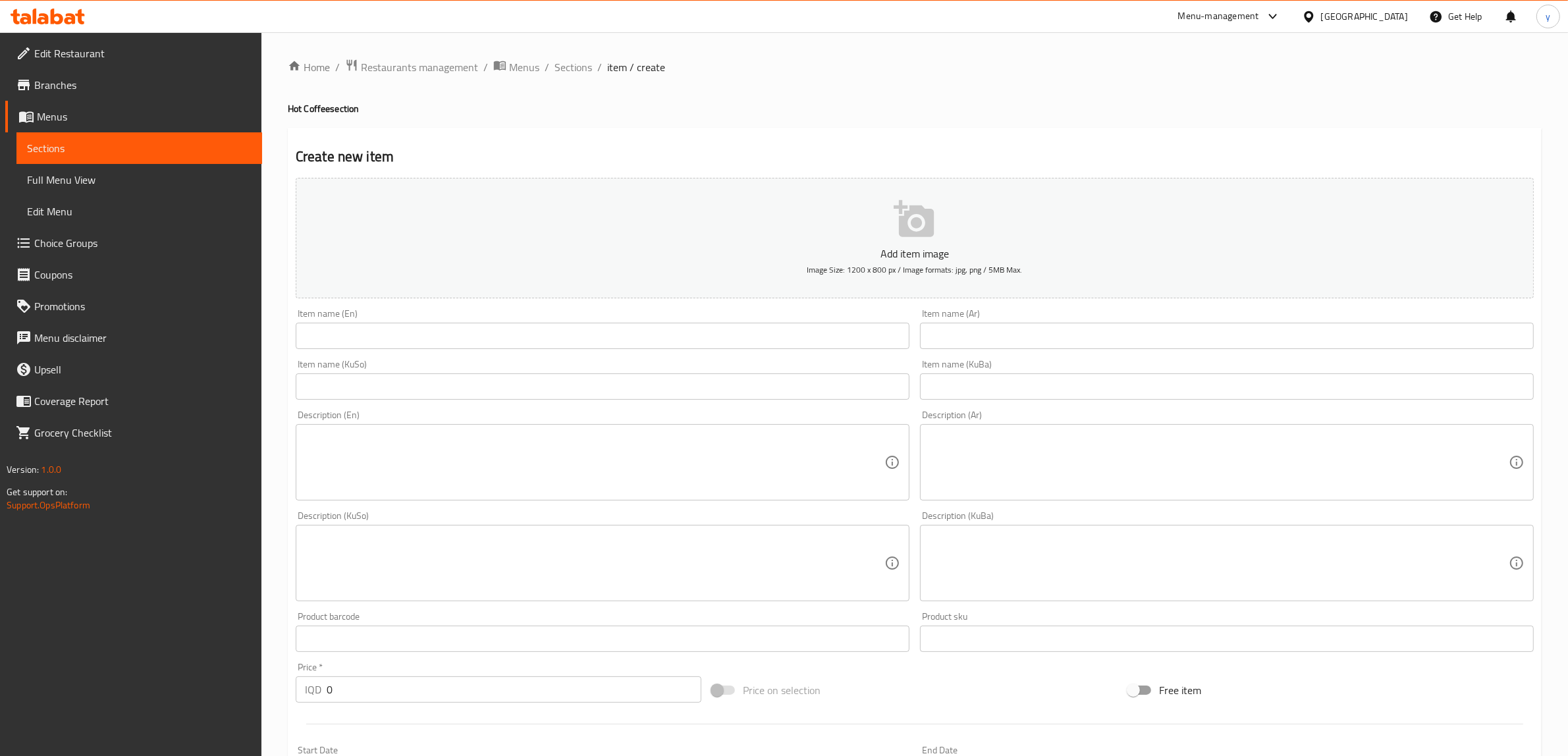
click at [744, 350] on div "Item name (En) Item name (En)" at bounding box center [602, 329] width 624 height 50
click at [732, 333] on input "text" at bounding box center [602, 336] width 614 height 26
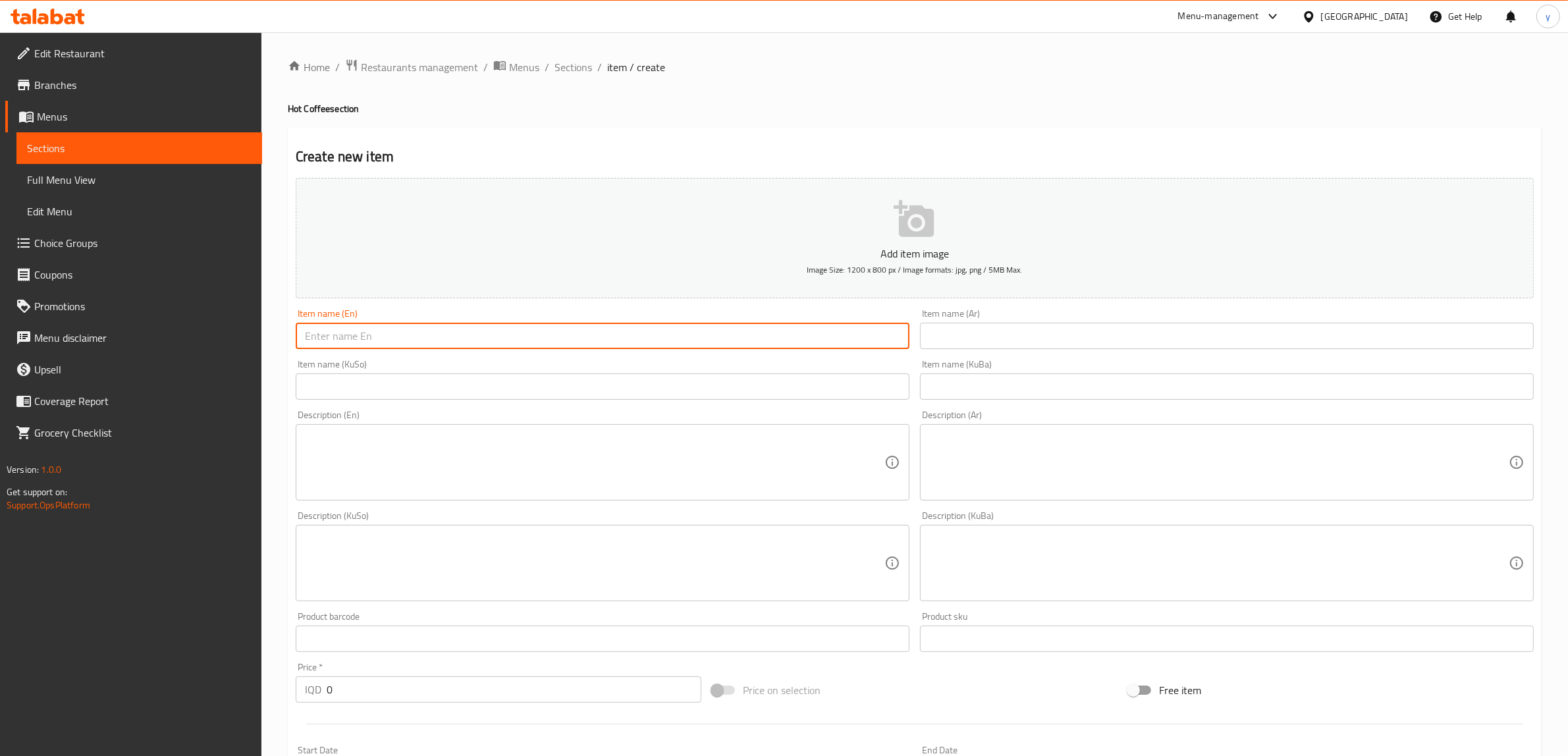
paste input "Cappuccino"
type input "Cappuccino"
click at [521, 465] on textarea at bounding box center [595, 462] width 579 height 63
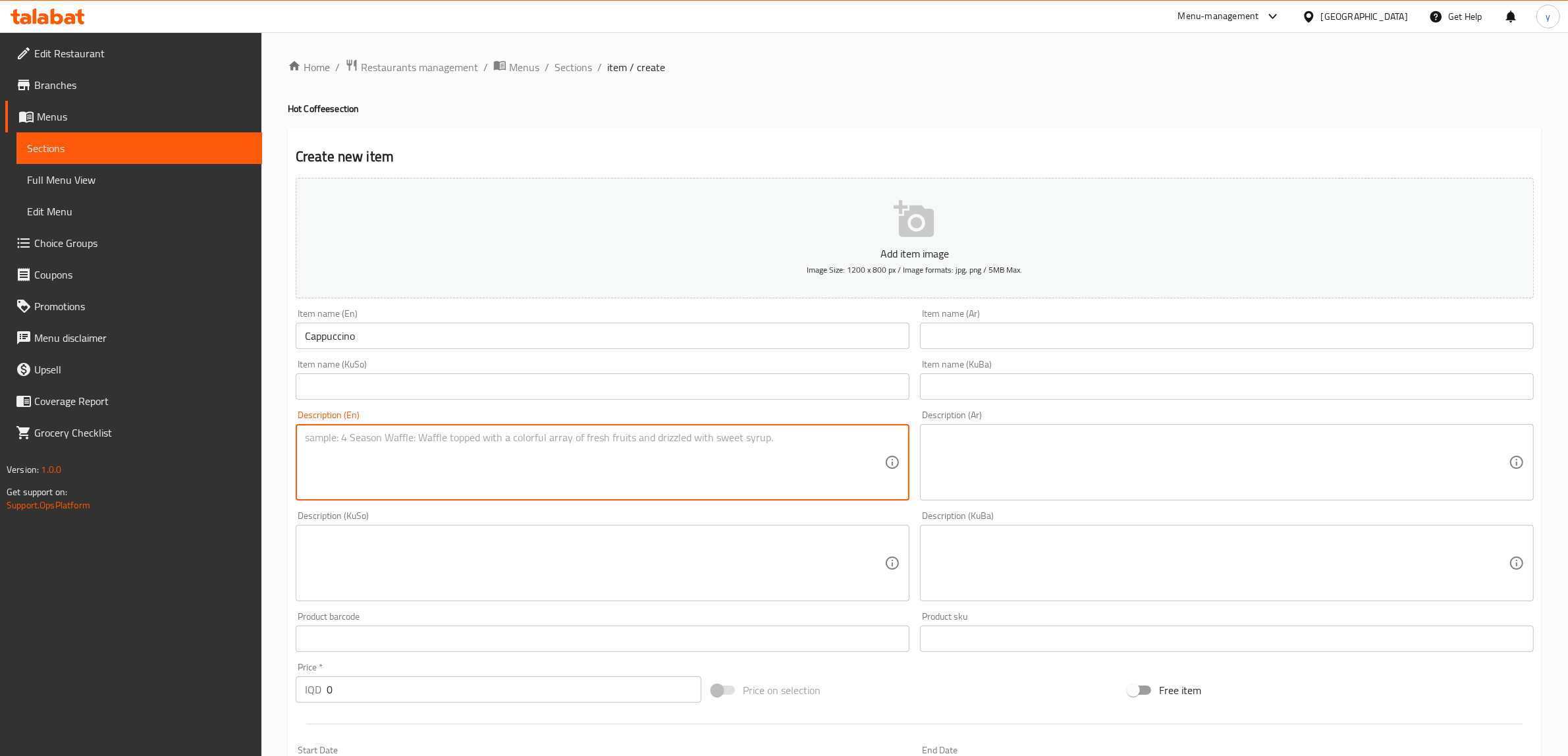
paste textarea "Classic espresso topped with steamed milk and thick foam."
type textarea "Classic espresso topped with steamed milk and thick foam."
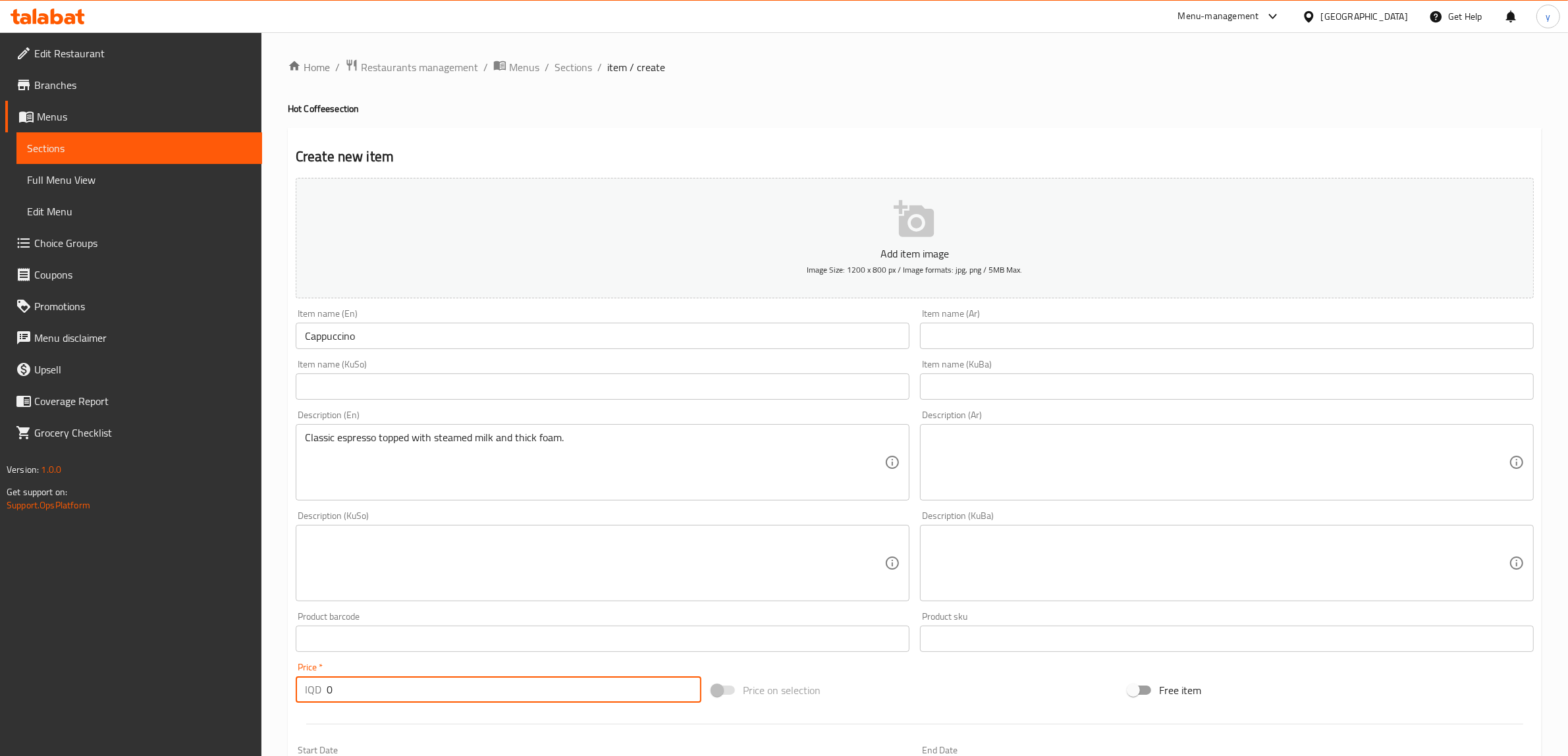
drag, startPoint x: 338, startPoint y: 692, endPoint x: 316, endPoint y: 703, distance: 24.6
click at [316, 703] on div "Price   * IQD 0 Price *" at bounding box center [498, 683] width 416 height 50
paste input "500"
type input "5000"
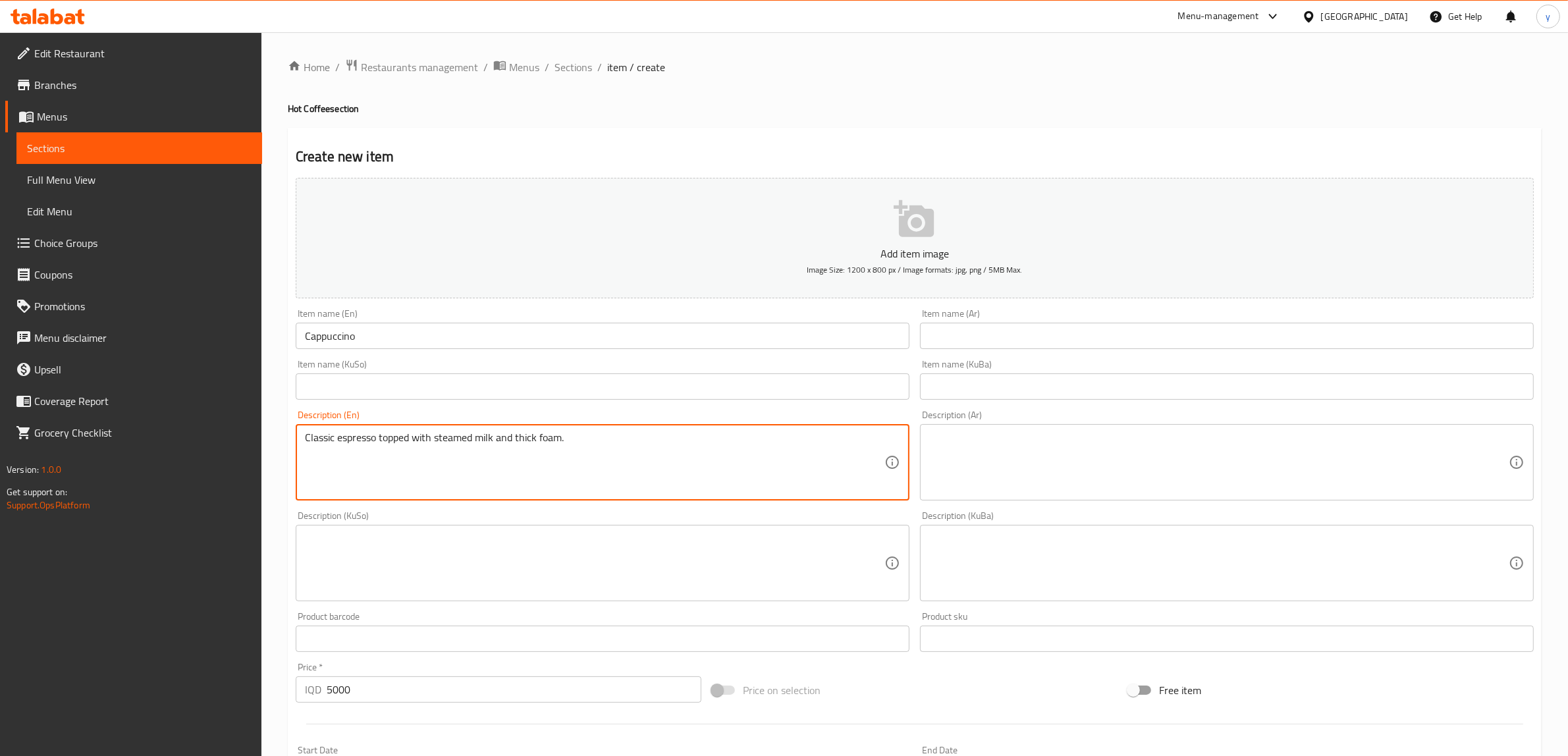
click at [589, 439] on textarea "Classic espresso topped with steamed milk and thick foam." at bounding box center [595, 462] width 579 height 63
click at [531, 433] on textarea "Classic espresso topped with steamed milk and thick foam" at bounding box center [595, 462] width 579 height 63
click at [526, 441] on textarea "Classic espresso topped with steamed milk and thick foam" at bounding box center [595, 462] width 579 height 63
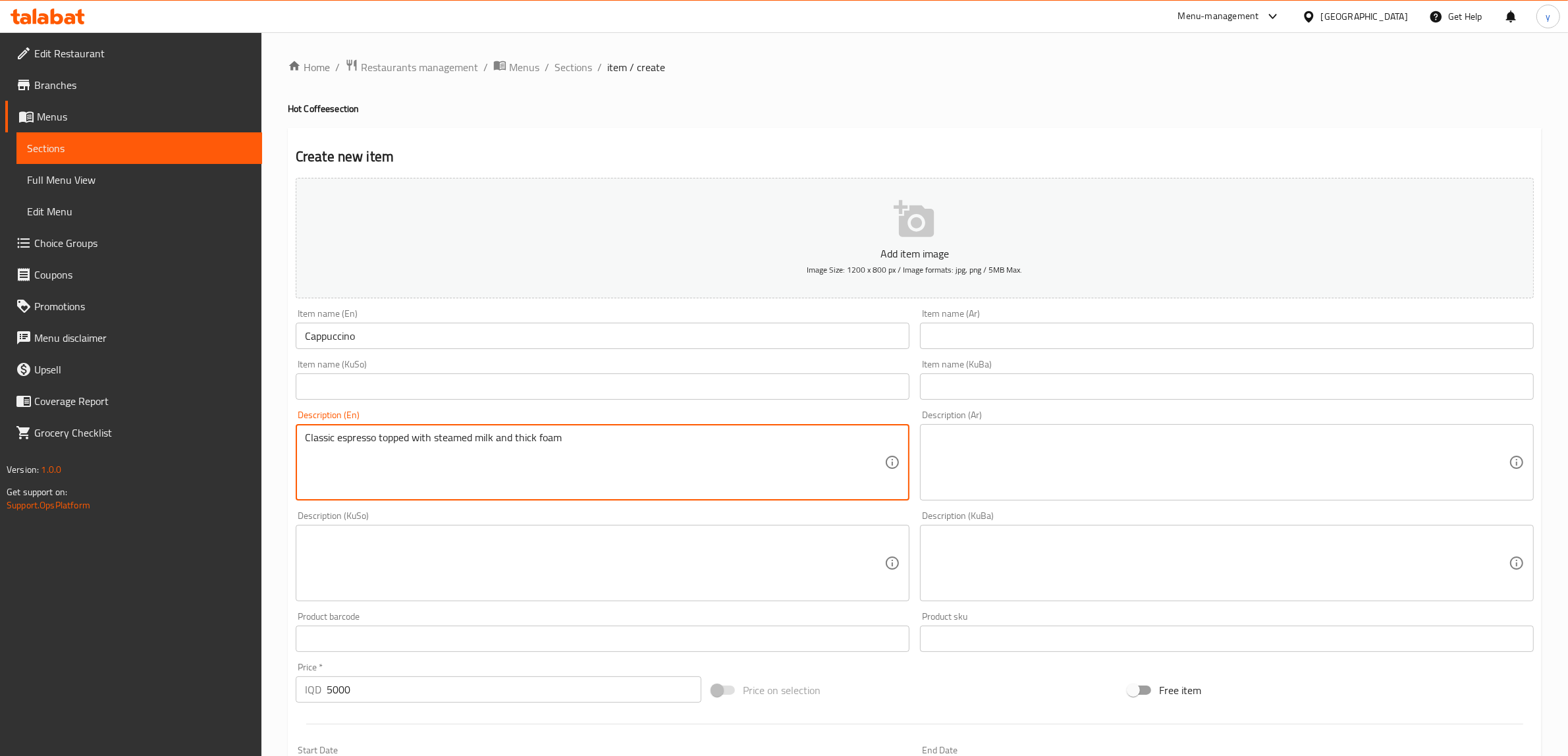
click at [1108, 444] on textarea at bounding box center [1219, 462] width 579 height 63
click at [774, 476] on textarea "Classic espresso topped with steamed milk and thick foam" at bounding box center [595, 462] width 579 height 63
click at [758, 496] on div "Classic espresso topped with steamed milk and thick foam Description (En)" at bounding box center [602, 462] width 614 height 76
click at [729, 509] on div "Description (KuSo) Description (KuSo)" at bounding box center [602, 556] width 624 height 101
type textarea "Classic espresso topped with steamed milk and thick foam"
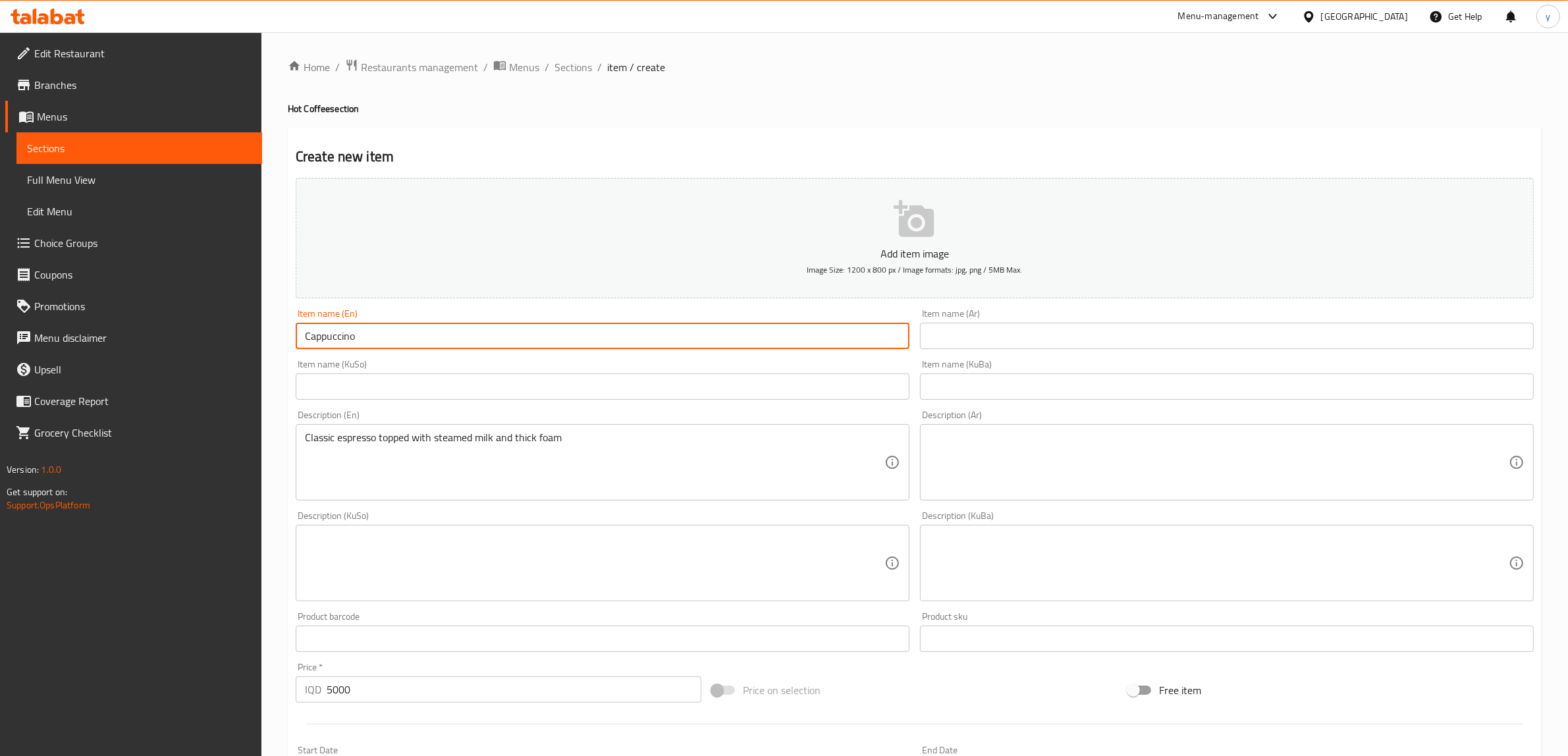
click at [382, 333] on input "Cappuccino" at bounding box center [602, 336] width 614 height 26
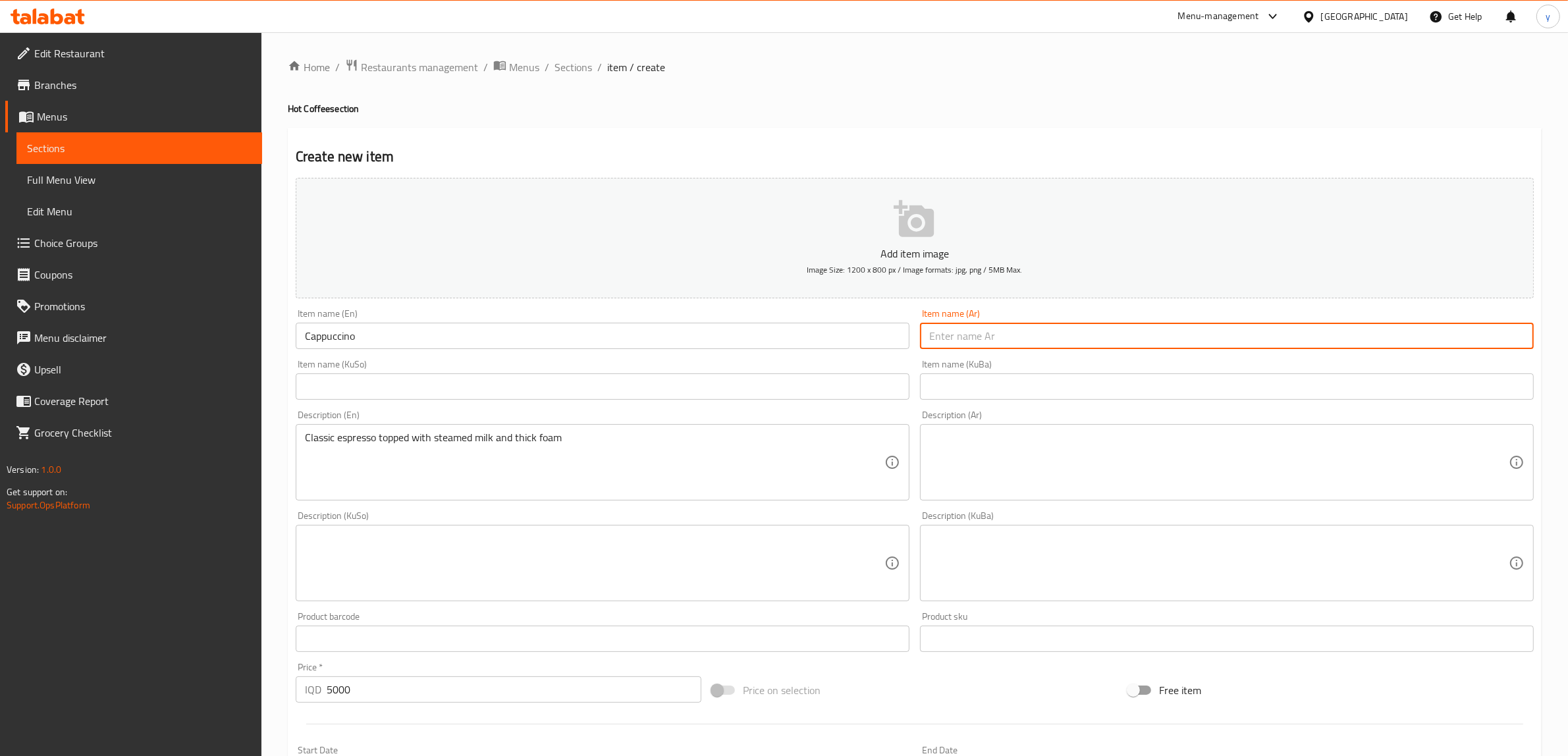
click at [989, 349] on input "text" at bounding box center [1227, 336] width 614 height 26
paste input "كابەچينۆ"
type input "كابەچينۆ"
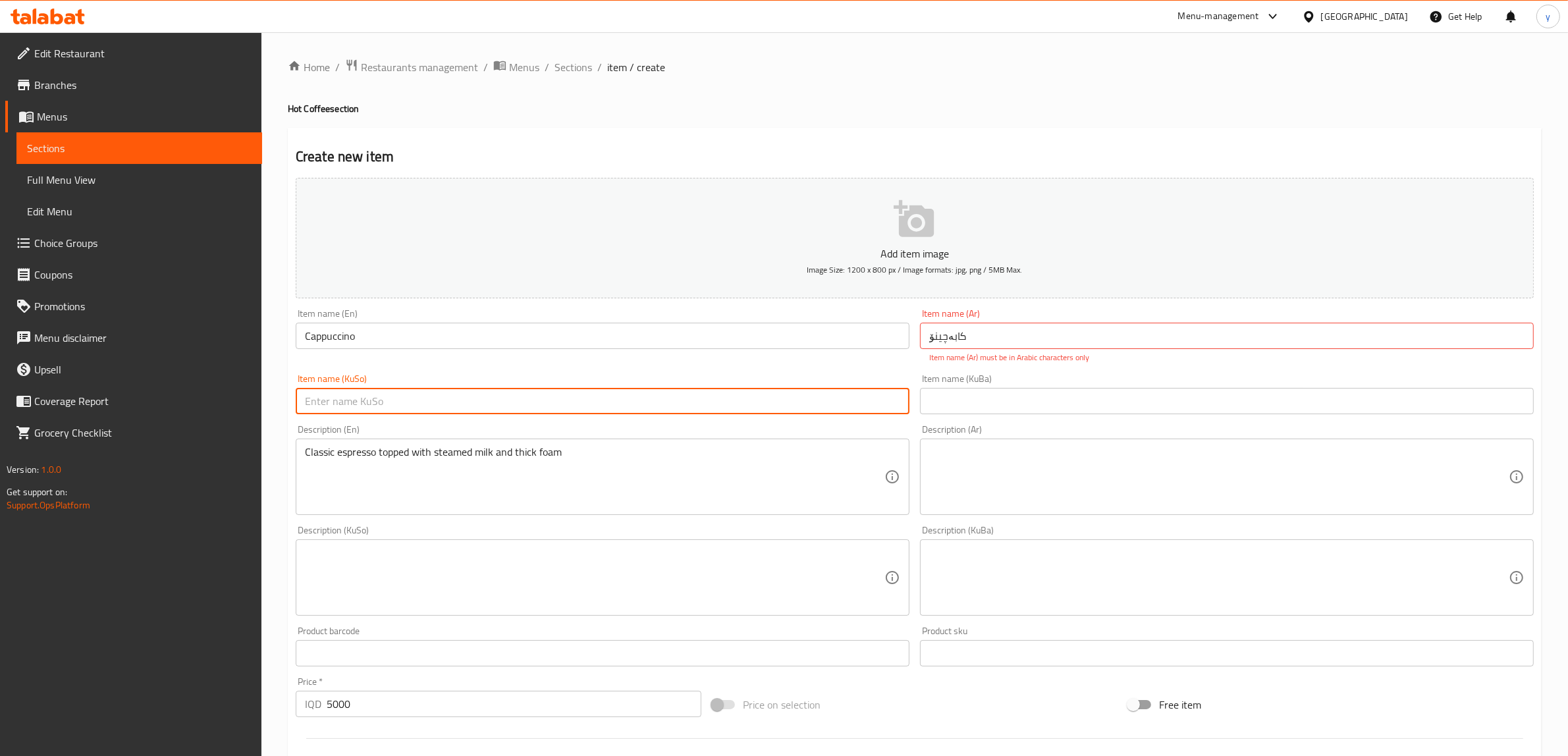
click at [844, 377] on div "Item name (KuSo) Item name (KuSo)" at bounding box center [602, 394] width 614 height 40
paste input "كابەچينۆ"
type input "كابەچينۆ"
click at [952, 330] on input "كابەچينۆ" at bounding box center [1227, 336] width 614 height 26
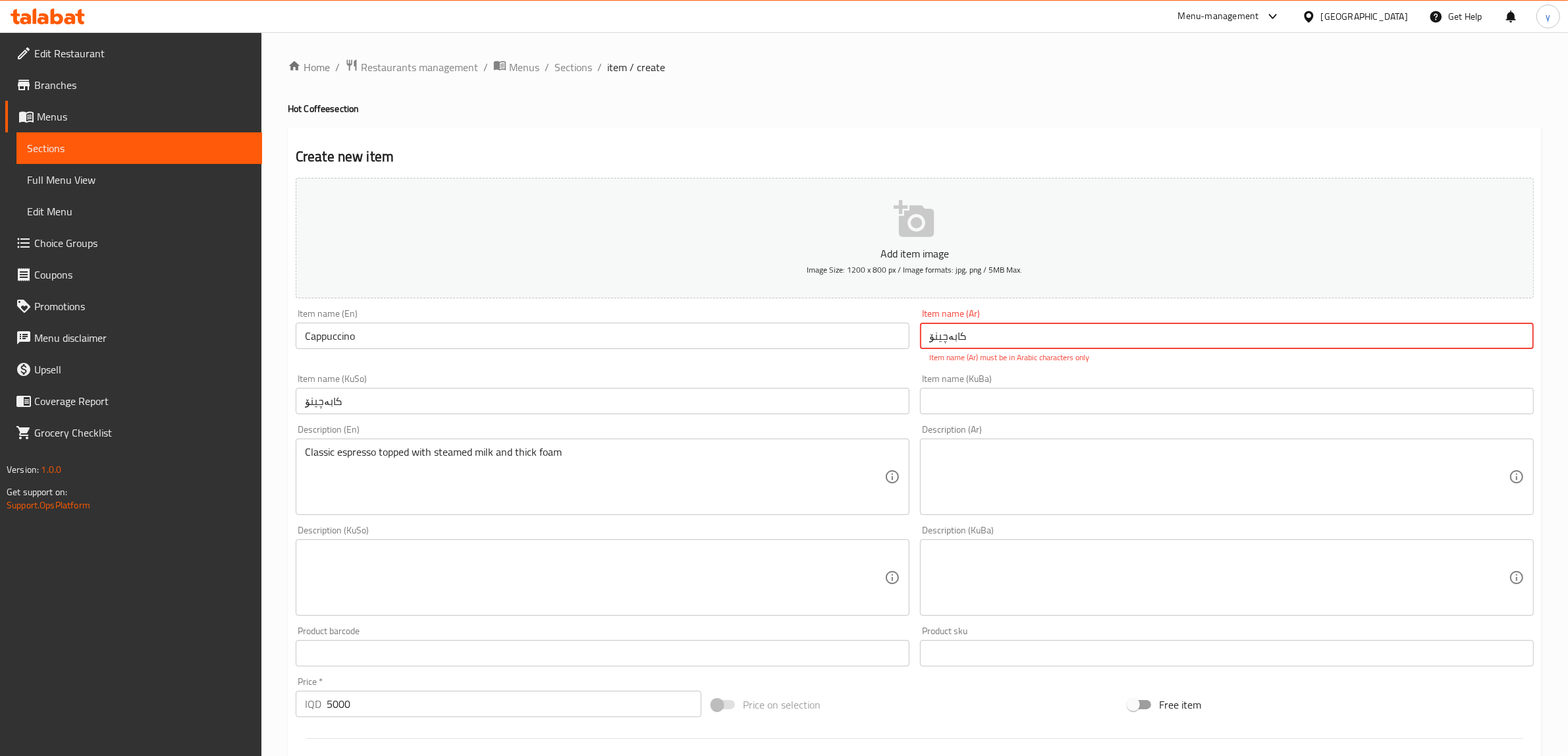
click at [952, 330] on input "كابەچينۆ" at bounding box center [1227, 336] width 614 height 26
paste input "تشينو"
type input "كابتشينو"
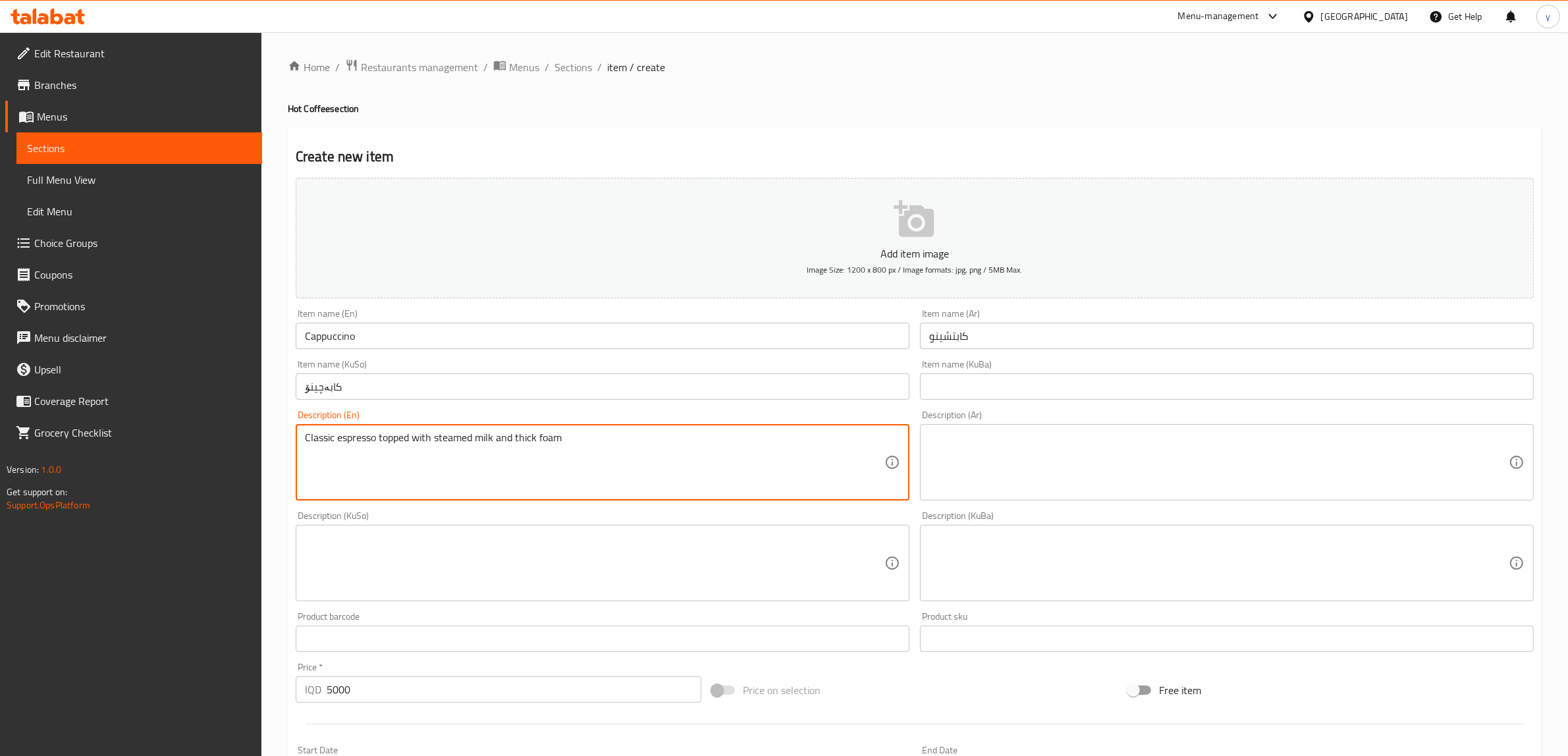
click at [705, 496] on div "Classic espresso topped with steamed milk and thick foam Description (En)" at bounding box center [602, 462] width 614 height 76
click at [679, 452] on textarea "Classic espresso topped with steamed milk and thick foam" at bounding box center [595, 462] width 579 height 63
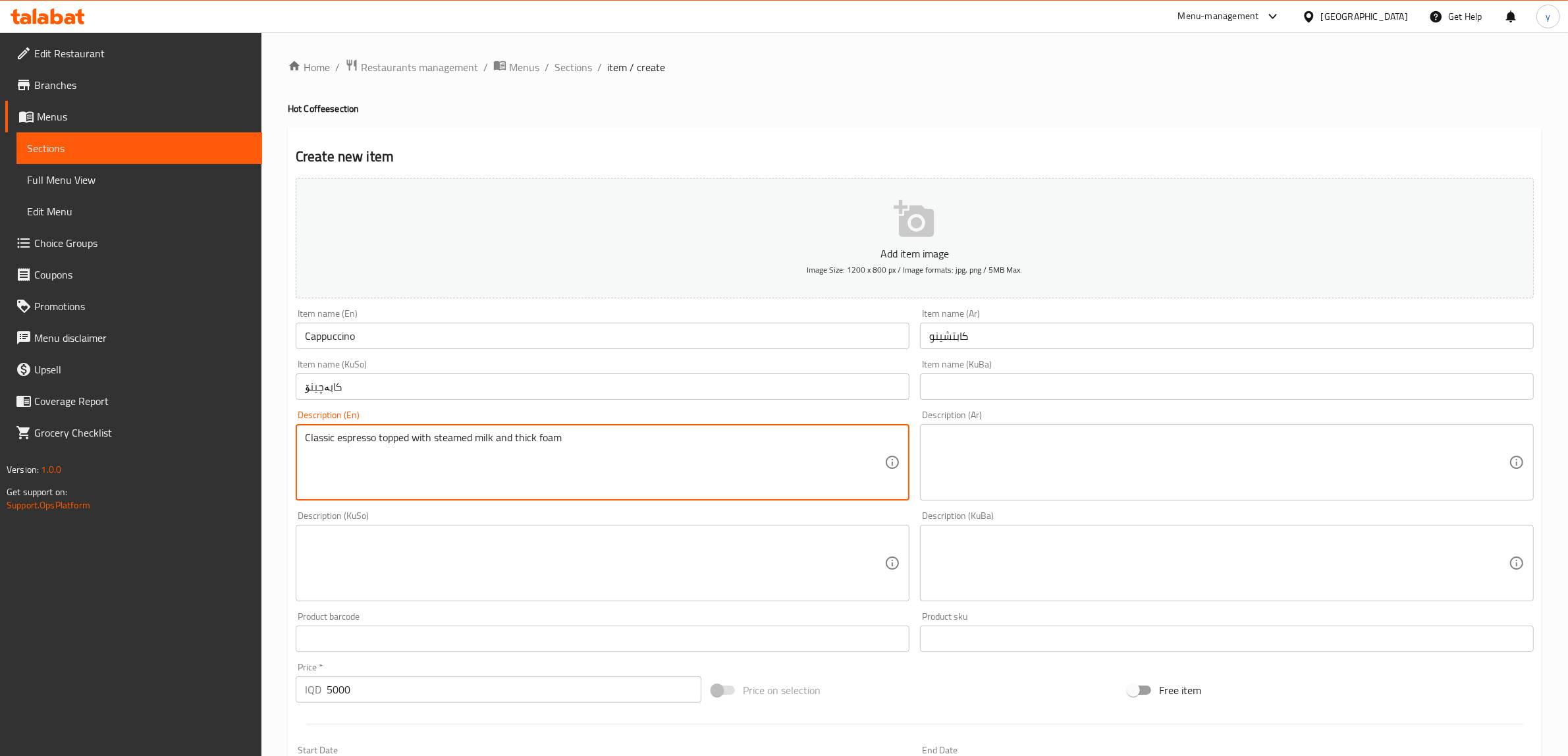
click at [1173, 470] on textarea at bounding box center [1219, 462] width 579 height 63
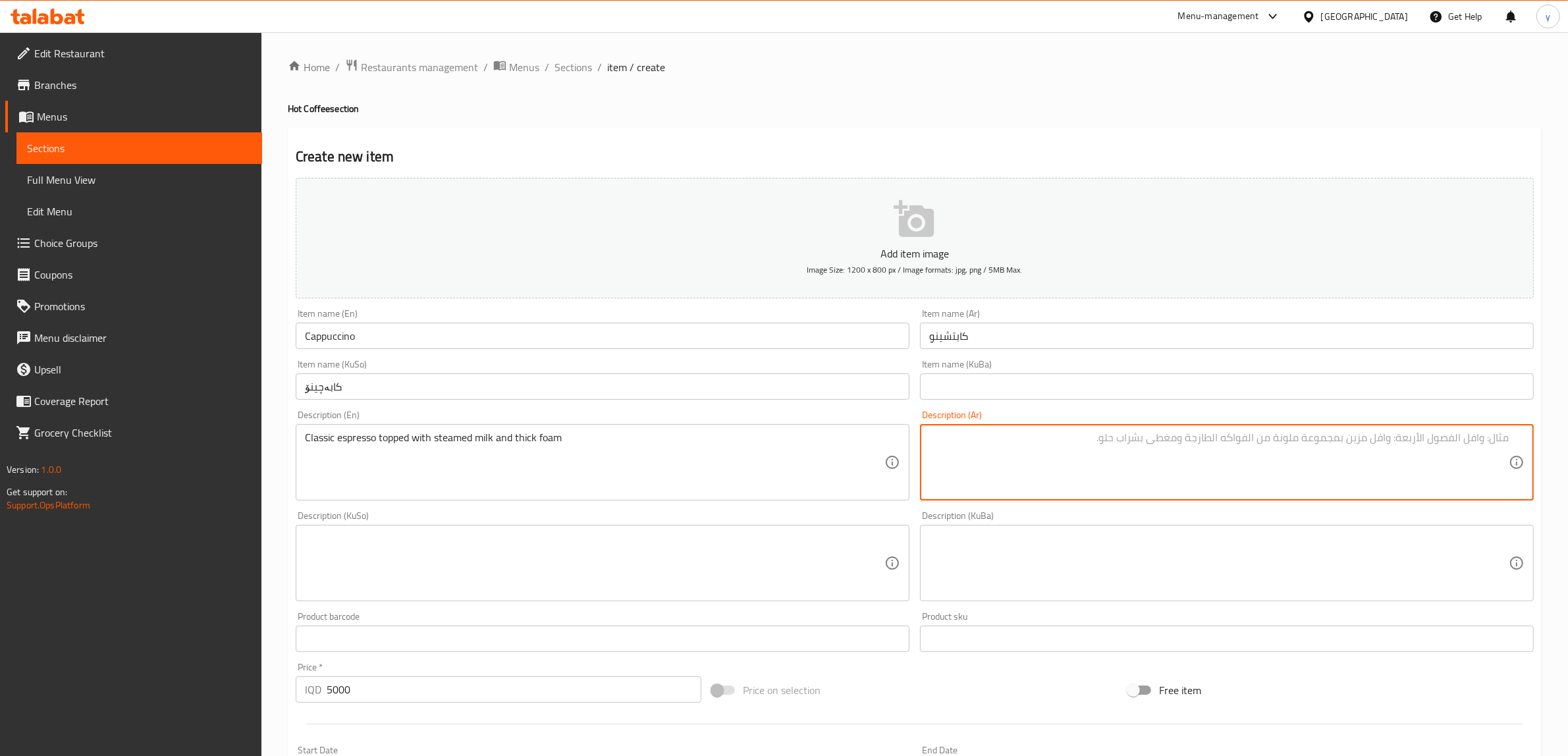
paste textarea "[PERSON_NAME] مغطى بالحليب مبخر ورغوة سميكة"
type textarea "[PERSON_NAME] مغطى بالحليب مبخر ورغوة سميكة"
click at [832, 561] on textarea at bounding box center [595, 563] width 579 height 63
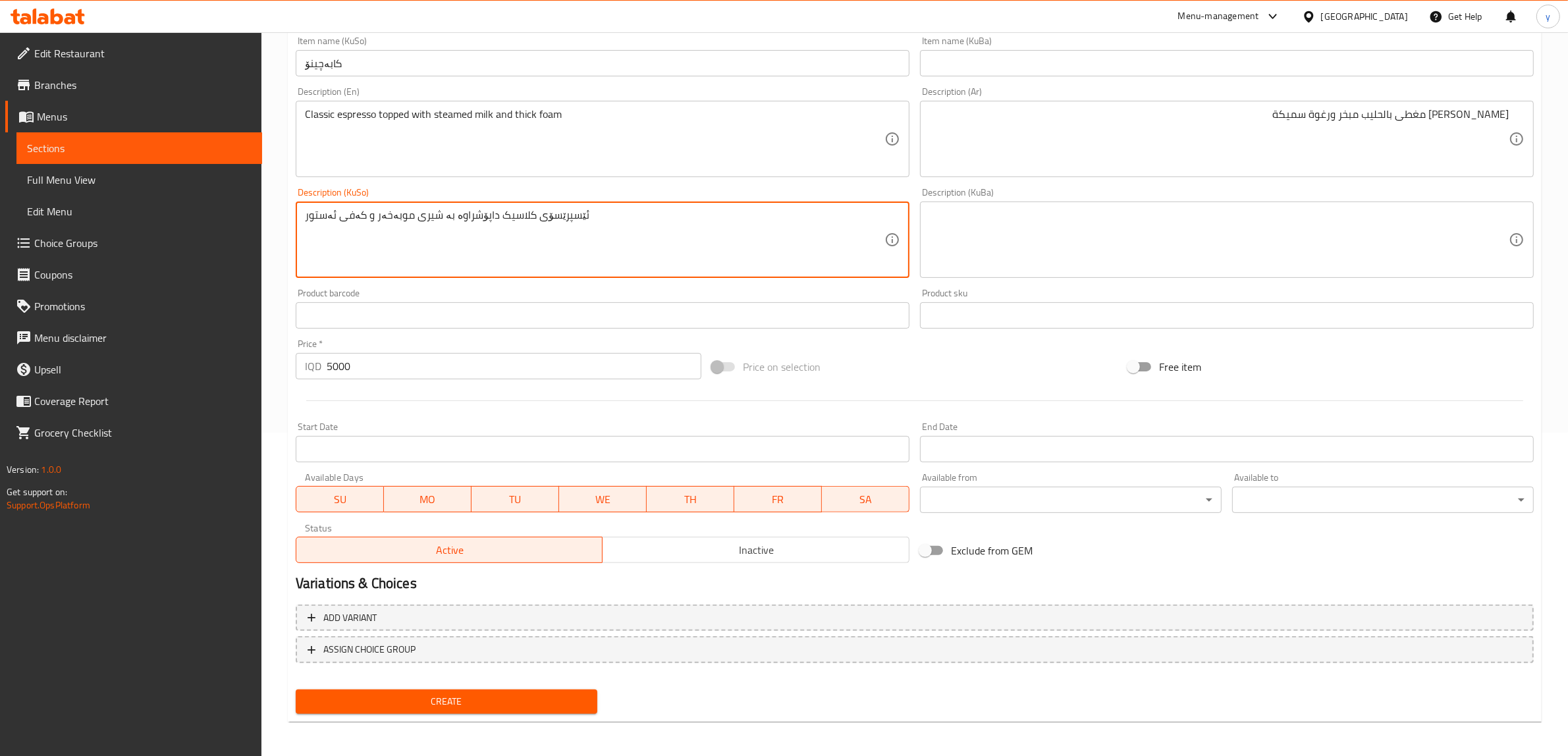
type textarea "ئێسپرێسۆی کلاسیک داپۆشراوە بە شیری موبەخەر و کەفی ئەستور"
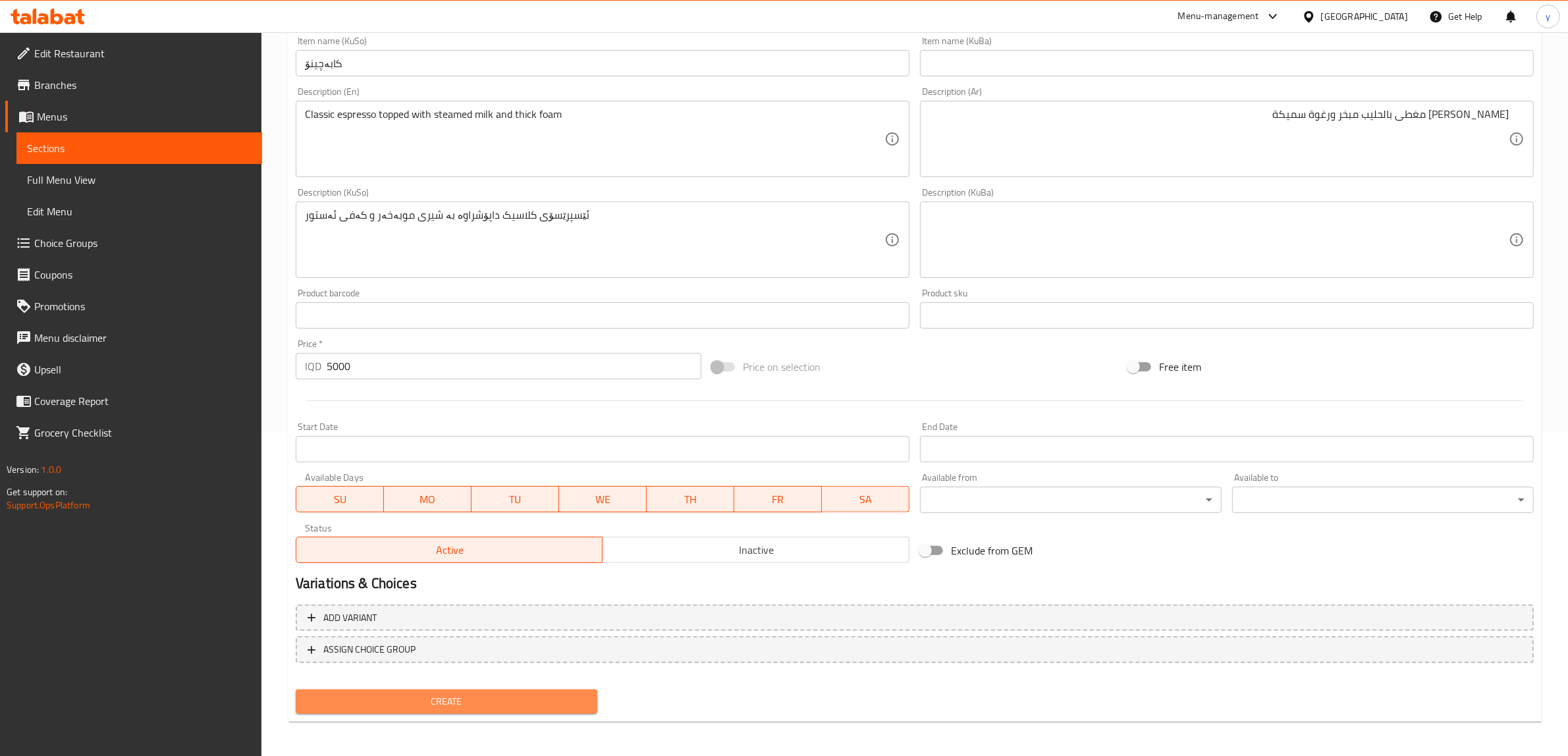
click at [495, 702] on span "Create" at bounding box center [446, 701] width 281 height 16
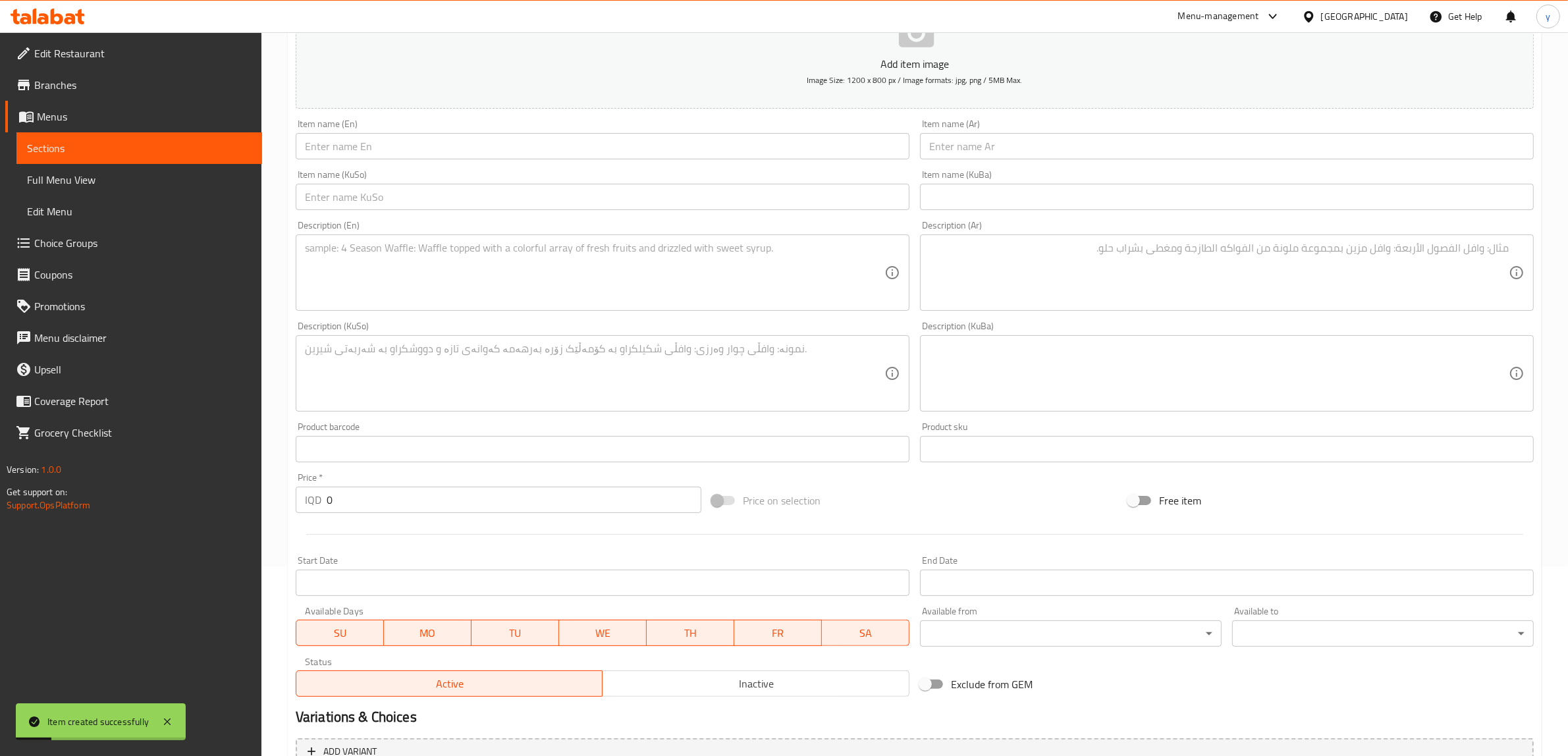
scroll to position [274, 0]
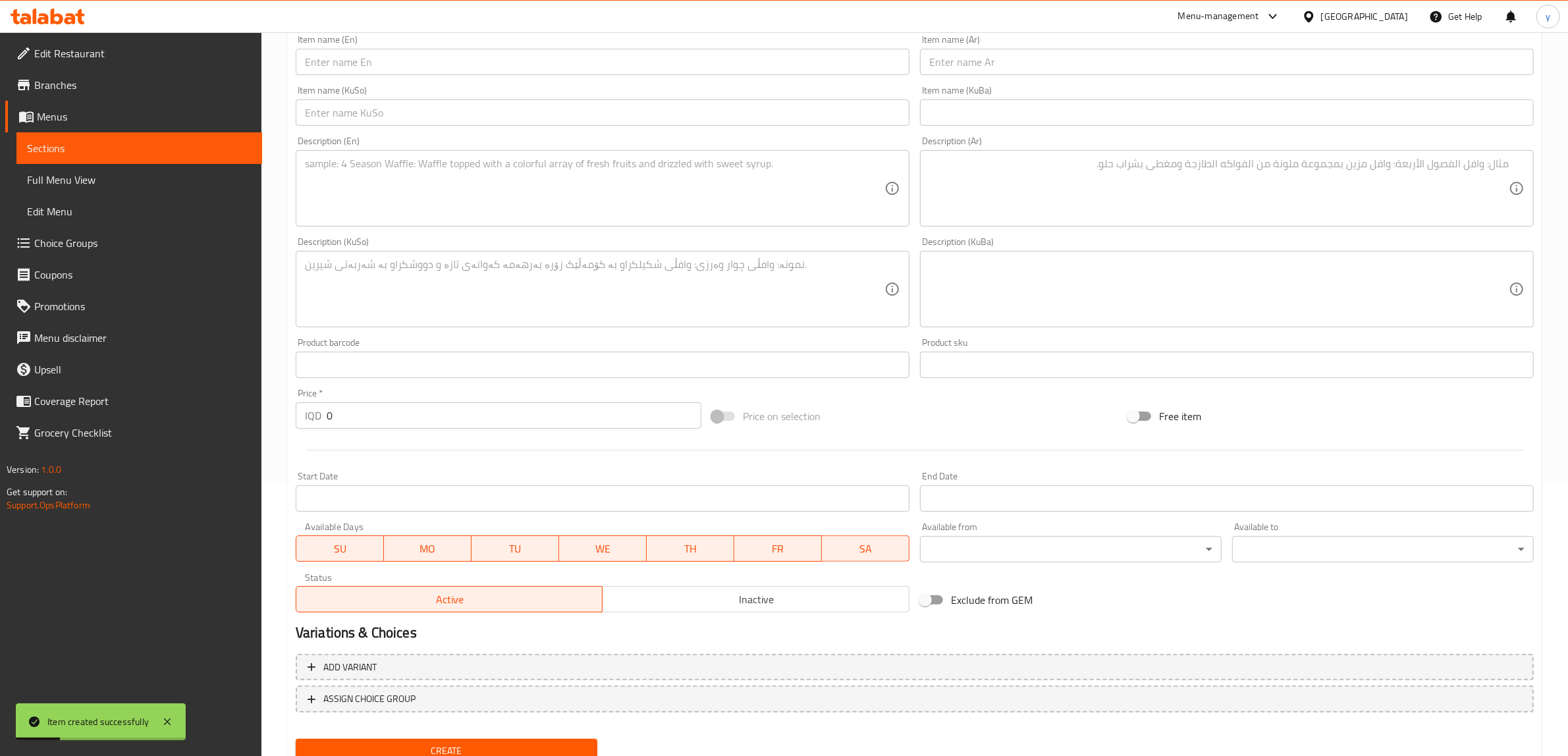
click at [374, 431] on div "Price   * IQD 0 Price *" at bounding box center [498, 409] width 416 height 50
click at [374, 426] on input "0" at bounding box center [513, 415] width 374 height 26
paste input "500"
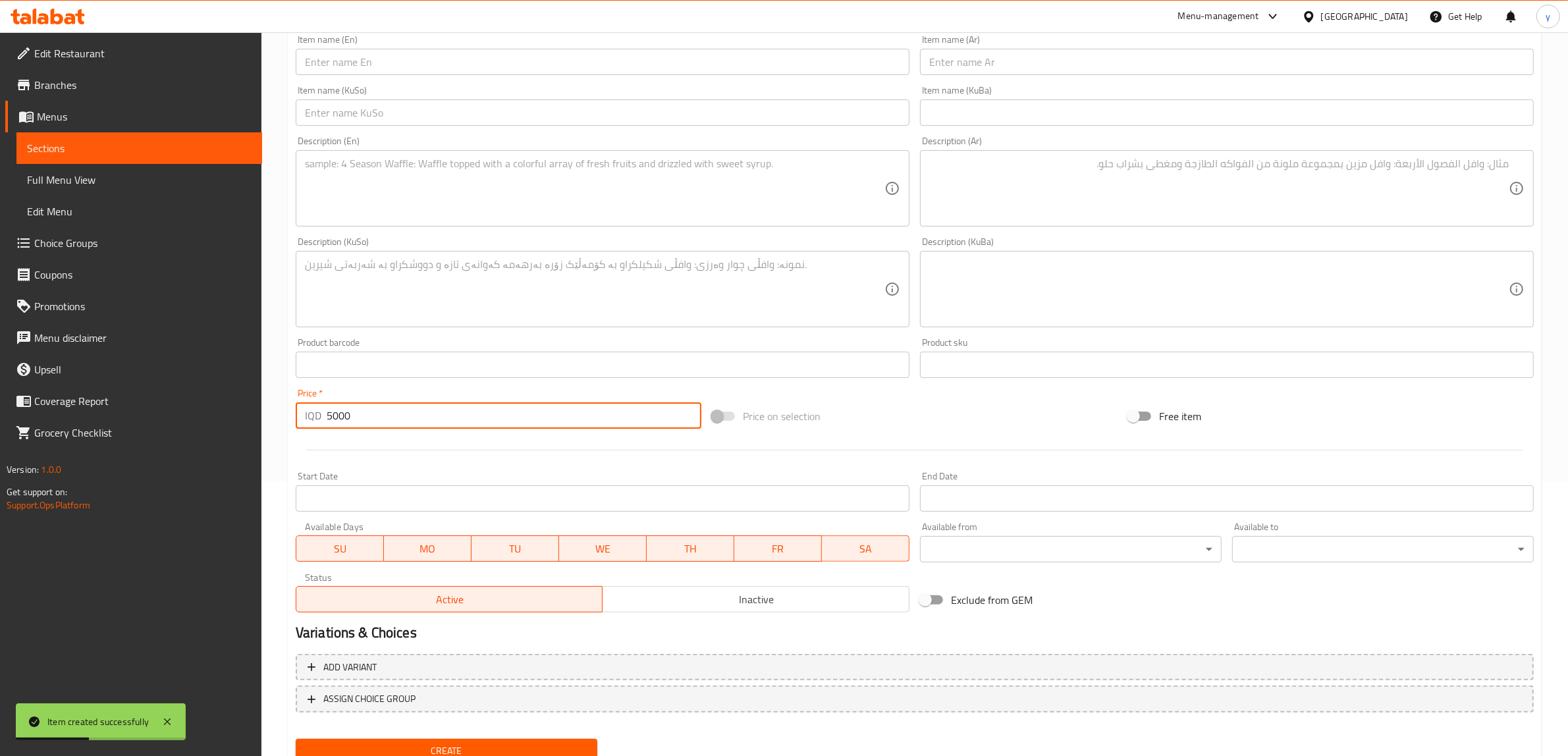
scroll to position [137, 0]
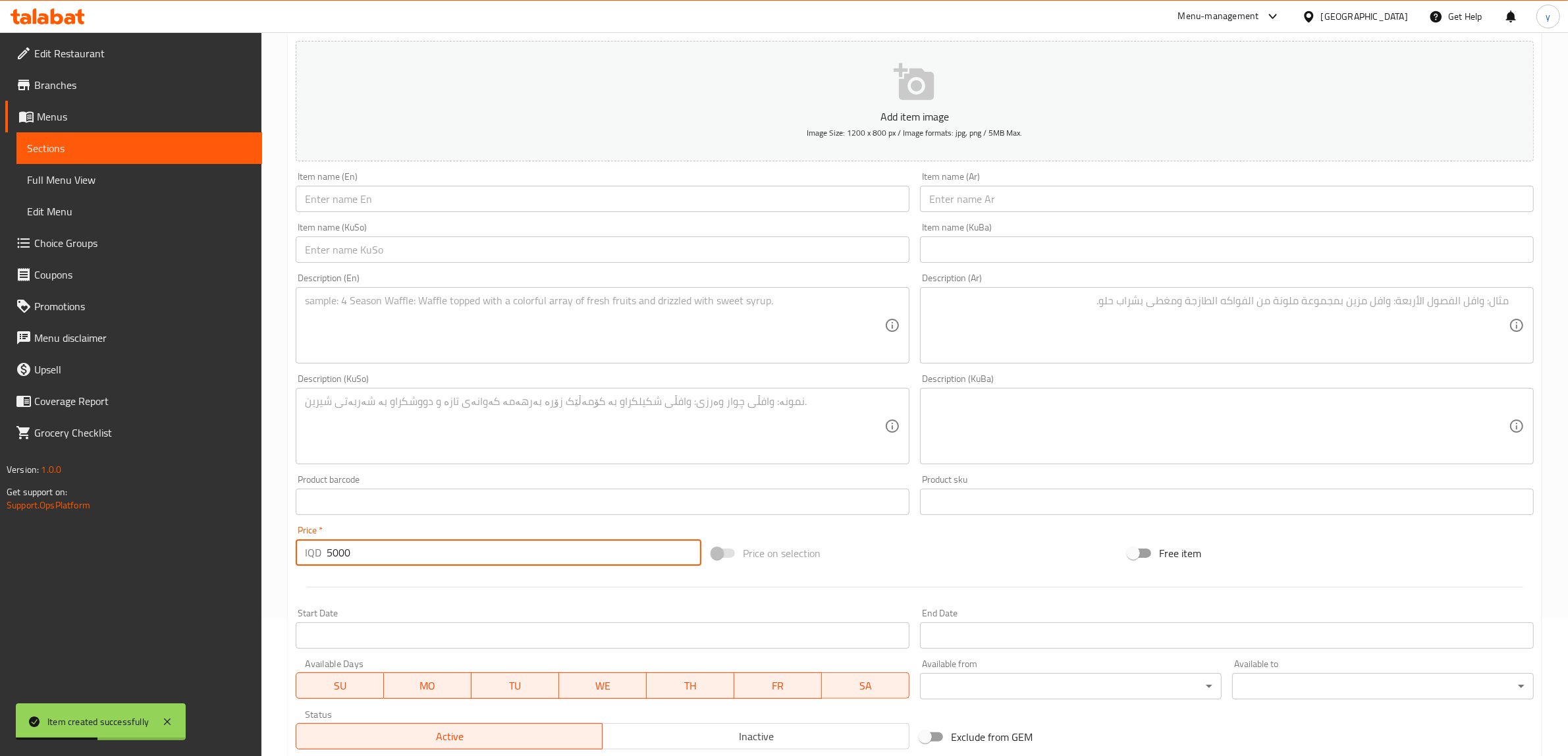
type input "5000"
click at [453, 185] on div "Item name (En) Item name (En)" at bounding box center [602, 191] width 614 height 40
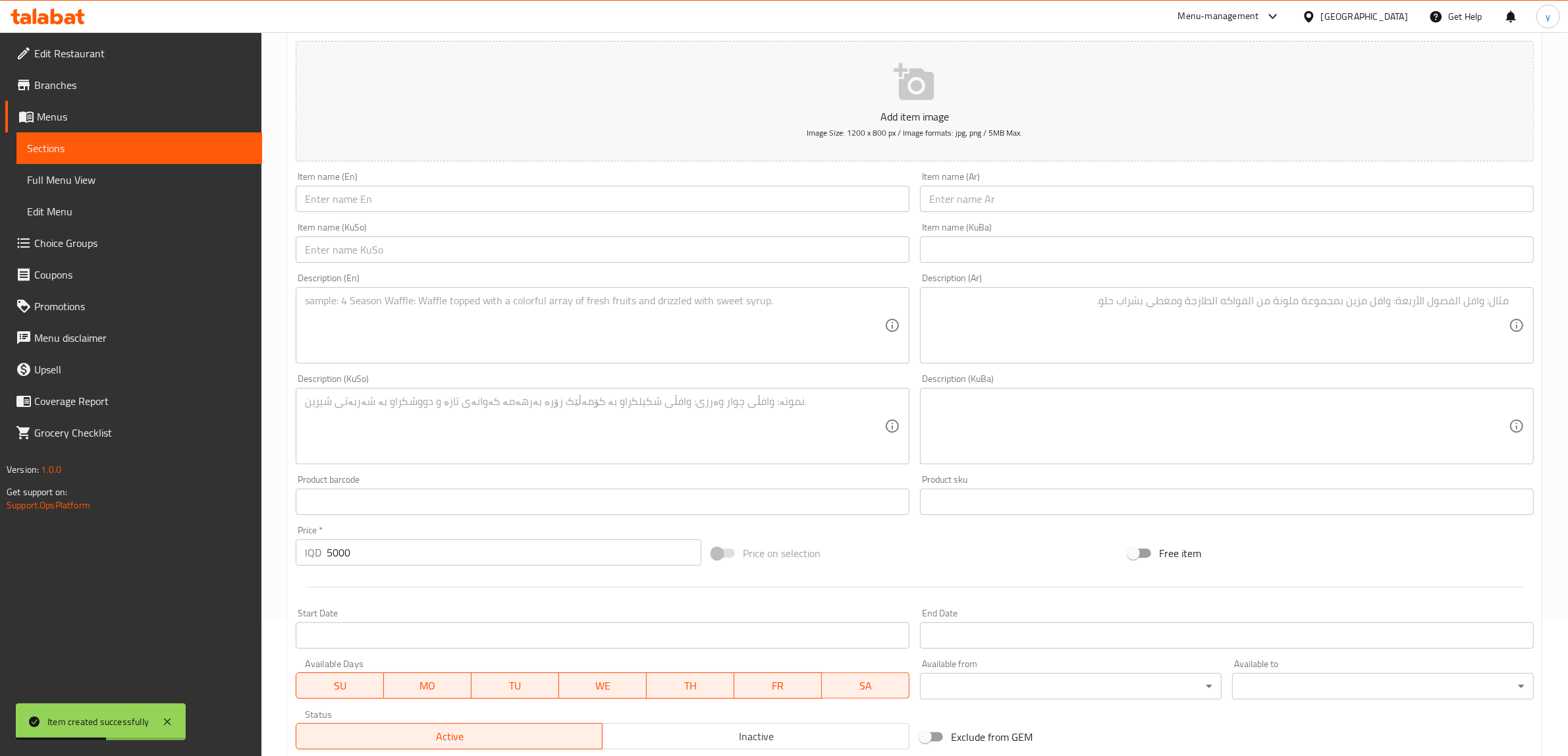
click at [453, 214] on div "Item name (En) Item name (En)" at bounding box center [602, 192] width 624 height 50
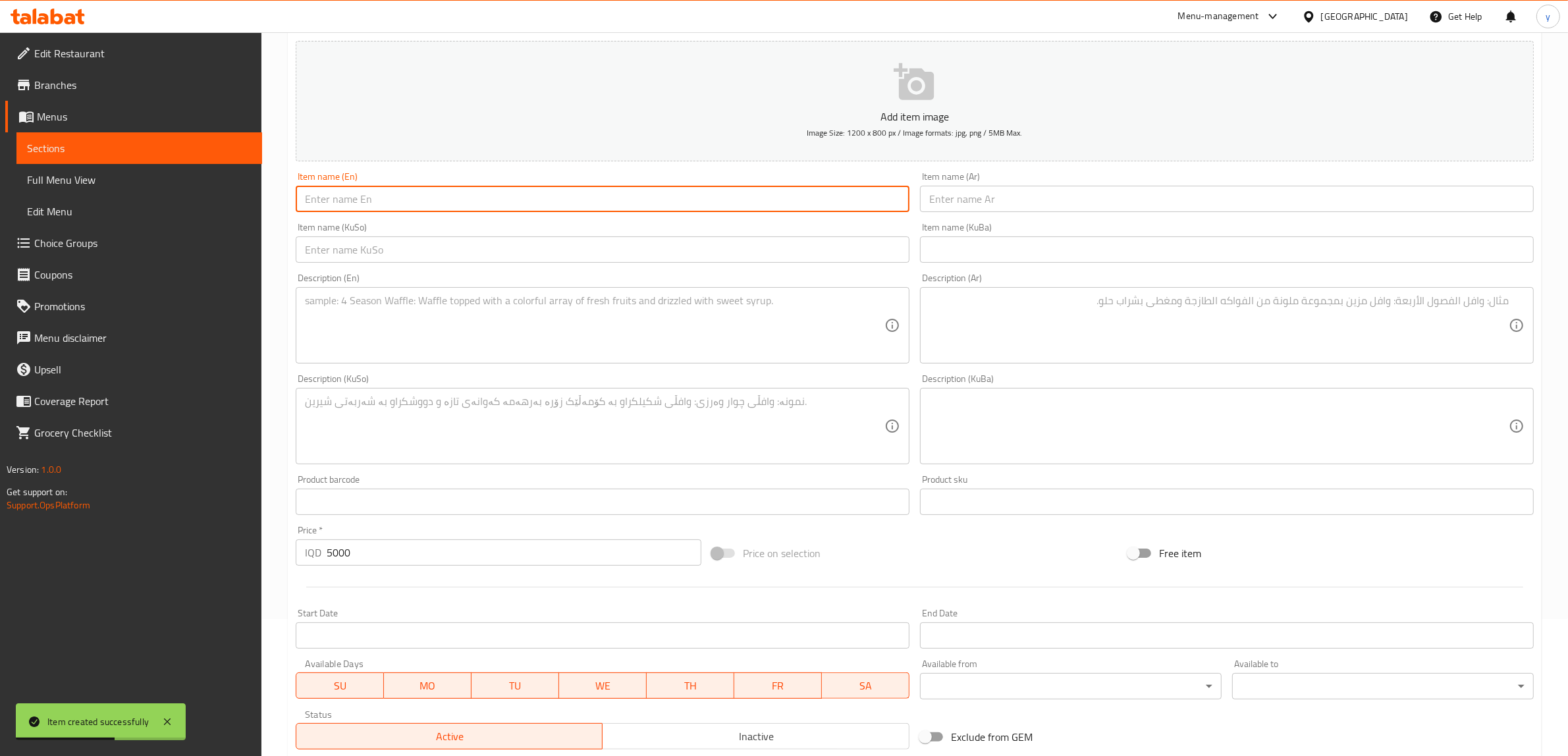
click at [456, 199] on input "text" at bounding box center [602, 199] width 614 height 26
paste input "Espresso Affogato"
click at [675, 199] on input "Espresso Affogato" at bounding box center [602, 199] width 614 height 26
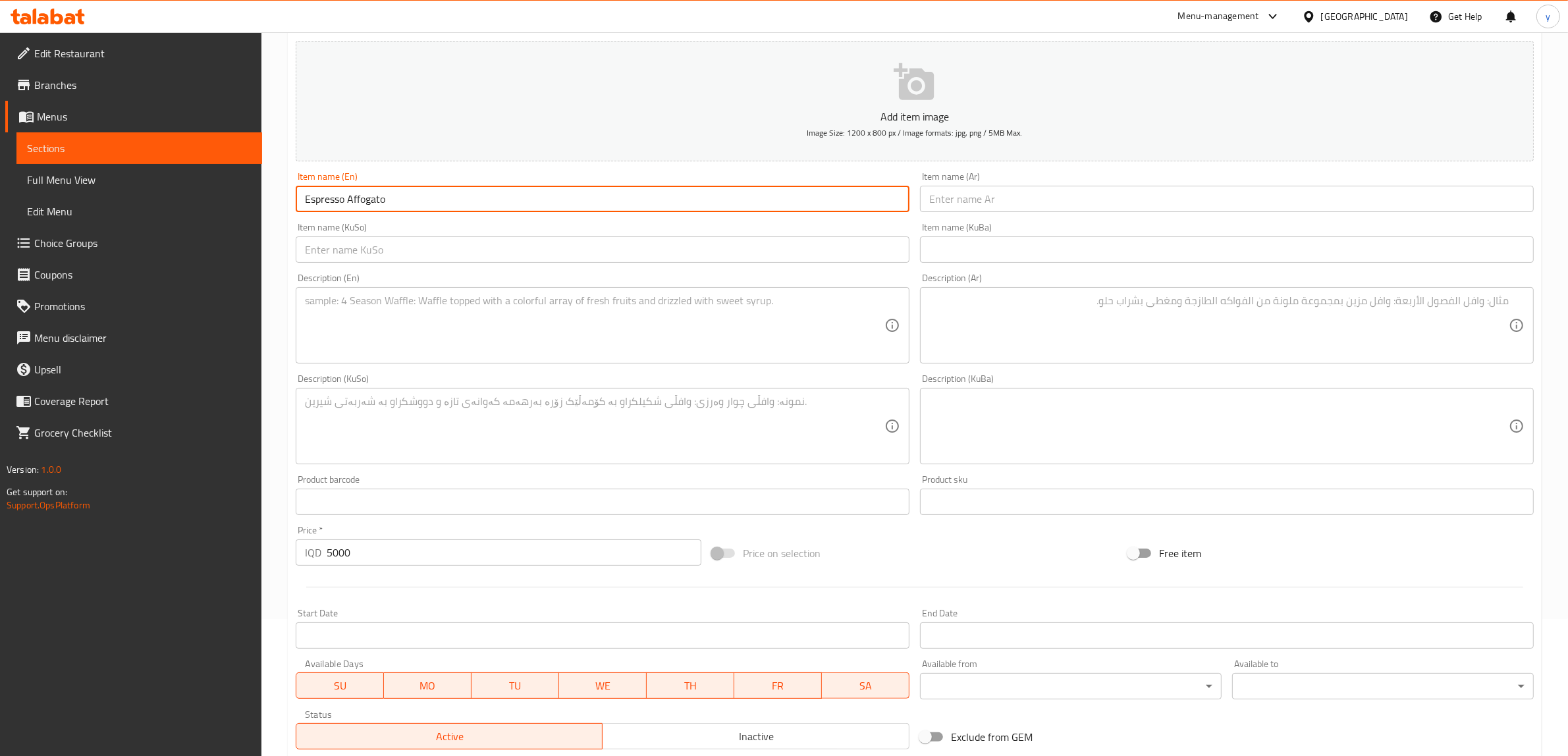
type input "Espresso Affogato"
click at [979, 198] on input "text" at bounding box center [1227, 199] width 614 height 26
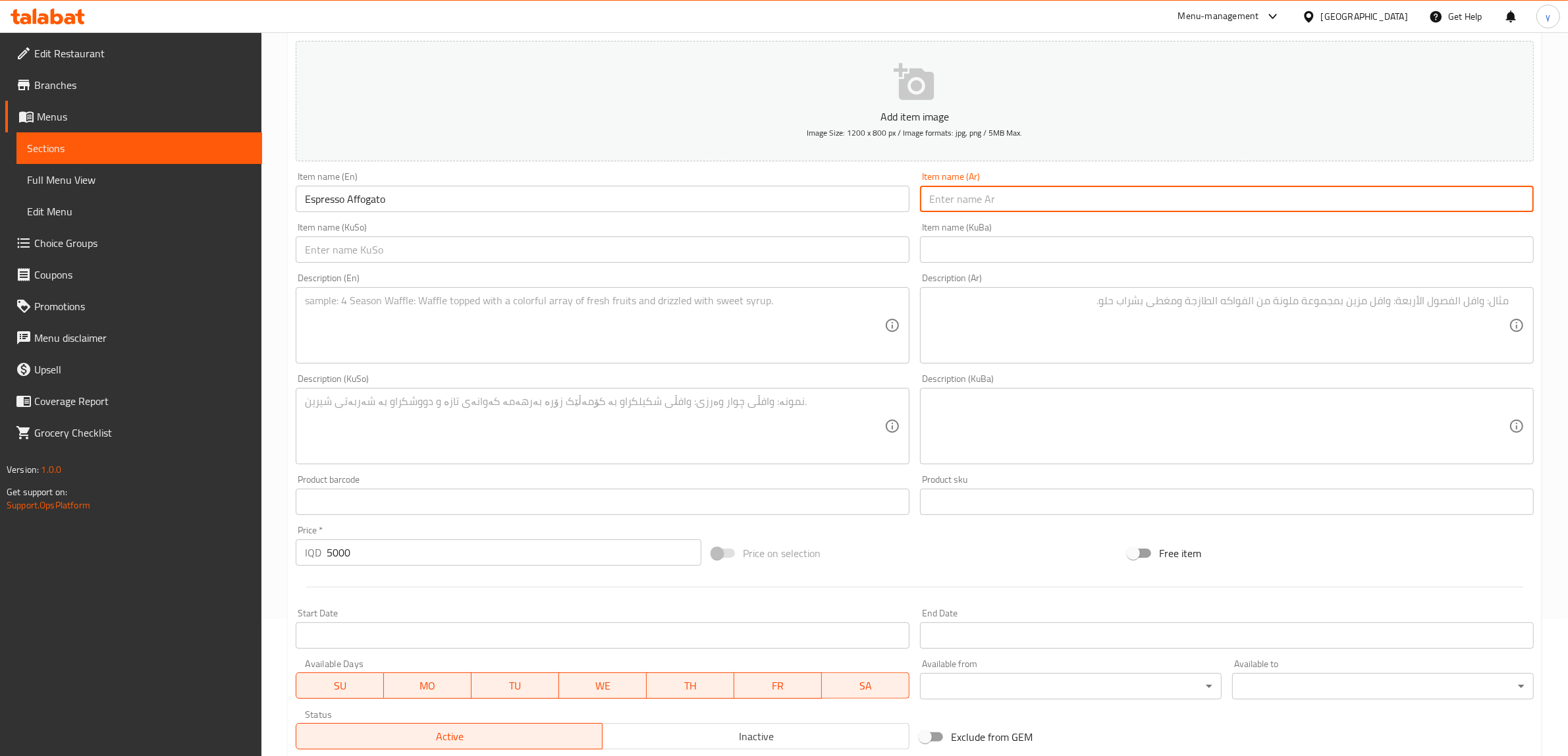
paste input "إسبريسو أفوجاتو"
type input "إسبريسو أفوجاتو"
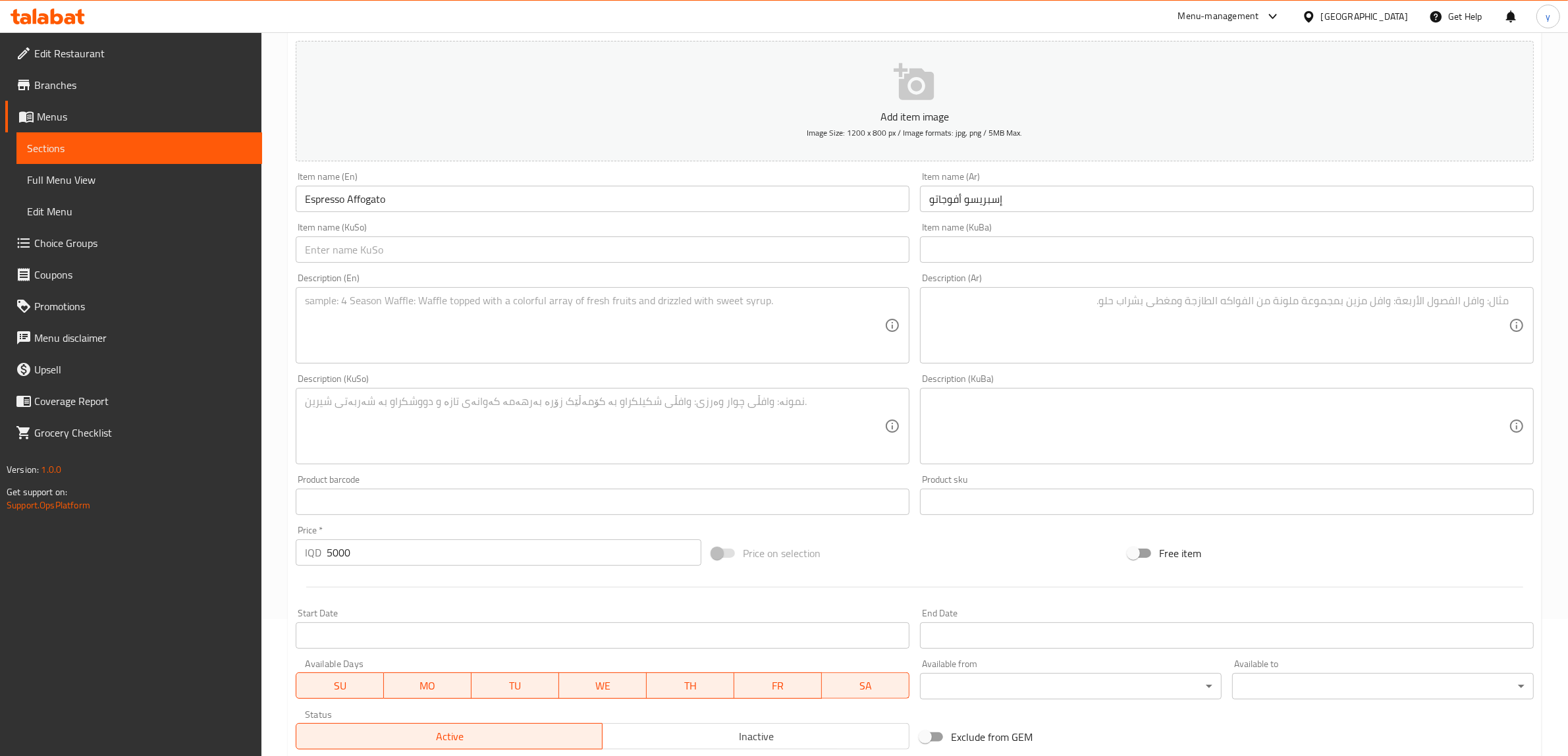
click at [595, 277] on div "Description (En) Description (En)" at bounding box center [602, 318] width 614 height 90
click at [614, 265] on div "Item name (KuSo) Item name (KuSo)" at bounding box center [602, 243] width 624 height 50
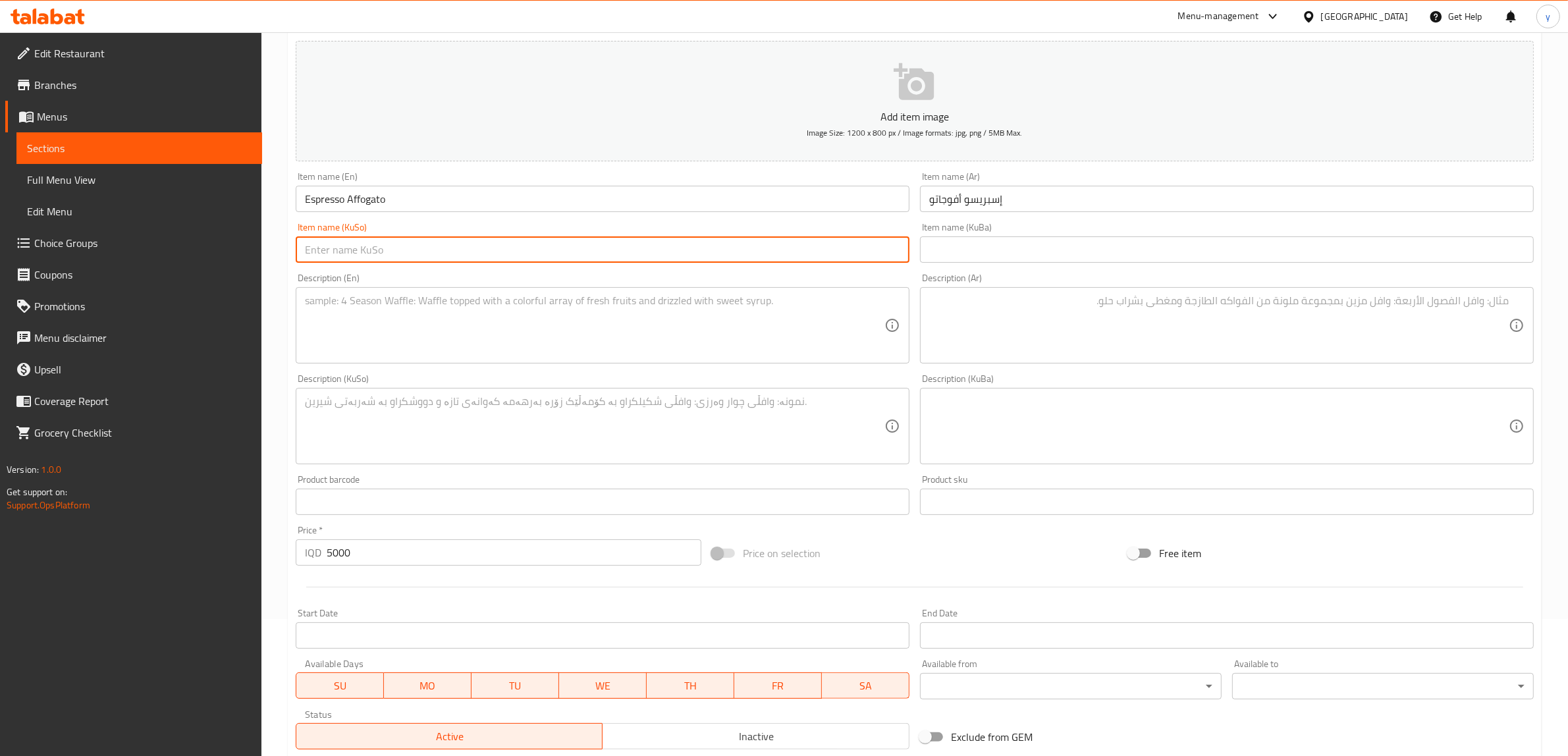
click at [620, 257] on input "text" at bounding box center [602, 250] width 614 height 26
type input "ئ"
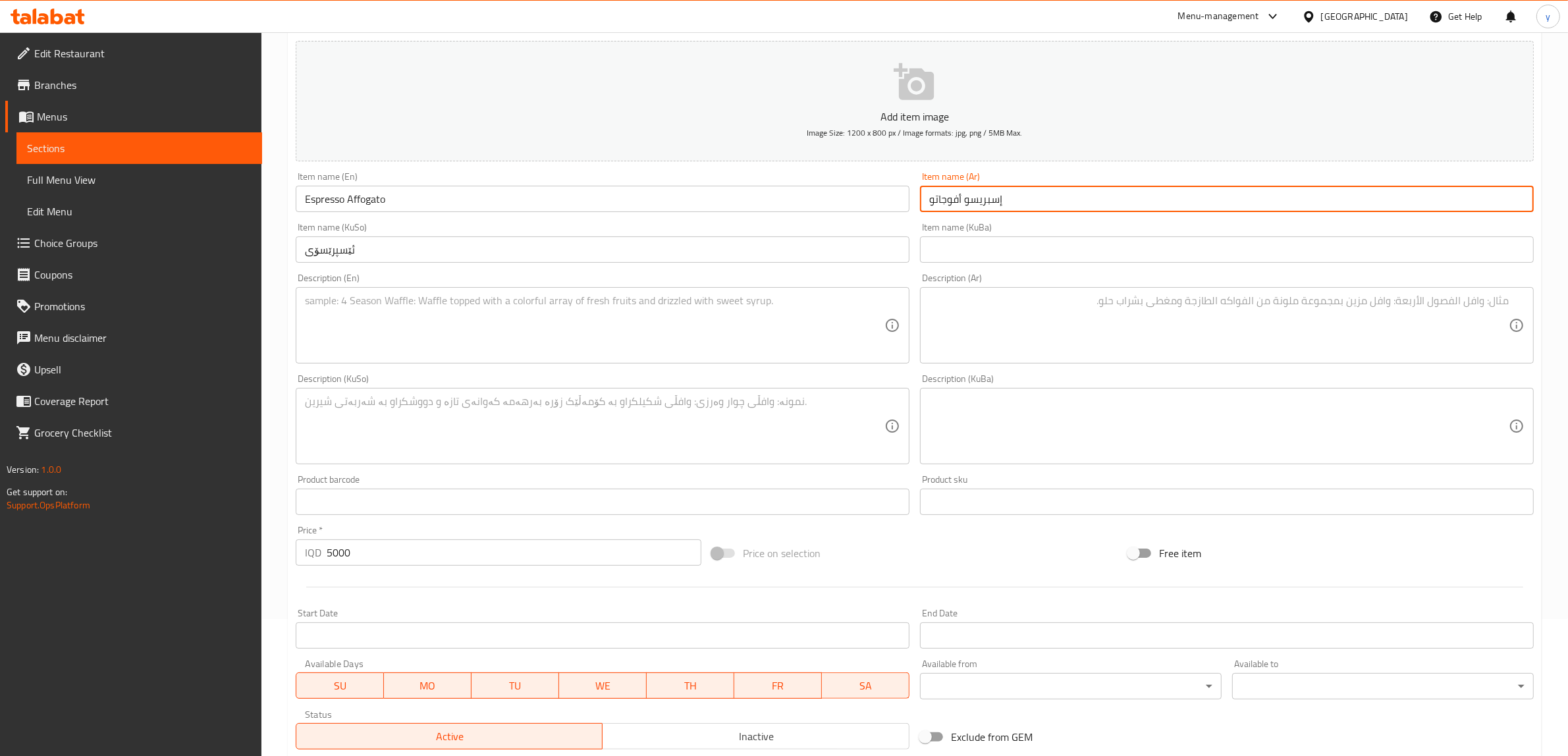
click at [954, 196] on input "إسبريسو أفوجاتو" at bounding box center [1227, 199] width 614 height 26
click at [953, 205] on input "إسبريسو أفوجاتو" at bounding box center [1227, 199] width 614 height 26
click at [393, 244] on input "ئێسپرێسۆی" at bounding box center [602, 250] width 614 height 26
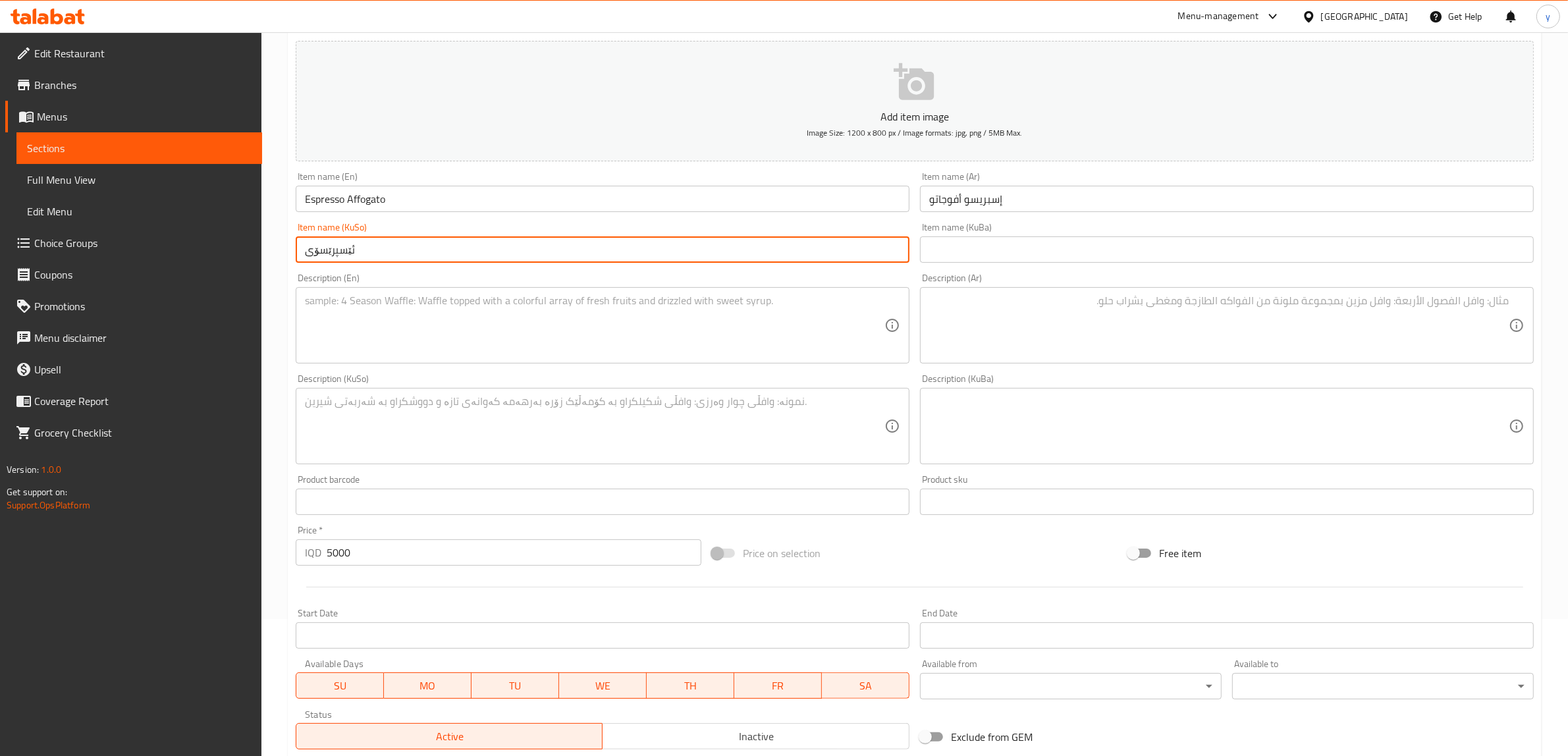
paste input "ئەفۆگاتۆ"
type input "ئێسپرێسۆی ئەفۆگاتۆ"
click at [507, 331] on textarea at bounding box center [595, 326] width 579 height 63
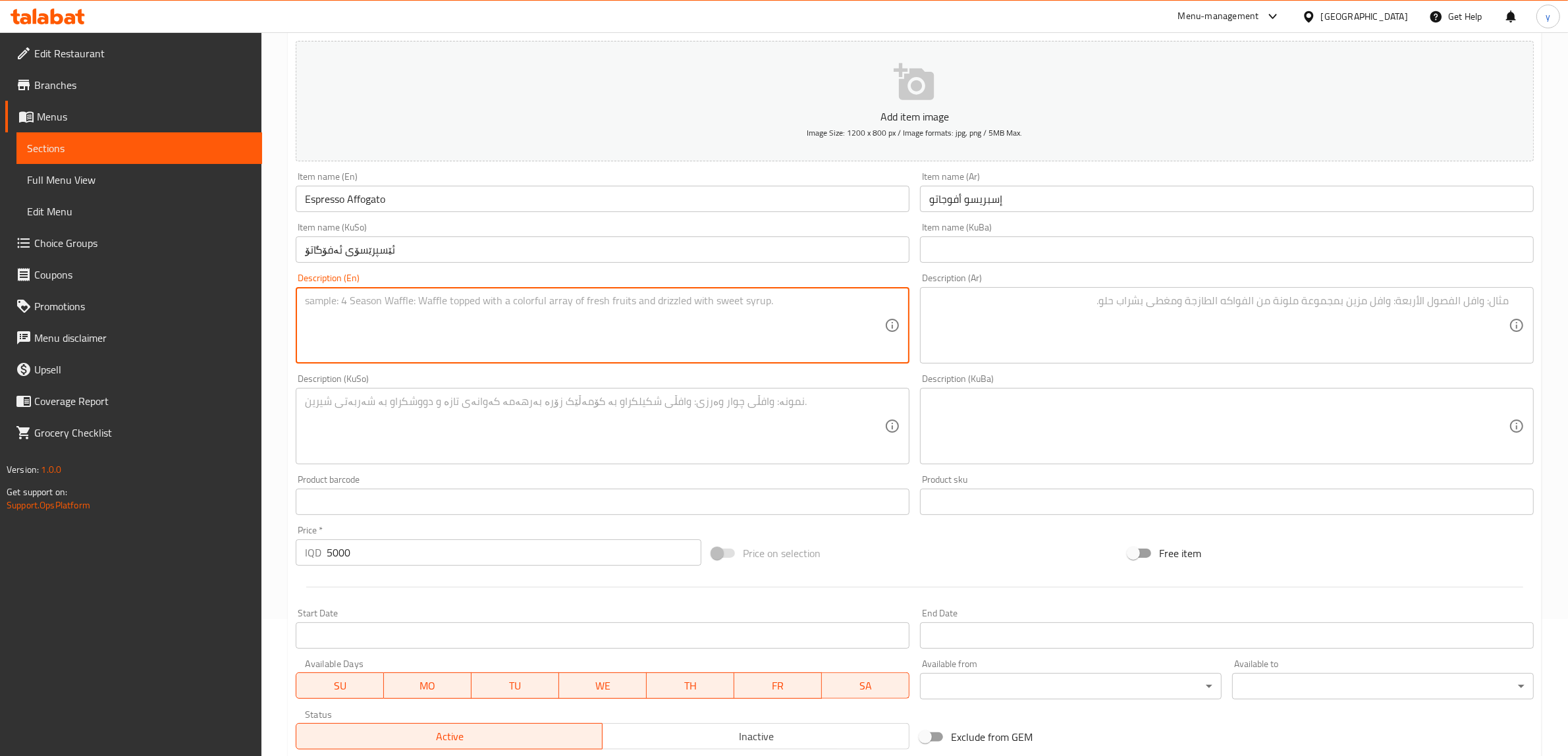
paste textarea "Hot espresso poured over a scoop of [PERSON_NAME] cream."
click at [461, 308] on textarea "Hot espresso poured over a scoop of [PERSON_NAME] cream." at bounding box center [595, 326] width 579 height 63
paste textarea "scoop of vanilla ice cream"
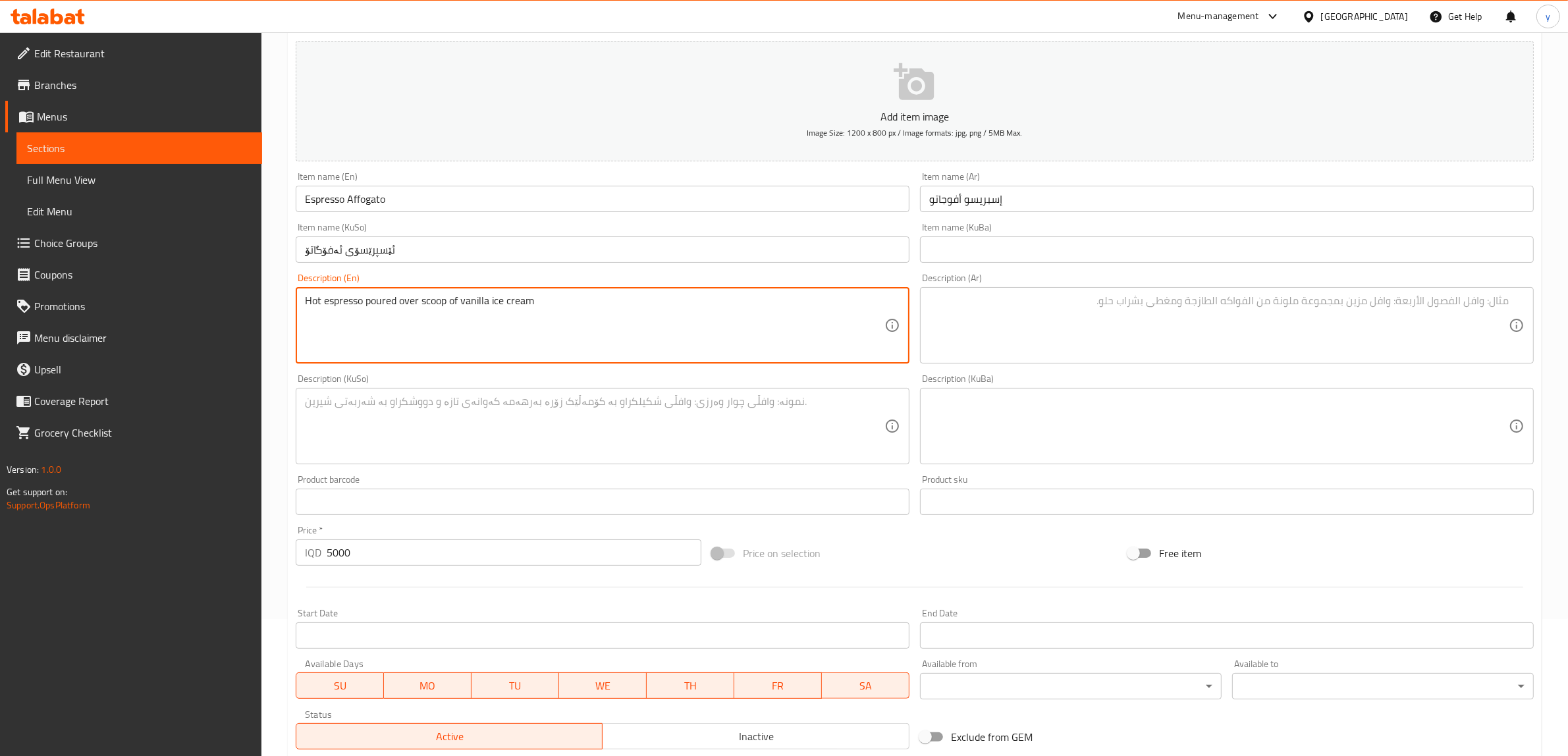
type textarea "Hot espresso poured over scoop of vanilla ice cream"
click at [1071, 324] on textarea at bounding box center [1219, 326] width 579 height 63
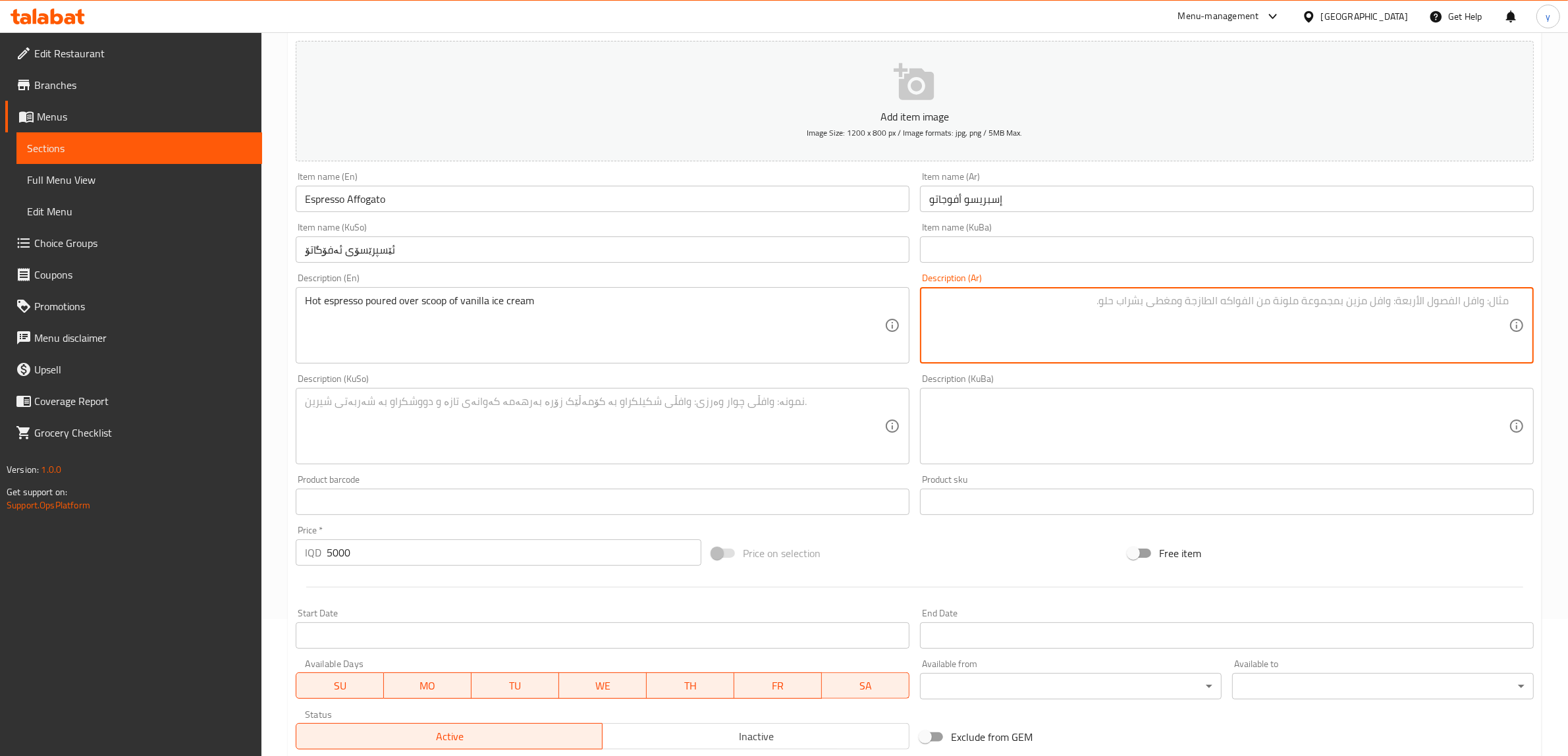
paste textarea "إسبريسو ساخن يسكب فوق سكوب من [PERSON_NAME]"
click at [1373, 305] on textarea "إسبريسو ساخن يسكب فوق سكوب من [PERSON_NAME]" at bounding box center [1219, 326] width 579 height 63
paste textarea "ولة"
type textarea "إسبريسو ساخن يسكب فوق بولة من [PERSON_NAME]"
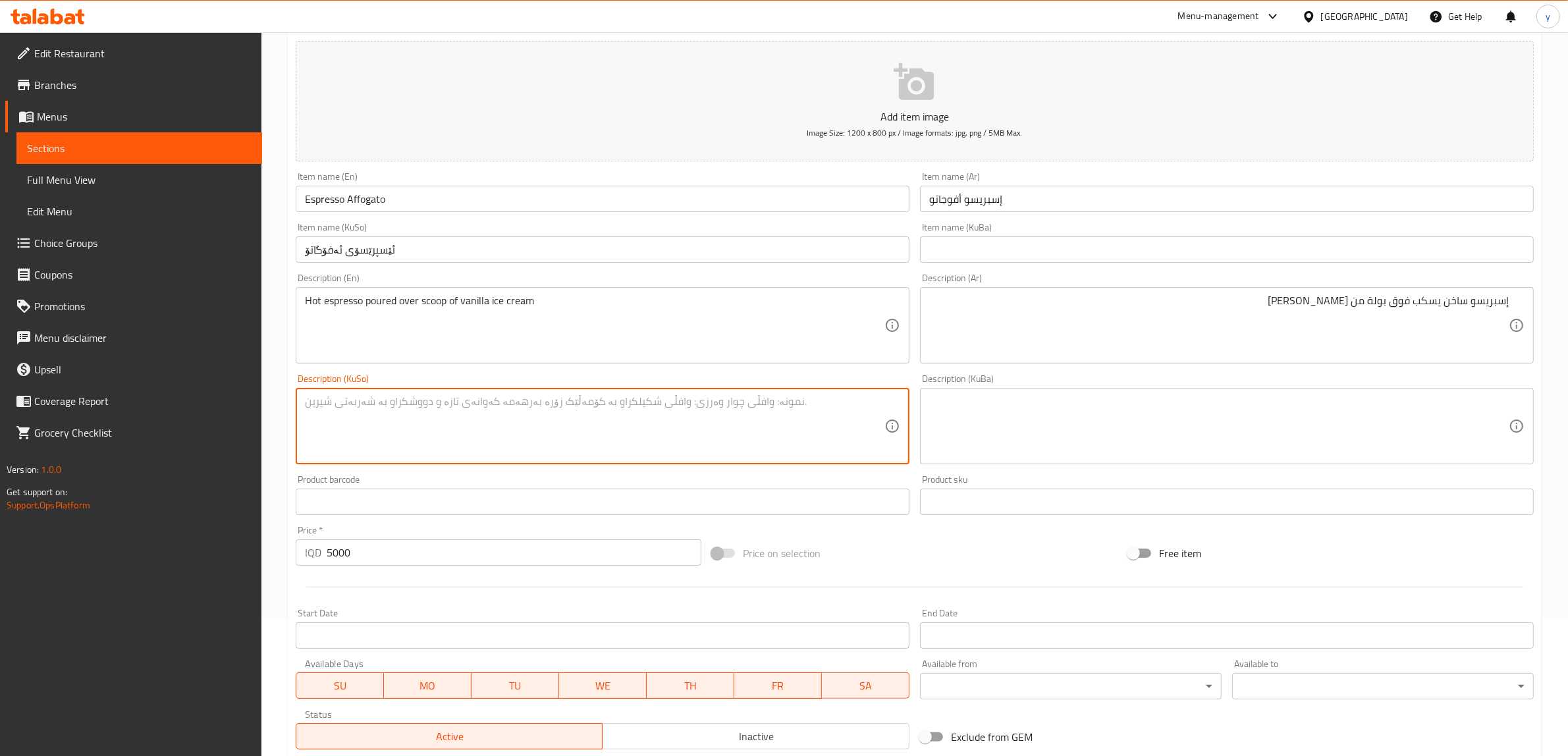
click at [746, 416] on textarea at bounding box center [595, 426] width 579 height 63
click at [775, 435] on textarea at bounding box center [595, 426] width 579 height 63
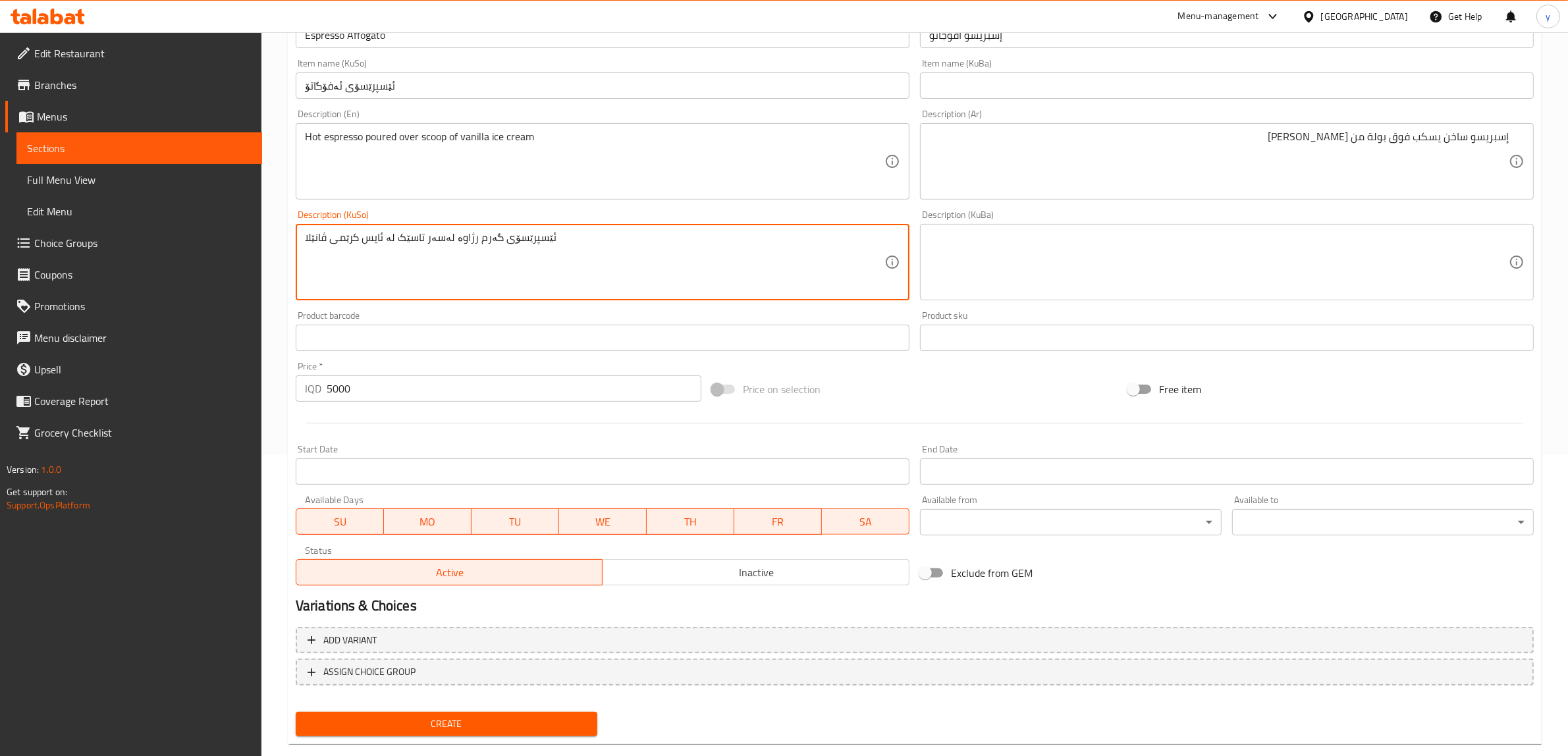
scroll to position [323, 0]
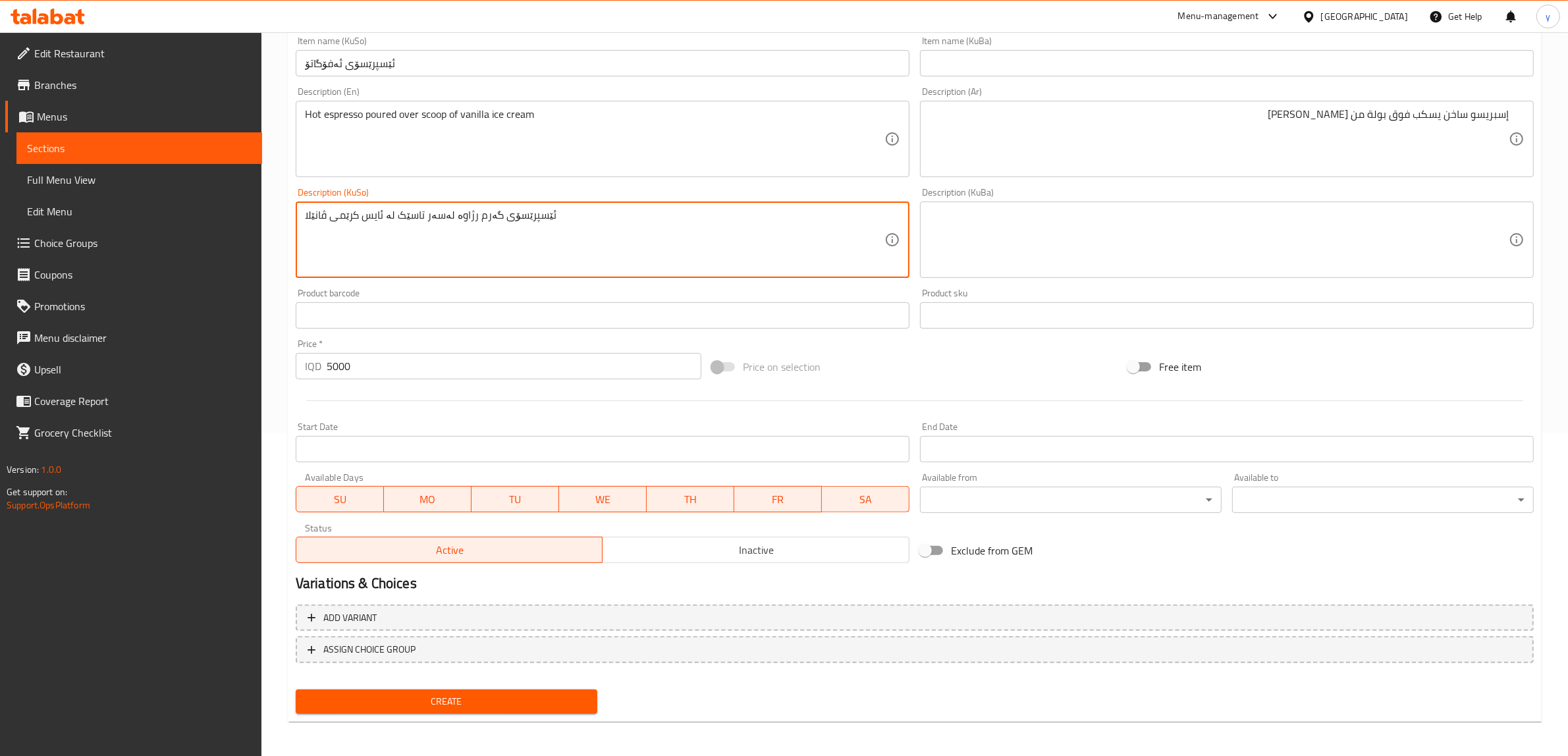
type textarea "ئێسپرێسۆی گەرم رژاوە لەسەر تاسێک لە ئایس کرێمی ڤانێلا"
click at [482, 698] on span "Create" at bounding box center [446, 701] width 281 height 16
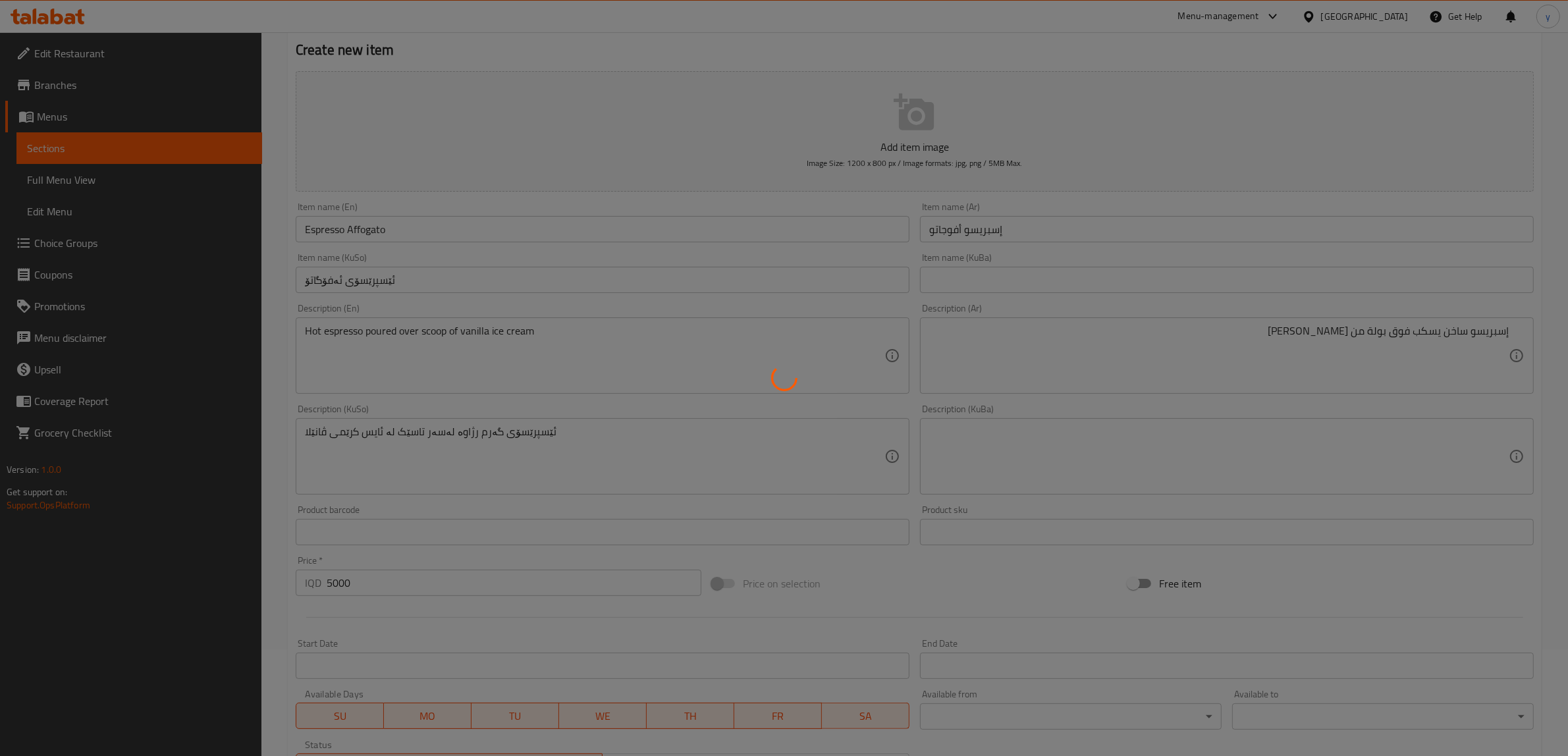
scroll to position [0, 0]
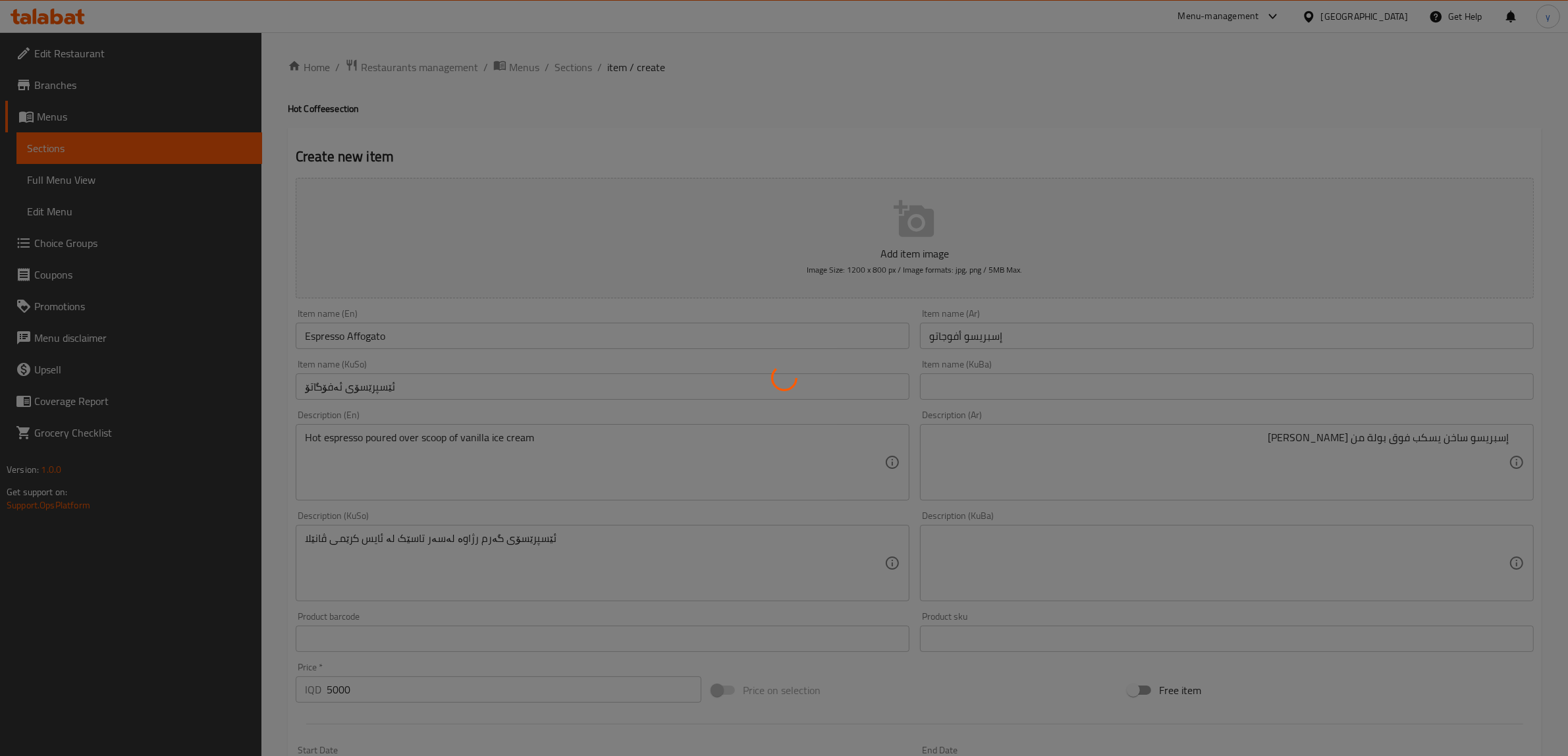
click at [583, 63] on div at bounding box center [784, 378] width 1568 height 756
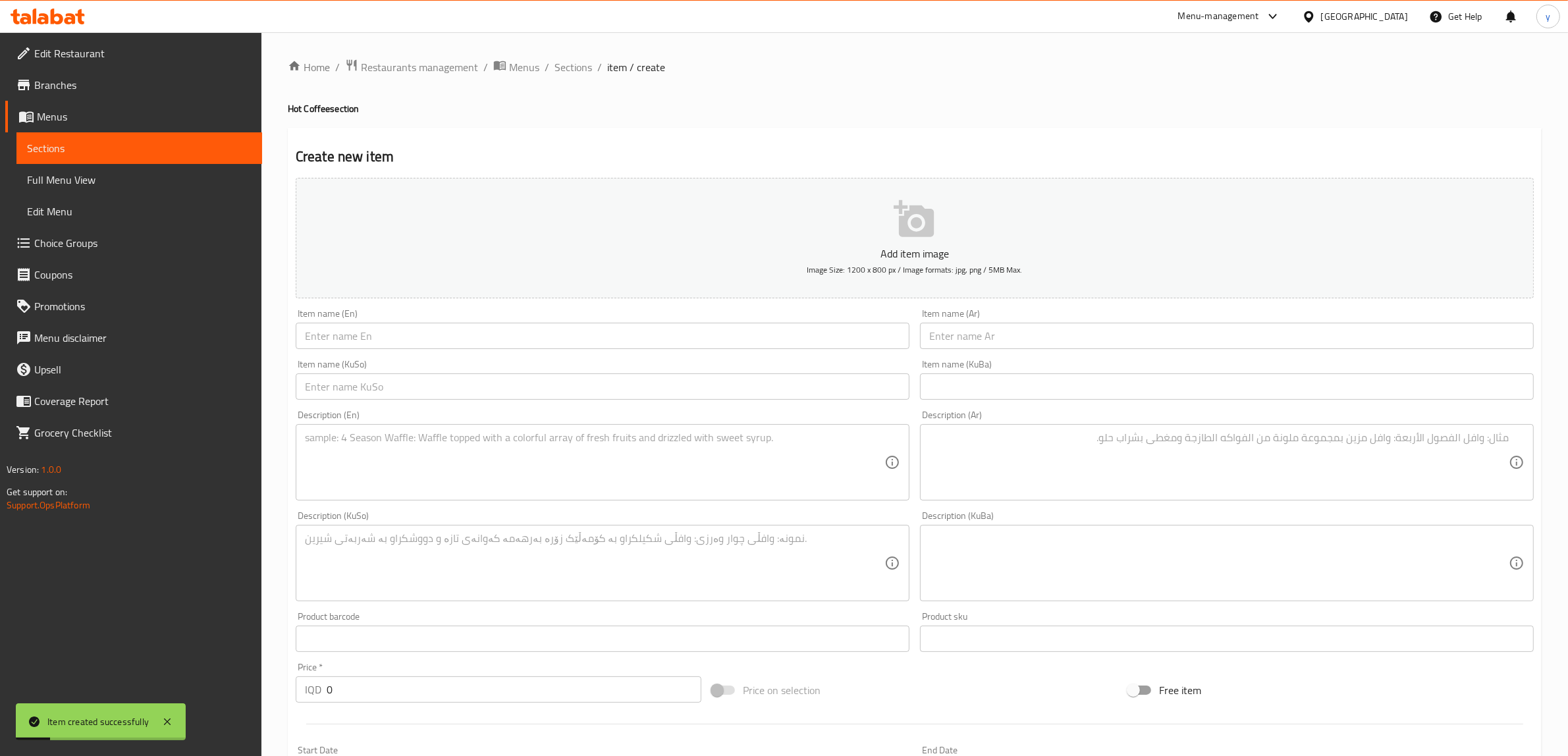
click at [566, 83] on div "Home / Restaurants management / Menus / Sections / item / create Hot Coffee sec…" at bounding box center [915, 557] width 1254 height 997
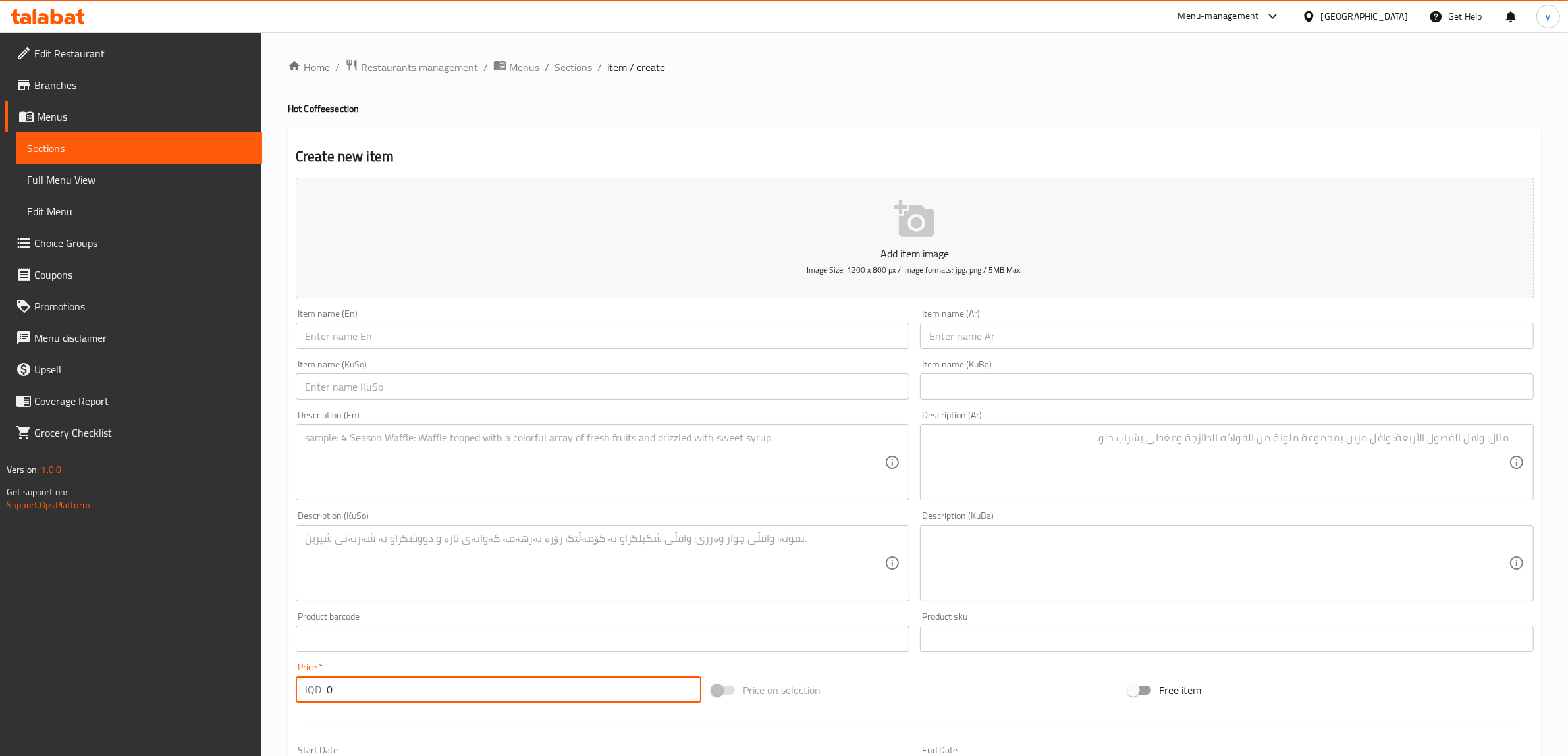
drag, startPoint x: 349, startPoint y: 685, endPoint x: 291, endPoint y: 708, distance: 62.4
click at [291, 708] on div "Add item image Image Size: 1200 x 800 px / Image formats: jpg, png / 5MB Max. I…" at bounding box center [915, 532] width 1248 height 719
paste input "500"
type input "5000"
click at [386, 324] on input "text" at bounding box center [602, 336] width 614 height 26
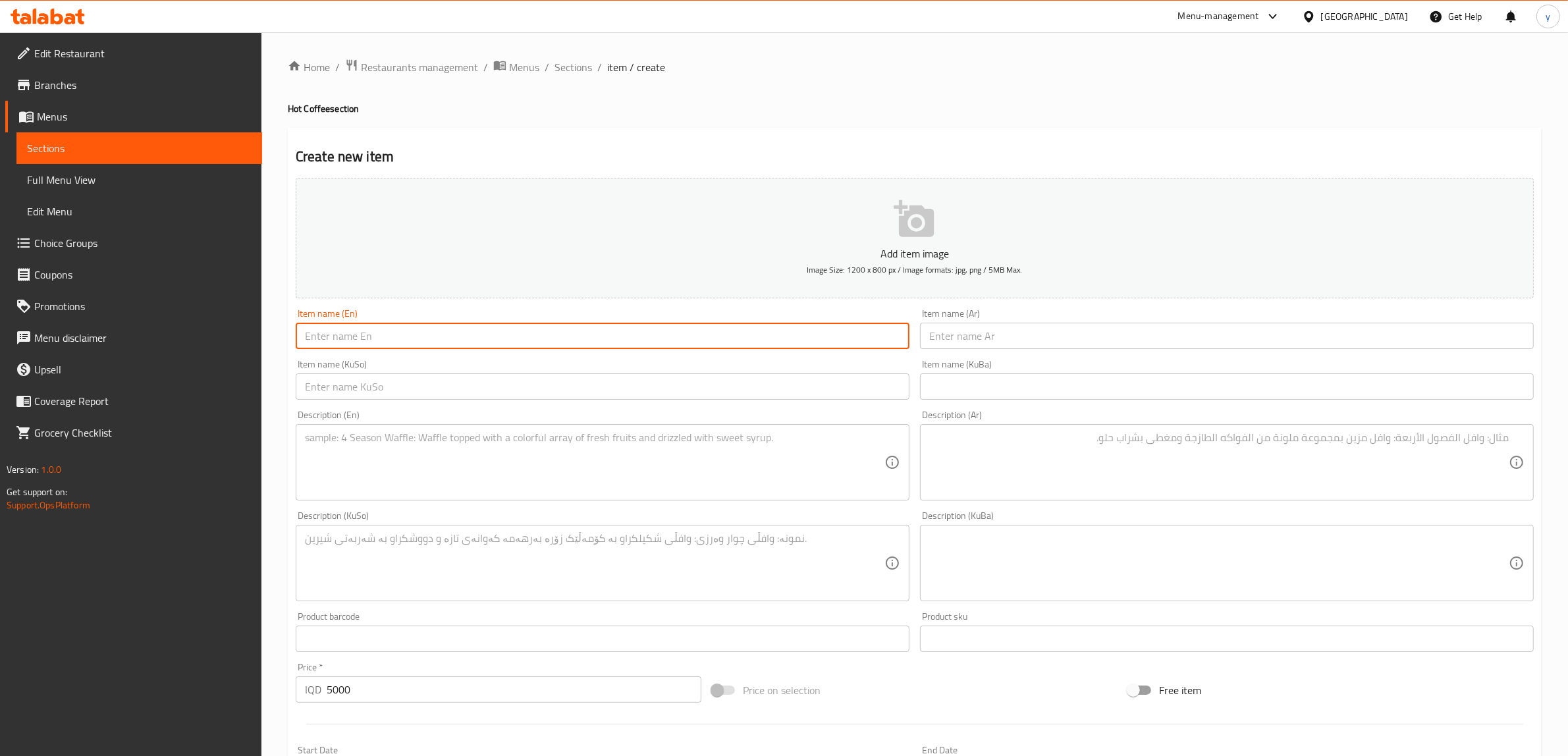
paste input "Orange Espresso"
type input "Orange Espresso"
click at [387, 516] on div "Description (KuSo) Description (KuSo)" at bounding box center [602, 556] width 614 height 90
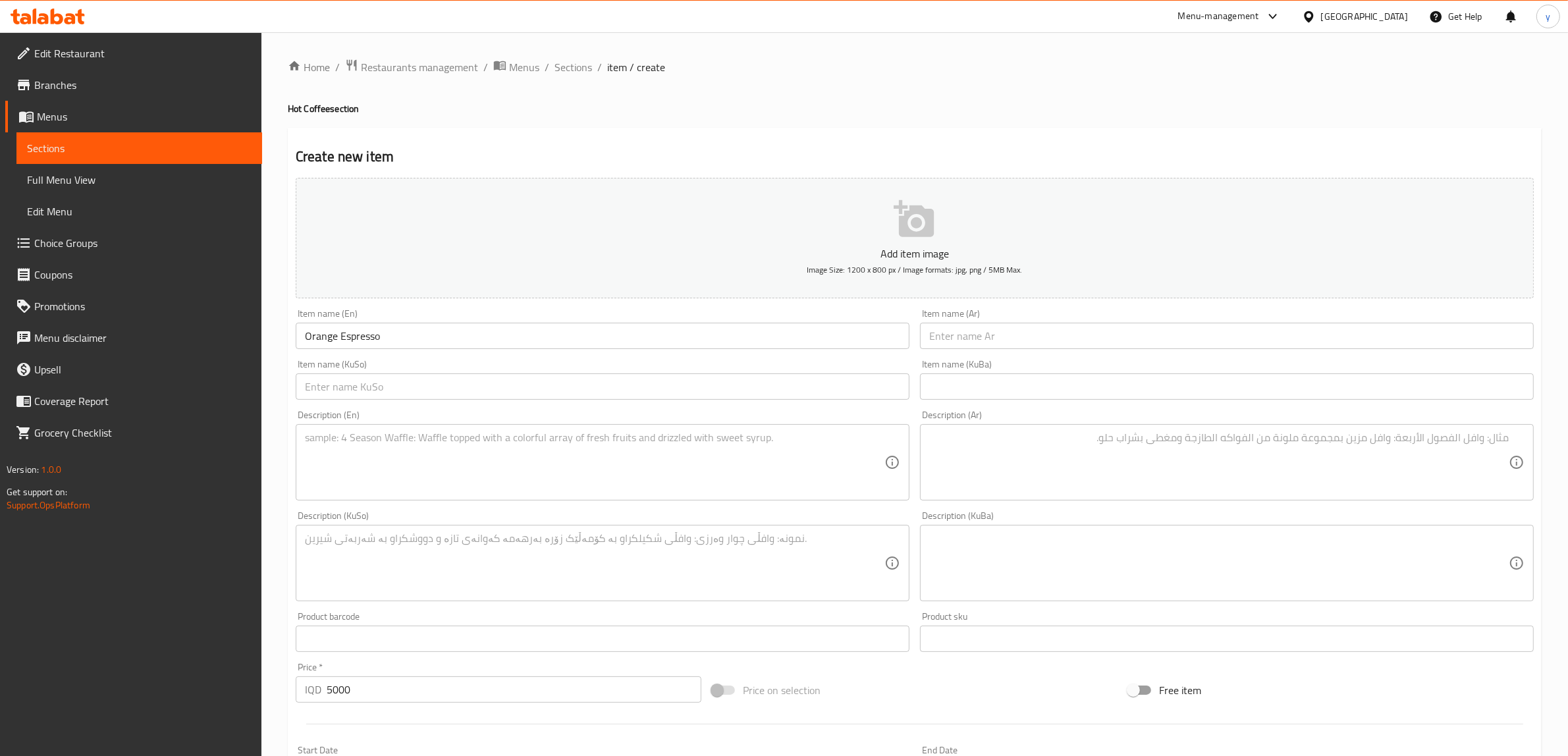
click at [399, 465] on textarea at bounding box center [595, 462] width 579 height 63
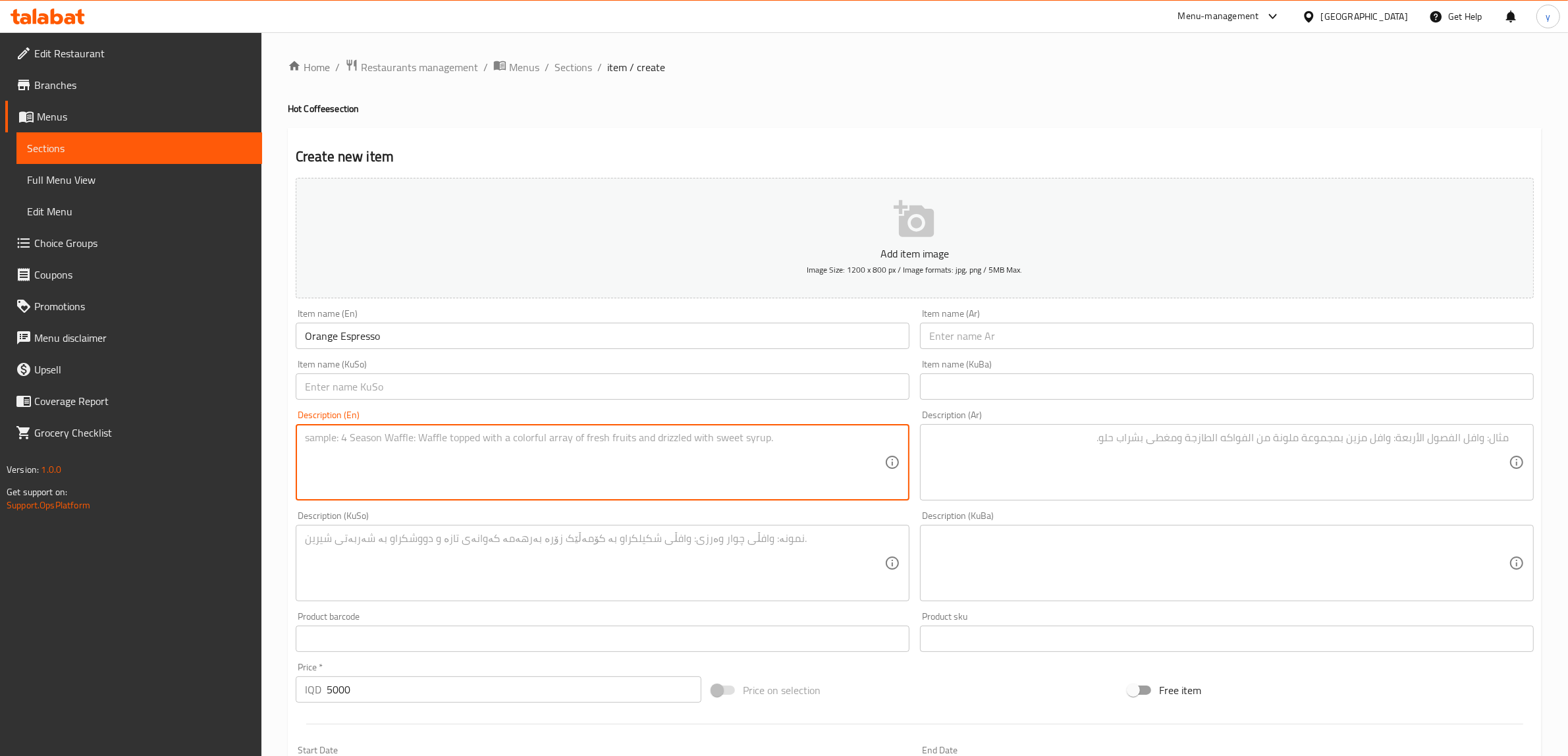
paste textarea "unique citrusy on traditional espresso with fresh orange note"
type textarea "unique citrusy on traditional espresso with fresh orange note"
click at [1070, 448] on textarea at bounding box center [1219, 462] width 579 height 63
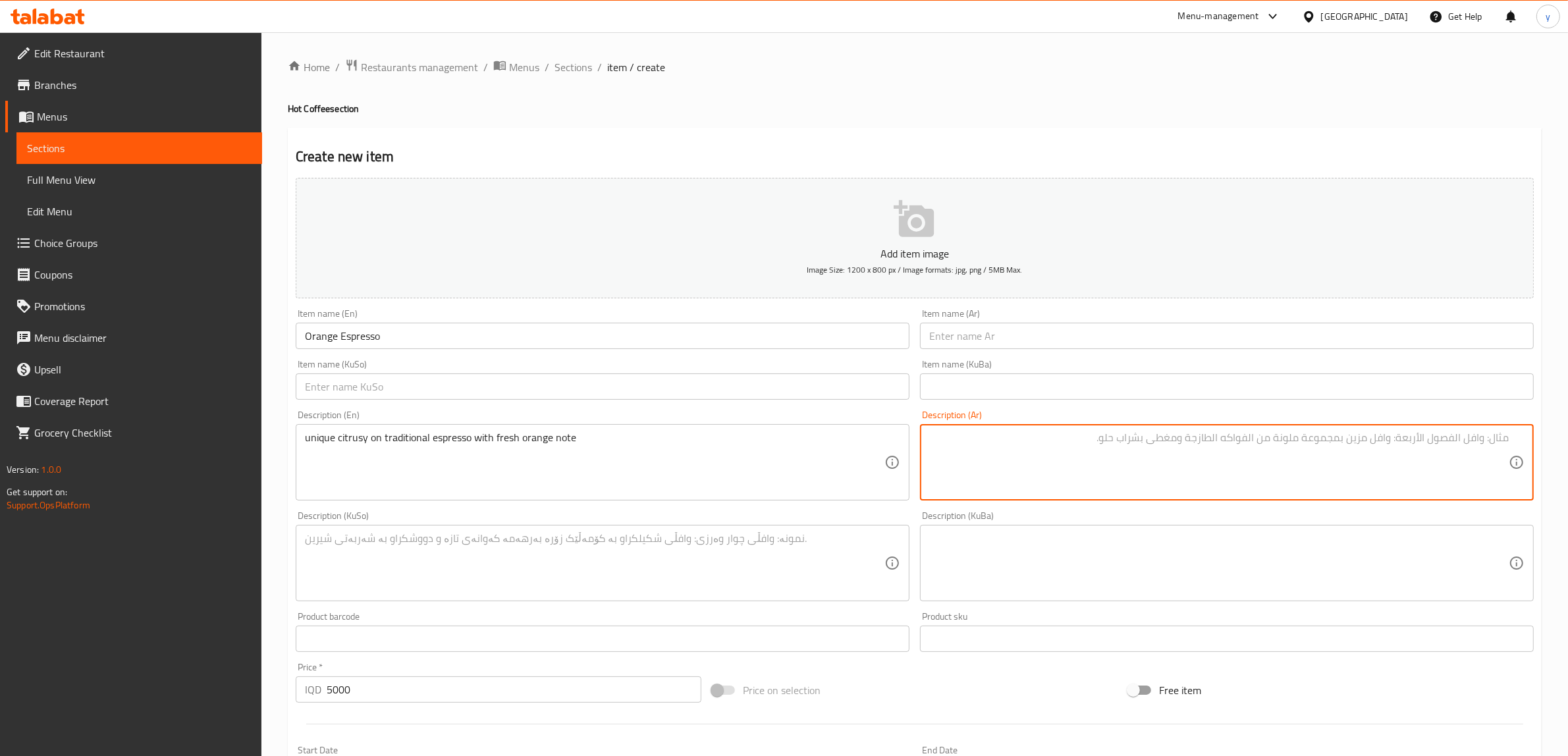
paste textarea "نكهة حمضية خاصة على إسبريسو تقليدي مع نوت برتقال طازج"
type textarea "نكهة حمضية خاصة على إسبريسو تقليدي مع نوت برتقال طازج"
click at [850, 540] on textarea at bounding box center [595, 563] width 579 height 63
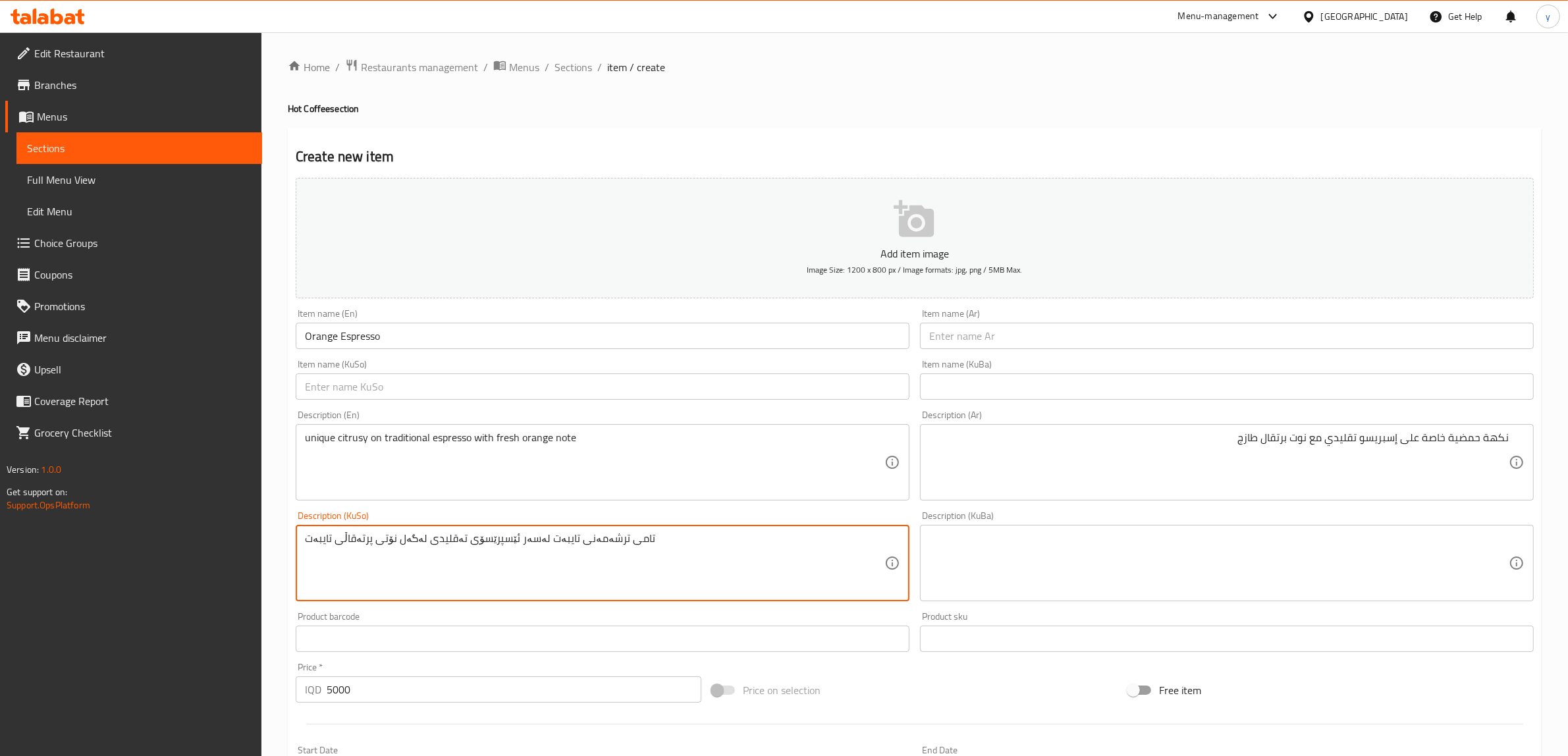
type textarea "تامی ترشەمەنی تایبەت لەسەر ئێسپرێسۆی تەقلیدی لەگەل نۆتی پرتەقاڵی تایبەت"
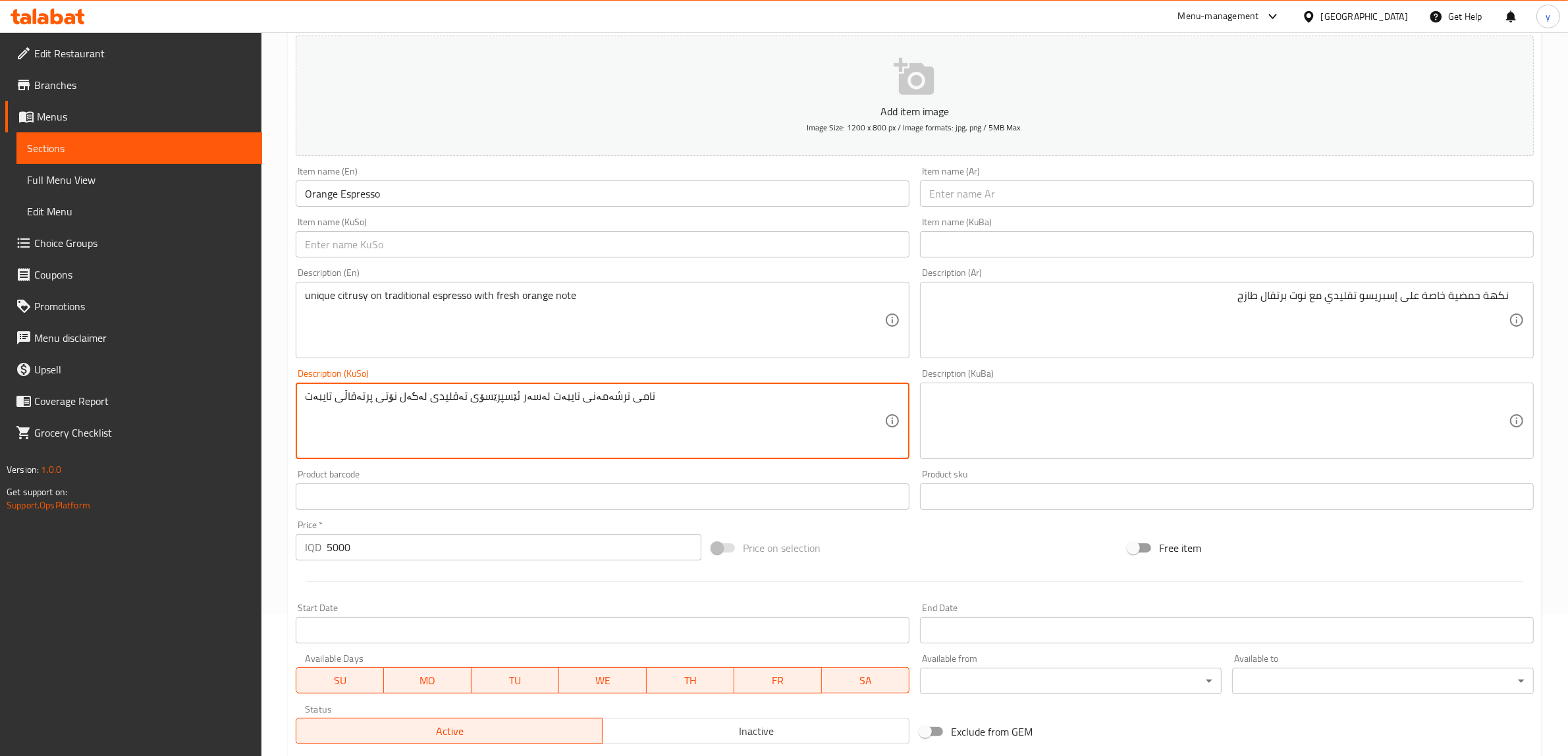
scroll to position [323, 0]
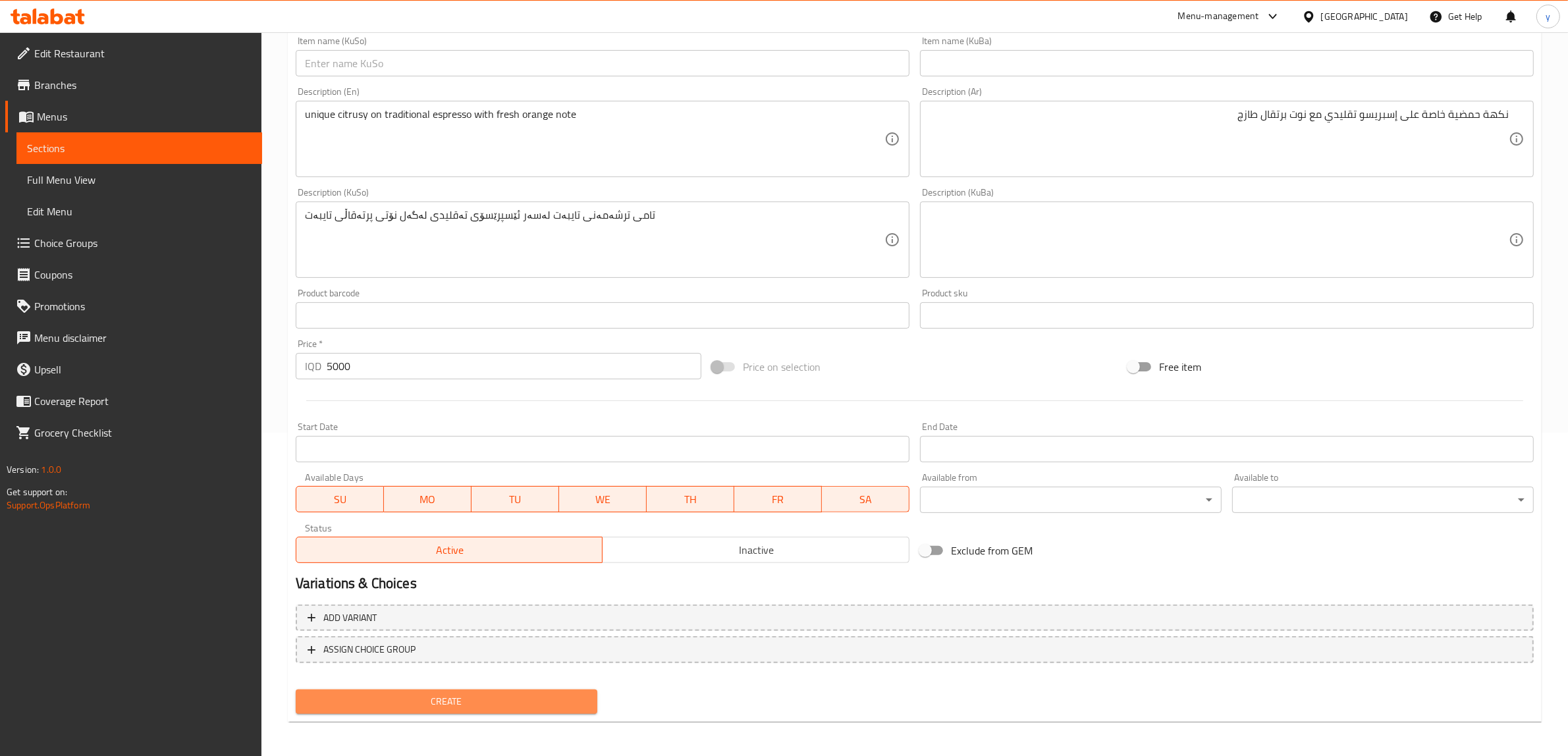
click at [504, 698] on span "Create" at bounding box center [446, 701] width 281 height 16
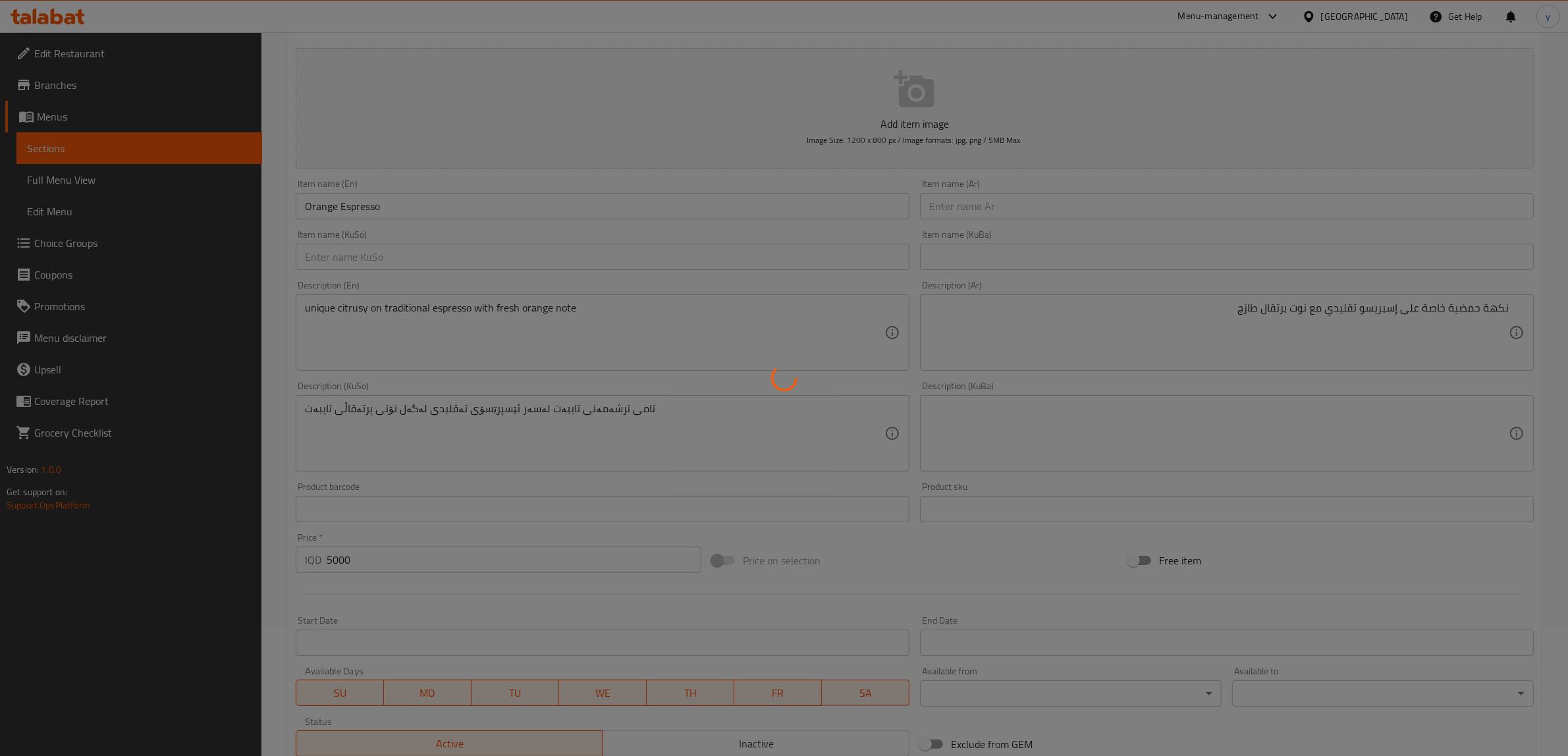
scroll to position [0, 0]
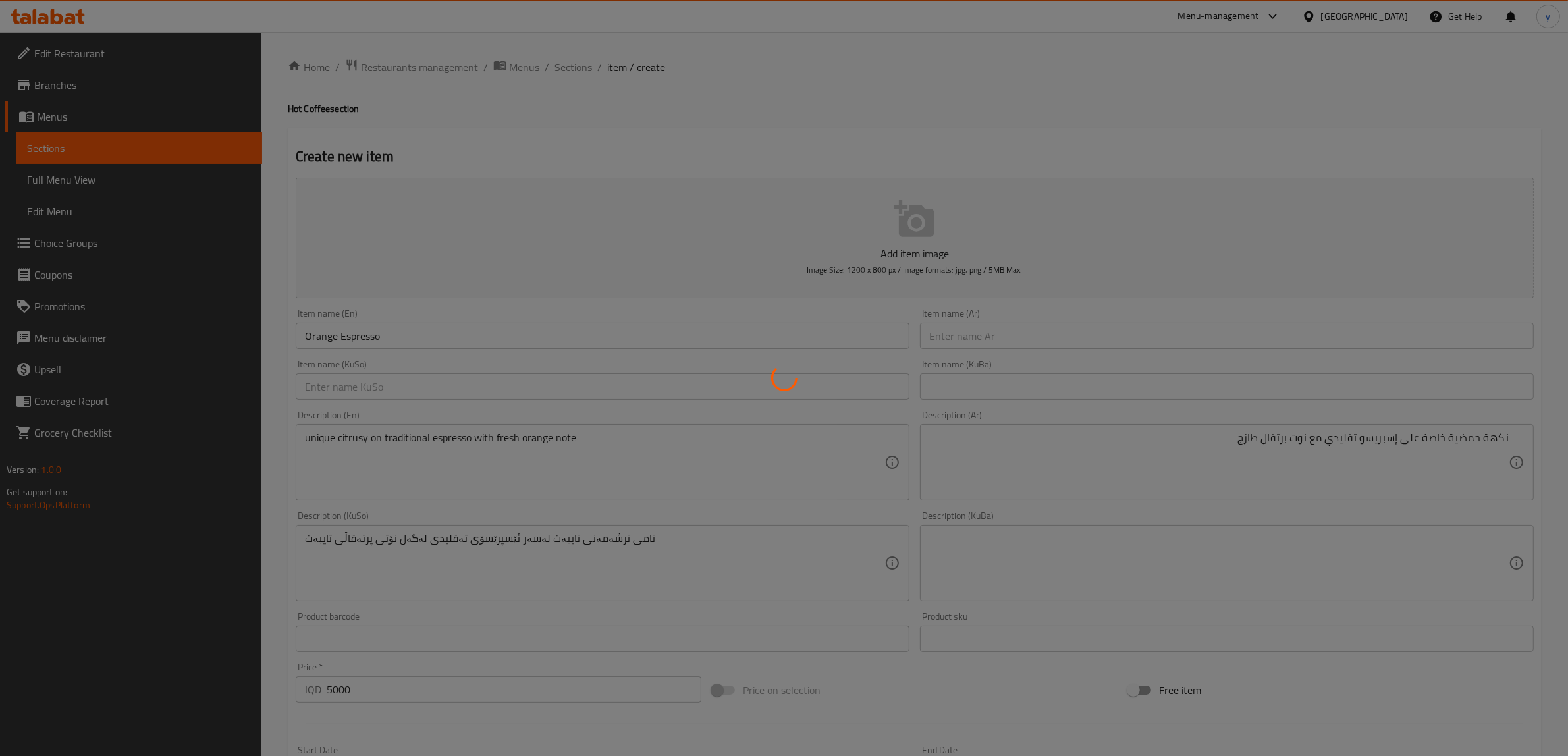
type input "0"
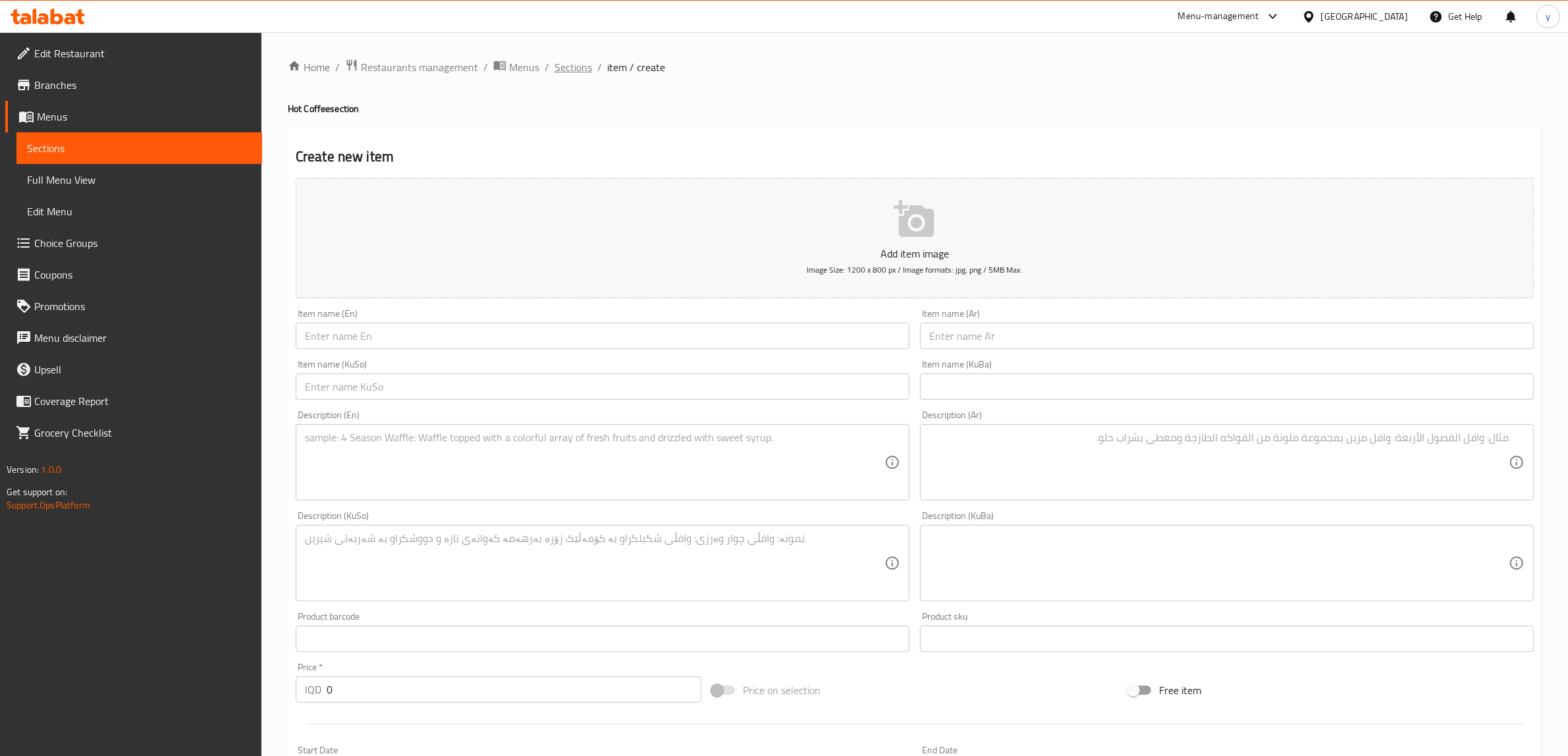
click at [571, 68] on span "Sections" at bounding box center [573, 67] width 37 height 15
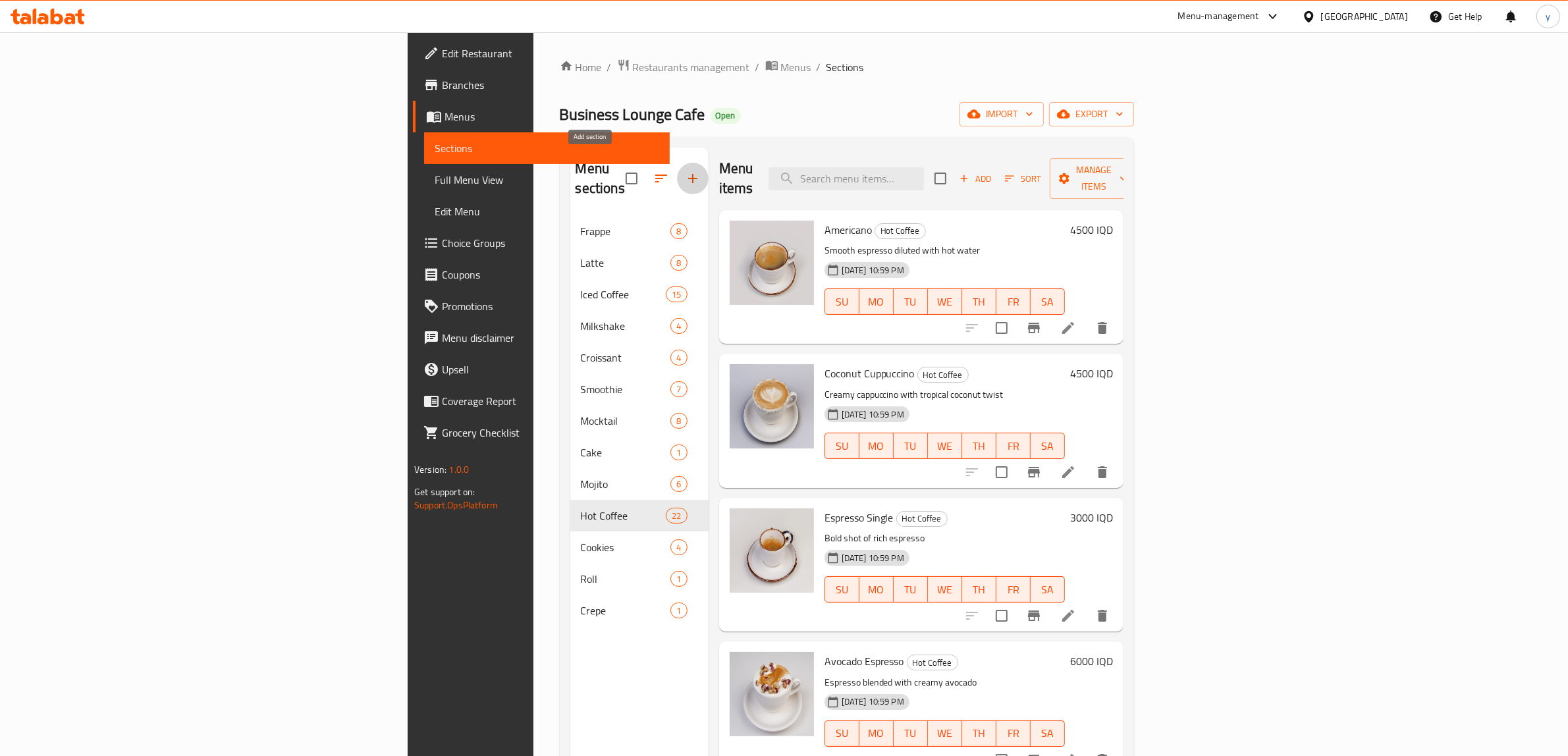
click at [677, 180] on button "button" at bounding box center [692, 178] width 32 height 32
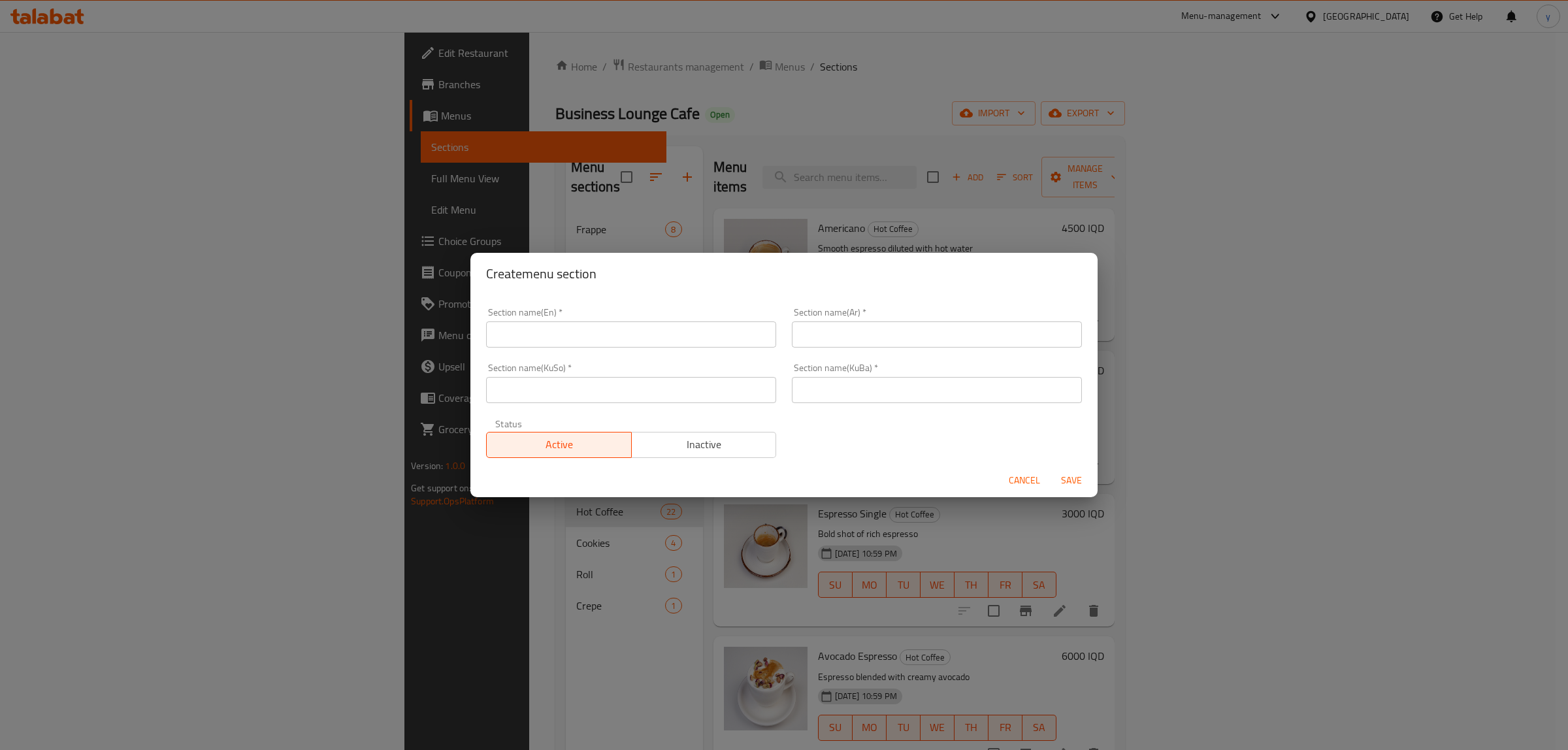
click at [622, 314] on div "Section name(En)   * Section name(En) *" at bounding box center [631, 327] width 290 height 40
click at [614, 337] on input "text" at bounding box center [631, 334] width 290 height 26
paste input "Matcha"
type input "Matcha"
click at [865, 324] on input "text" at bounding box center [937, 334] width 290 height 26
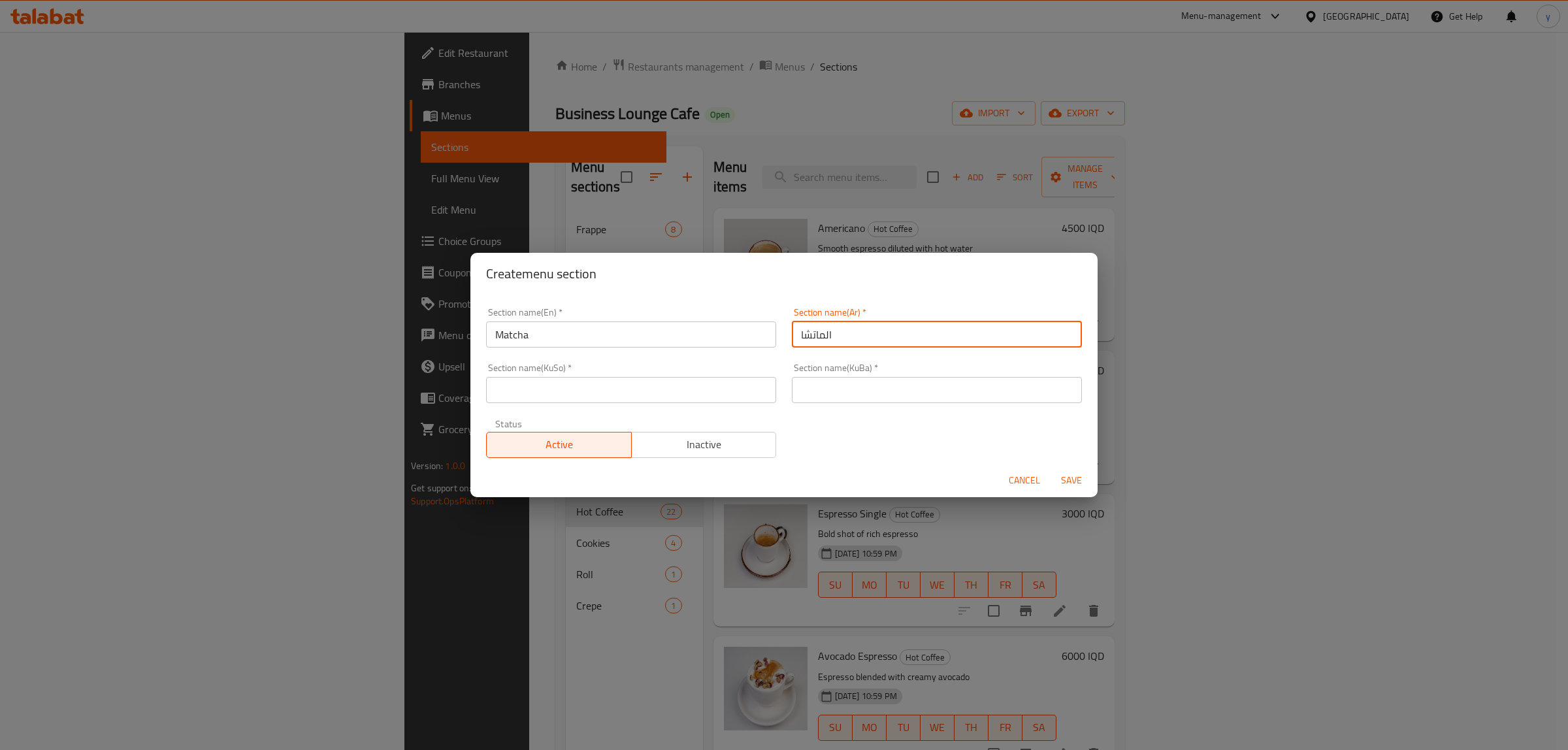
type input "الماتشا"
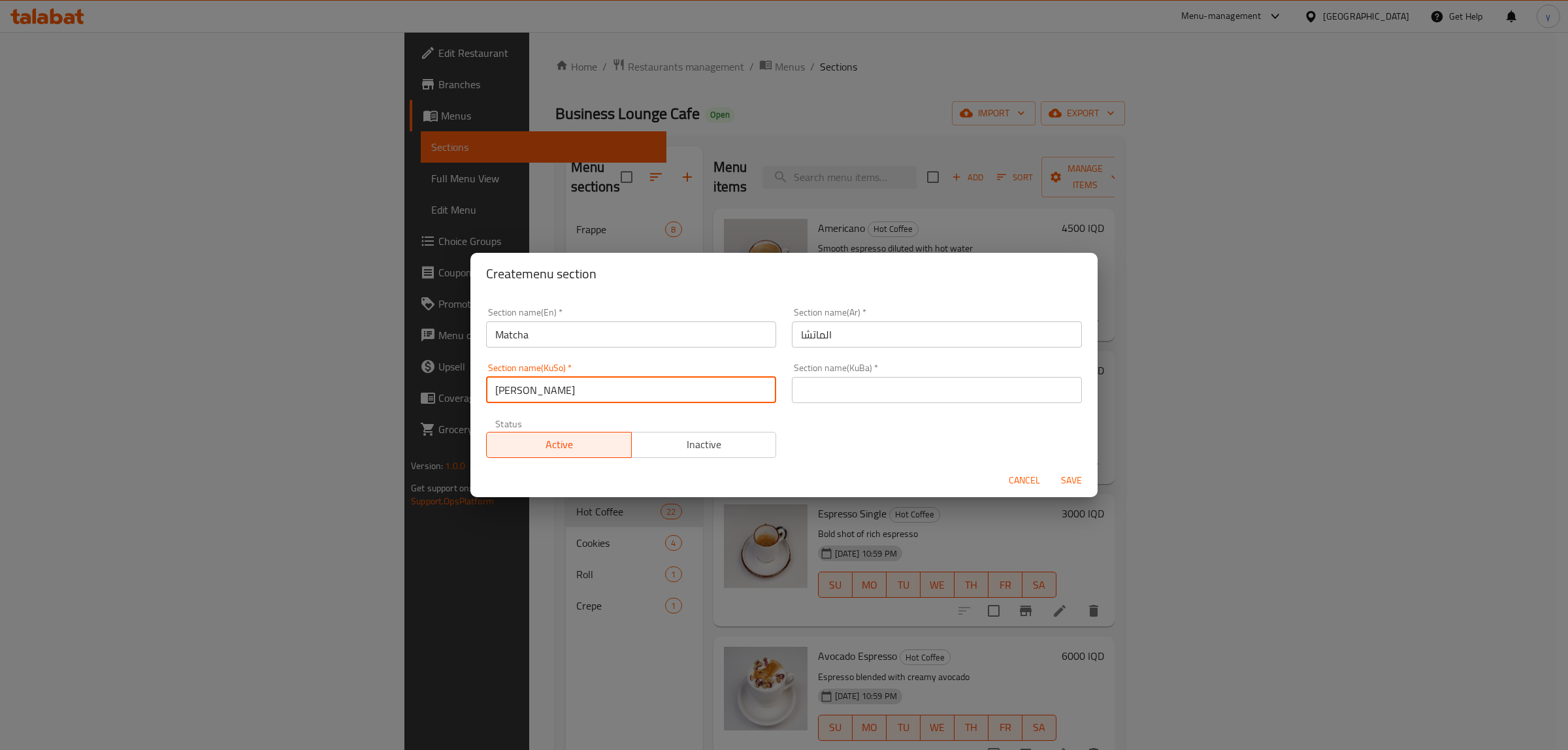
click at [635, 383] on input "[PERSON_NAME]" at bounding box center [631, 390] width 290 height 26
click at [638, 388] on input "[PERSON_NAME]" at bounding box center [631, 390] width 290 height 26
type input "[PERSON_NAME]"
click at [886, 390] on input "text" at bounding box center [937, 390] width 290 height 26
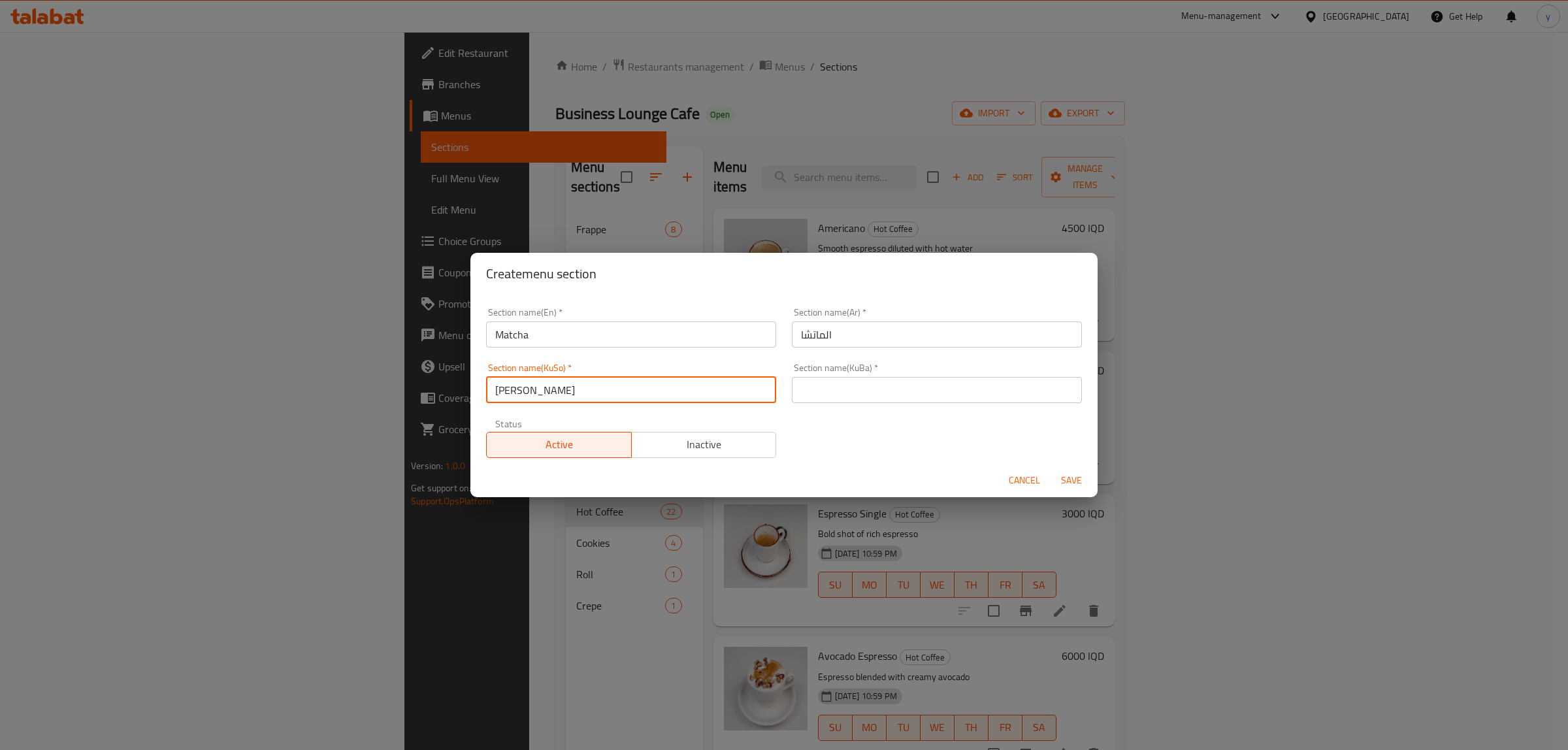
paste input "[PERSON_NAME]"
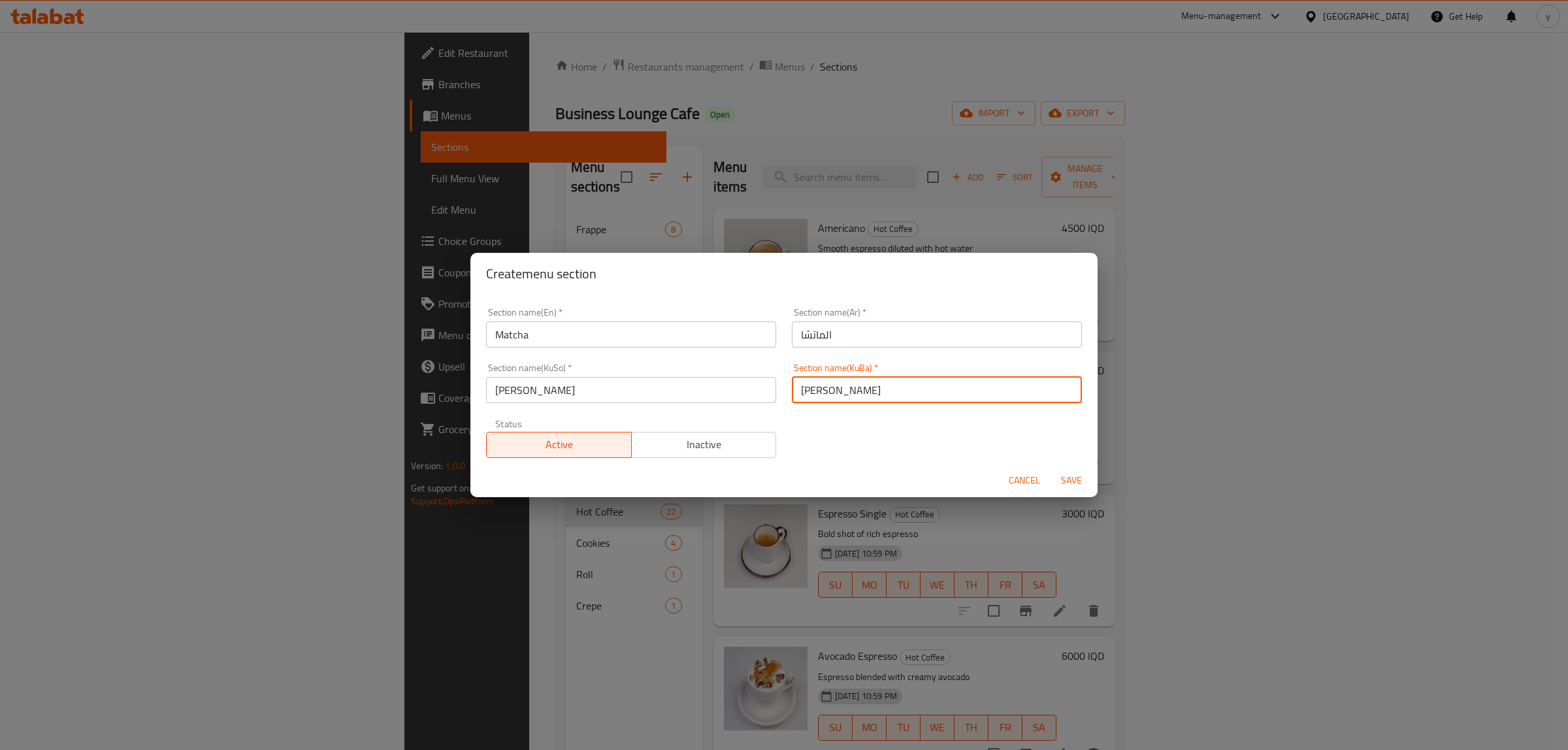
type input "[PERSON_NAME]"
click at [1078, 480] on span "Save" at bounding box center [1071, 480] width 31 height 16
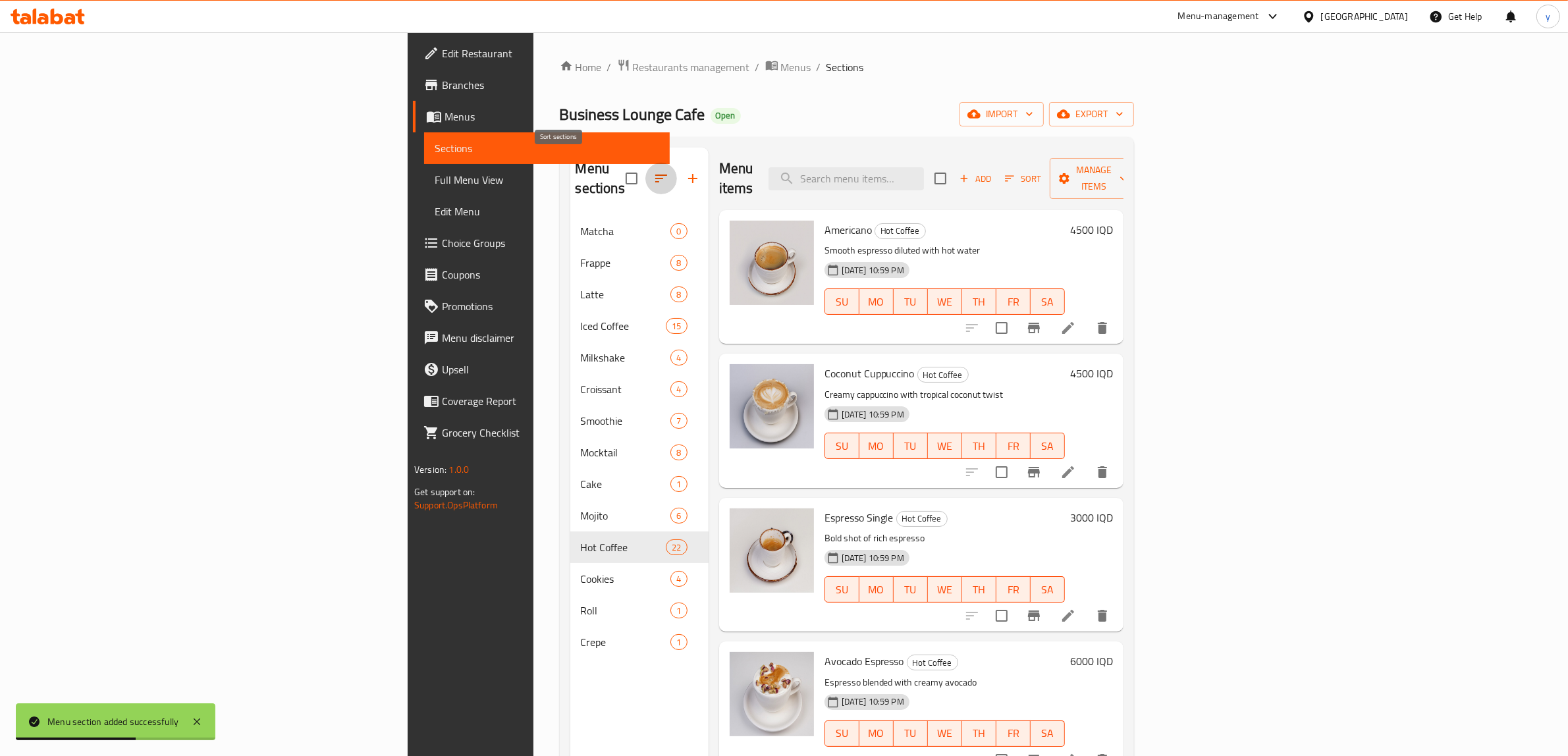
click at [645, 177] on button "button" at bounding box center [661, 178] width 32 height 32
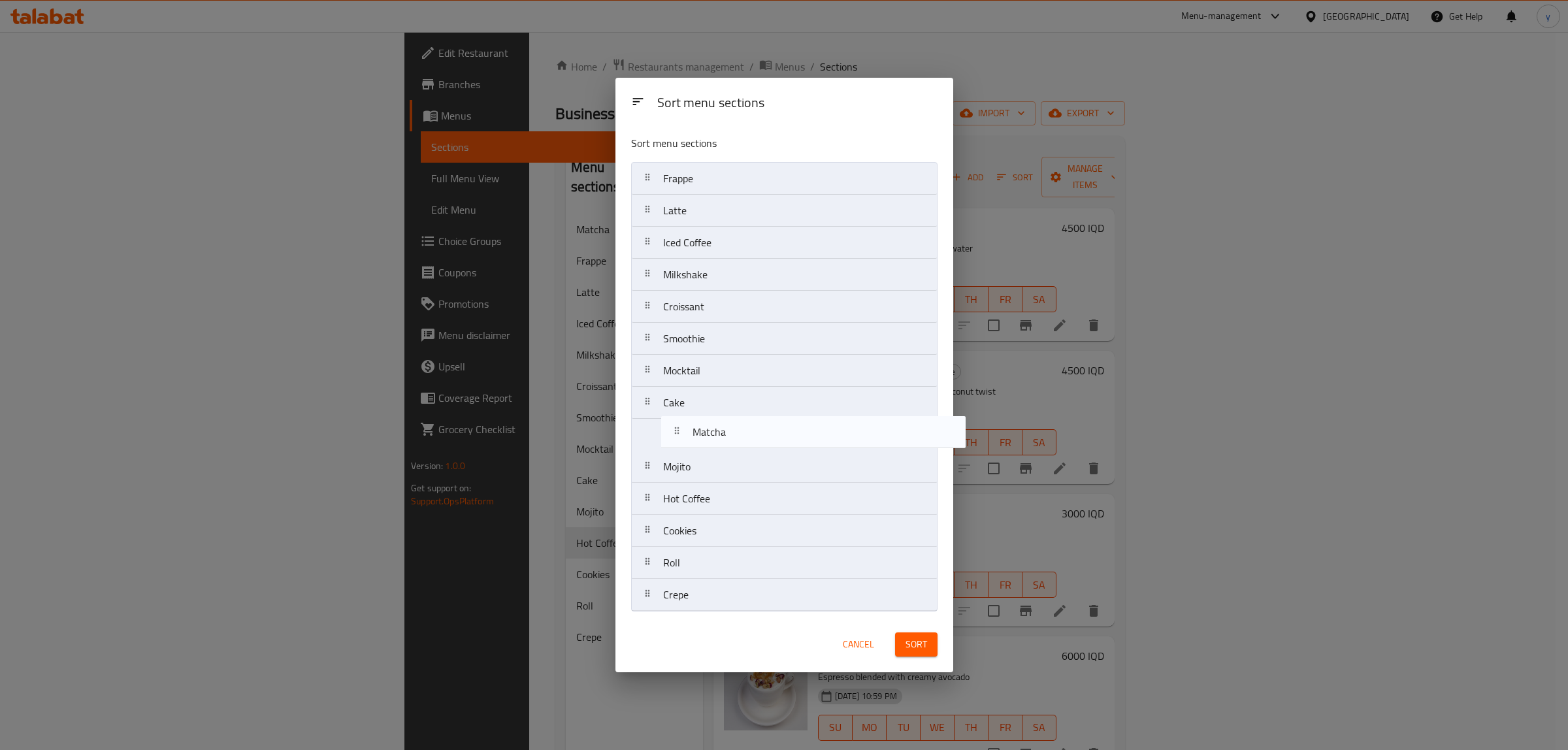
drag, startPoint x: 711, startPoint y: 190, endPoint x: 741, endPoint y: 452, distance: 263.7
click at [741, 452] on nav "Matcha Frappe Latte Iced Coffee Milkshake Croissant Smoothie Mocktail Cake Moji…" at bounding box center [785, 387] width 307 height 450
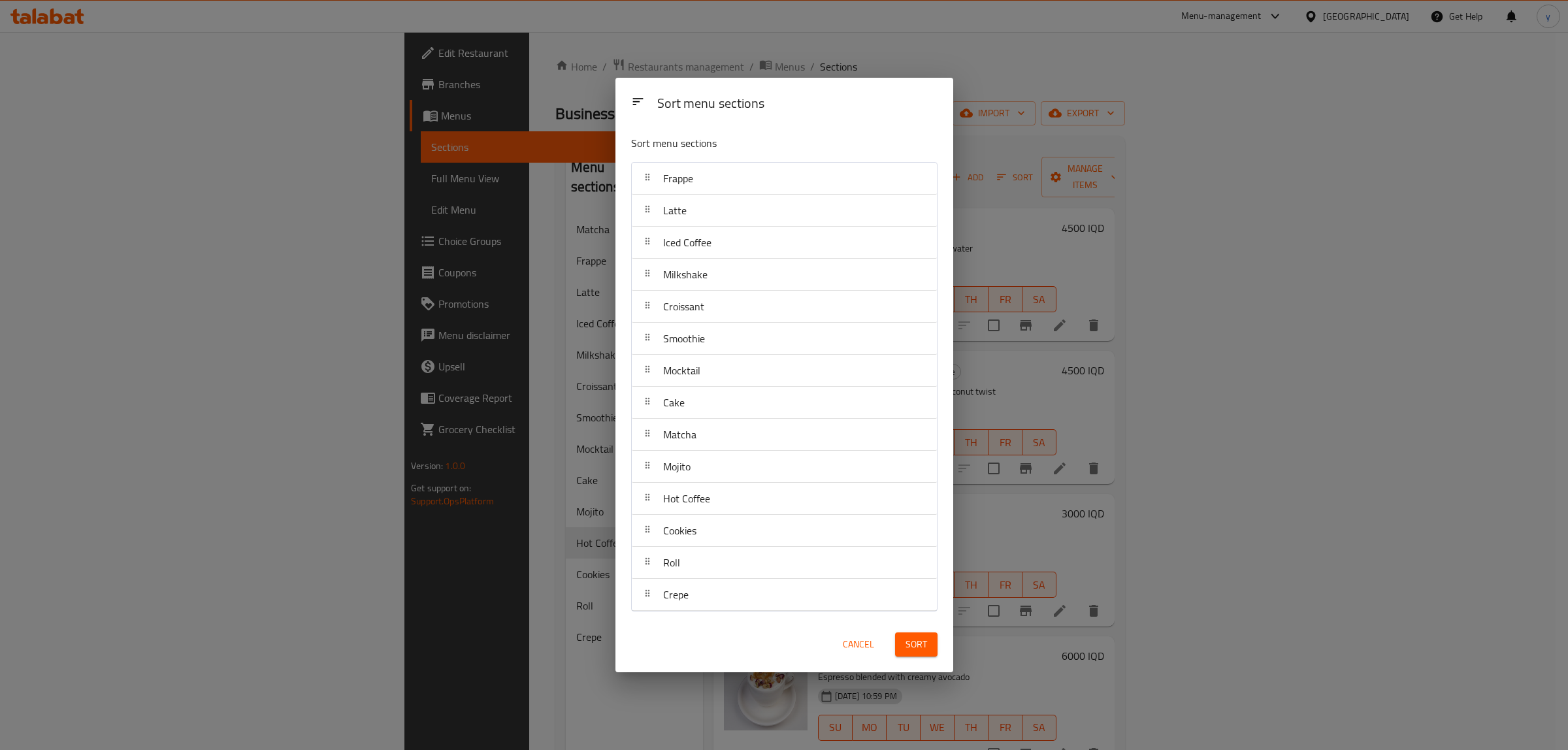
click at [920, 631] on div "Sort" at bounding box center [916, 644] width 58 height 40
click at [939, 644] on div "Sort" at bounding box center [916, 644] width 58 height 40
click at [926, 639] on span "Sort" at bounding box center [916, 644] width 22 height 16
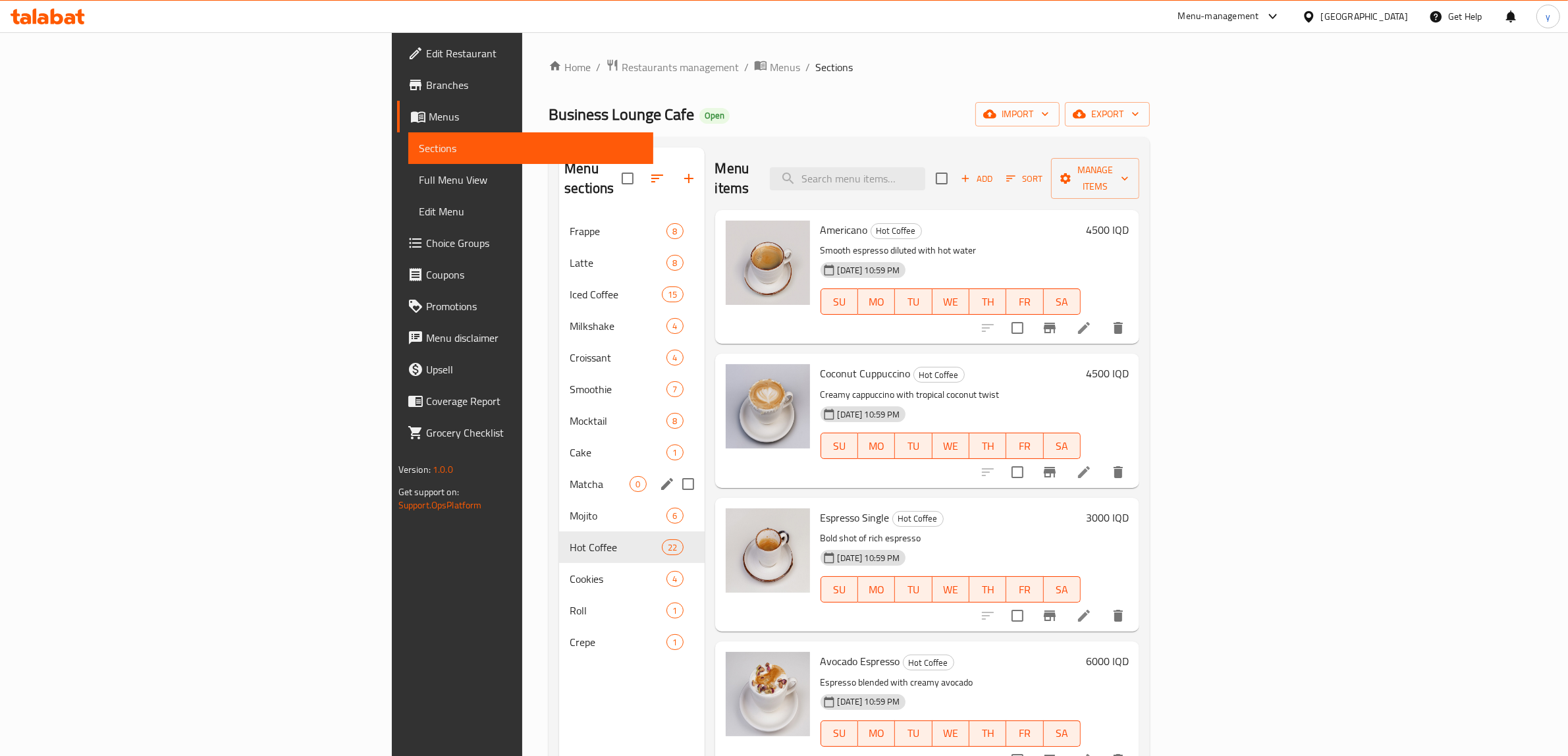
click at [559, 472] on div "Matcha 0" at bounding box center [631, 483] width 145 height 32
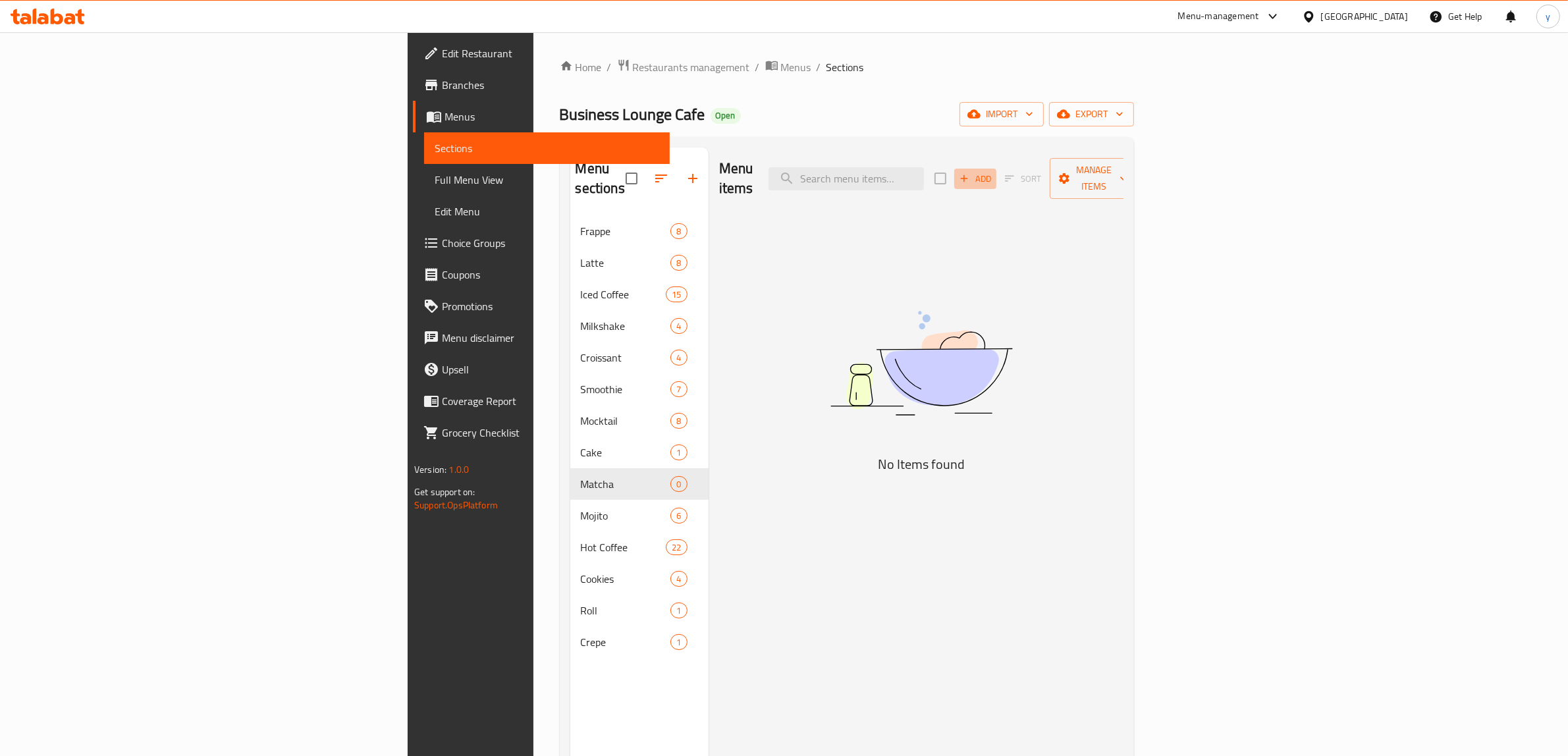
click at [993, 177] on span "Add" at bounding box center [976, 178] width 36 height 15
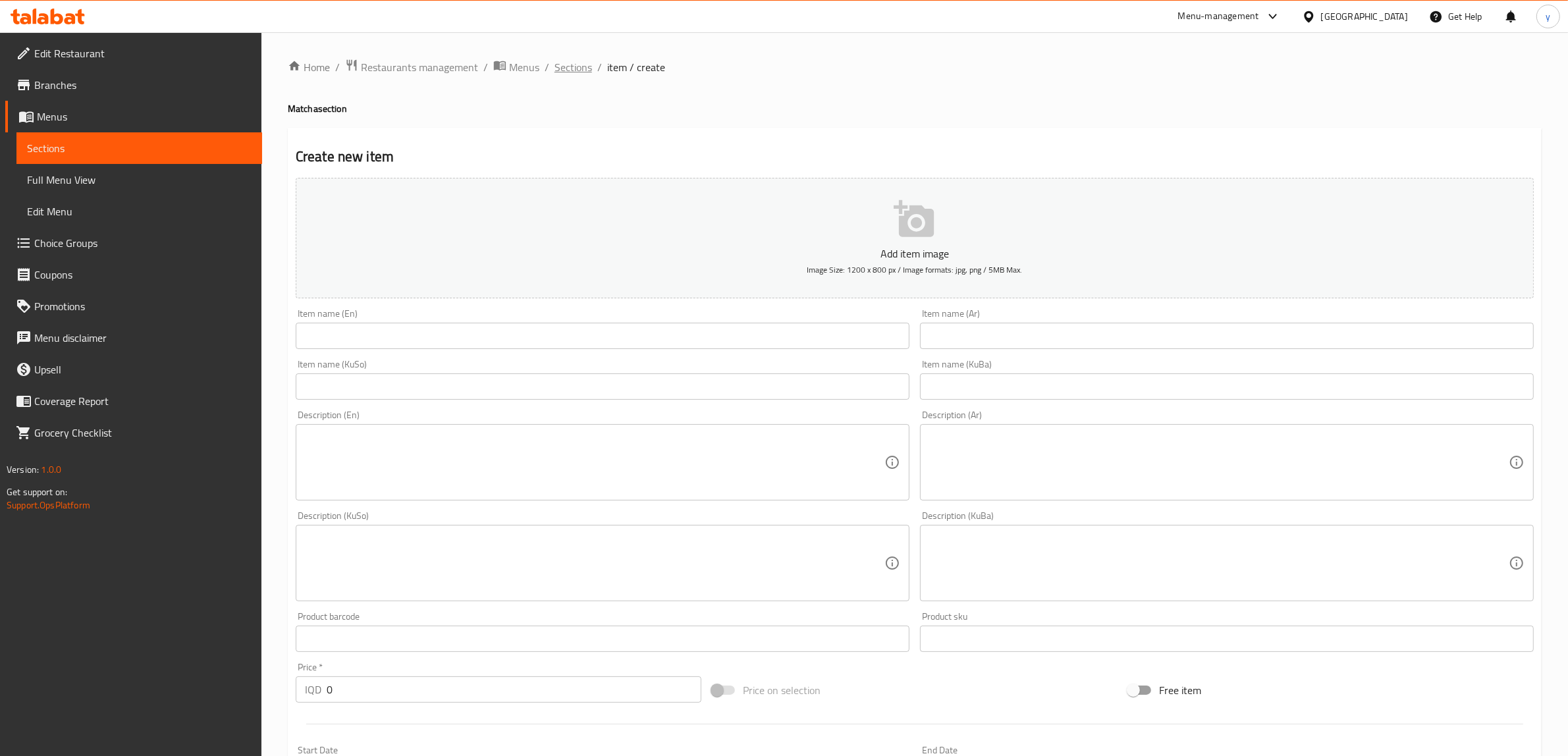
click at [584, 63] on span "Sections" at bounding box center [573, 67] width 37 height 15
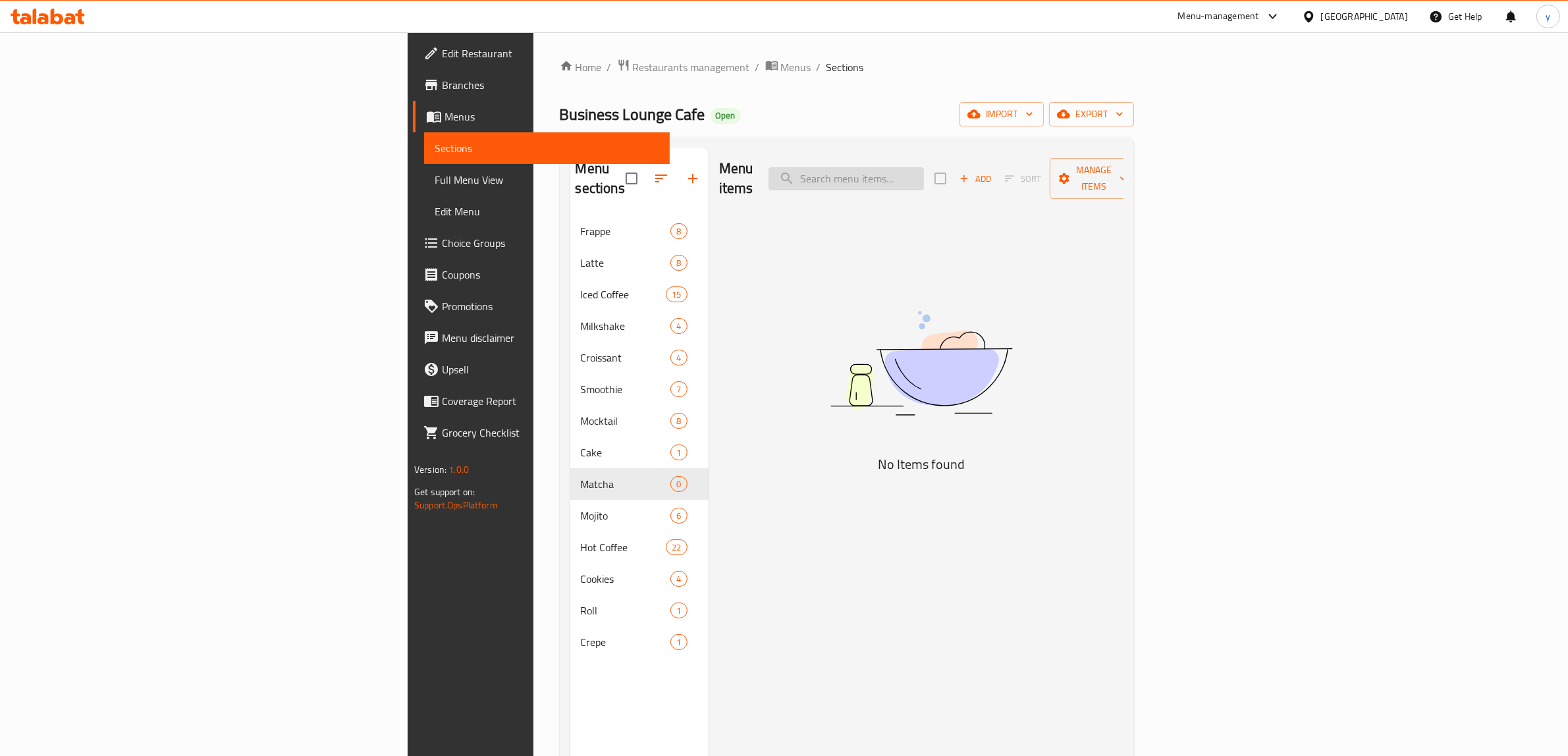
click at [924, 168] on input "search" at bounding box center [845, 179] width 155 height 23
paste input "Iced Matcha Tea Latte"
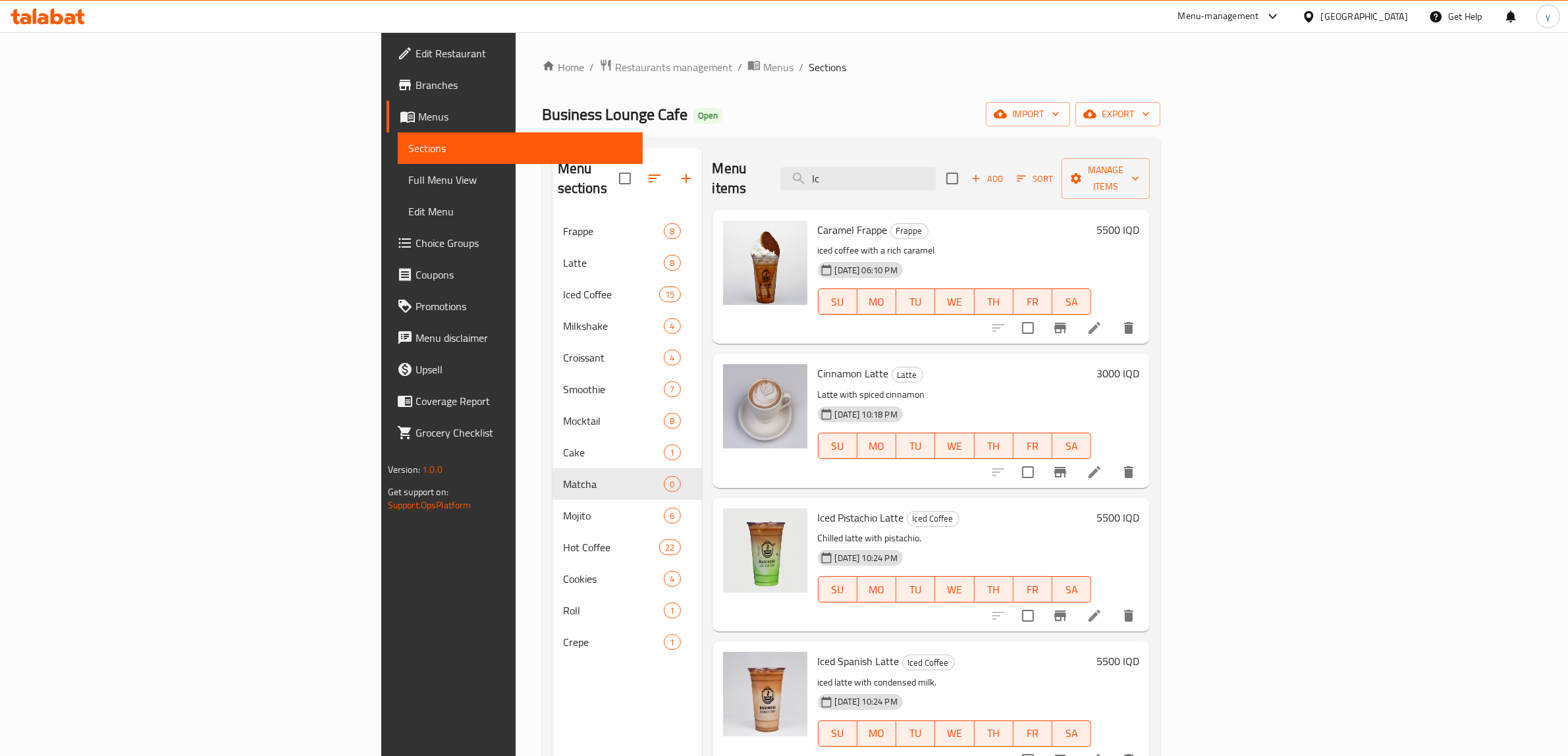
type input "I"
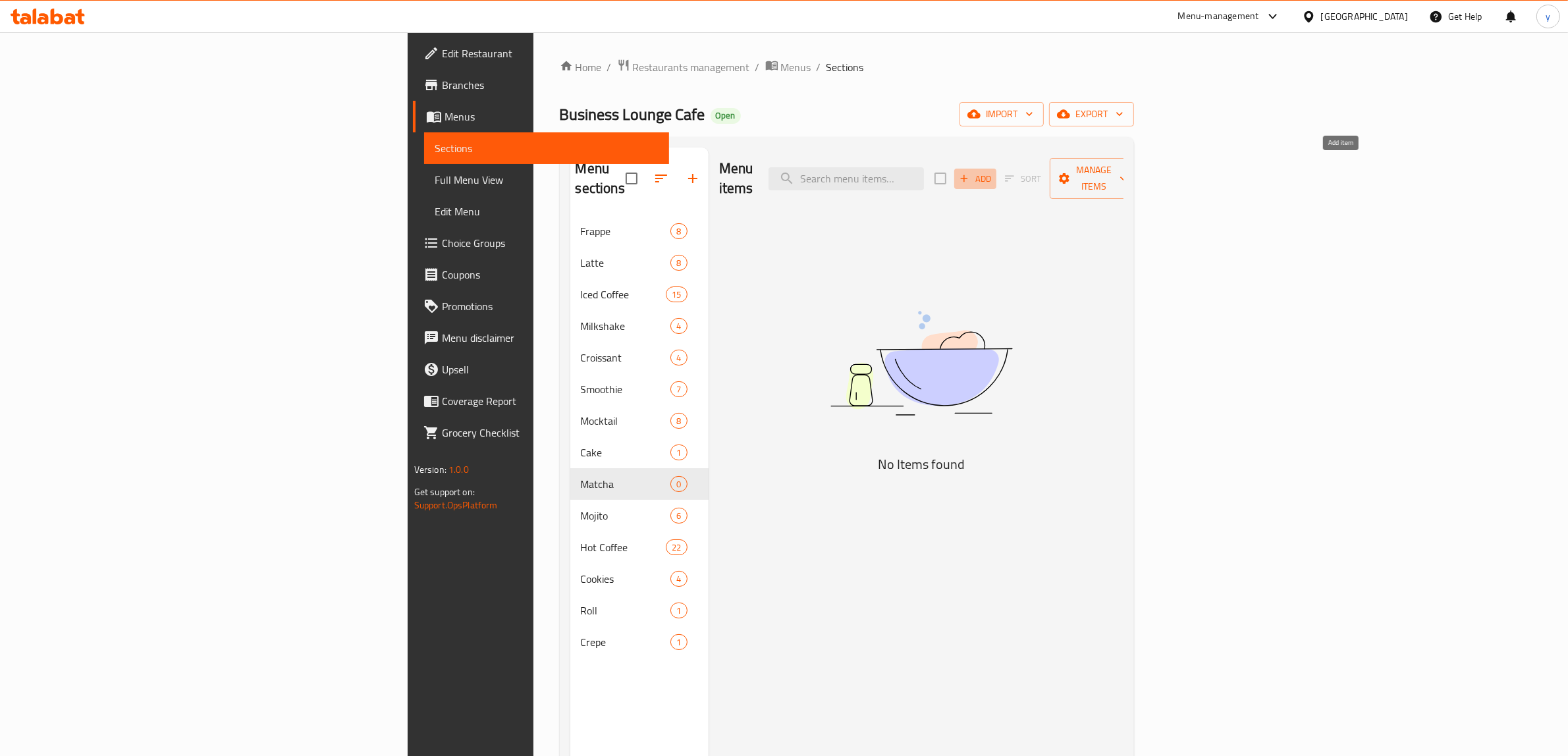
click at [996, 168] on button "Add" at bounding box center [976, 178] width 42 height 20
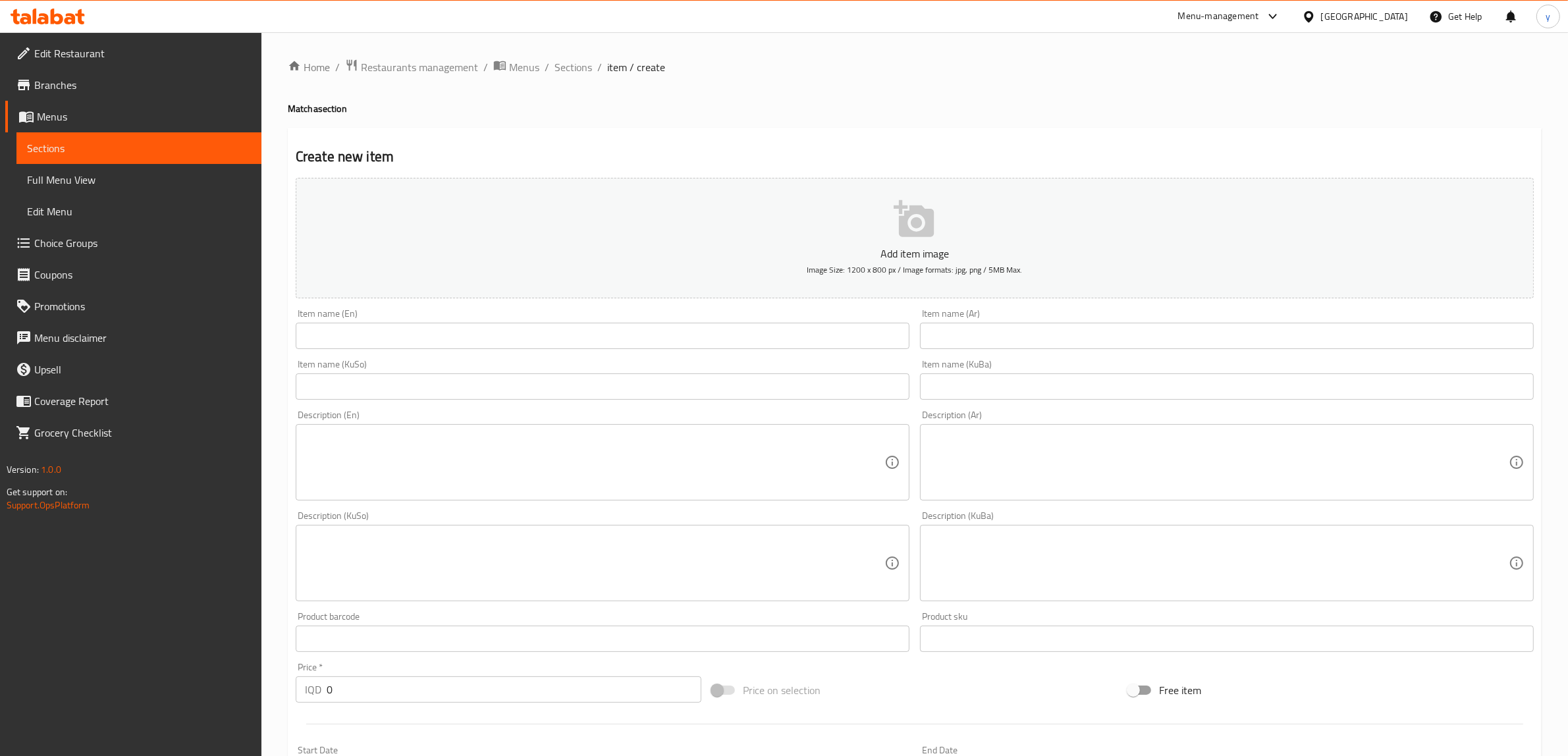
click at [550, 327] on input "text" at bounding box center [602, 336] width 614 height 26
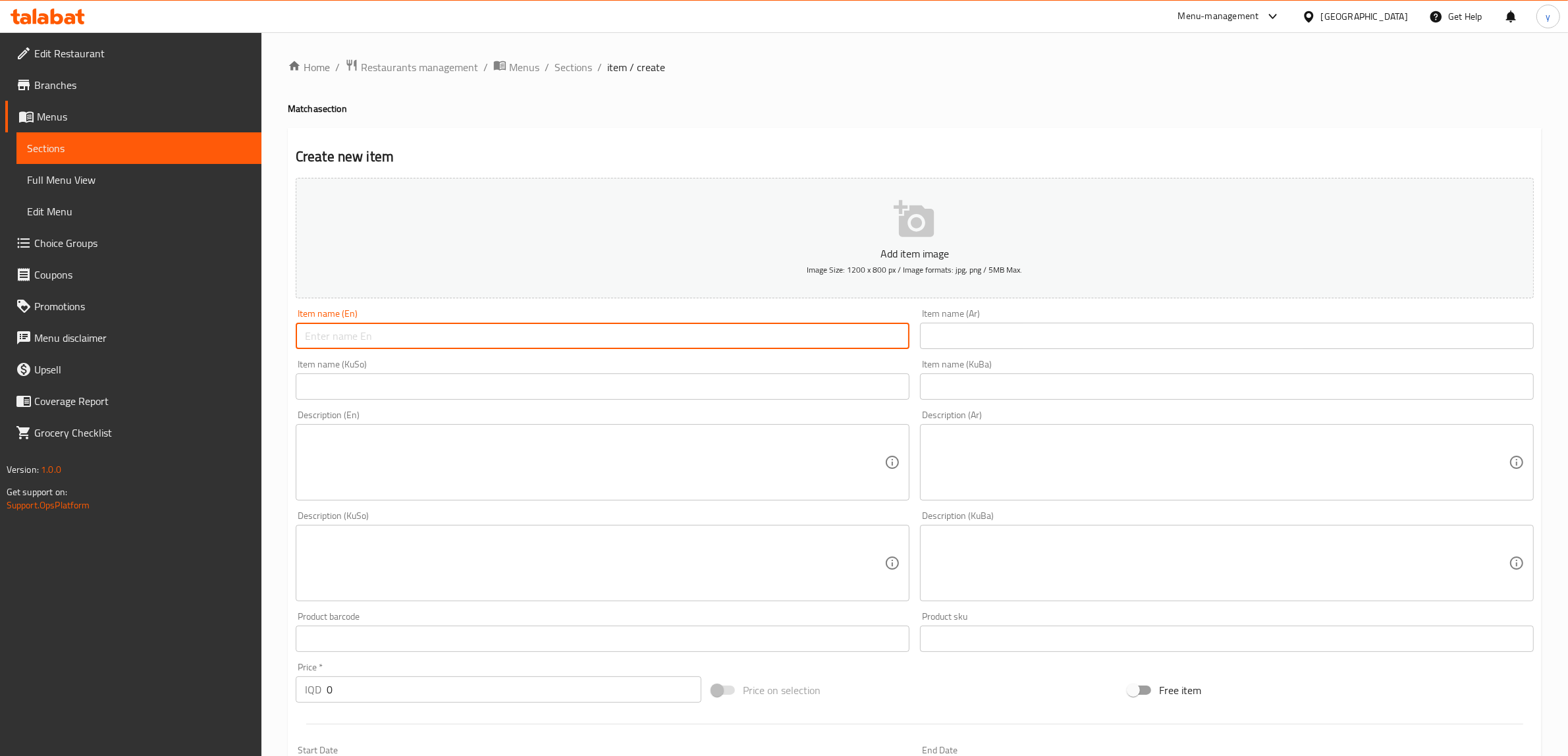
paste input "Iced Matcha Tea Latte"
type input "Iced Matcha Tea Latte"
click at [999, 321] on div "Item name (Ar) Item name (Ar)" at bounding box center [1227, 329] width 614 height 40
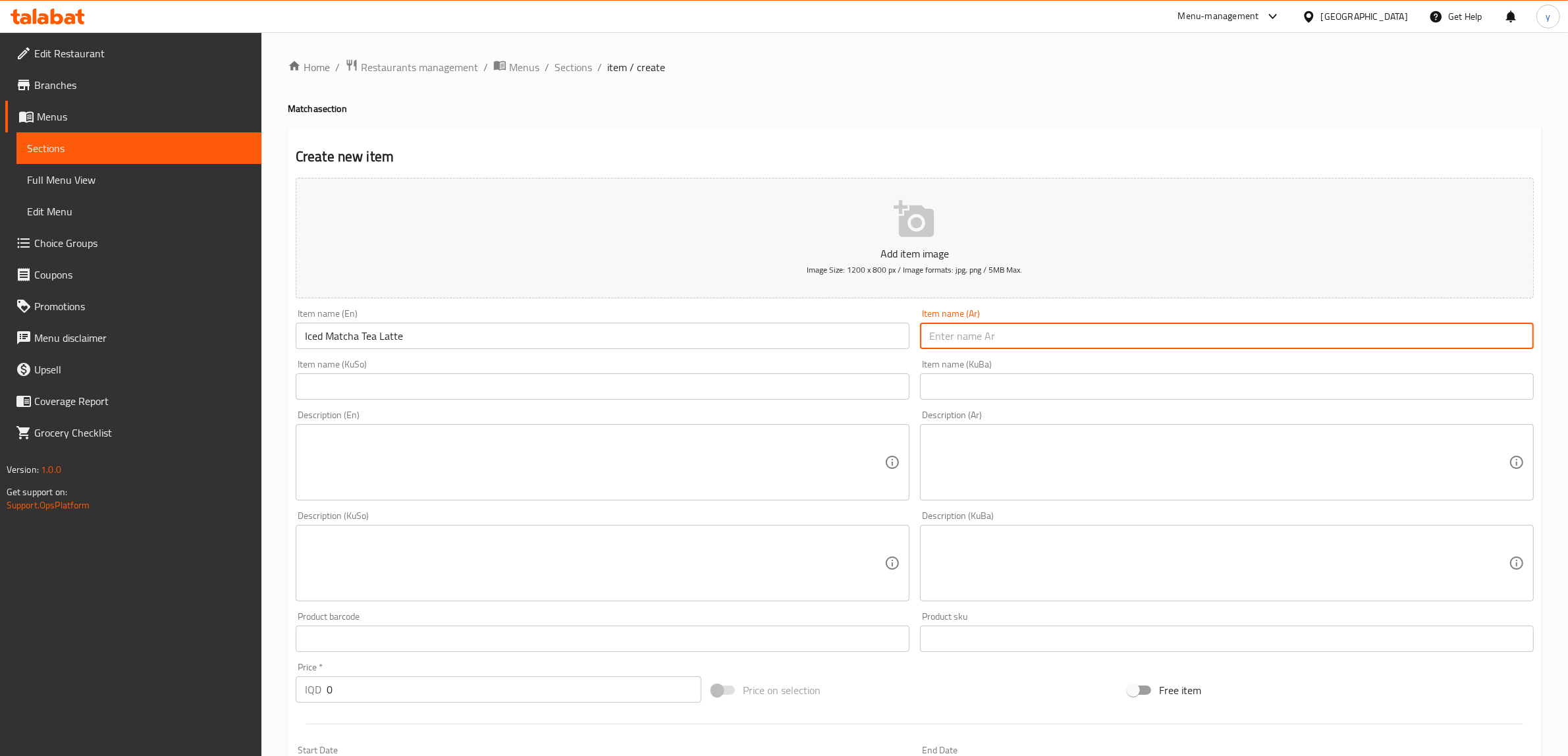
click at [1005, 324] on input "text" at bounding box center [1227, 336] width 614 height 26
type input "لاتيه شاي ماتشا مثلج"
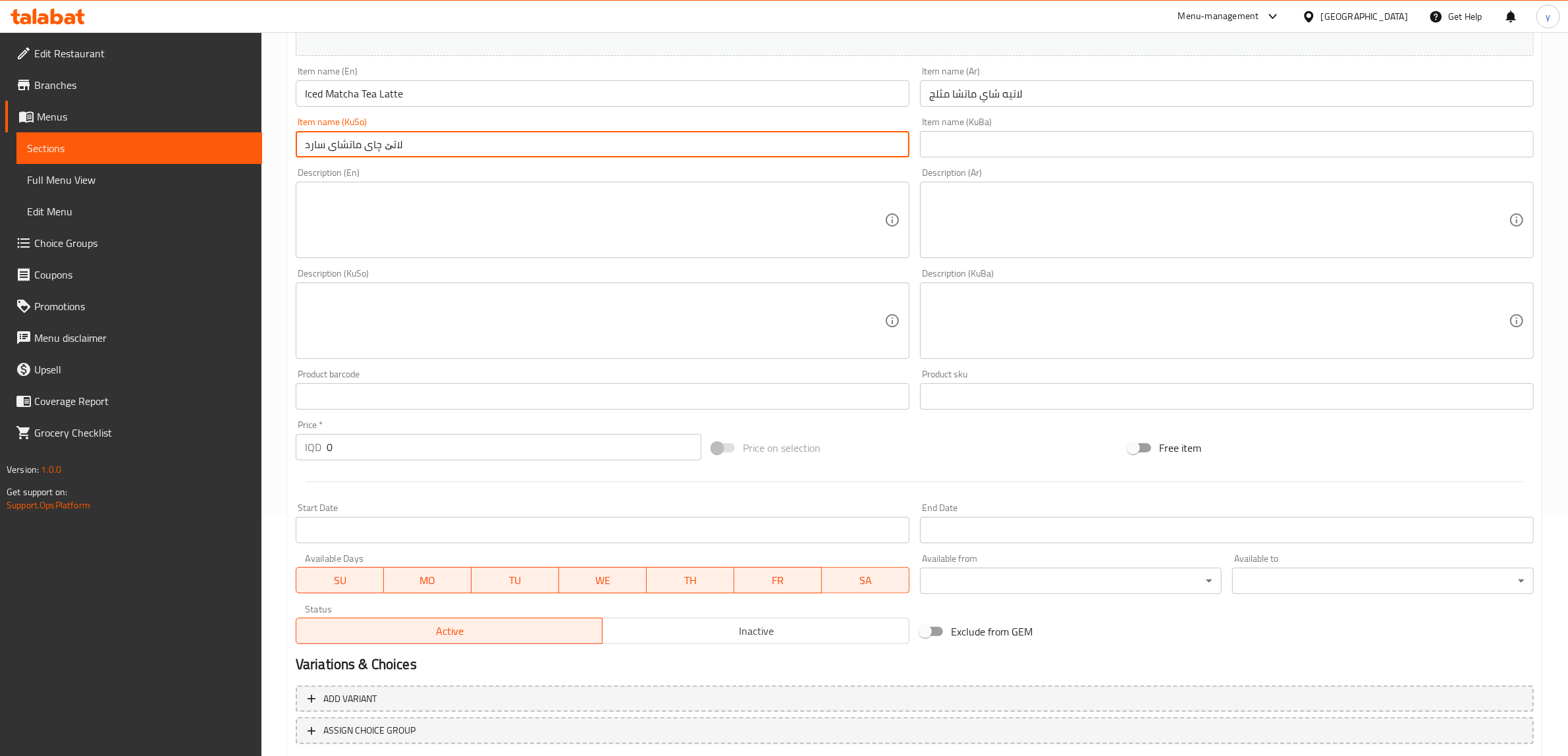
scroll to position [274, 0]
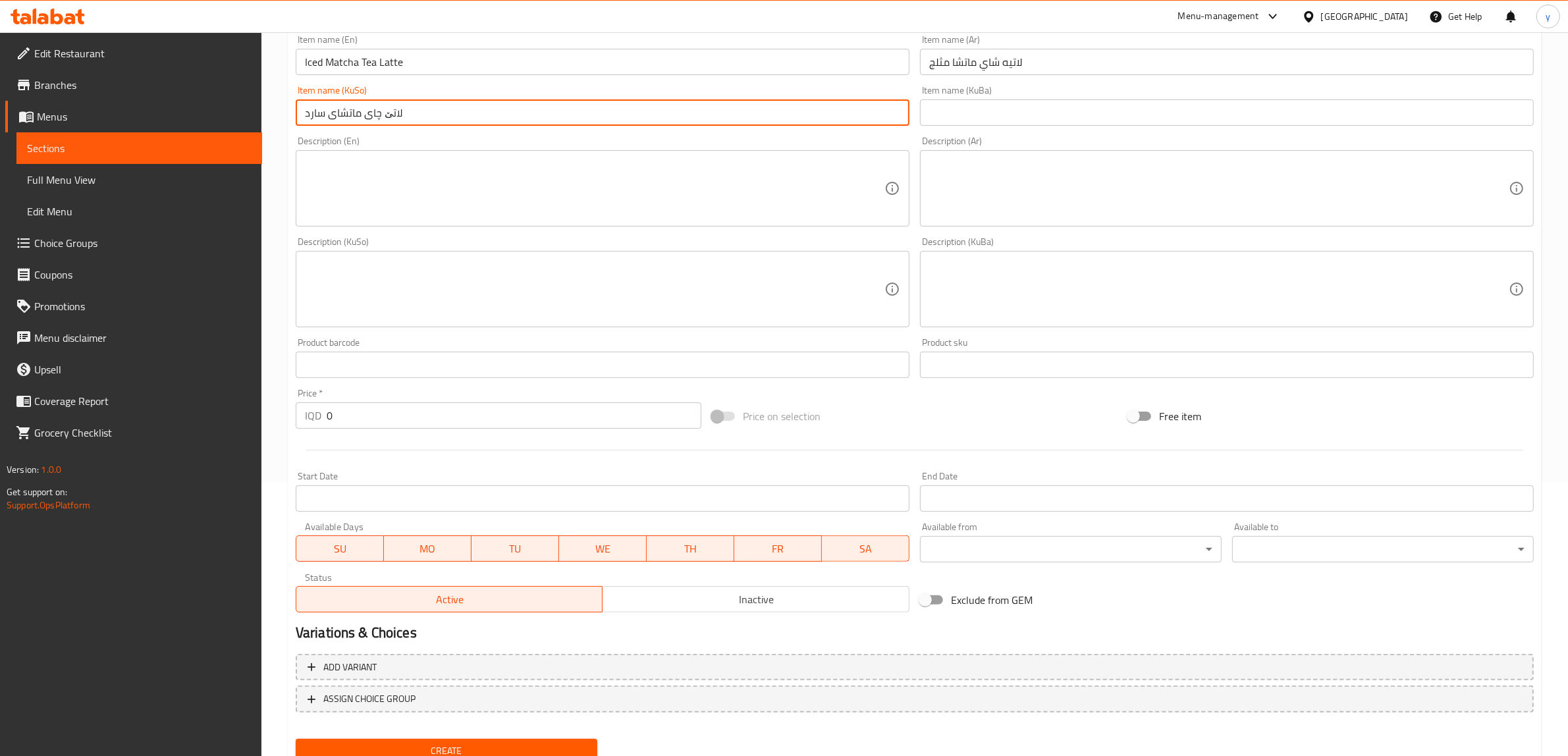
type input "لاتێ چای ماتشای سارد"
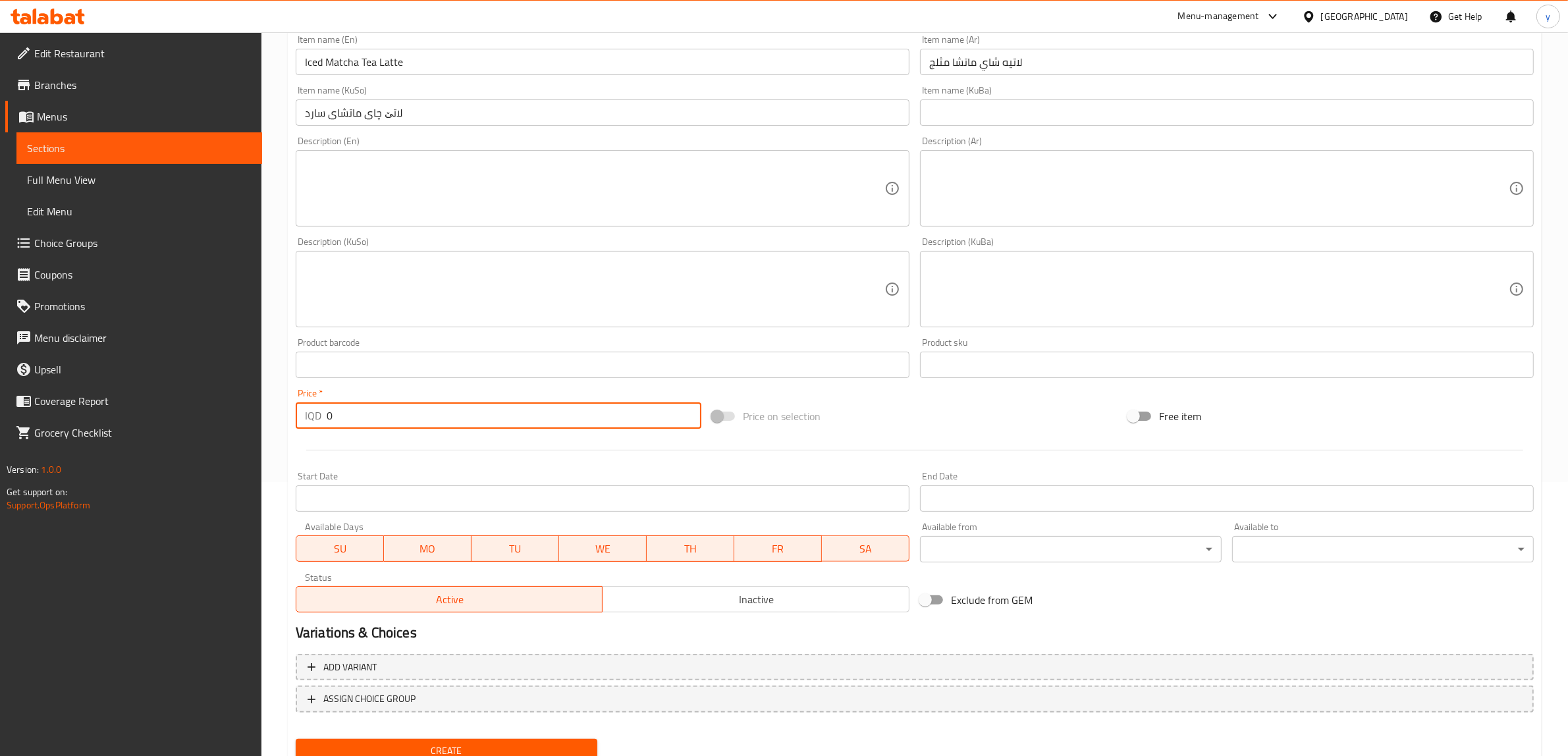
click at [421, 423] on input "0" at bounding box center [513, 415] width 374 height 26
drag, startPoint x: 353, startPoint y: 409, endPoint x: 316, endPoint y: 415, distance: 37.5
click at [316, 415] on div "IQD 0 Price *" at bounding box center [498, 415] width 405 height 26
paste input "500"
type input "5000"
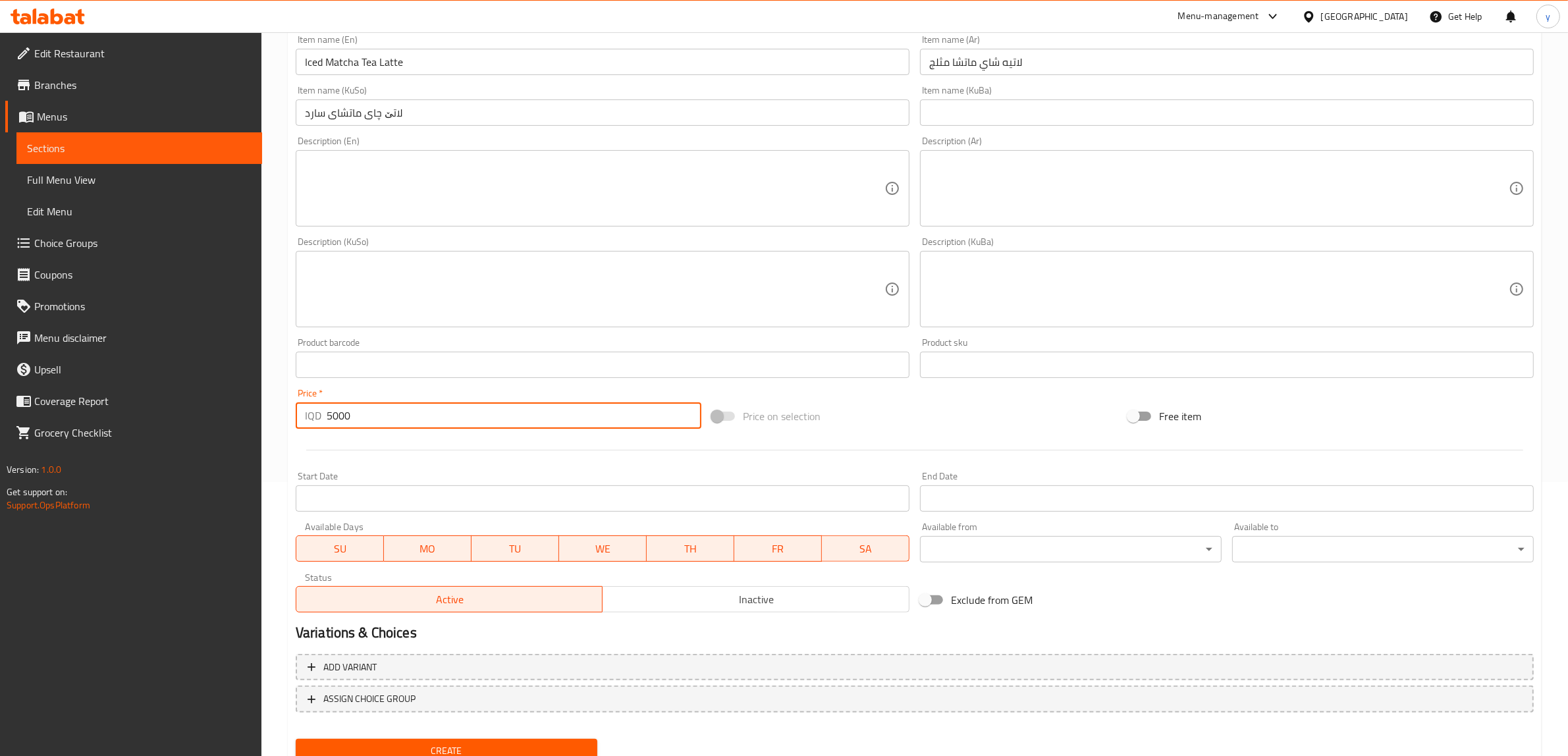
click at [378, 426] on input "5000" at bounding box center [513, 415] width 374 height 26
click at [362, 447] on div at bounding box center [915, 450] width 1248 height 33
click at [639, 176] on textarea at bounding box center [595, 188] width 579 height 63
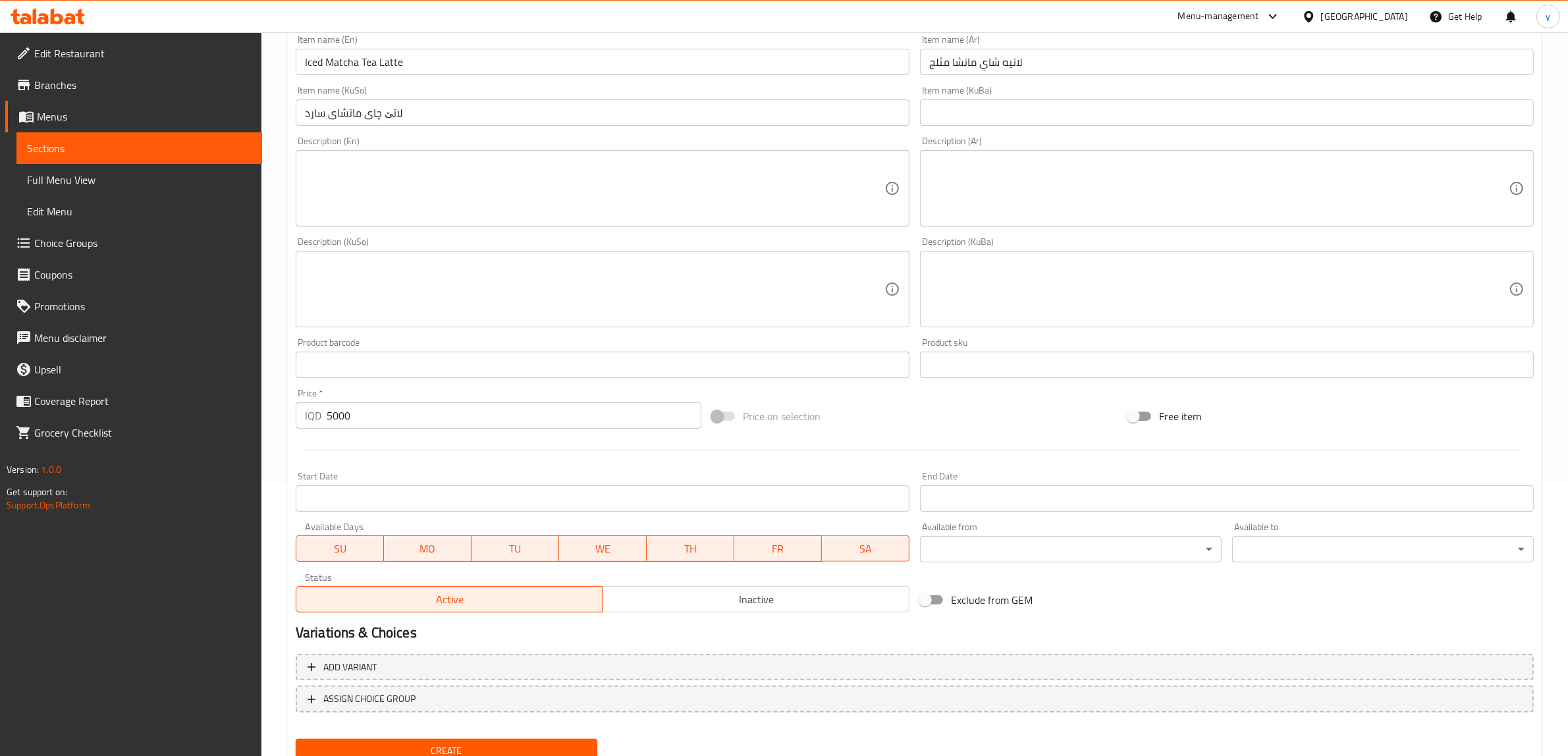
paste textarea "Iced Japanese green tea blend with milk"
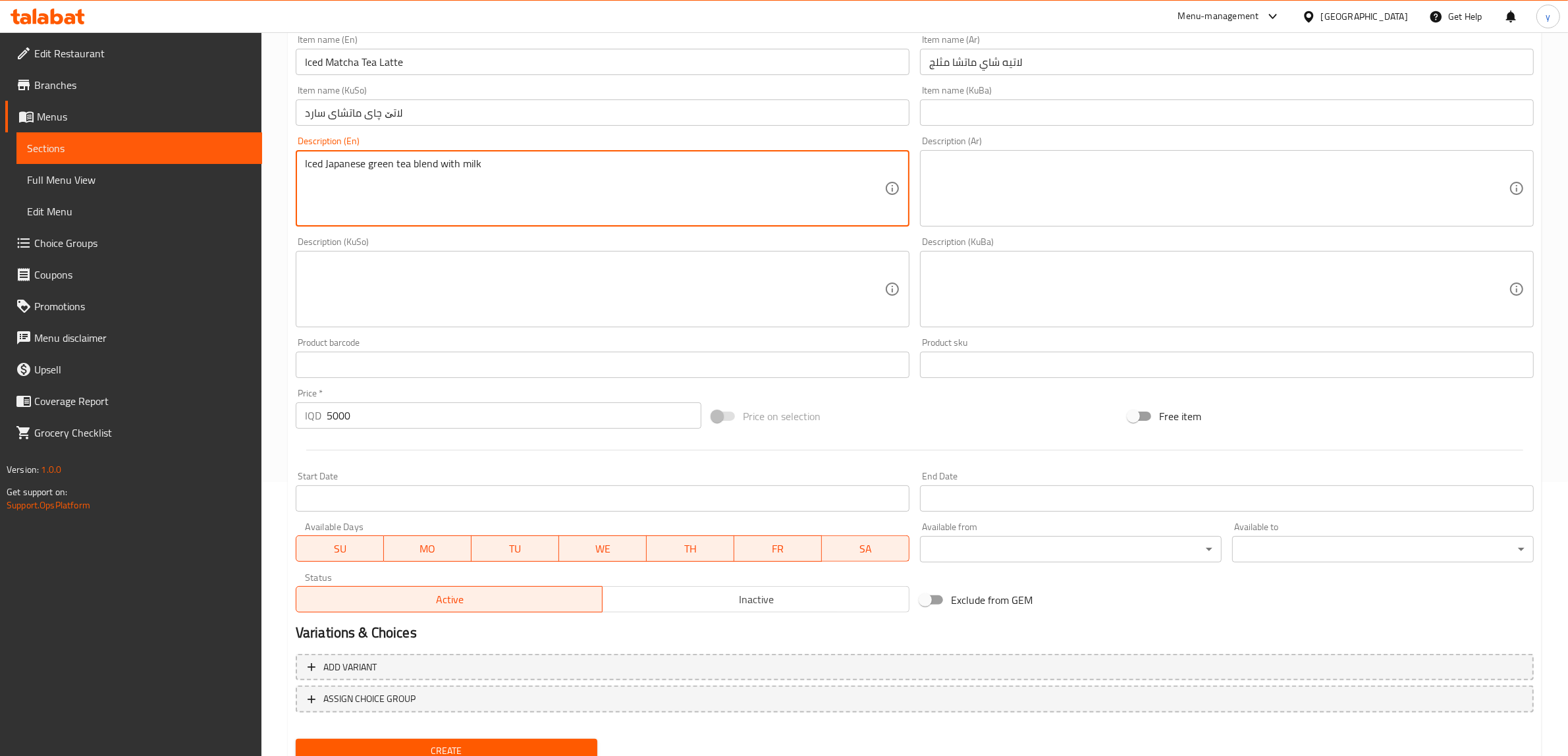
type textarea "Iced Japanese green tea blend with milk"
click at [910, 185] on div "Description (En) Iced Japanese green tea blend with milk Description (En)" at bounding box center [602, 181] width 624 height 101
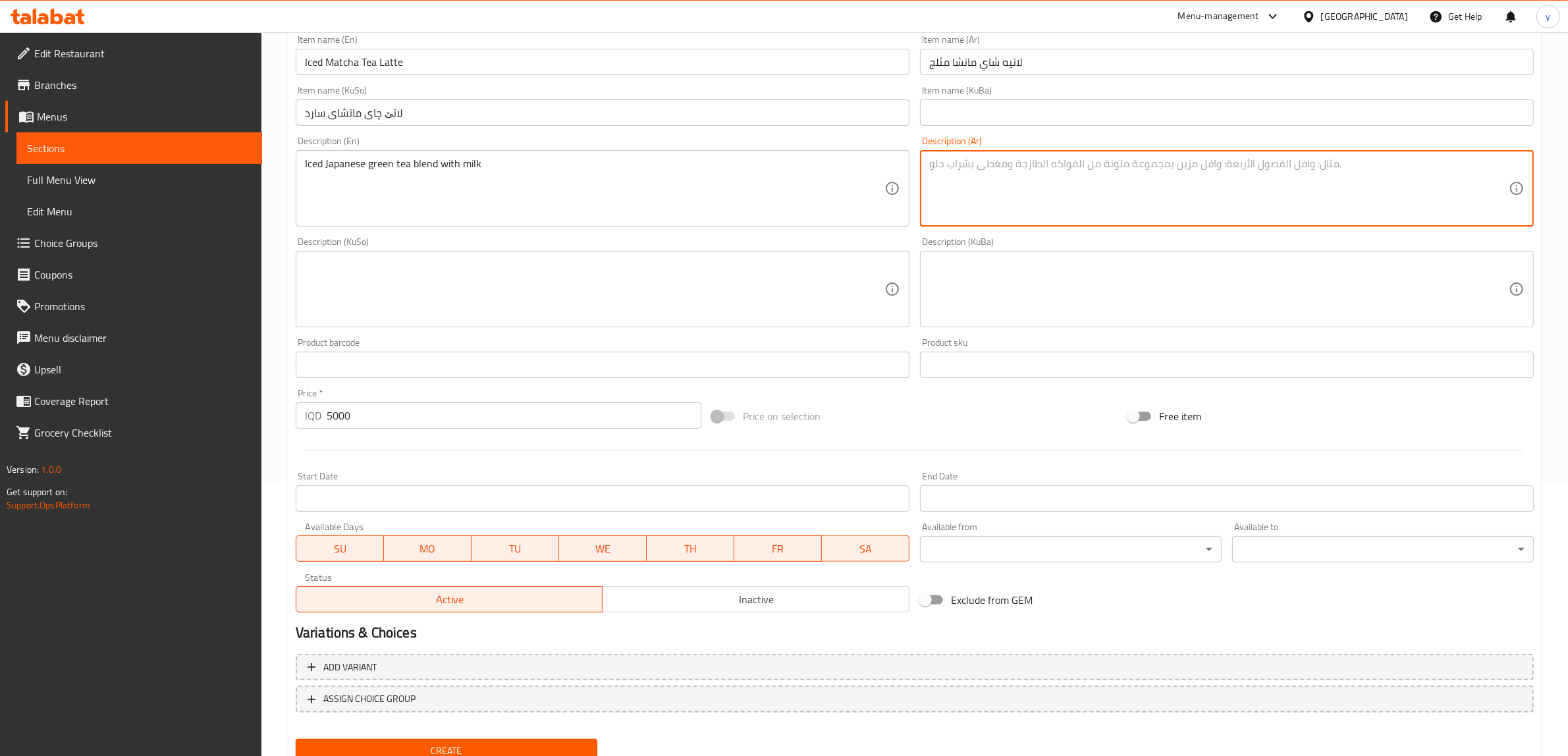
click at [1011, 189] on textarea at bounding box center [1219, 188] width 579 height 63
paste textarea "شاي أخضر ياباني مثلج ممزوج مع حليب"
type textarea "شاي أخضر ياباني مثلج ممزوج مع حليب"
click at [820, 275] on textarea at bounding box center [595, 289] width 579 height 63
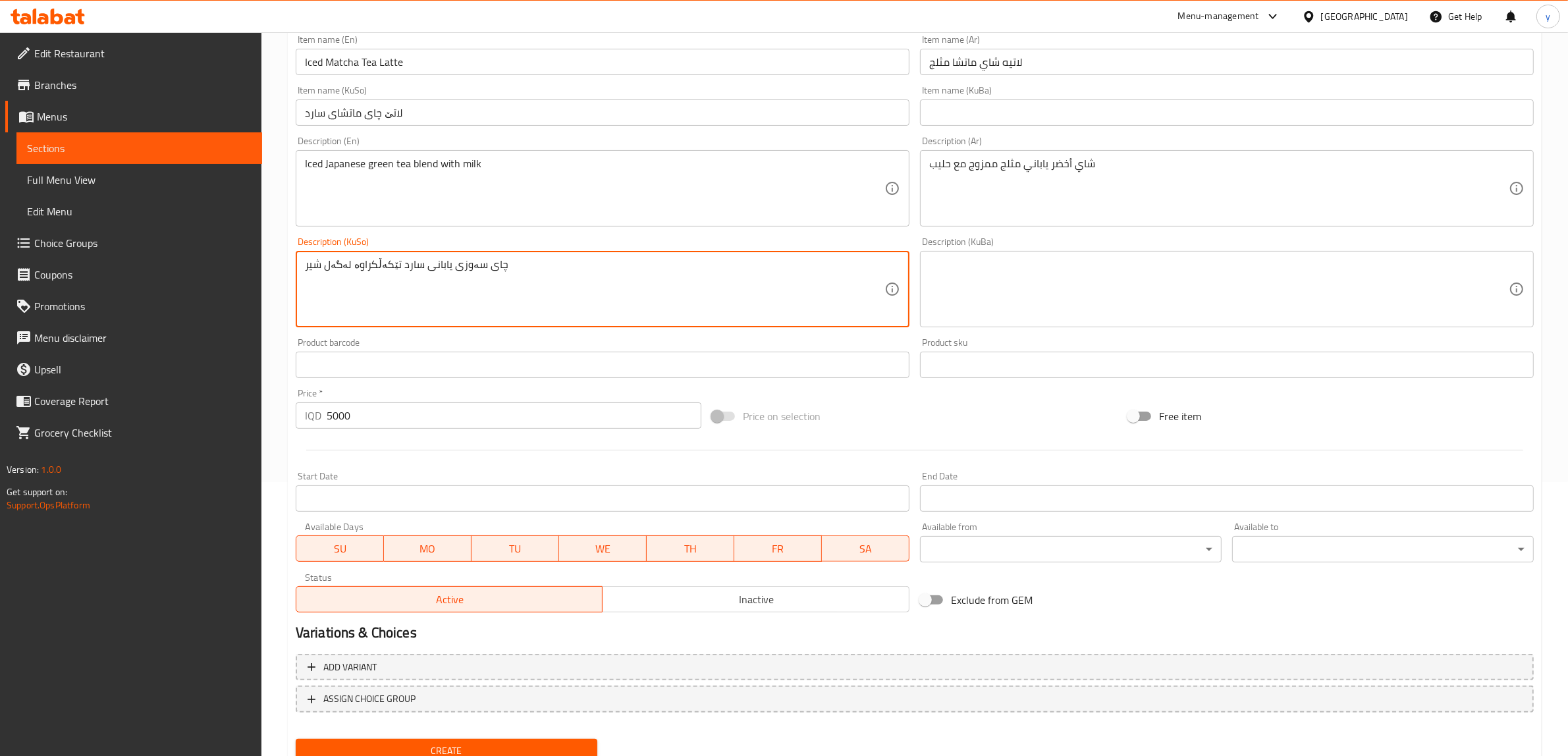
click at [327, 271] on textarea "چای سەوزی یابانی سارد تێکەڵکراوە لەگەل شیر" at bounding box center [595, 289] width 579 height 63
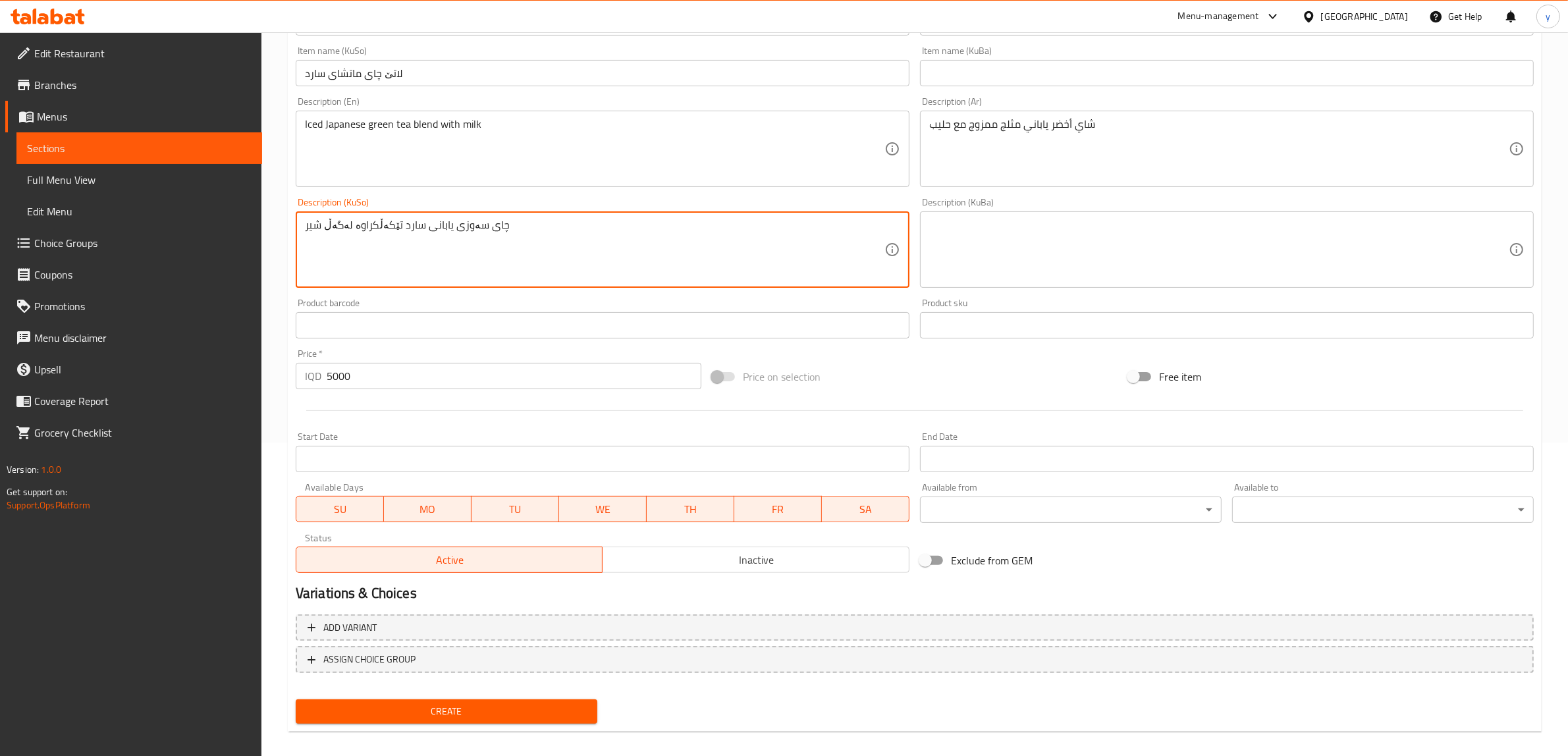
scroll to position [323, 0]
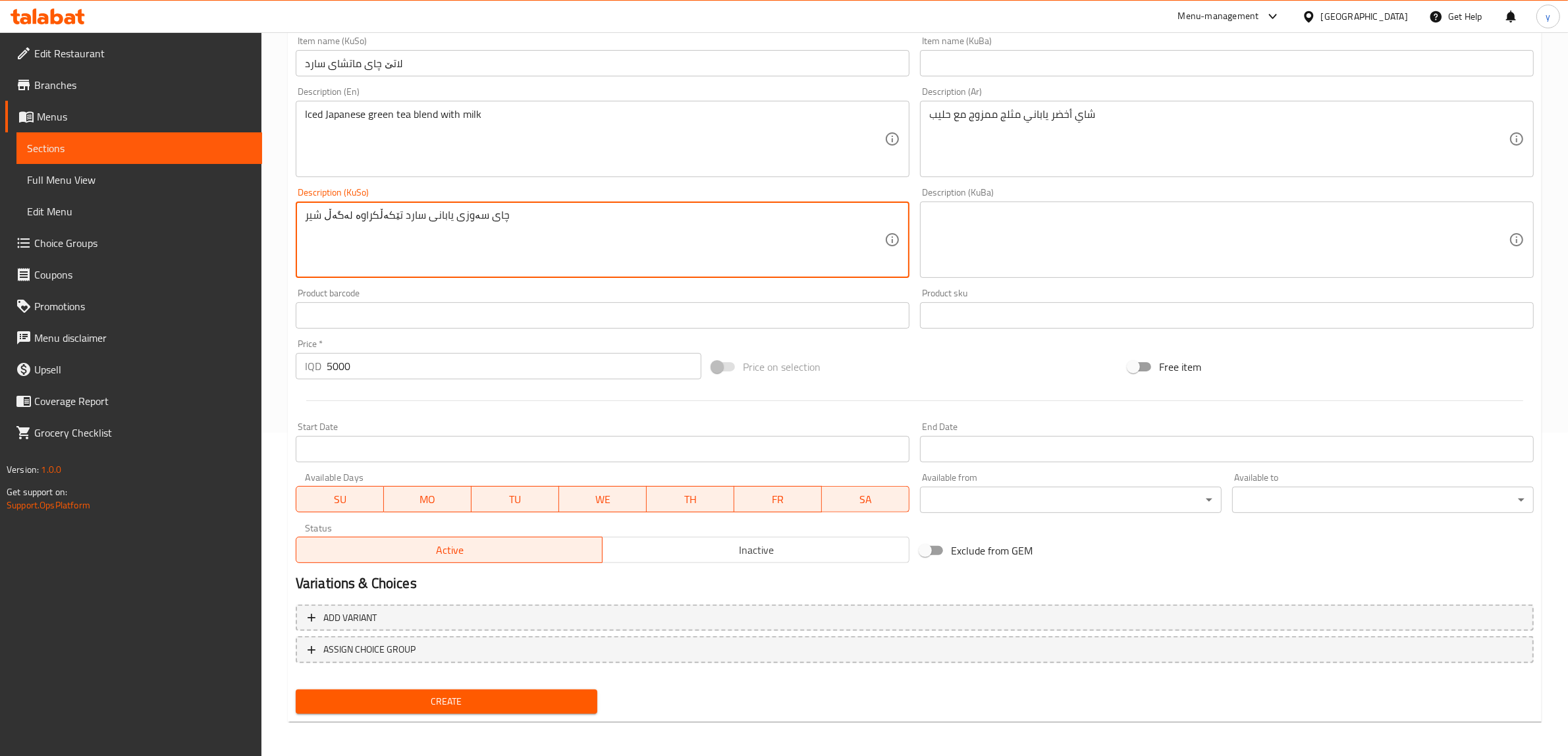
type textarea "چای سەوزی یابانی سارد تێکەڵکراوە لەگەڵ شیر"
click at [482, 705] on span "Create" at bounding box center [446, 701] width 281 height 16
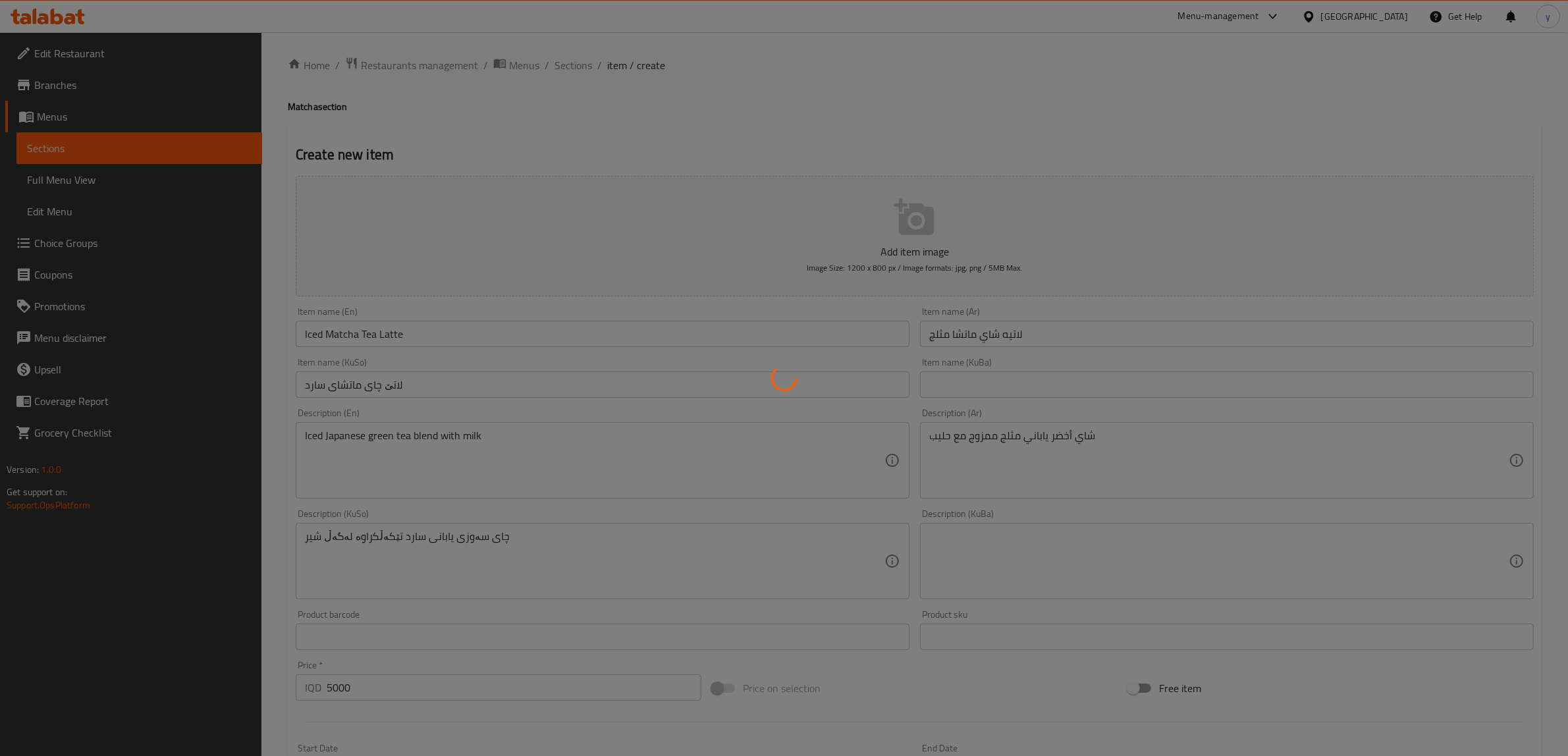
scroll to position [0, 0]
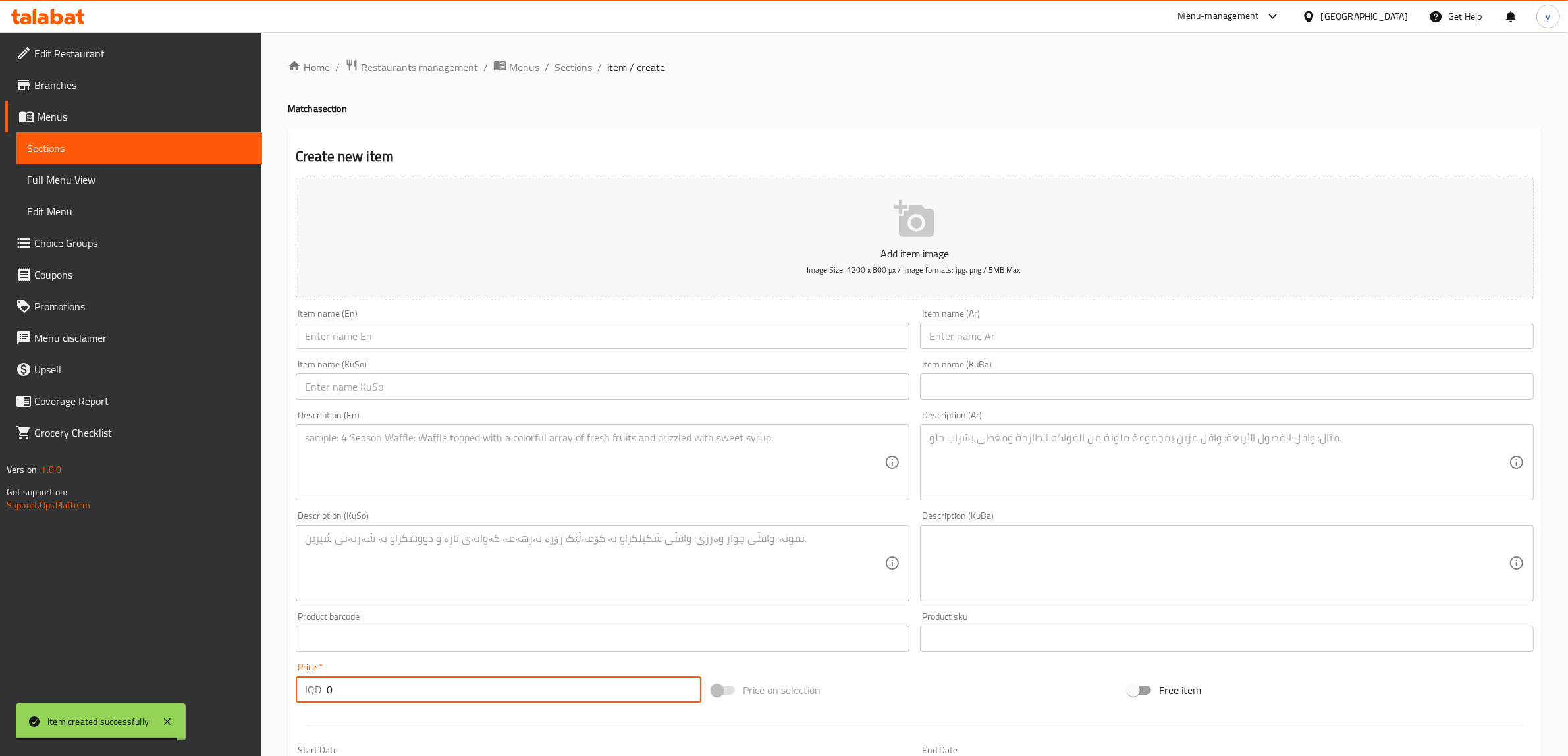
drag, startPoint x: 347, startPoint y: 680, endPoint x: 309, endPoint y: 701, distance: 43.4
click at [309, 701] on div "IQD 0 Price *" at bounding box center [498, 689] width 405 height 26
paste input "500"
type input "5000"
click at [430, 321] on div "Item name (En) Item name (En)" at bounding box center [602, 329] width 614 height 40
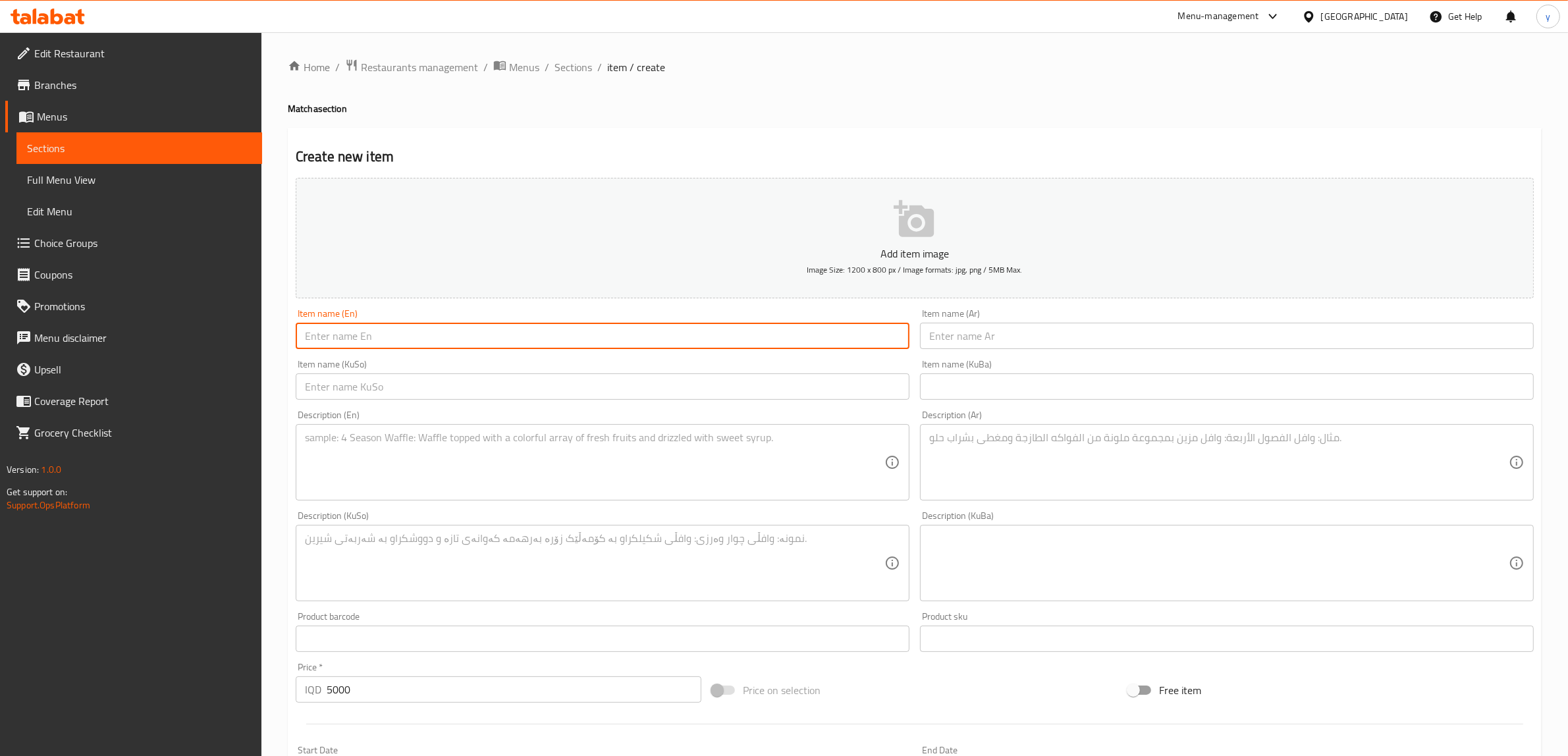
click at [413, 339] on input "text" at bounding box center [602, 336] width 614 height 26
paste input "Hot Matcha Tea Latte"
type input "Hot Matcha Tea Latte"
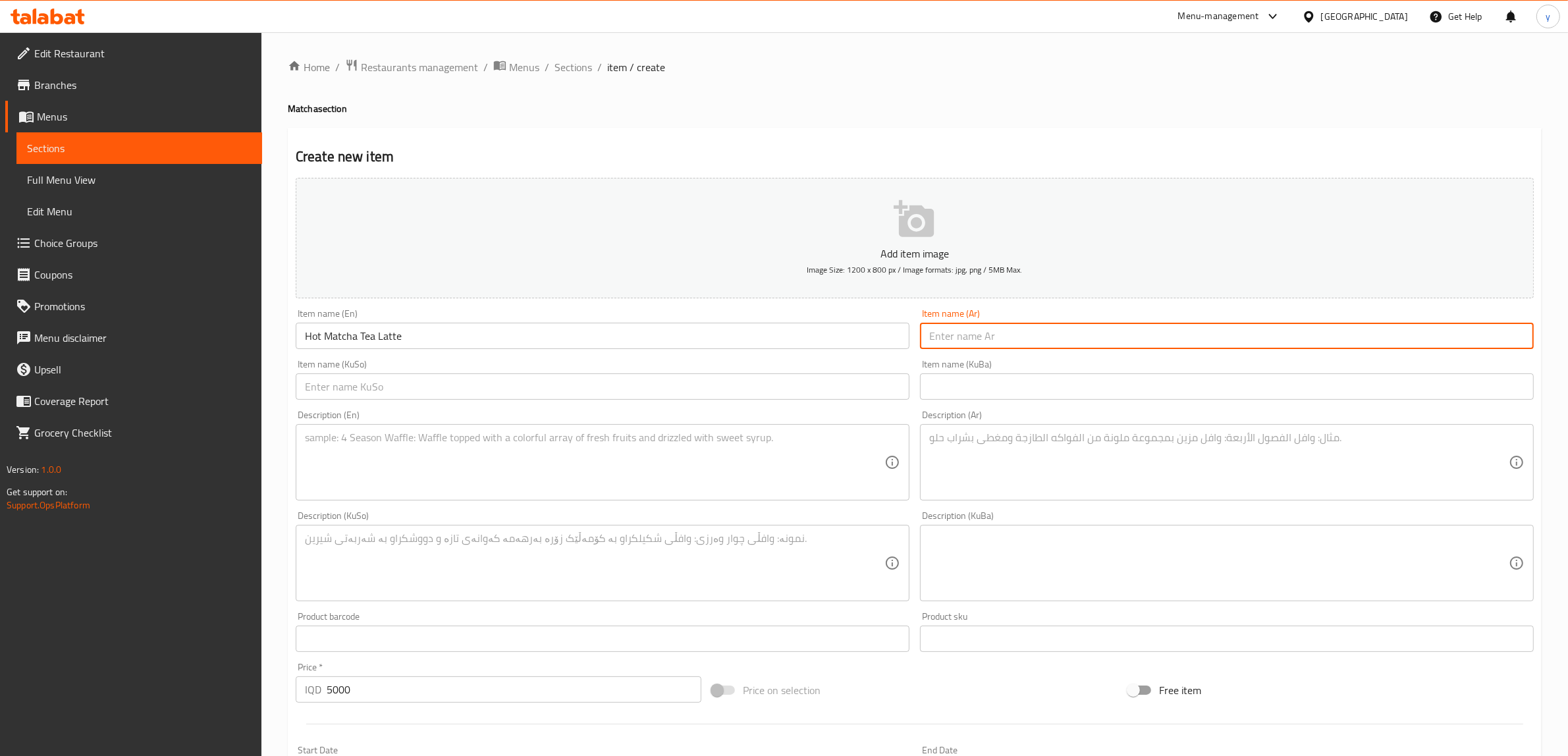
click at [972, 334] on input "text" at bounding box center [1227, 336] width 614 height 26
type input "لاتيه شاي [PERSON_NAME]"
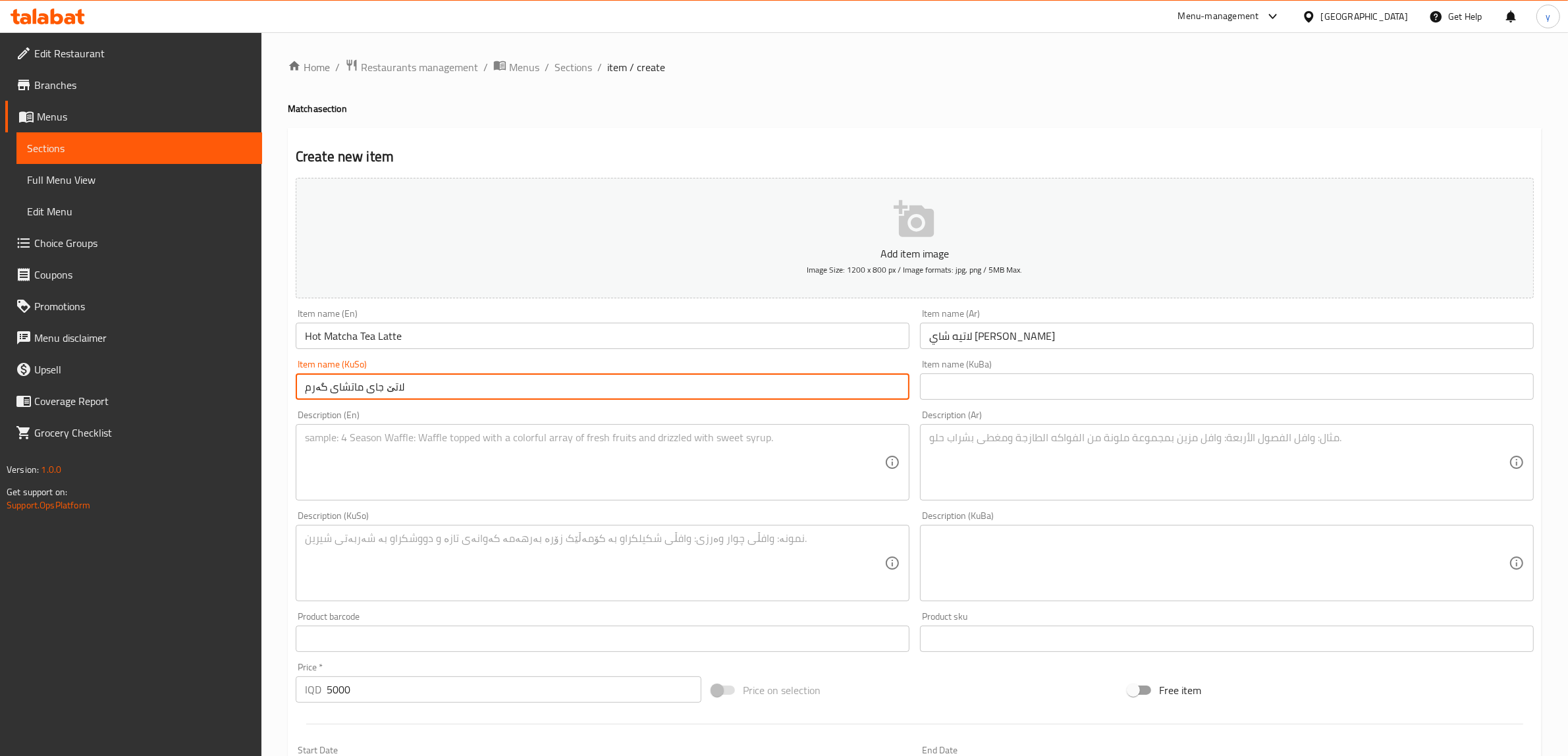
type input "لاتێ جای ماتشای گەرم"
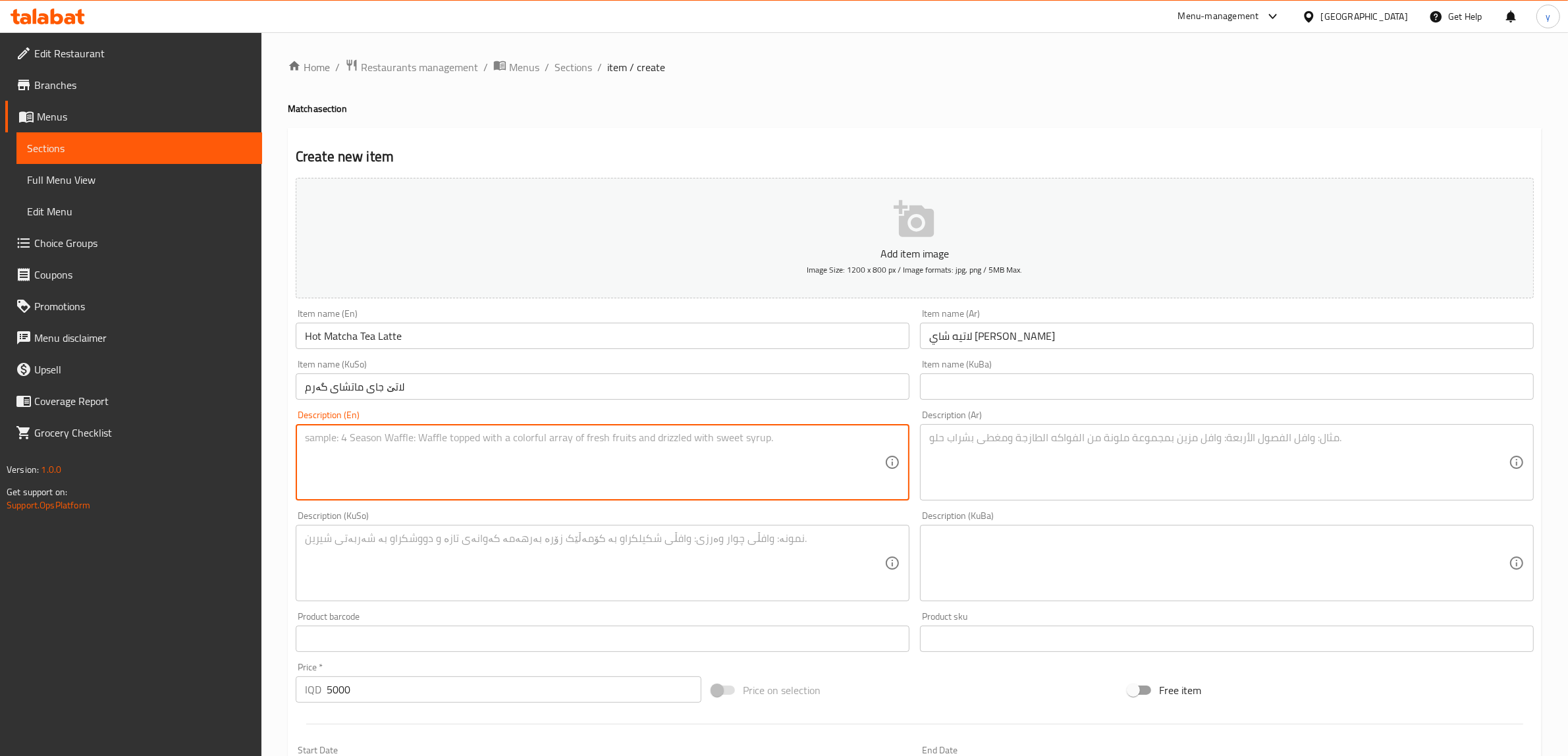
click at [674, 457] on textarea at bounding box center [595, 462] width 579 height 63
paste textarea "Japanese green tea powder whisked with steamed milk"
type textarea "Japanese green tea powder whisked with steamed milk"
click at [961, 435] on textarea at bounding box center [1219, 462] width 579 height 63
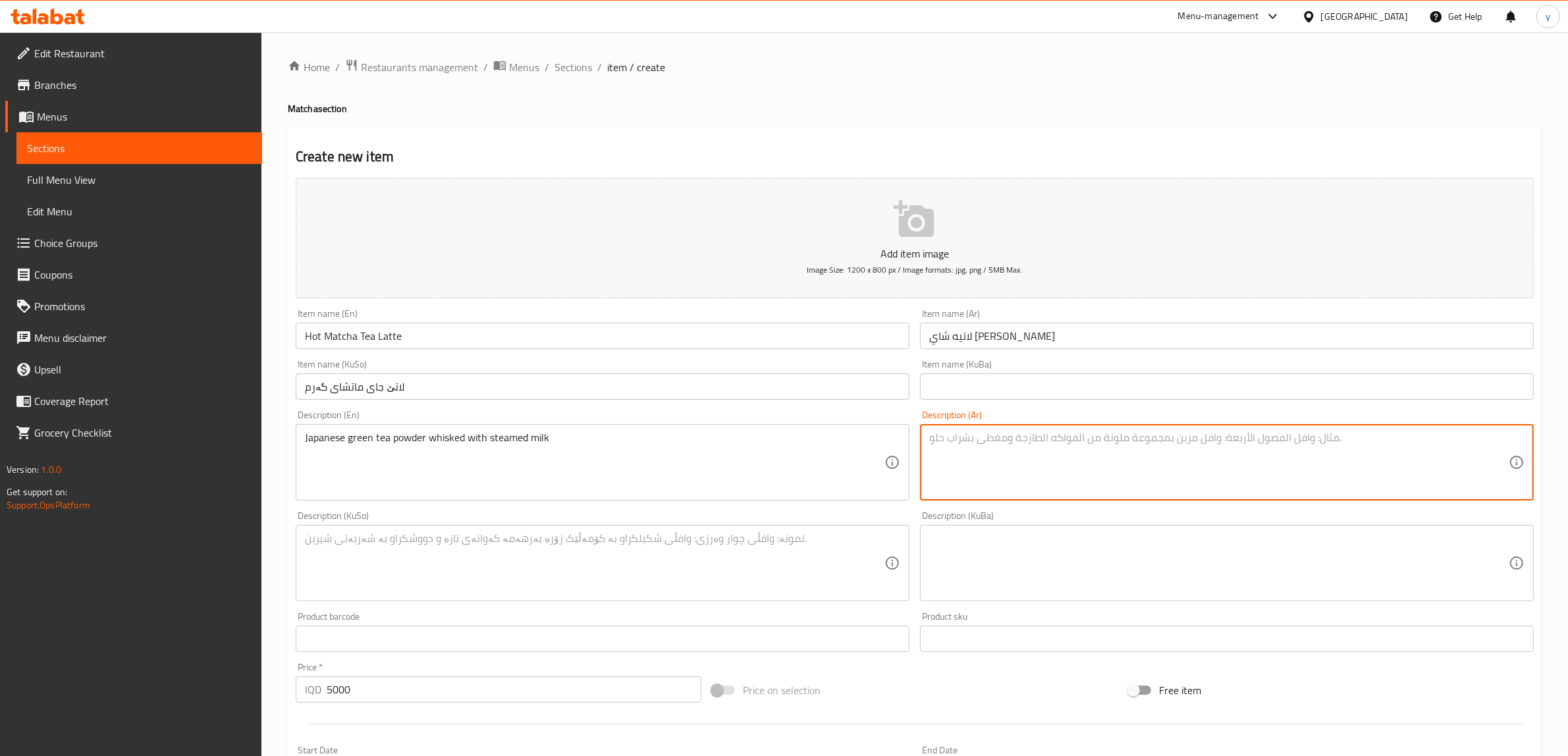
paste textarea "بودرة شاي أخضر ياباني مخلوط مع حليب مبخر"
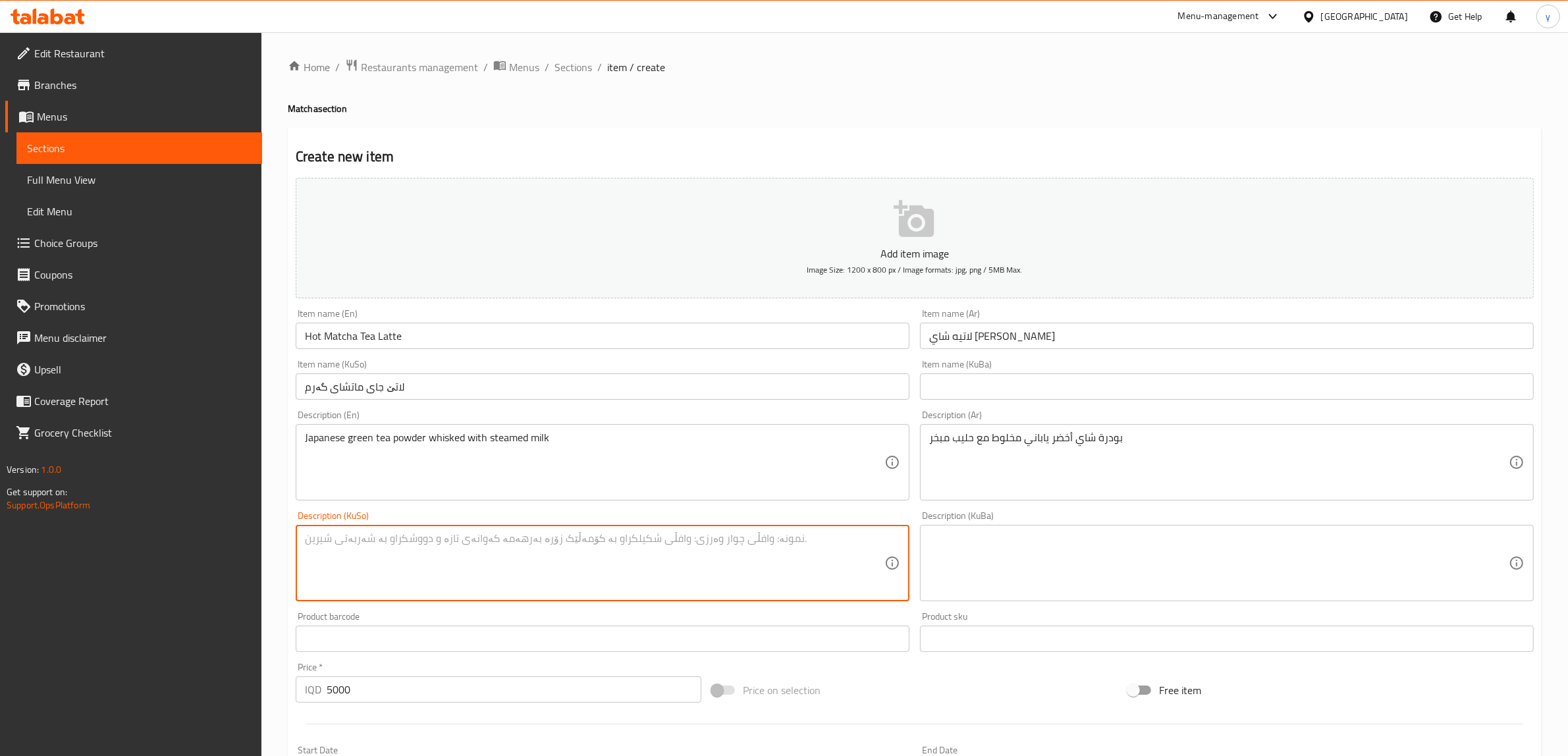
click at [768, 579] on textarea at bounding box center [595, 563] width 579 height 63
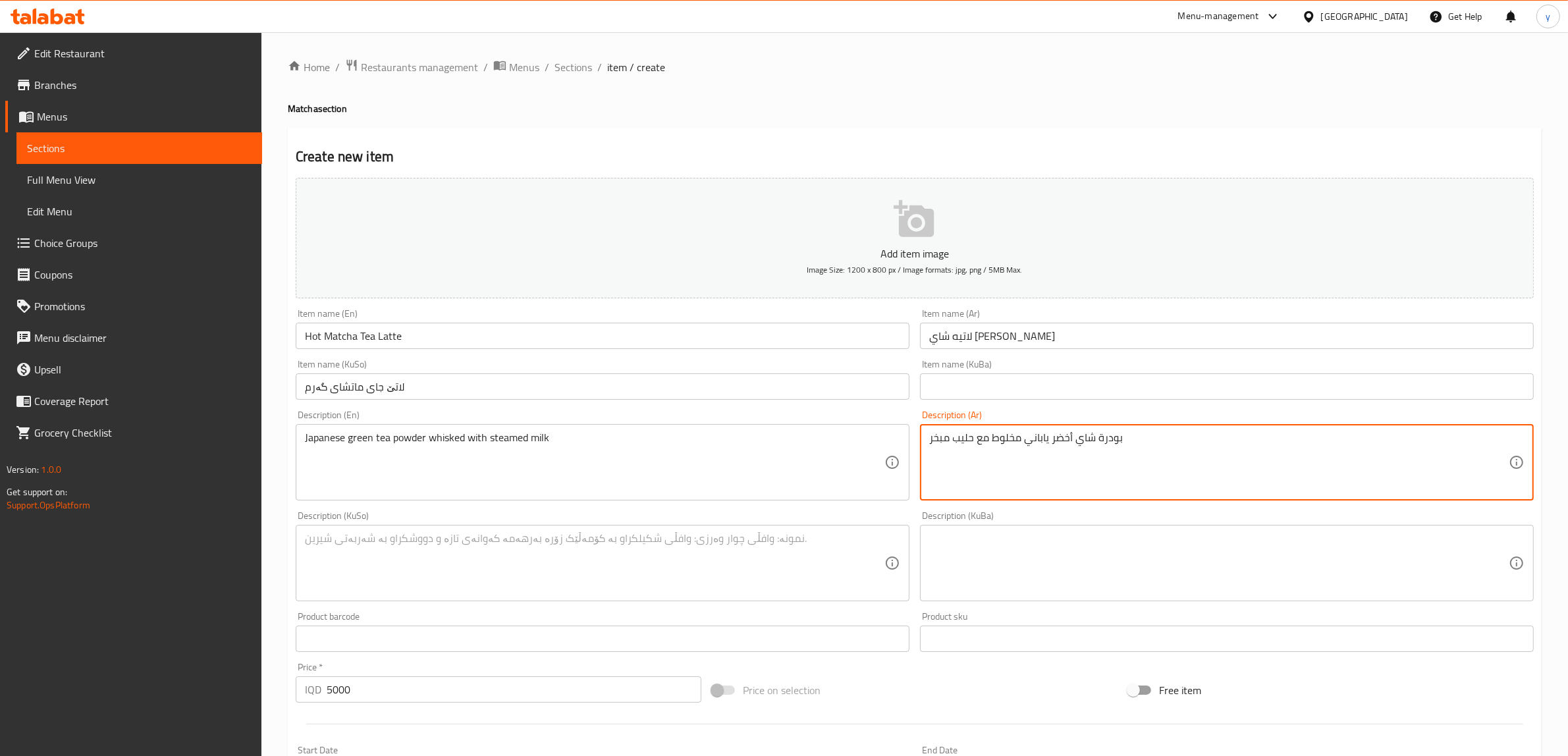
click at [1120, 448] on textarea "بودرة شاي أخضر ياباني مخلوط مع حليب مبخر" at bounding box center [1219, 462] width 579 height 63
paste textarea "ۆدرەی"
type textarea "بودرة شاي أخضر ياباني مخلوط مع حليب مبخر"
click at [769, 581] on textarea at bounding box center [595, 563] width 579 height 63
paste textarea "بۆدرەی"
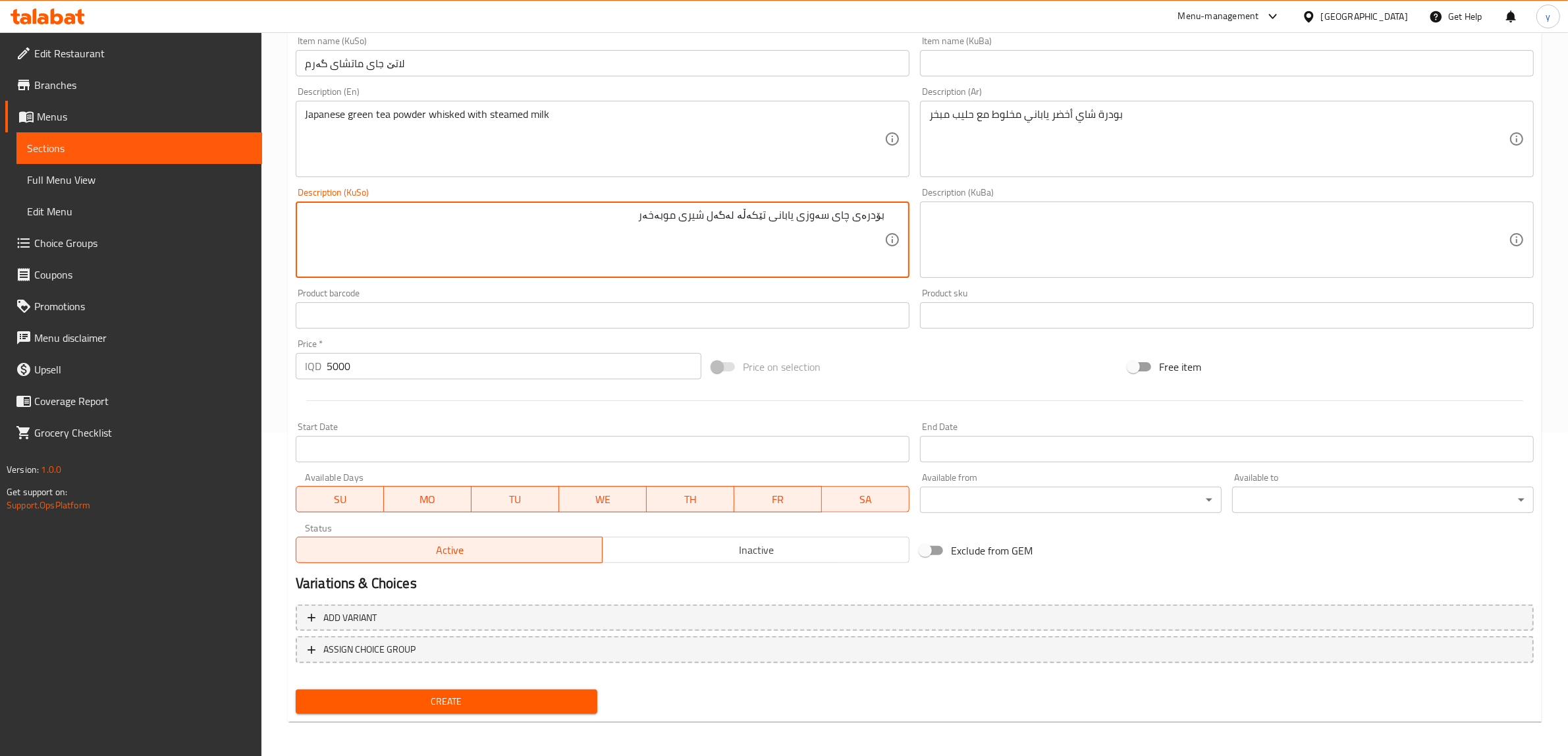
type textarea "بۆدرەی چای سەوزی یابانی تێکەڵە لەگەل شیری موبەخەر"
click at [498, 702] on span "Create" at bounding box center [446, 701] width 281 height 16
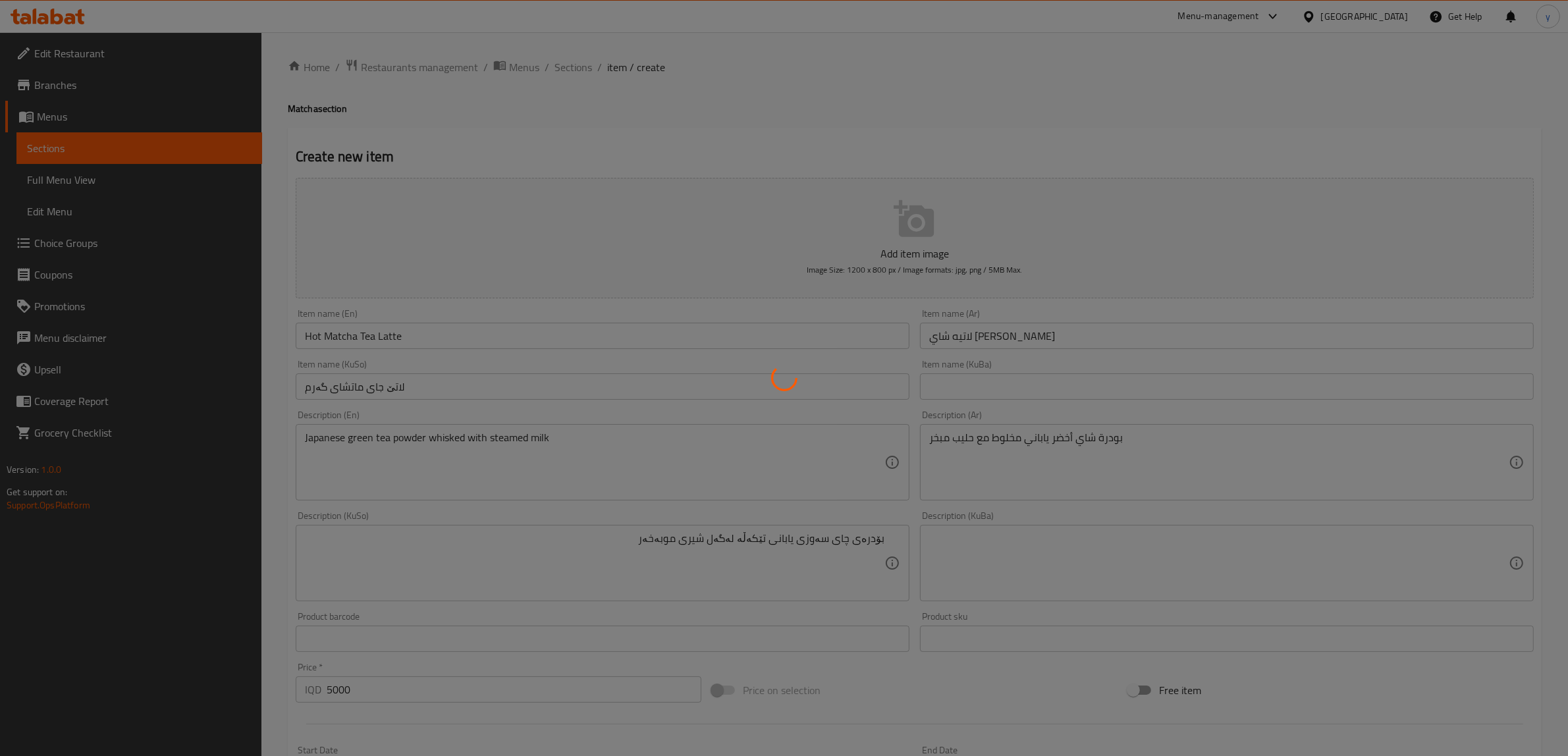
type input "0"
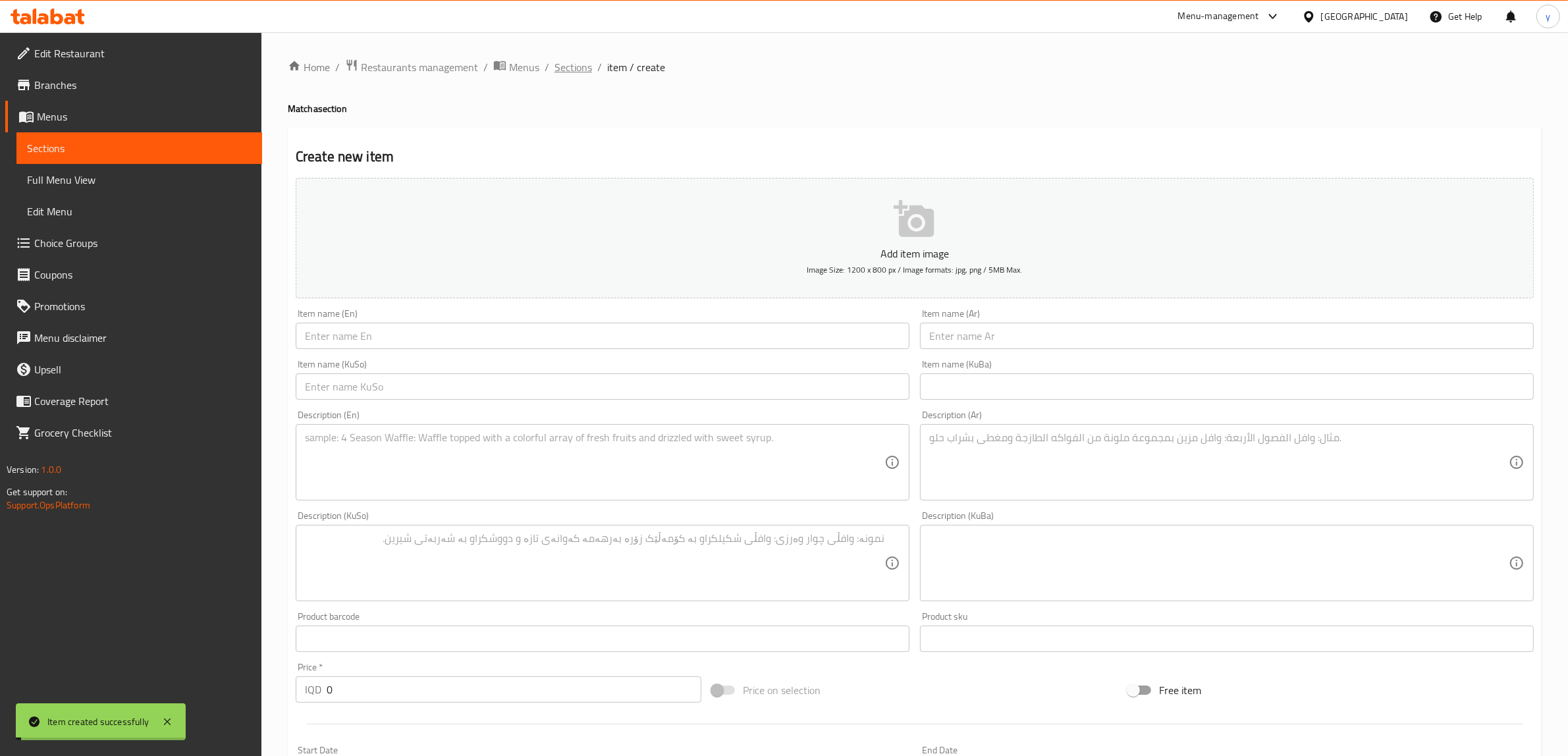
click at [584, 67] on span "Sections" at bounding box center [573, 67] width 37 height 15
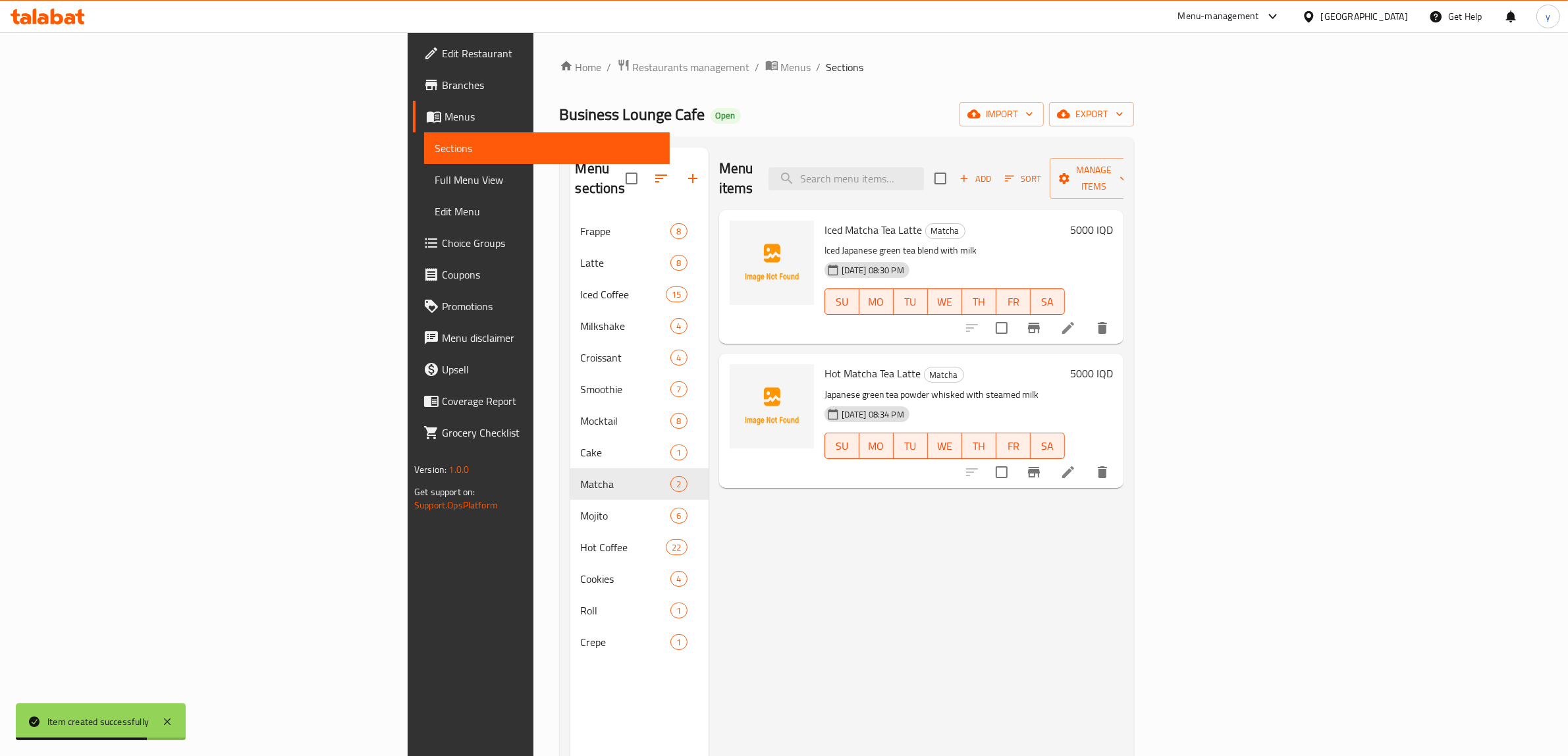
click at [972, 221] on h6 "Iced Matcha Tea Latte Matcha" at bounding box center [944, 229] width 240 height 19
click at [924, 173] on input "search" at bounding box center [845, 179] width 155 height 23
paste input "6500"
type input "6500"
click at [985, 257] on div "[DATE] 08:30 PM SU MO TU WE TH FR SA" at bounding box center [945, 292] width 251 height 71
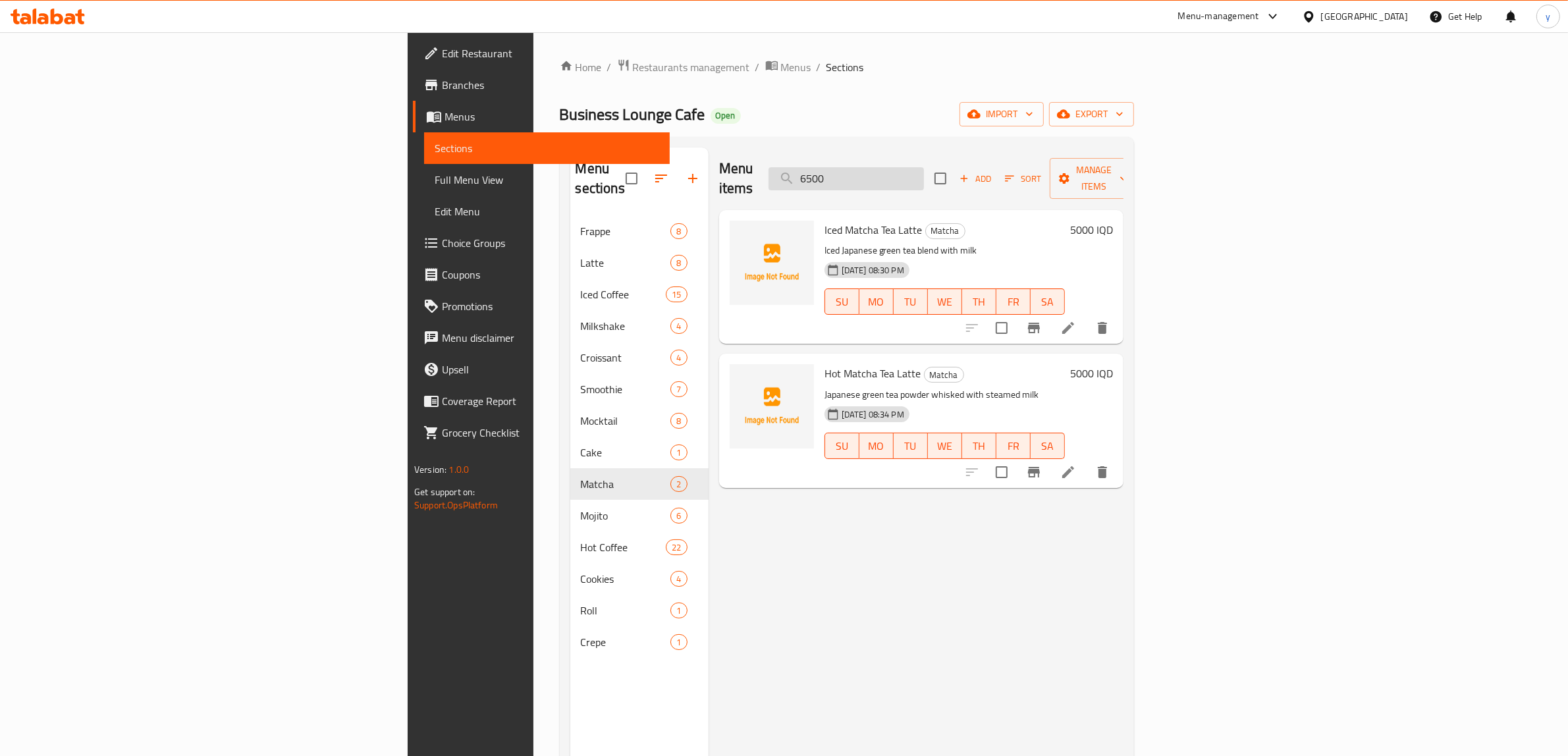
click at [924, 173] on input "6500" at bounding box center [845, 179] width 155 height 23
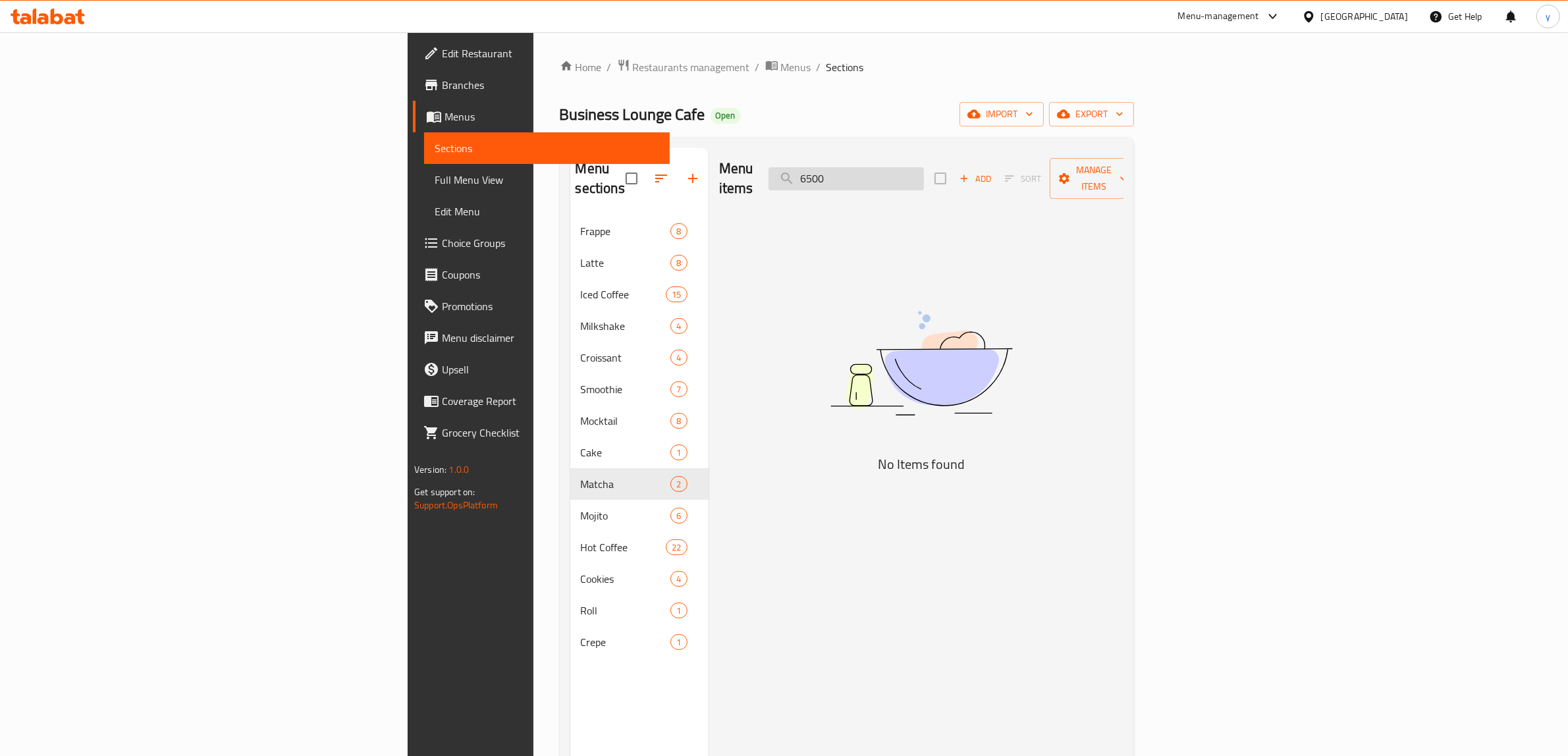
click at [924, 173] on input "6500" at bounding box center [845, 179] width 155 height 23
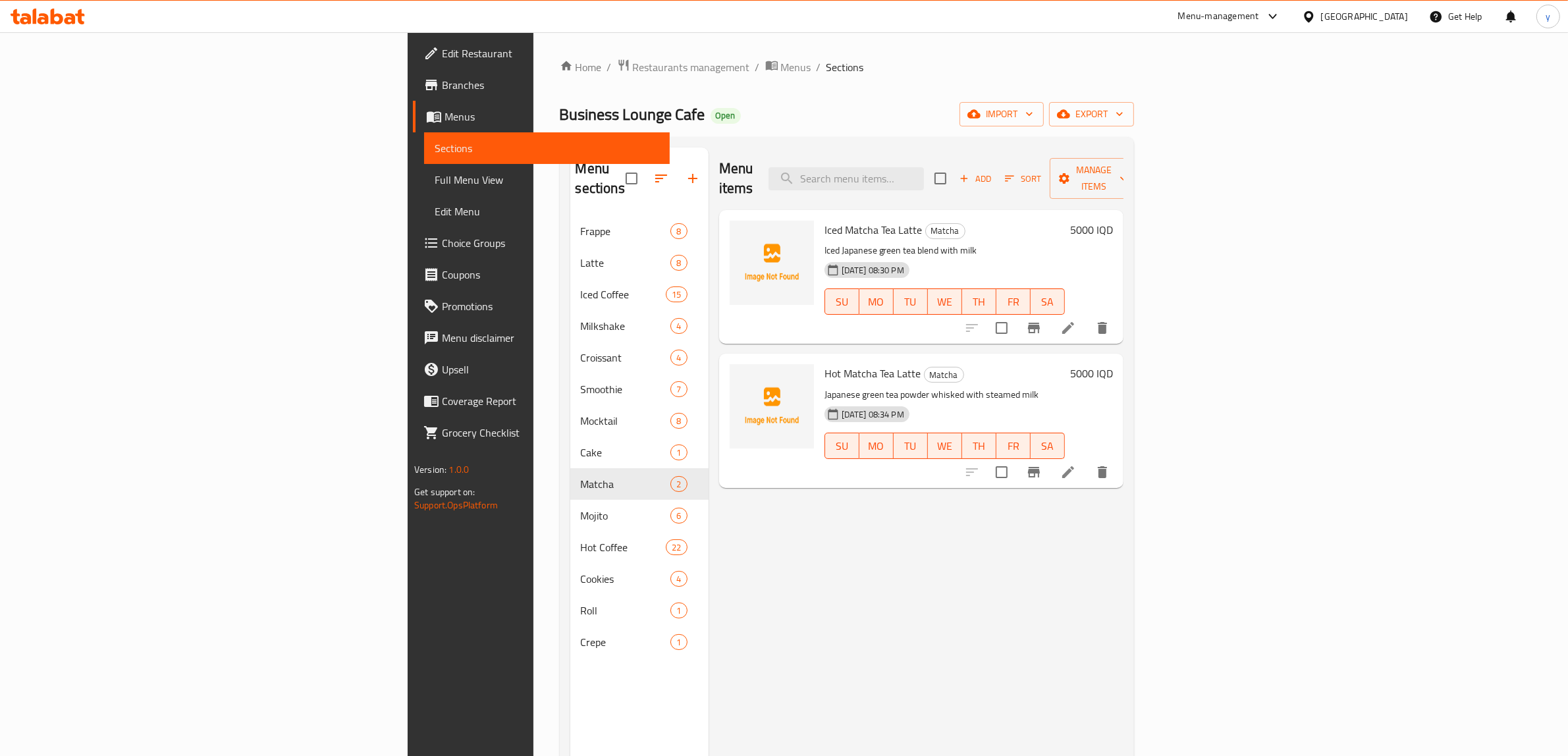
click at [970, 175] on icon "button" at bounding box center [963, 178] width 12 height 12
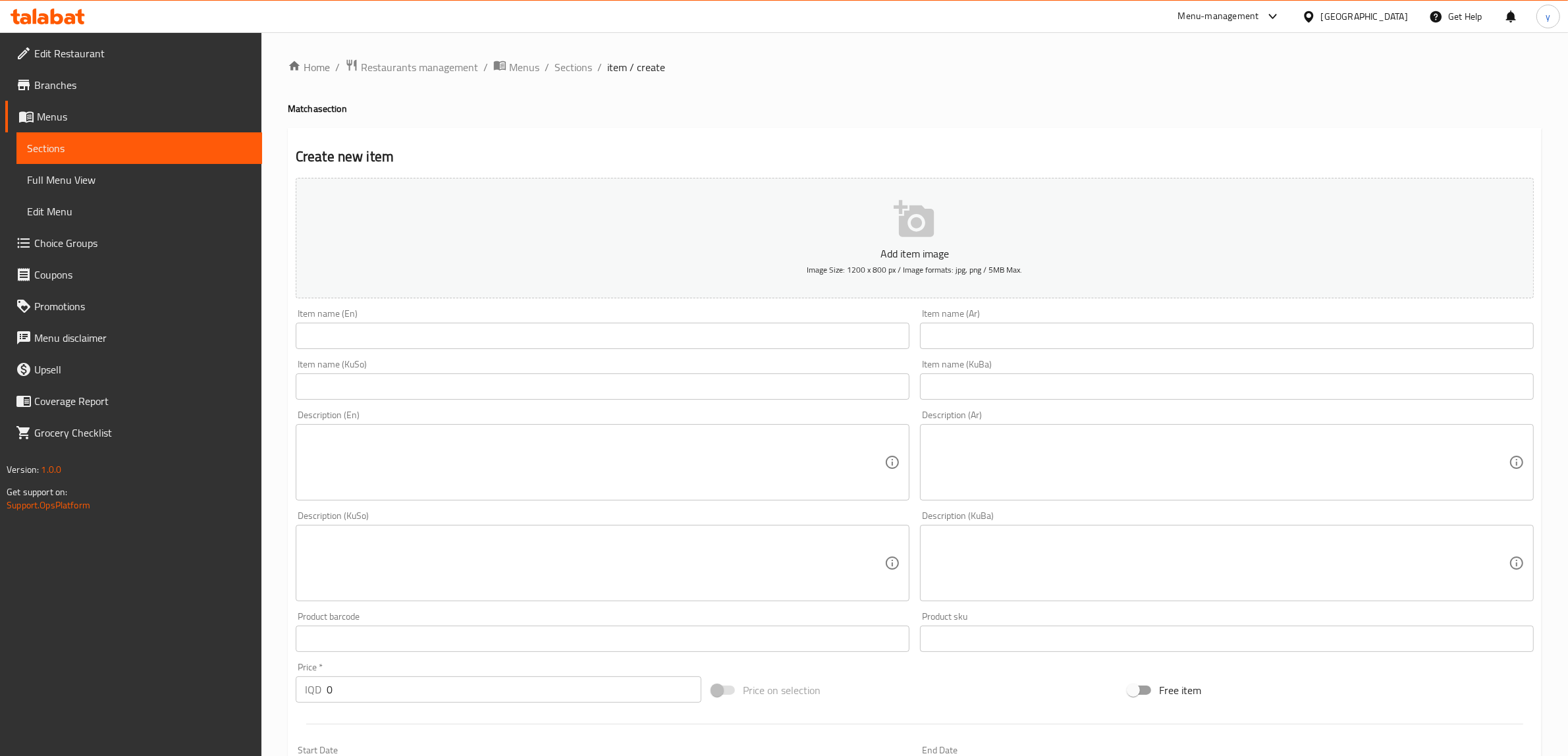
click at [733, 337] on input "text" at bounding box center [602, 336] width 614 height 26
click at [584, 364] on div "Item name (KuSo) Item name (KuSo)" at bounding box center [602, 379] width 614 height 40
click at [613, 333] on input "text" at bounding box center [602, 336] width 614 height 26
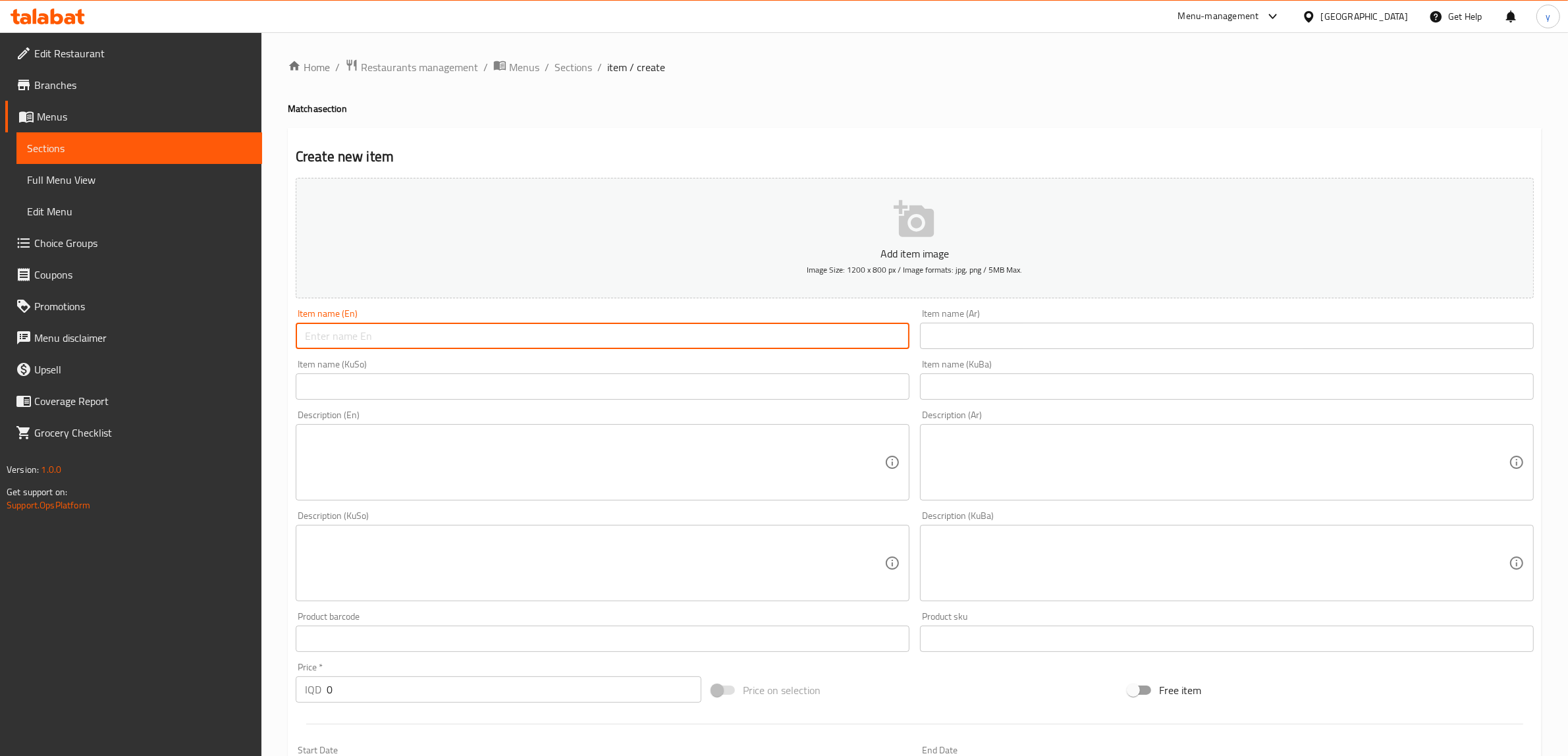
paste input "Dream Matcha"
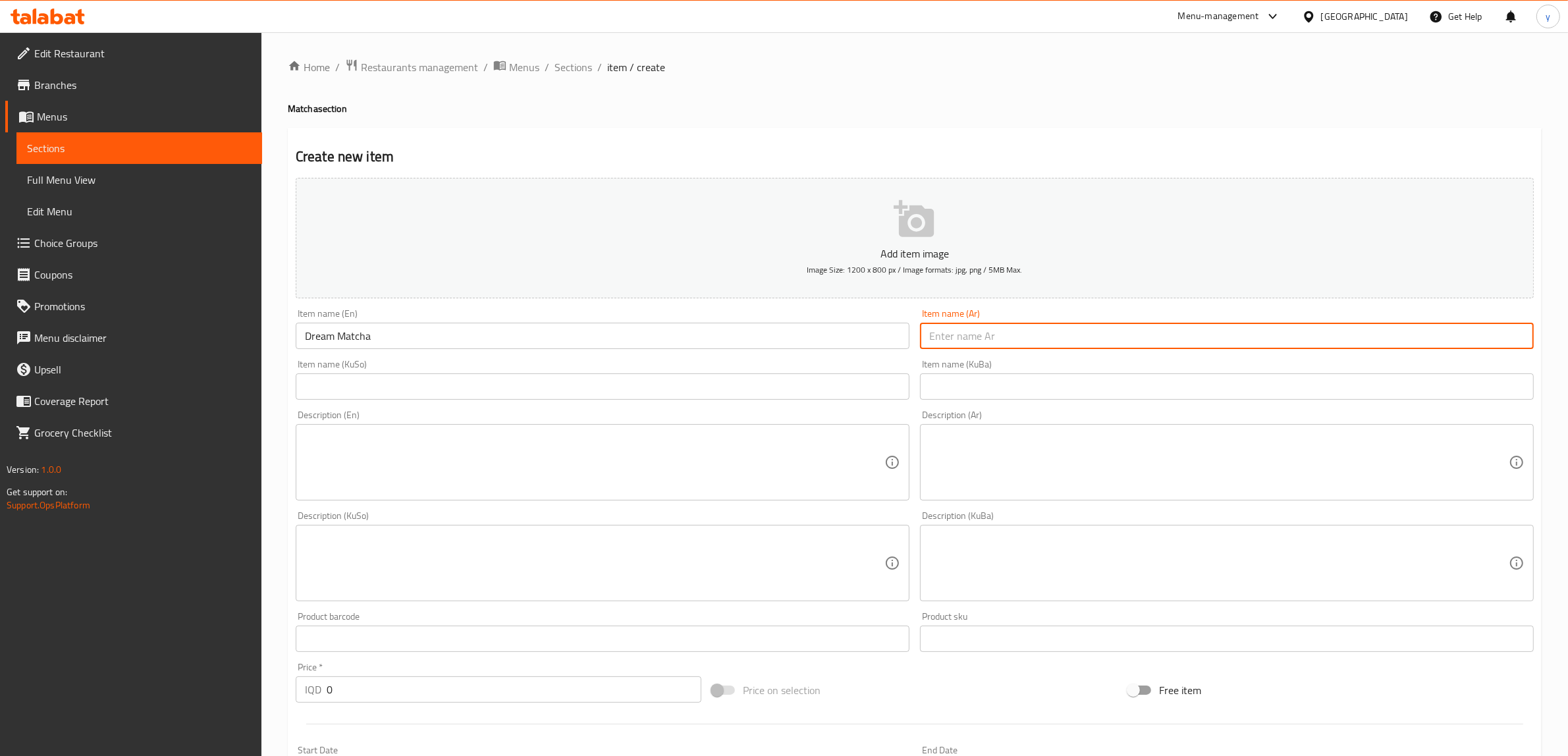
click at [1062, 325] on input "text" at bounding box center [1227, 336] width 614 height 26
click at [1111, 327] on input "text" at bounding box center [1227, 336] width 614 height 26
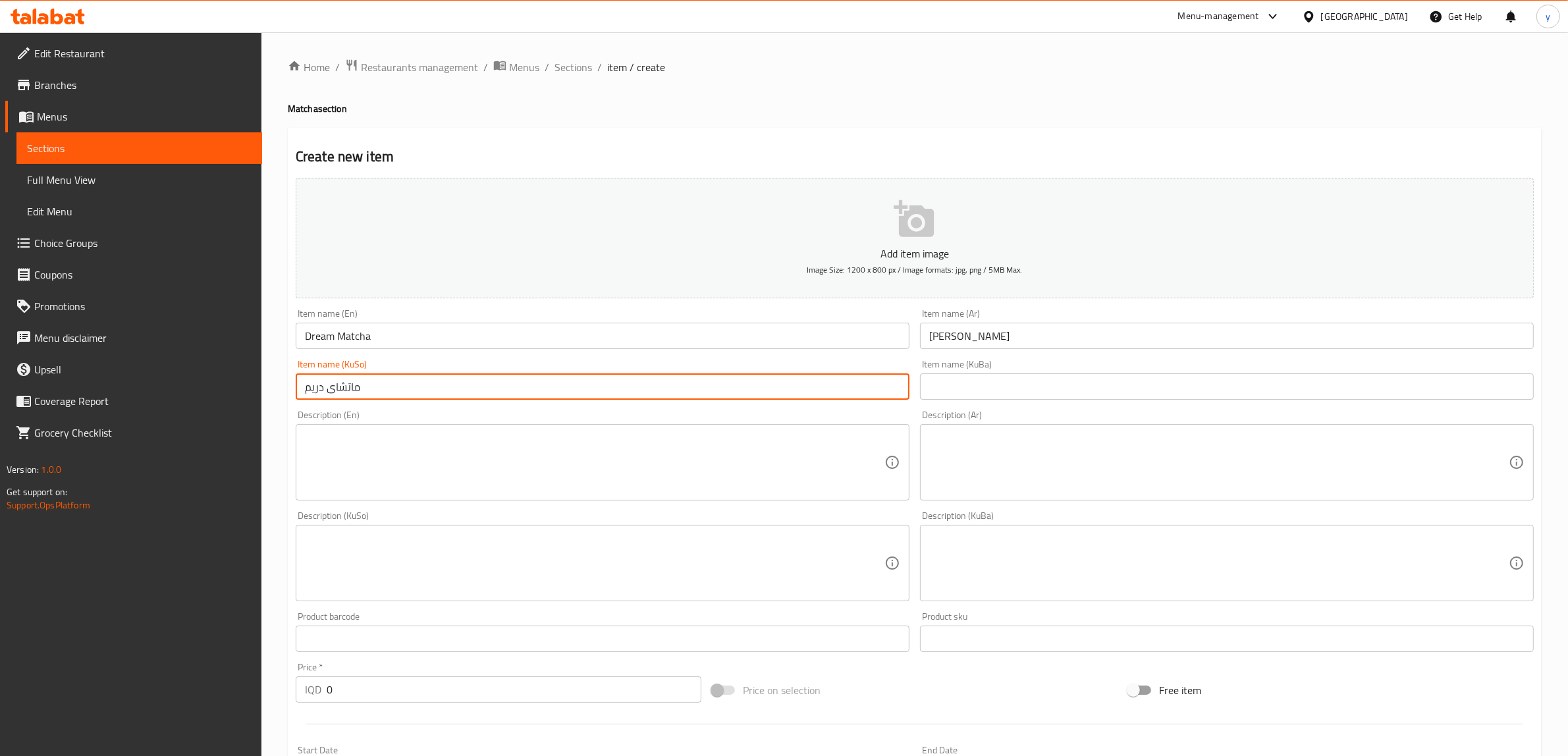
scroll to position [137, 0]
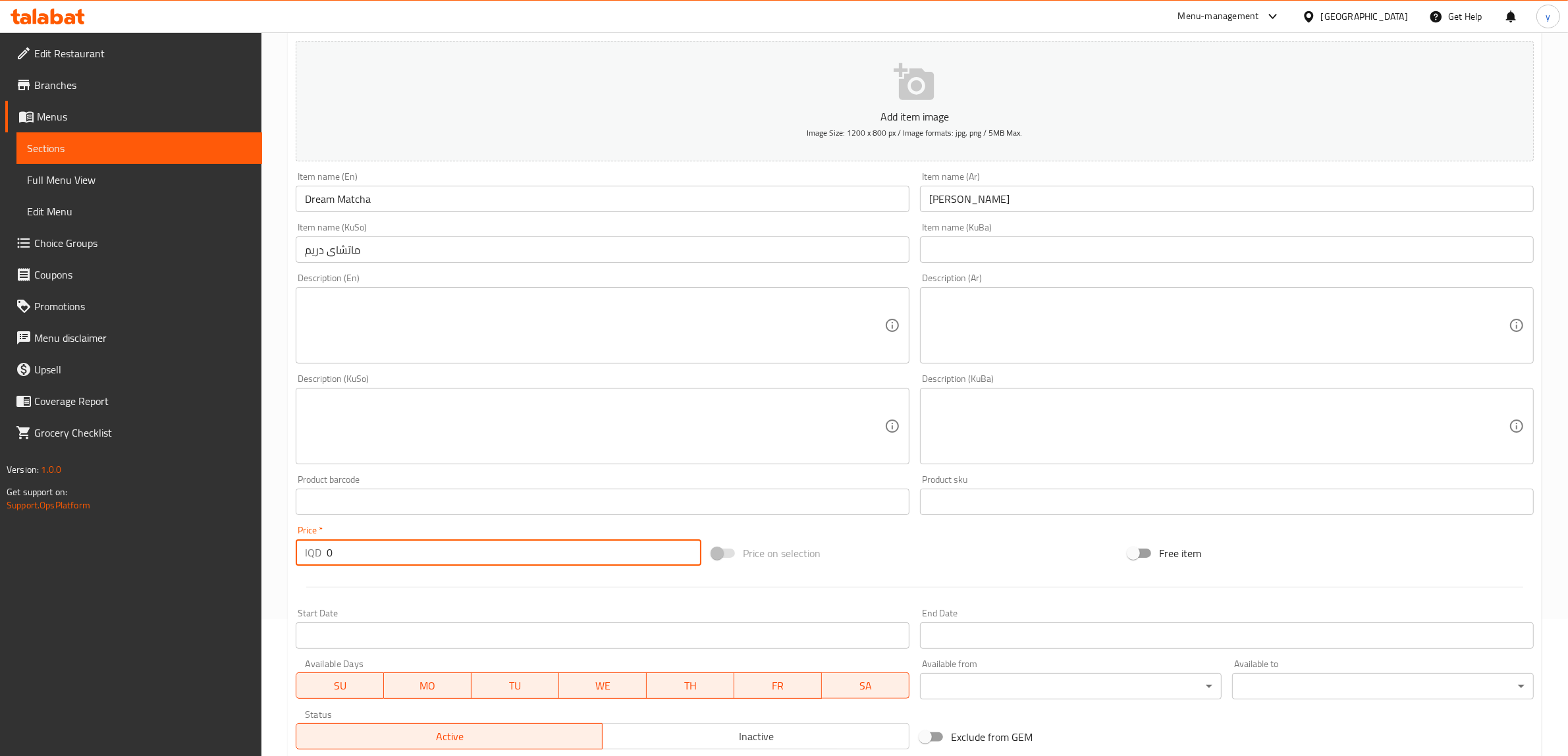
drag, startPoint x: 351, startPoint y: 550, endPoint x: 291, endPoint y: 579, distance: 66.6
click at [290, 579] on div "Add item image Image Size: 1200 x 800 px / Image formats: jpg, png / 5MB Max. I…" at bounding box center [915, 395] width 1248 height 719
paste input "650"
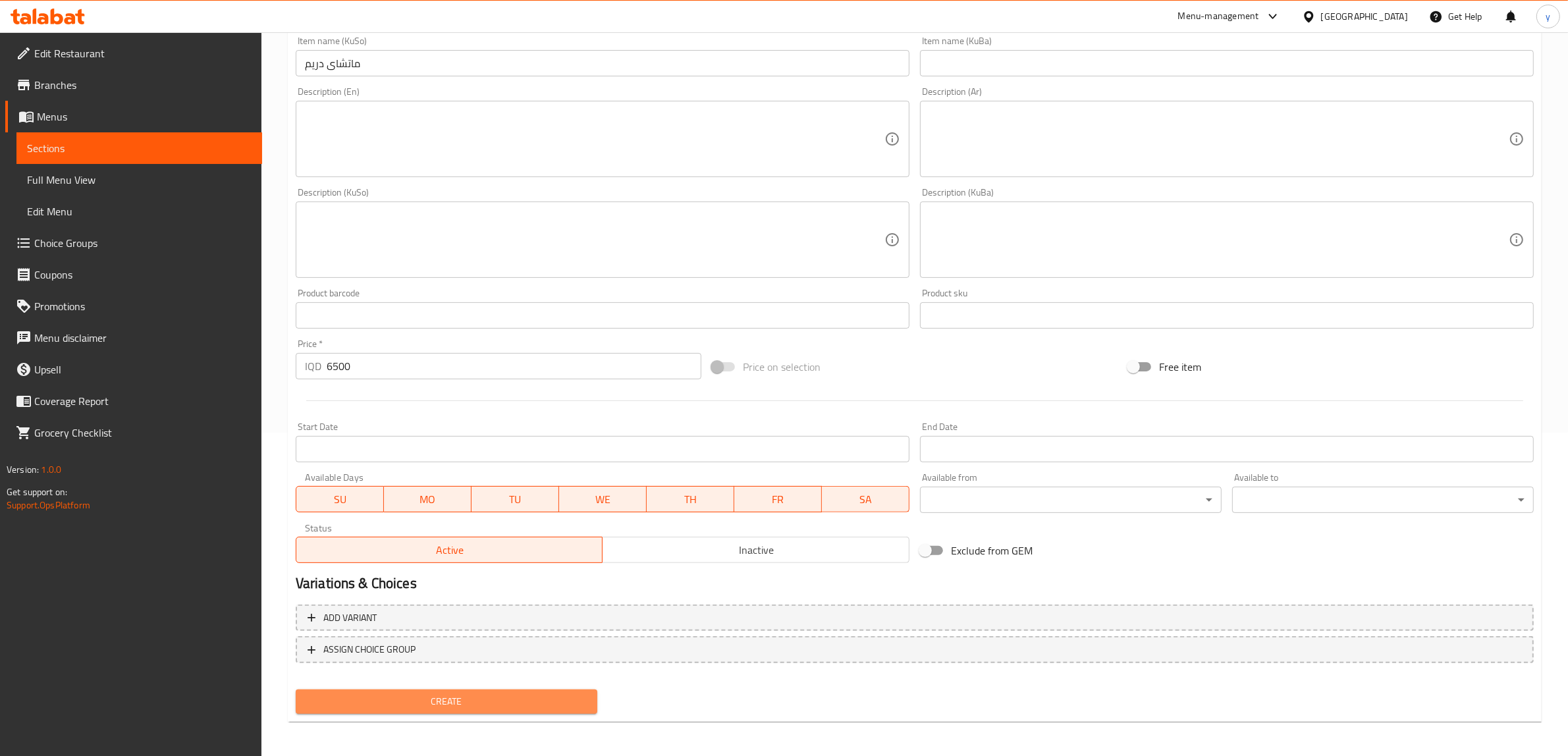
click at [382, 698] on span "Create" at bounding box center [446, 701] width 281 height 16
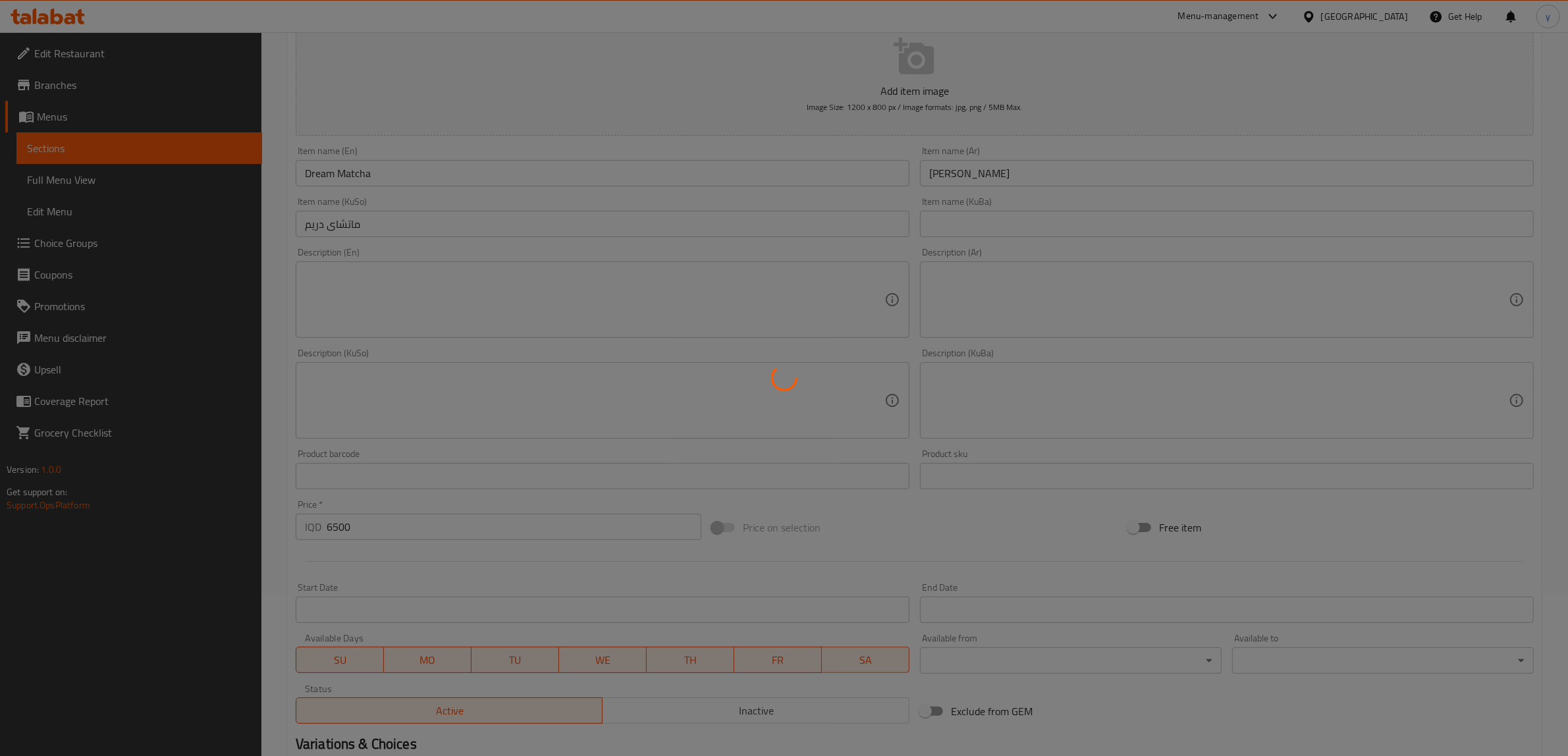
scroll to position [0, 0]
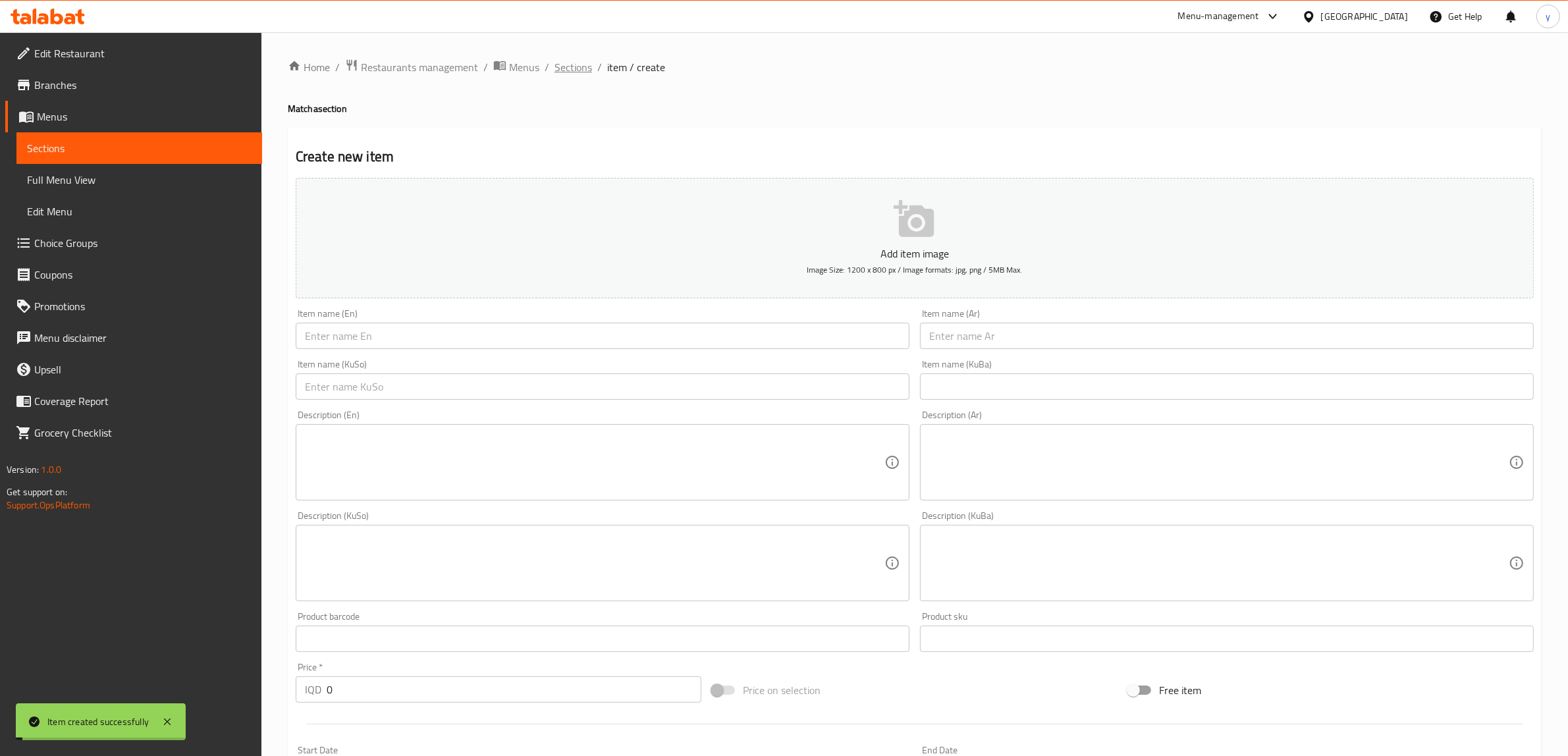
click at [580, 60] on span "Sections" at bounding box center [573, 67] width 37 height 15
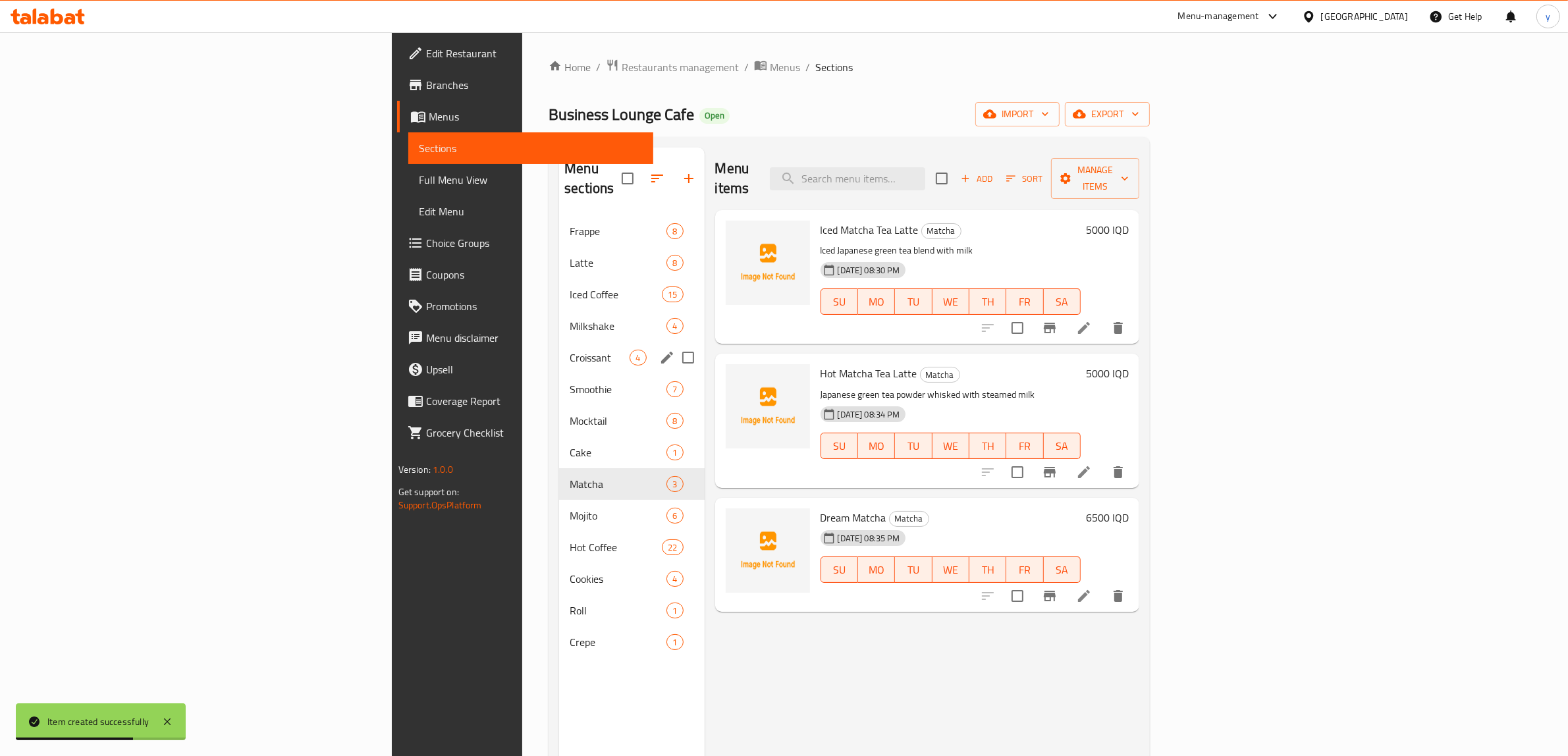
click at [559, 342] on div "Croissant 4" at bounding box center [631, 357] width 145 height 32
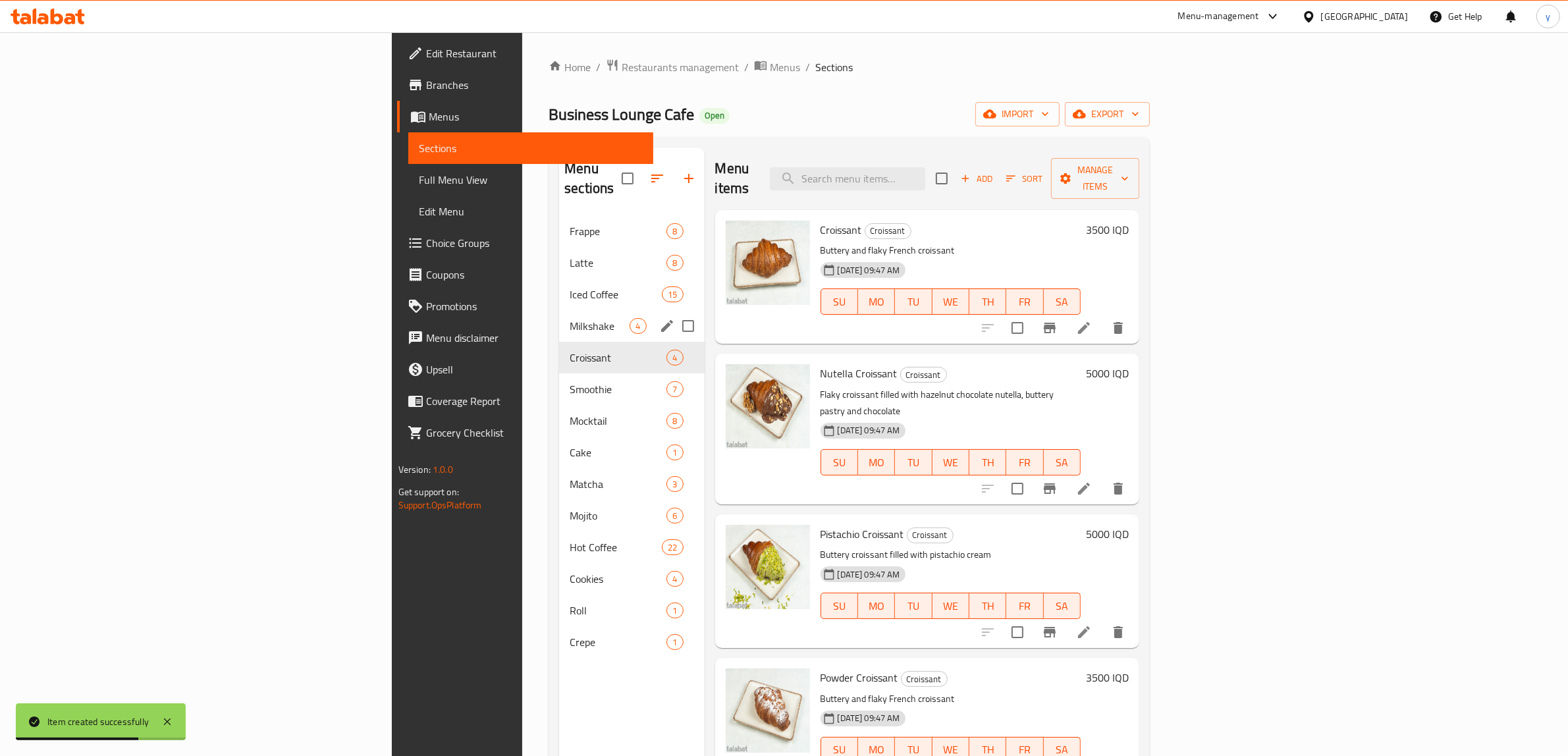
click at [570, 318] on span "Milkshake" at bounding box center [600, 326] width 60 height 15
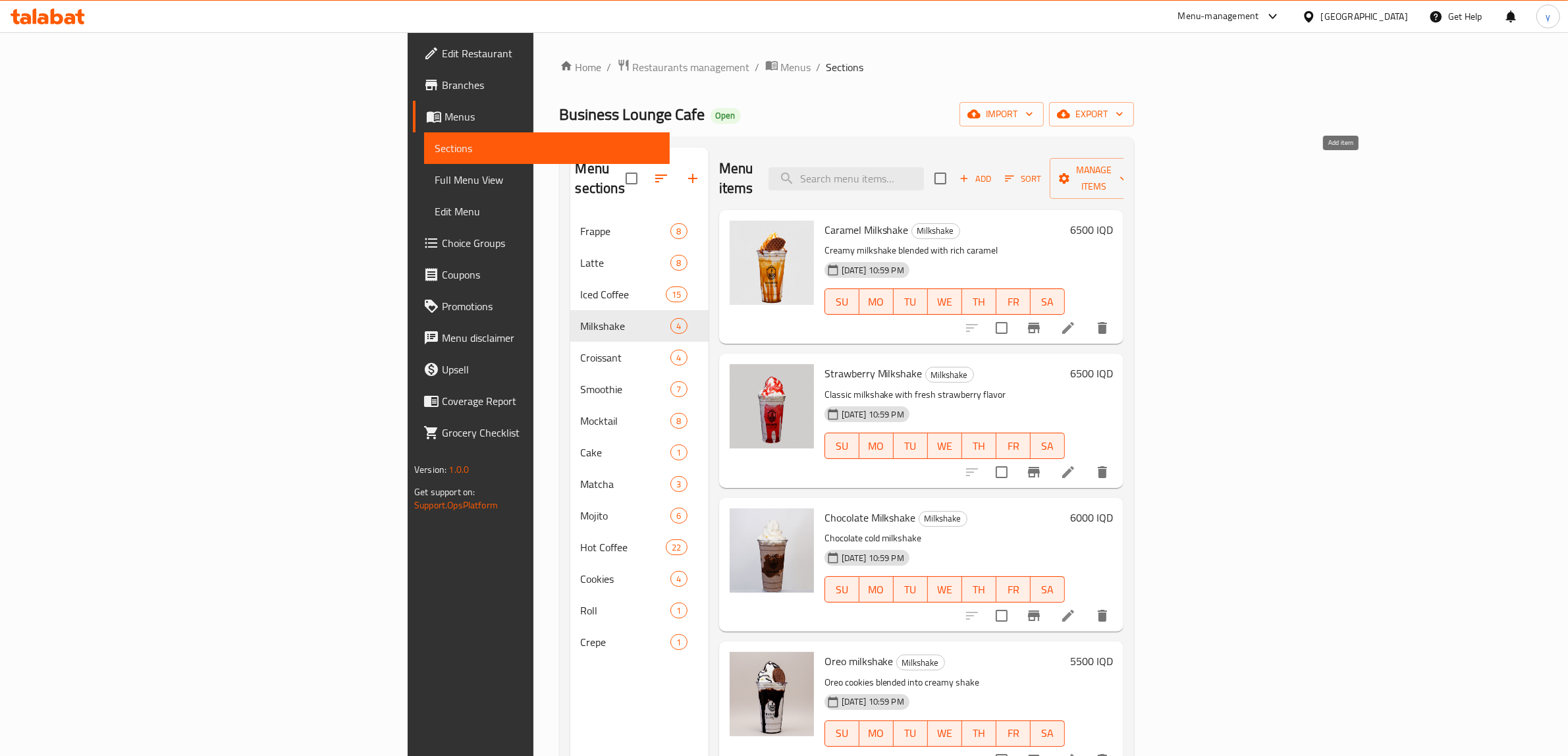
click at [993, 171] on span "Add" at bounding box center [976, 178] width 36 height 15
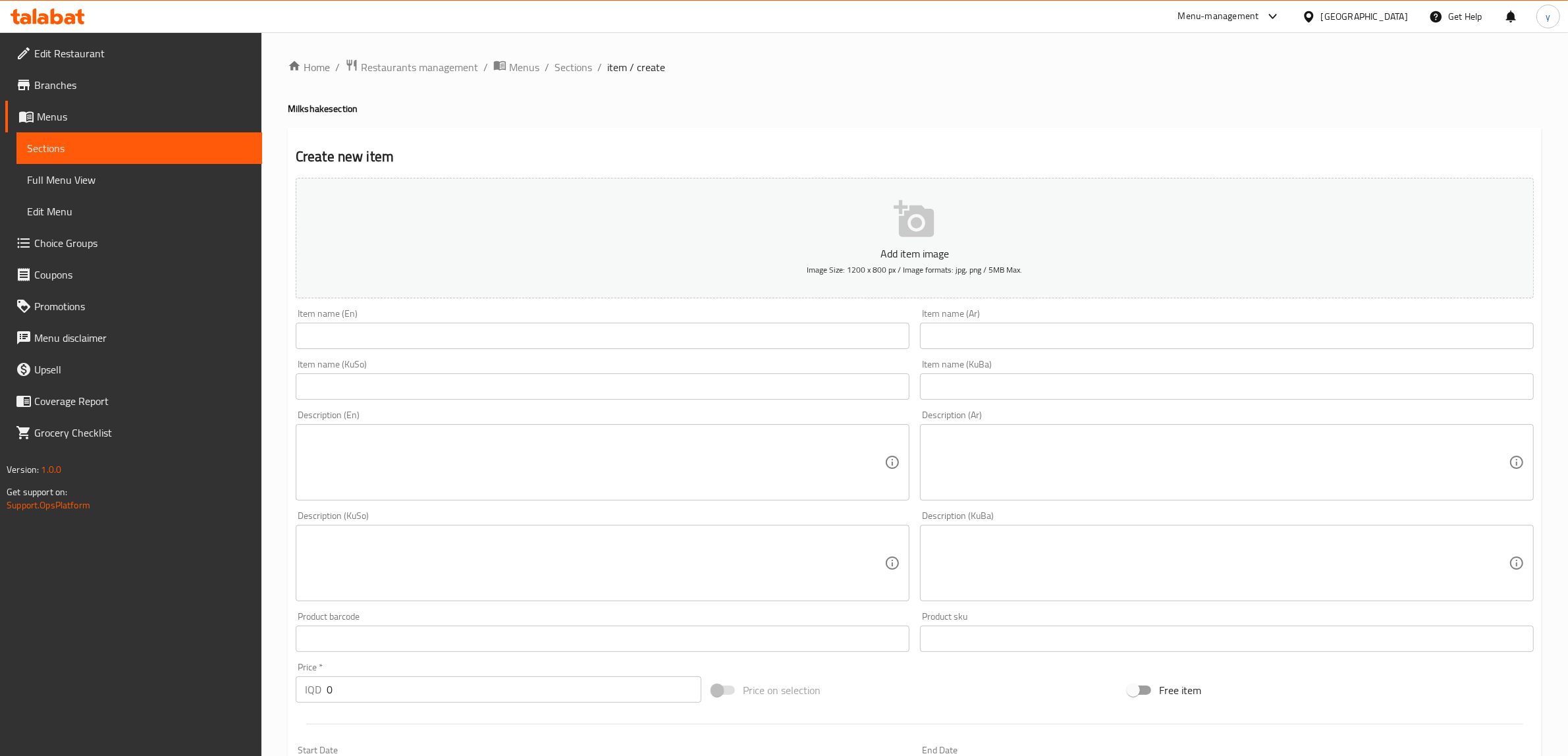
click at [710, 343] on input "text" at bounding box center [602, 336] width 614 height 26
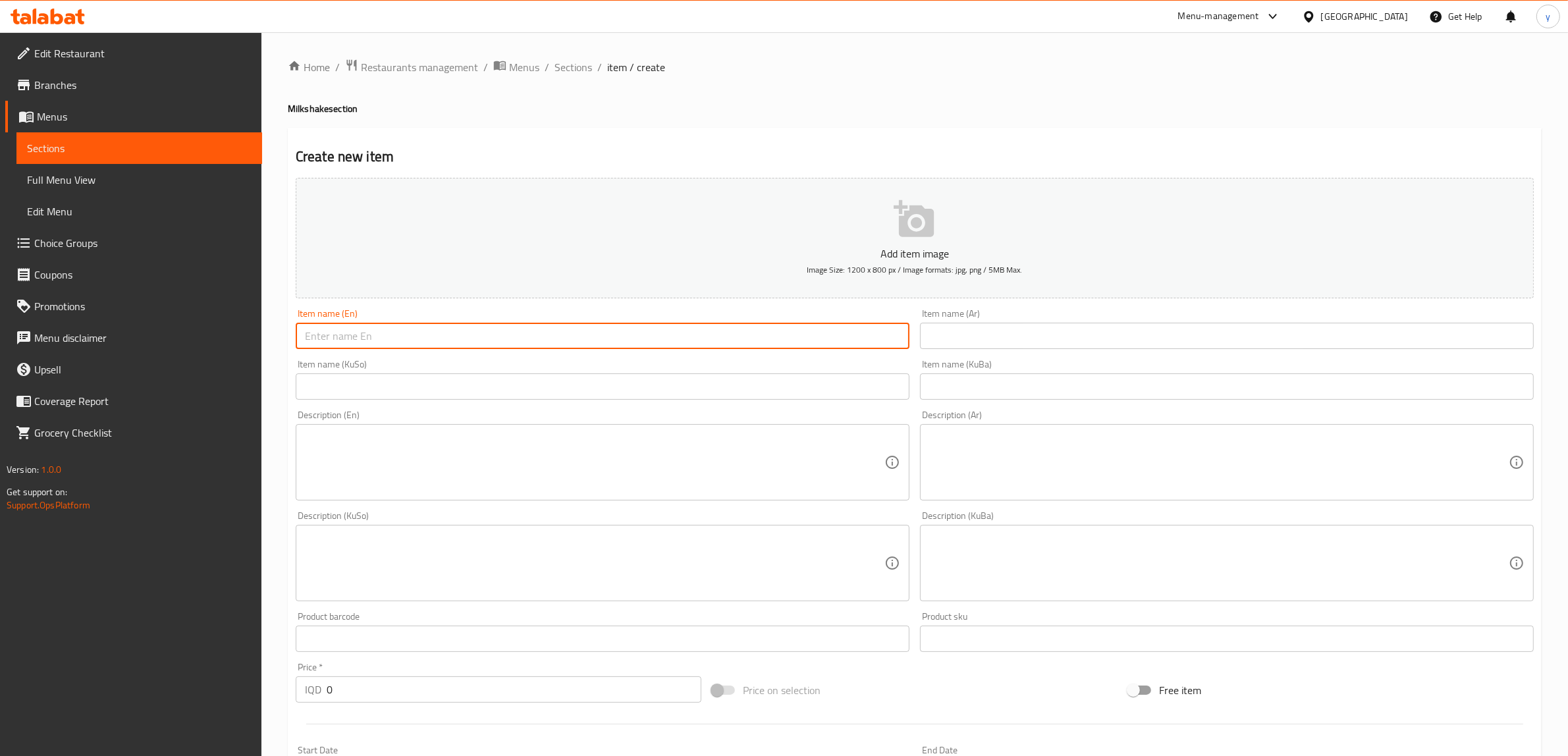
paste input "Kinder"
paste input "Milkshake"
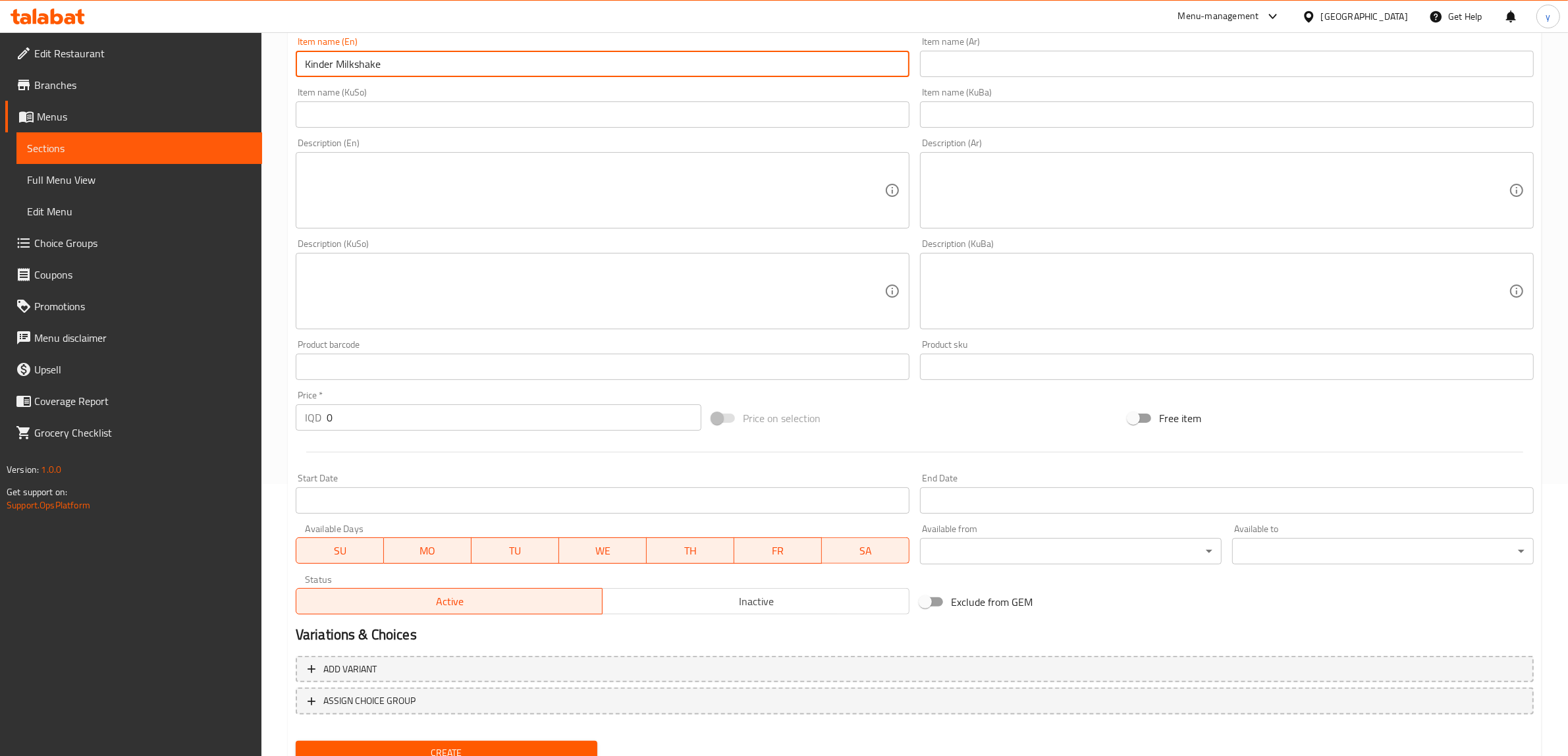
scroll to position [274, 0]
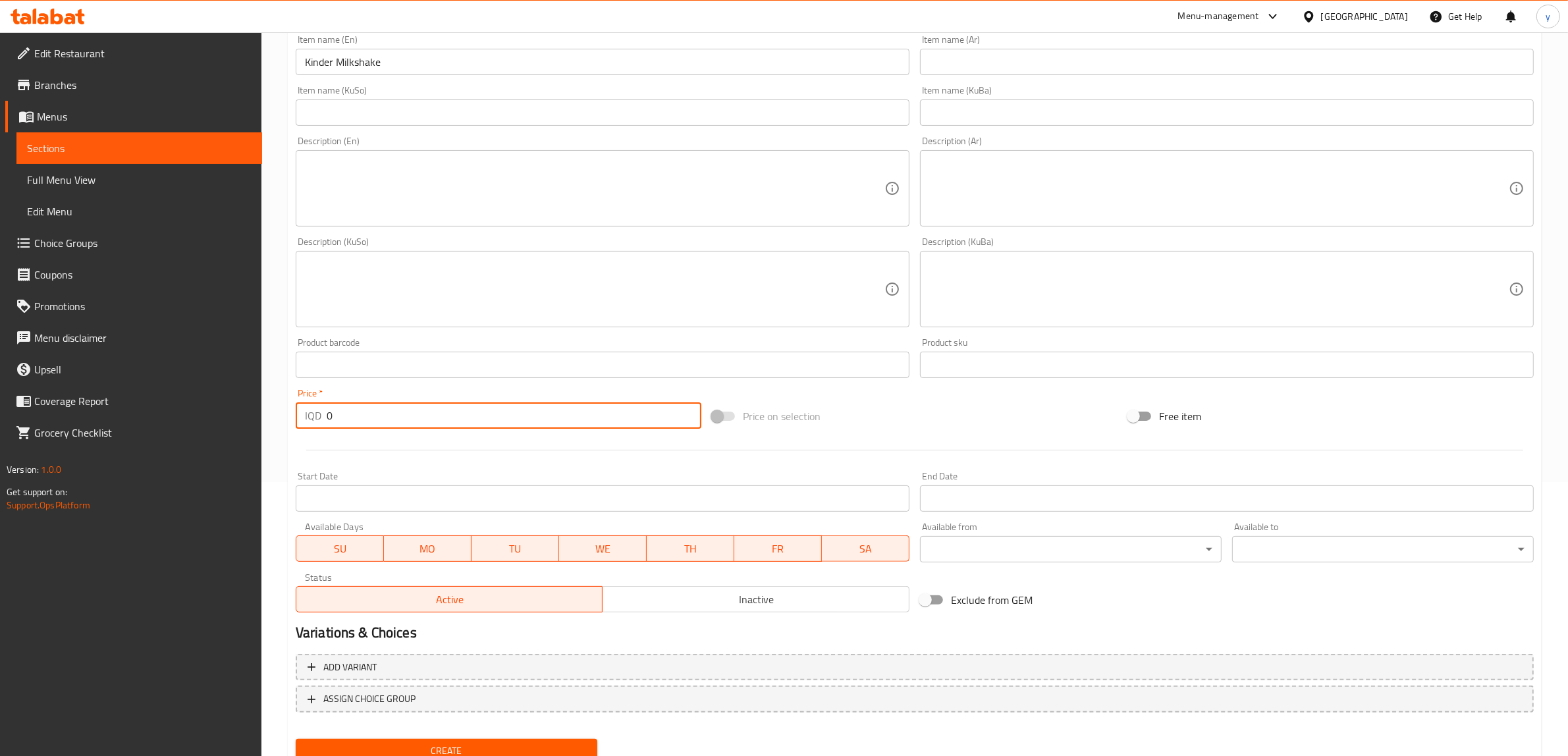
drag, startPoint x: 357, startPoint y: 413, endPoint x: 312, endPoint y: 428, distance: 47.4
click at [312, 428] on div "IQD 0 Price *" at bounding box center [498, 415] width 405 height 26
paste input "600"
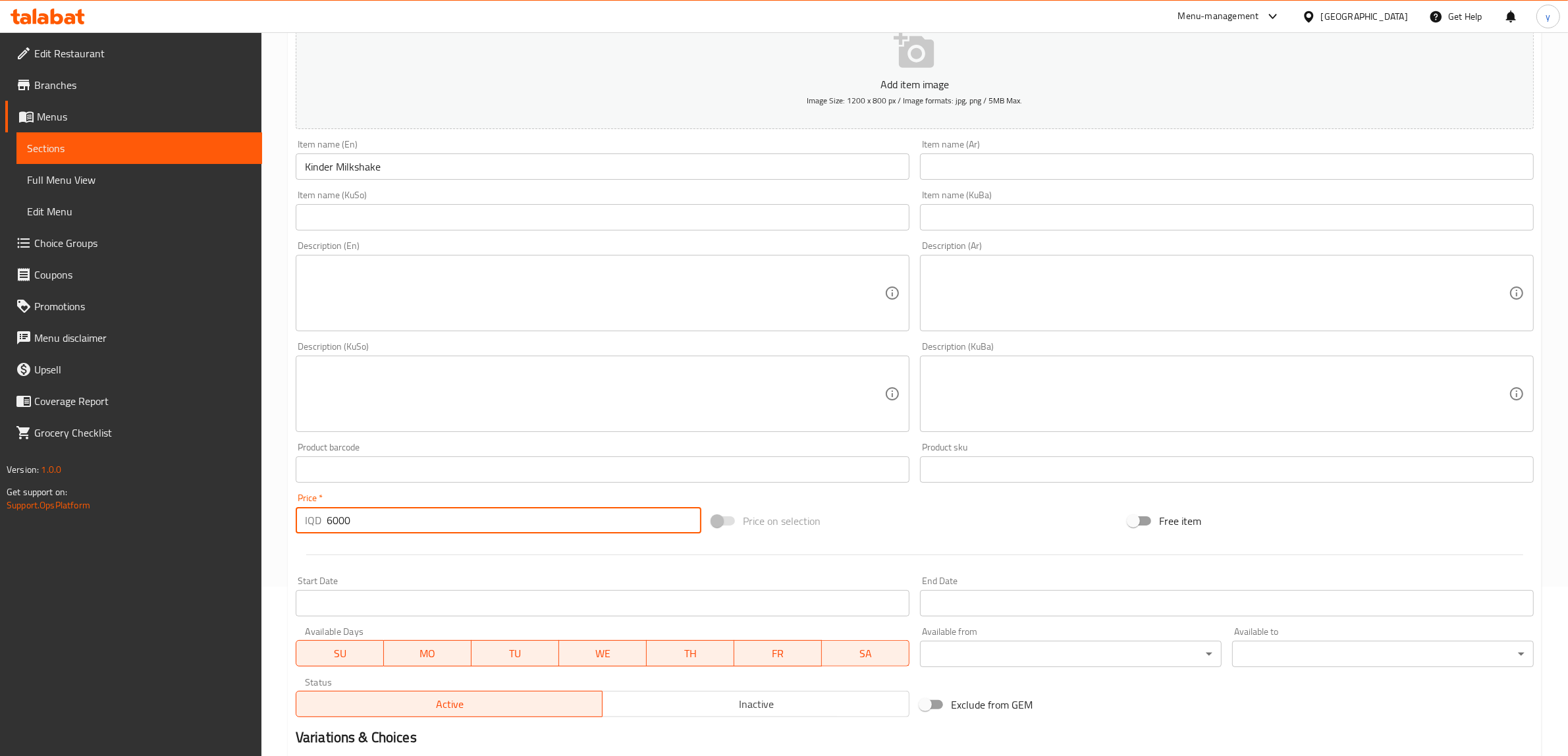
scroll to position [137, 0]
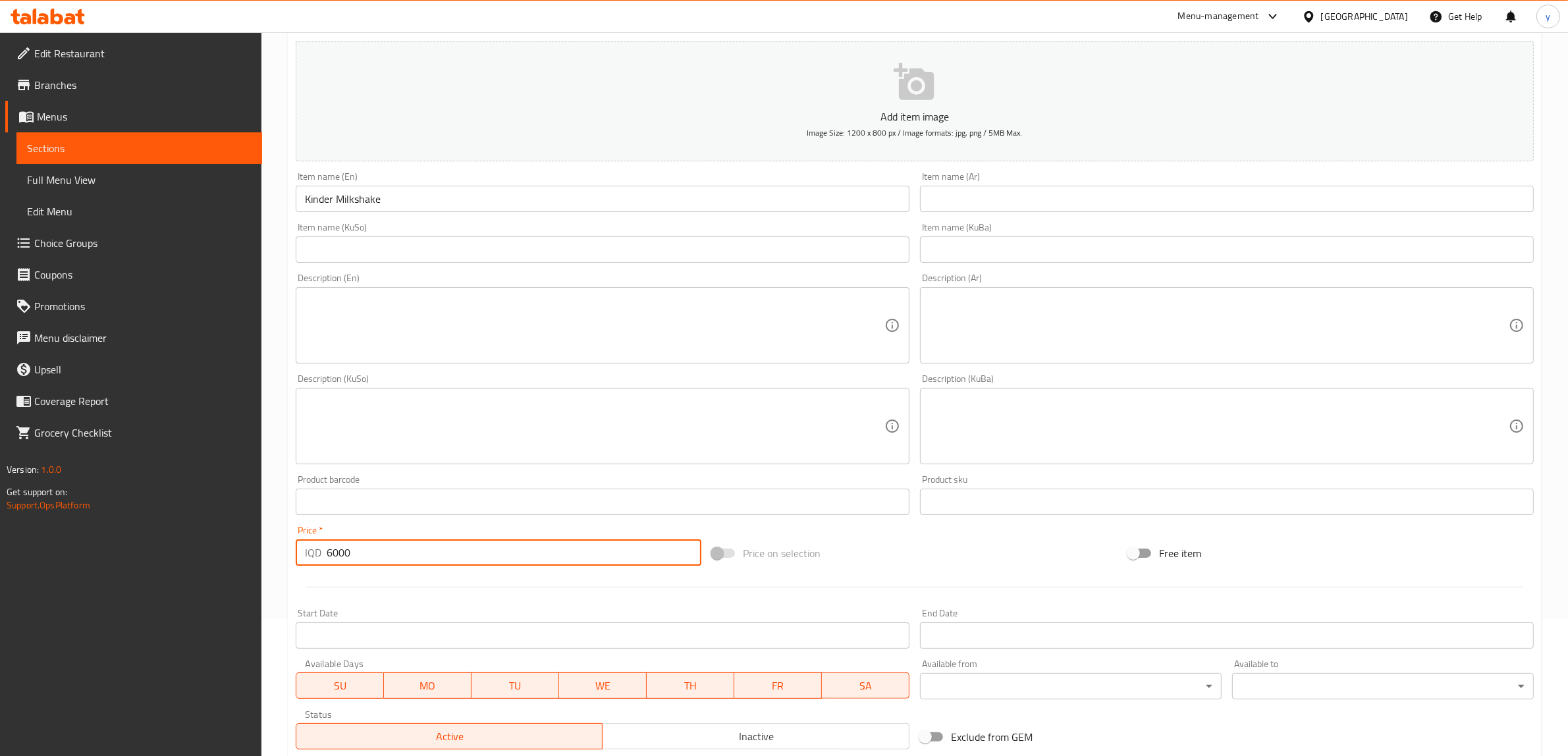
click at [561, 330] on textarea at bounding box center [595, 326] width 579 height 63
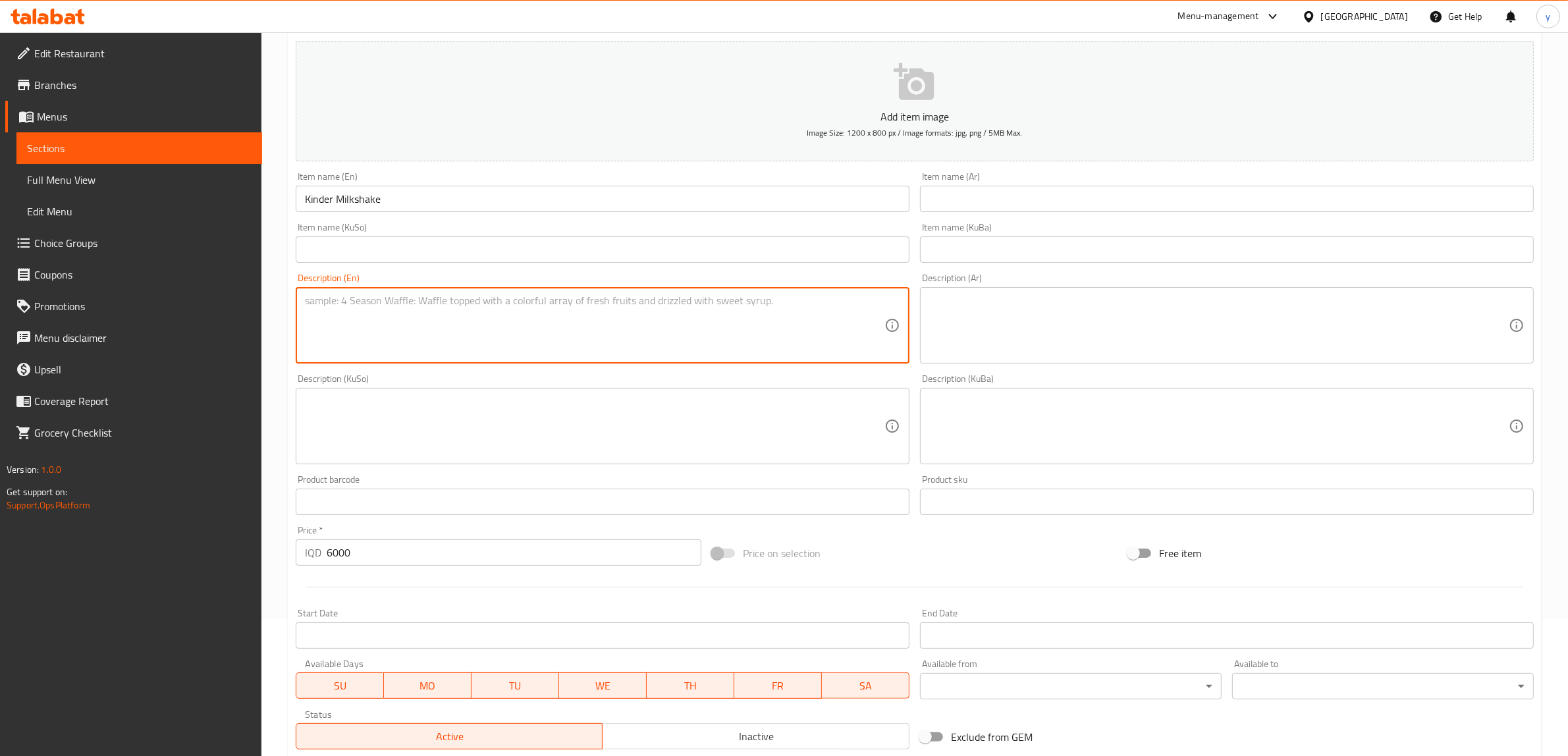
paste textarea "Milkshake made with Kinder chocolate for a unique flavor."
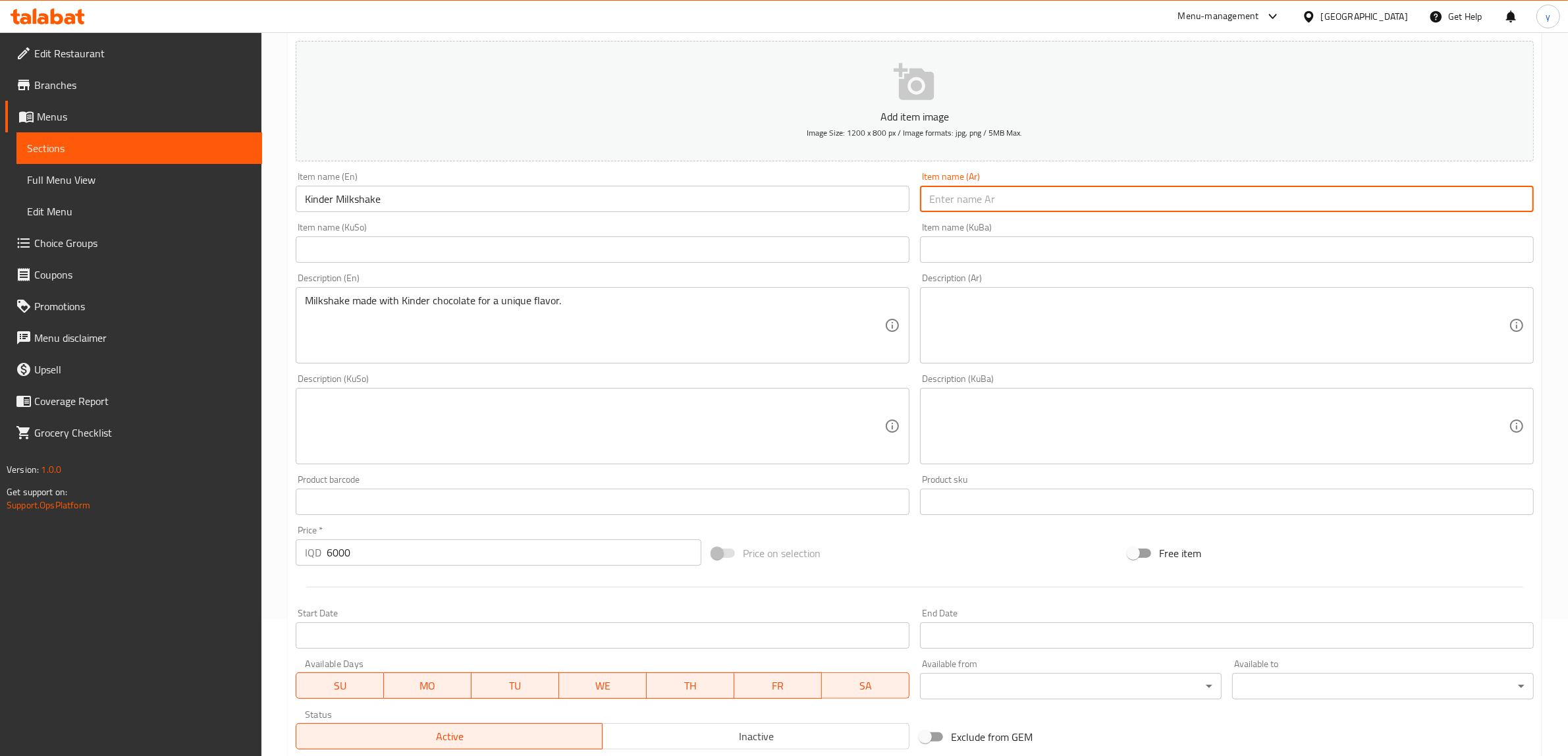
click at [1055, 186] on input "text" at bounding box center [1227, 199] width 614 height 26
click at [947, 211] on input "ميلك [PERSON_NAME]" at bounding box center [1227, 199] width 614 height 26
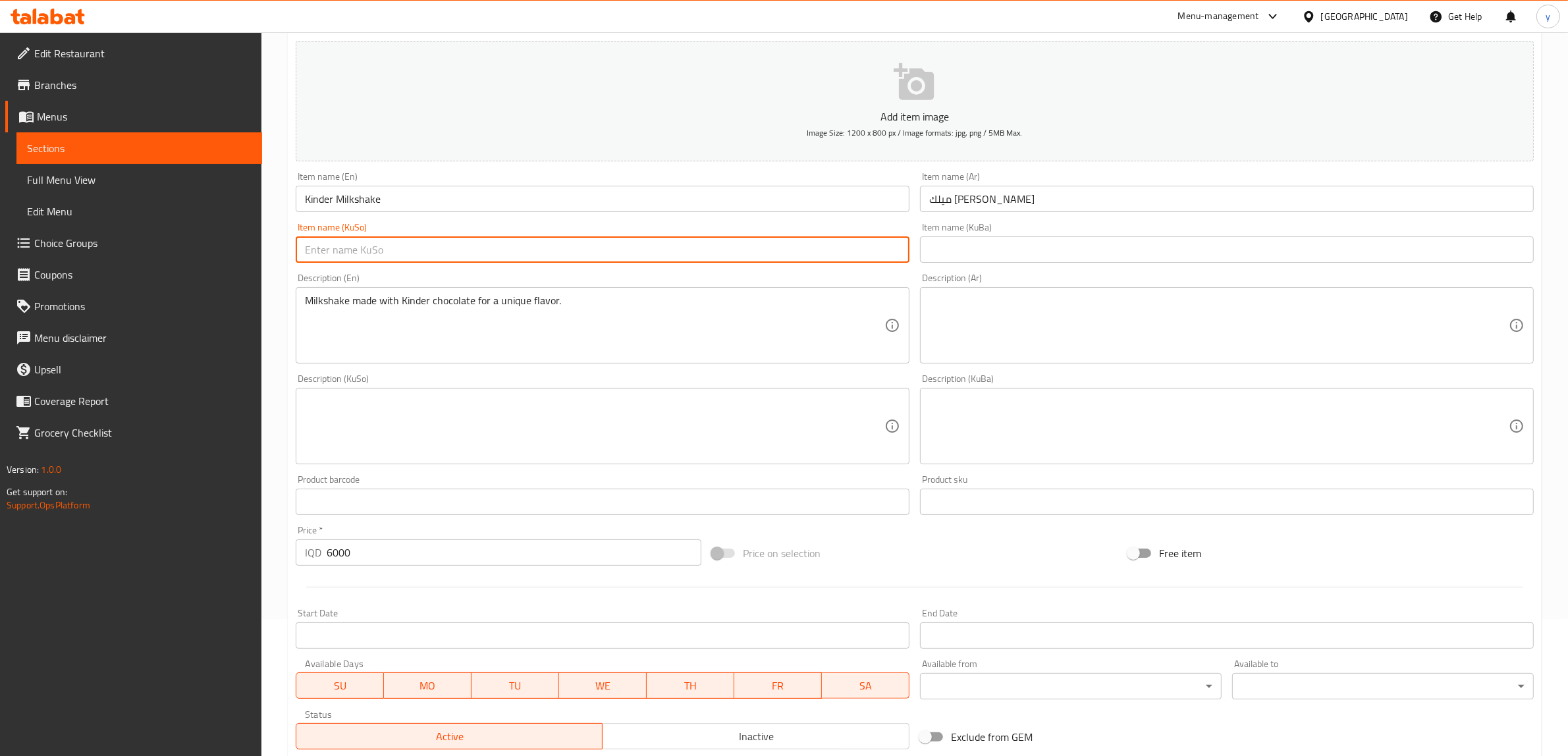
click at [669, 255] on input "text" at bounding box center [602, 250] width 614 height 26
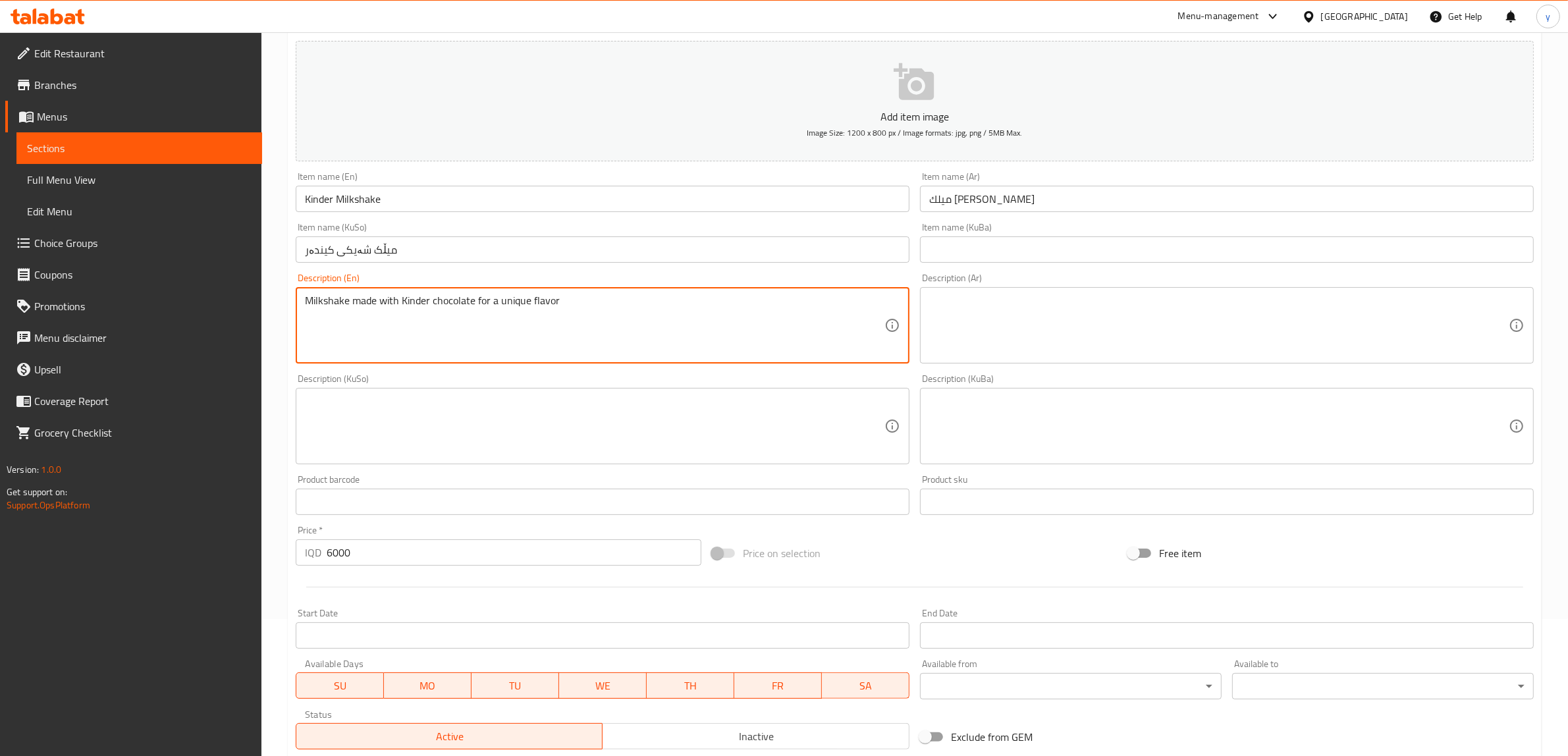
click at [611, 301] on textarea "Milkshake made with Kinder chocolate for a unique flavor" at bounding box center [595, 326] width 579 height 63
click at [373, 338] on textarea "Milkshake made with Kinder chocolate for a unique flavor" at bounding box center [595, 326] width 579 height 63
click at [412, 304] on textarea "Milkshake made with Kinder chocolate for a unique flavor" at bounding box center [595, 326] width 579 height 63
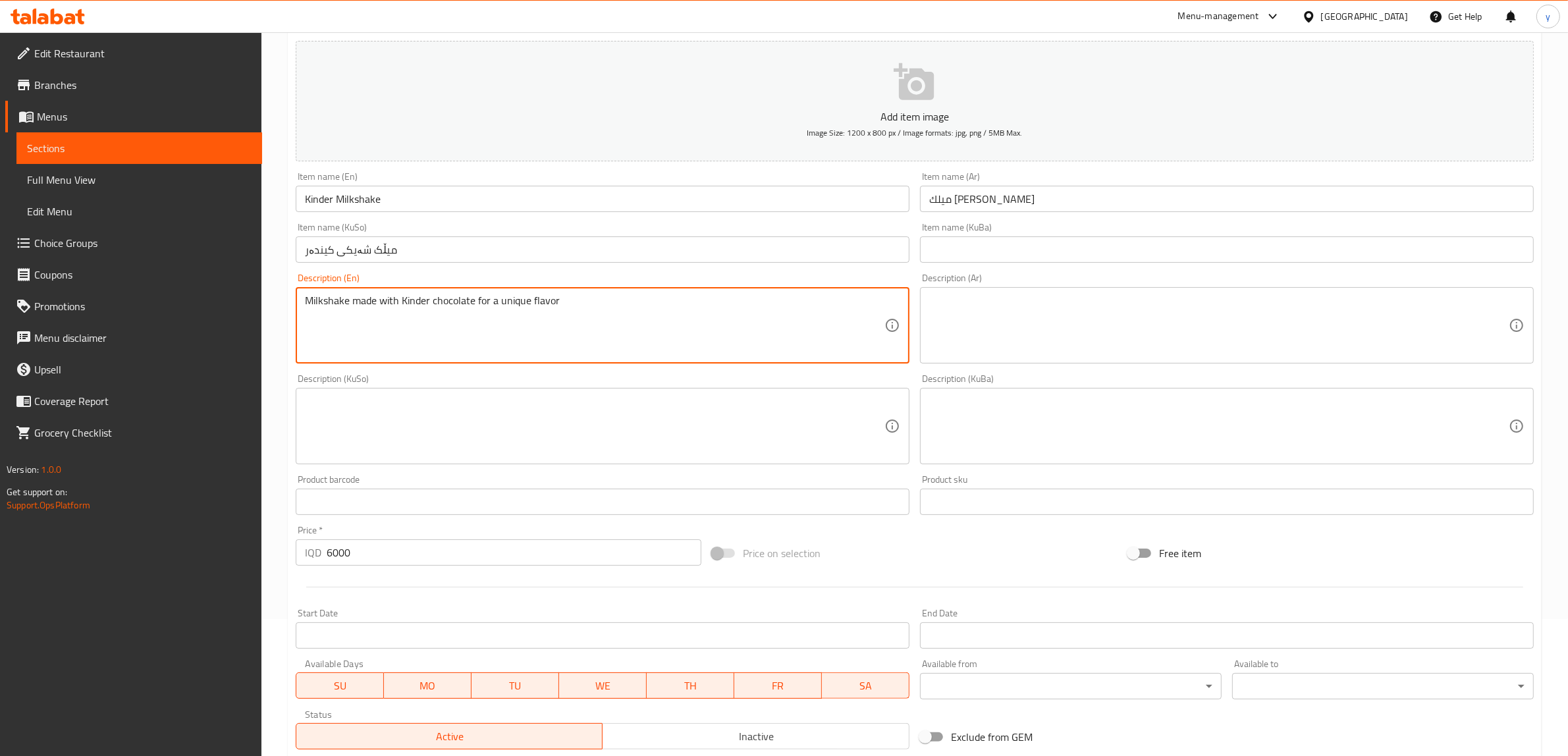
click at [407, 305] on textarea "Milkshake made with Kinder chocolate for a unique flavor" at bounding box center [595, 326] width 579 height 63
click at [491, 306] on textarea "Milkshake made with kinder chocolate for a unique flavor" at bounding box center [595, 326] width 579 height 63
click at [504, 303] on textarea "Milkshake made with kinder chocolate for a unique flavor" at bounding box center [595, 326] width 579 height 63
click at [494, 301] on textarea "Milkshake made with kinder chocolate for a unique flavor" at bounding box center [595, 326] width 579 height 63
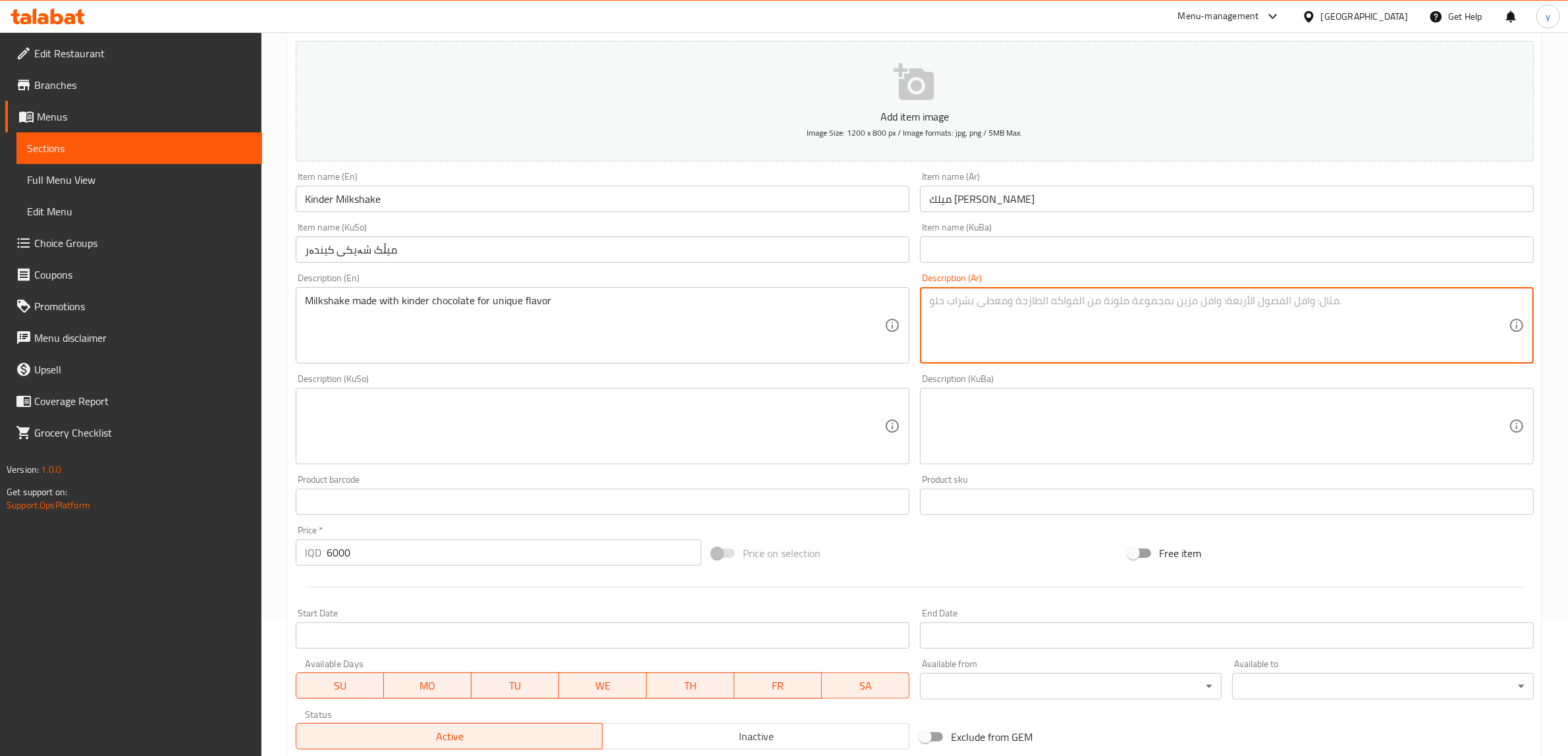
click at [989, 326] on textarea at bounding box center [1219, 326] width 579 height 63
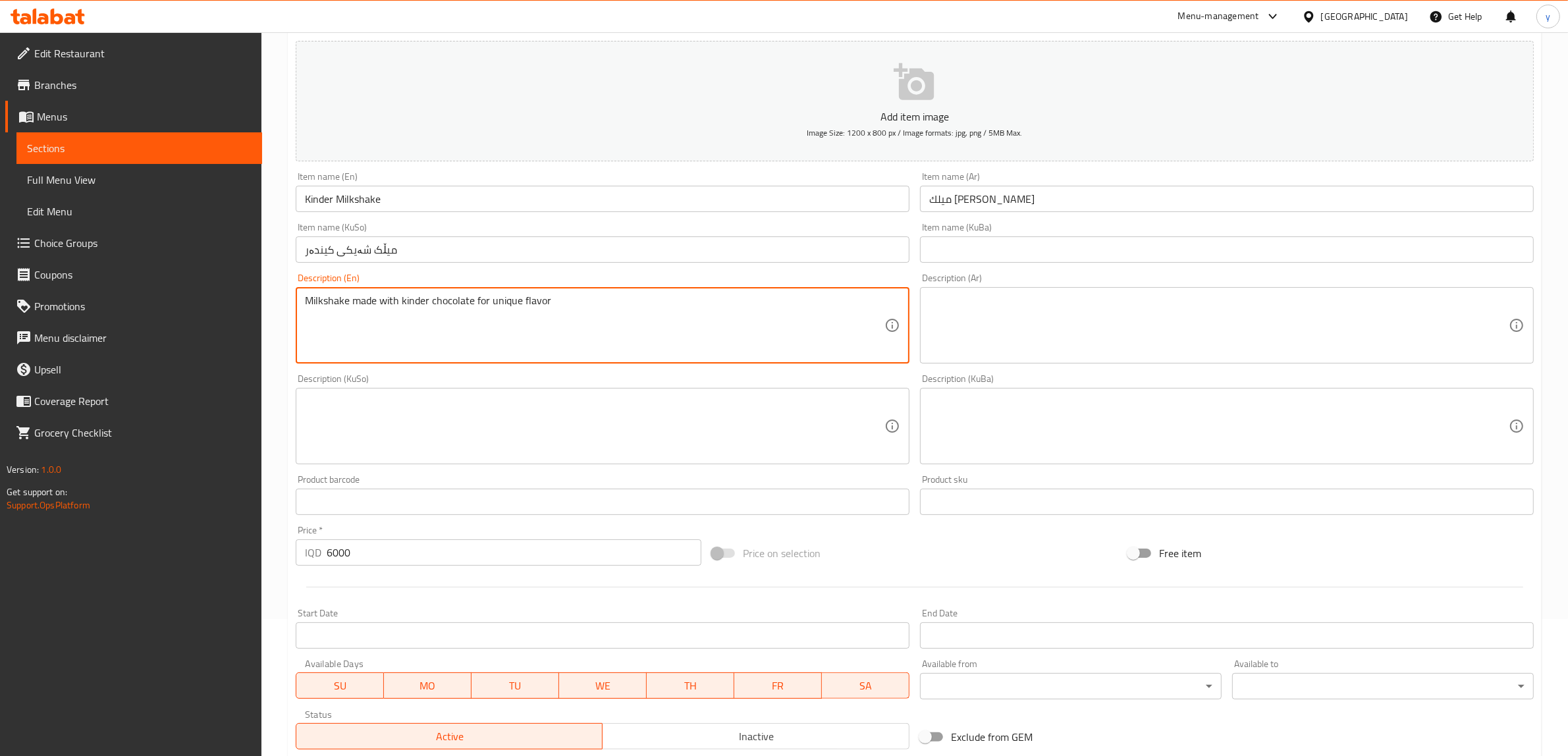
click at [945, 306] on textarea at bounding box center [1219, 326] width 579 height 63
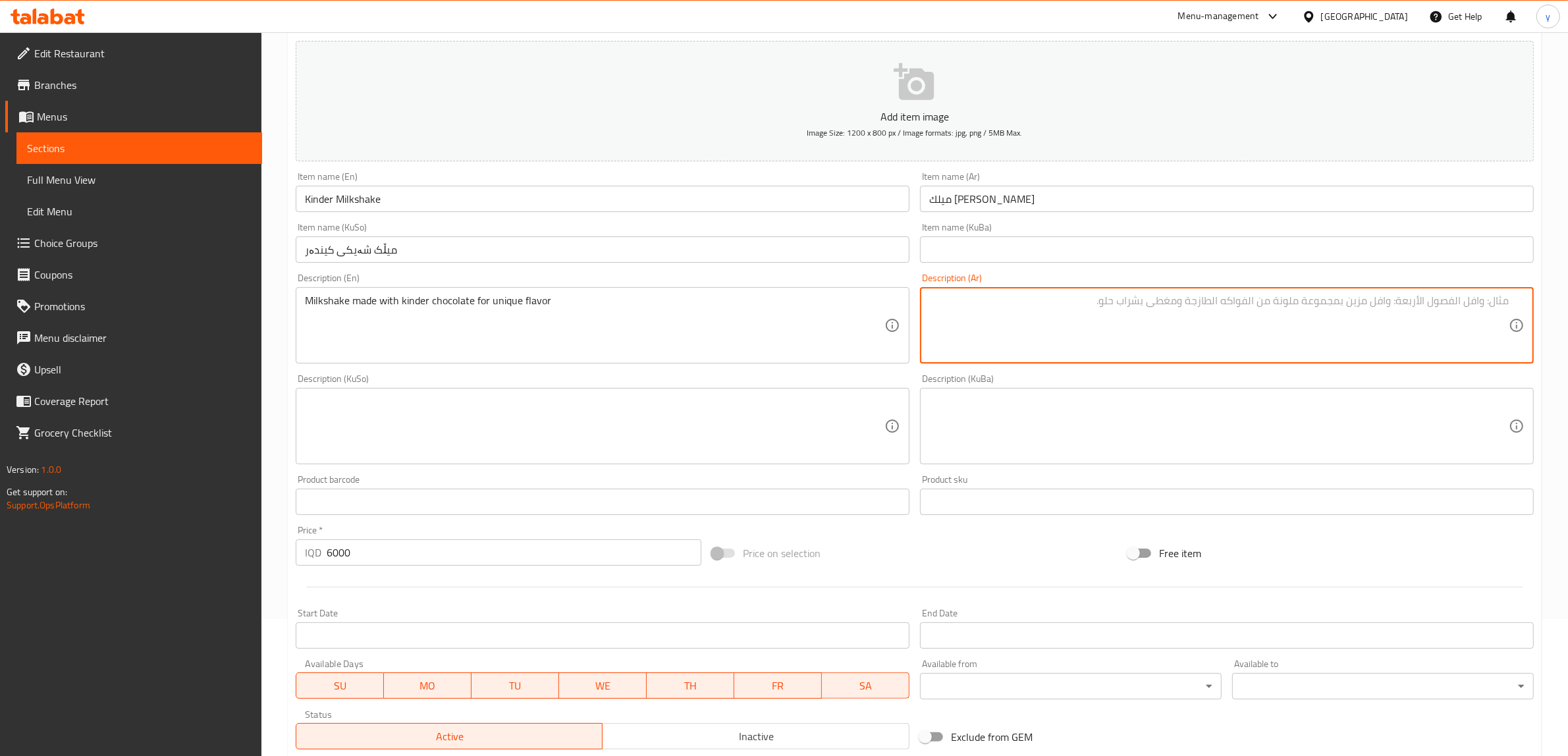
click at [769, 280] on div "Description (En) Milkshake made with kinder chocolate for unique flavor Descrip…" at bounding box center [602, 318] width 614 height 90
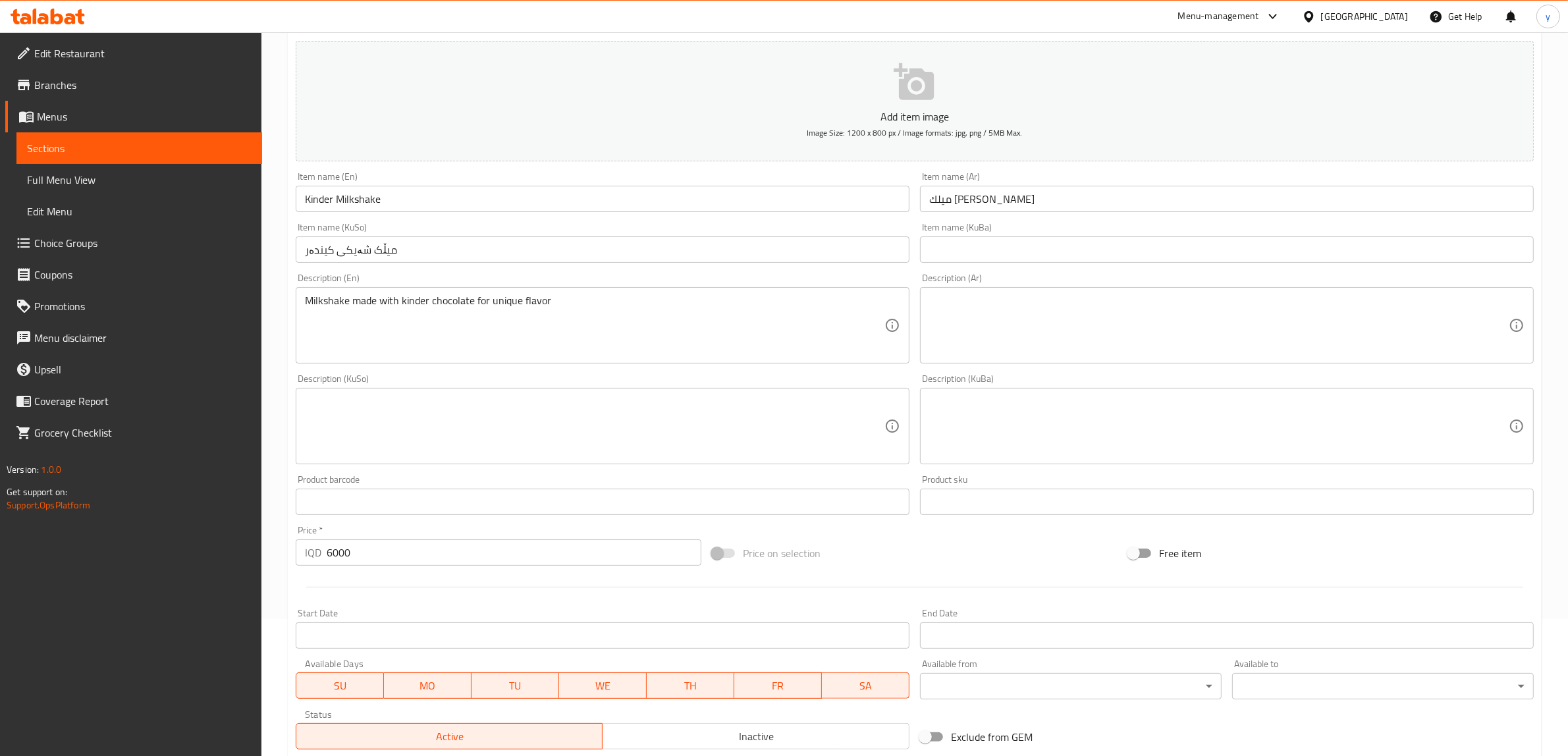
click at [769, 280] on div "Description (En) Milkshake made with kinder chocolate for unique flavor Descrip…" at bounding box center [602, 318] width 614 height 90
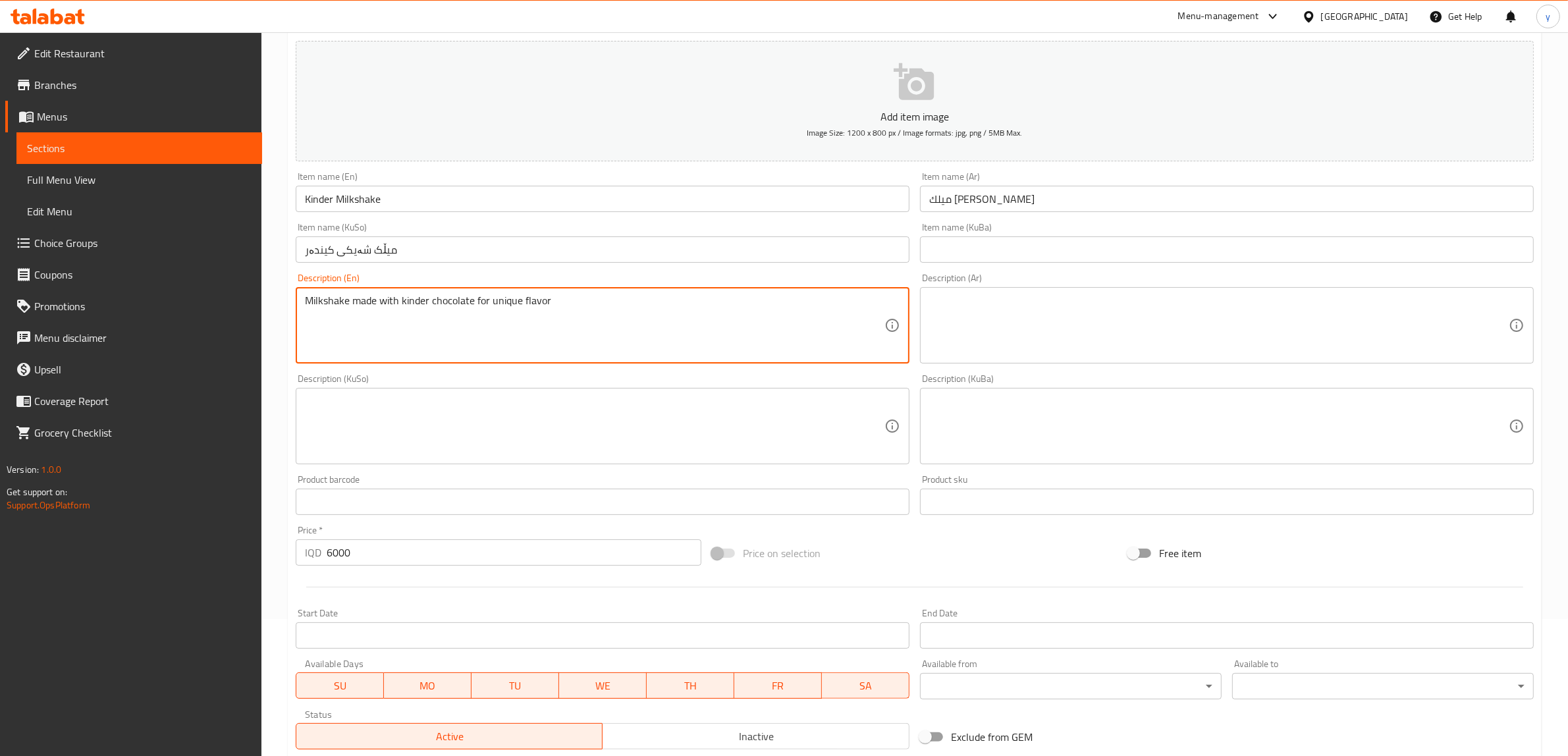
click at [753, 331] on textarea "Milkshake made with kinder chocolate for unique flavor" at bounding box center [595, 326] width 579 height 63
click at [1085, 343] on textarea at bounding box center [1219, 326] width 579 height 63
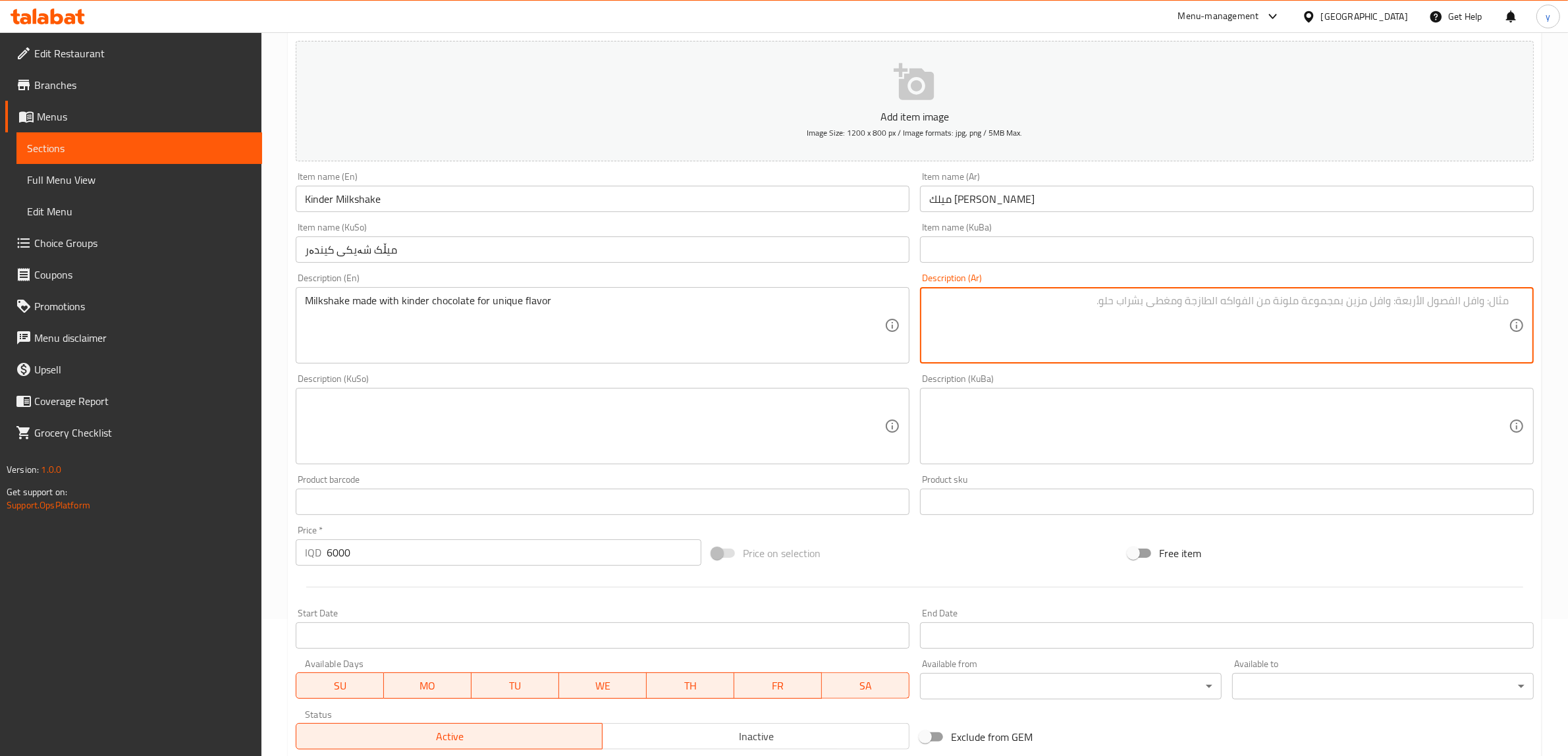
paste textarea "ميلك شيك محضر بشوكولاتة كيندر لنكهة مميزة"
click at [823, 422] on textarea at bounding box center [595, 426] width 579 height 63
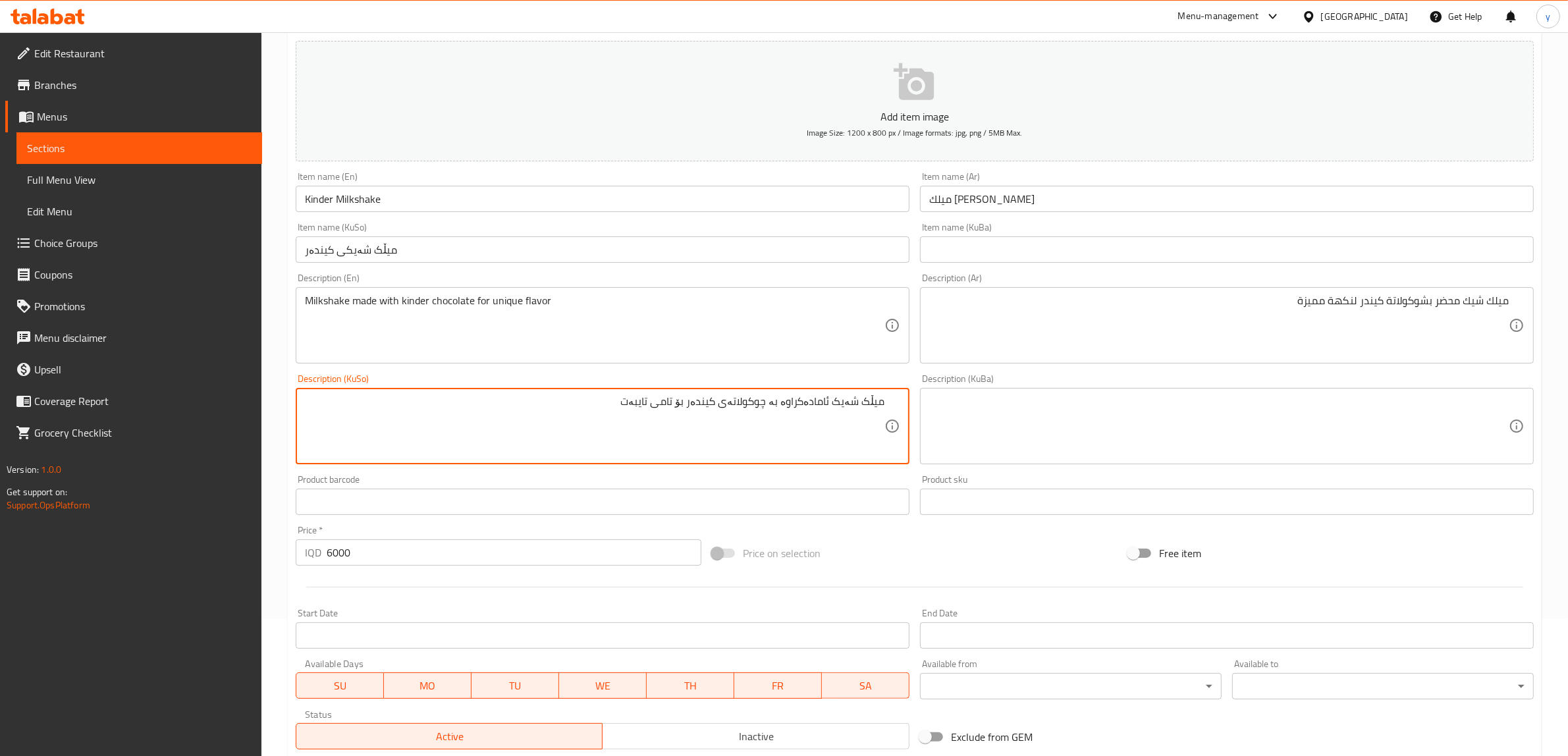
scroll to position [323, 0]
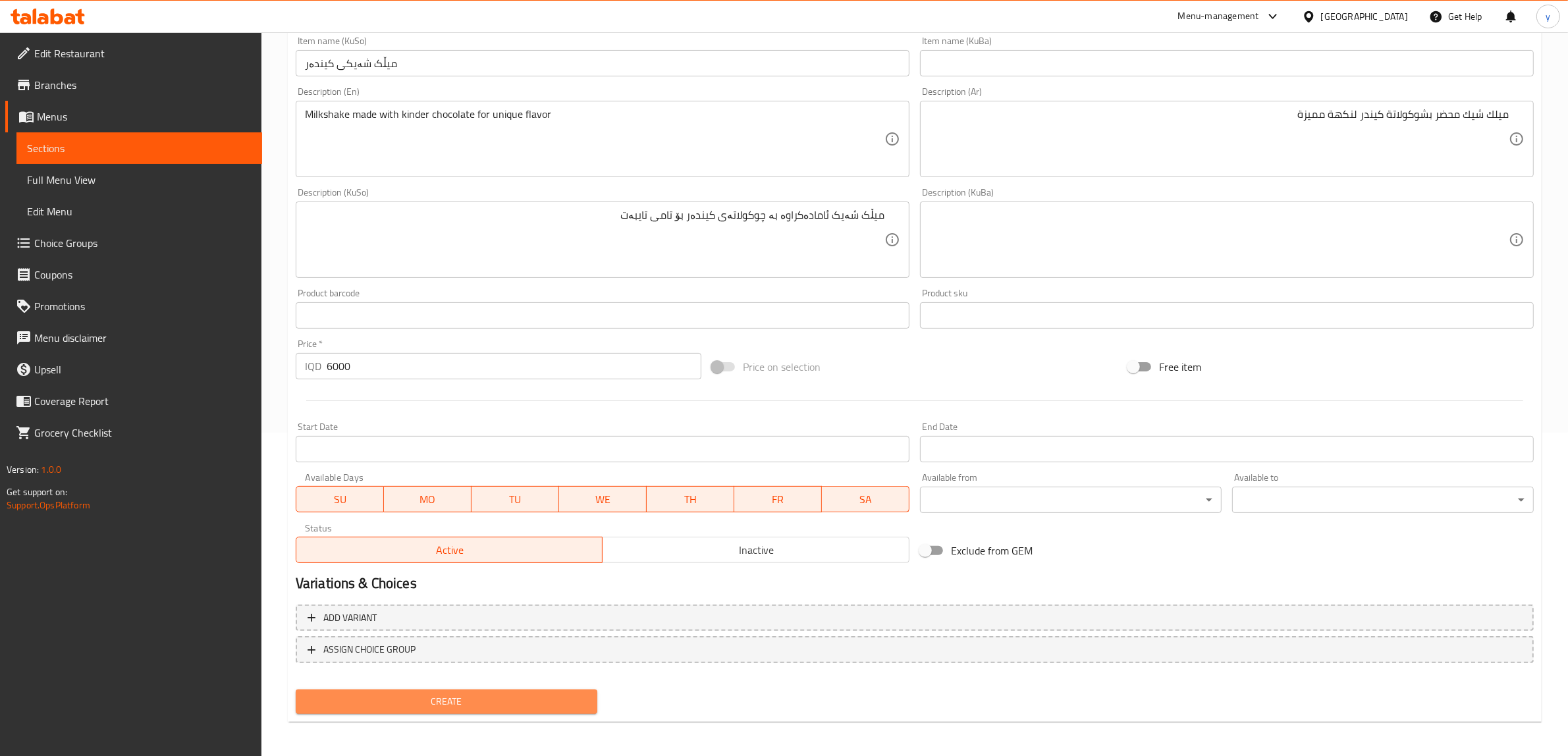
click at [505, 696] on span "Create" at bounding box center [446, 701] width 281 height 16
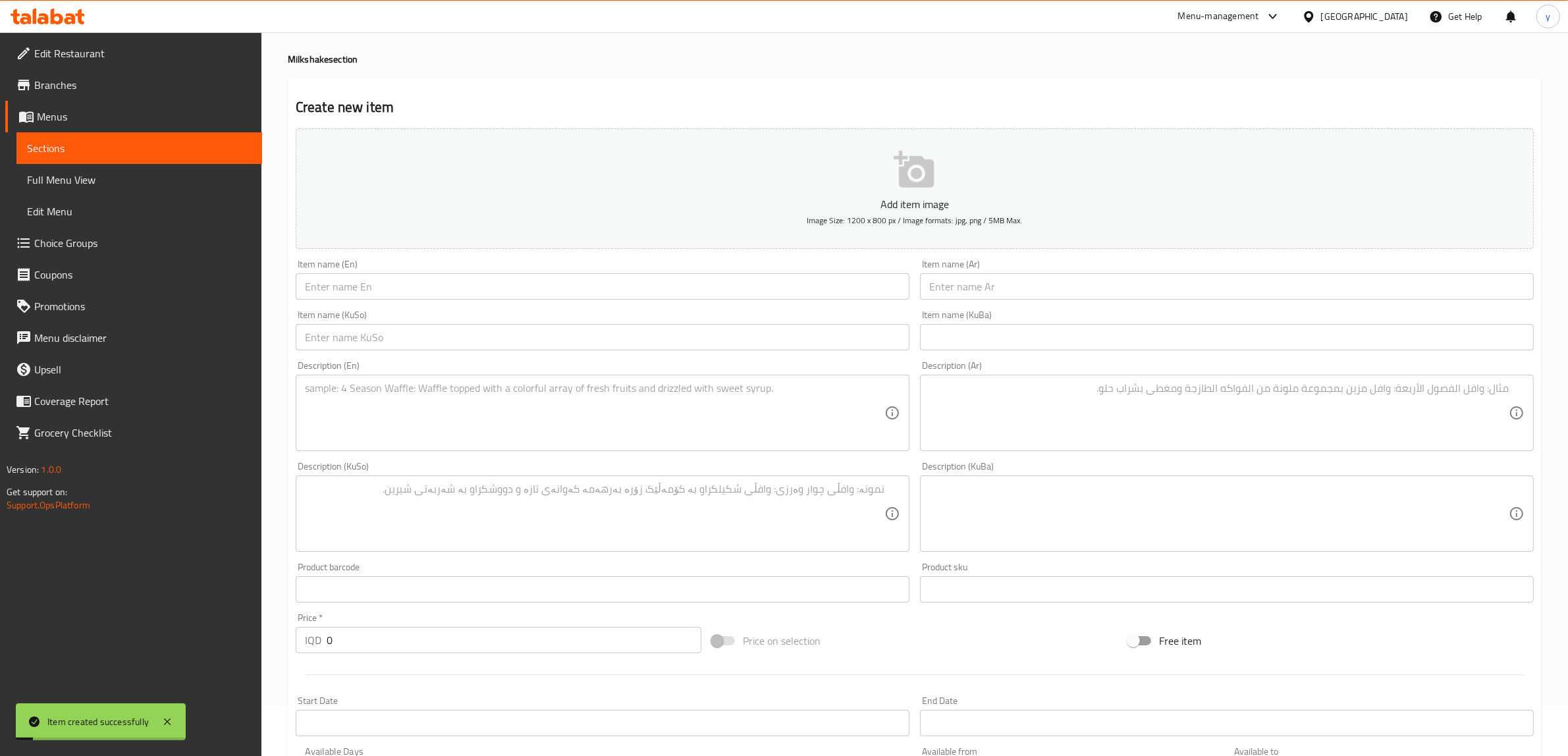
scroll to position [0, 0]
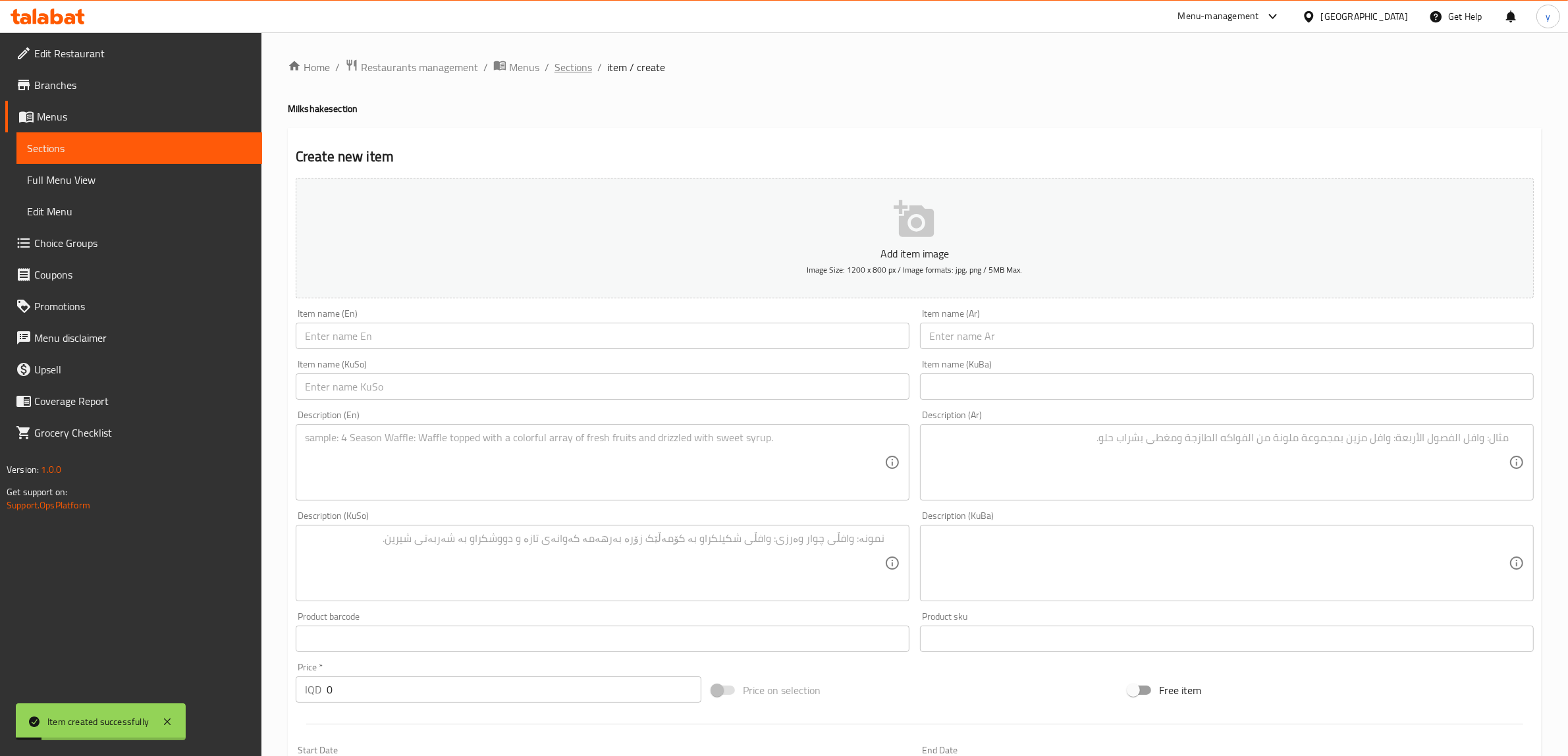
click at [587, 67] on span "Sections" at bounding box center [573, 67] width 37 height 15
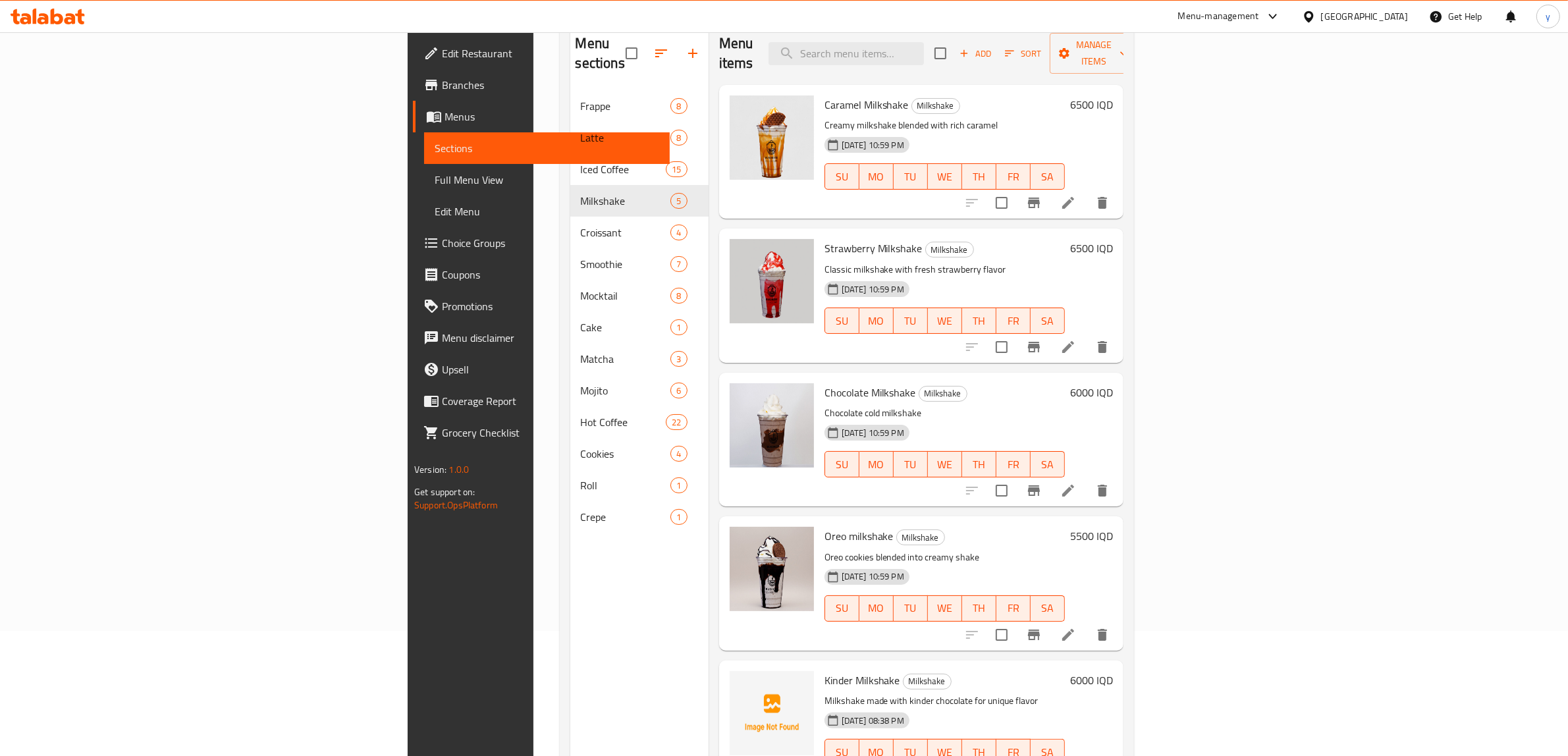
scroll to position [185, 0]
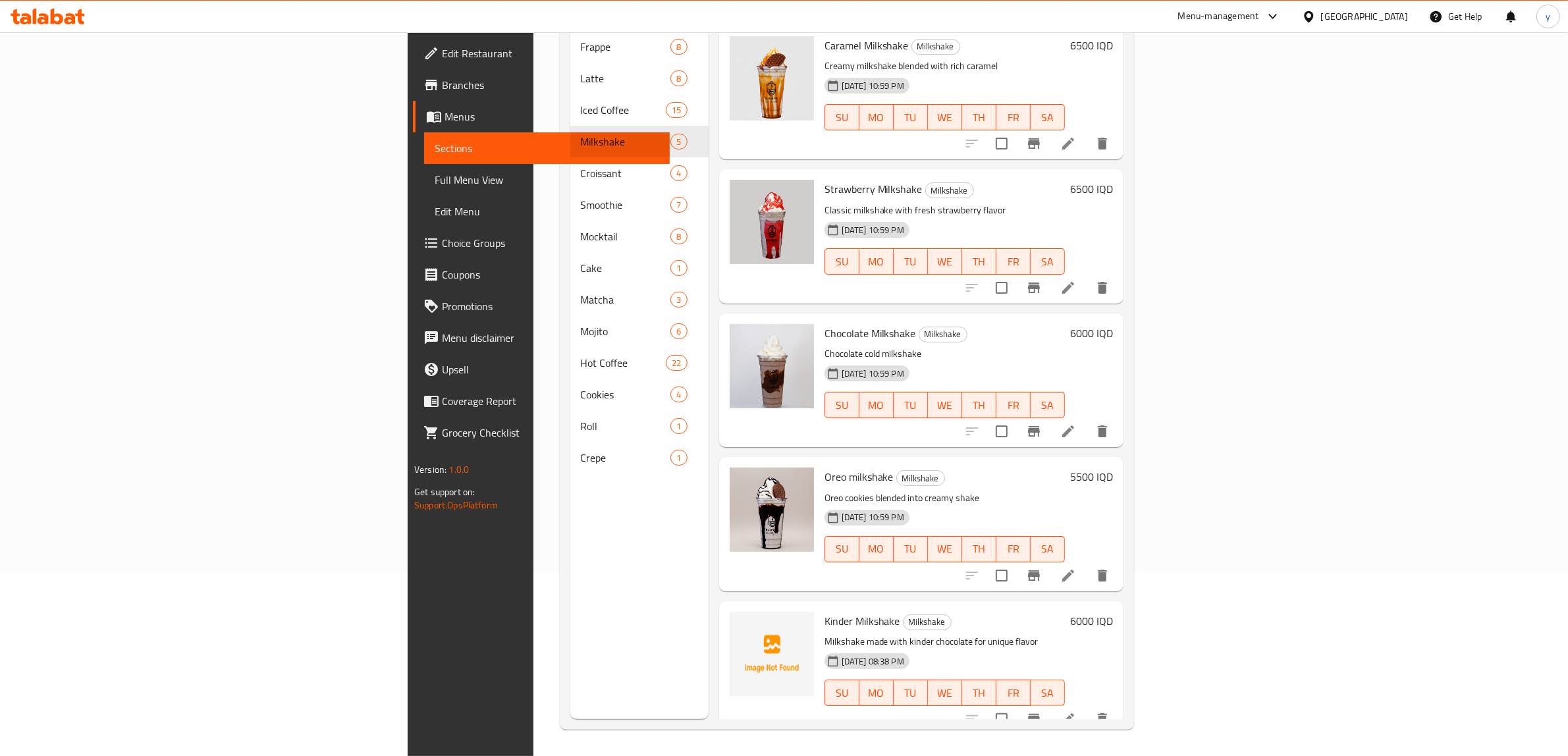
click at [824, 633] on p "Milkshake made with kinder chocolate for unique flavor" at bounding box center [944, 641] width 240 height 16
click at [824, 611] on span "Kinder Milkshake" at bounding box center [862, 621] width 76 height 20
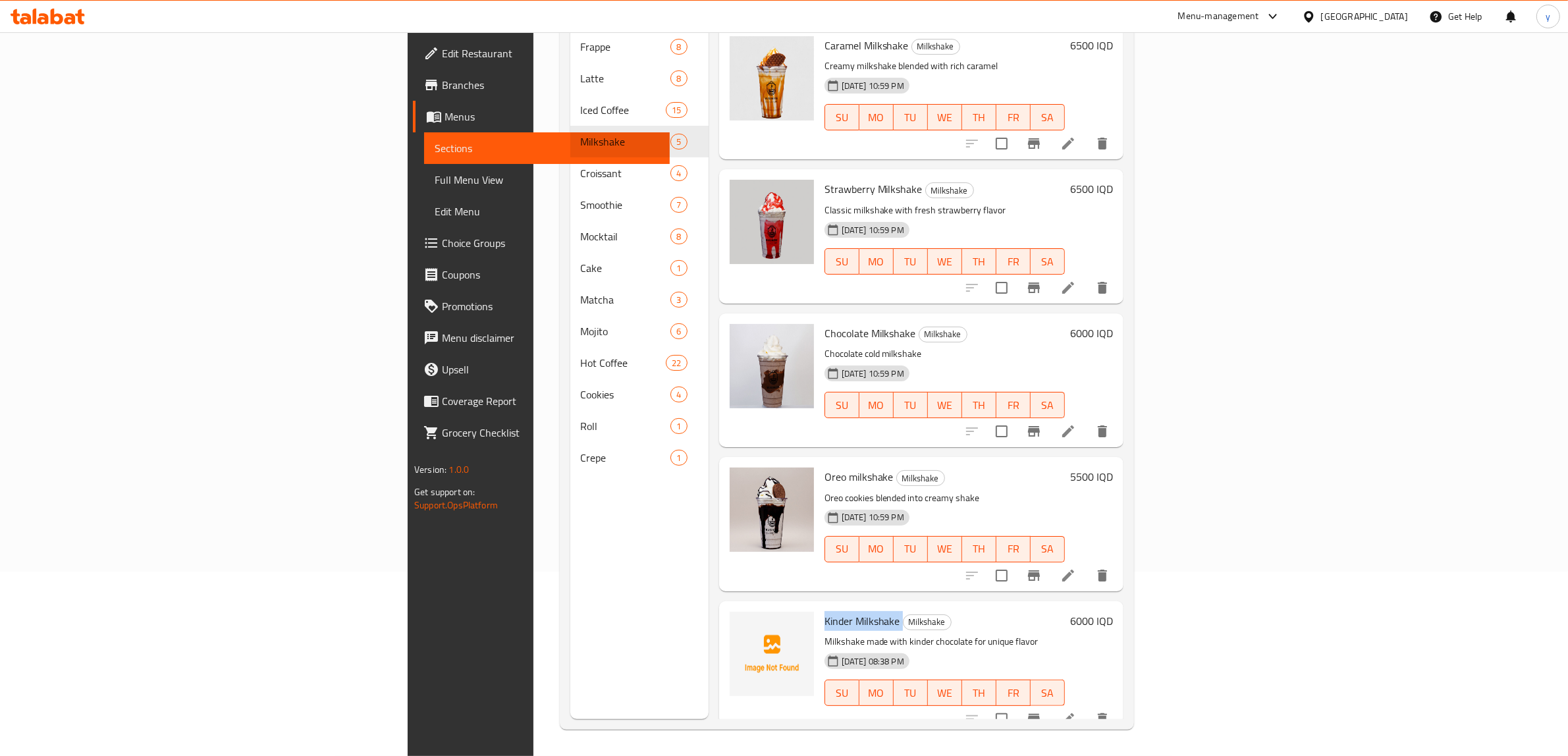
click at [824, 611] on span "Kinder Milkshake" at bounding box center [862, 621] width 76 height 20
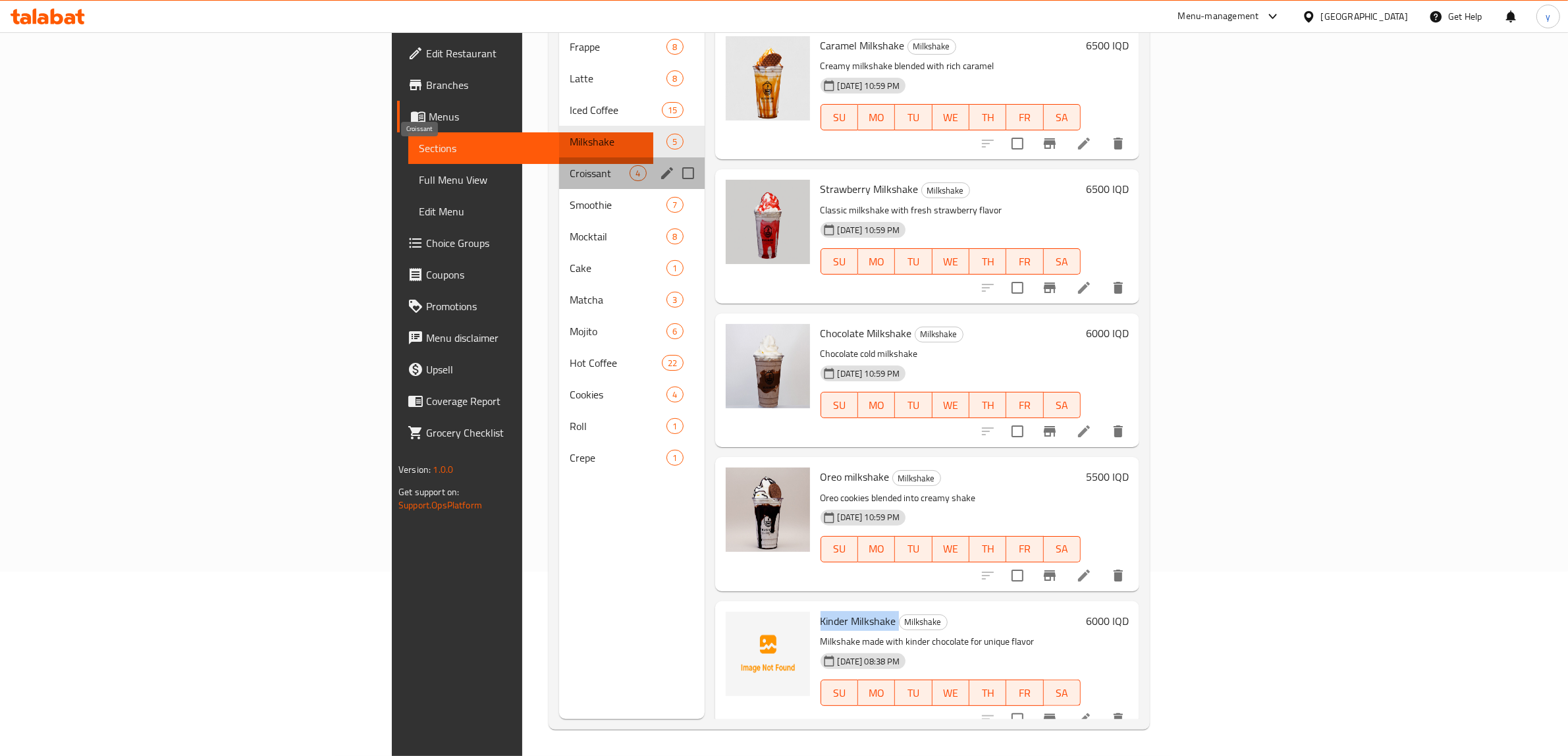
click at [570, 165] on span "Croissant" at bounding box center [600, 173] width 60 height 15
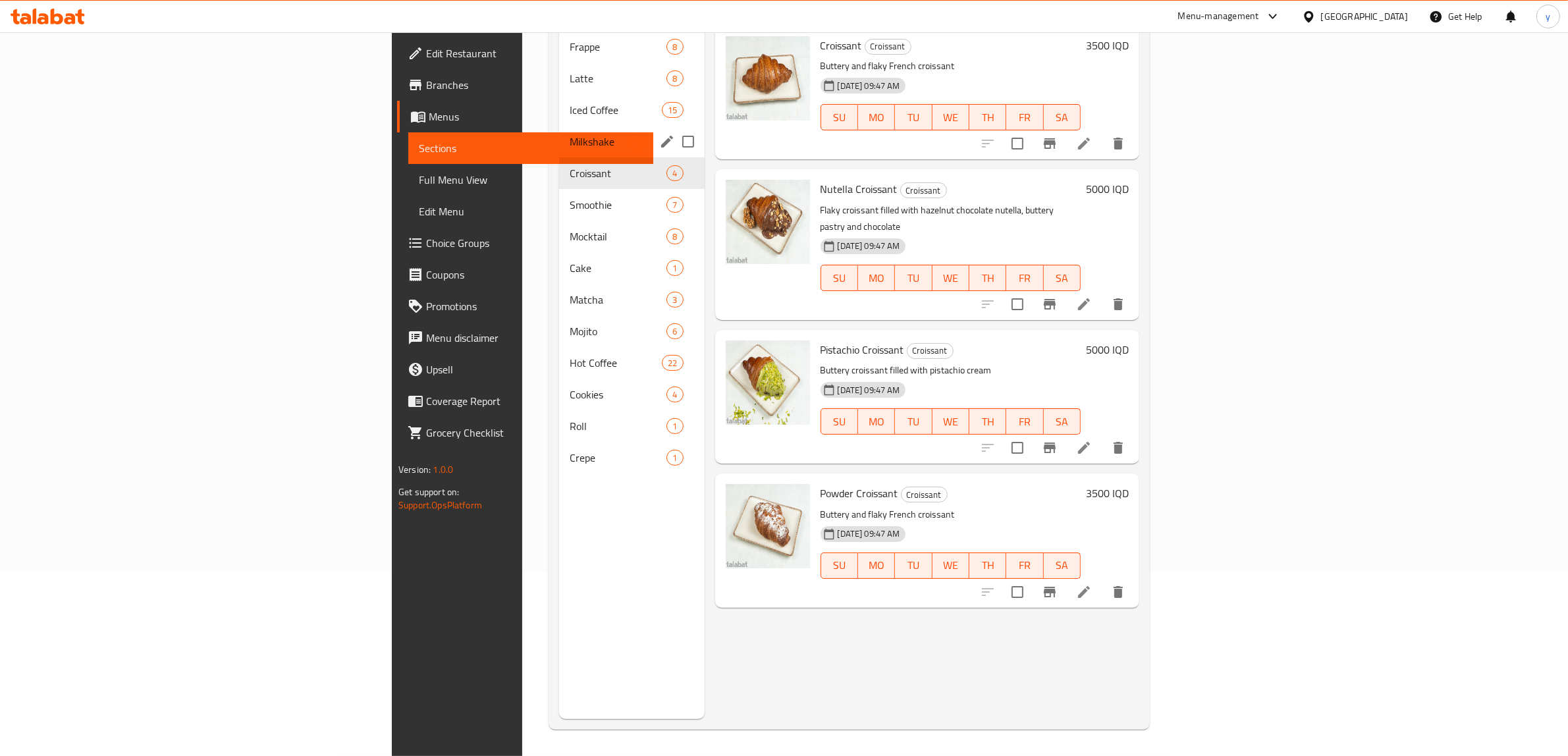
scroll to position [47, 0]
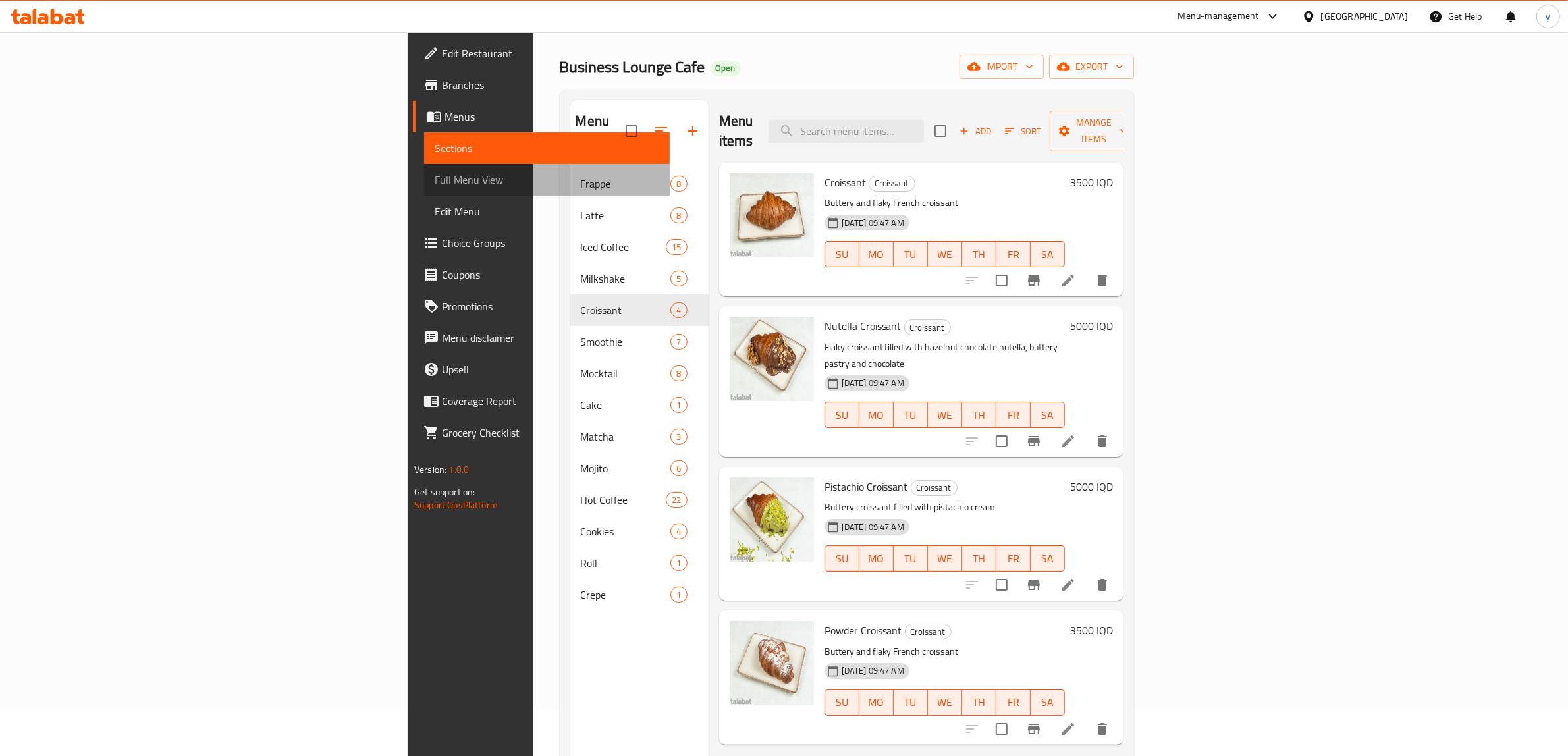
click at [435, 172] on span "Full Menu View" at bounding box center [547, 179] width 225 height 15
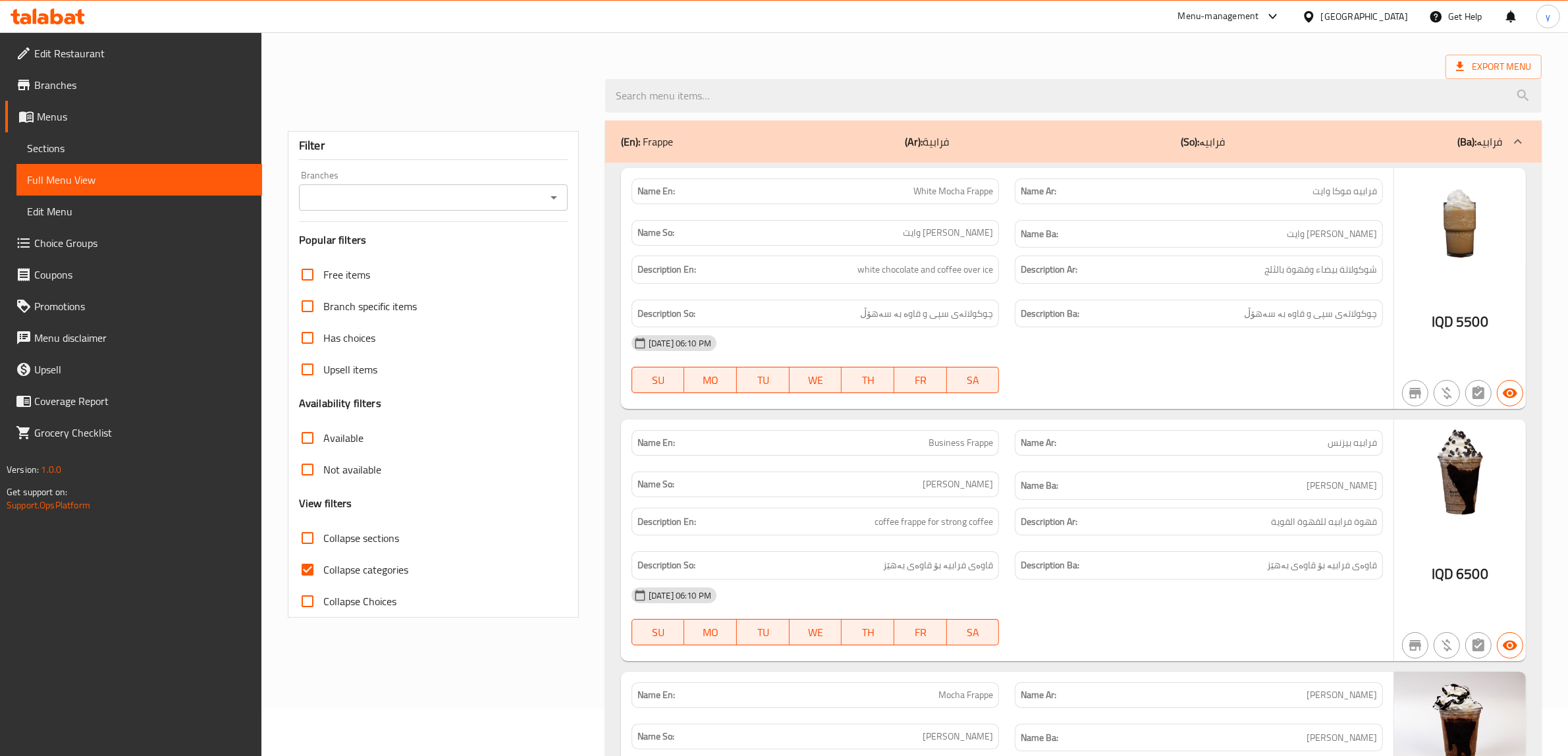
click at [557, 201] on icon "Open" at bounding box center [553, 197] width 15 height 15
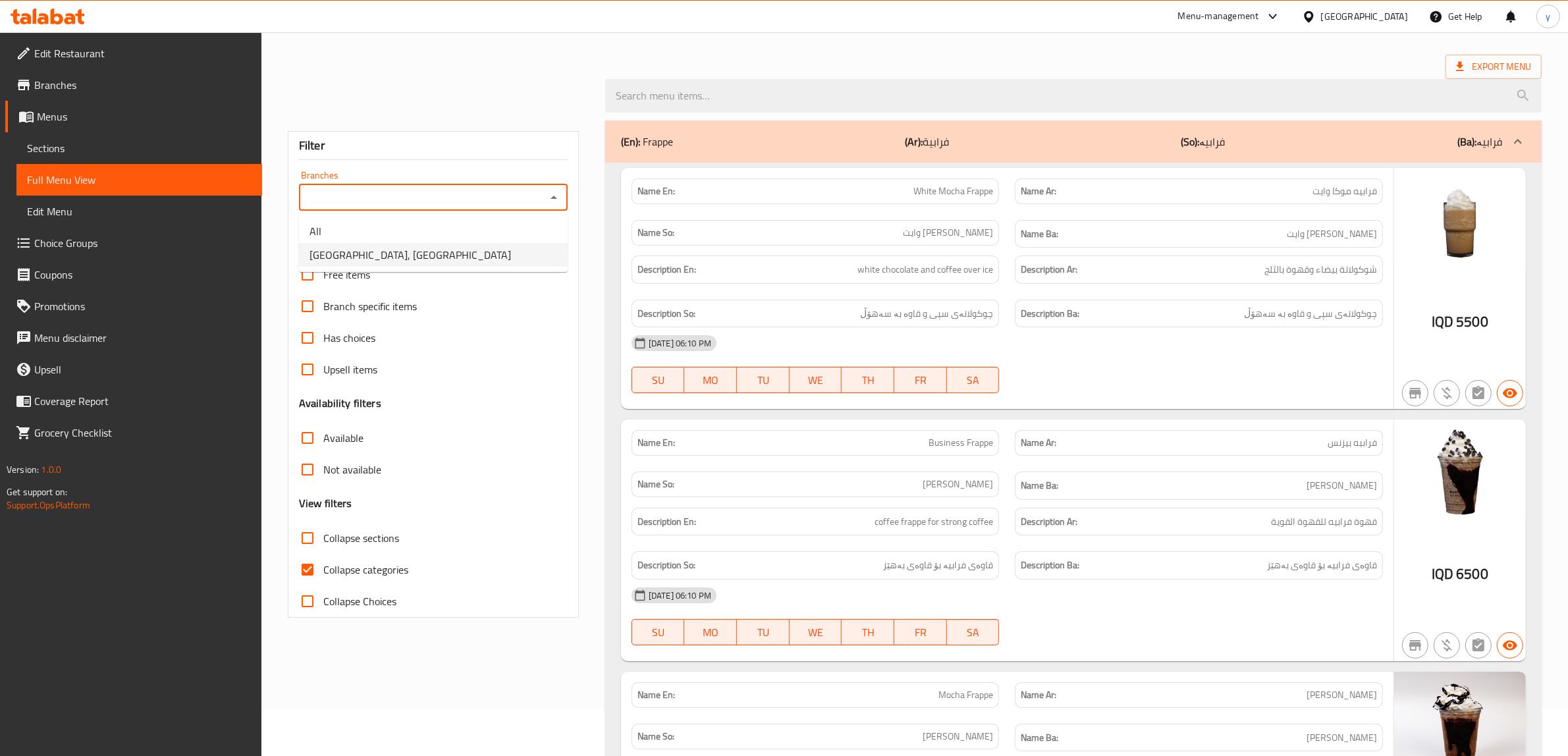
click at [496, 257] on li "[GEOGRAPHIC_DATA], [GEOGRAPHIC_DATA]" at bounding box center [433, 255] width 269 height 24
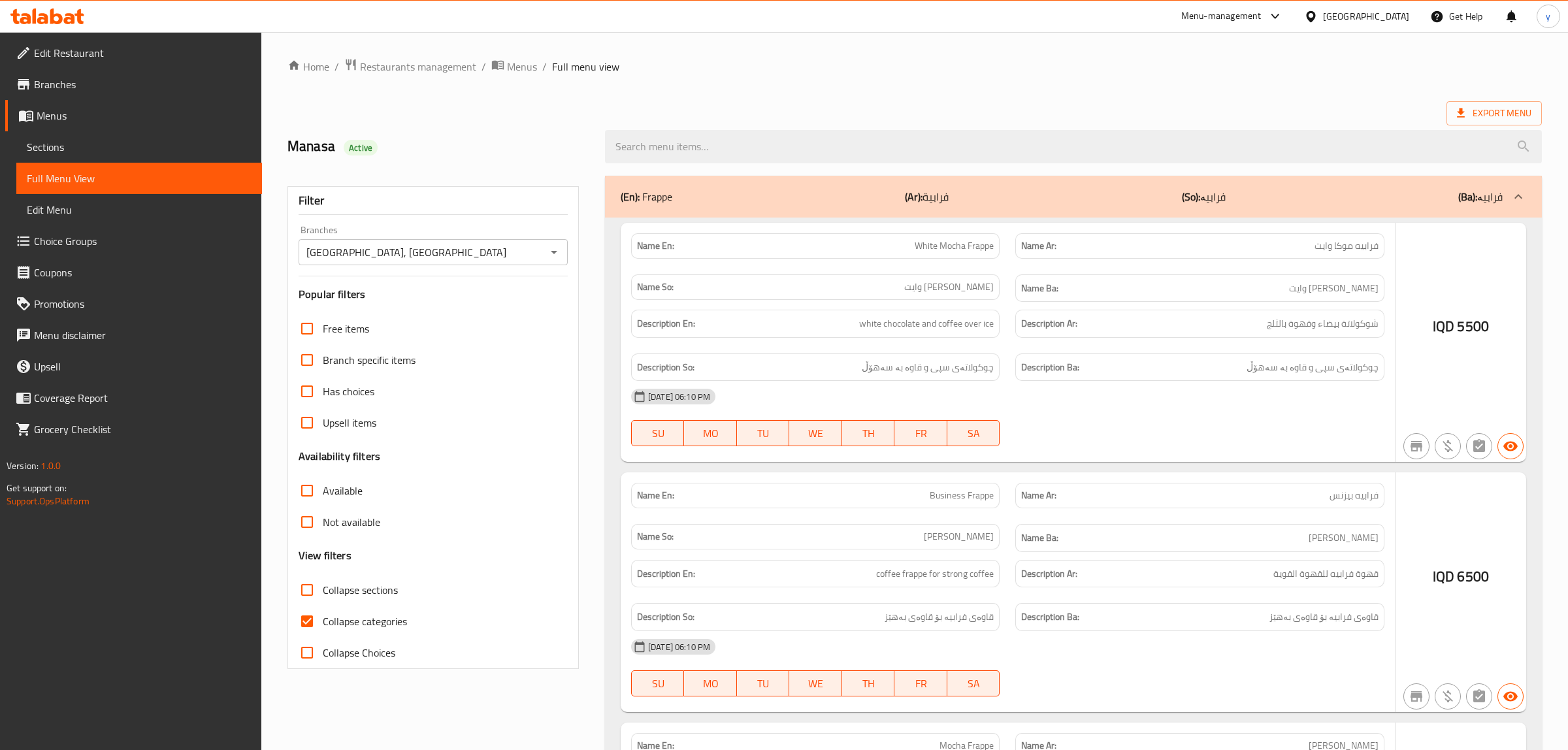
click at [308, 622] on div at bounding box center [784, 375] width 1568 height 750
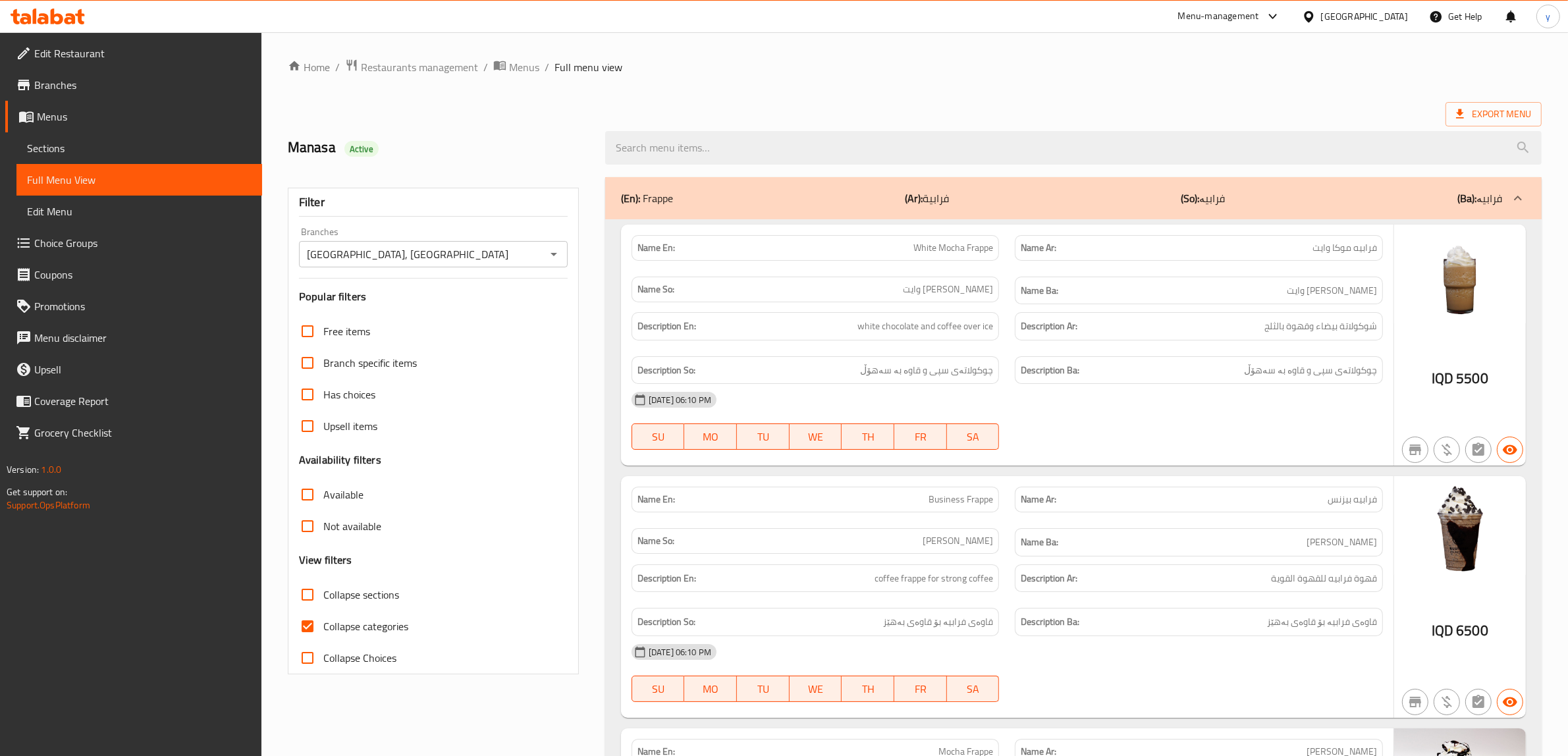
click at [304, 592] on input "Collapse sections" at bounding box center [307, 594] width 32 height 32
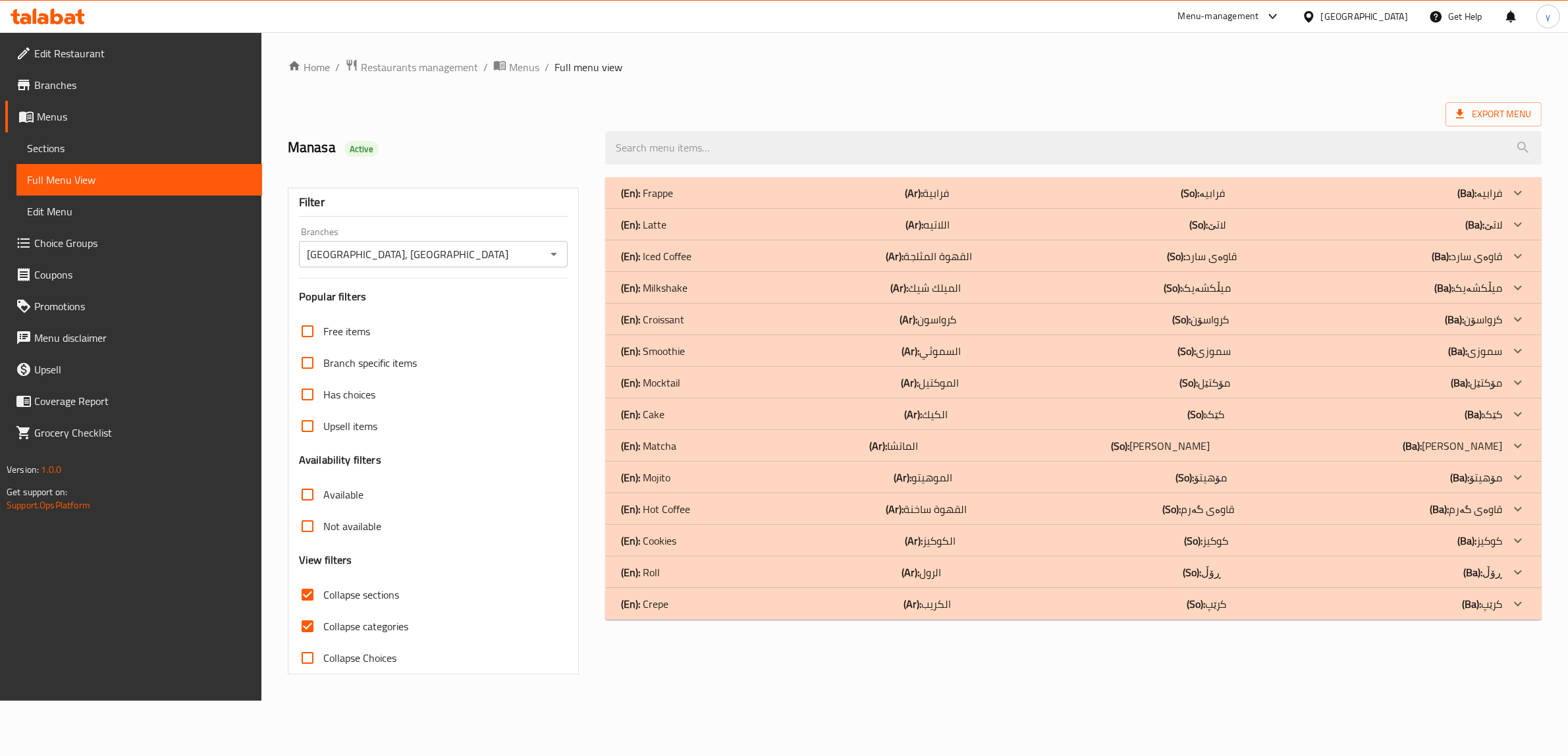
click at [304, 630] on input "Collapse categories" at bounding box center [307, 626] width 32 height 32
drag, startPoint x: 692, startPoint y: 399, endPoint x: 718, endPoint y: 338, distance: 66.3
click at [718, 338] on div "(En): Frappe (Ar): فرابية (So): فرابیە (Ba): فرابیە Name En: White Mocha Frappe…" at bounding box center [1081, 399] width 944 height 443
click at [724, 201] on div "(En): Milkshake (Ar): الميلك شيك (So): میڵکشەیک (Ba): میڵکشەیک" at bounding box center [1070, 192] width 889 height 15
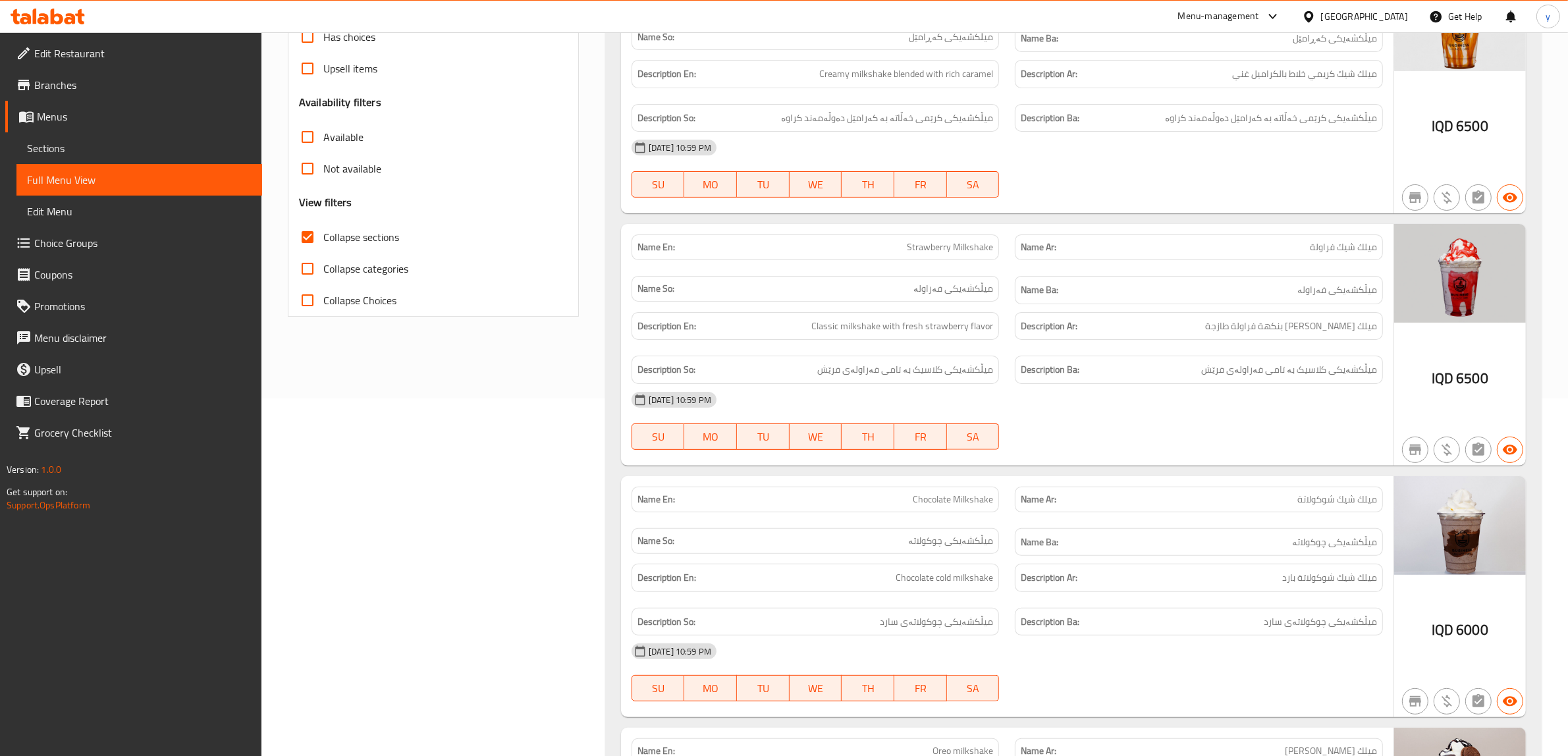
scroll to position [110, 0]
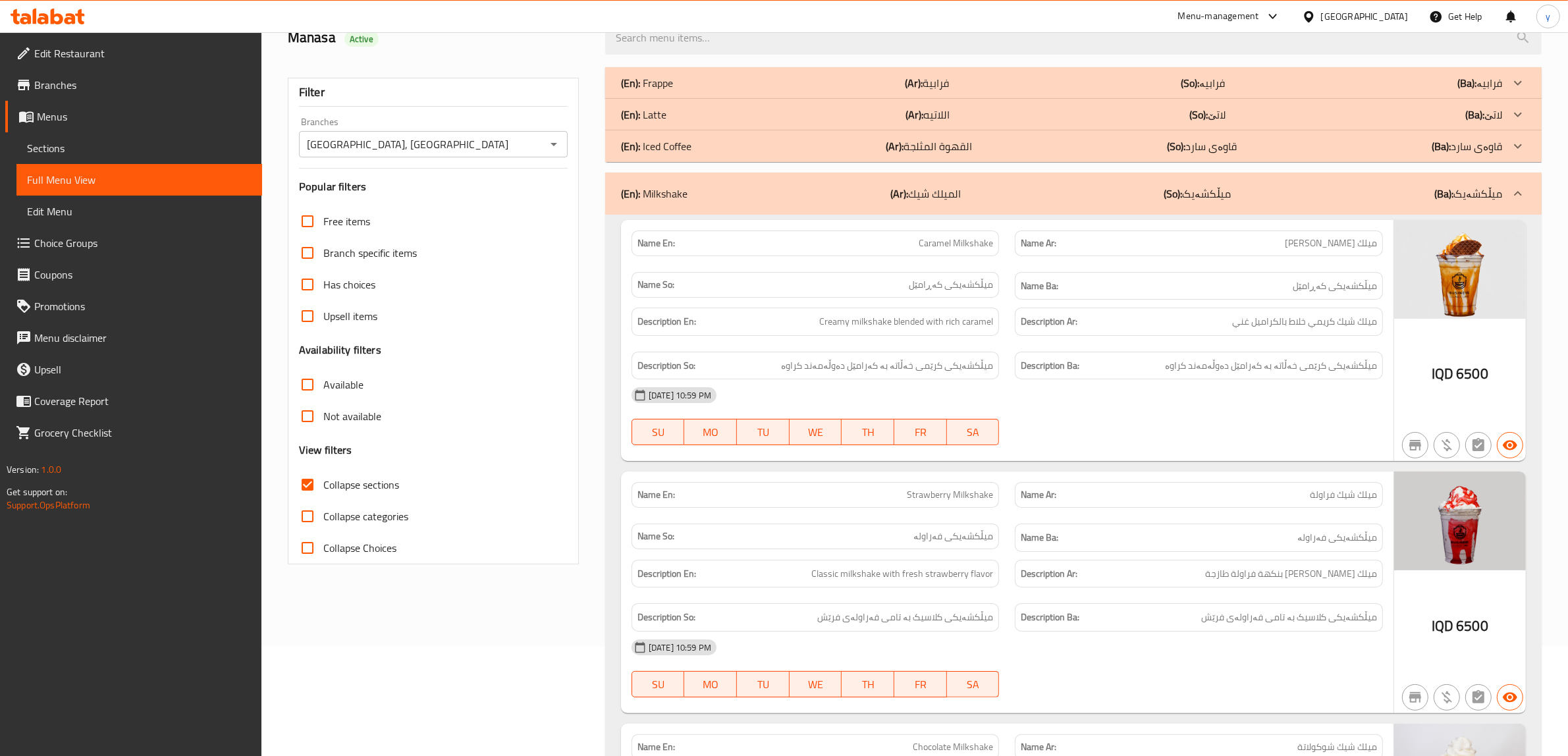
click at [1200, 181] on div "(En): Milkshake (Ar): الميلك شيك (So): میڵکشەیک (Ba): میڵکشەیک" at bounding box center [1073, 194] width 937 height 42
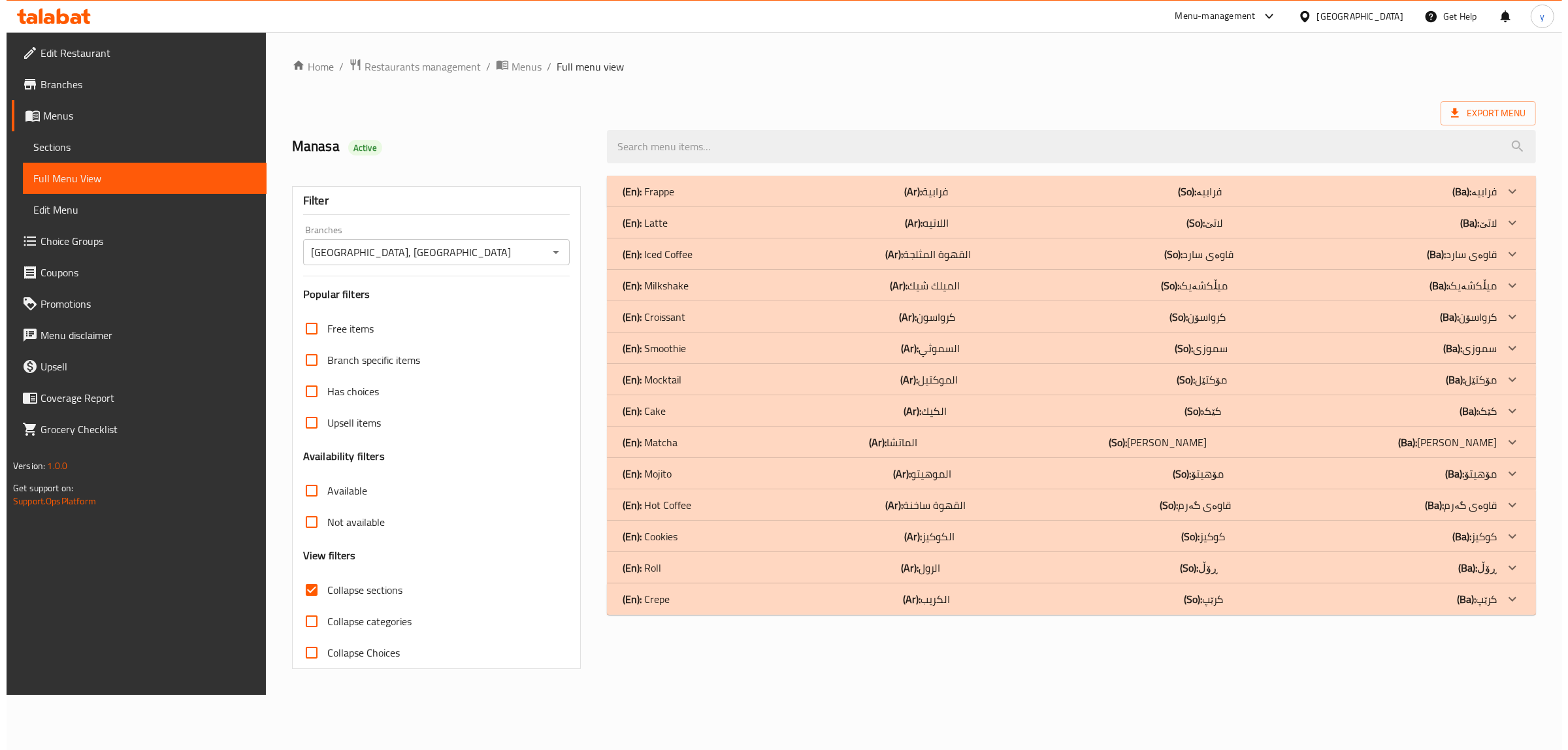
scroll to position [0, 0]
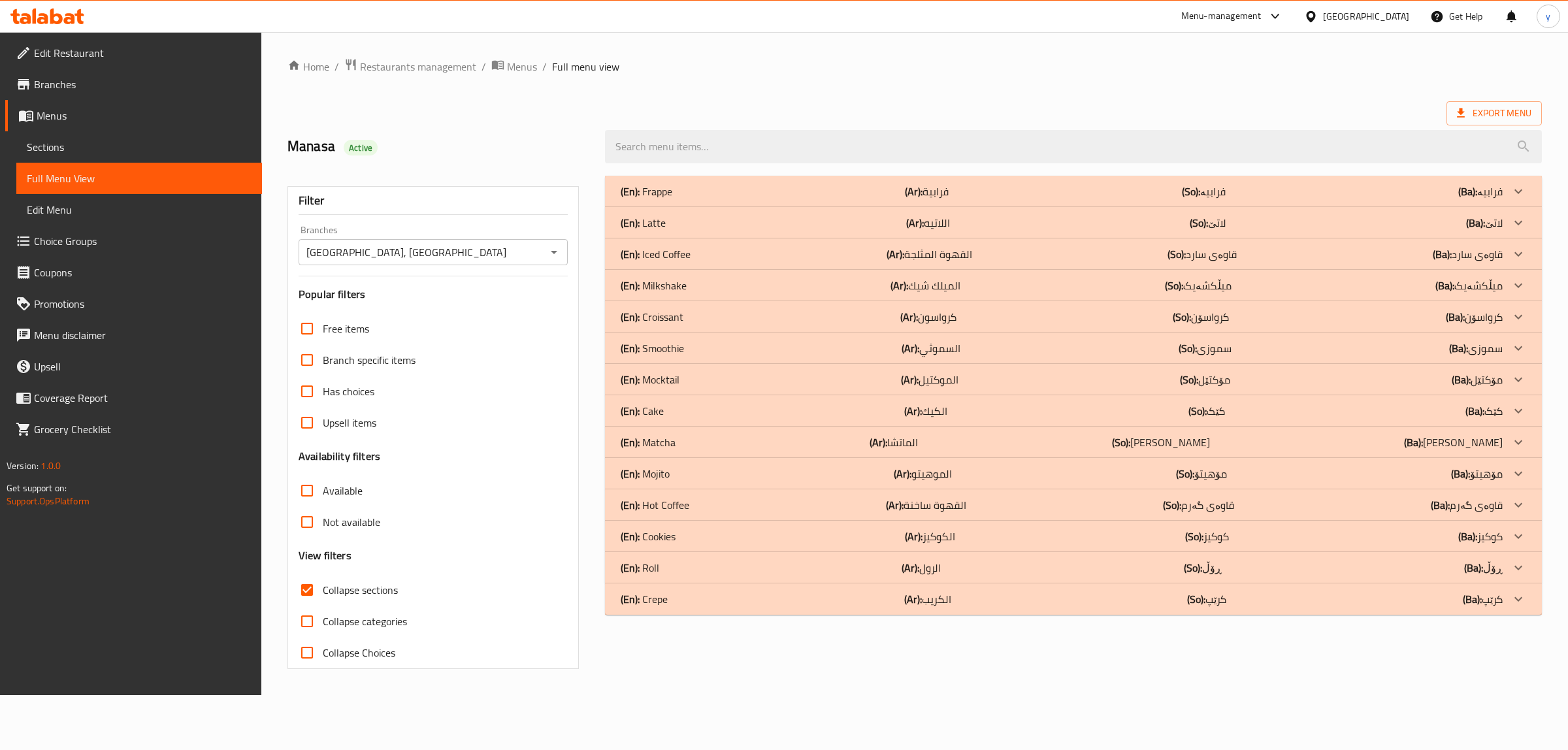
click at [673, 199] on p "(En): Hot Coffee" at bounding box center [647, 191] width 52 height 15
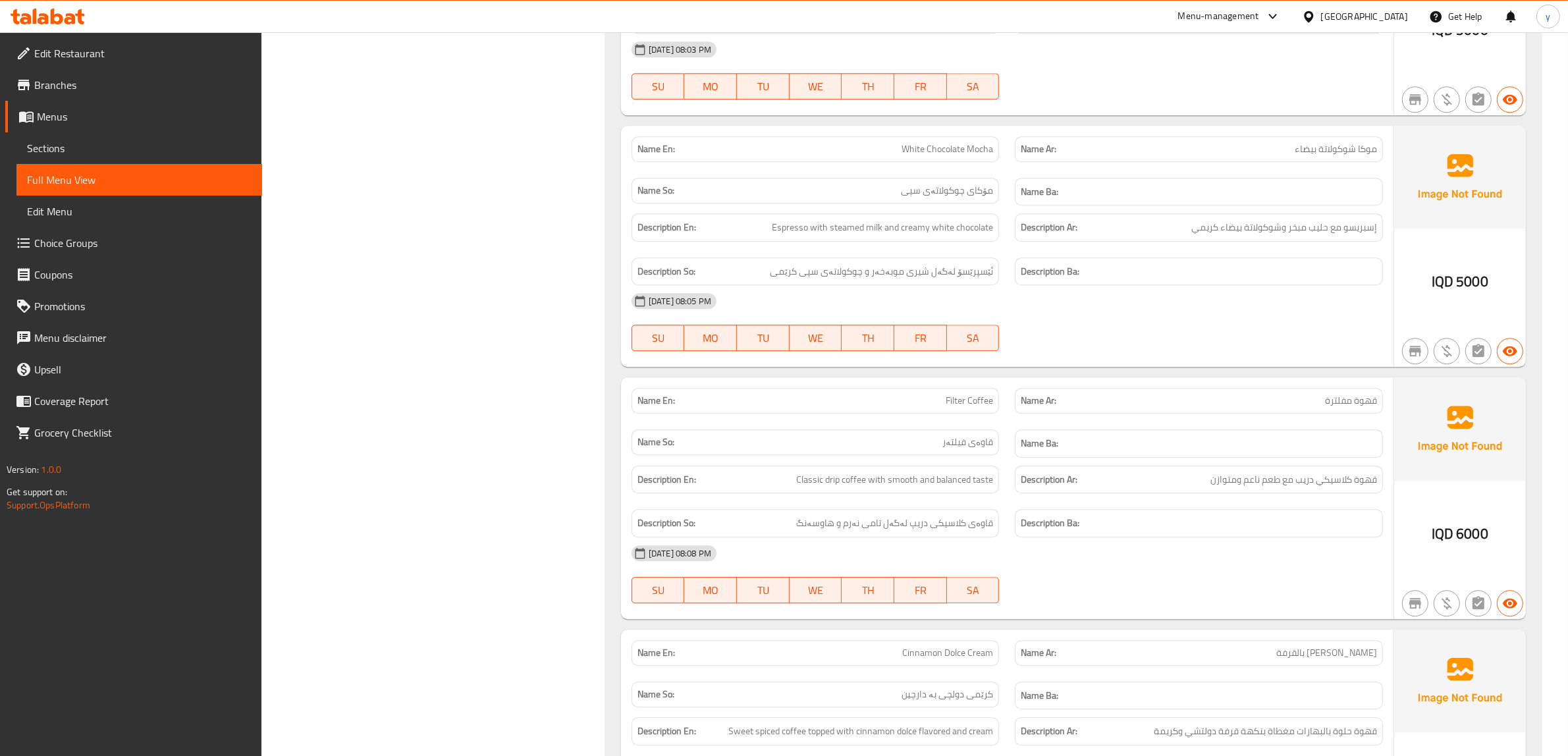
scroll to position [4253, 0]
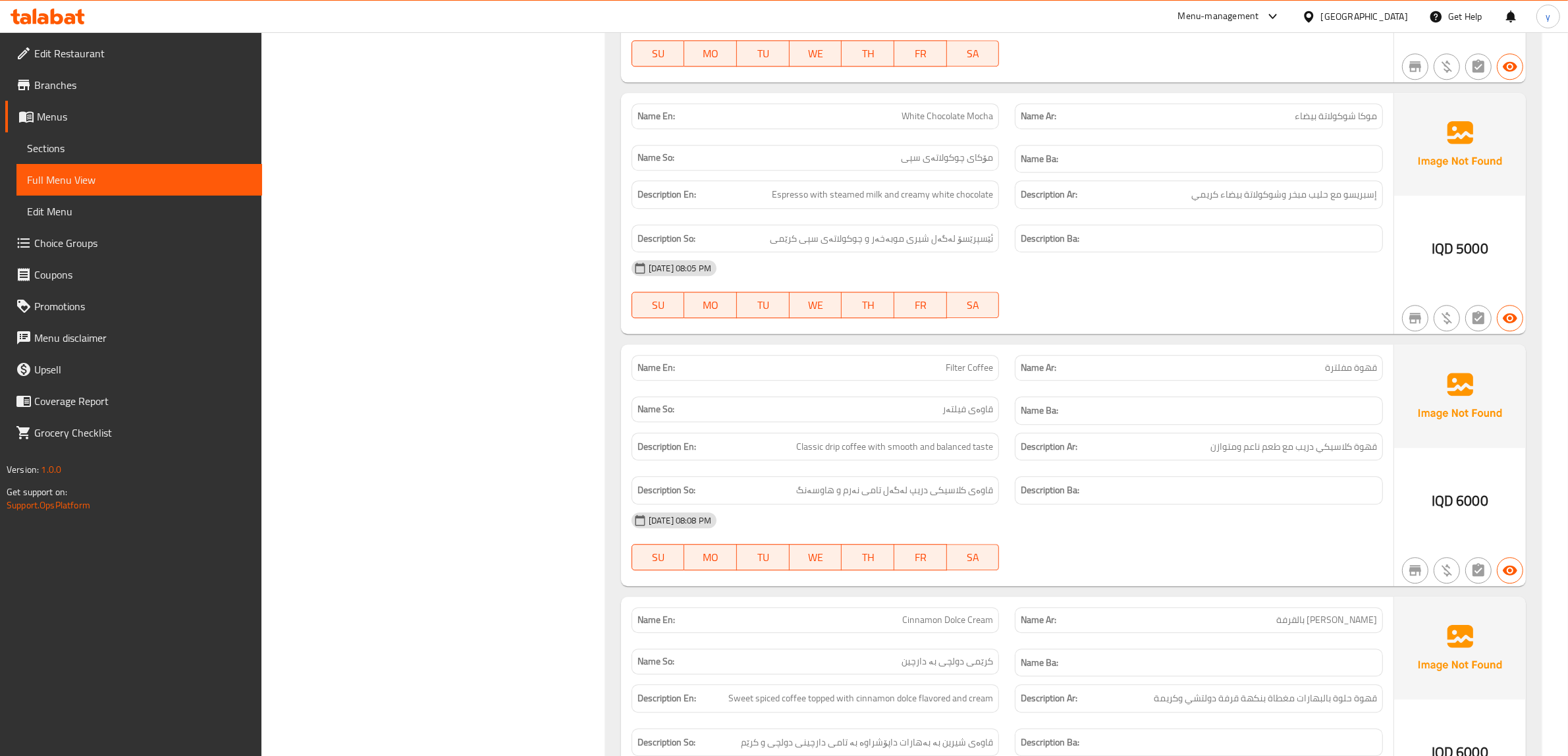
click at [1331, 374] on span "قهوة مفلترة" at bounding box center [1351, 367] width 52 height 14
copy span "مفلترة"
click at [140, 155] on span "Sections" at bounding box center [139, 147] width 225 height 15
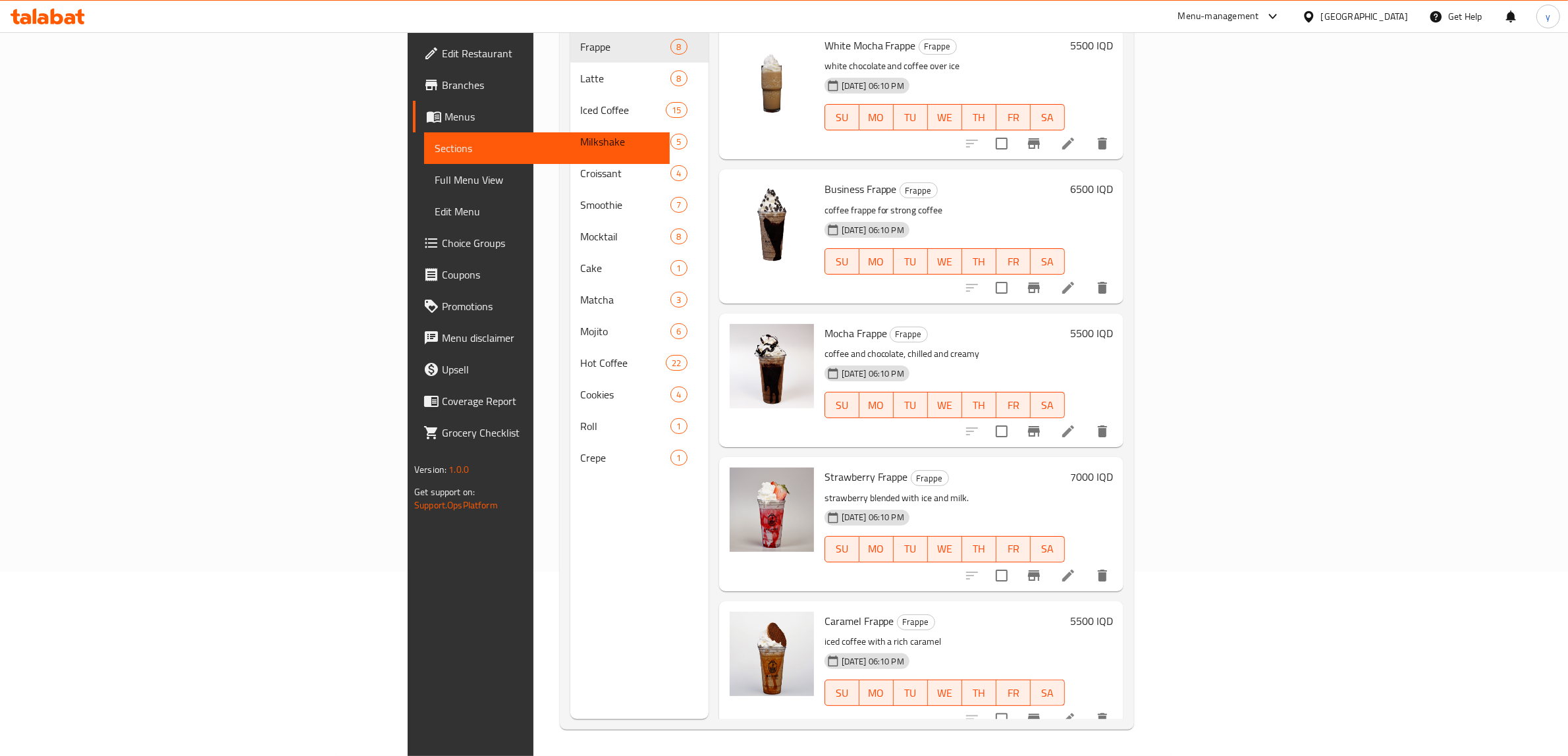
scroll to position [185, 0]
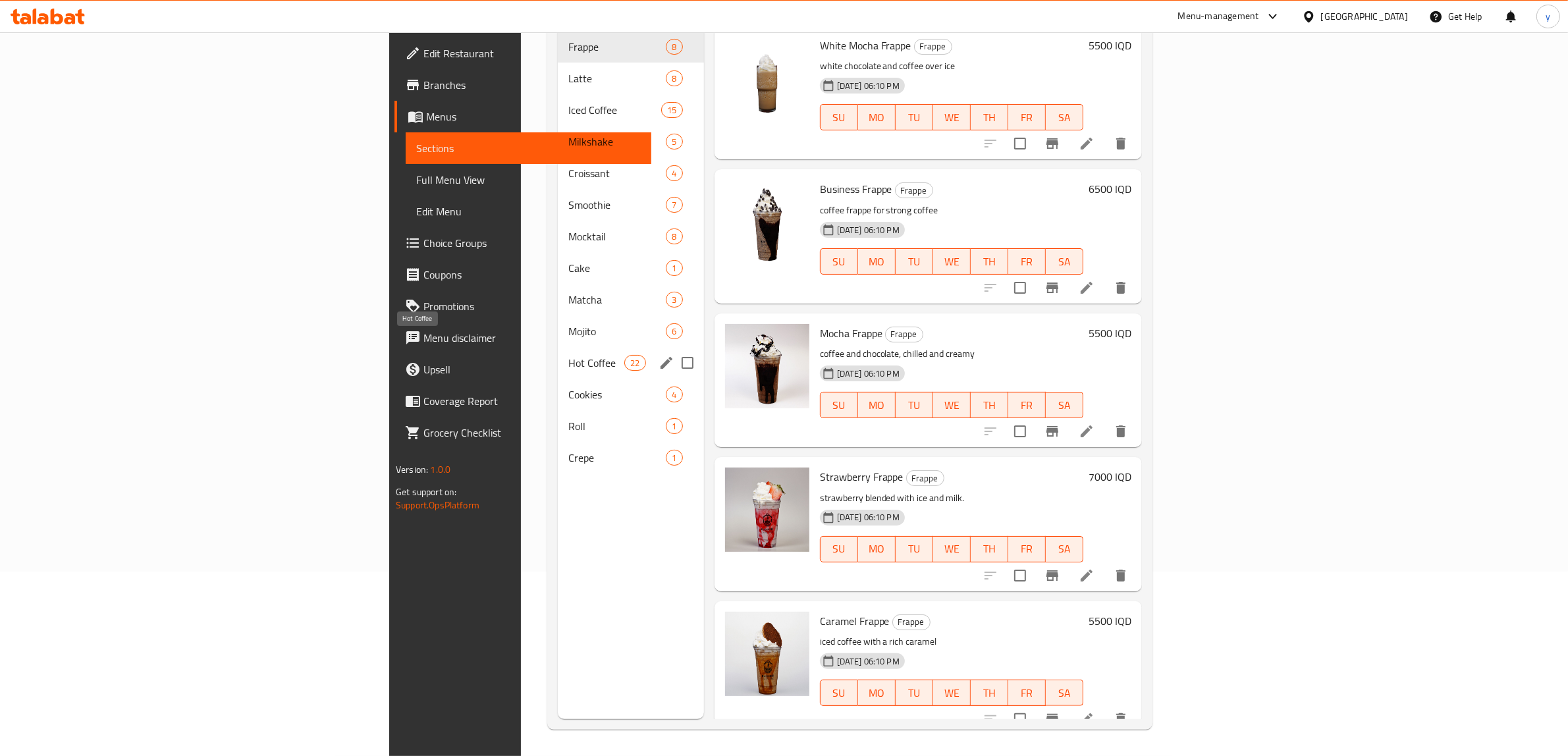
click at [568, 355] on span "Hot Coffee" at bounding box center [596, 362] width 56 height 15
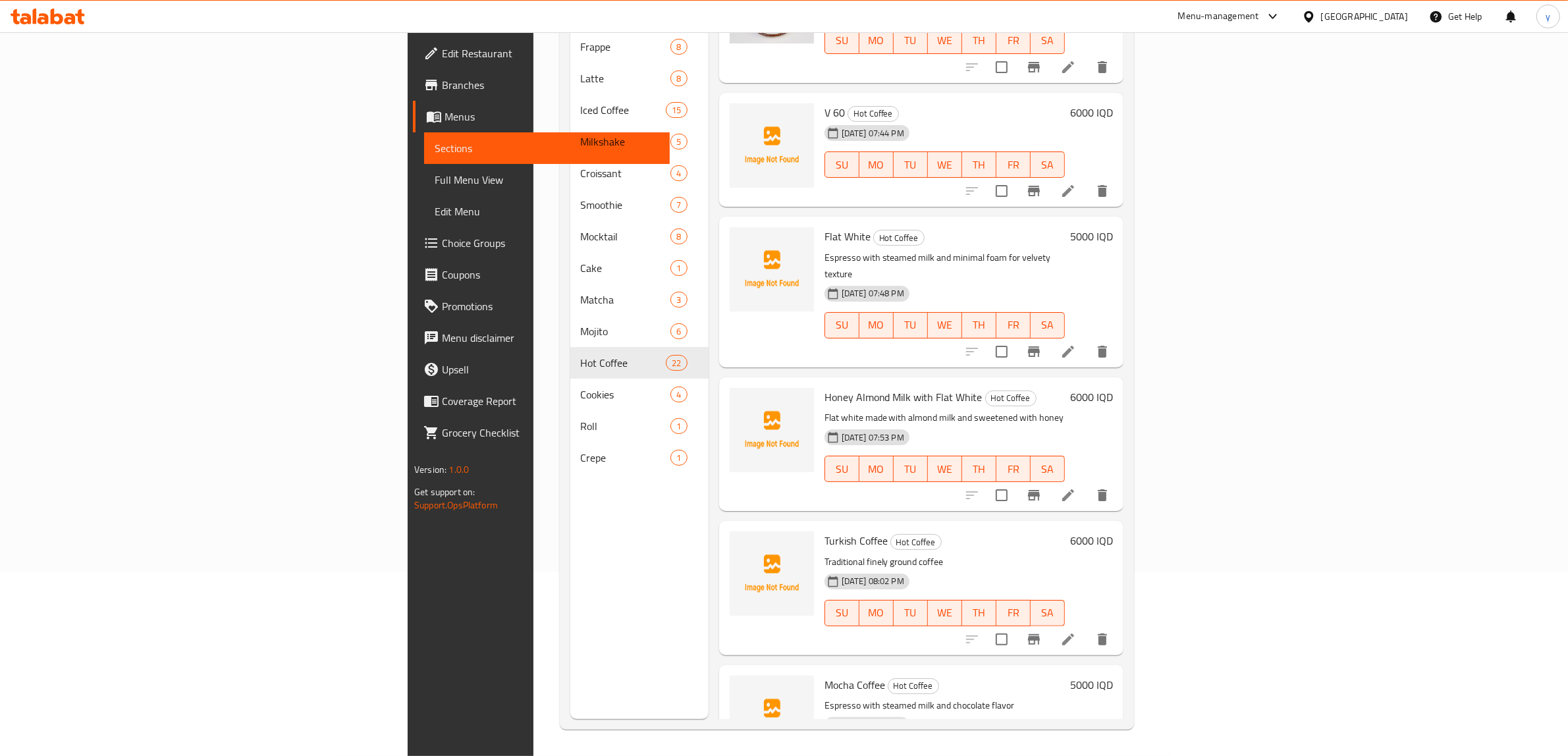
scroll to position [1783, 0]
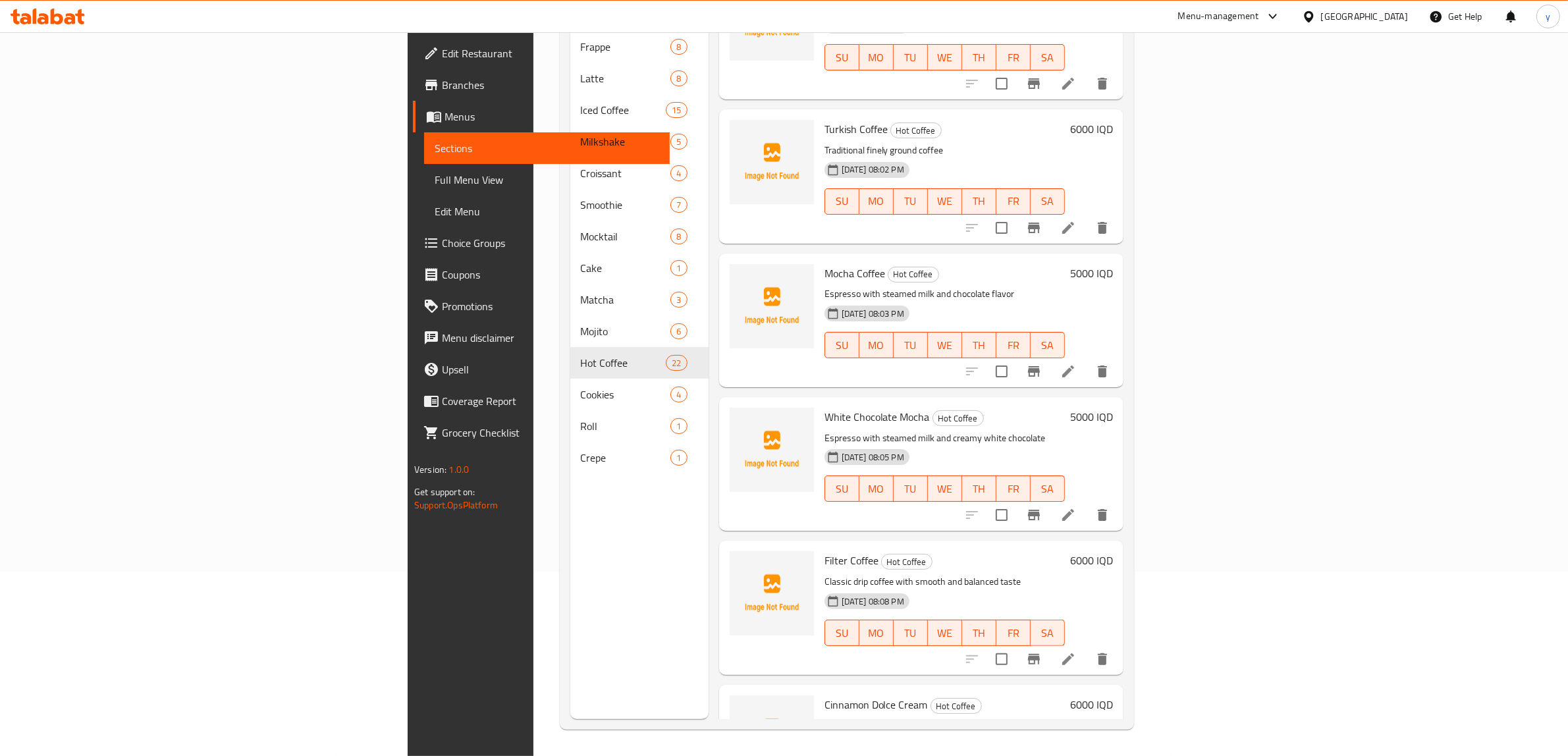
click at [1074, 653] on icon at bounding box center [1068, 659] width 12 height 12
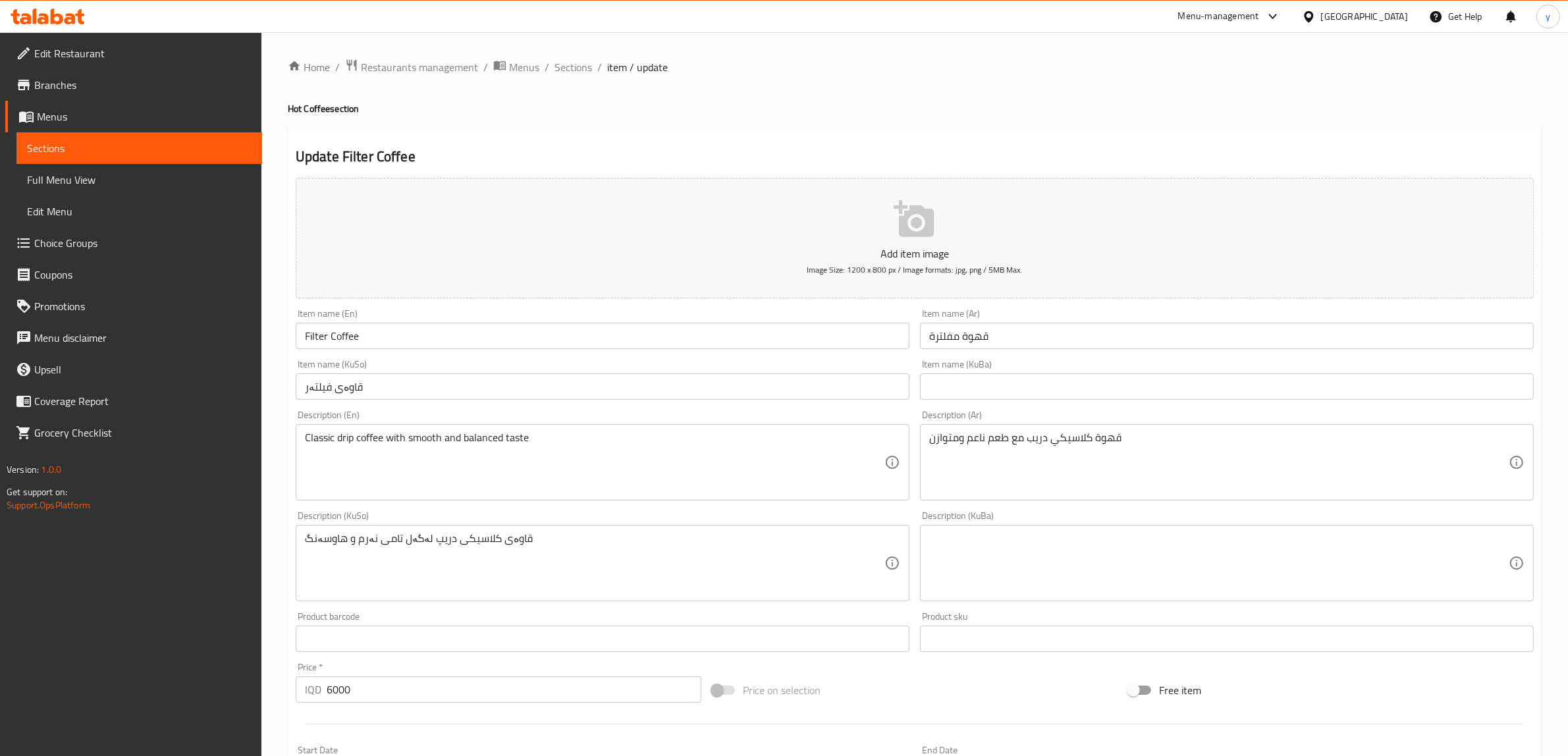
click at [288, 393] on div "Update Filter Coffee Add item image Image Size: 1200 x 800 px / Image formats: …" at bounding box center [915, 587] width 1254 height 918
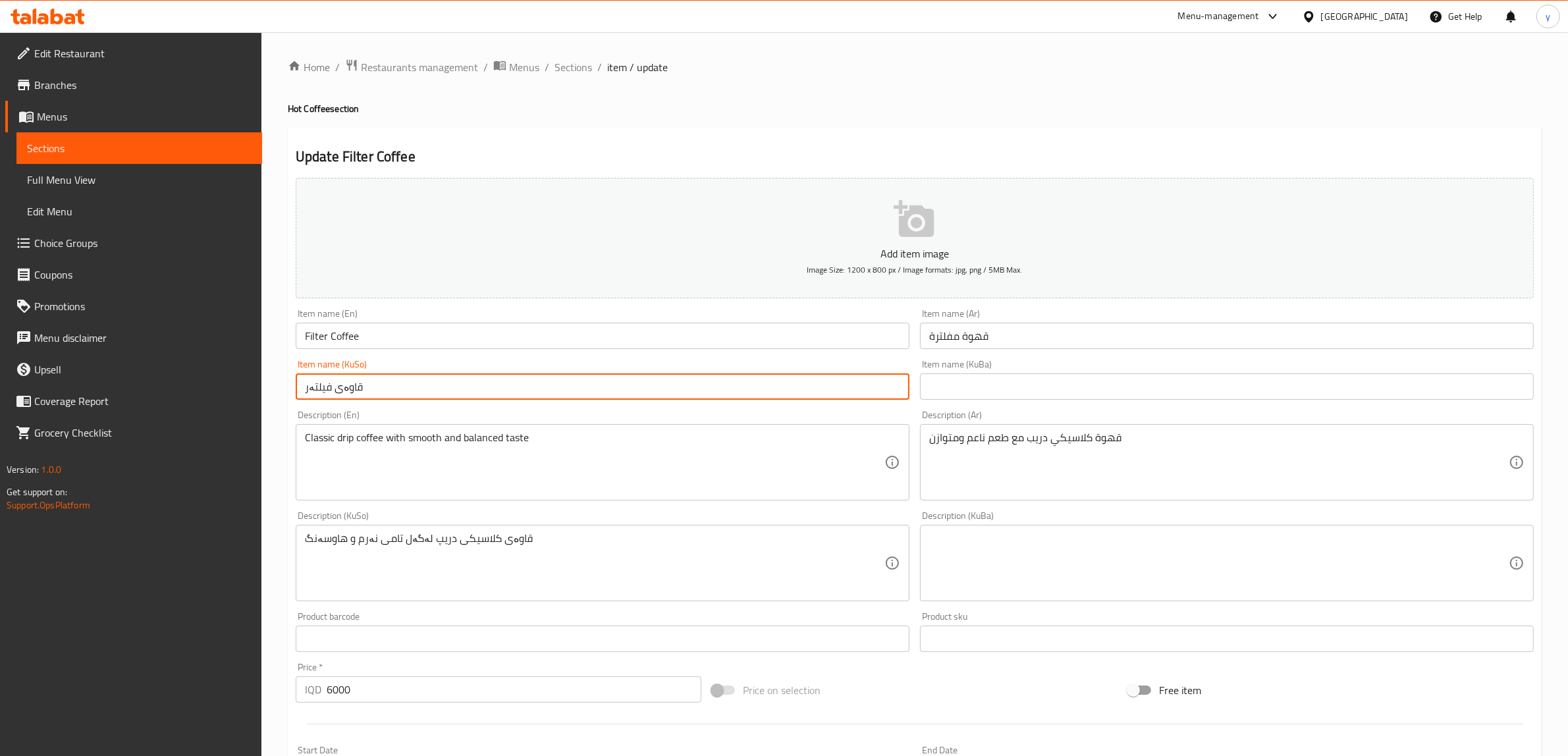
click at [321, 387] on input "قاوەی فیلتەر" at bounding box center [602, 387] width 614 height 26
paste input "لتەرکراو"
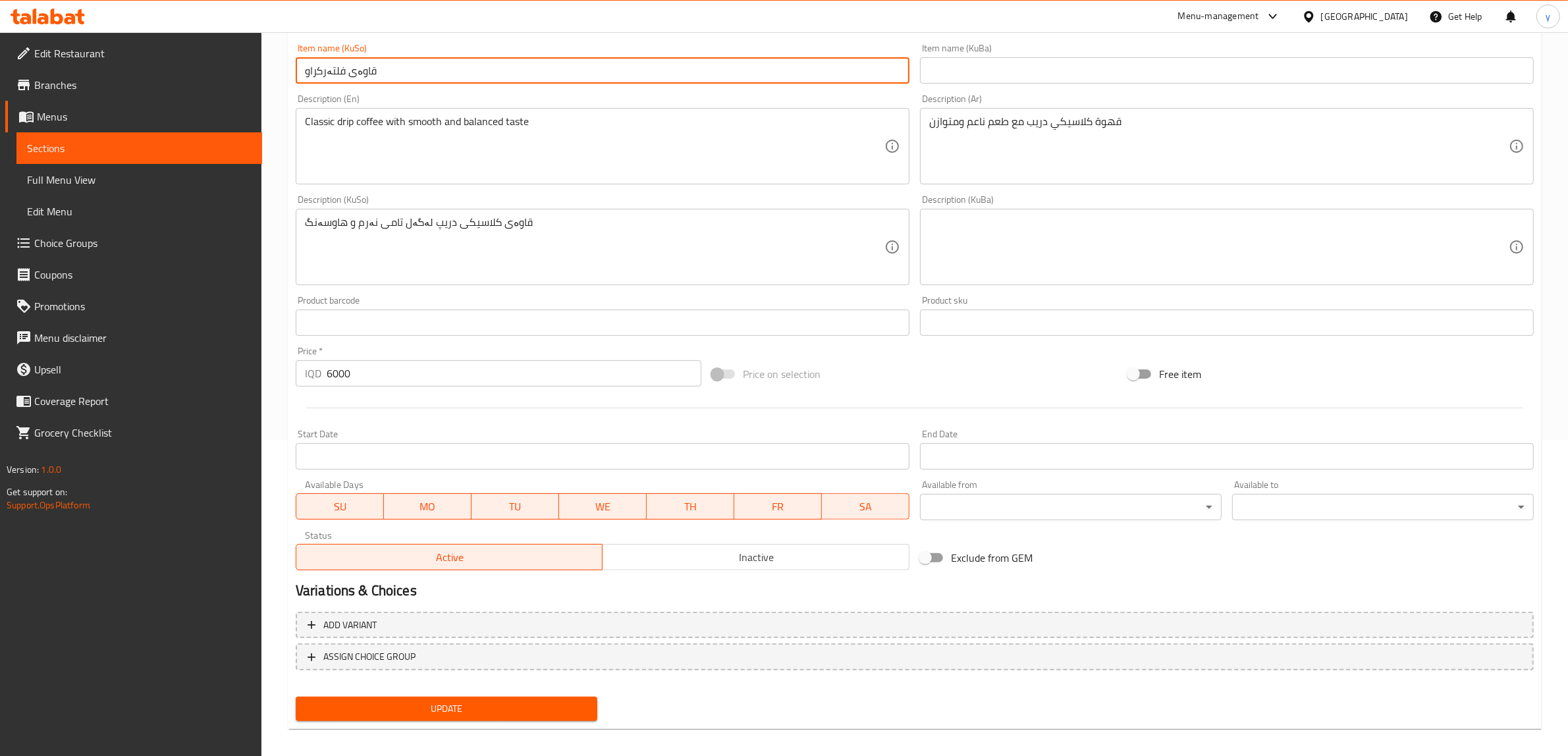
scroll to position [323, 0]
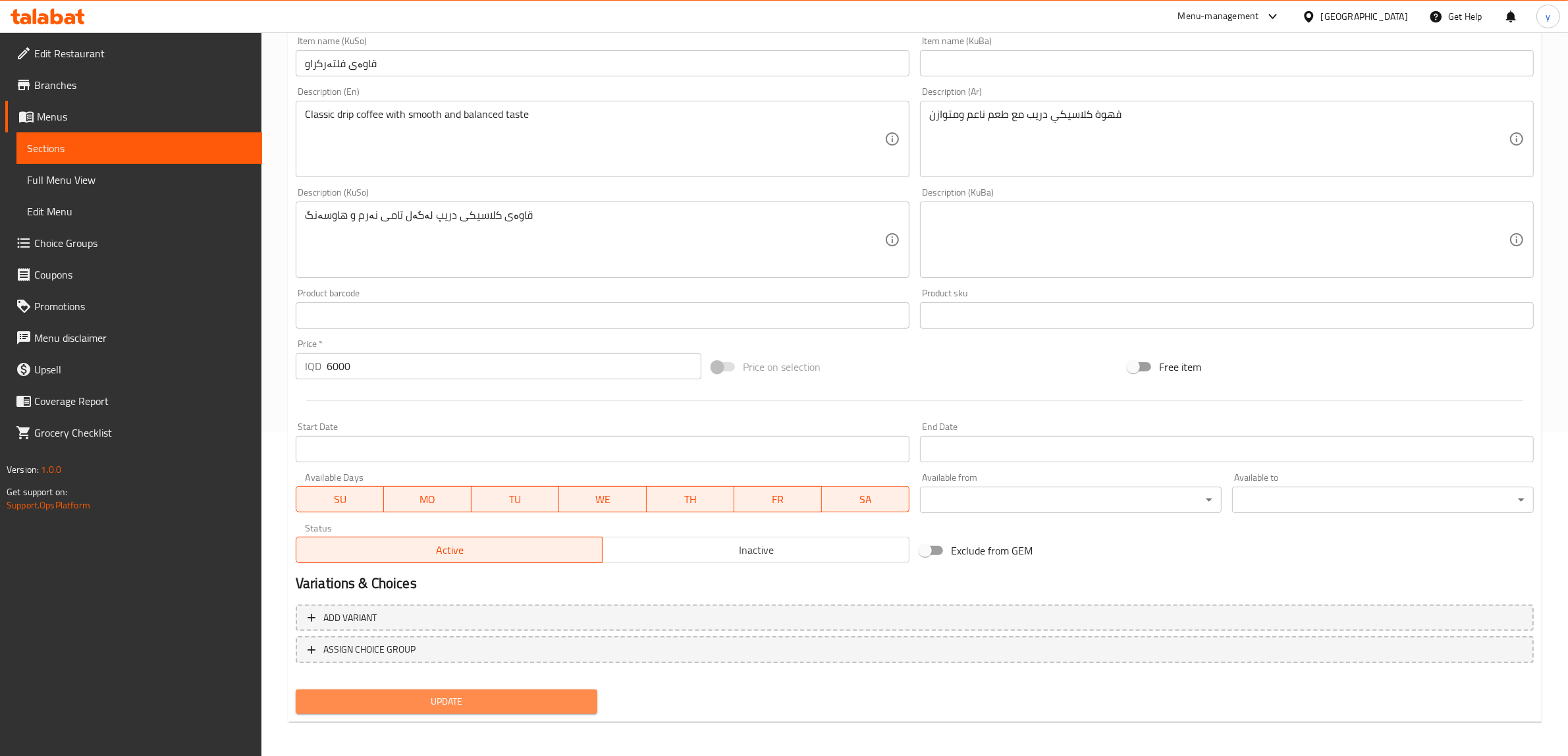
click at [465, 698] on span "Update" at bounding box center [446, 701] width 281 height 16
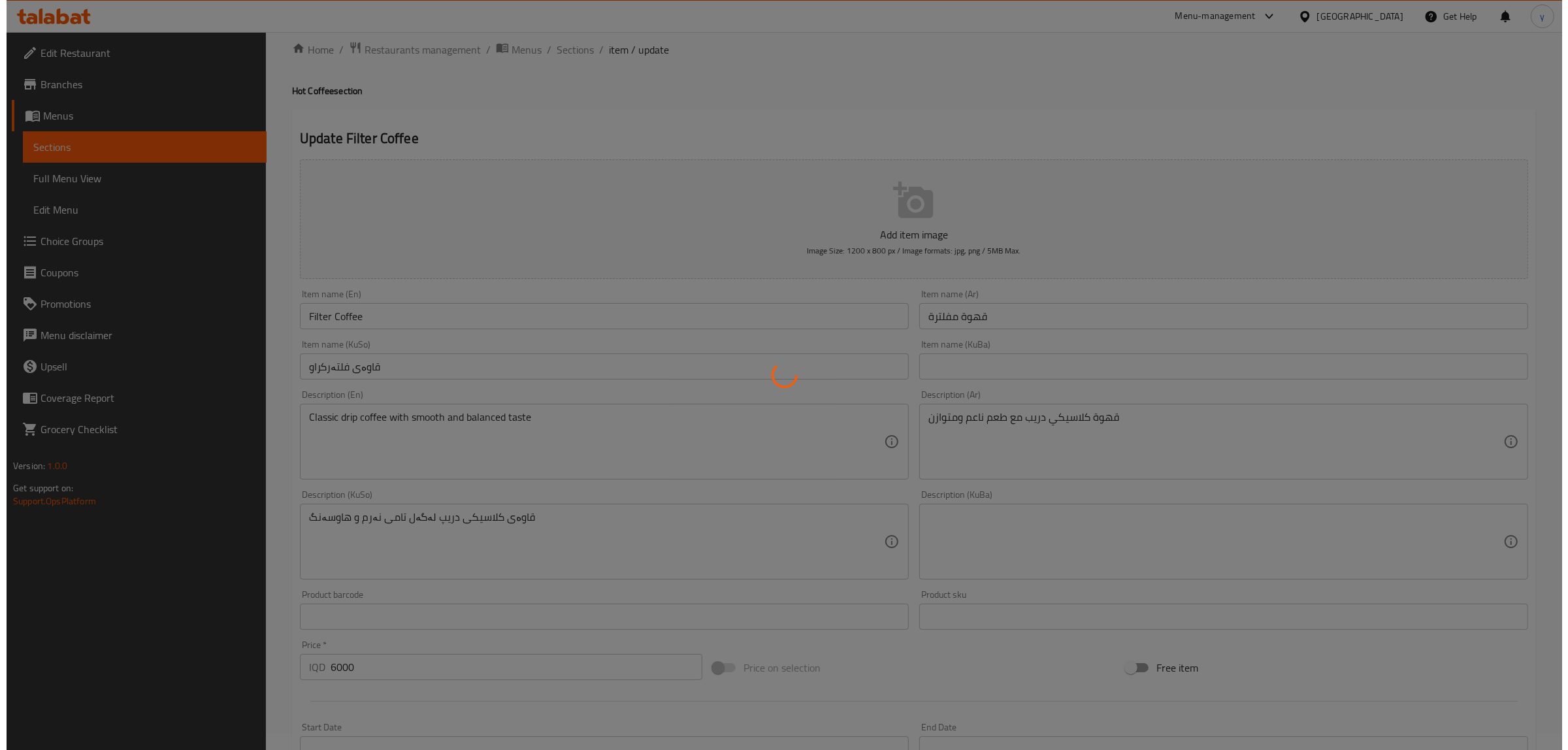
scroll to position [0, 0]
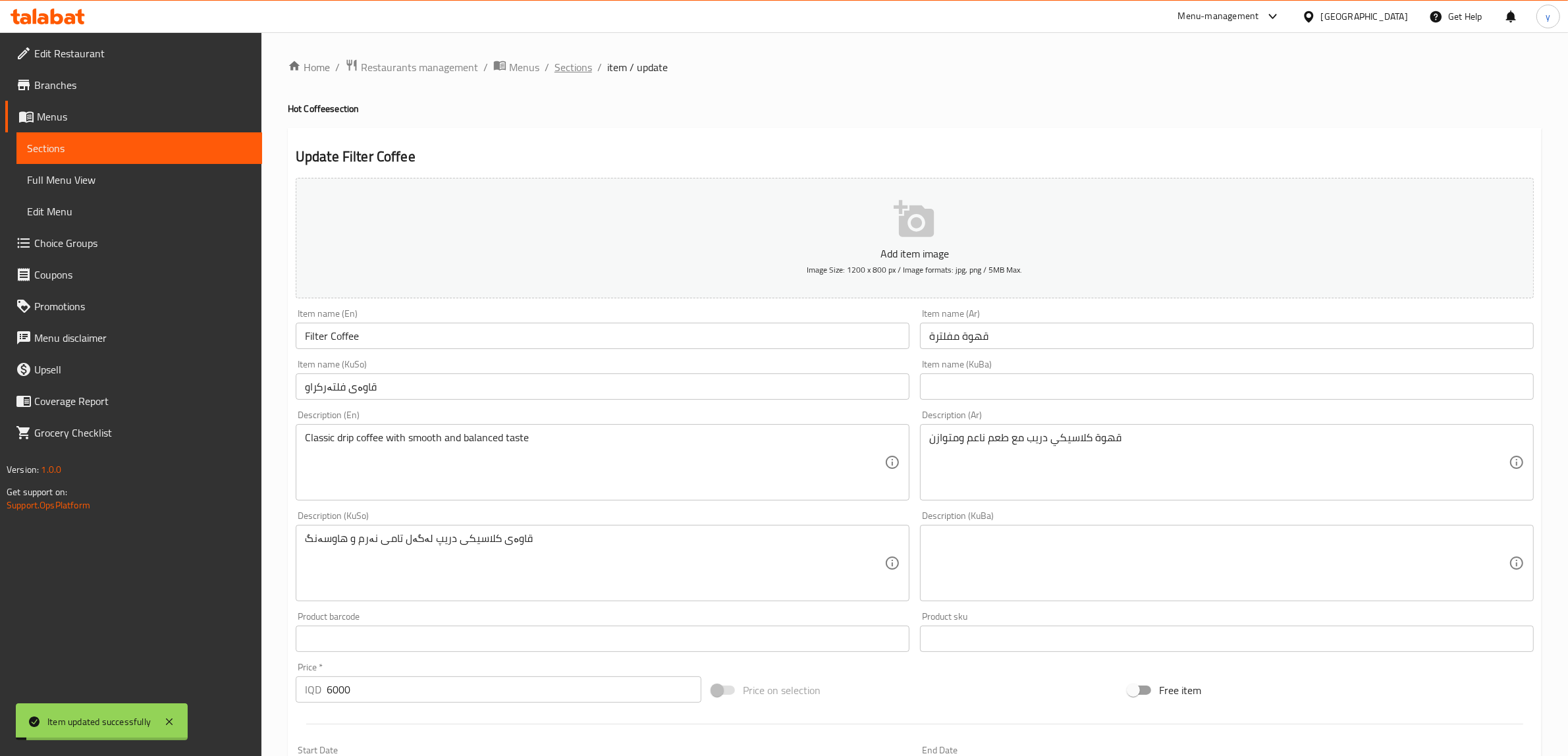
click at [570, 59] on span "Sections" at bounding box center [573, 67] width 37 height 15
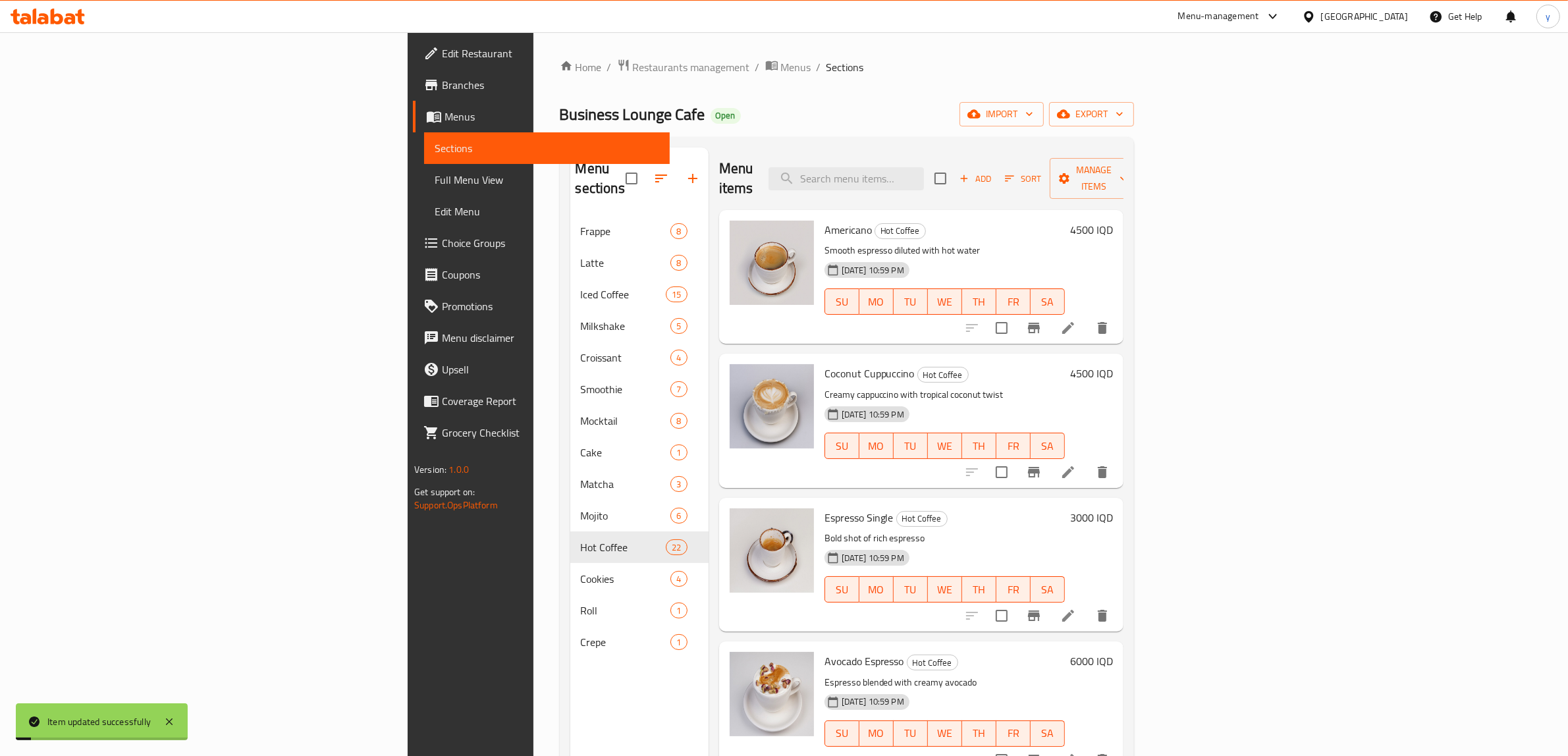
click at [435, 173] on span "Full Menu View" at bounding box center [547, 179] width 225 height 15
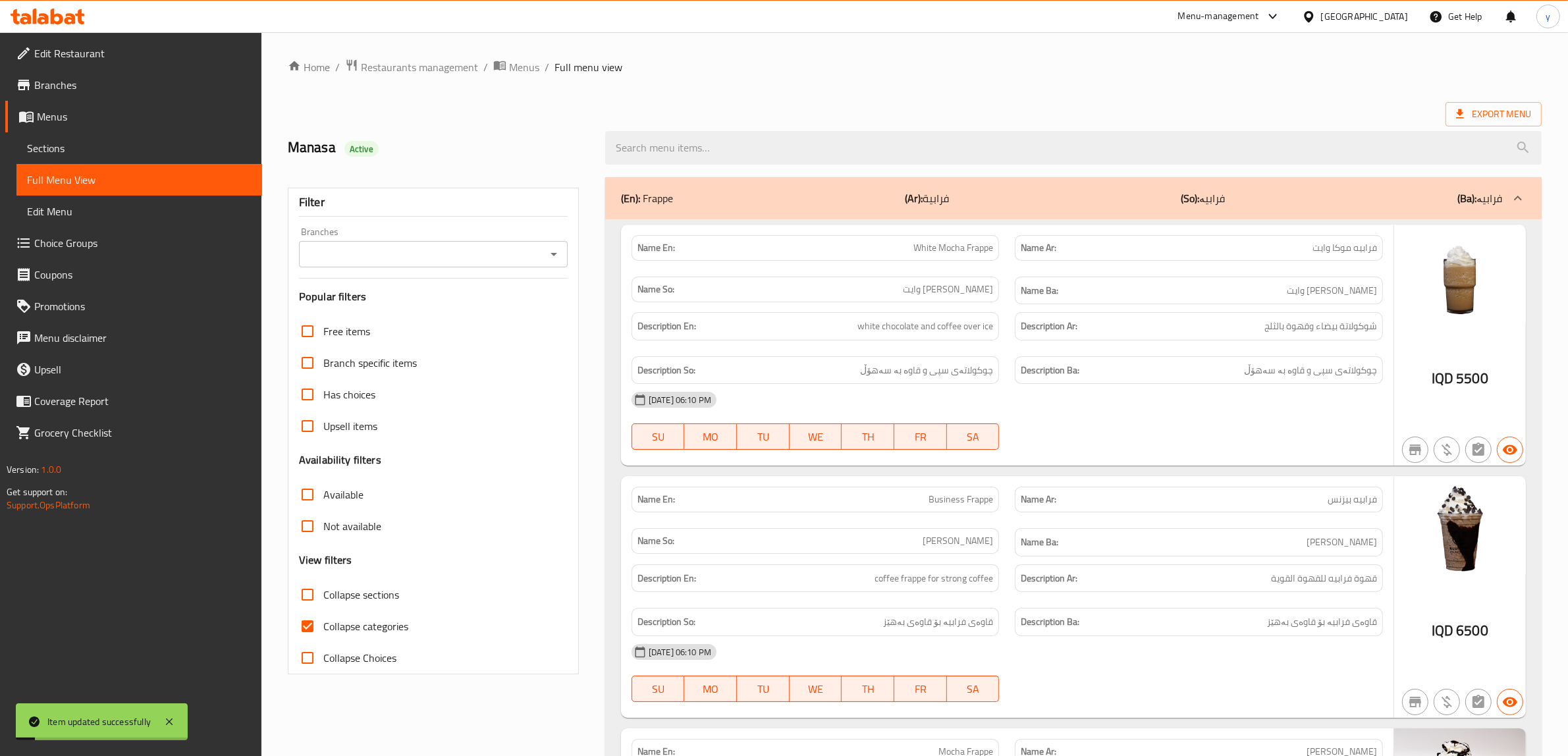
click at [548, 240] on div "Branches Branches" at bounding box center [433, 247] width 269 height 40
click at [557, 258] on icon "Open" at bounding box center [553, 254] width 15 height 15
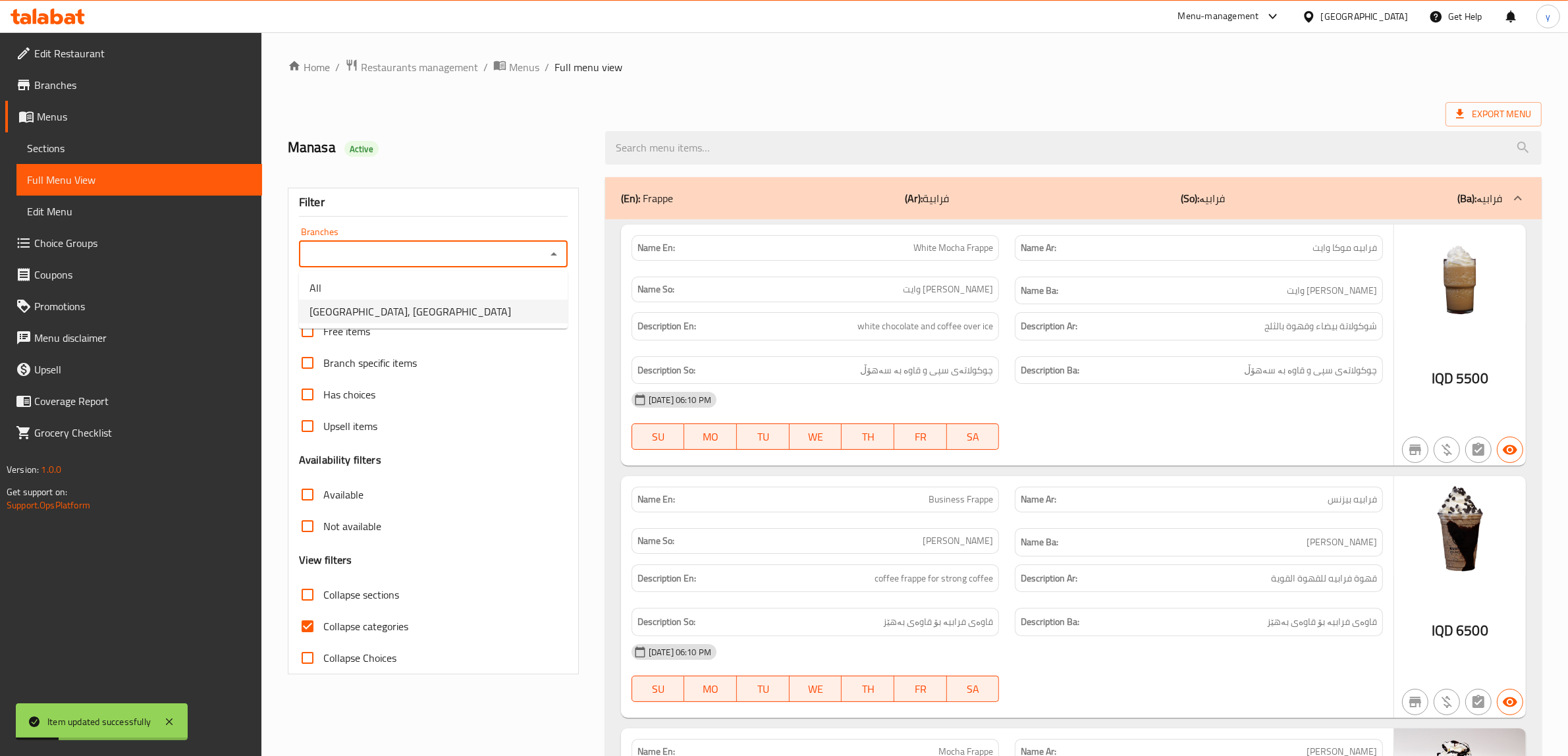
click at [492, 308] on li "[GEOGRAPHIC_DATA], [GEOGRAPHIC_DATA]" at bounding box center [433, 311] width 269 height 24
click at [304, 623] on input "Collapse categories" at bounding box center [307, 626] width 32 height 32
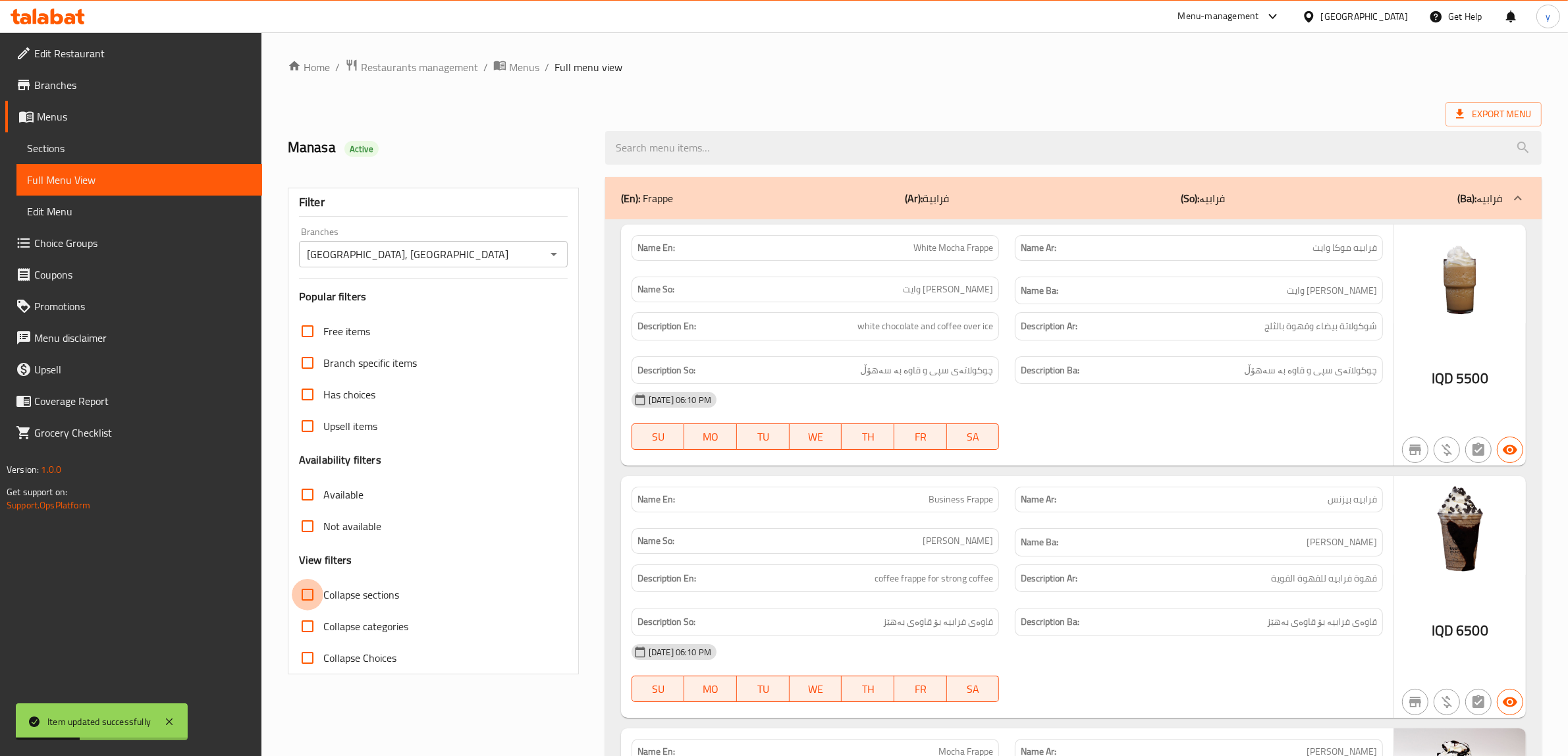
click at [304, 596] on input "Collapse sections" at bounding box center [307, 594] width 32 height 32
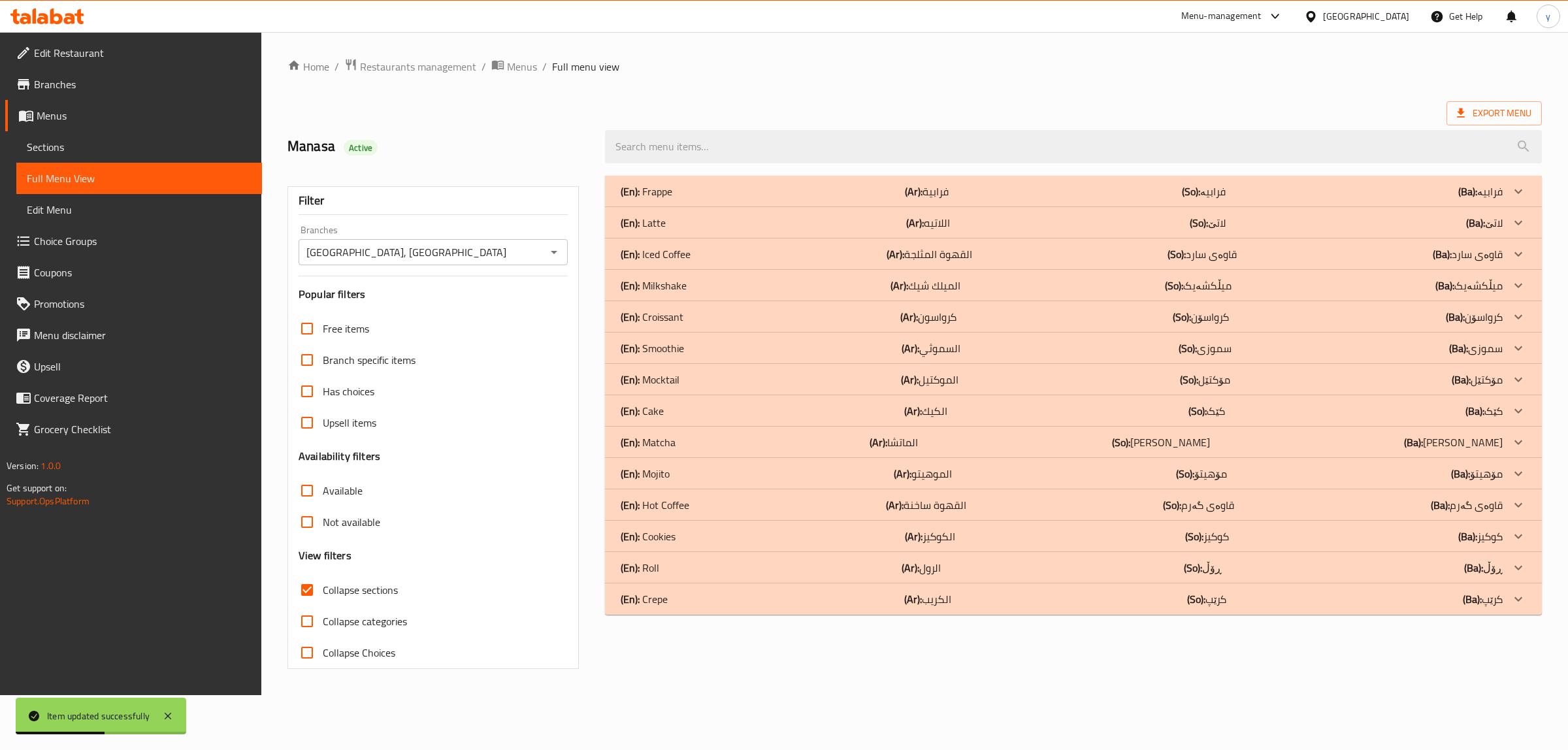
click at [748, 207] on div "(En): Hot Coffee (Ar): القهوة ساخنة (So): قاوەى گەرم (Ba): قاوەى گەرم" at bounding box center [1073, 191] width 937 height 31
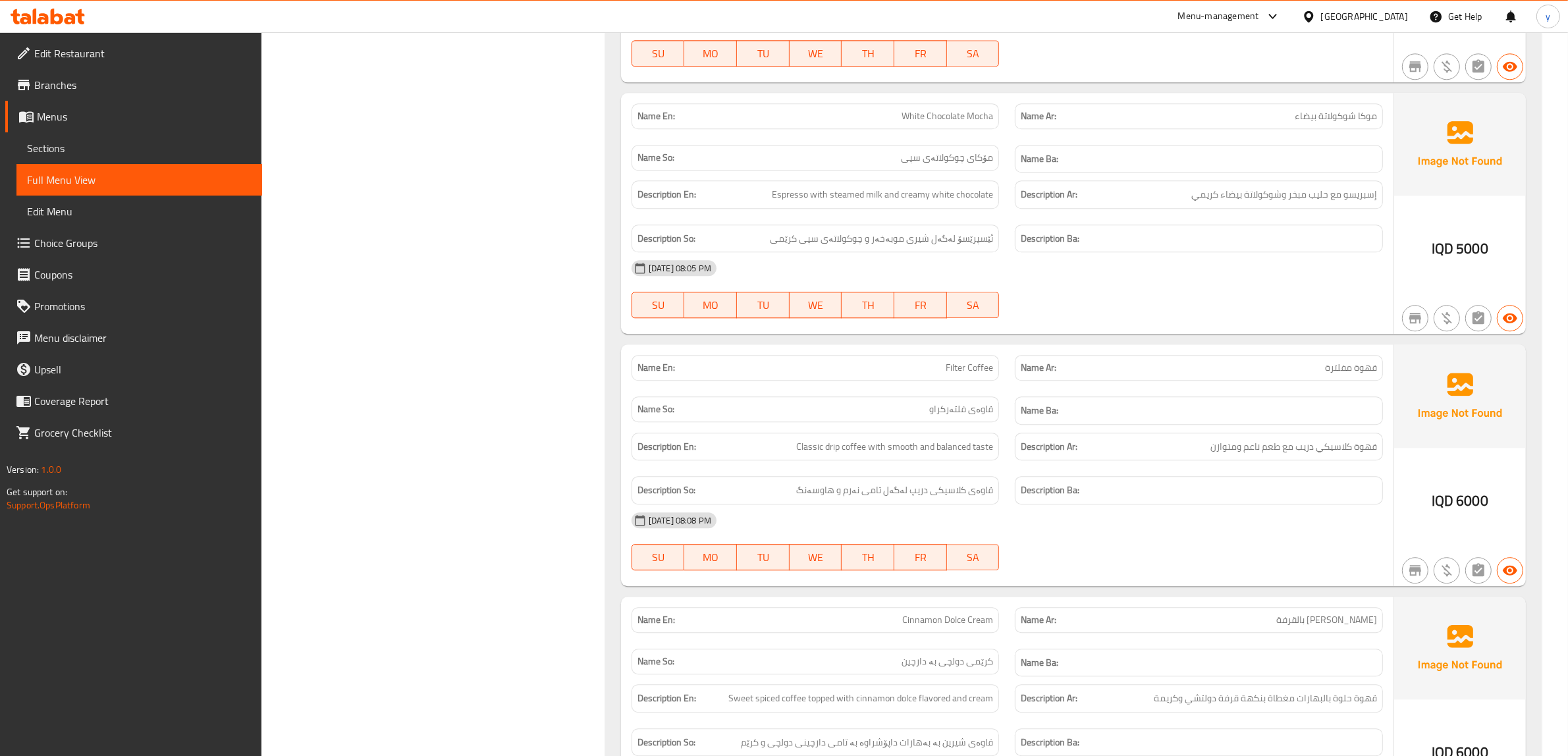
scroll to position [4665, 0]
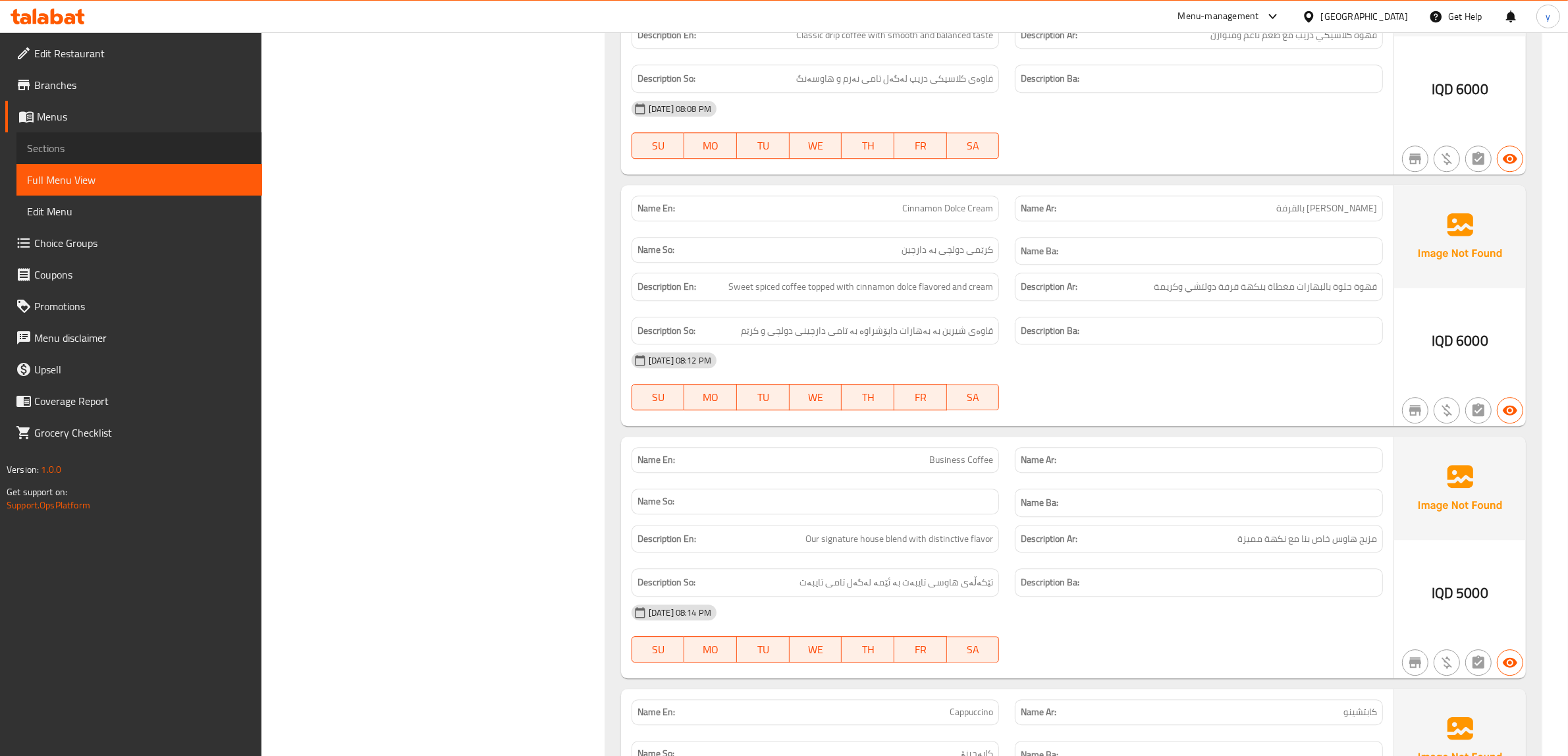
click at [135, 155] on span "Sections" at bounding box center [139, 147] width 225 height 15
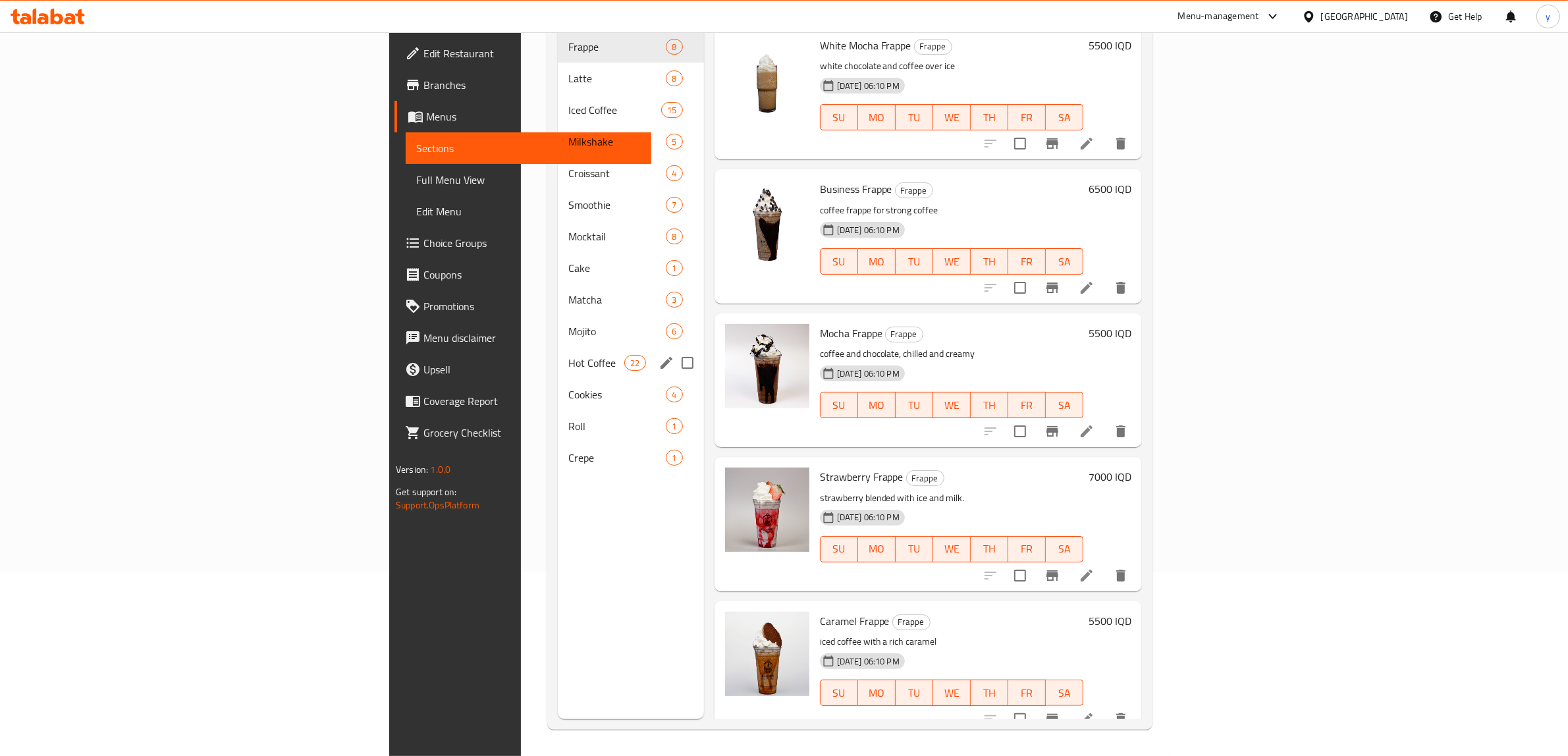
click at [557, 347] on div "Hot Coffee 22" at bounding box center [631, 362] width 146 height 32
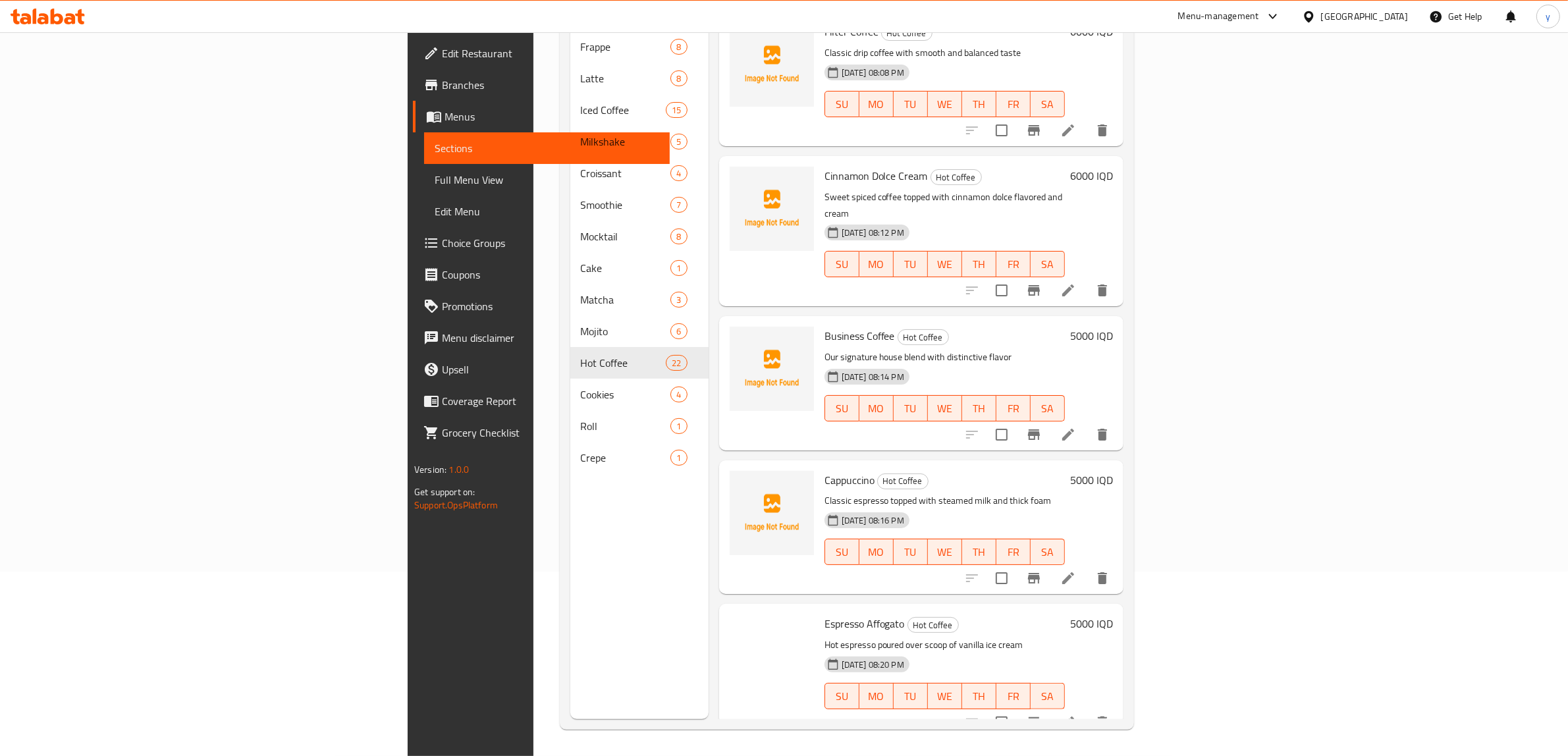
scroll to position [2332, 0]
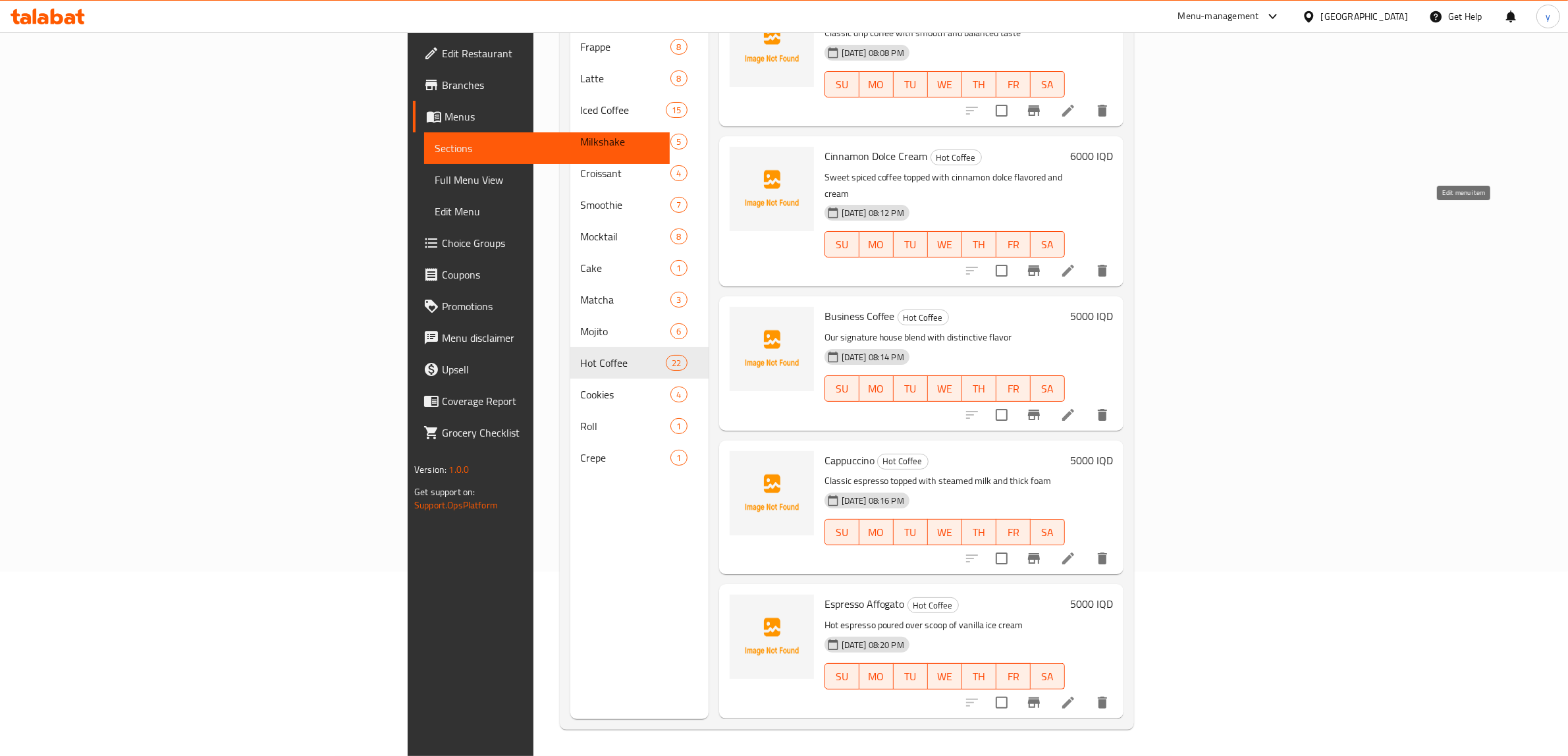
click at [1076, 263] on icon at bounding box center [1068, 270] width 15 height 15
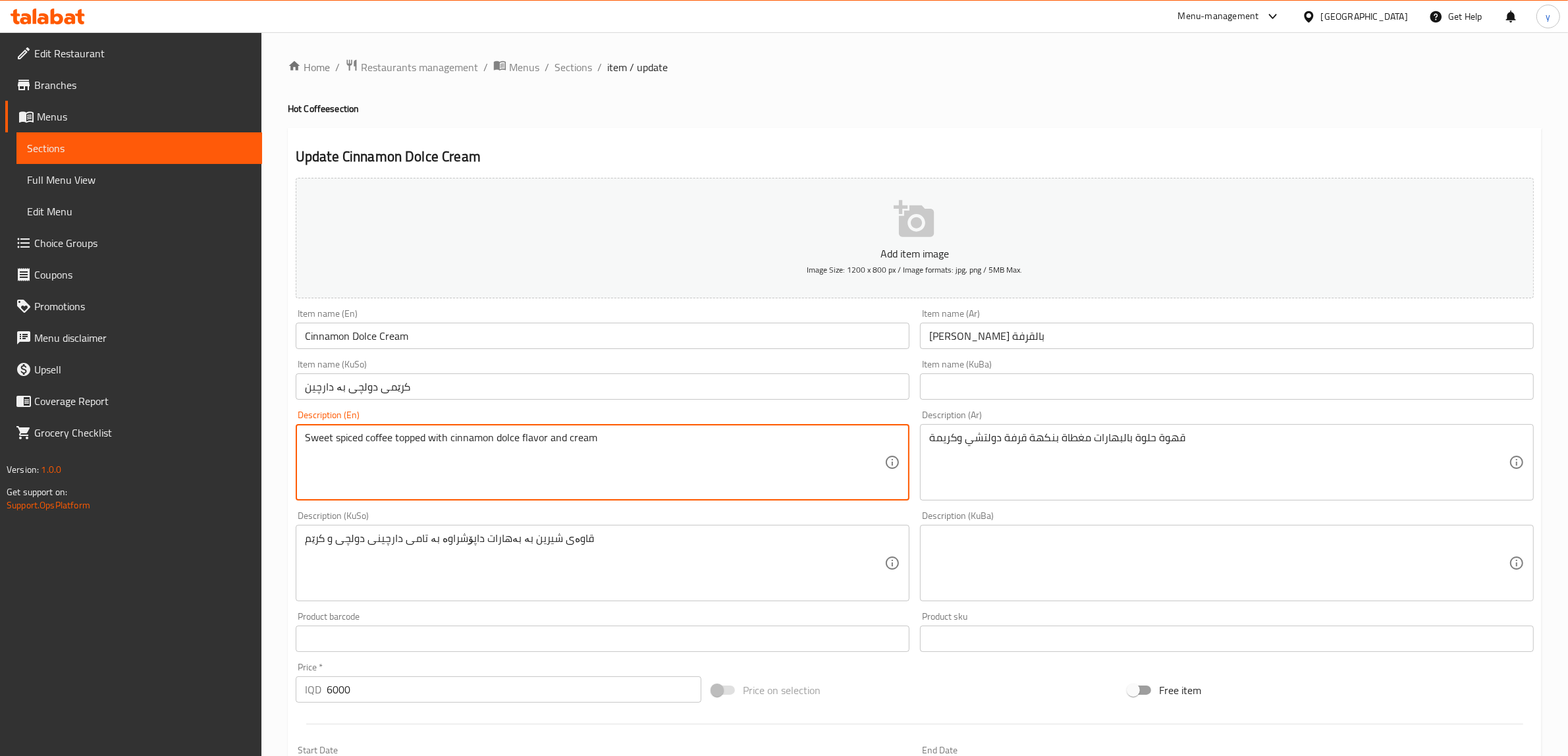
scroll to position [323, 0]
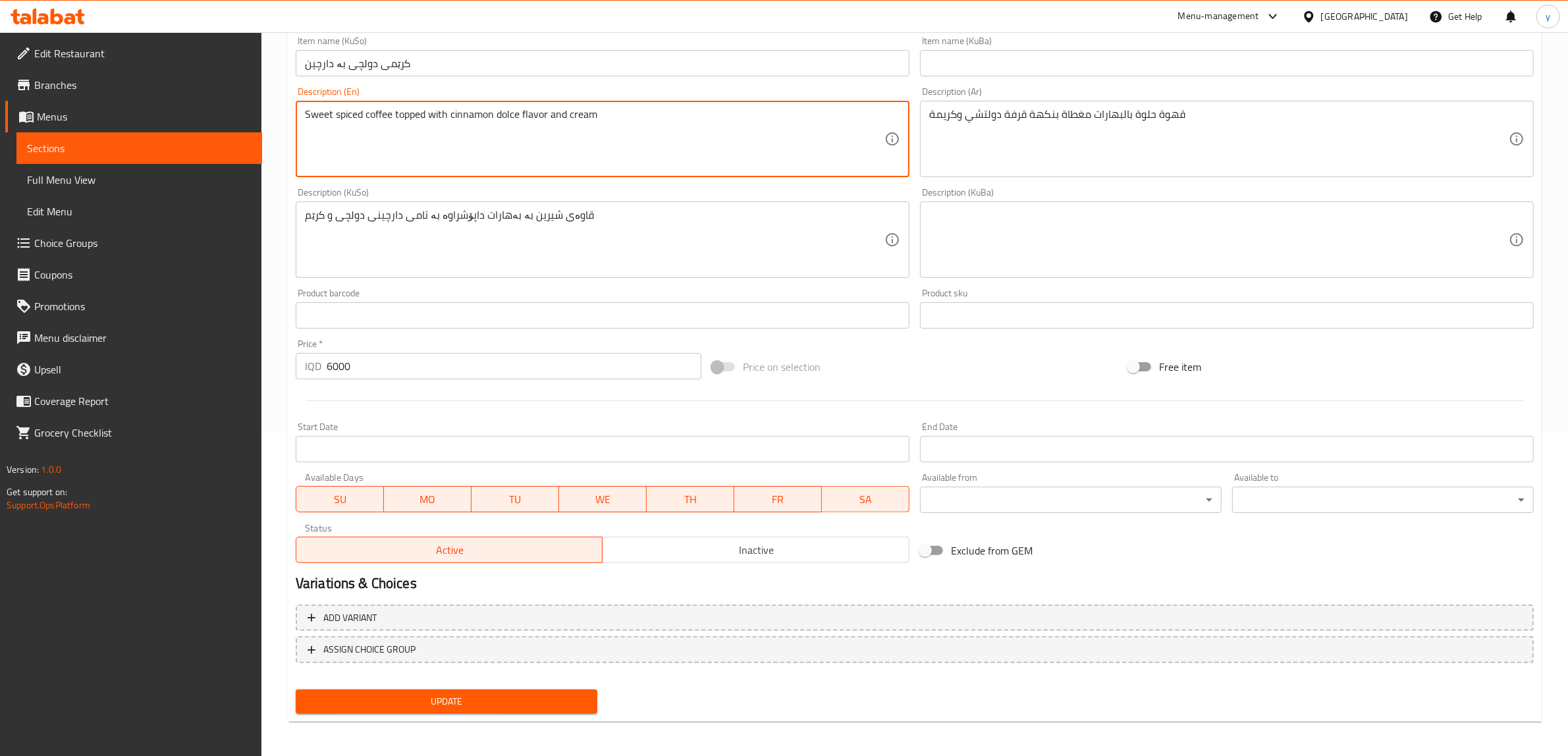
click at [452, 699] on span "Update" at bounding box center [446, 701] width 281 height 16
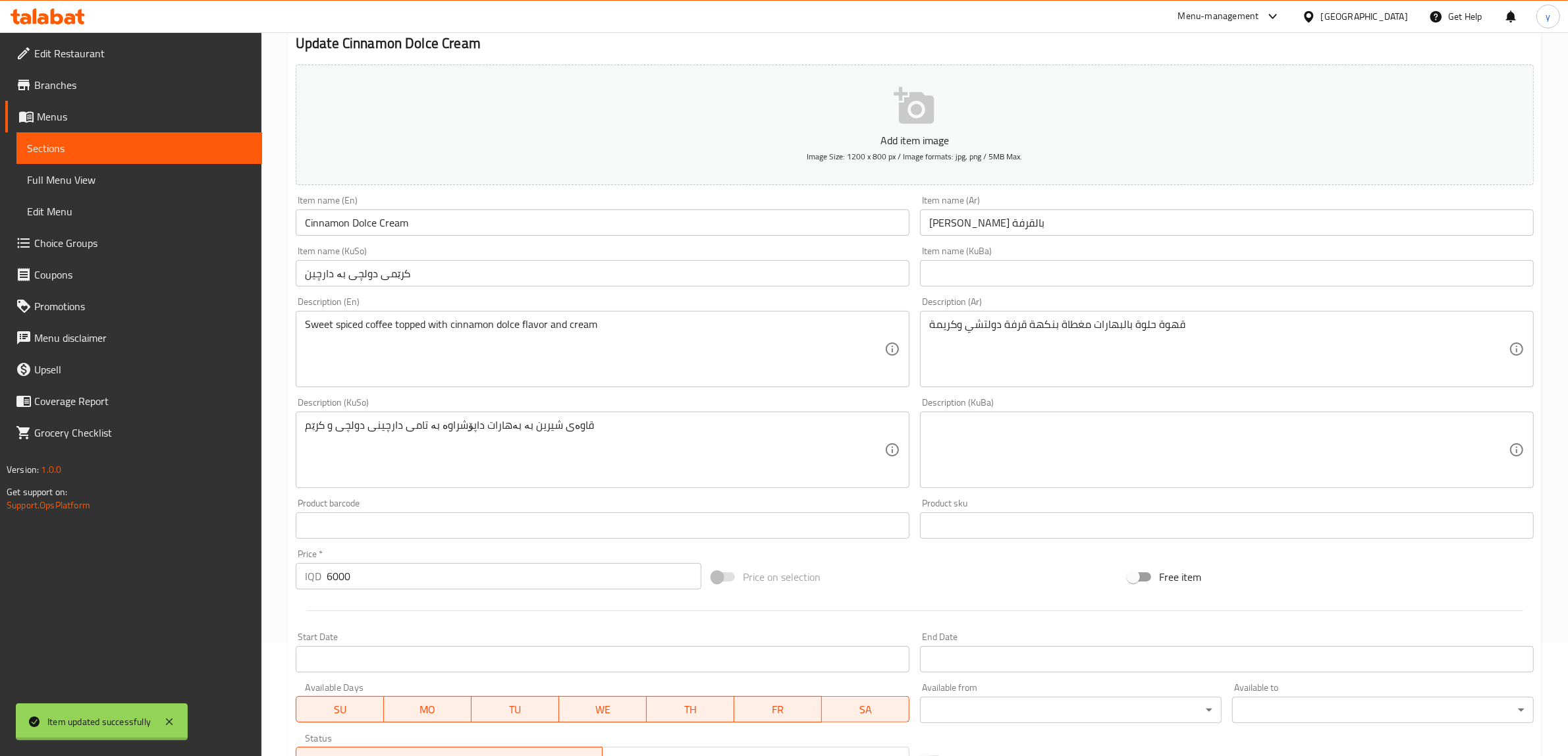
scroll to position [0, 0]
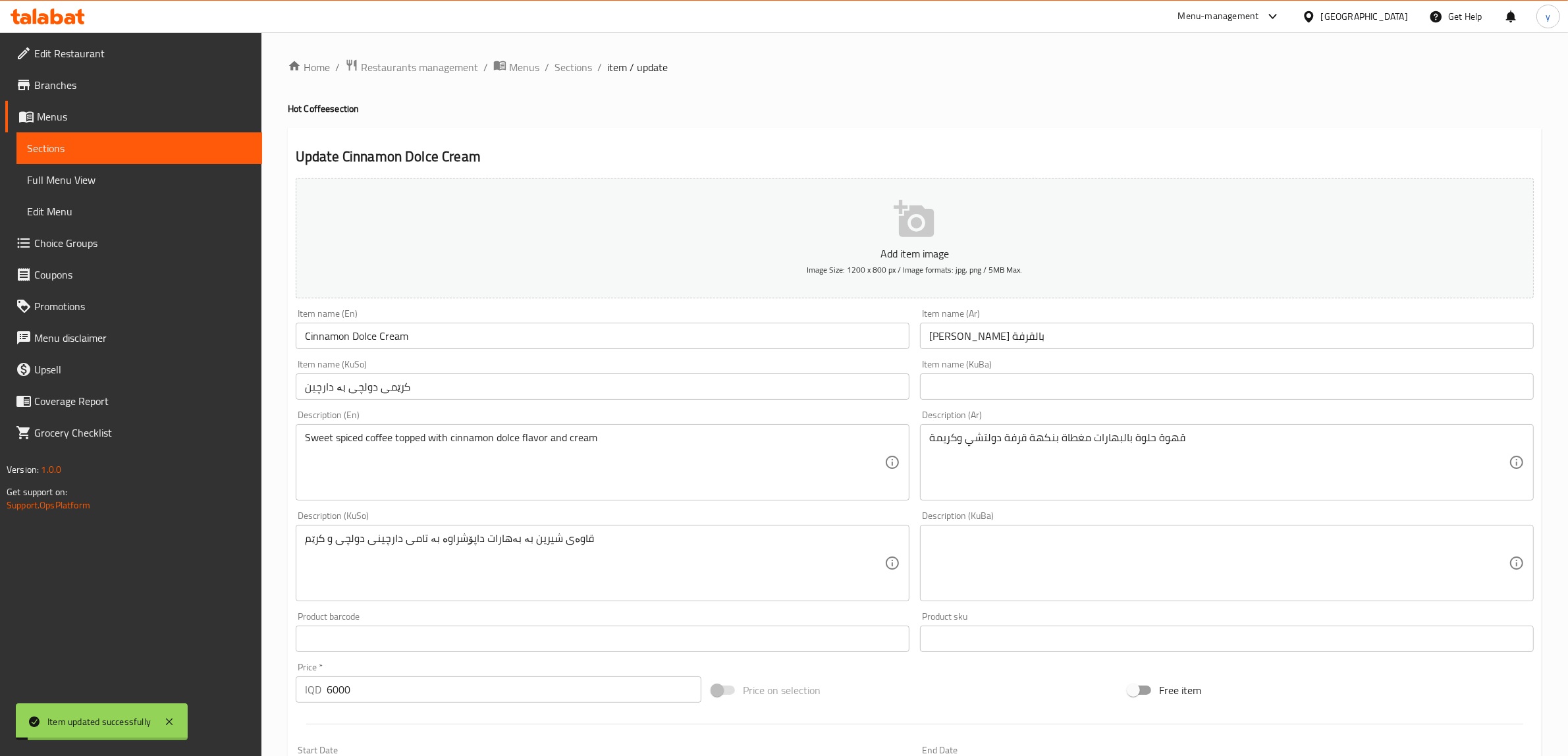
click at [583, 77] on div "Home / Restaurants management / Menus / Sections / item / update Hot Coffee sec…" at bounding box center [915, 557] width 1254 height 997
click at [579, 50] on div "Home / Restaurants management / Menus / Sections / item / update Hot Coffee sec…" at bounding box center [915, 557] width 1307 height 1050
click at [585, 73] on span "Sections" at bounding box center [573, 67] width 37 height 15
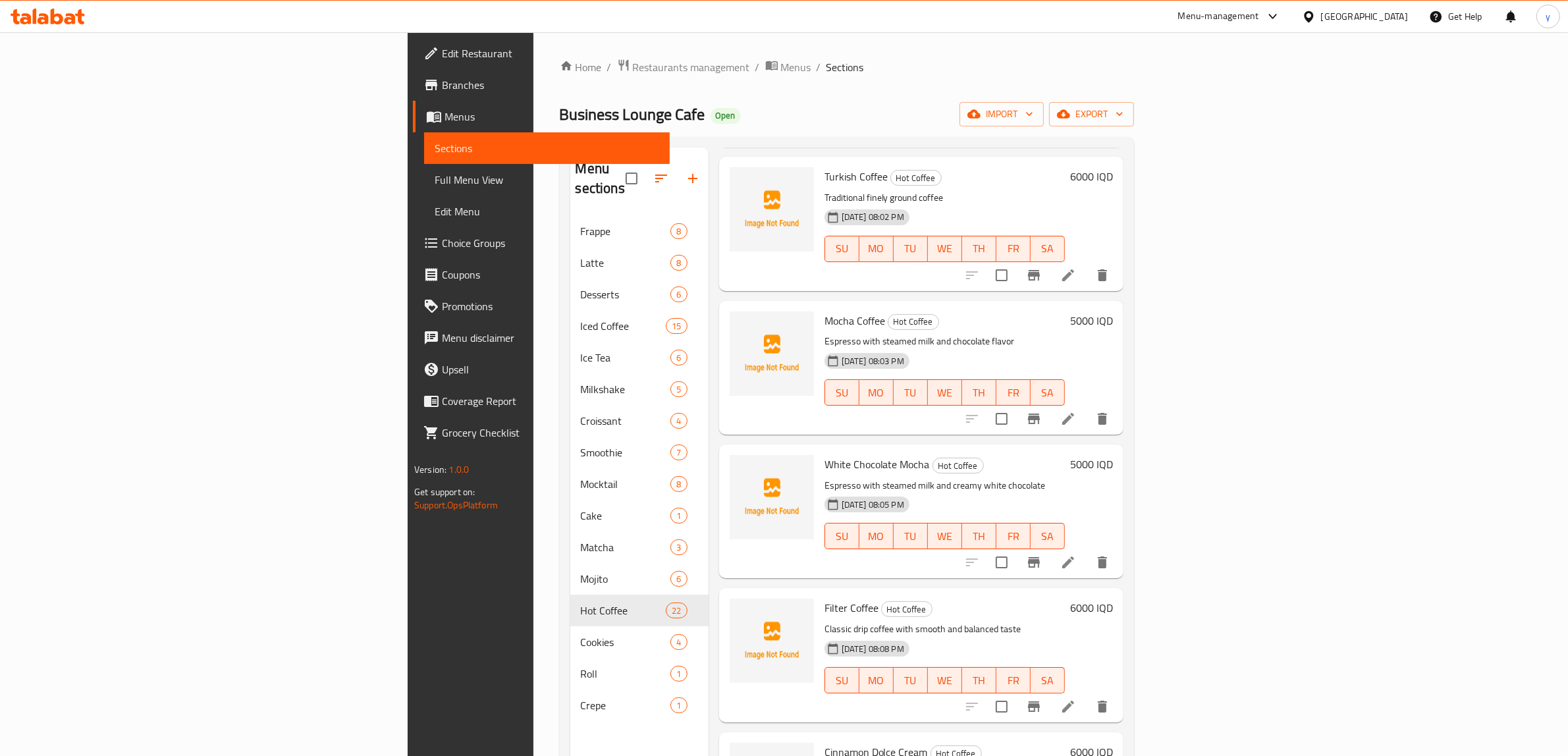
scroll to position [2332, 0]
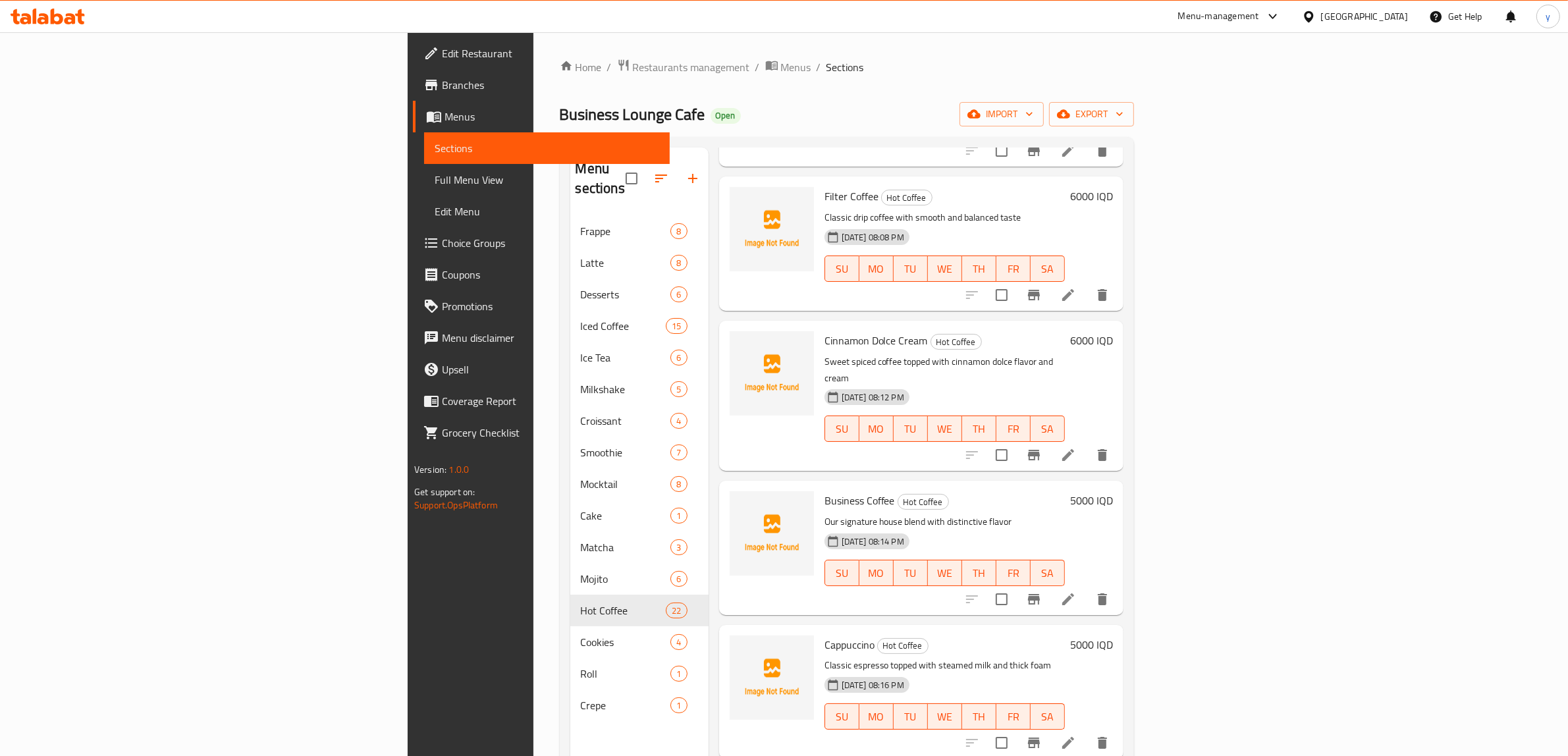
click at [435, 173] on span "Full Menu View" at bounding box center [547, 179] width 225 height 15
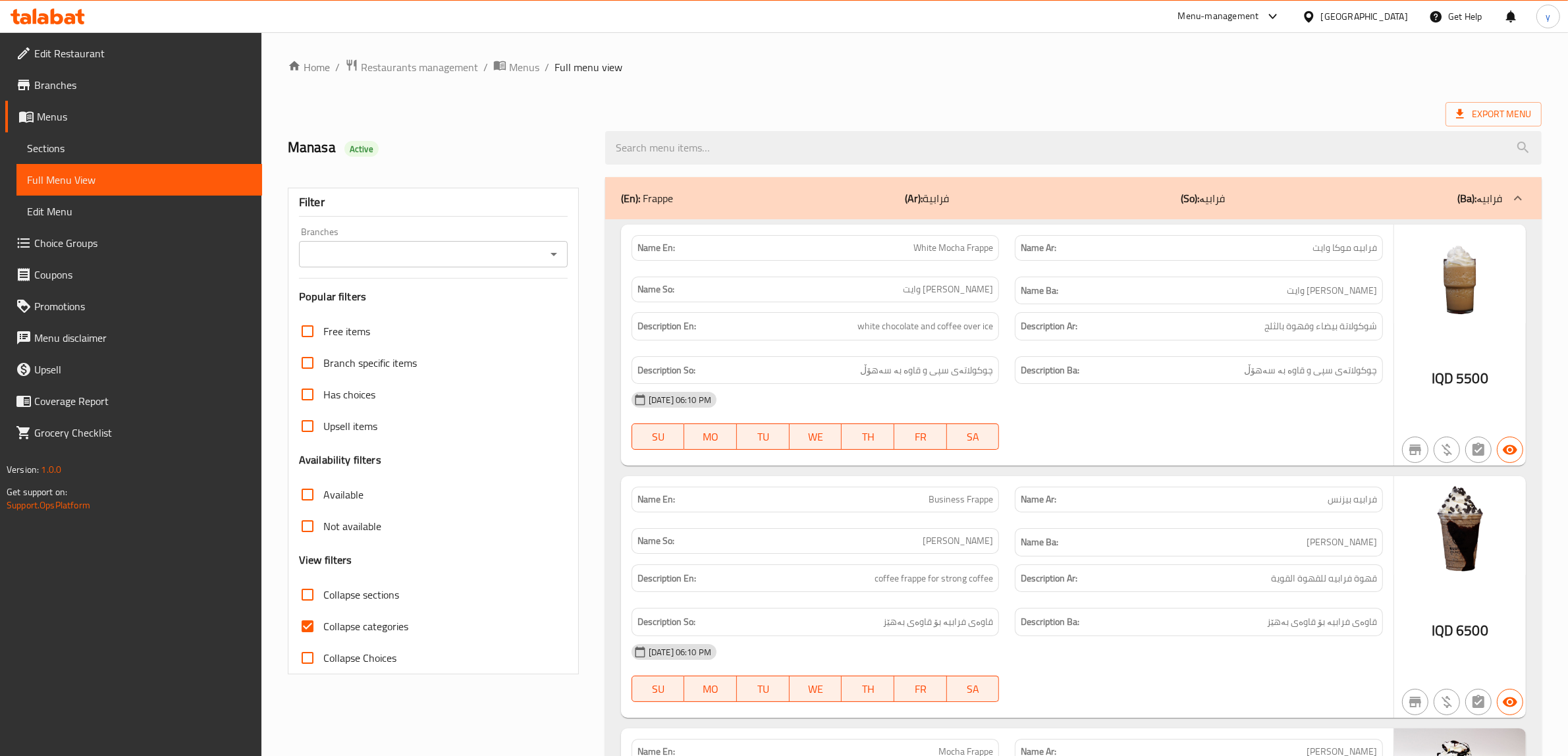
click at [550, 247] on icon "Open" at bounding box center [553, 254] width 15 height 15
click at [299, 637] on input "Collapse categories" at bounding box center [307, 626] width 32 height 32
click at [308, 602] on input "Collapse sections" at bounding box center [307, 594] width 32 height 32
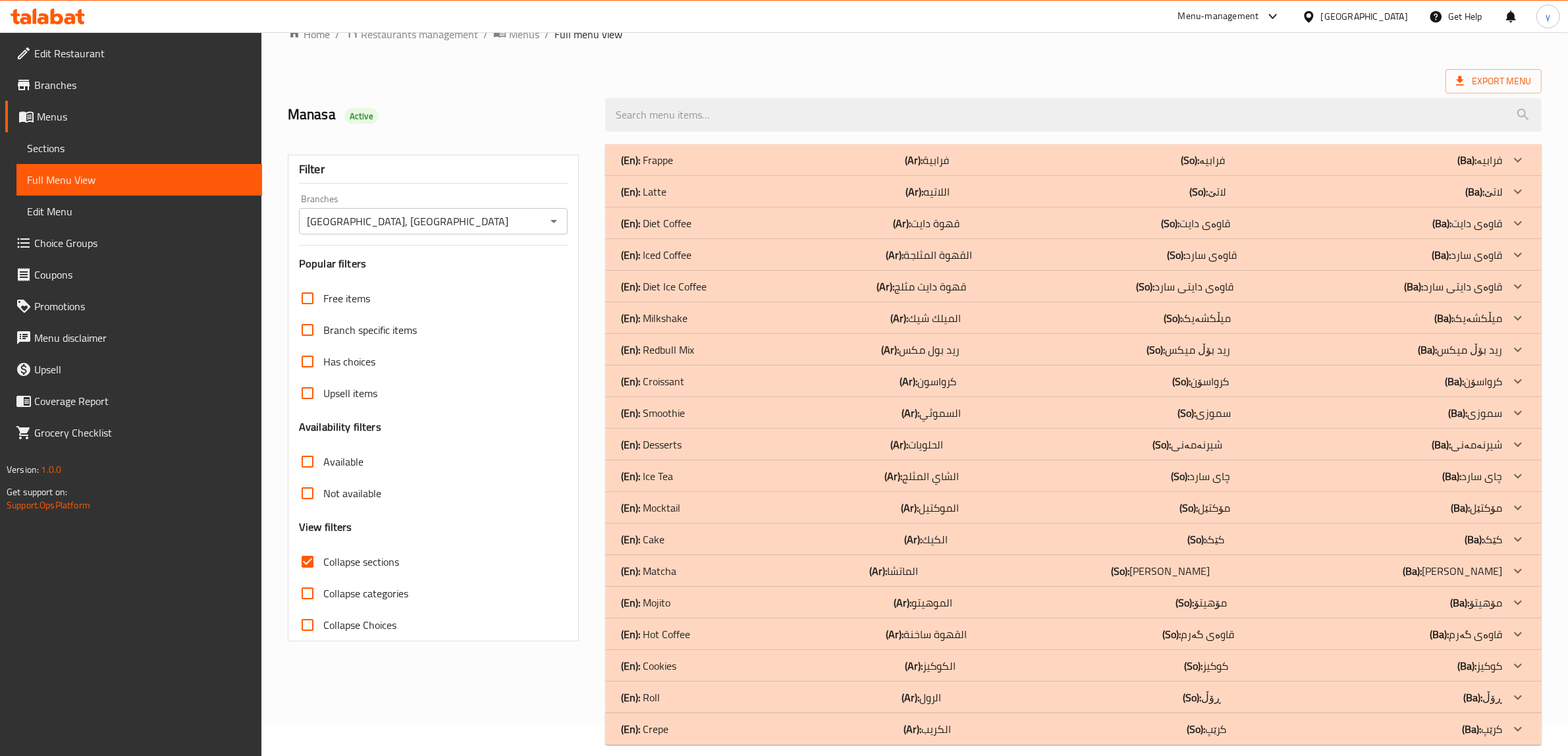
scroll to position [47, 0]
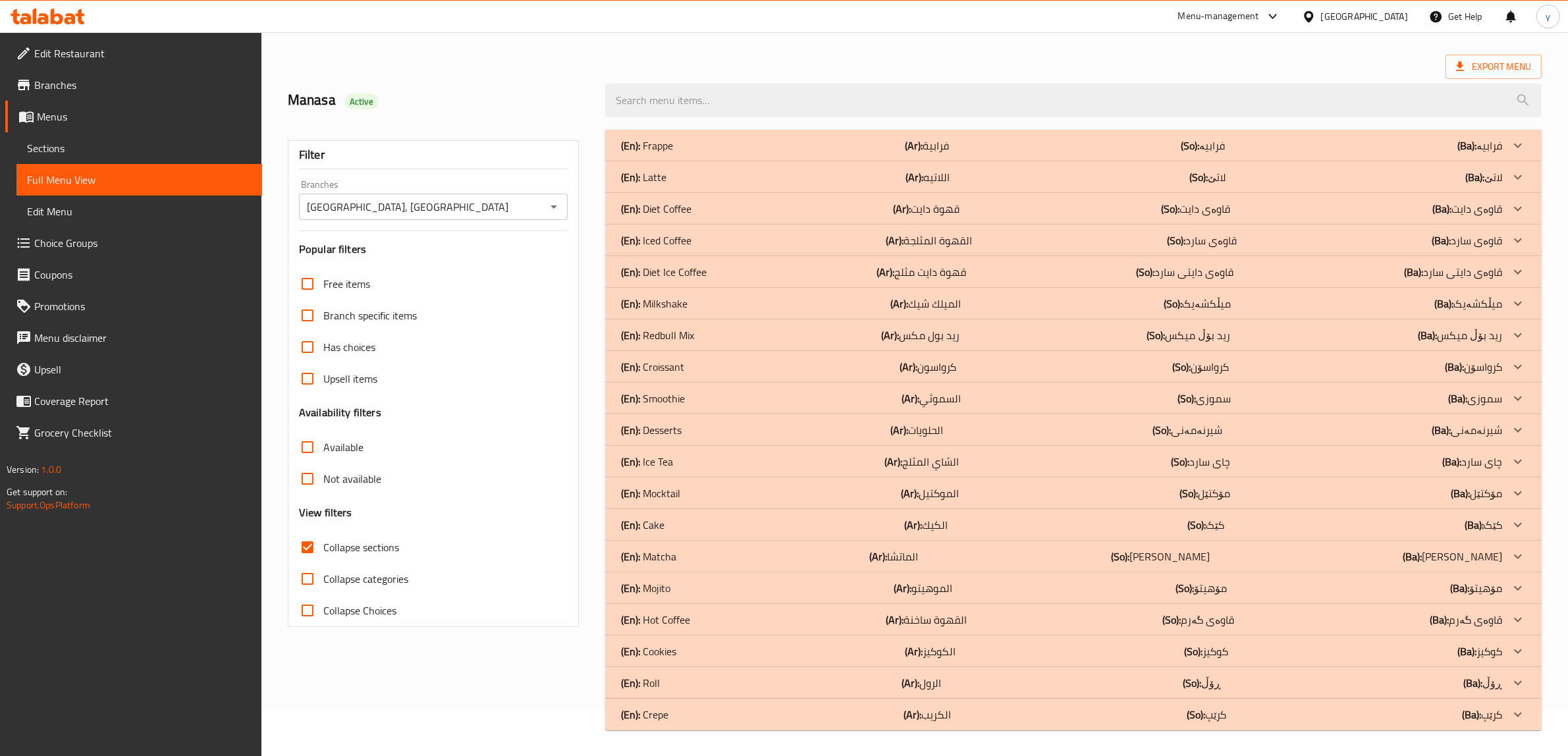
click at [699, 154] on div "(En): Matcha (Ar): الماتشا (So): [PERSON_NAME] (Ba): [PERSON_NAME]" at bounding box center [1061, 145] width 881 height 15
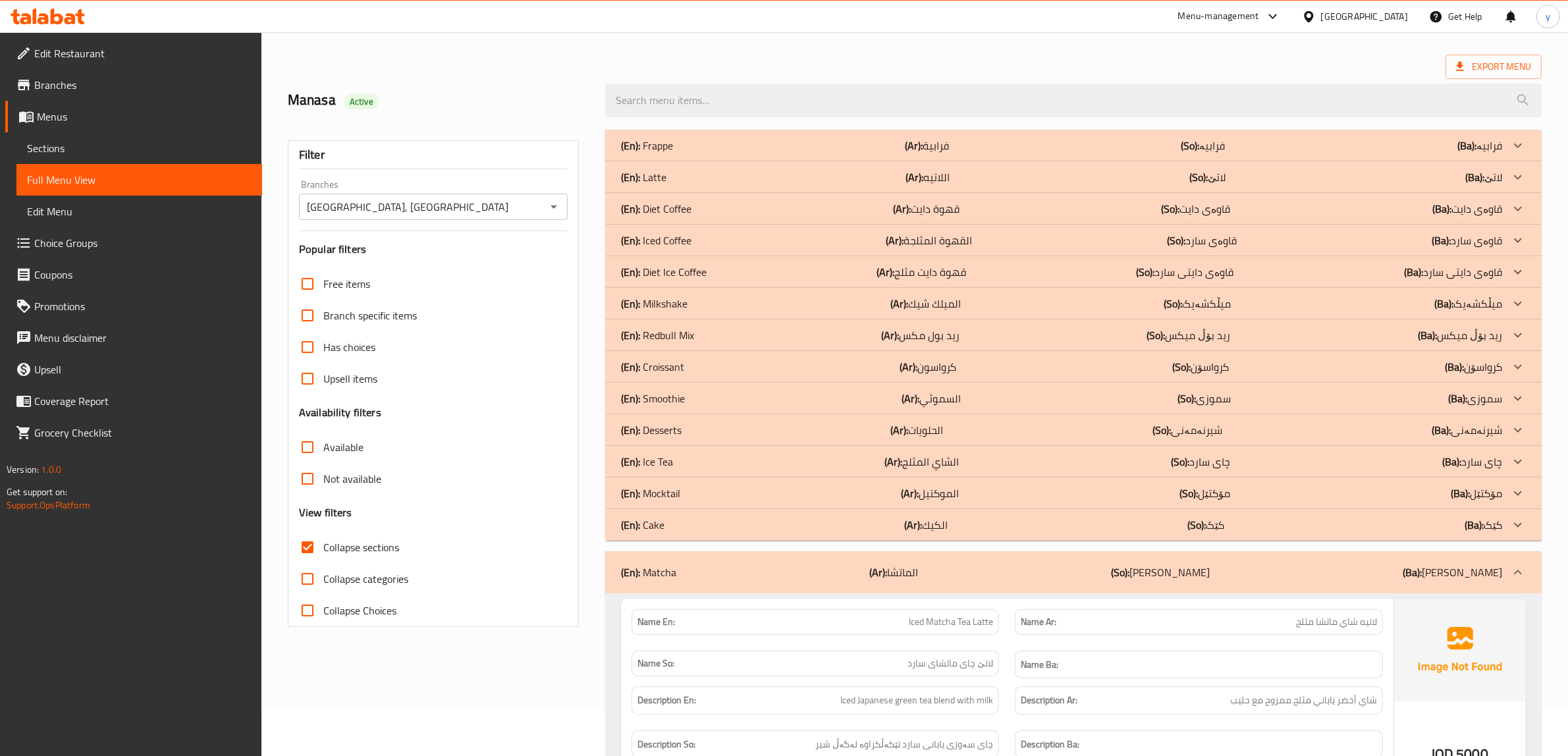
click at [685, 592] on div "(En): Matcha (Ar): الماتشا (So): [PERSON_NAME] (Ba): [PERSON_NAME]" at bounding box center [1073, 572] width 937 height 42
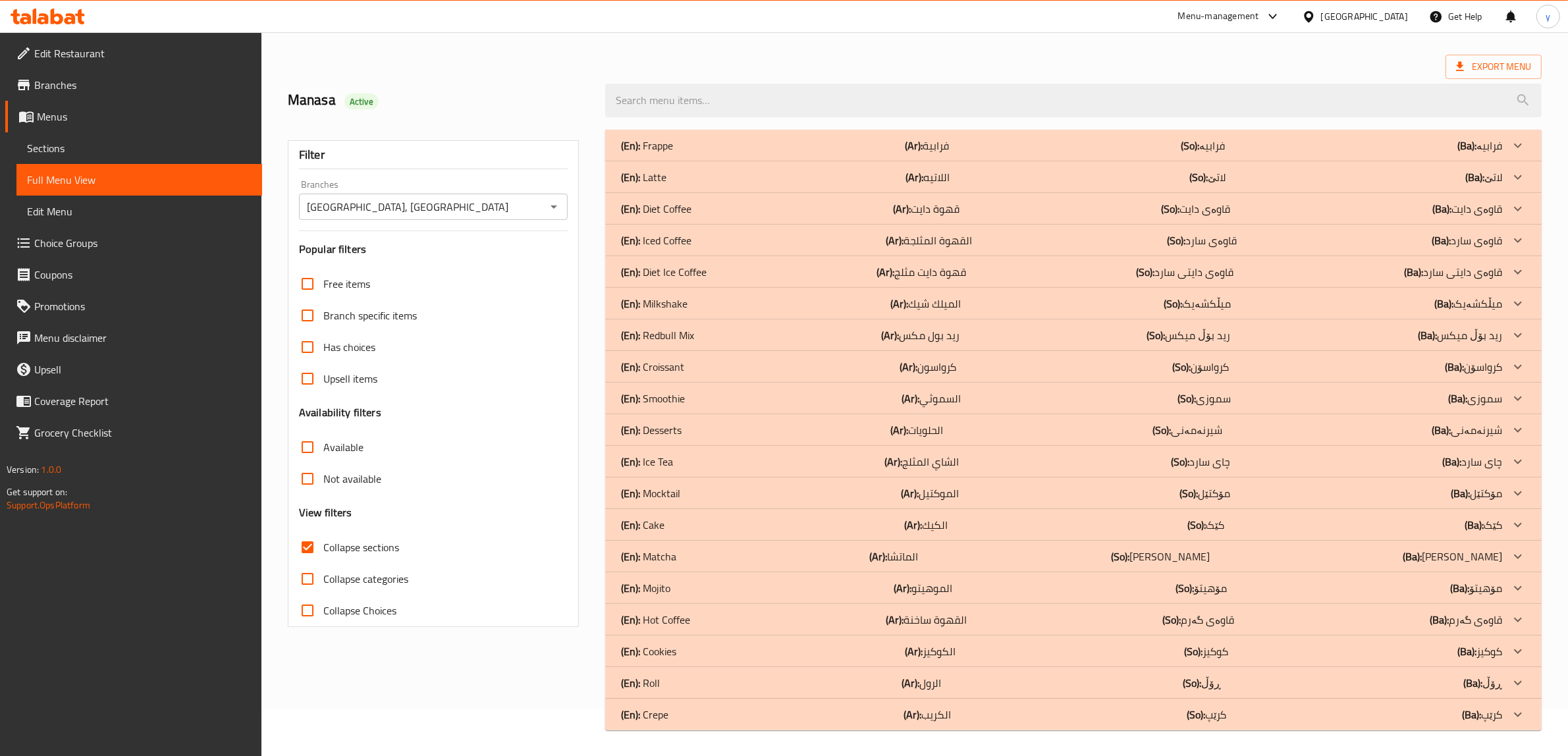
click at [692, 154] on div "(En): Hot Coffee (Ar): القهوة ساخنة (So): قاوەى گەرم (Ba): قاوەى گەرم" at bounding box center [1061, 145] width 881 height 15
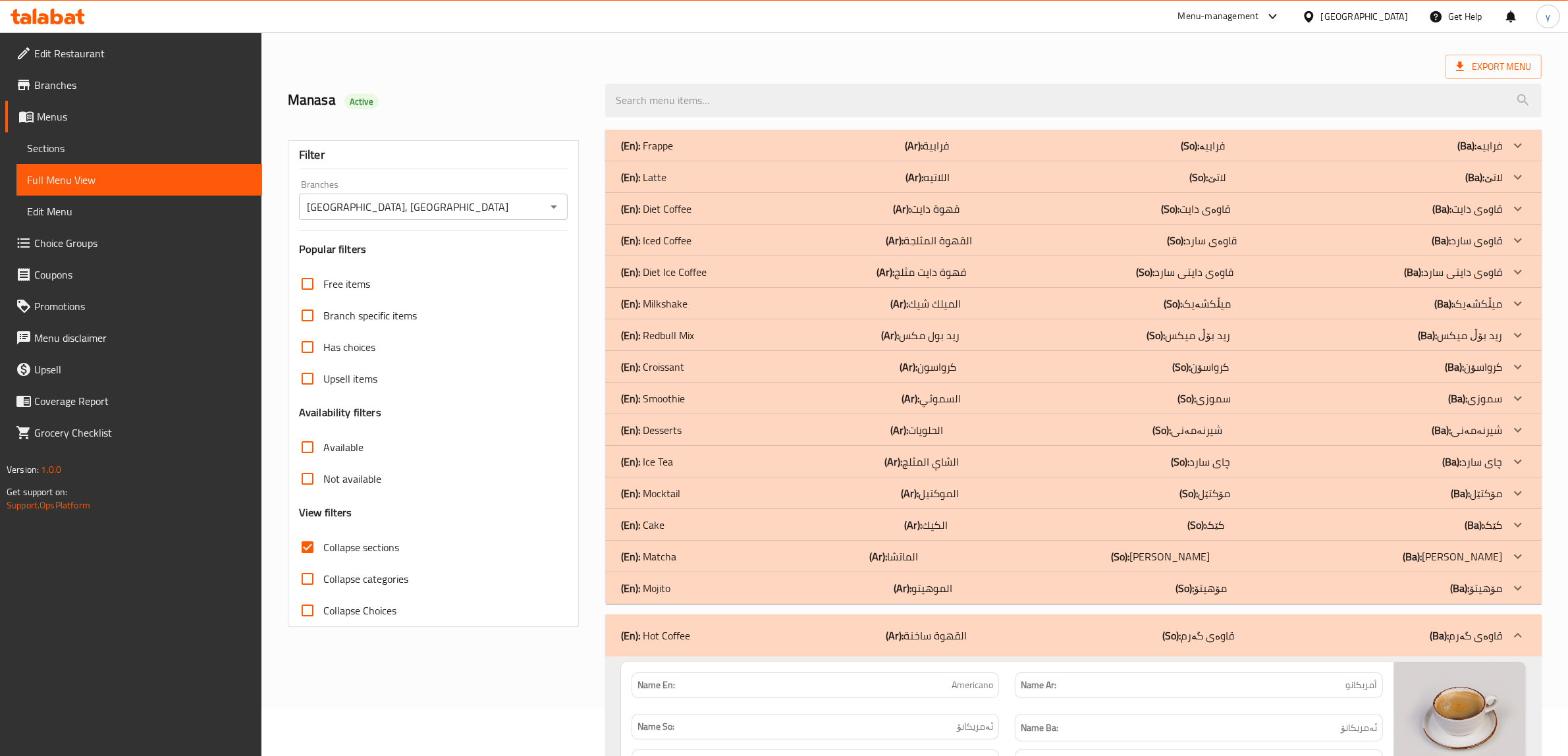
click at [692, 154] on div "(En): Matcha (Ar): الماتشا (So): [PERSON_NAME] (Ba): [PERSON_NAME]" at bounding box center [1061, 145] width 881 height 15
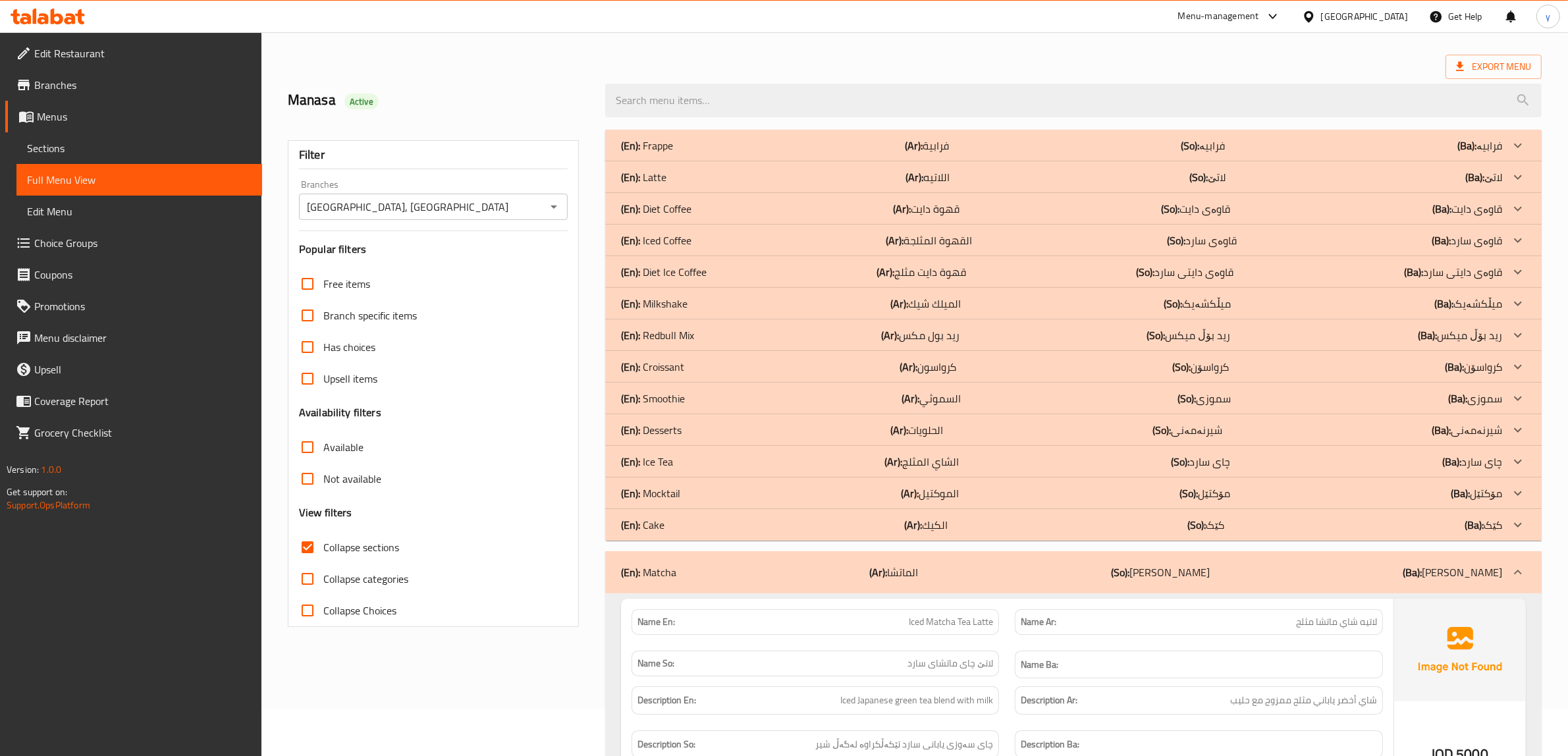
click at [728, 154] on div "(En): Milkshake (Ar): الميلك شيك (So): میڵکشەیک (Ba): میڵکشەیک" at bounding box center [1061, 145] width 881 height 15
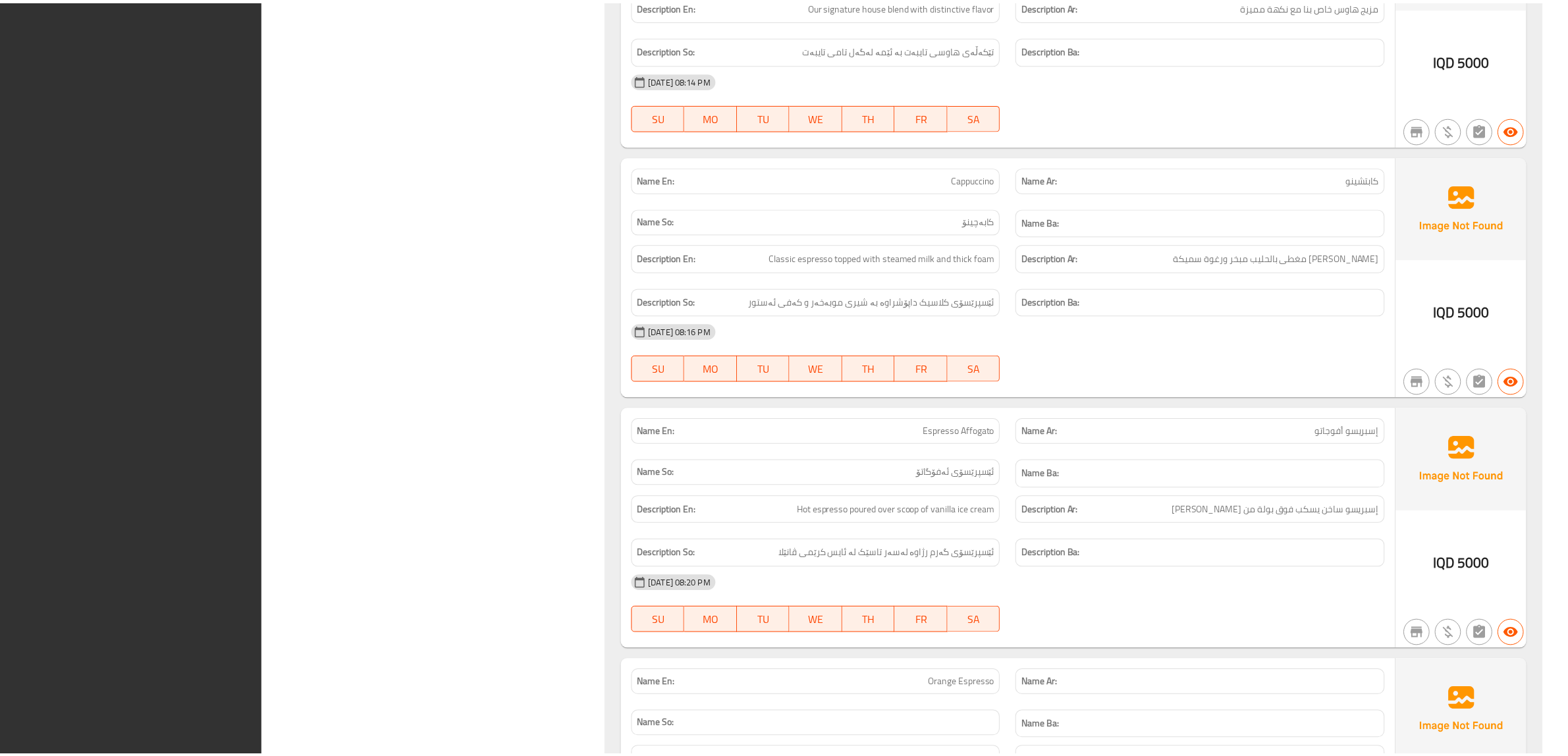
scroll to position [7798, 0]
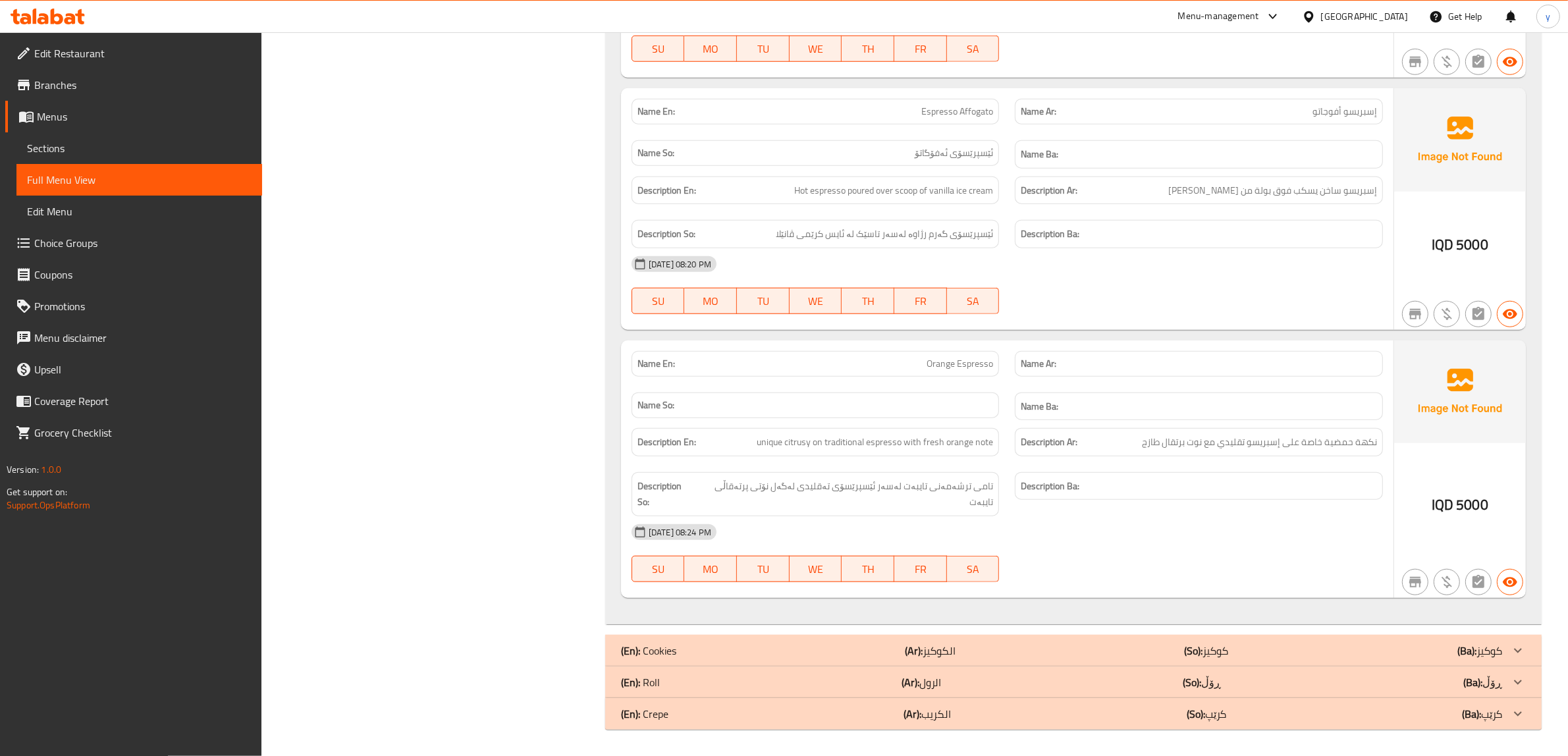
click at [86, 84] on span "Branches" at bounding box center [142, 85] width 217 height 15
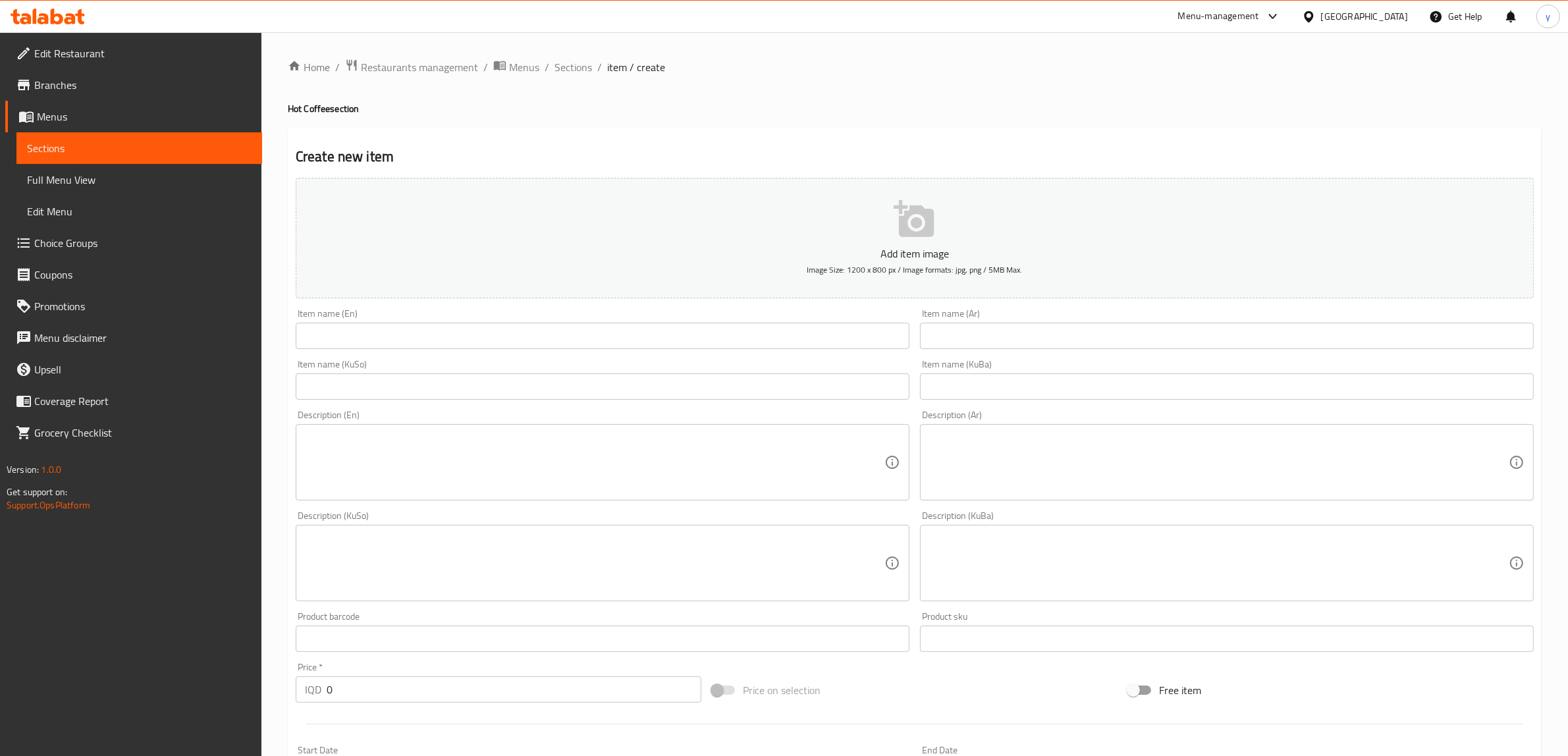
click at [127, 77] on span "Branches" at bounding box center [142, 85] width 217 height 15
